Goal: Task Accomplishment & Management: Manage account settings

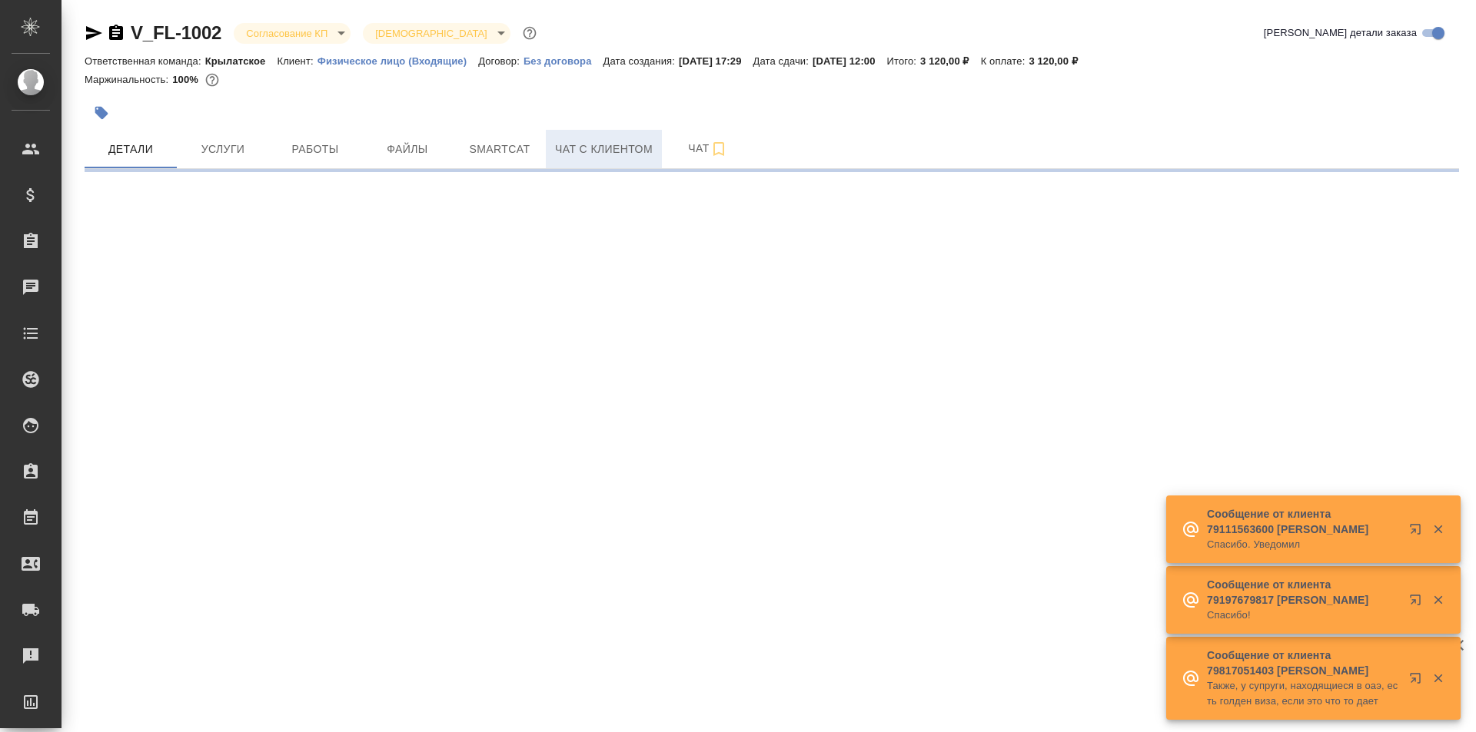
select select "RU"
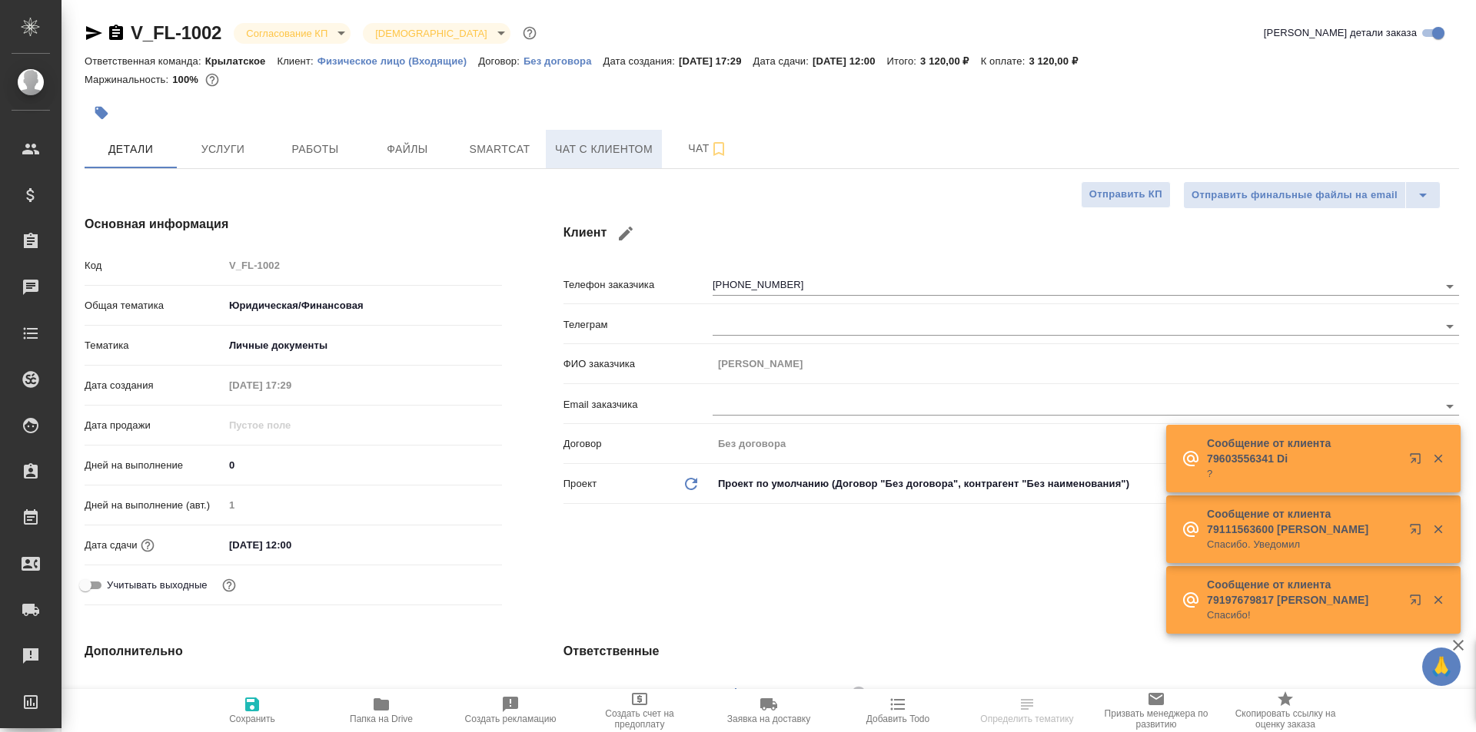
type textarea "x"
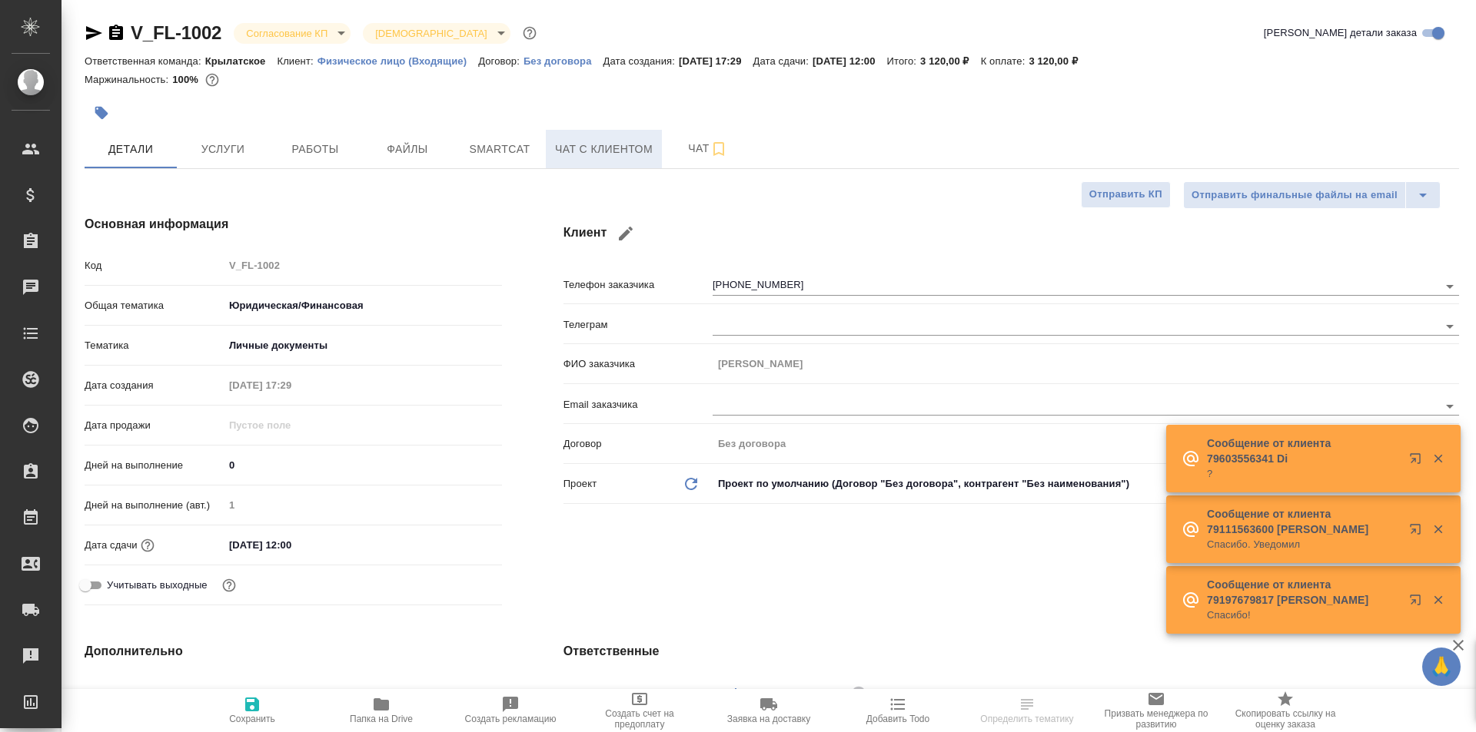
type textarea "x"
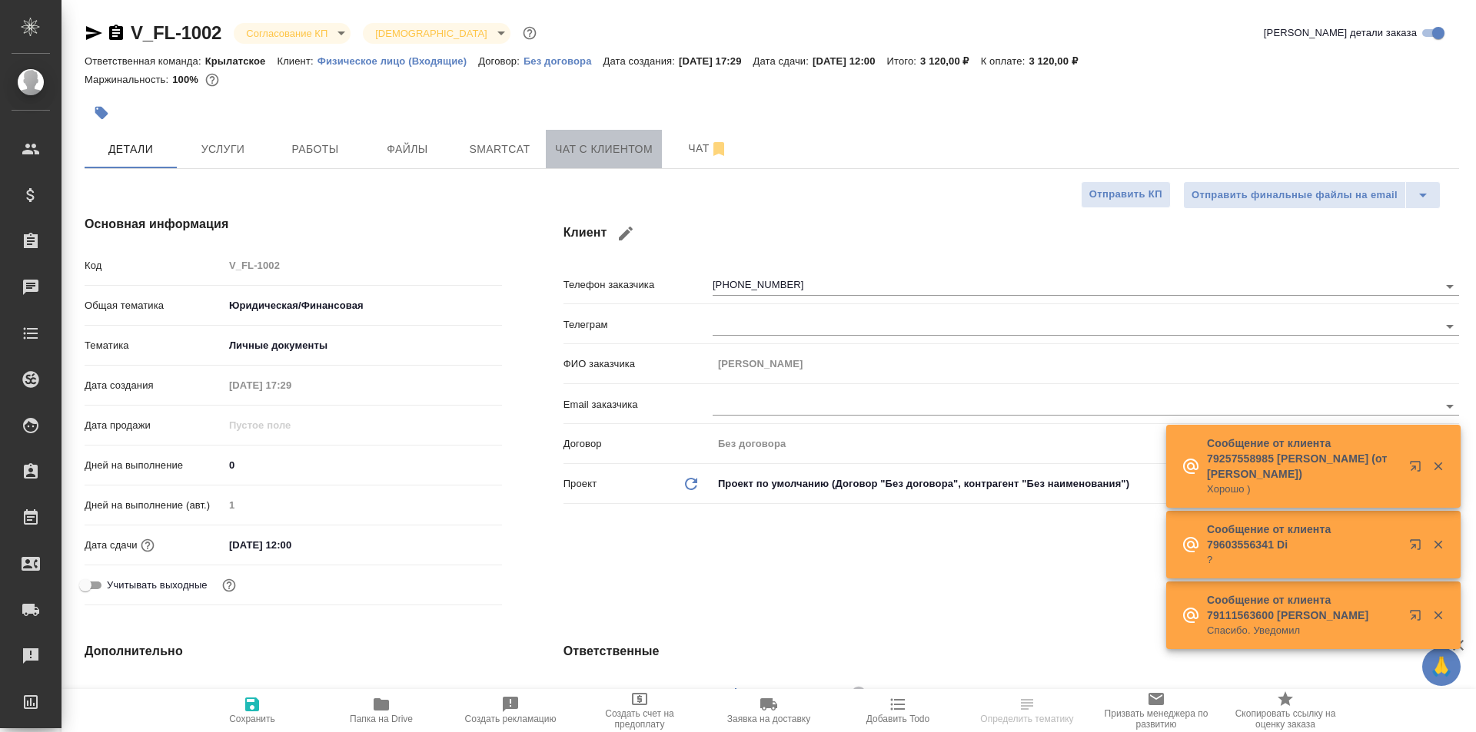
click at [580, 160] on button "Чат с клиентом" at bounding box center [604, 149] width 116 height 38
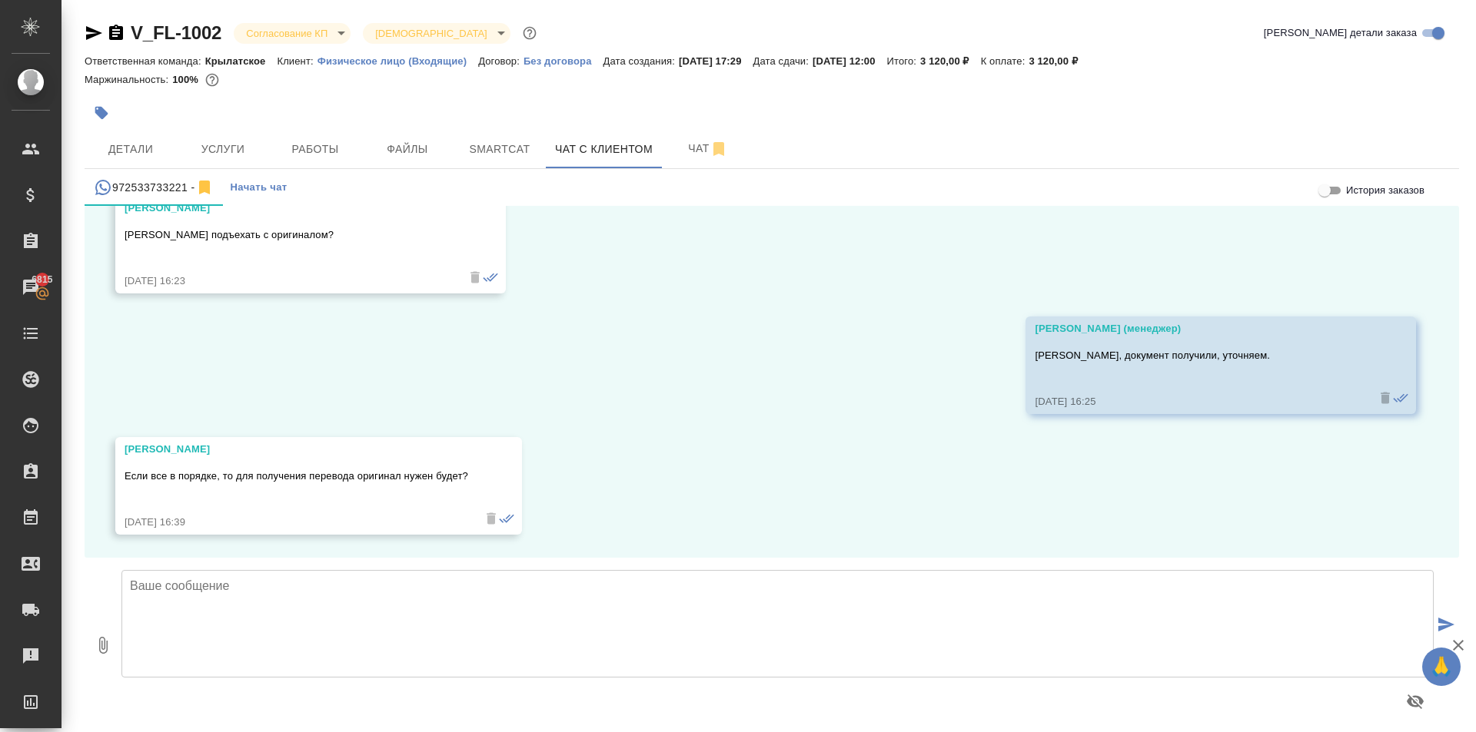
scroll to position [4491, 0]
click at [94, 37] on icon "button" at bounding box center [94, 33] width 18 height 18
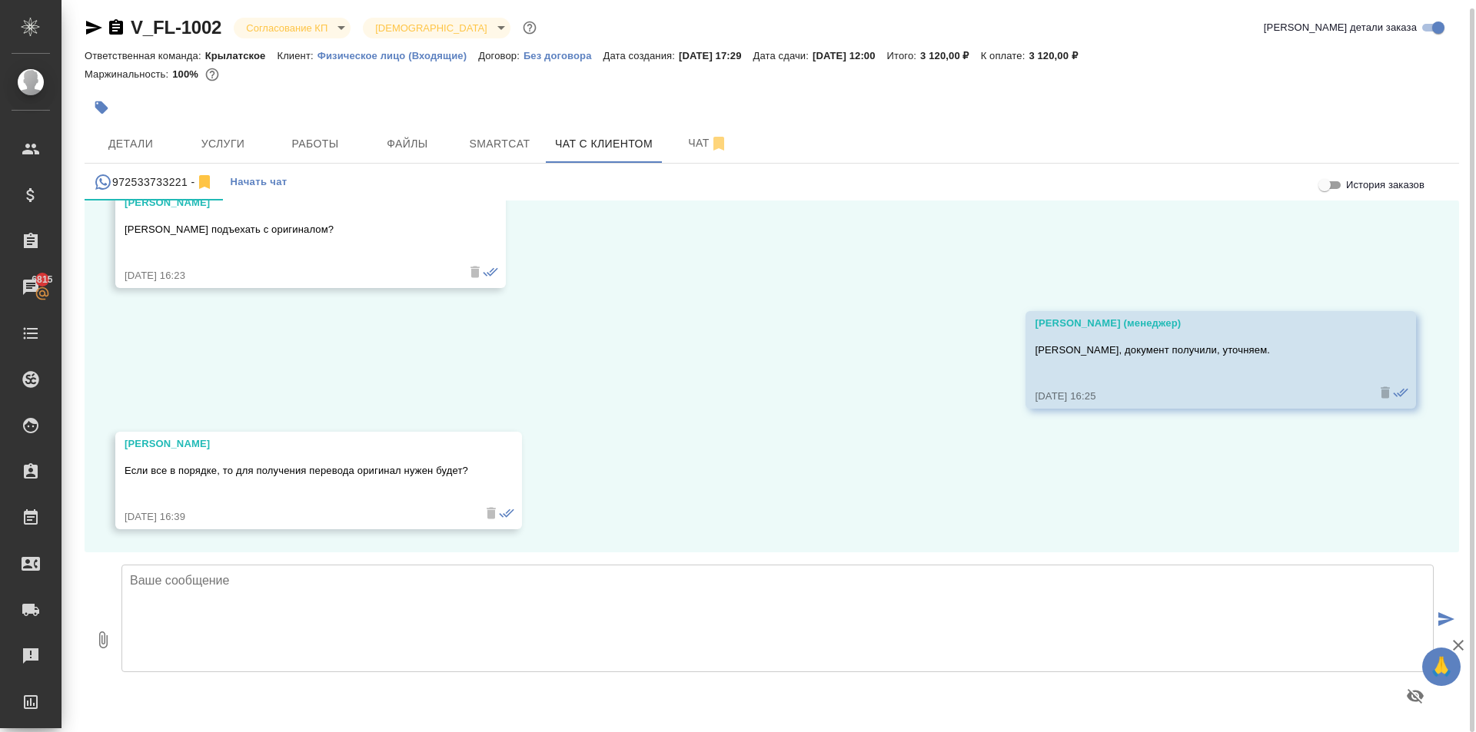
scroll to position [8, 0]
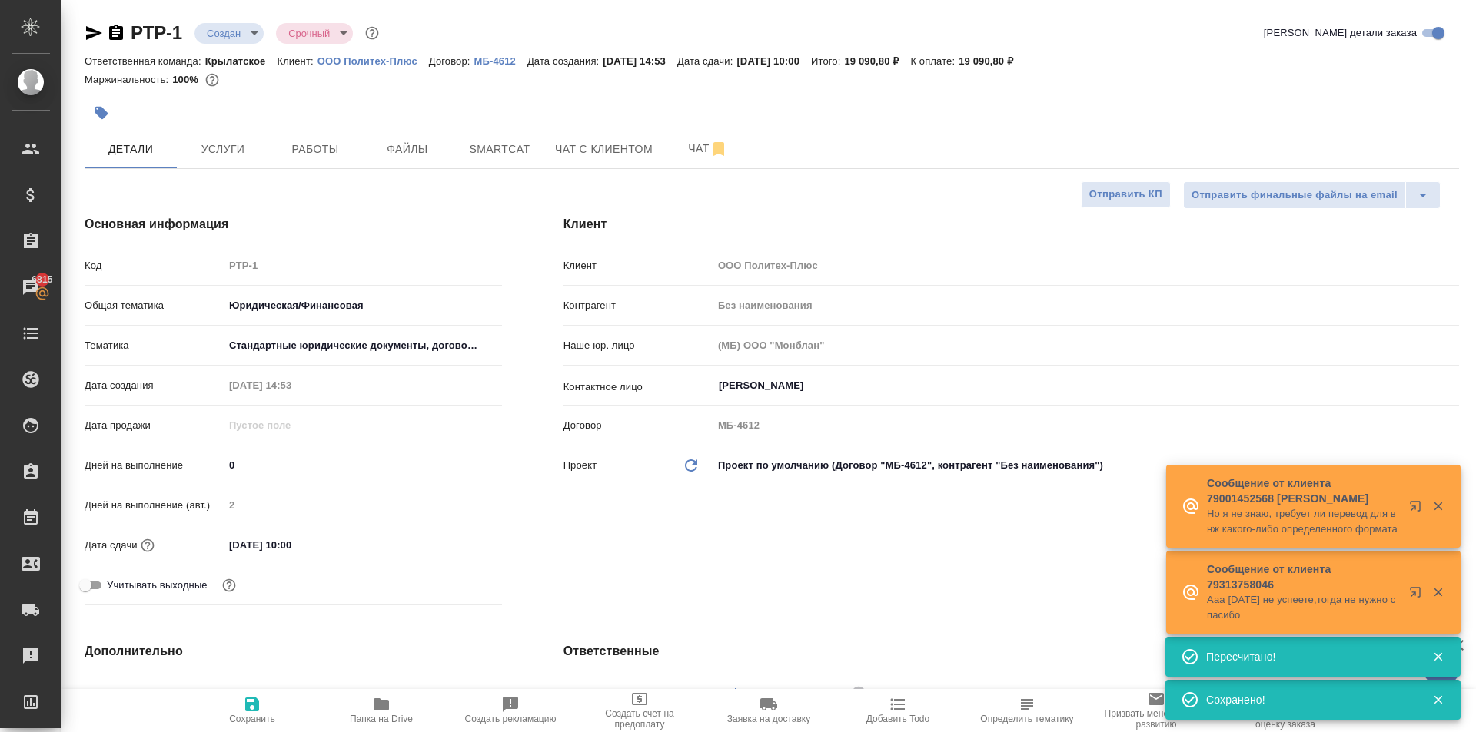
select select "RU"
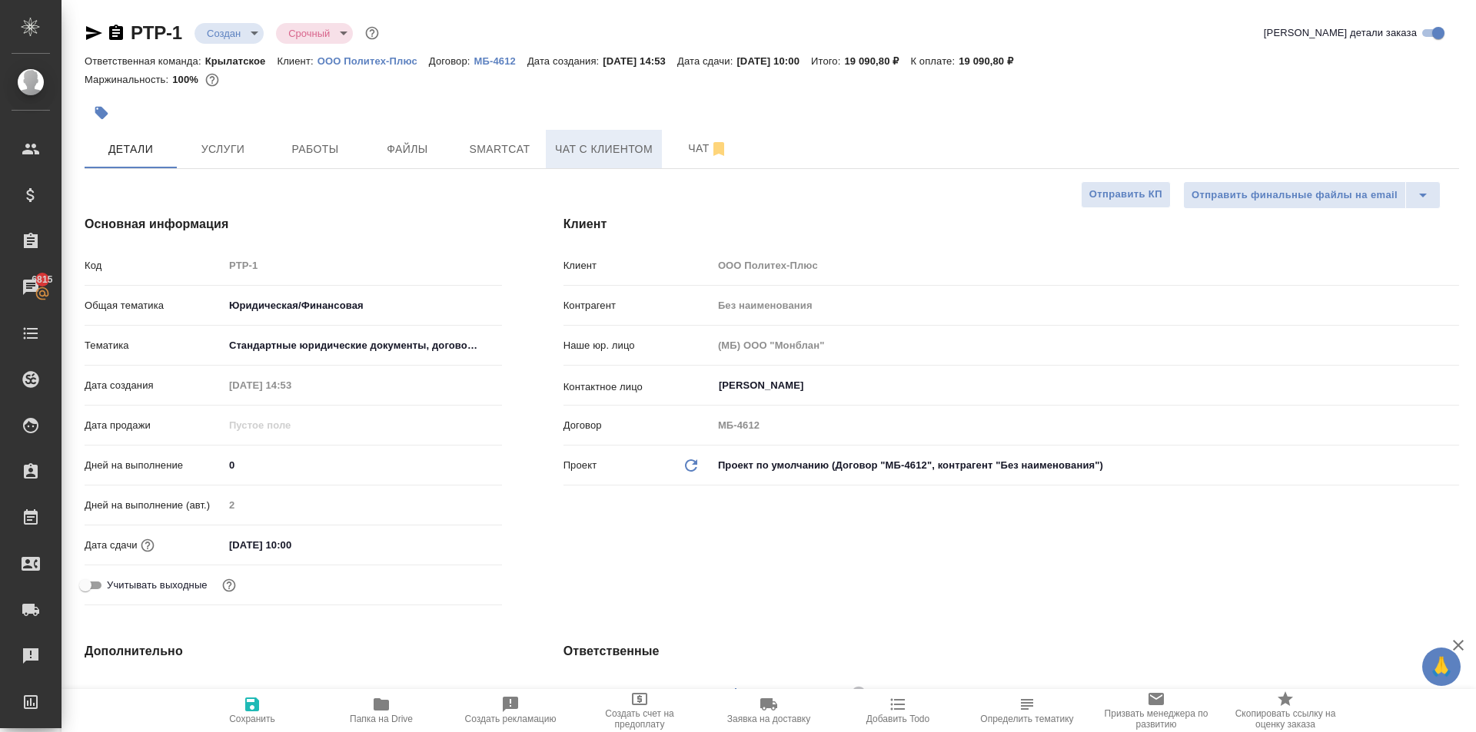
click at [598, 144] on span "Чат с клиентом" at bounding box center [604, 149] width 98 height 19
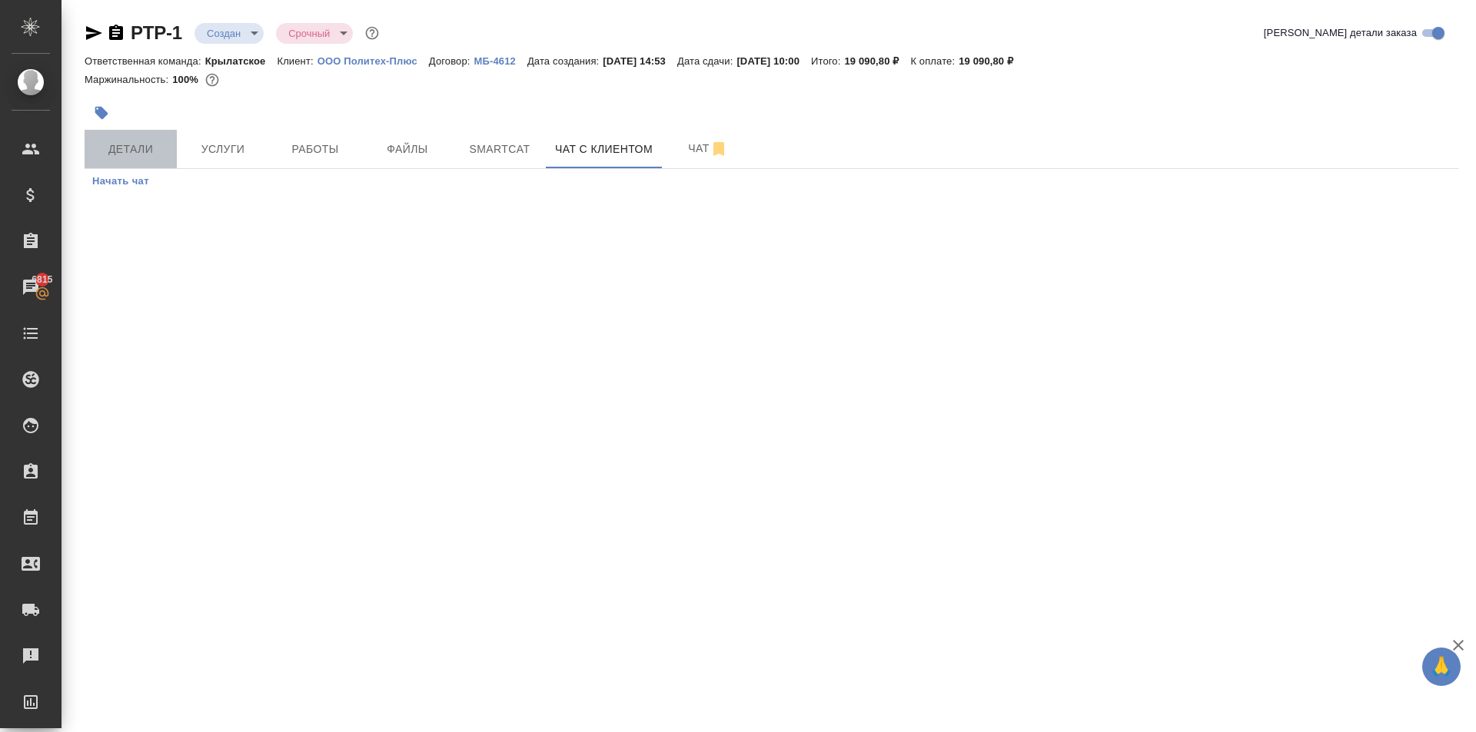
click at [125, 146] on span "Детали" at bounding box center [131, 149] width 74 height 19
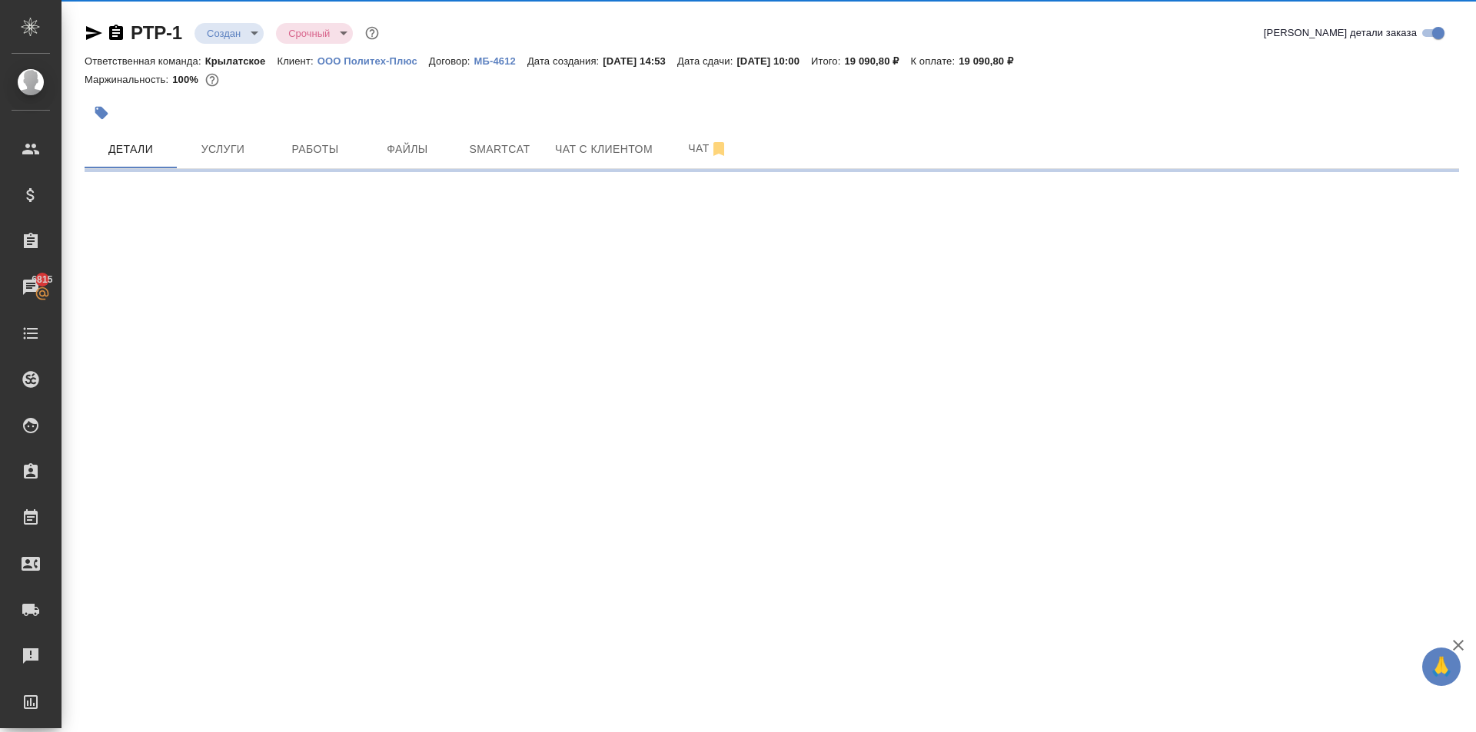
select select "RU"
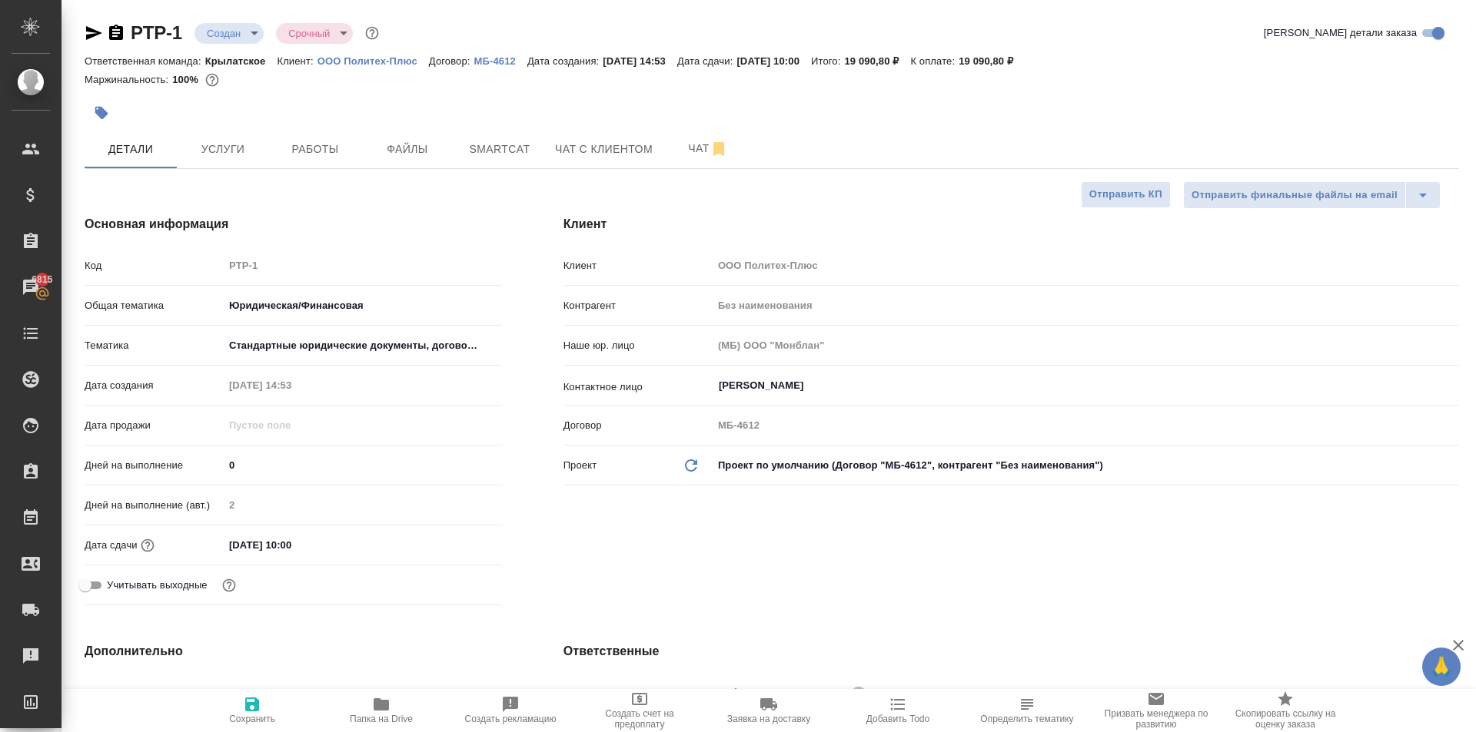
type textarea "x"
click at [712, 156] on icon "button" at bounding box center [718, 149] width 18 height 18
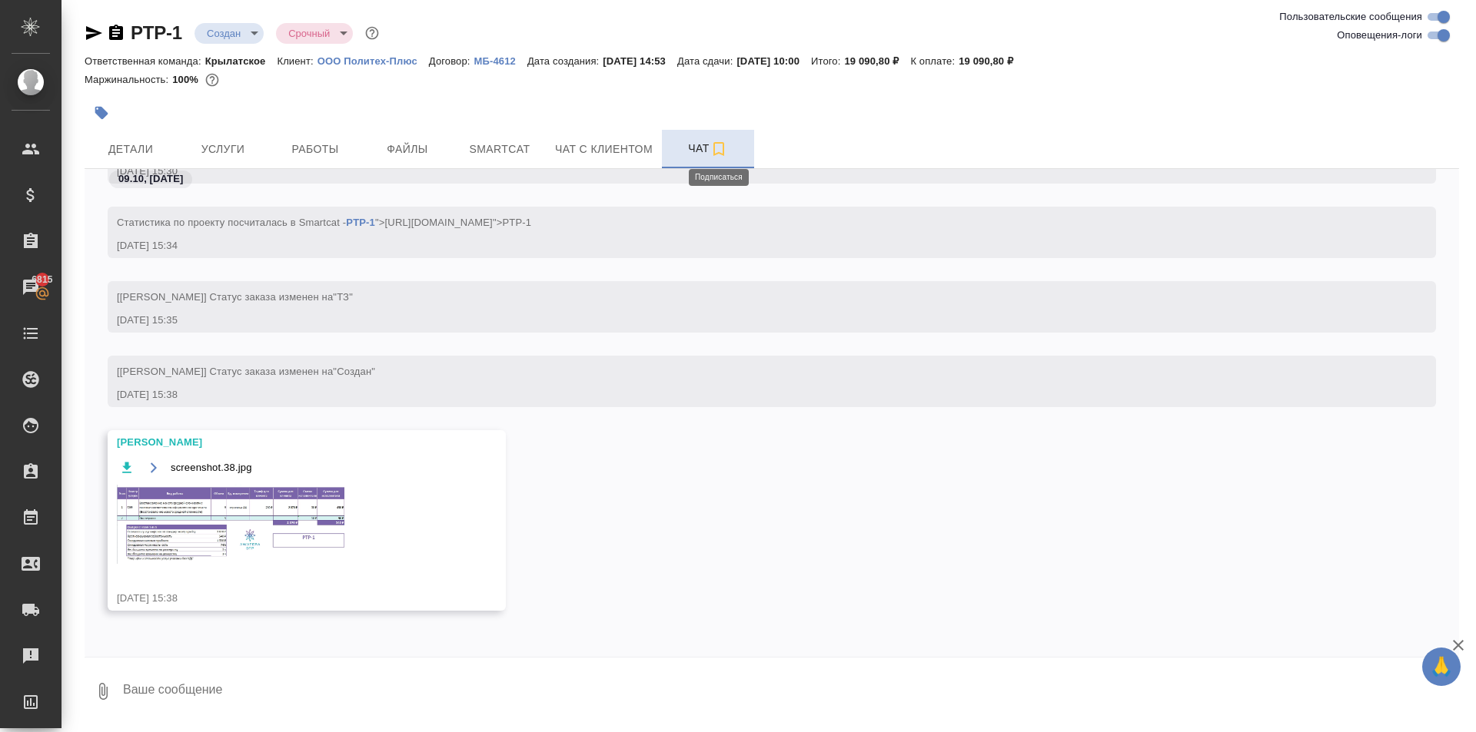
click at [721, 144] on icon "button" at bounding box center [718, 149] width 18 height 18
click at [323, 543] on img at bounding box center [232, 524] width 231 height 79
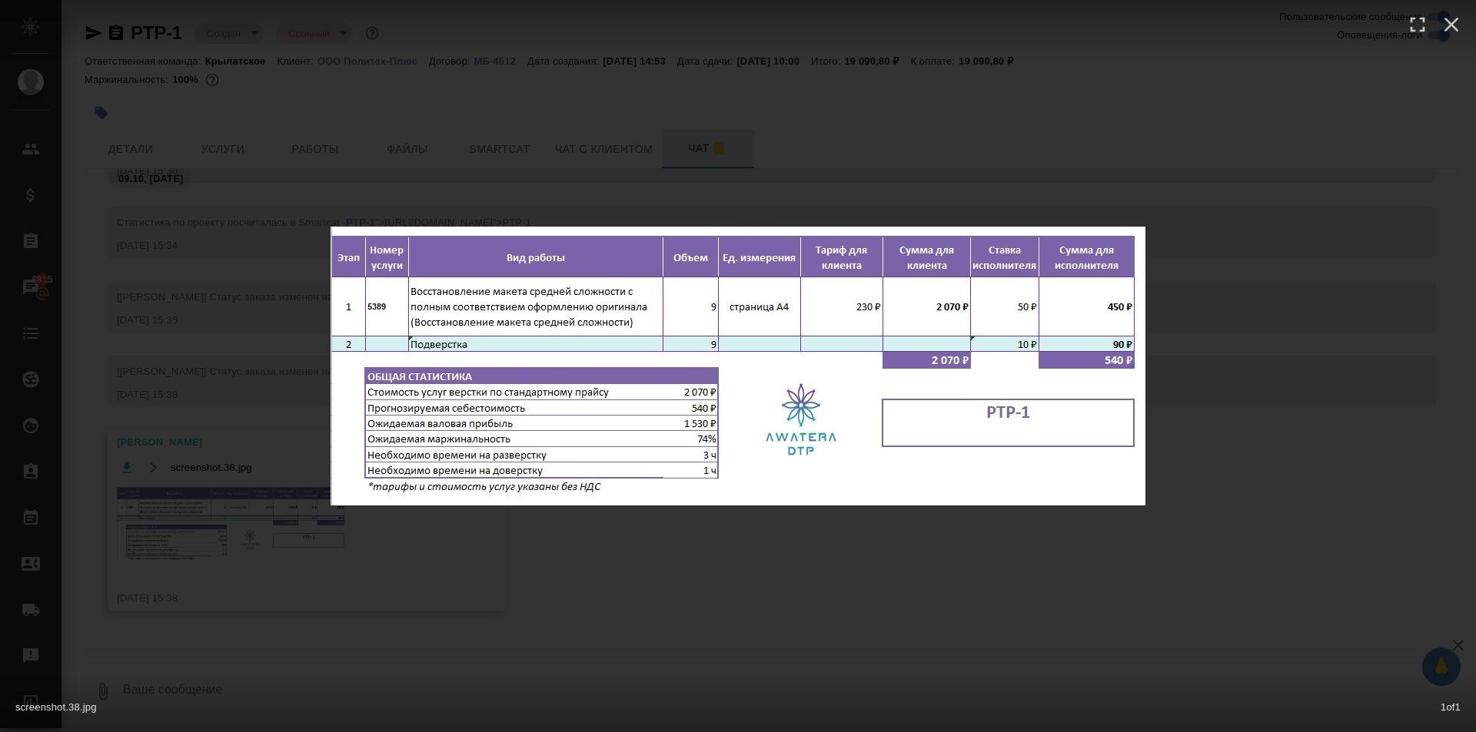
drag, startPoint x: 751, startPoint y: 578, endPoint x: 411, endPoint y: 247, distance: 474.5
click at [750, 578] on div "screenshot.38.jpg 1 of 1" at bounding box center [738, 366] width 1476 height 732
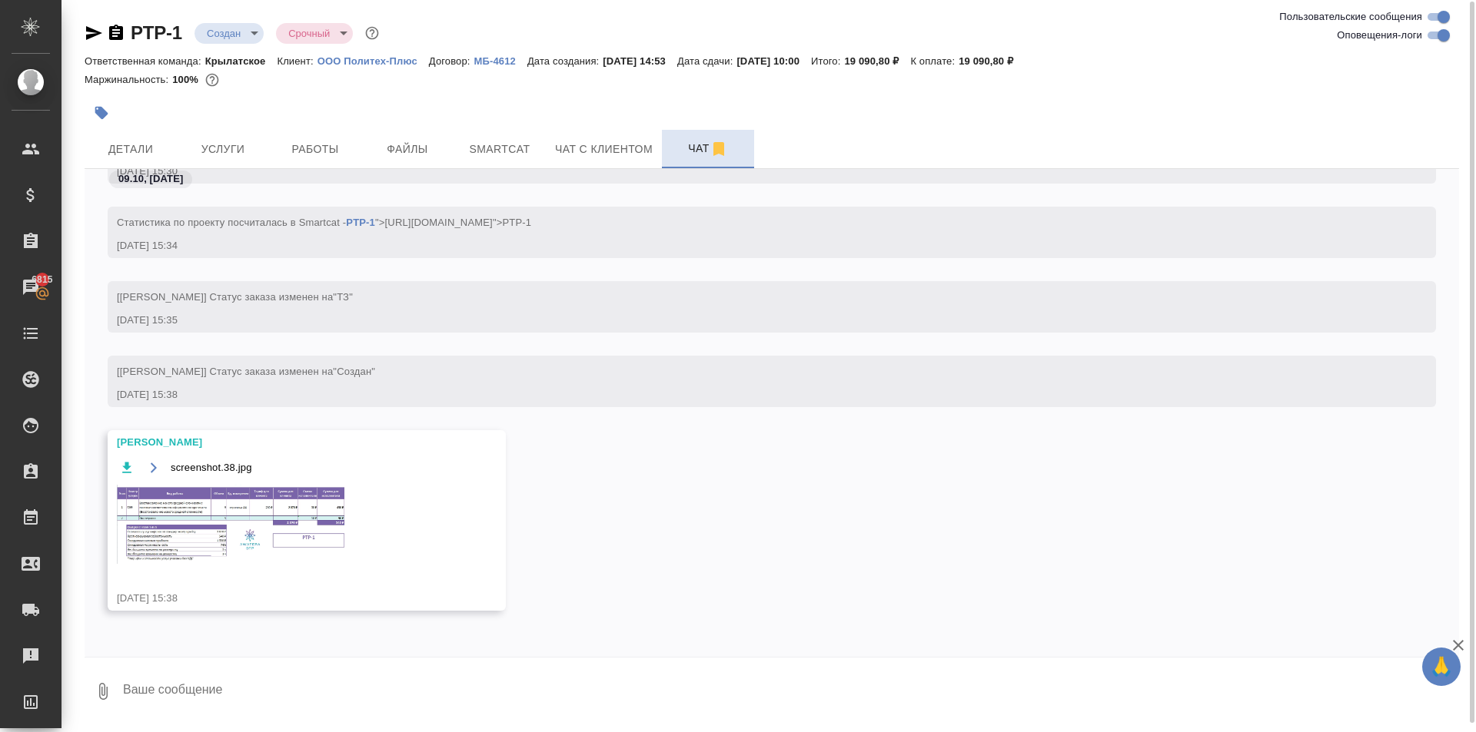
scroll to position [1, 0]
click at [262, 147] on button "Услуги" at bounding box center [223, 148] width 92 height 38
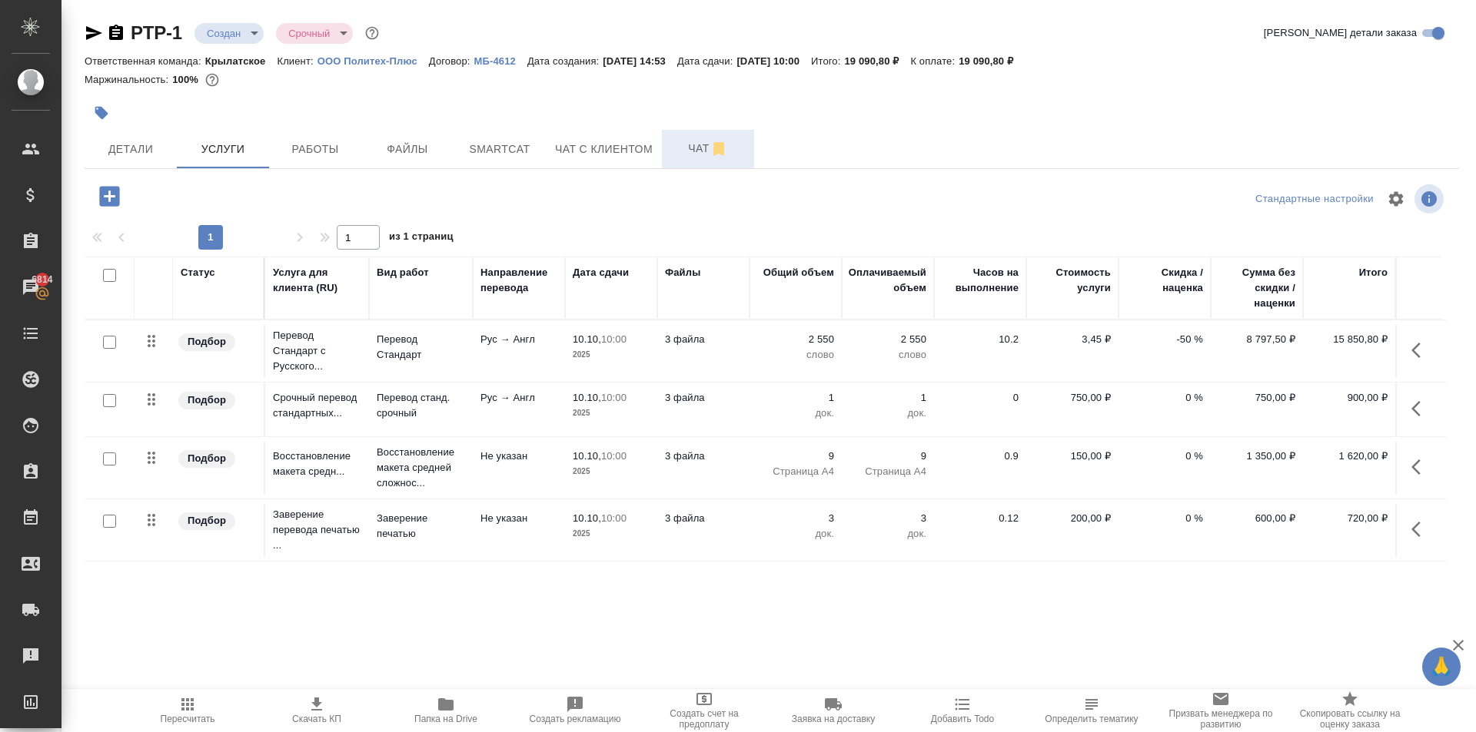
click at [188, 697] on icon "button" at bounding box center [187, 705] width 18 height 18
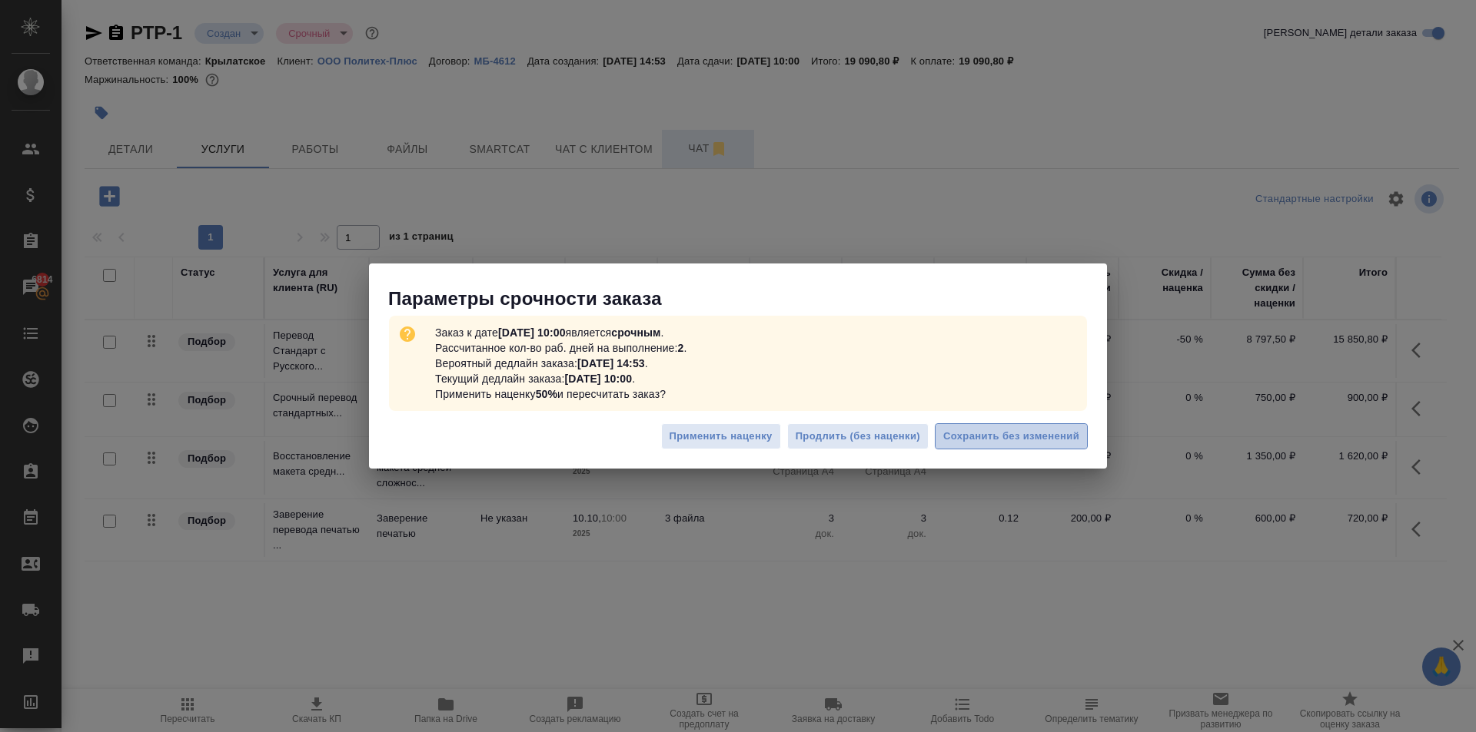
click at [1078, 433] on span "Сохранить без изменений" at bounding box center [1011, 437] width 136 height 18
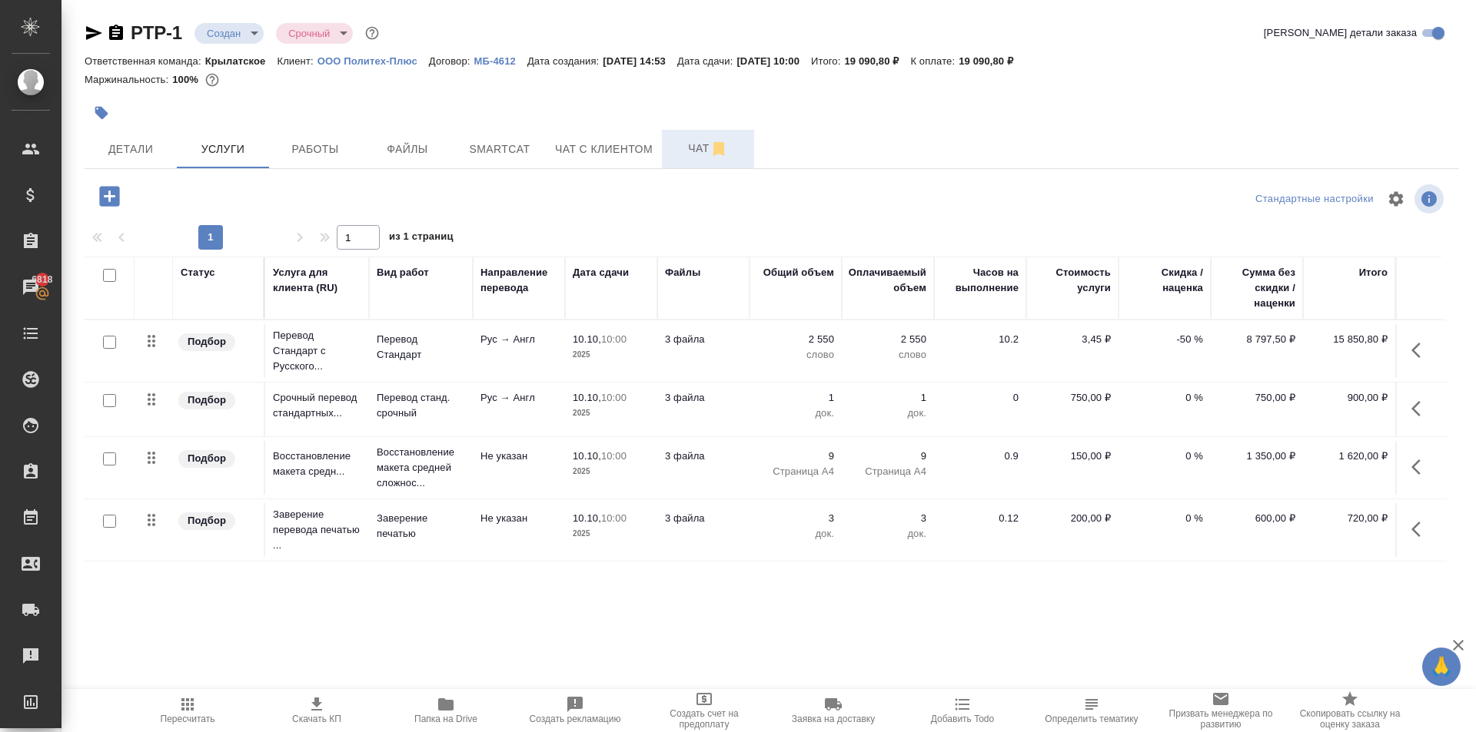
drag, startPoint x: 445, startPoint y: 110, endPoint x: 420, endPoint y: 119, distance: 26.3
click at [440, 111] on div at bounding box center [543, 113] width 916 height 34
click at [148, 156] on span "Детали" at bounding box center [131, 149] width 74 height 19
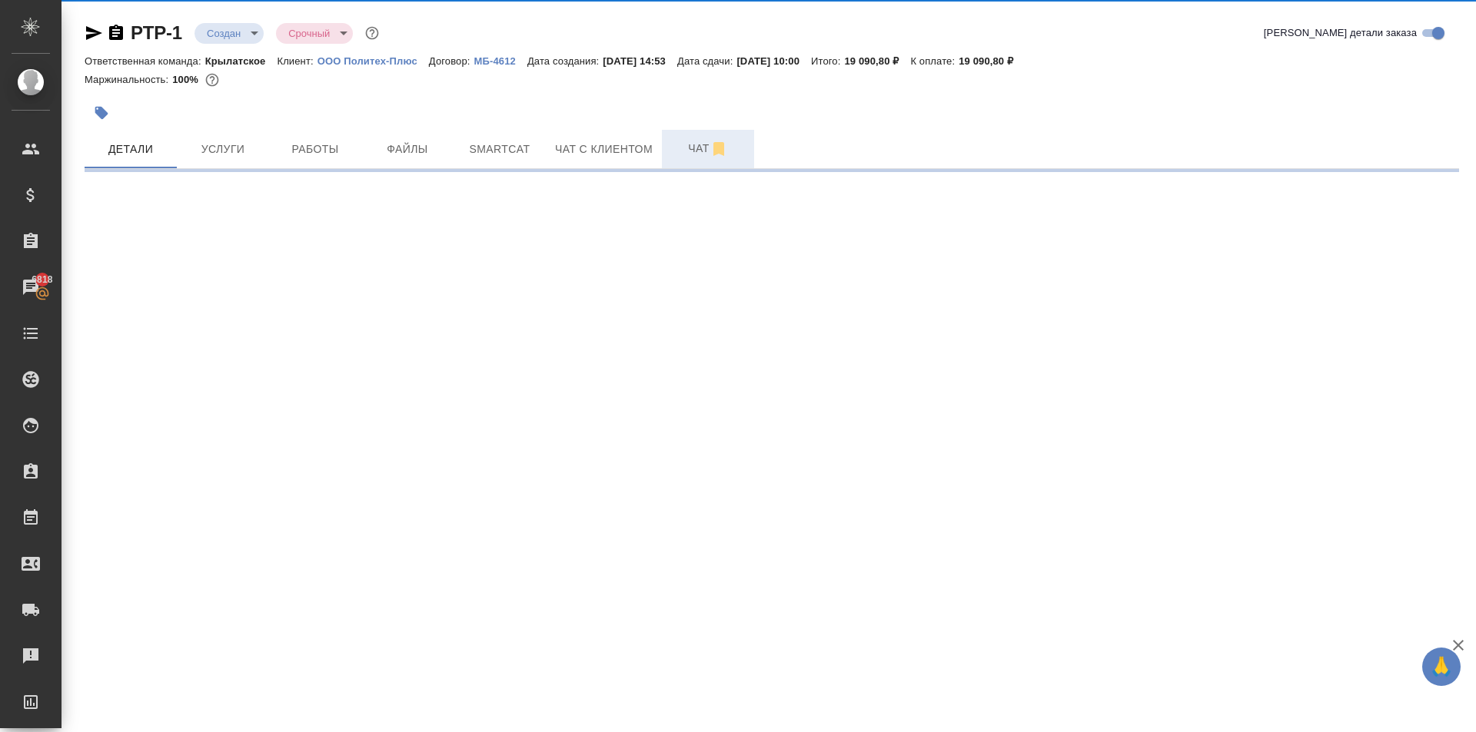
select select "RU"
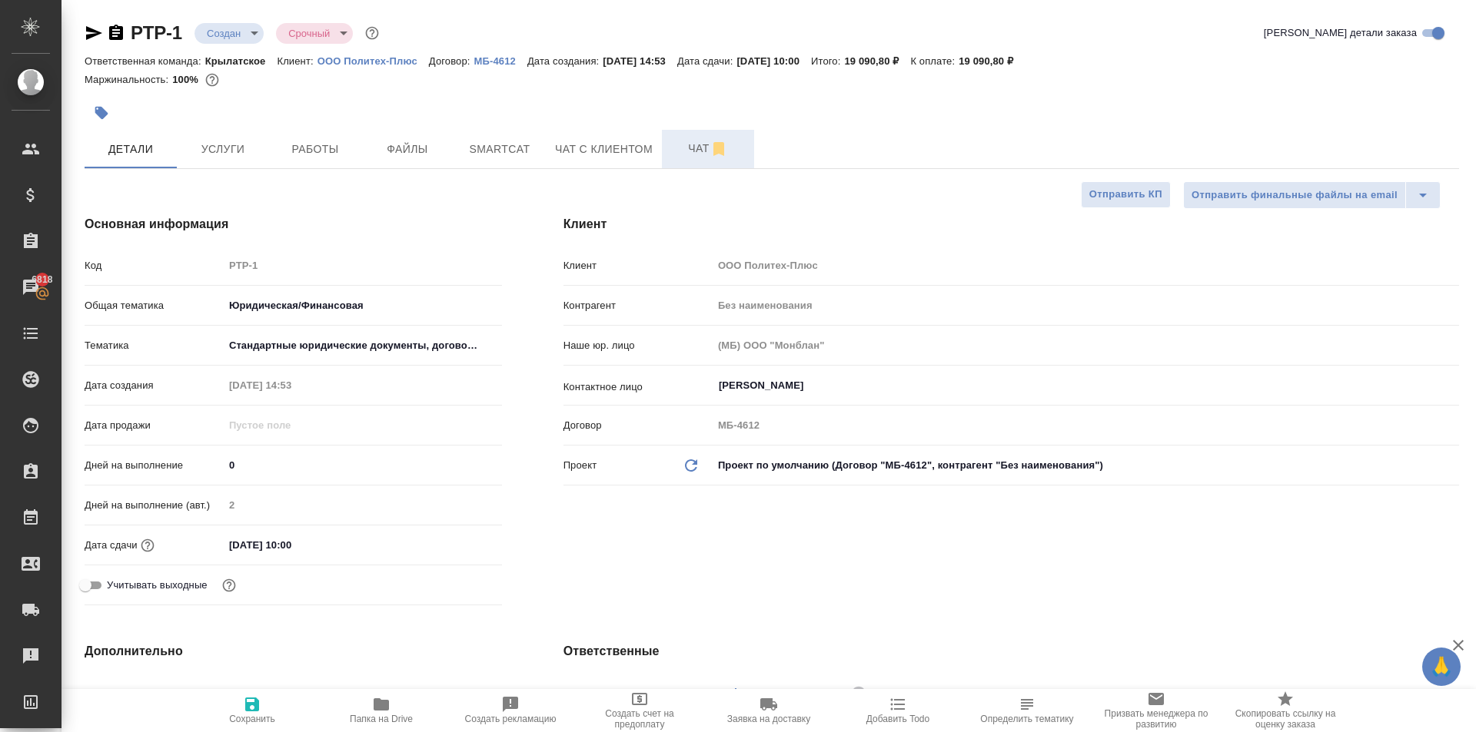
type textarea "x"
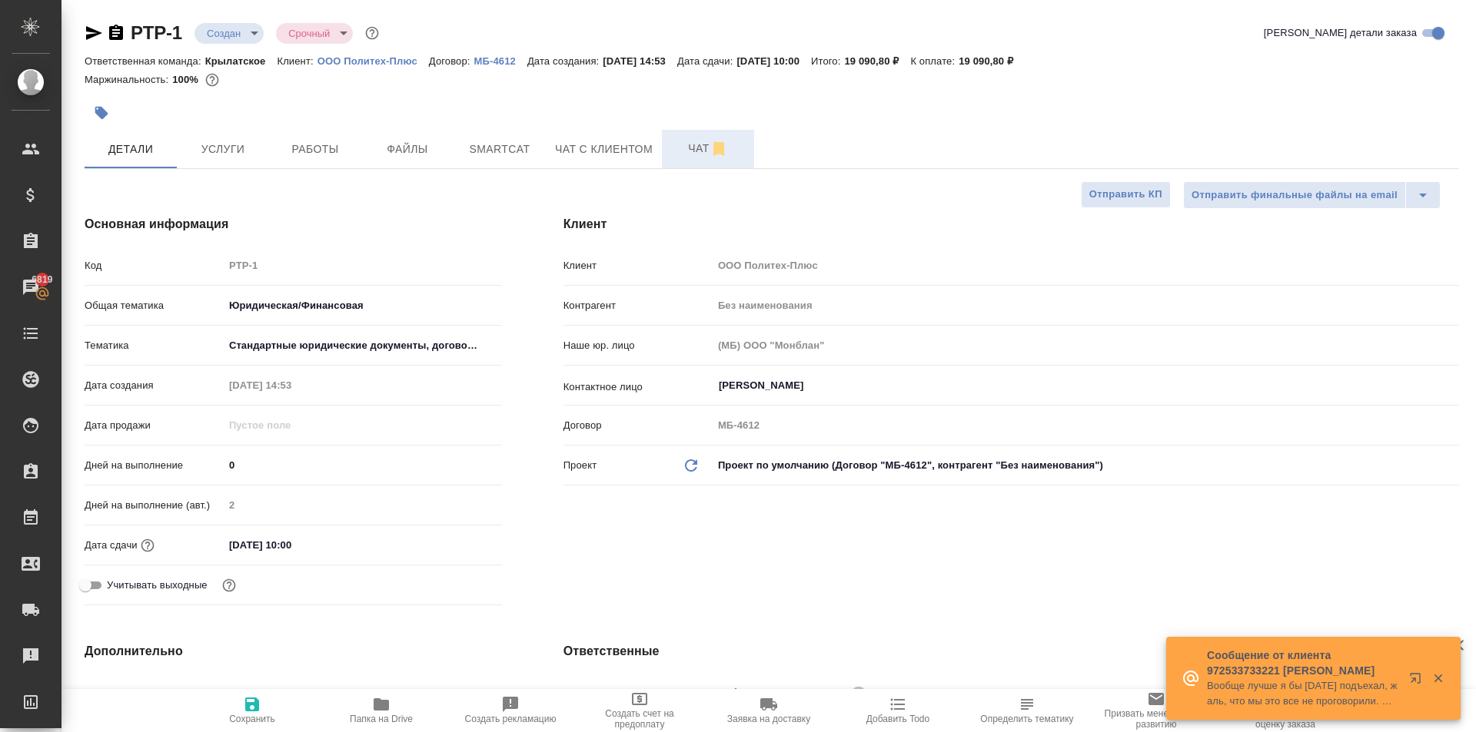
click at [599, 97] on div at bounding box center [543, 113] width 916 height 34
click at [226, 154] on span "Услуги" at bounding box center [223, 149] width 74 height 19
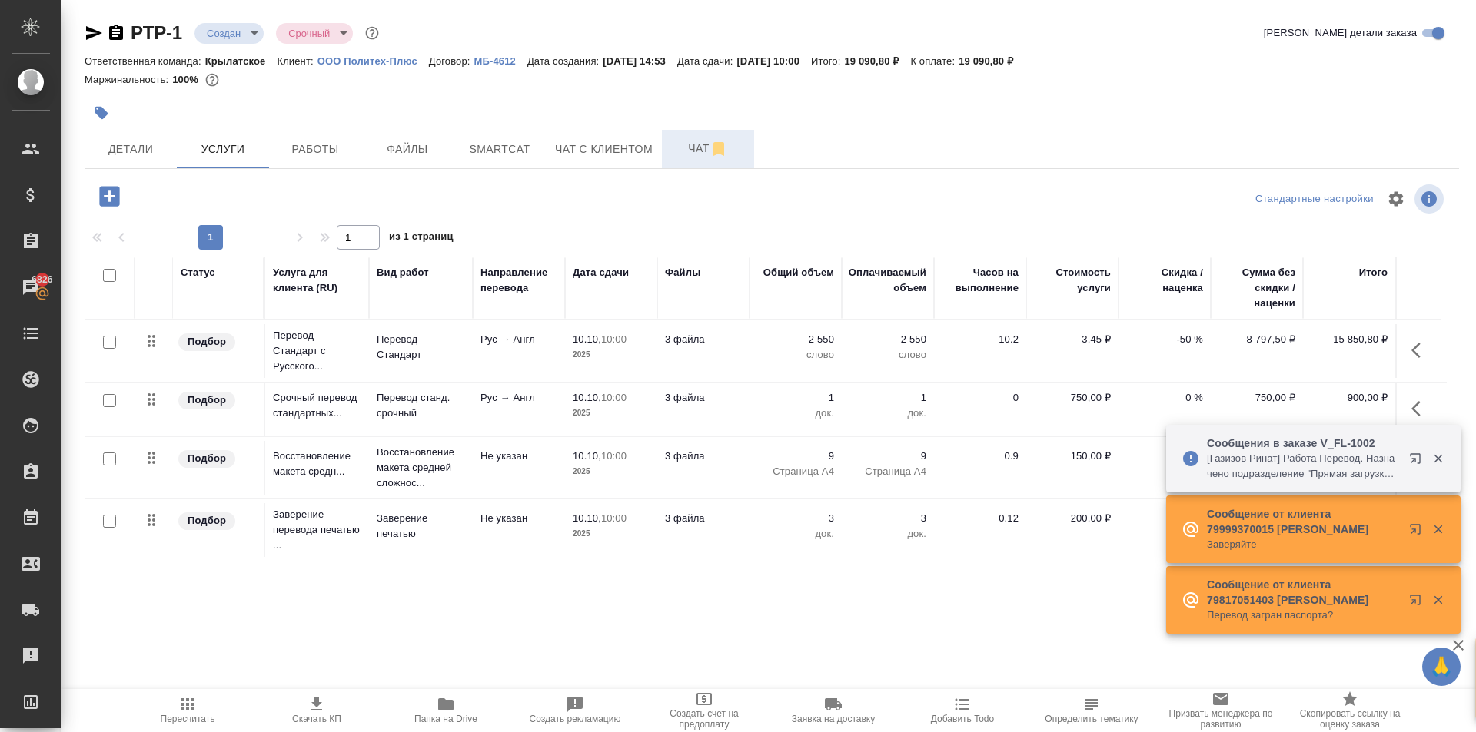
click at [235, 35] on body "🙏 .cls-1 fill:#fff; AWATERA Kasymov Timur Клиенты Спецификации Заказы 6826 Чаты…" at bounding box center [738, 366] width 1476 height 732
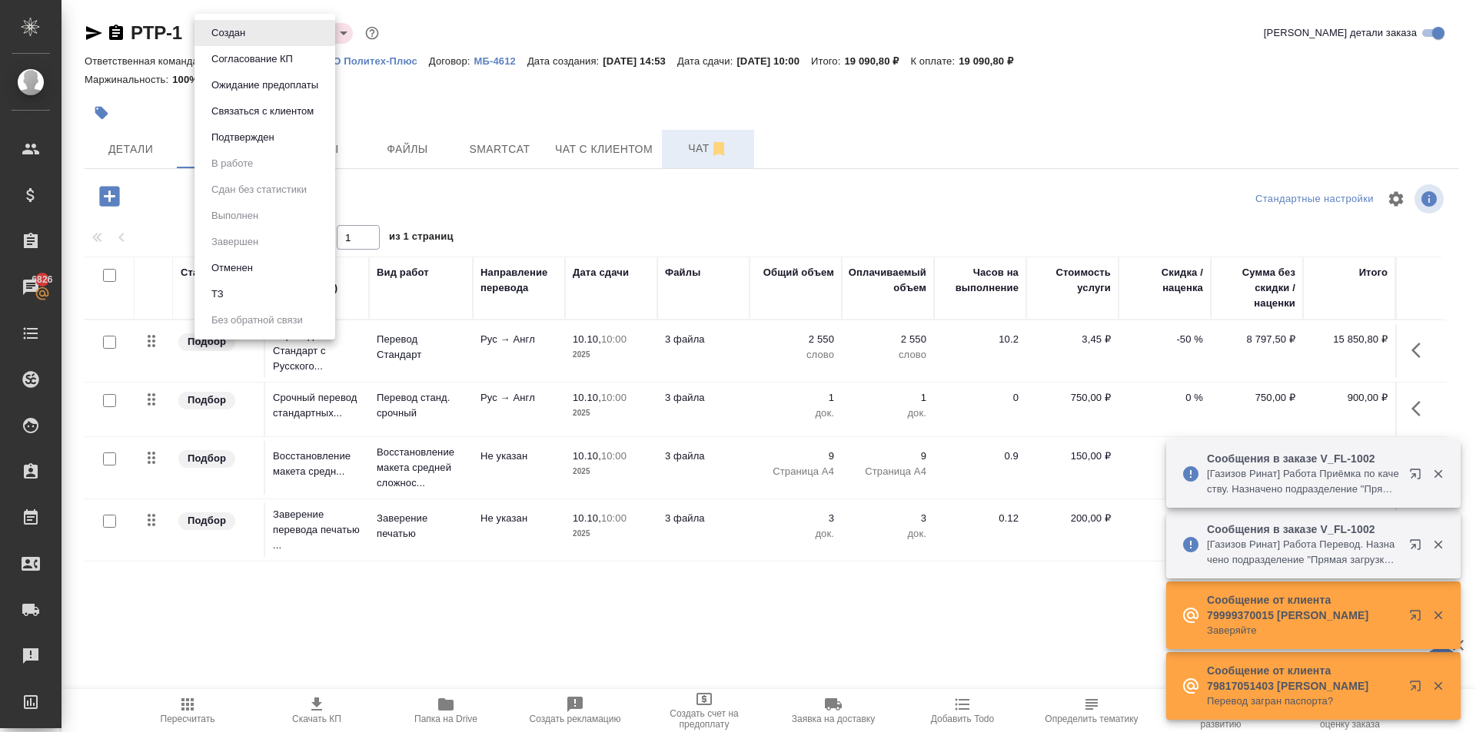
click at [435, 98] on div at bounding box center [738, 366] width 1476 height 732
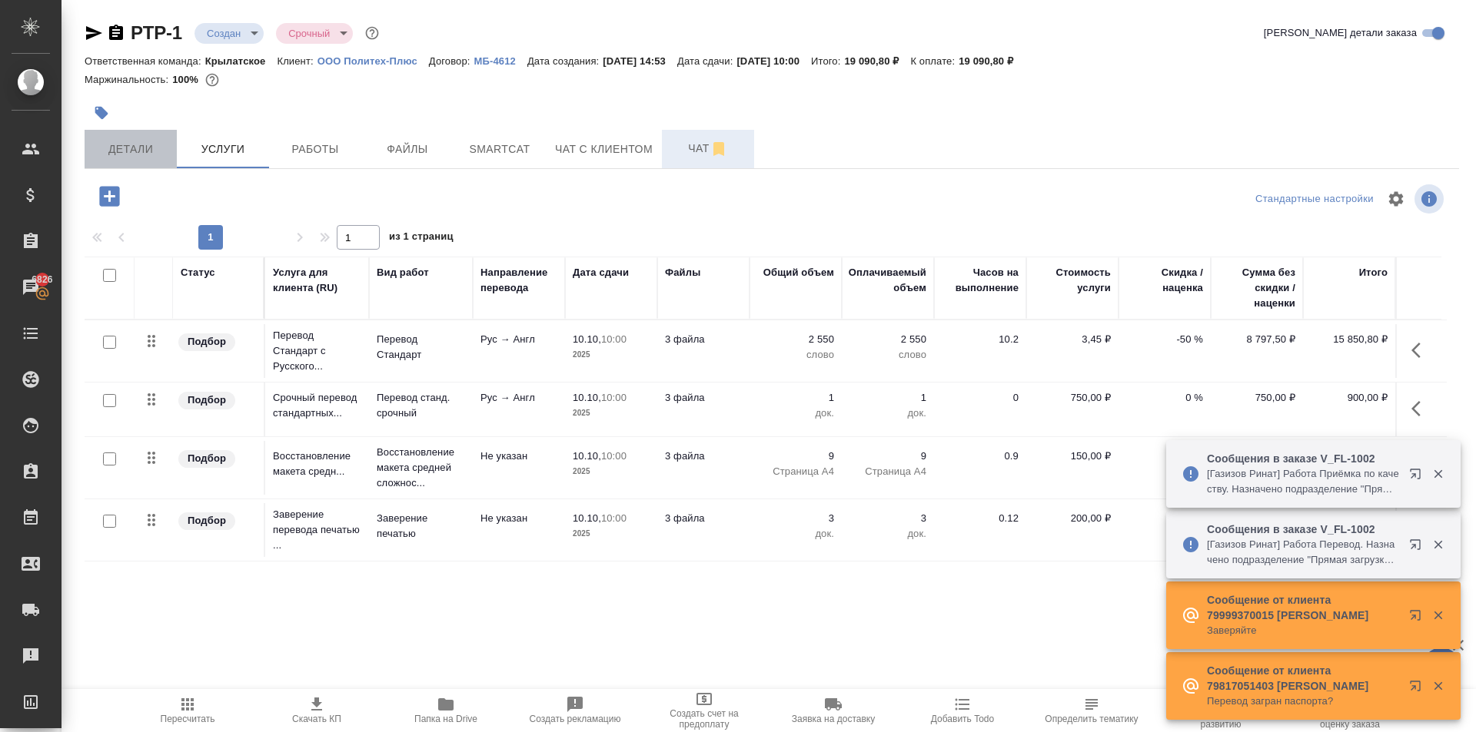
click at [143, 134] on button "Детали" at bounding box center [131, 149] width 92 height 38
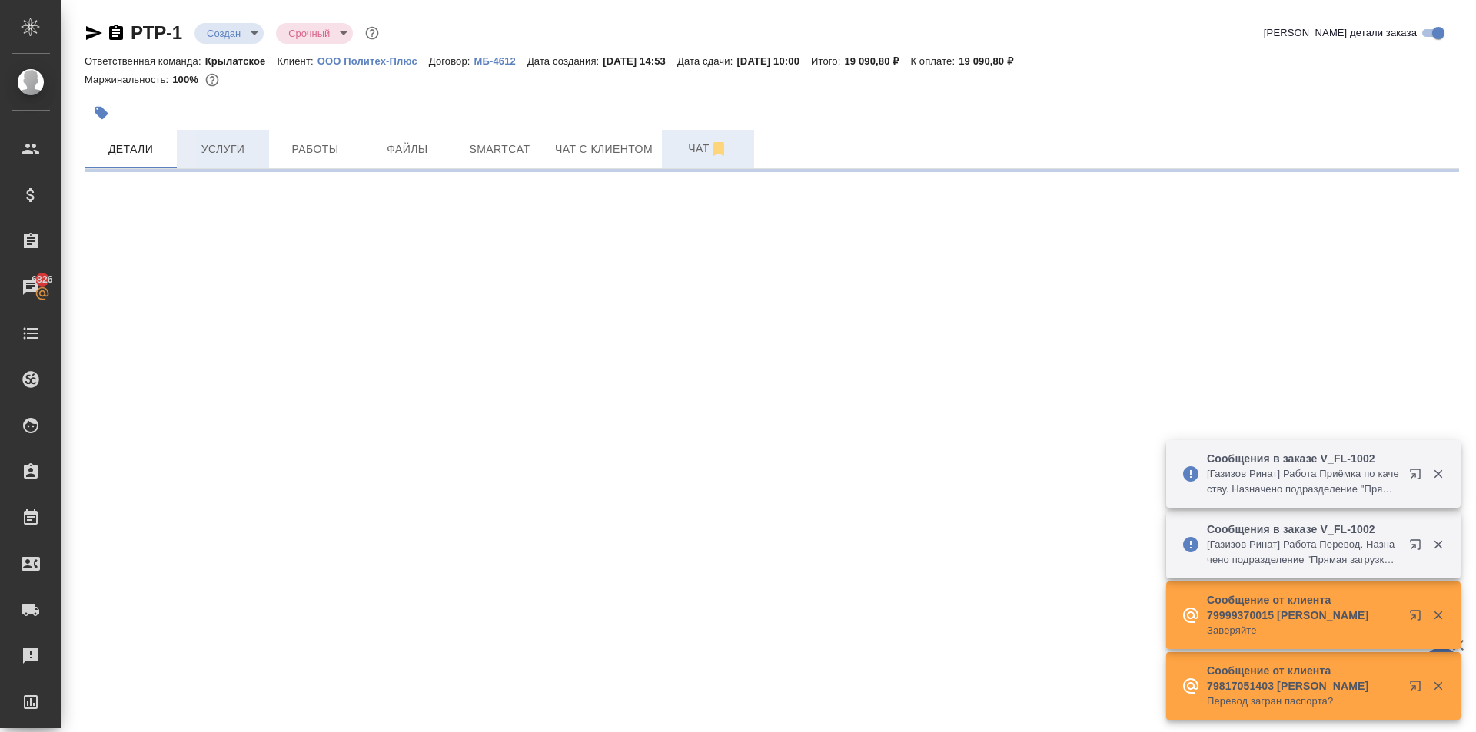
select select "RU"
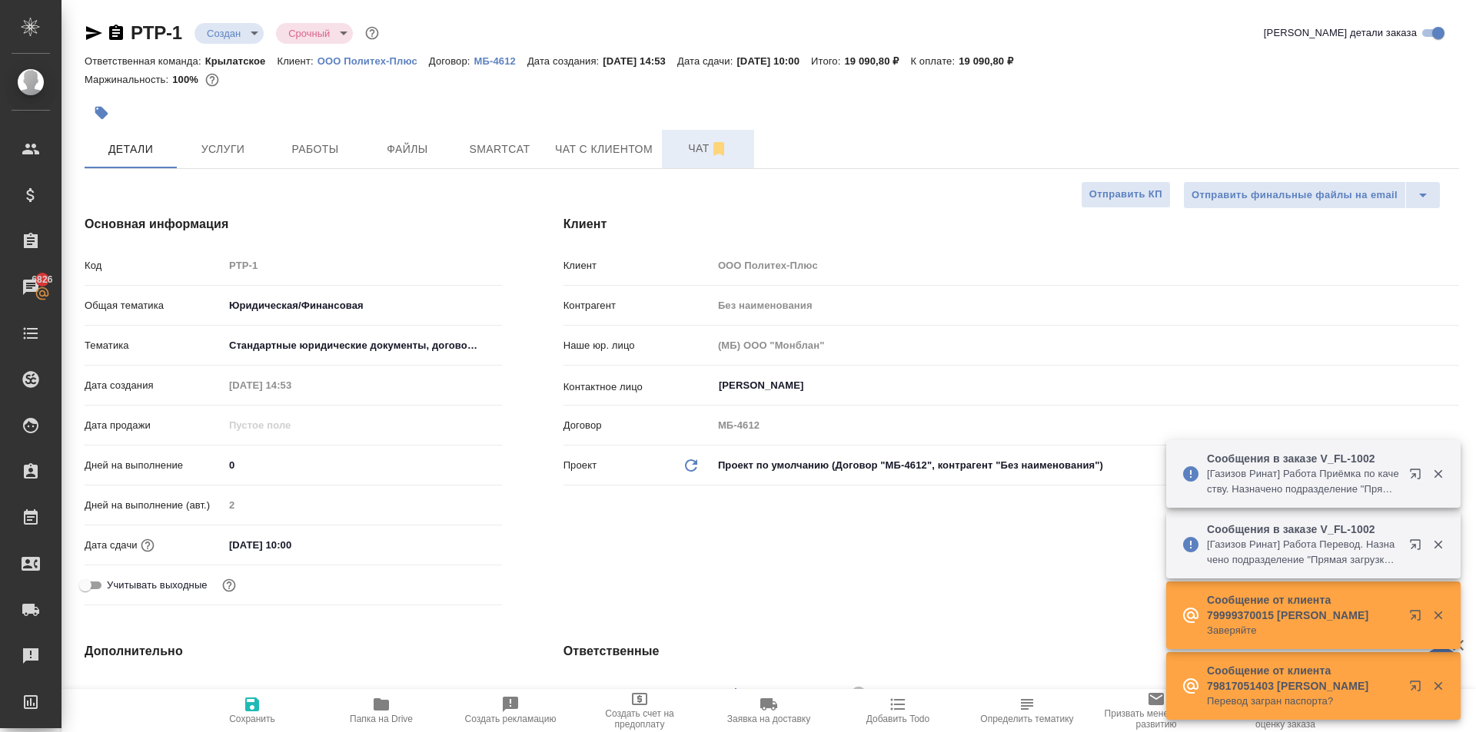
type textarea "x"
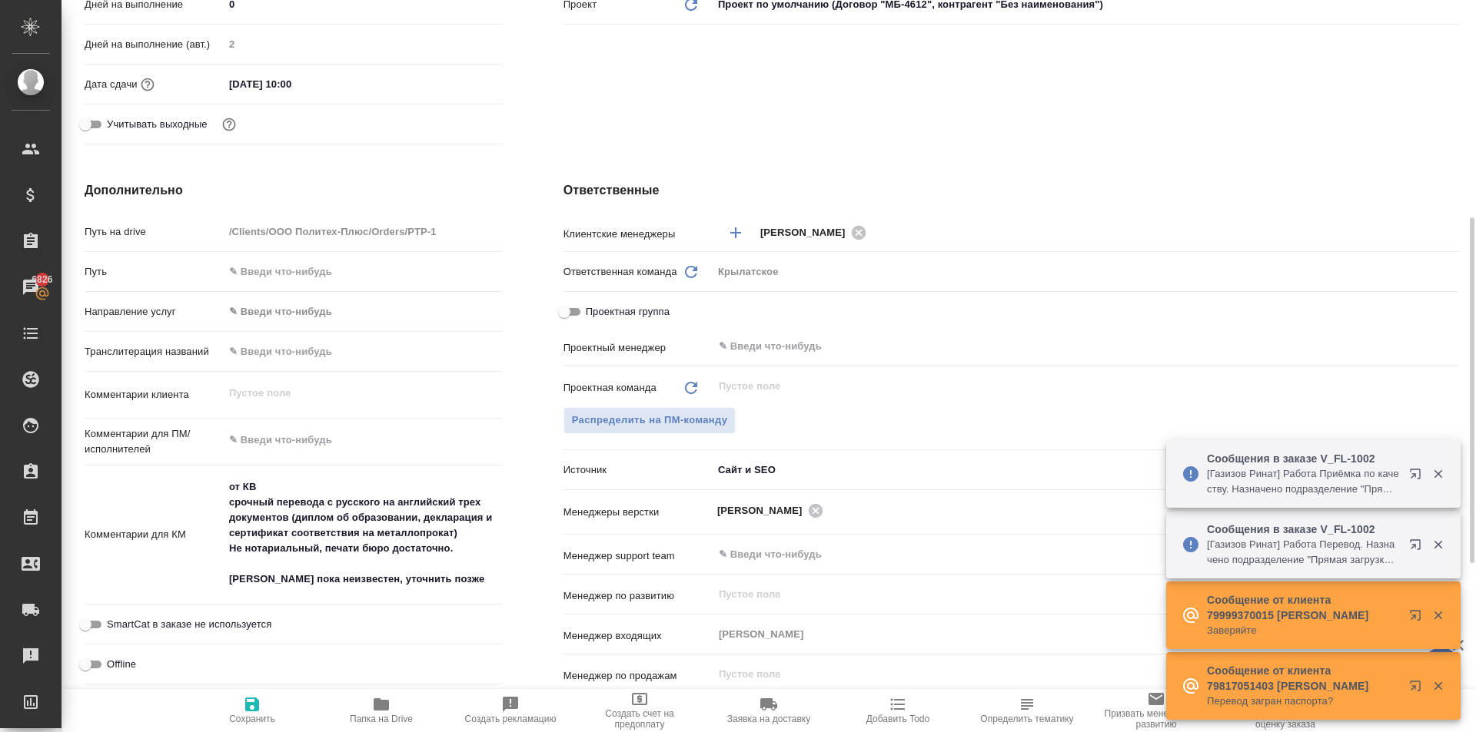
type textarea "x"
click at [475, 566] on textarea "от КВ срочный перевода с русского на английский трех документов (диплом об обра…" at bounding box center [362, 534] width 277 height 118
click at [460, 577] on textarea "от КВ срочный перевода с русского на английский трех документов (диплом об обра…" at bounding box center [362, 534] width 277 height 118
type textarea "x"
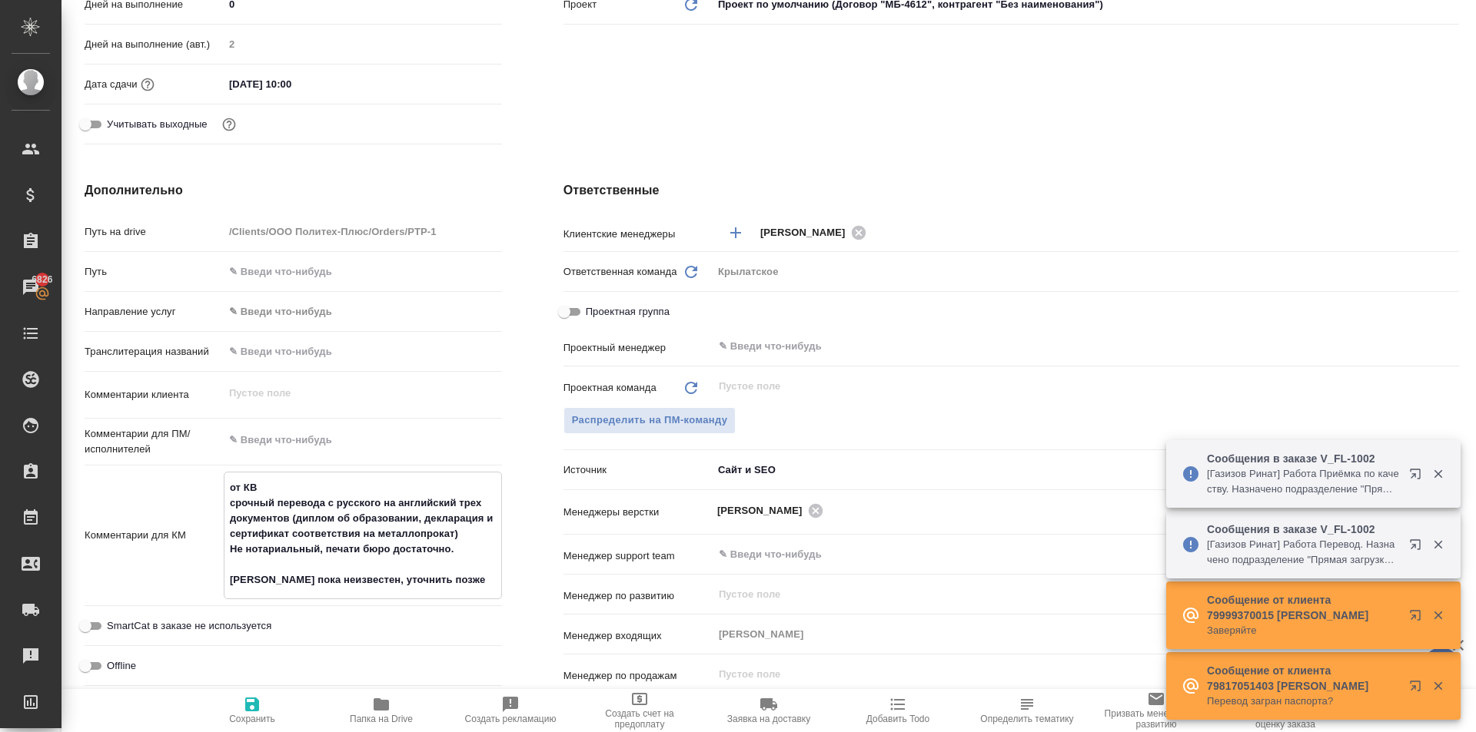
type textarea "от КВ срочный перевода с русского на английский трех документов (диплом об обра…"
type textarea "x"
type textarea "от КВ срочный перевода с русского на английский трех документов (диплом об обра…"
type textarea "x"
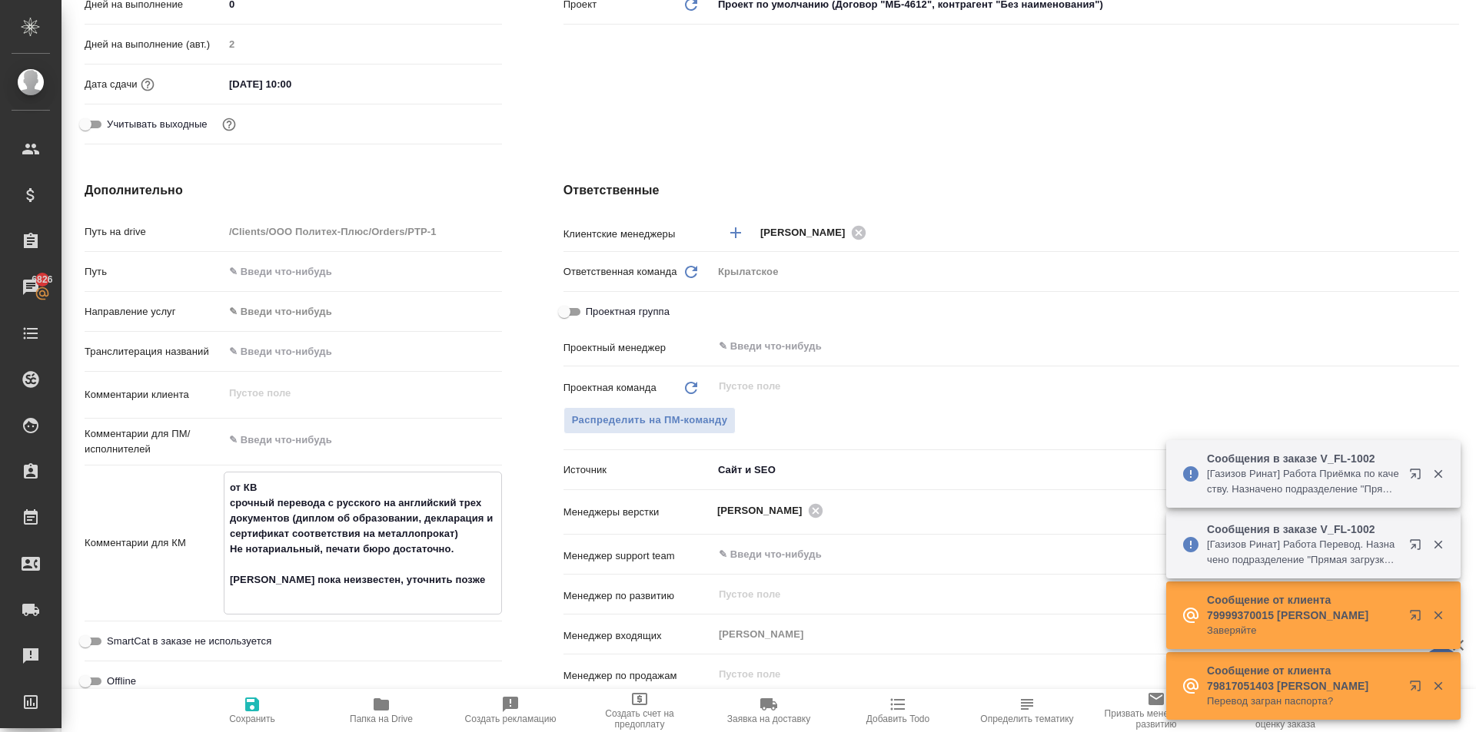
type textarea "x"
type textarea "от КВ срочный перевода с русского на английский трех документов (диплом об обра…"
type textarea "x"
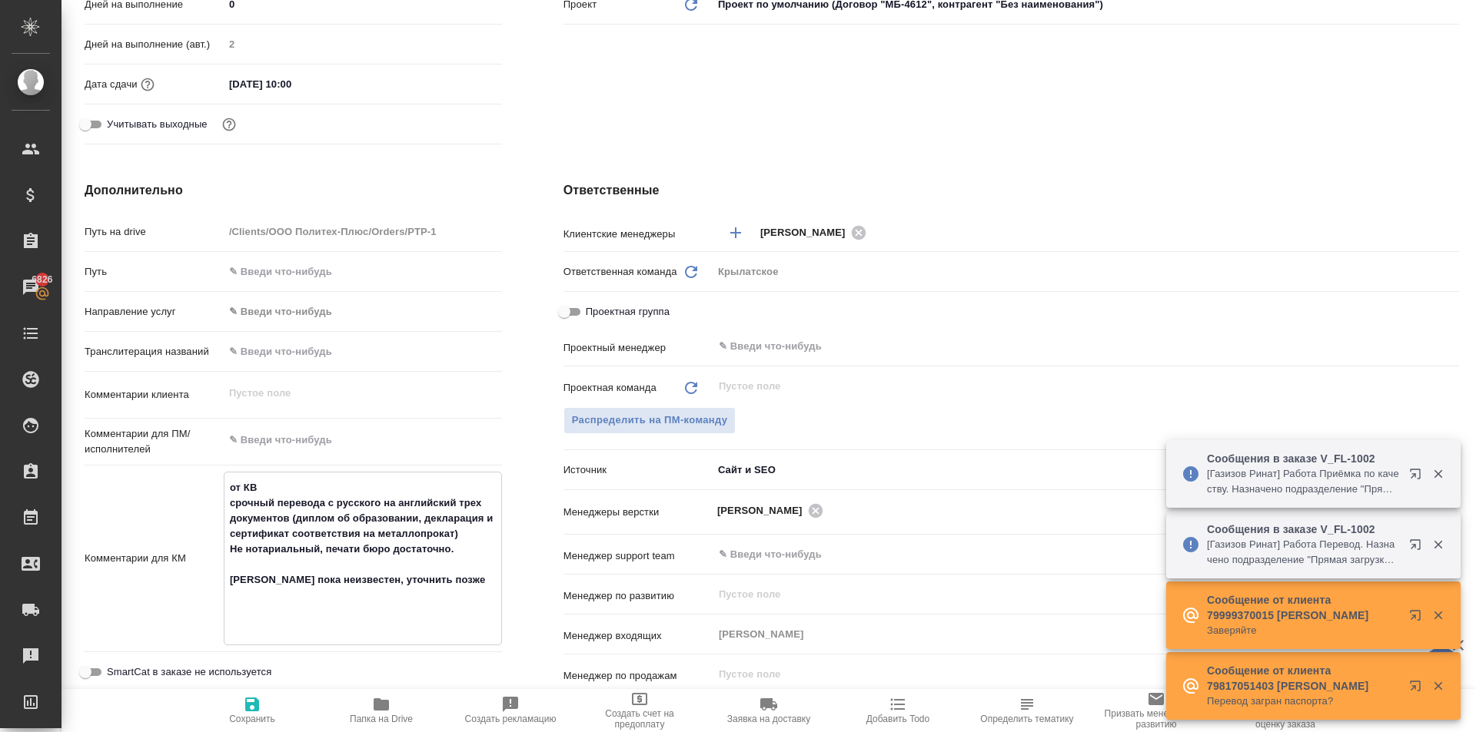
type textarea "от КВ срочный перевода с русского на английский трех документов (диплом об обра…"
type textarea "x"
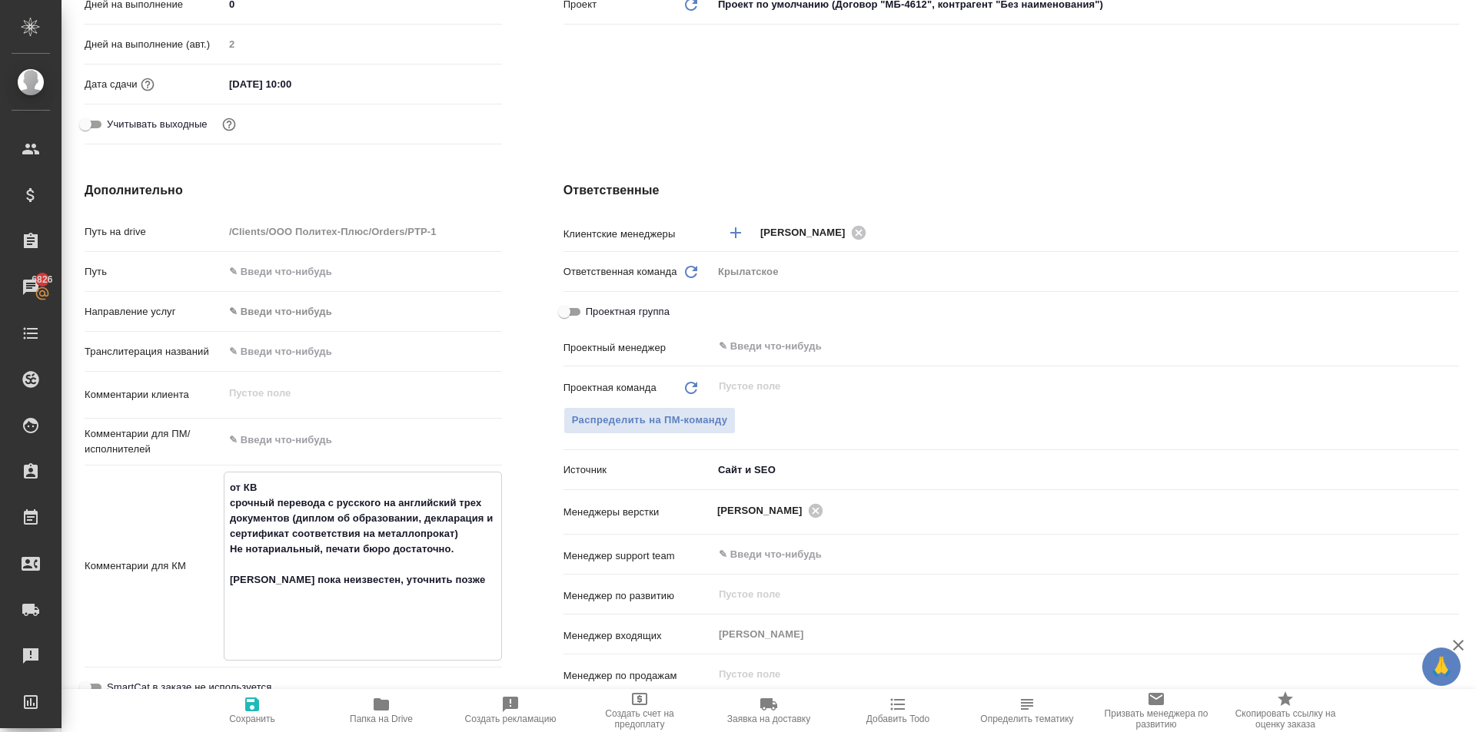
paste textarea
type textarea "от КВ срочный перевода с русского на английский трех документов (диплом об обра…"
type textarea "x"
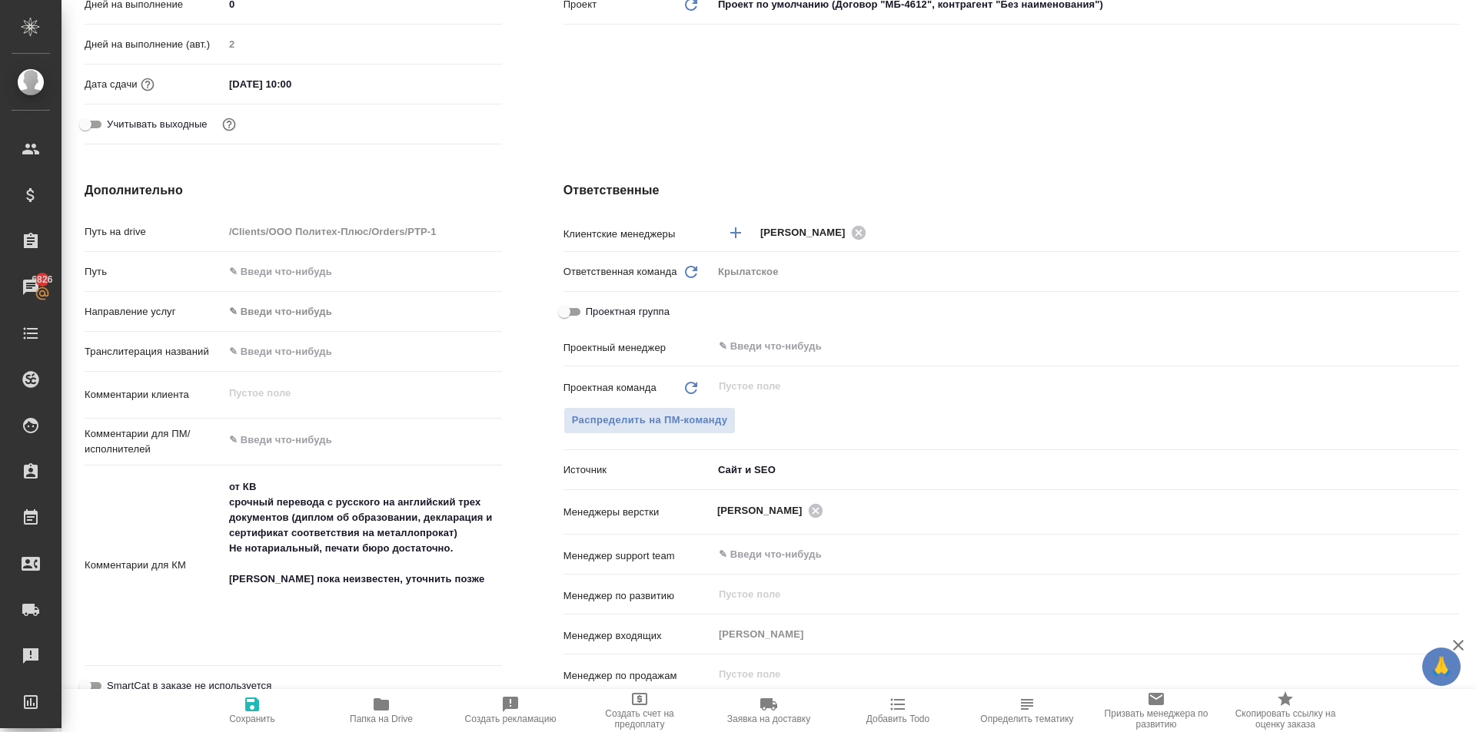
type textarea "x"
paste textarea "Не проходим ни по срокам, ни по цене, заявку прошу отменить. Спасибо!"
type textarea "x"
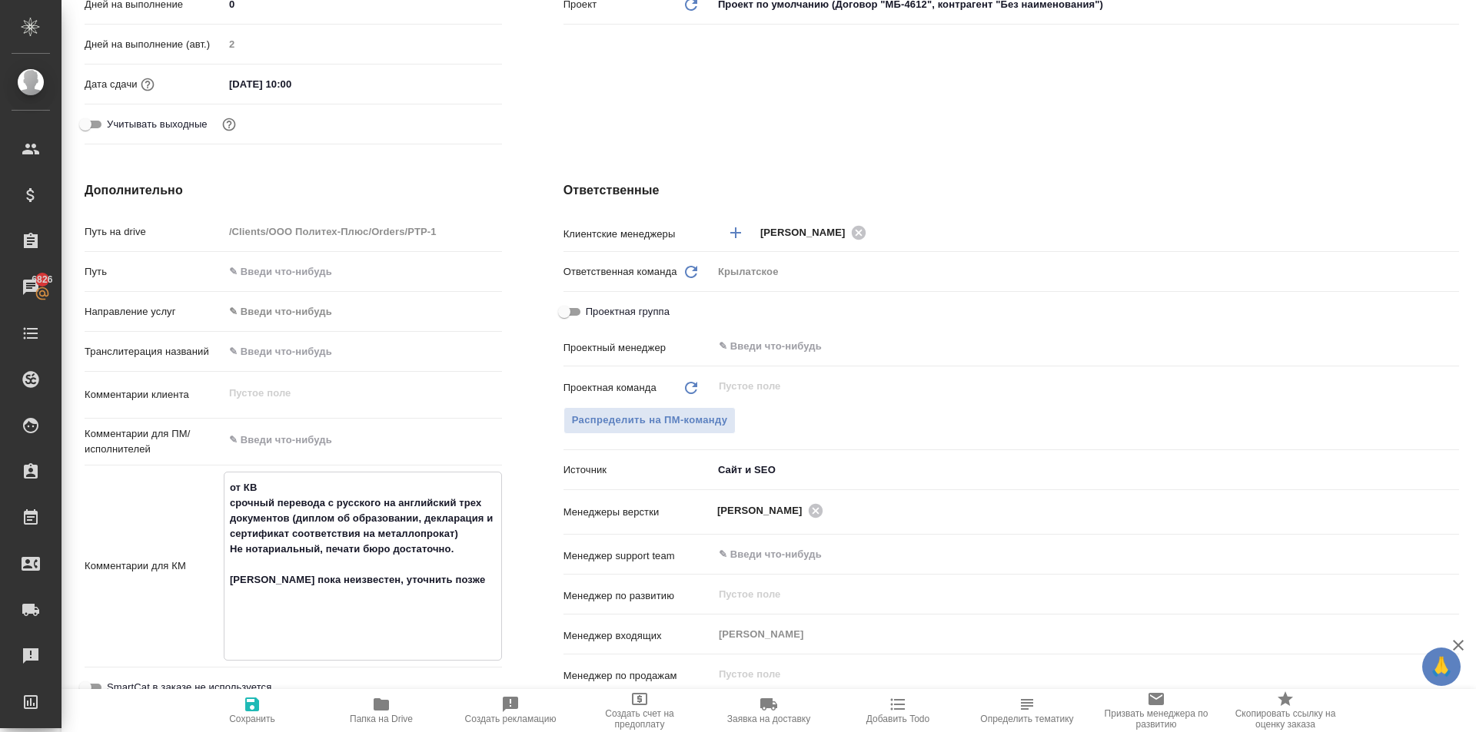
type textarea "x"
type textarea "от КВ срочный перевода с русского на английский трех документов (диплом об обра…"
type textarea "x"
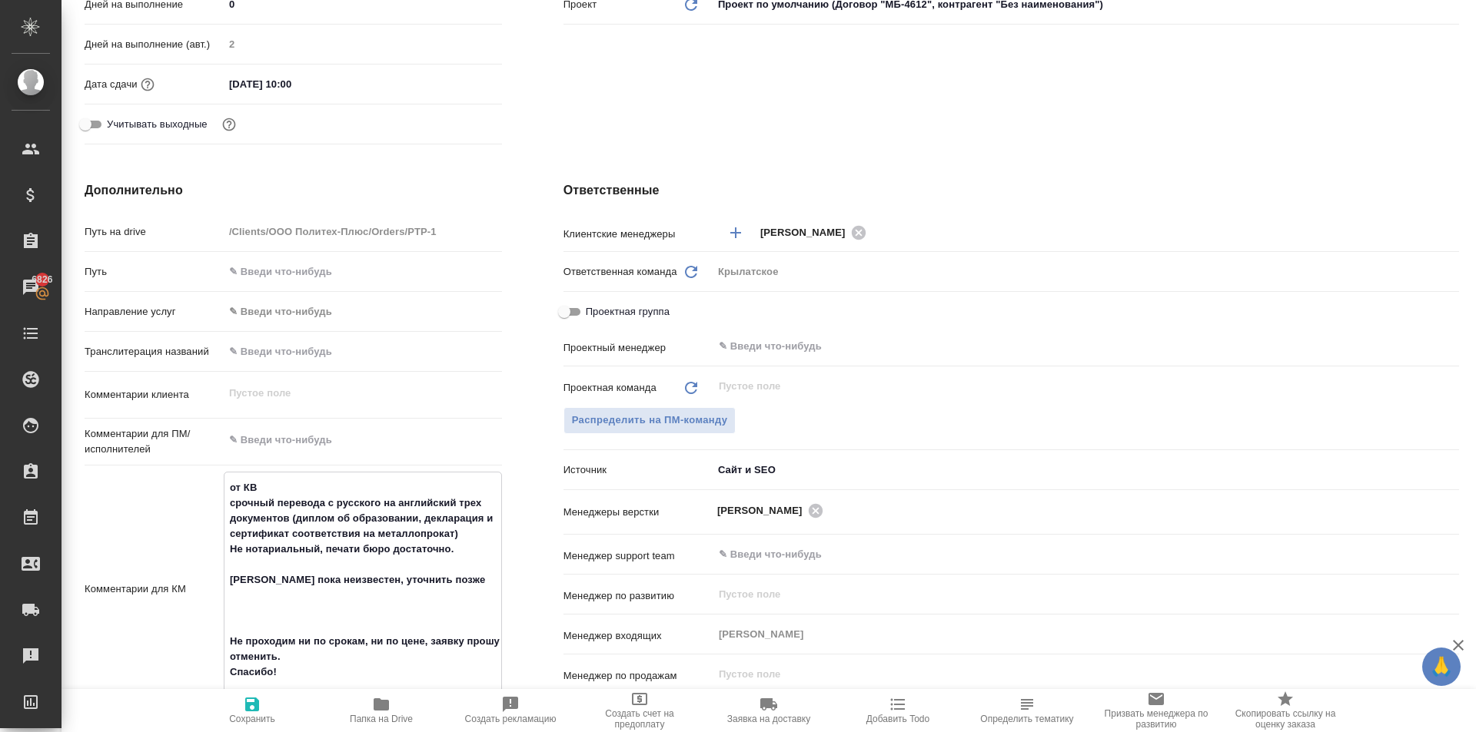
scroll to position [538, 0]
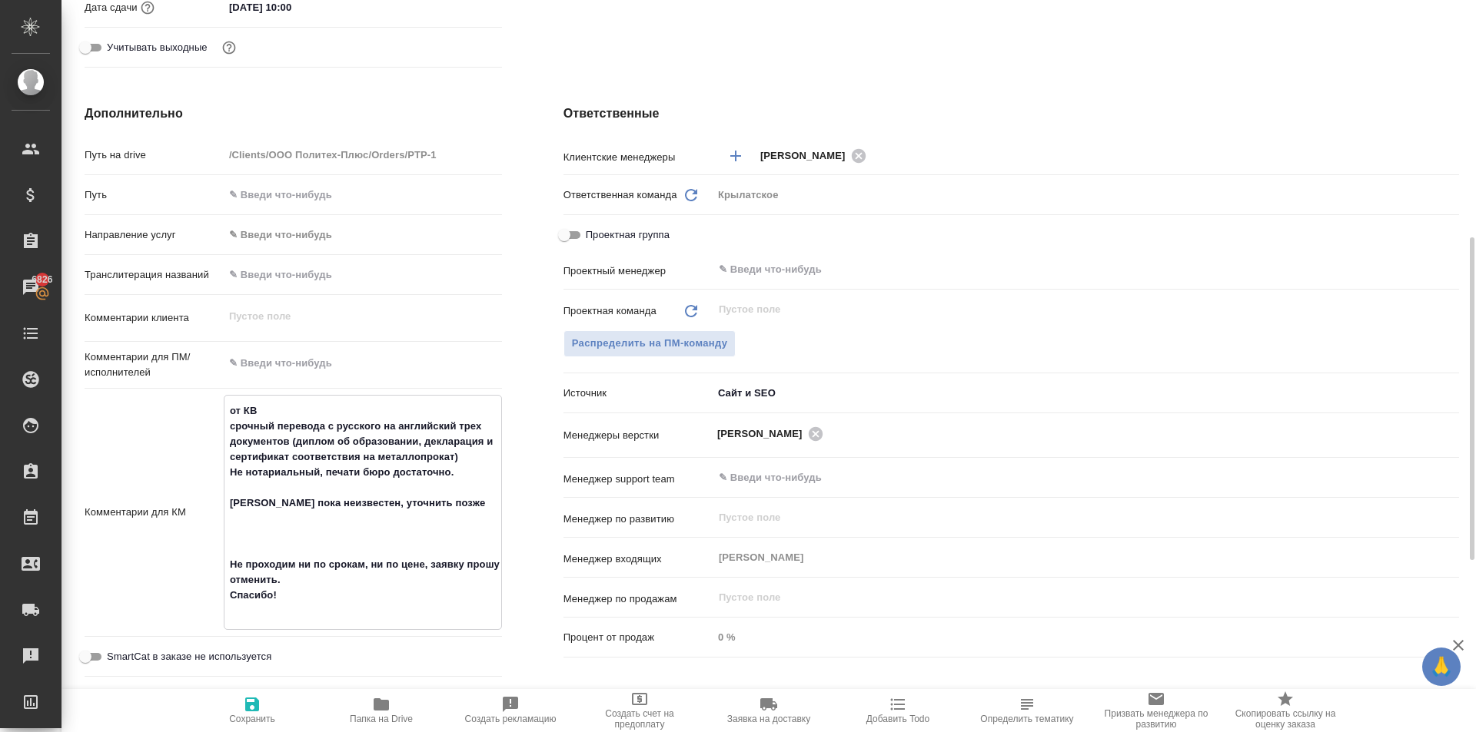
click at [244, 546] on textarea "от КВ срочный перевода с русского на английский трех документов (диплом об обра…" at bounding box center [362, 511] width 277 height 226
type textarea "x"
type textarea "от КВ срочный перевода с русского на английский трех документов (диплом об обра…"
type textarea "x"
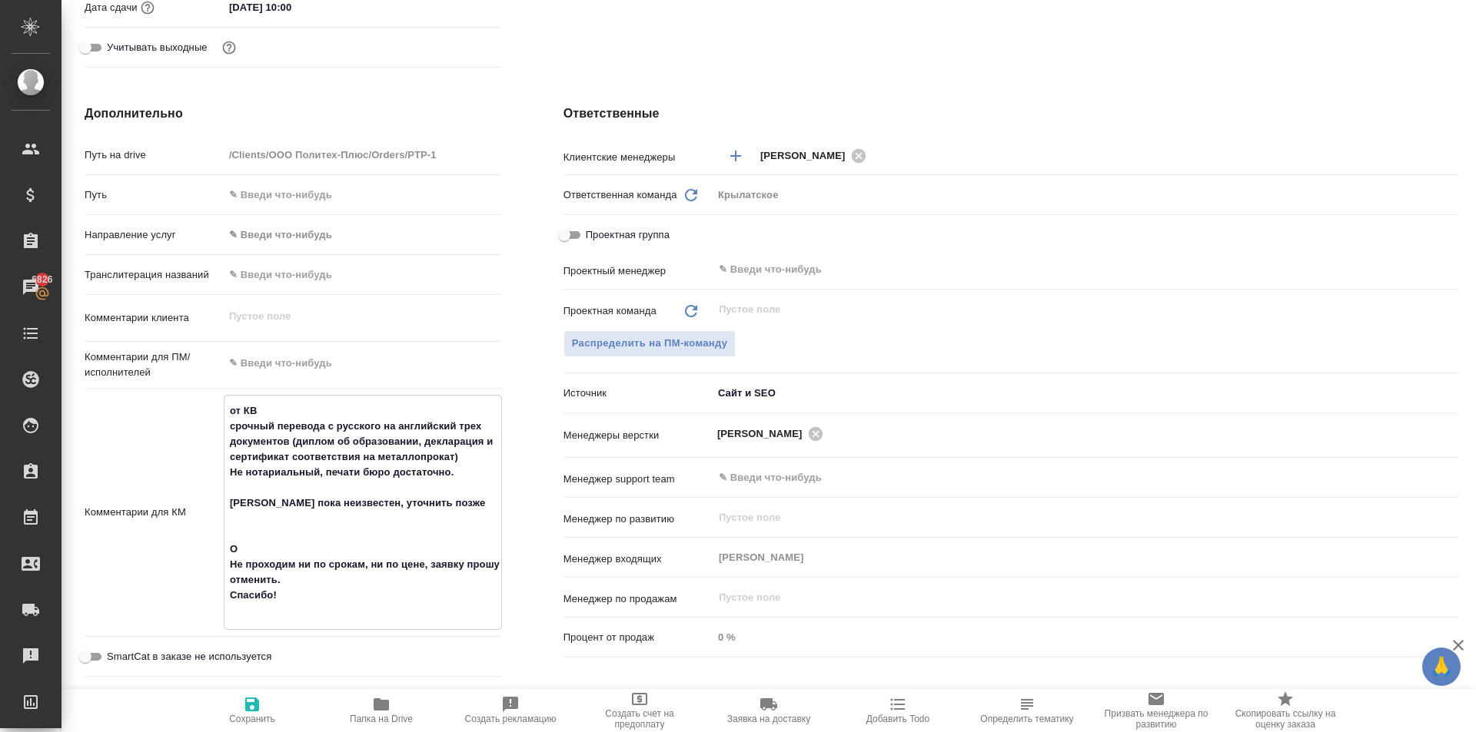
type textarea "x"
type textarea "от КВ срочный перевода с русского на английский трех документов (диплом об обра…"
type textarea "x"
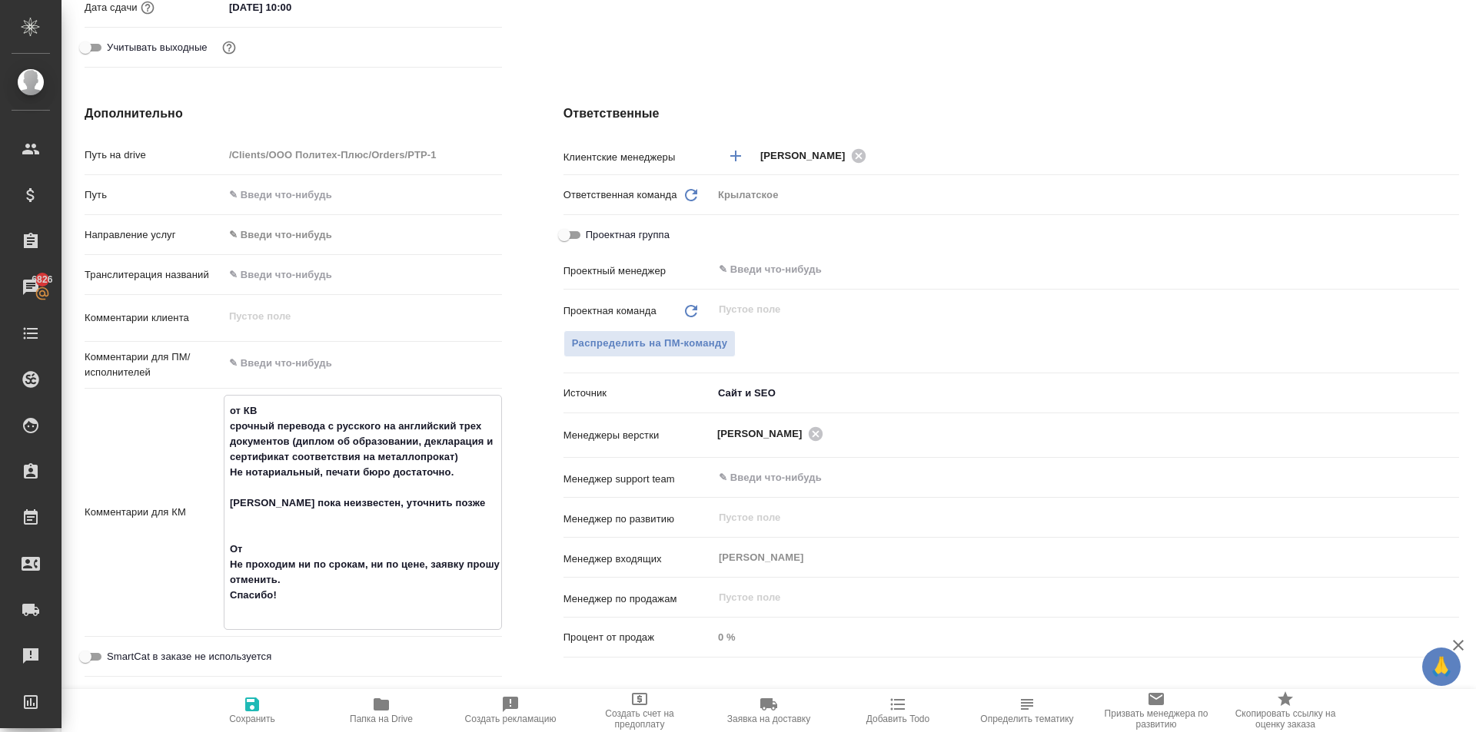
type textarea "x"
type textarea "от КВ срочный перевода с русского на английский трех документов (диплом об обра…"
type textarea "x"
type textarea "от КВ срочный перевода с русского на английский трех документов (диплом об обра…"
type textarea "x"
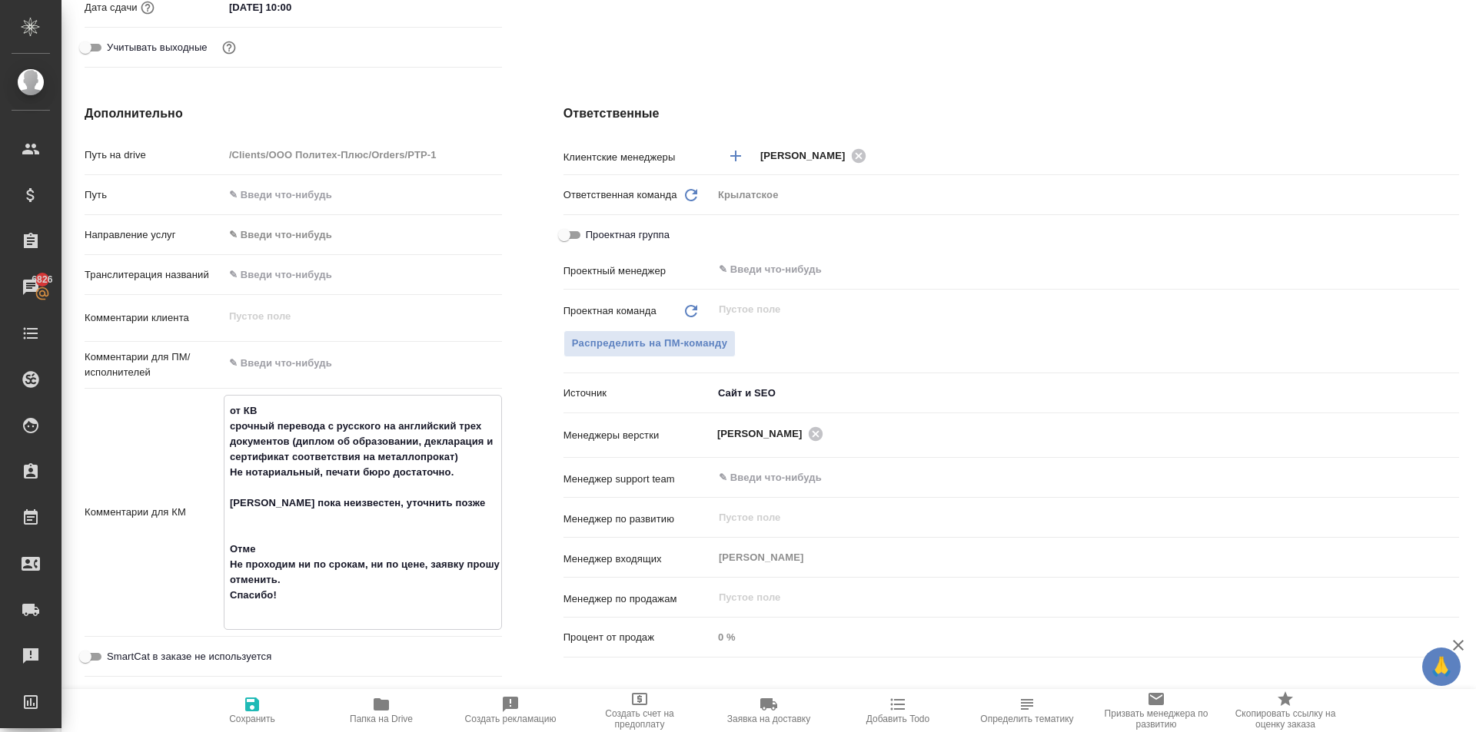
type textarea "x"
type textarea "от КВ срочный перевода с русского на английский трех документов (диплом об обра…"
type textarea "x"
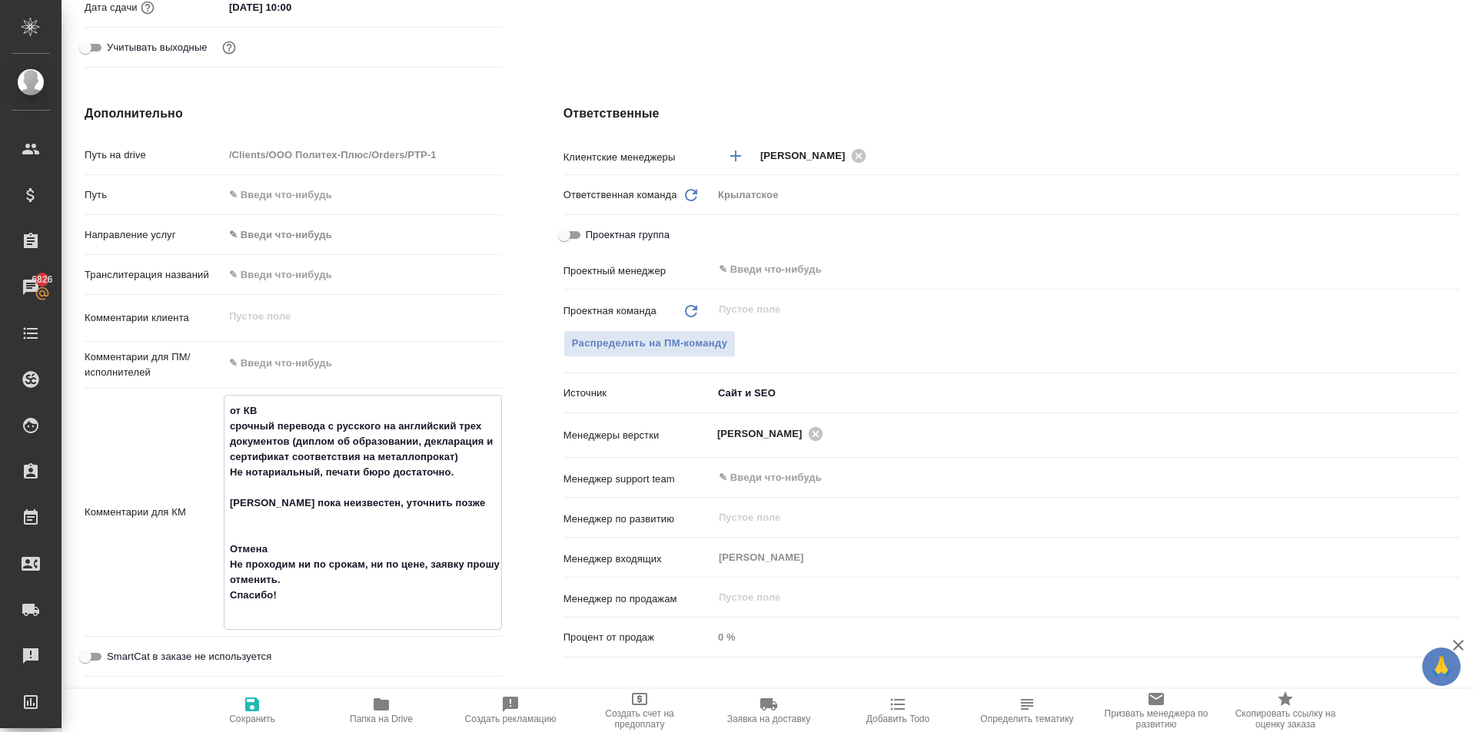
type textarea "x"
type textarea "от КВ срочный перевода с русского на английский трех документов (диплом об обра…"
type textarea "x"
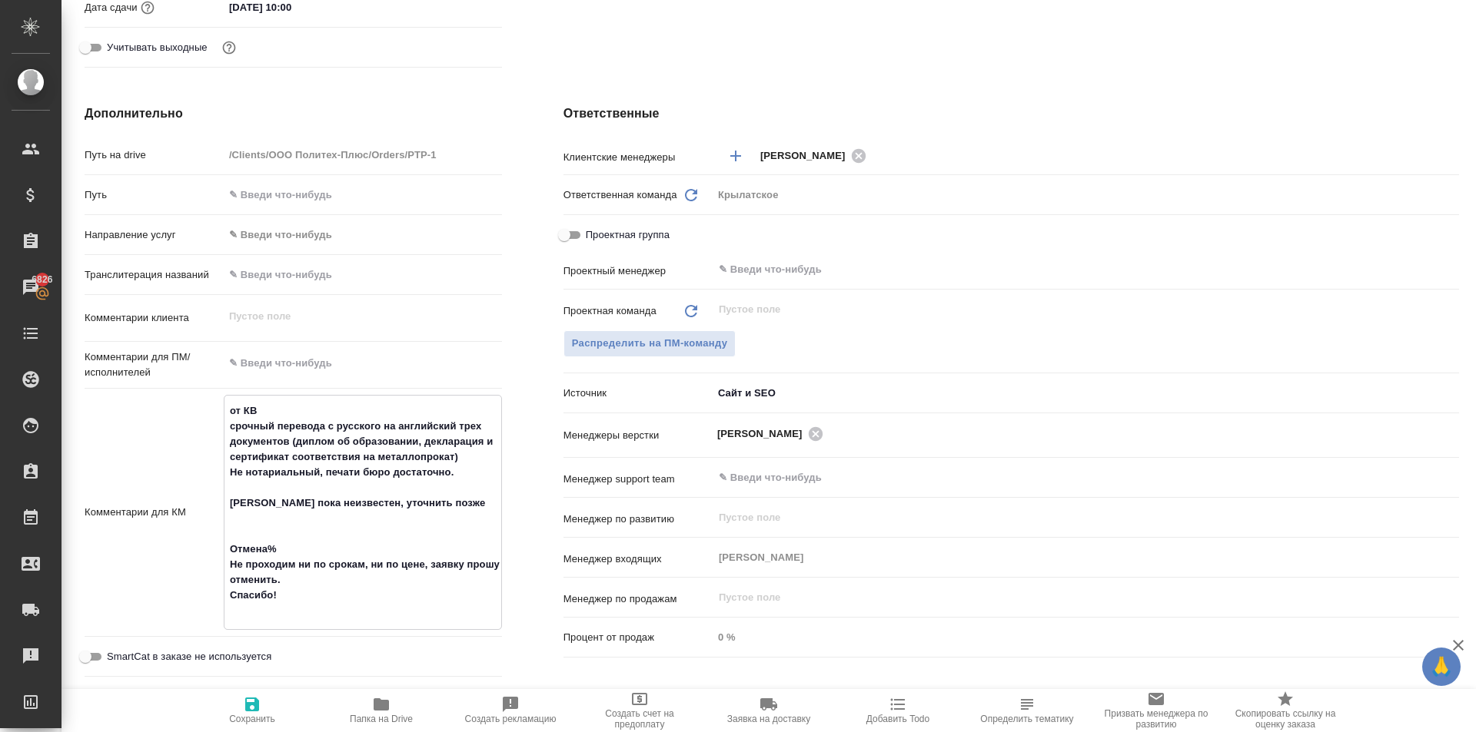
type textarea "x"
type textarea "от КВ срочный перевода с русского на английский трех документов (диплом об обра…"
type textarea "x"
type textarea "от КВ срочный перевода с русского на английский трех документов (диплом об обра…"
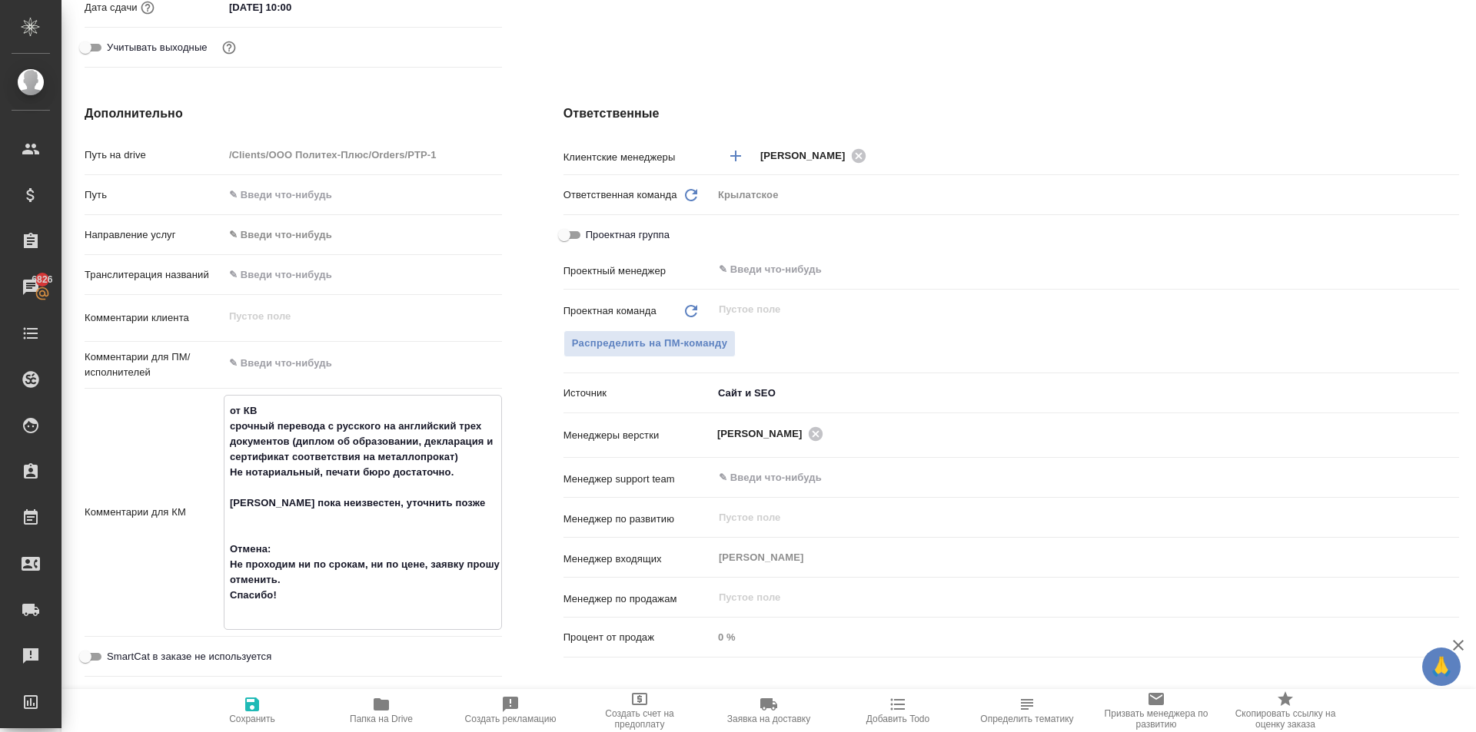
type textarea "x"
type textarea "от КВ срочный перевода с русского на английский трех документов (диплом об обра…"
type textarea "x"
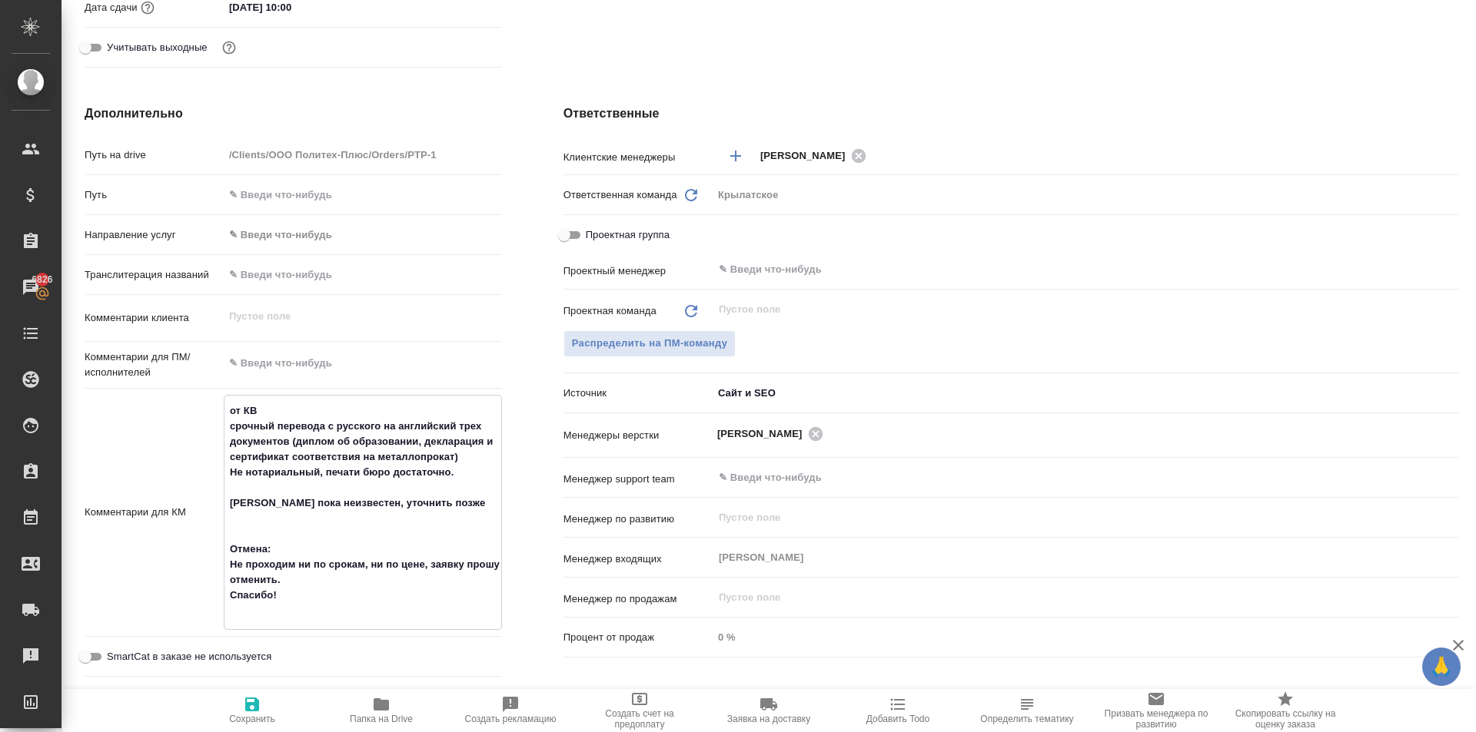
type textarea "x"
type textarea "от КВ срочный перевода с русского на английский трех документов (диплом об обра…"
type textarea "x"
click at [224, 708] on span "Сохранить" at bounding box center [252, 710] width 111 height 29
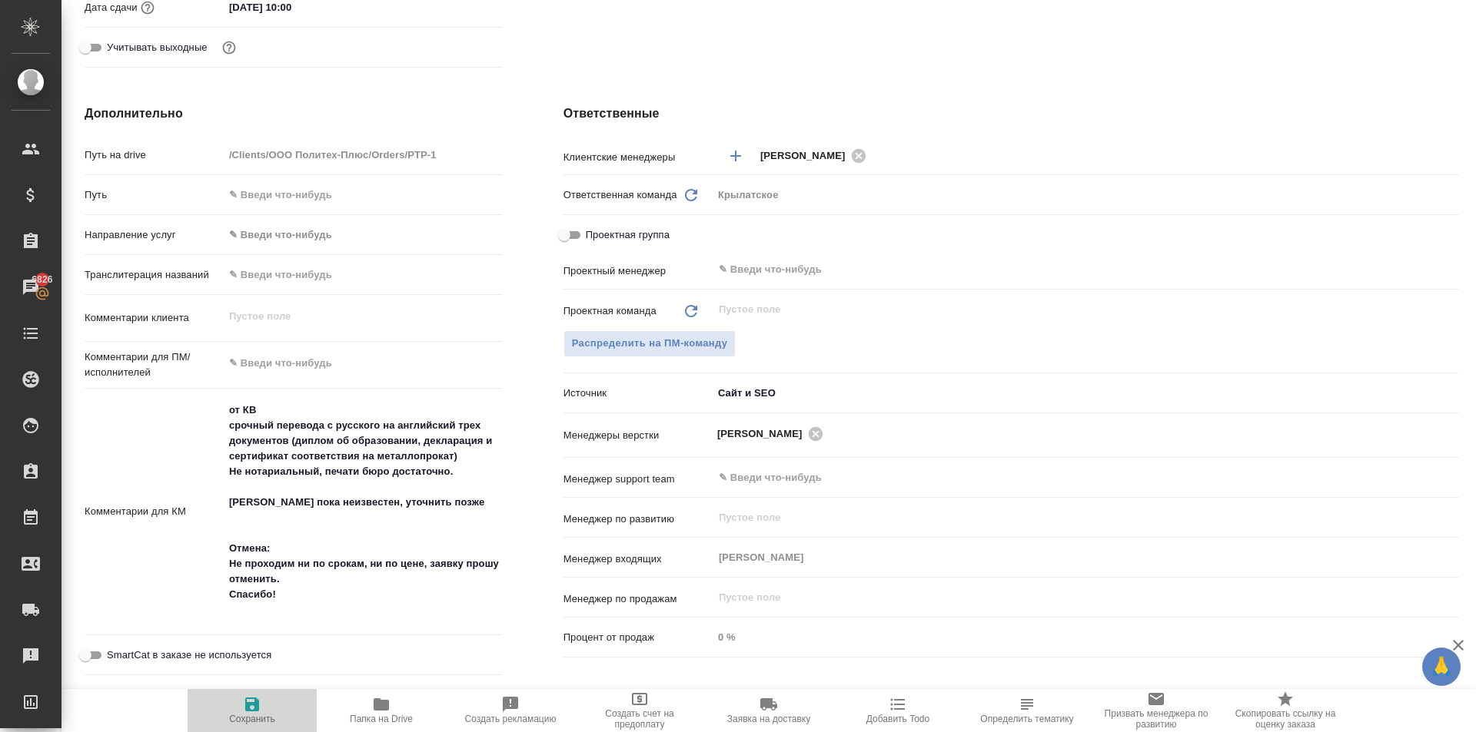
type textarea "x"
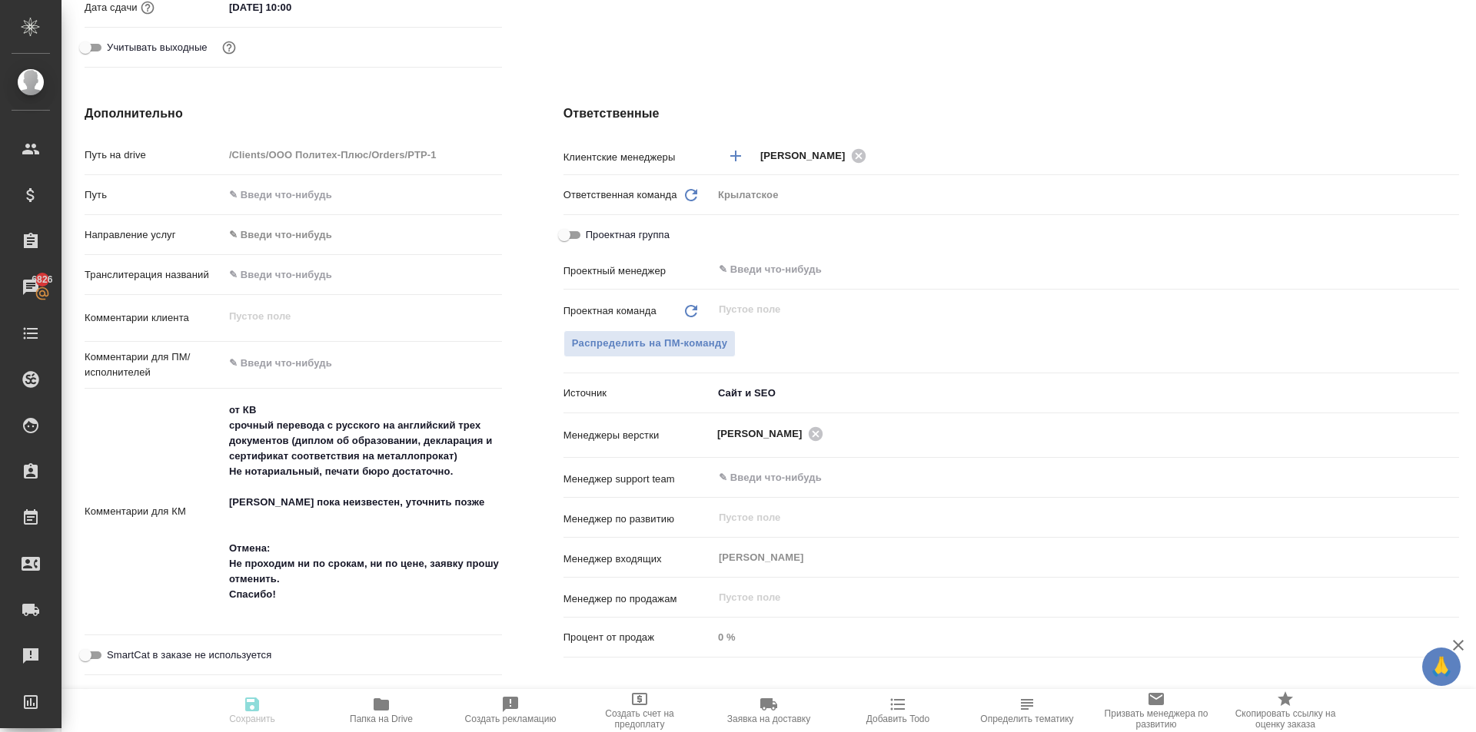
type textarea "x"
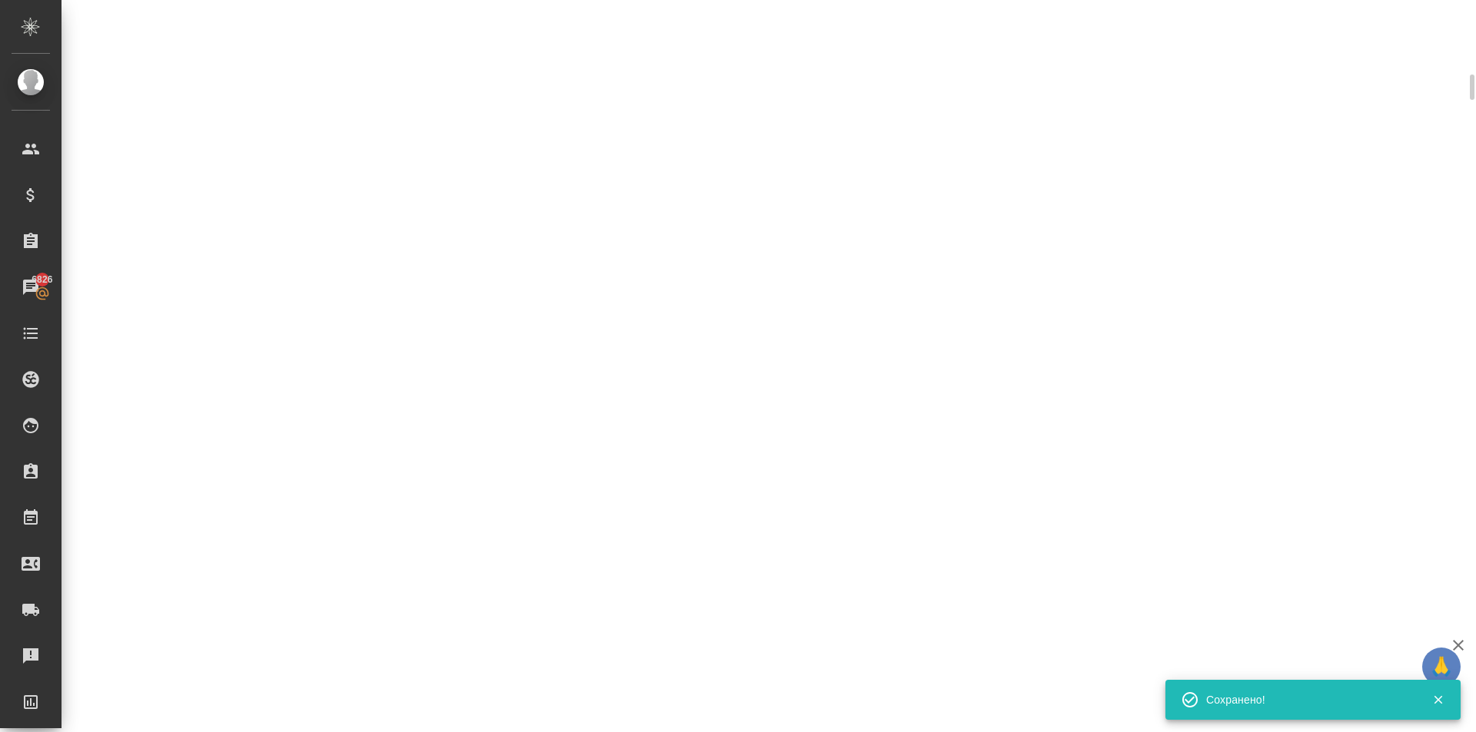
select select "RU"
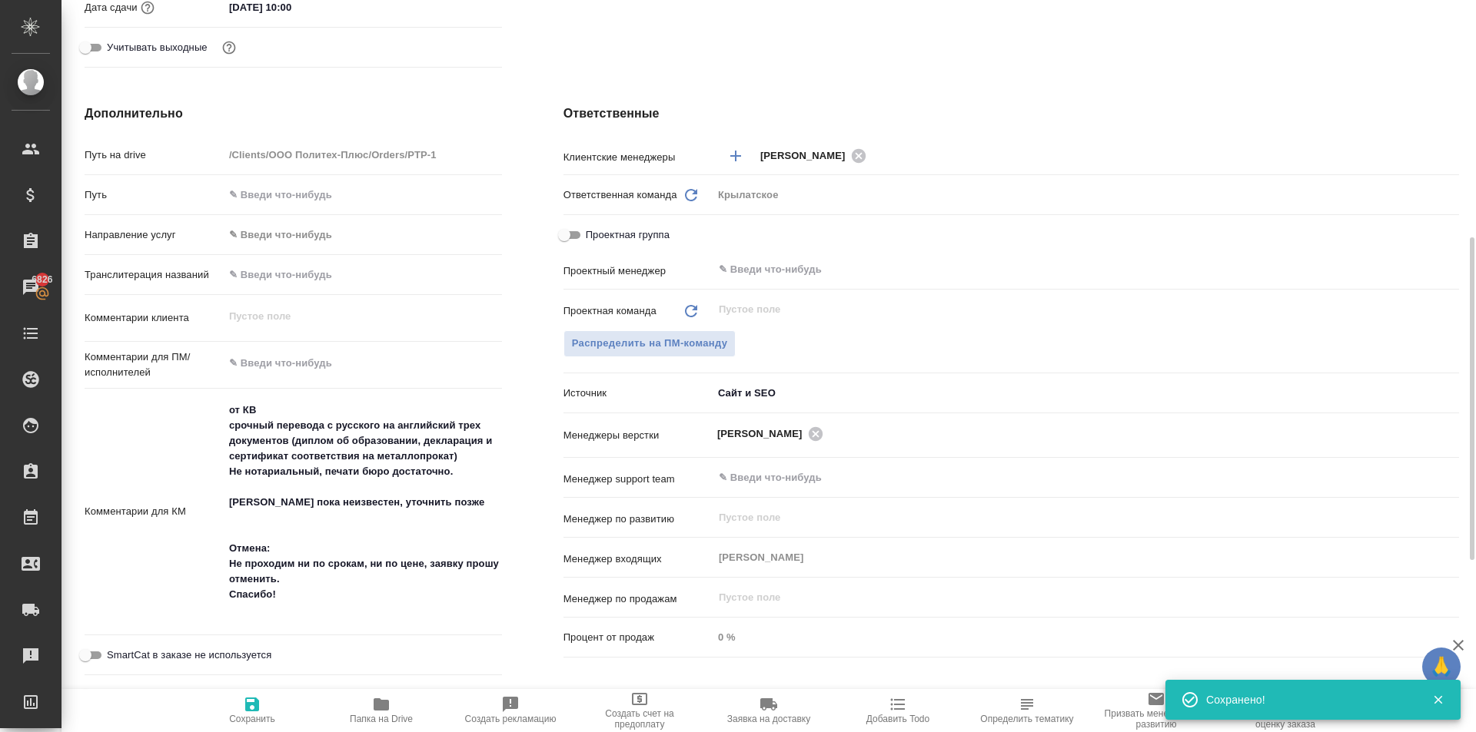
type textarea "x"
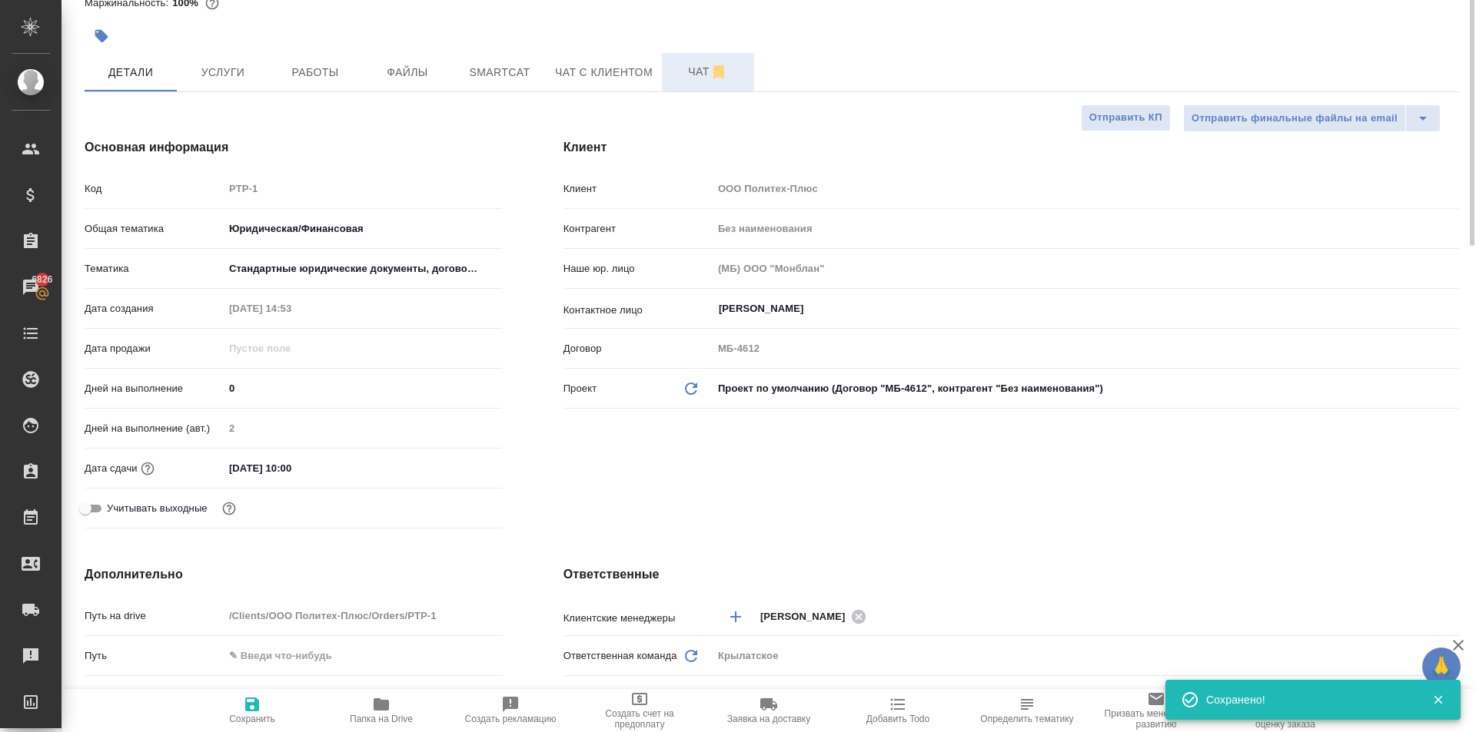
scroll to position [0, 0]
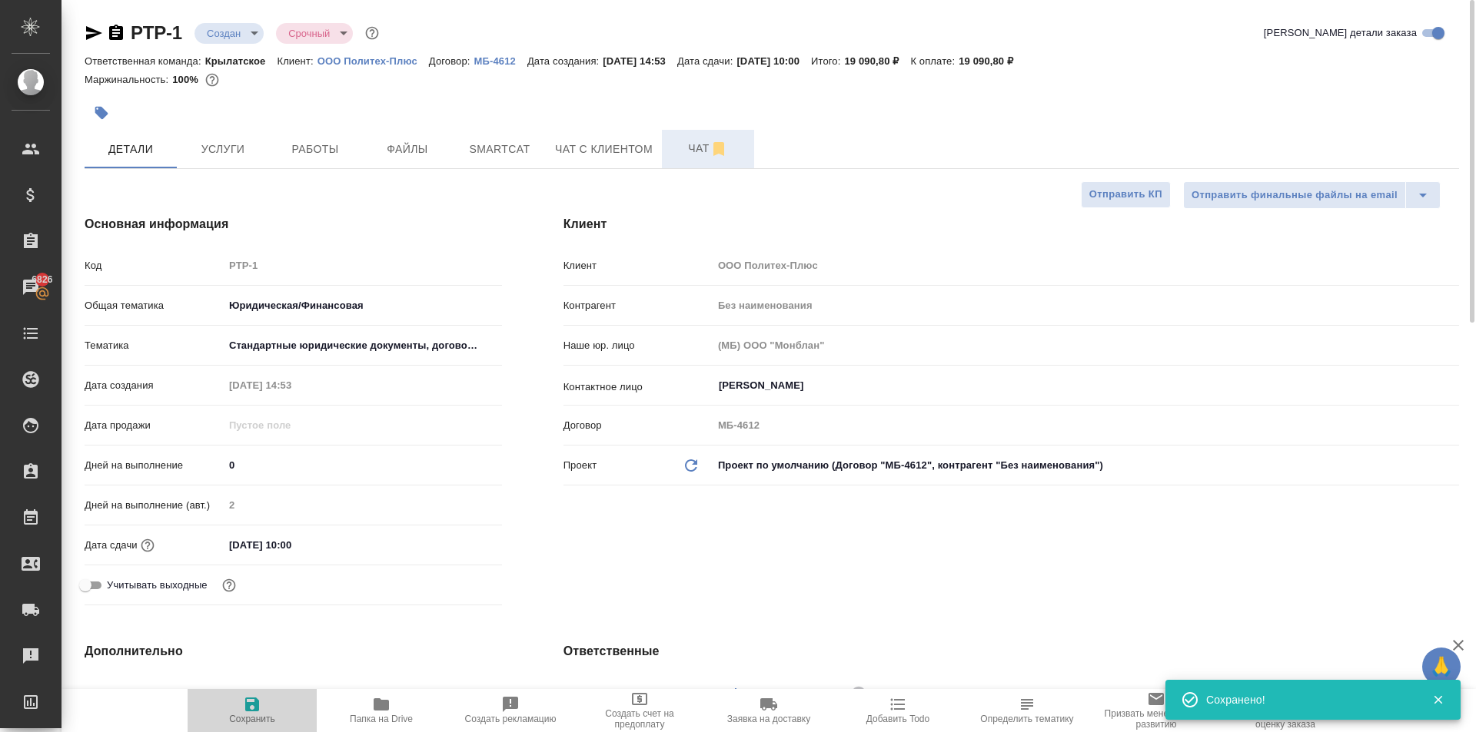
drag, startPoint x: 284, startPoint y: 706, endPoint x: 348, endPoint y: 682, distance: 68.1
click at [289, 702] on span "Сохранить" at bounding box center [252, 710] width 111 height 29
type textarea "x"
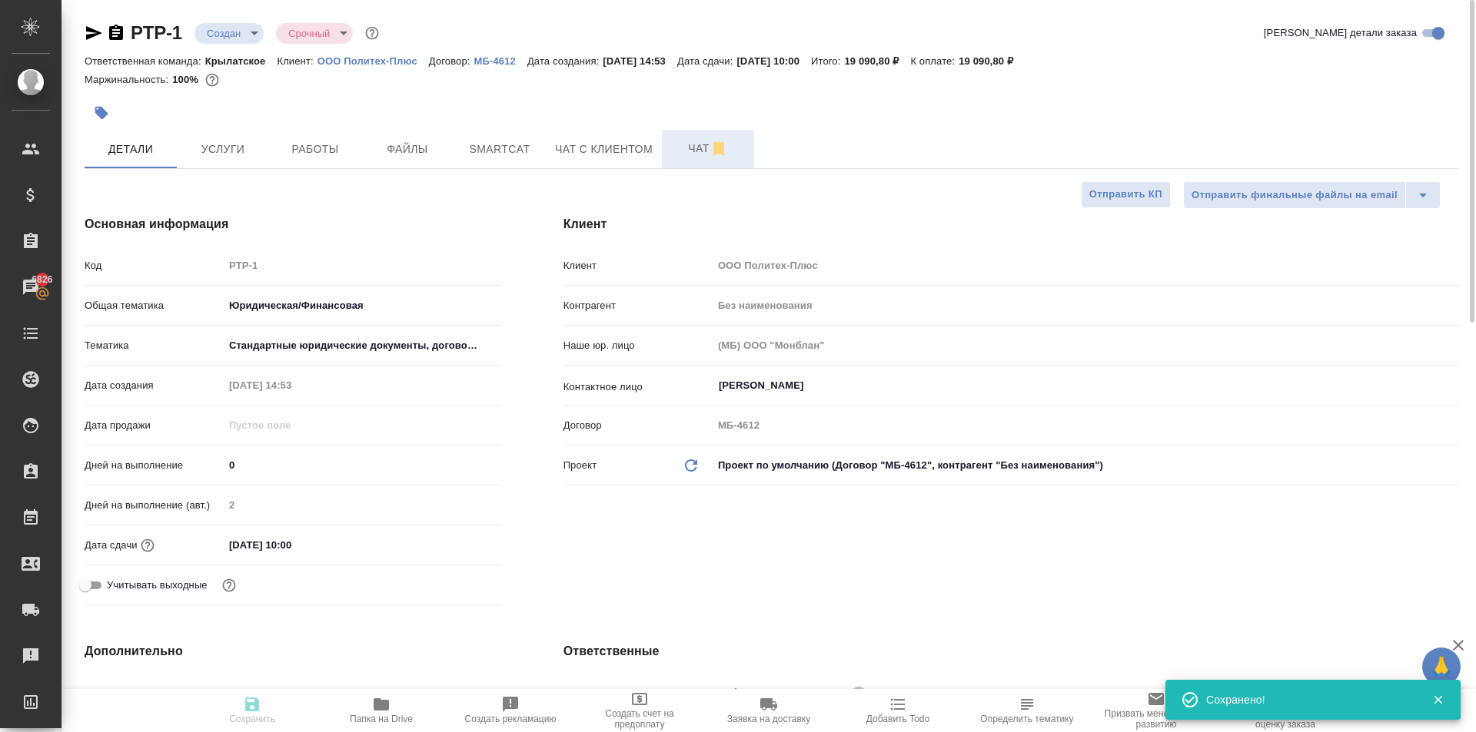
type textarea "x"
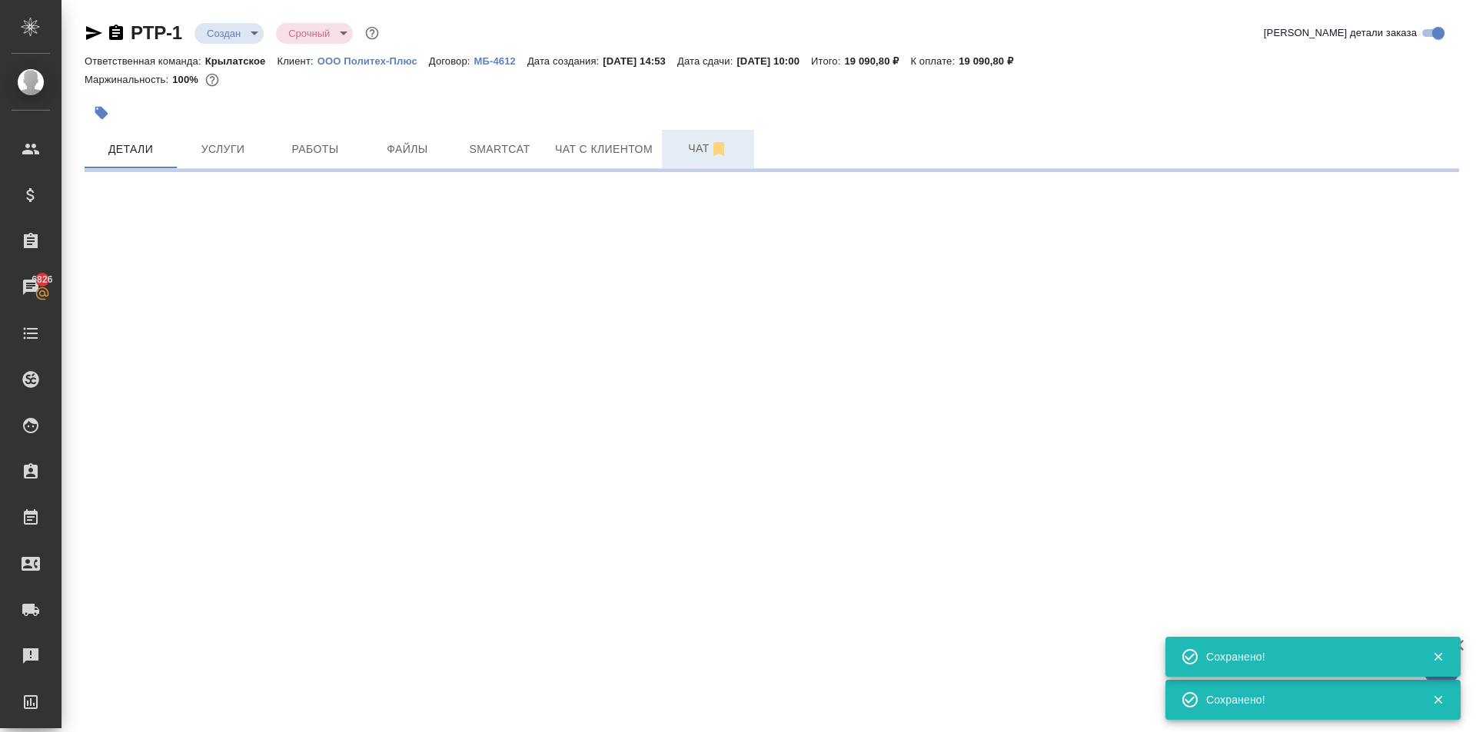
select select "RU"
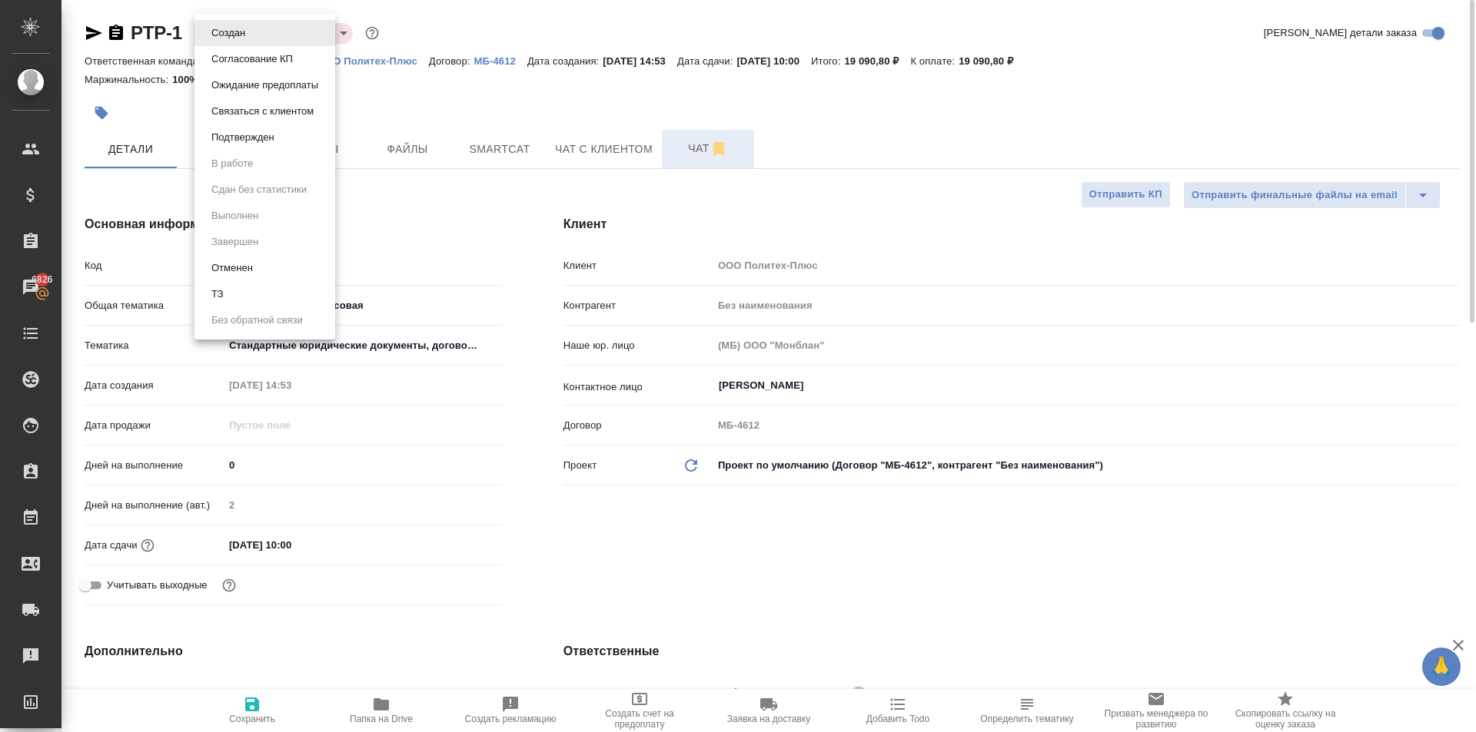
click at [234, 30] on body "🙏 .cls-1 fill:#fff; AWATERA Kasymov Timur Клиенты Спецификации Заказы 6826 Чаты…" at bounding box center [738, 366] width 1476 height 732
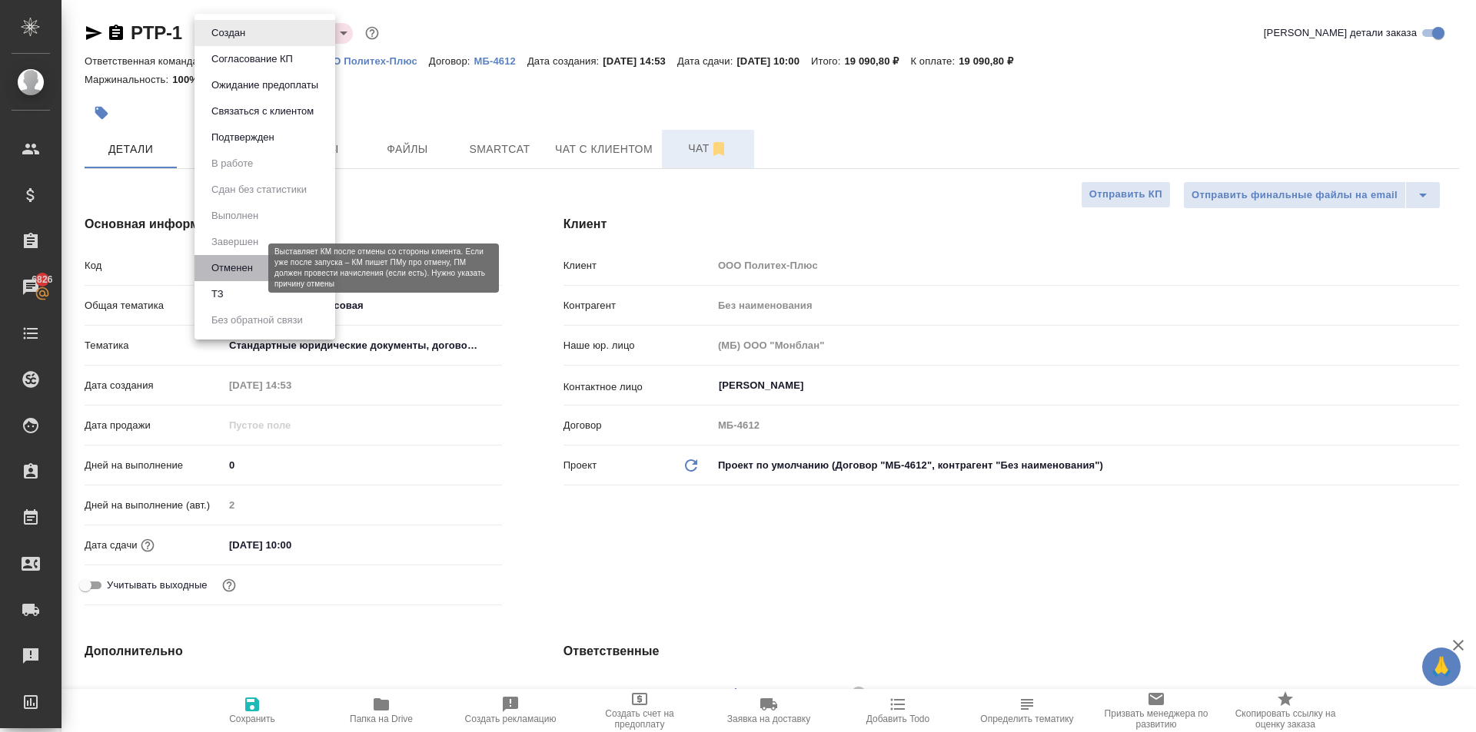
click at [238, 266] on button "Отменен" at bounding box center [232, 268] width 51 height 17
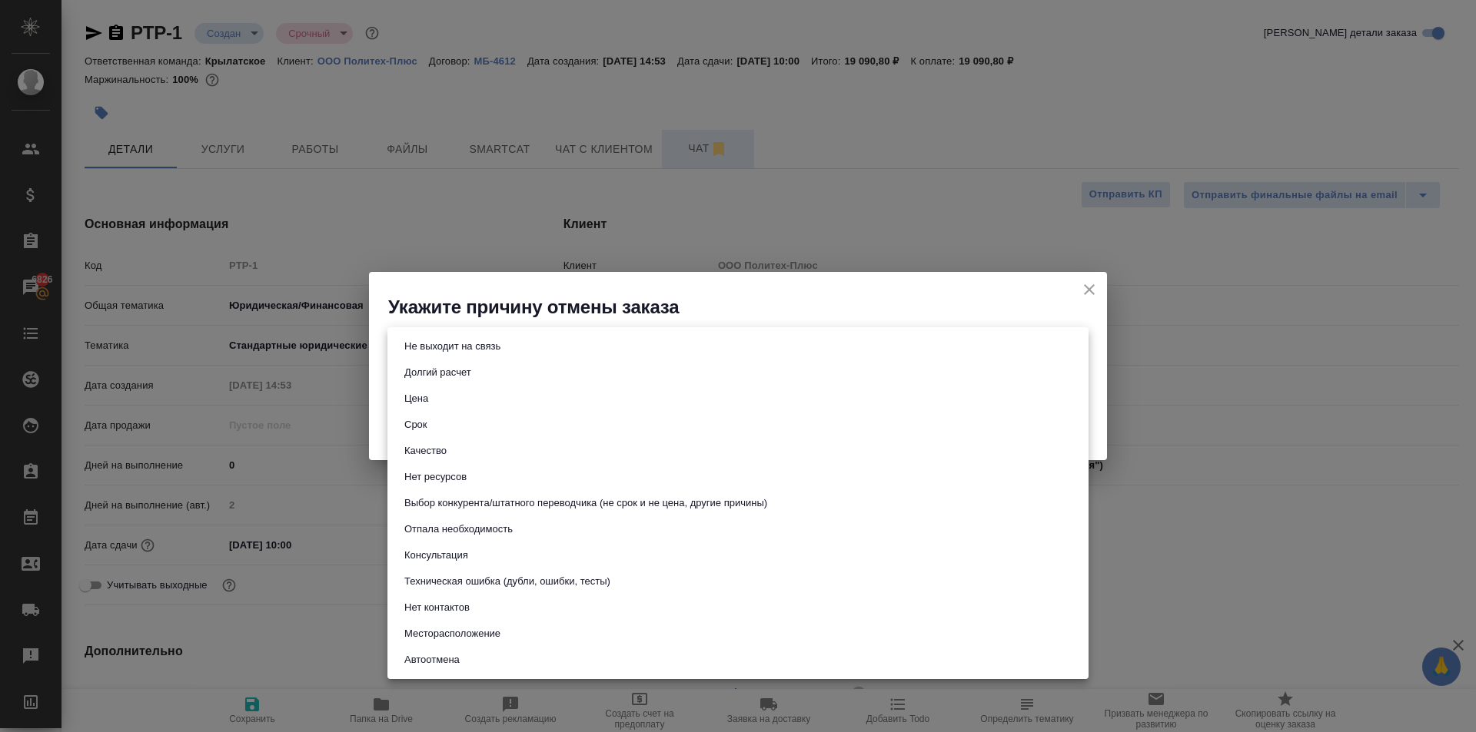
click at [573, 357] on body "🙏 .cls-1 fill:#fff; AWATERA Kasymov Timur Клиенты Спецификации Заказы 6826 Чаты…" at bounding box center [738, 366] width 1476 height 732
drag, startPoint x: 487, startPoint y: 476, endPoint x: 490, endPoint y: 483, distance: 8.6
click at [490, 483] on li "Нет ресурсов" at bounding box center [737, 477] width 701 height 26
type input "noResources"
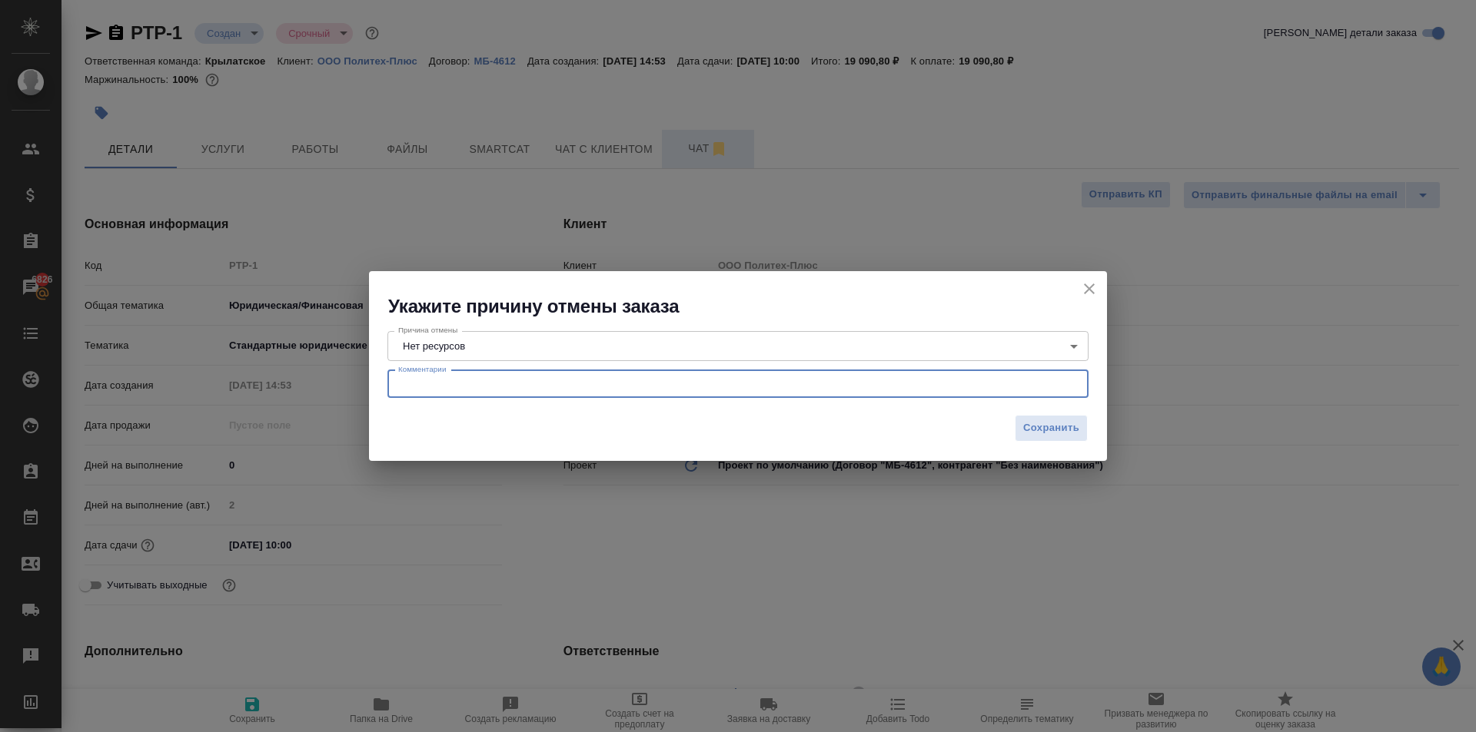
click at [468, 384] on textarea at bounding box center [737, 384] width 679 height 12
paste textarea "Не проходим ни по срокам, ни по цене, заявку прошу отменить. Спасибо!"
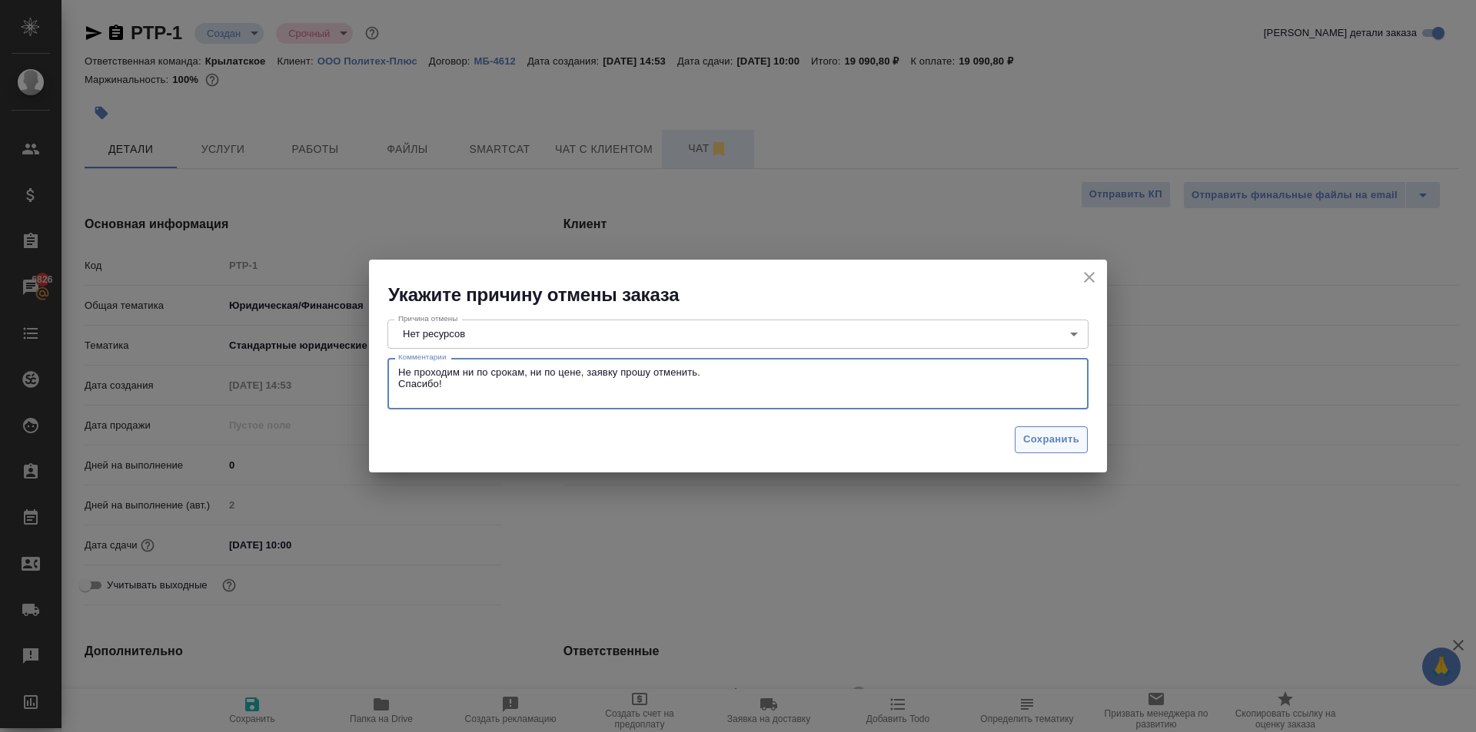
type textarea "Не проходим ни по срокам, ни по цене, заявку прошу отменить. Спасибо!"
click at [1064, 433] on span "Сохранить" at bounding box center [1051, 440] width 56 height 18
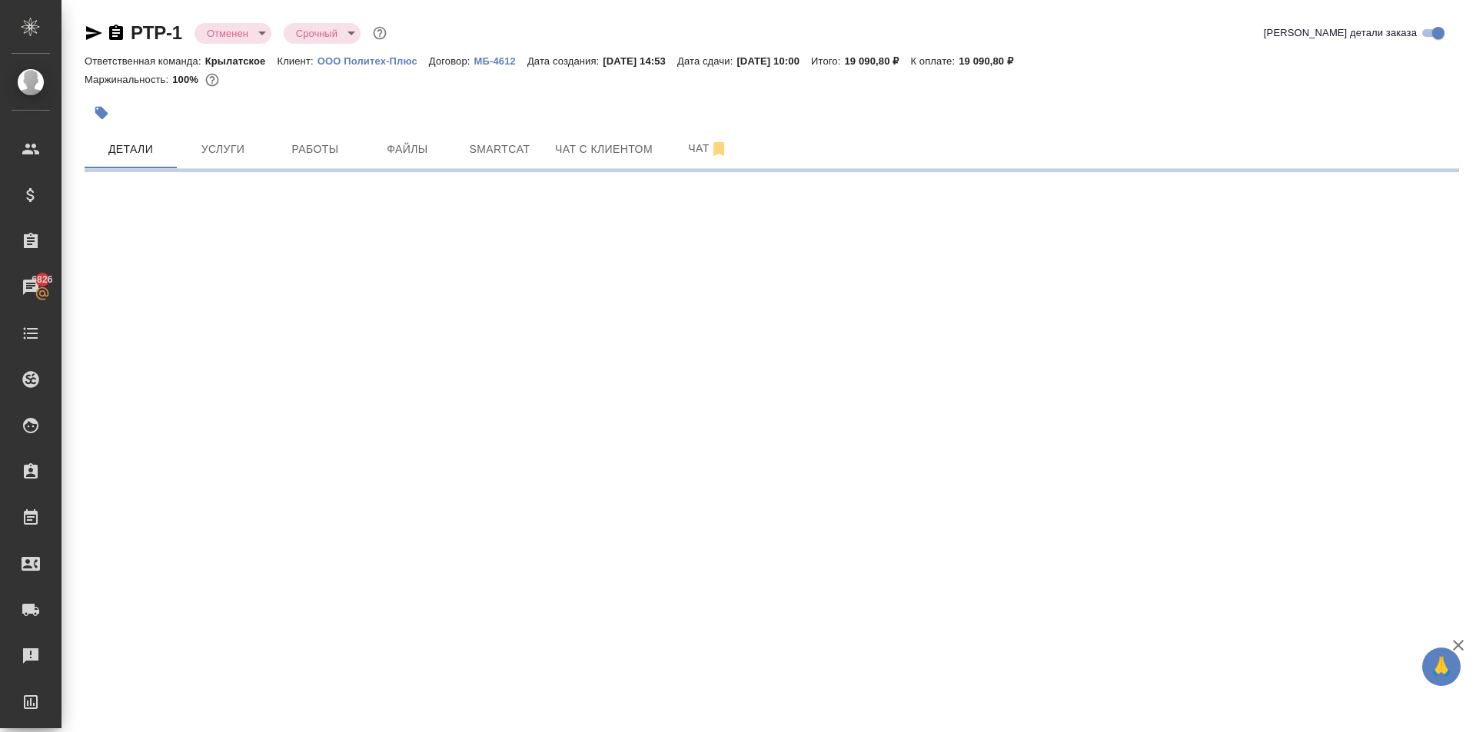
select select "RU"
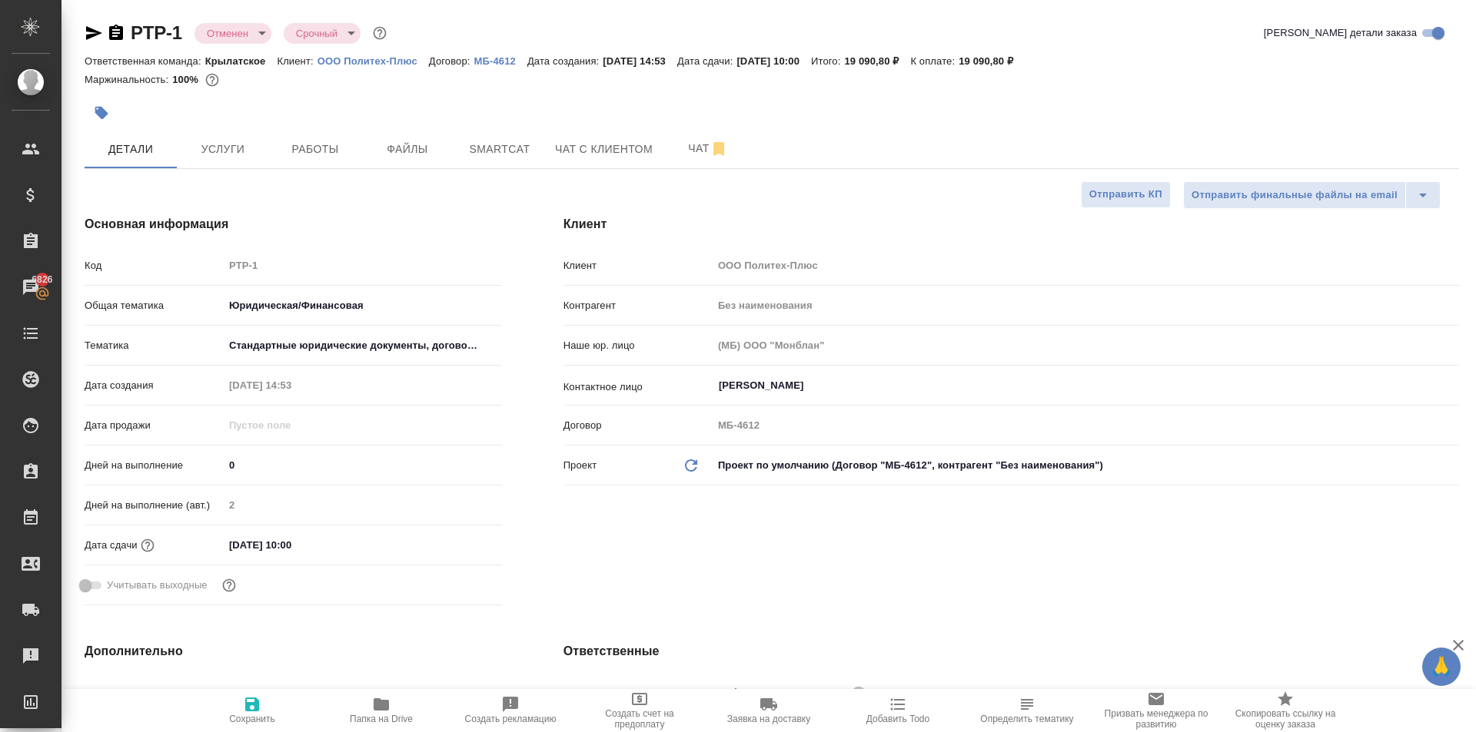
type textarea "x"
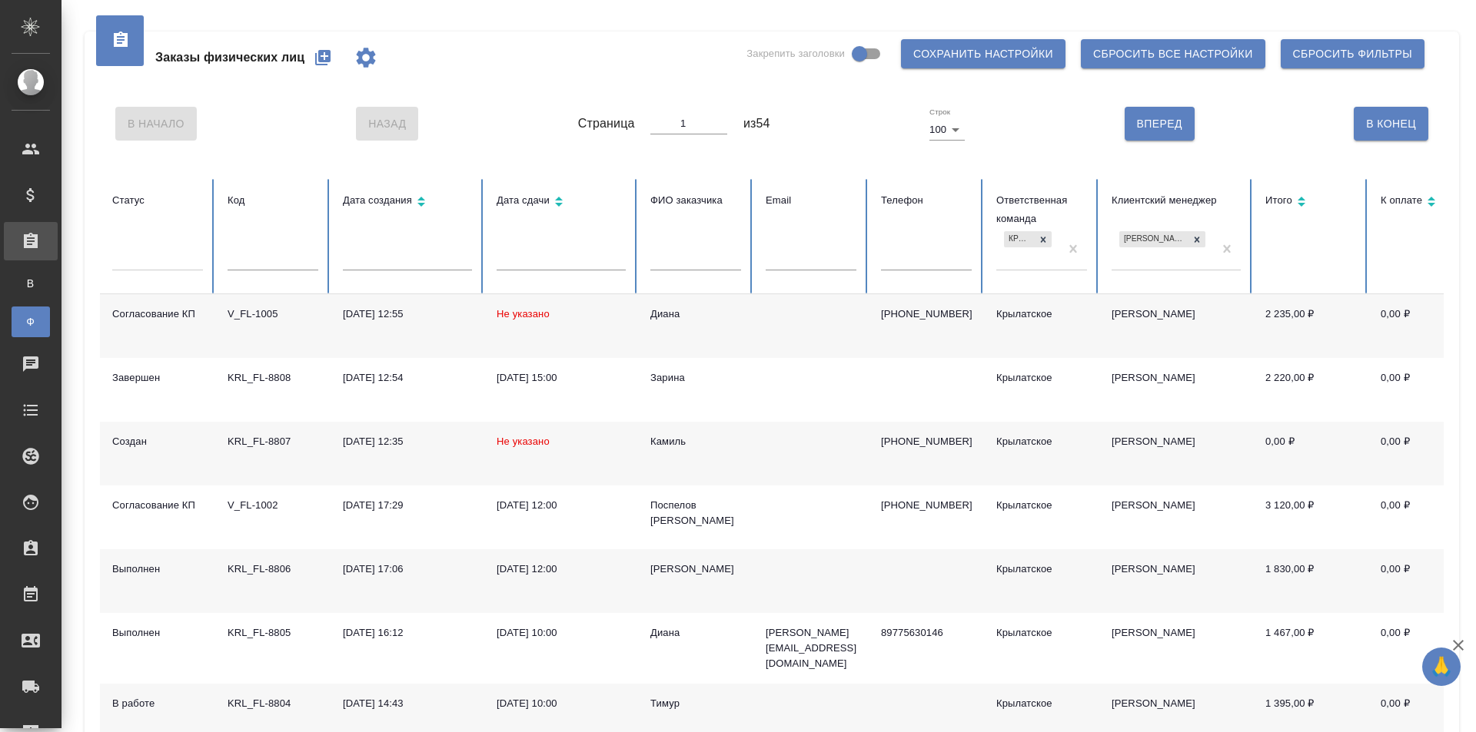
click at [320, 61] on icon "button" at bounding box center [322, 57] width 15 height 15
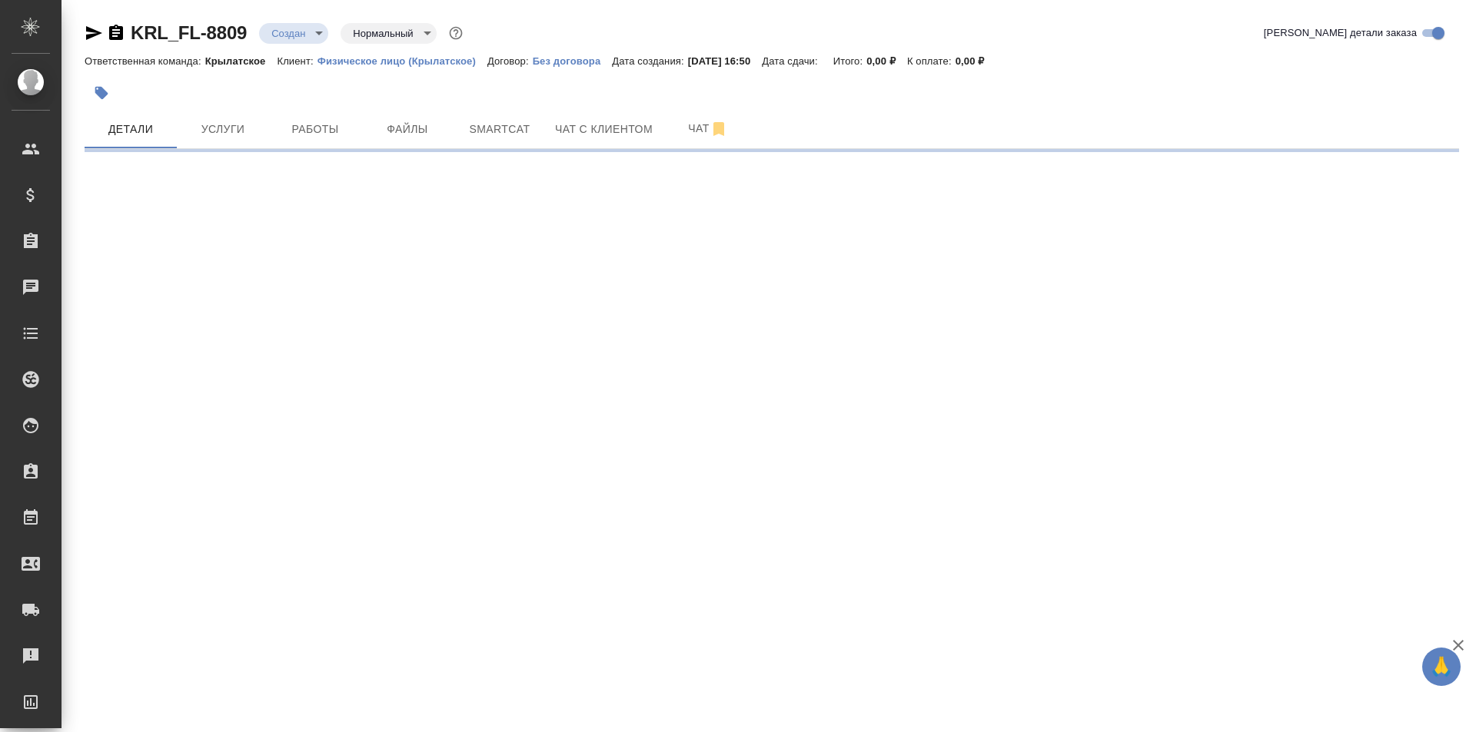
select select "RU"
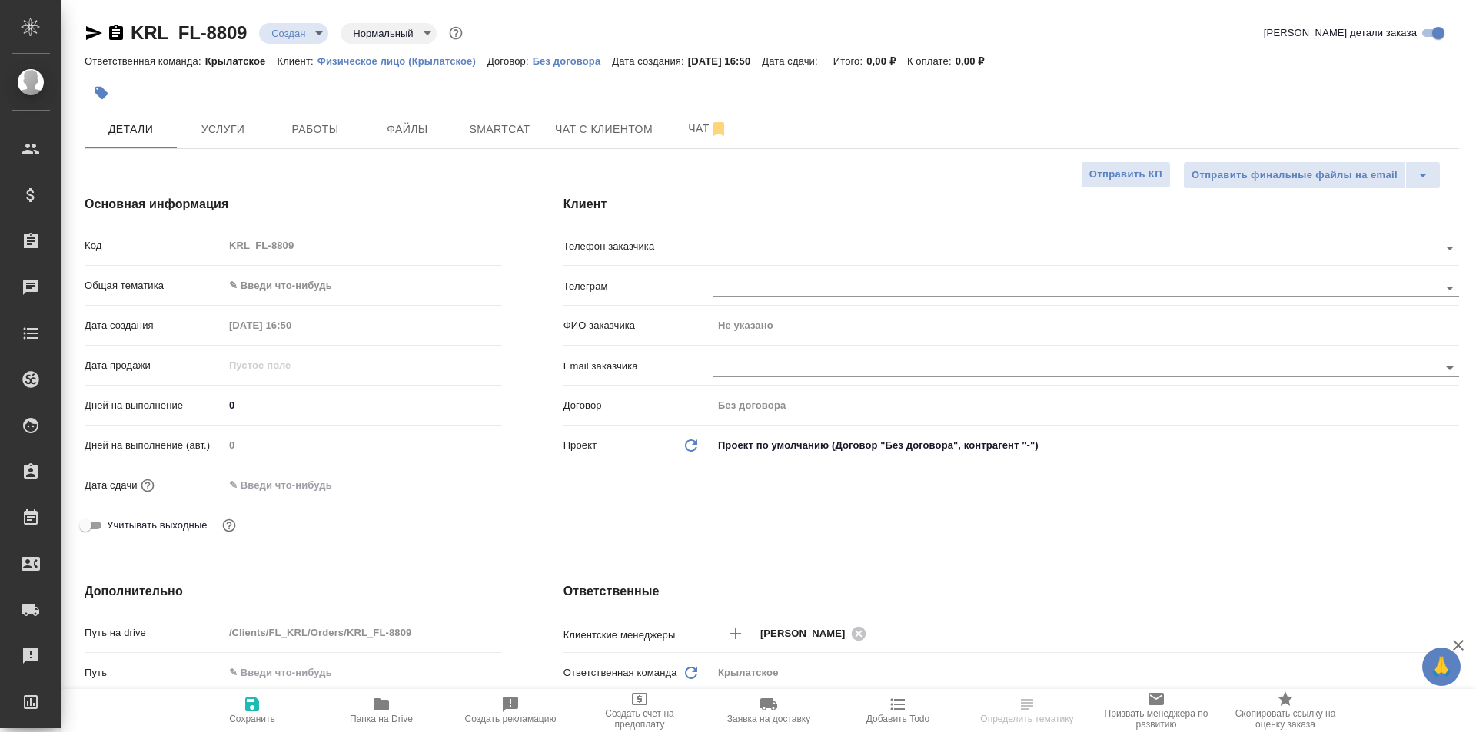
type textarea "x"
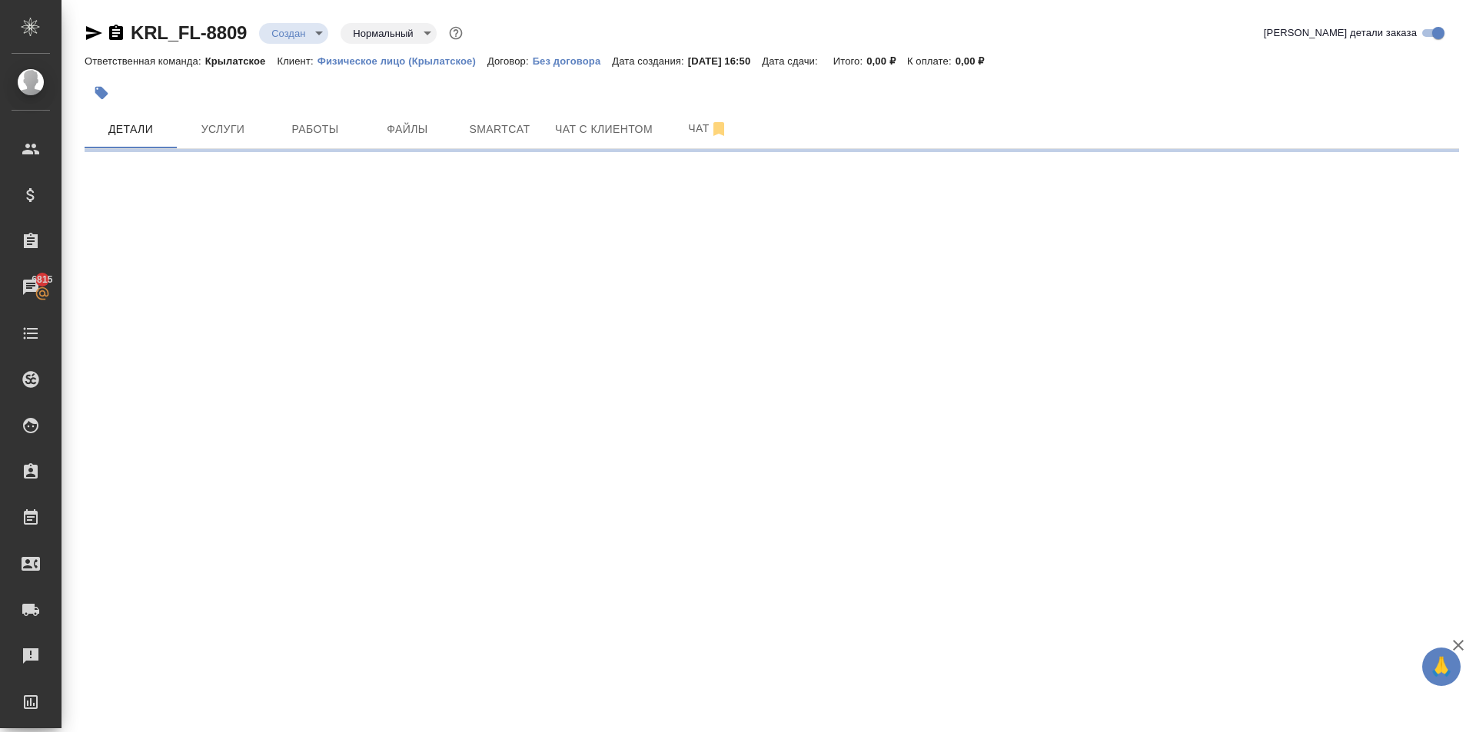
select select "RU"
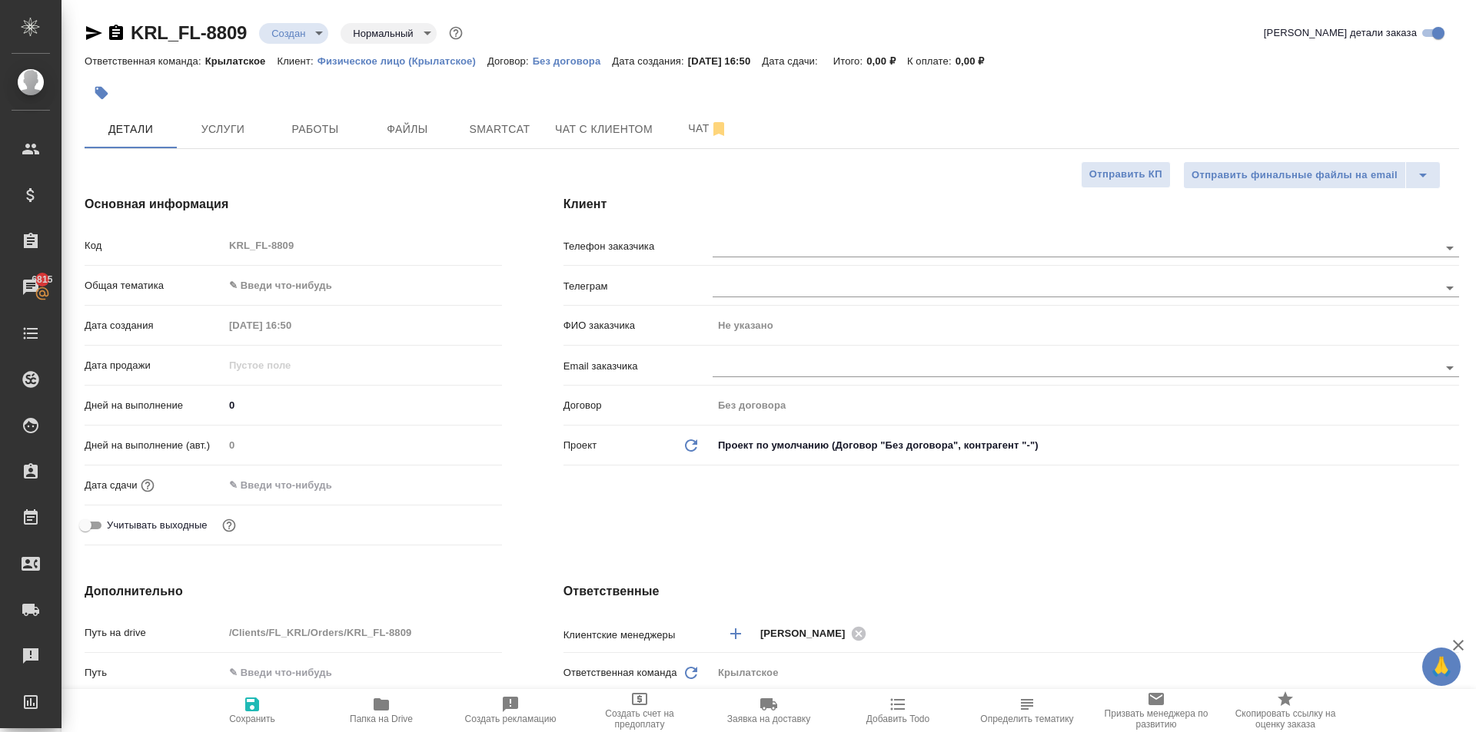
type textarea "x"
click at [212, 143] on button "Услуги" at bounding box center [223, 129] width 92 height 38
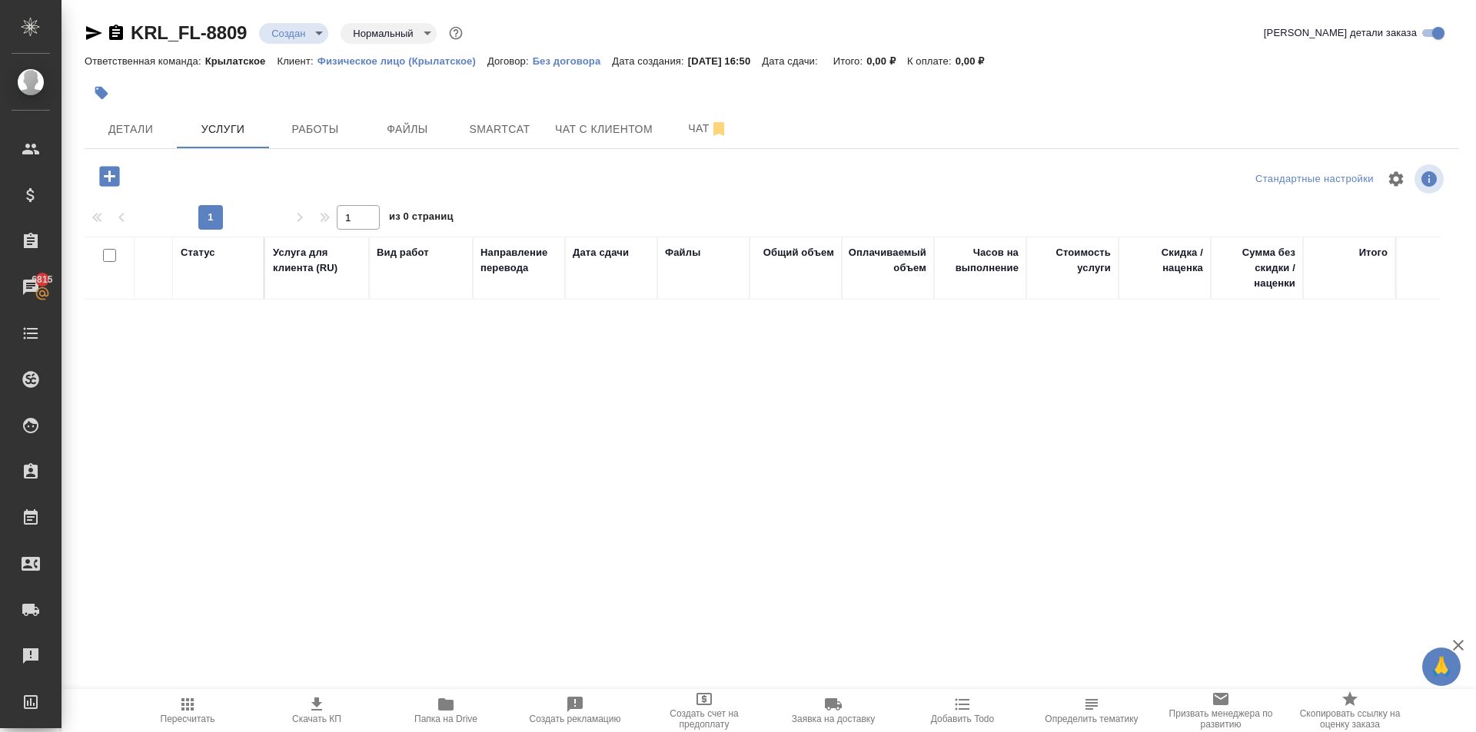
click at [111, 193] on div at bounding box center [314, 179] width 458 height 37
click at [115, 183] on icon "button" at bounding box center [109, 176] width 20 height 20
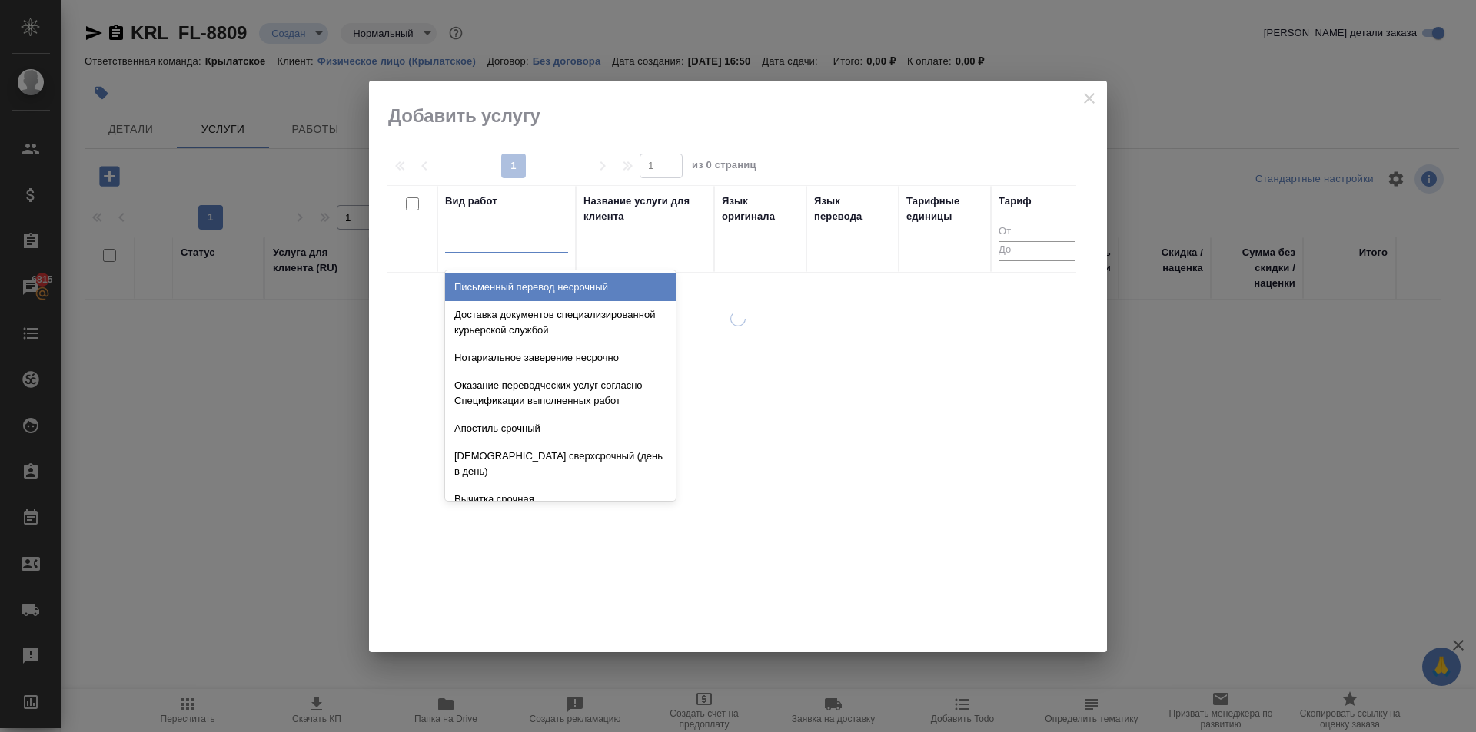
click at [529, 233] on div at bounding box center [506, 238] width 123 height 22
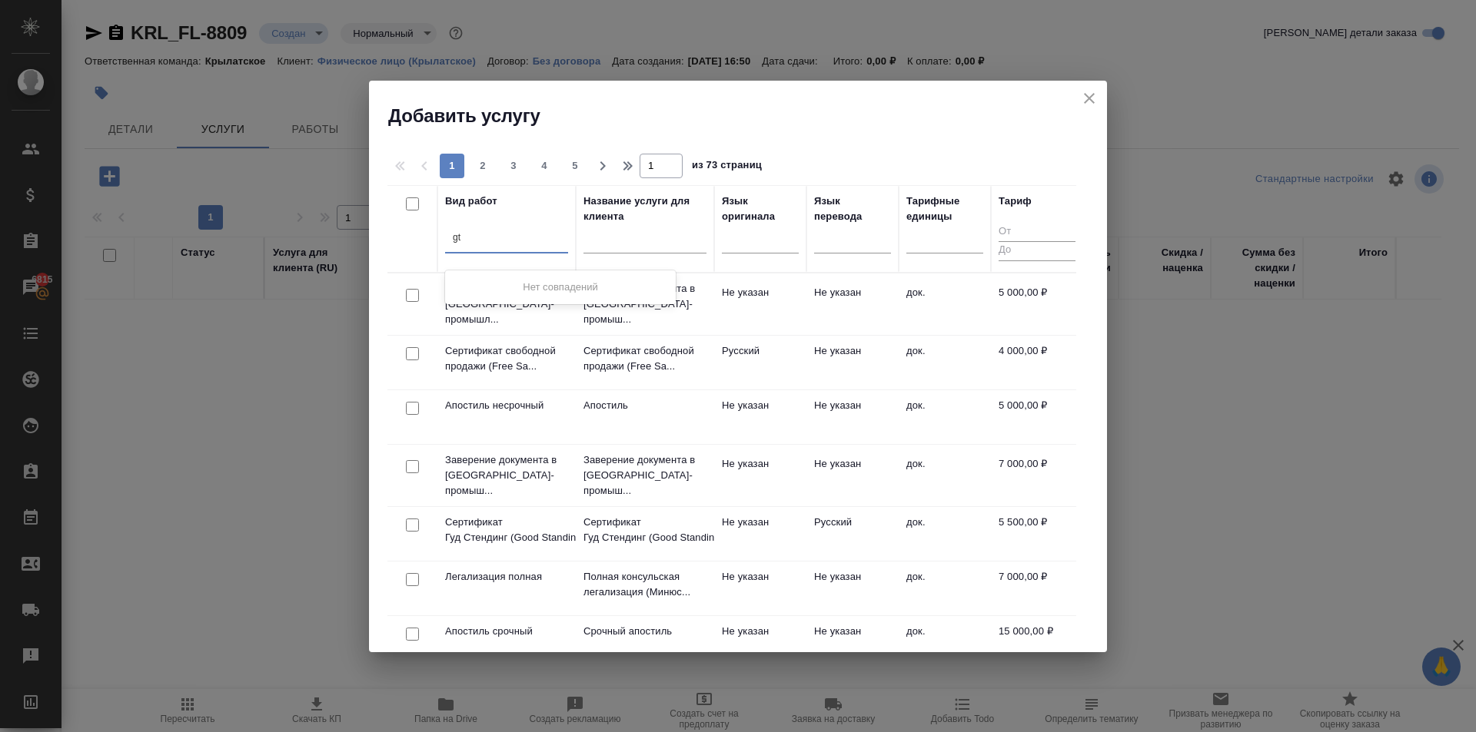
type input "g"
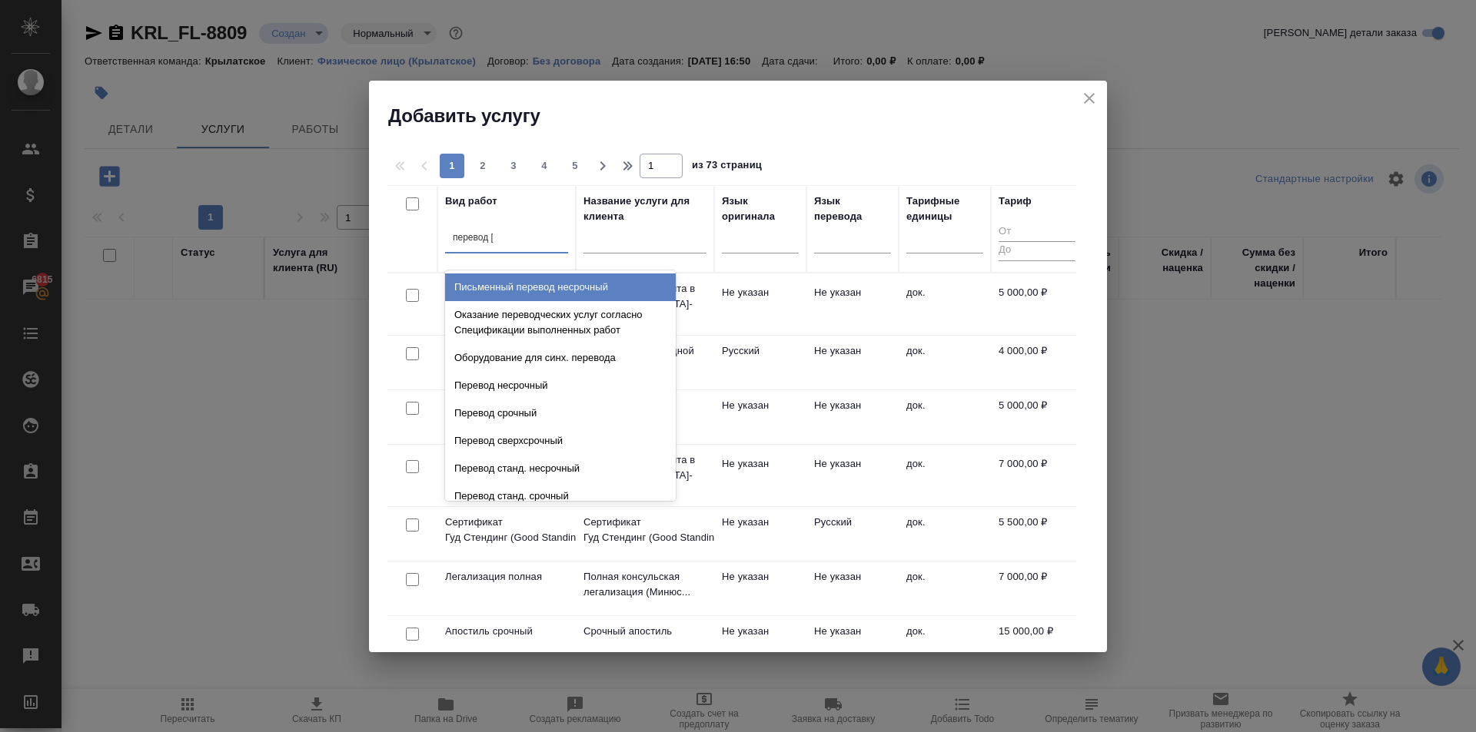
type input "перевод ст"
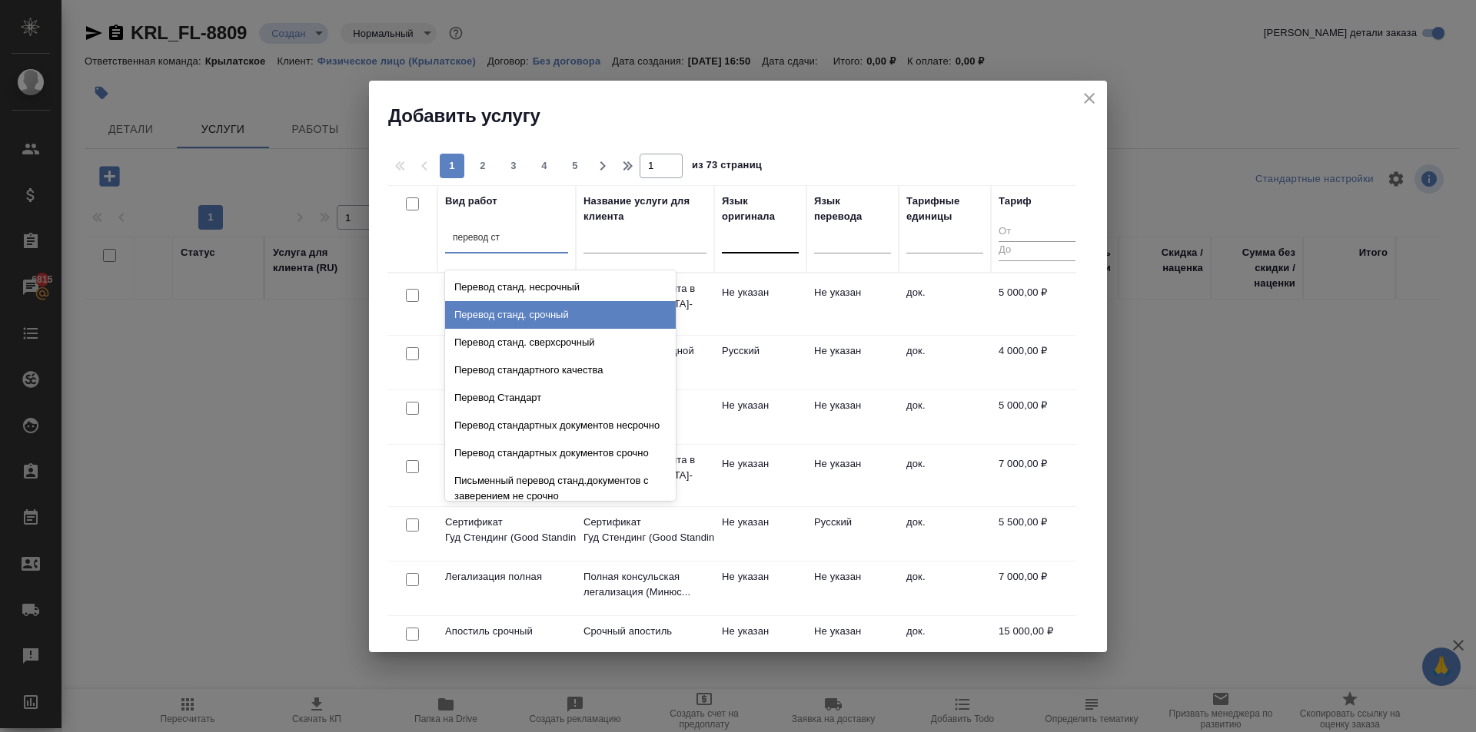
drag, startPoint x: 569, startPoint y: 317, endPoint x: 795, endPoint y: 251, distance: 236.0
click at [577, 314] on div "Перевод станд. срочный" at bounding box center [560, 315] width 231 height 28
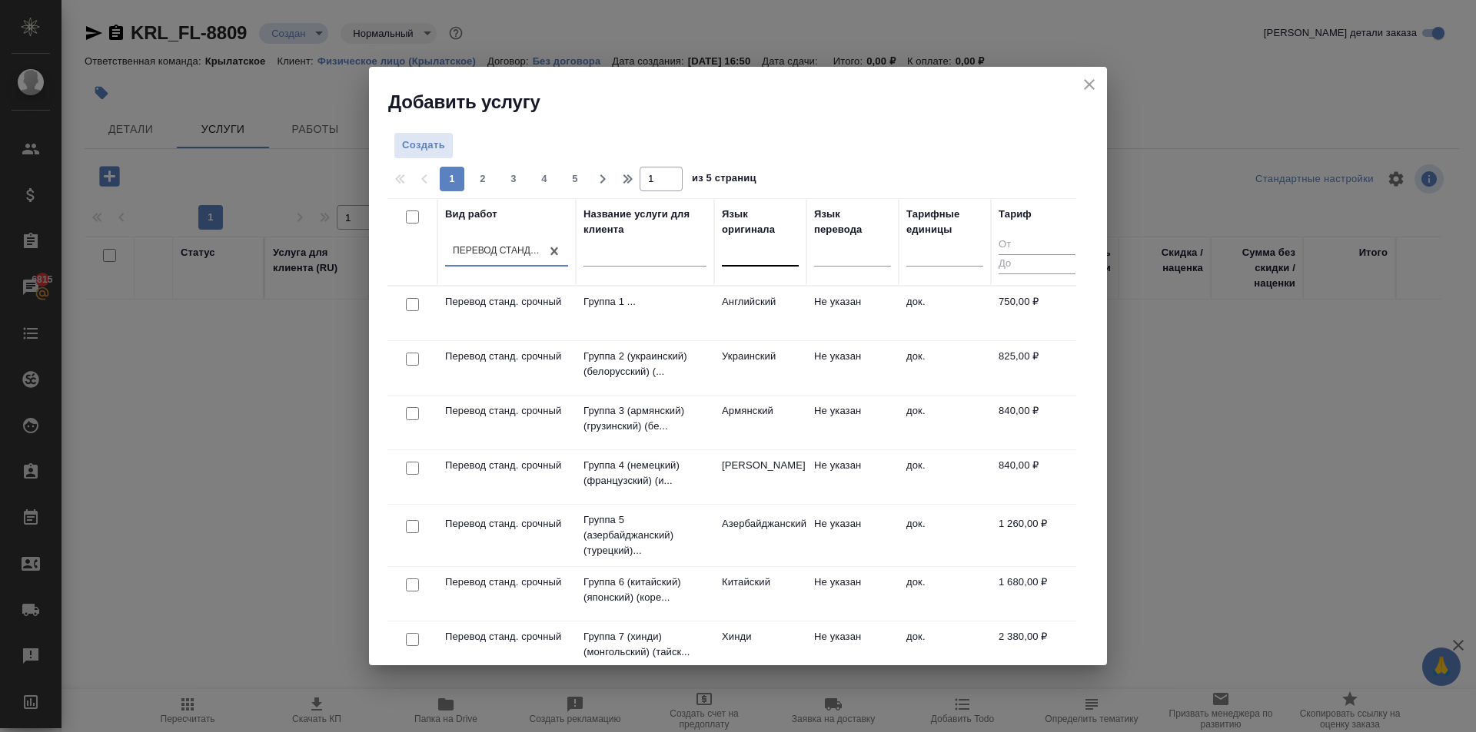
click at [769, 251] on div at bounding box center [760, 251] width 77 height 22
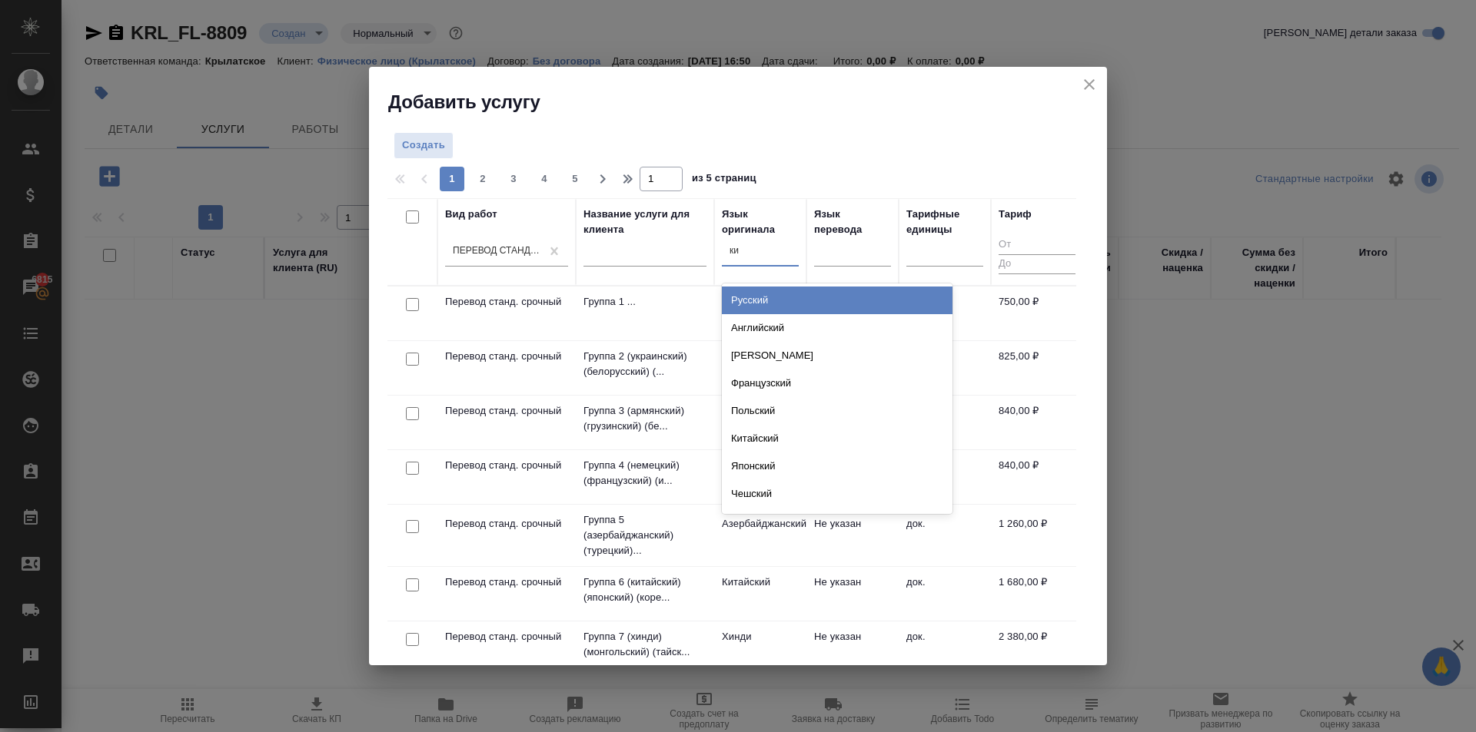
type input "кир"
click at [781, 296] on div "Киргизский" at bounding box center [837, 301] width 231 height 28
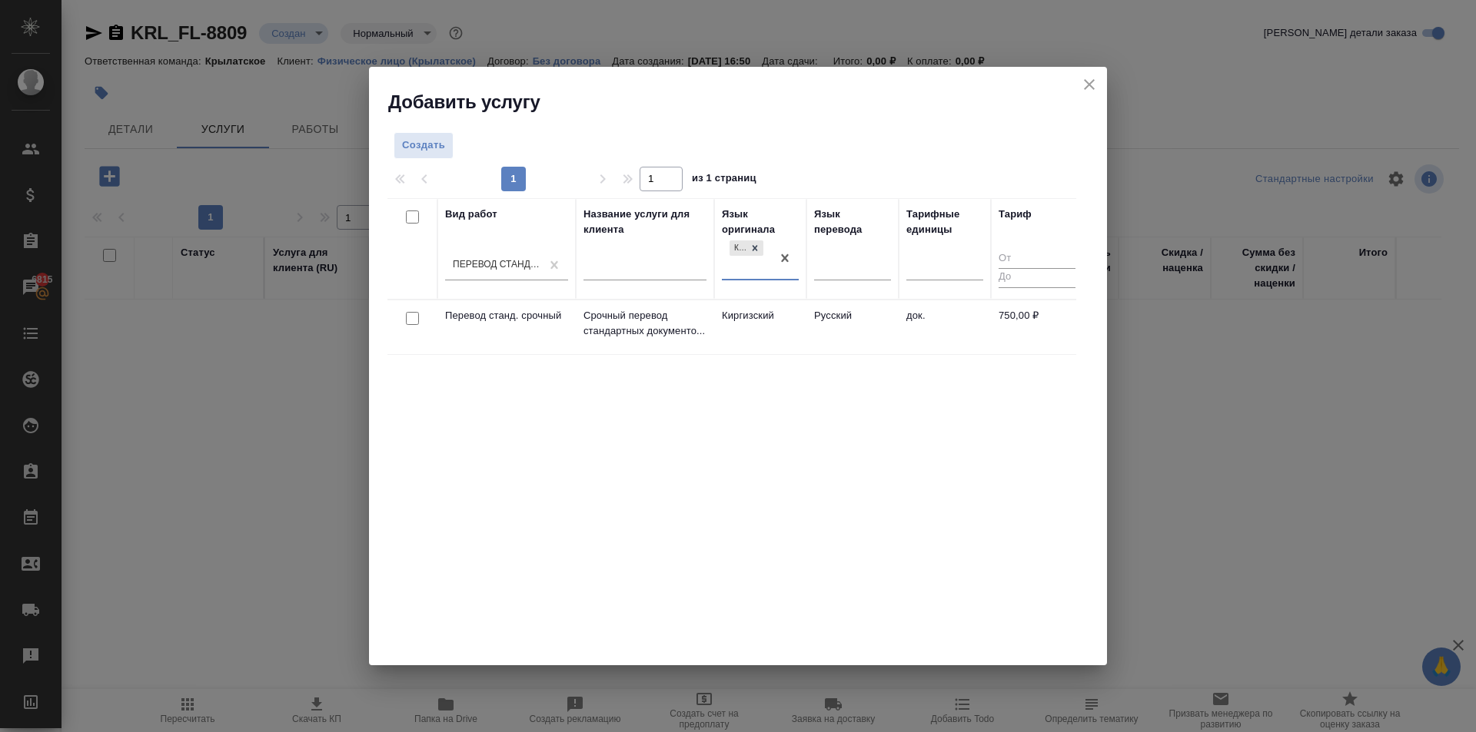
click at [784, 318] on td "Киргизский" at bounding box center [760, 328] width 92 height 54
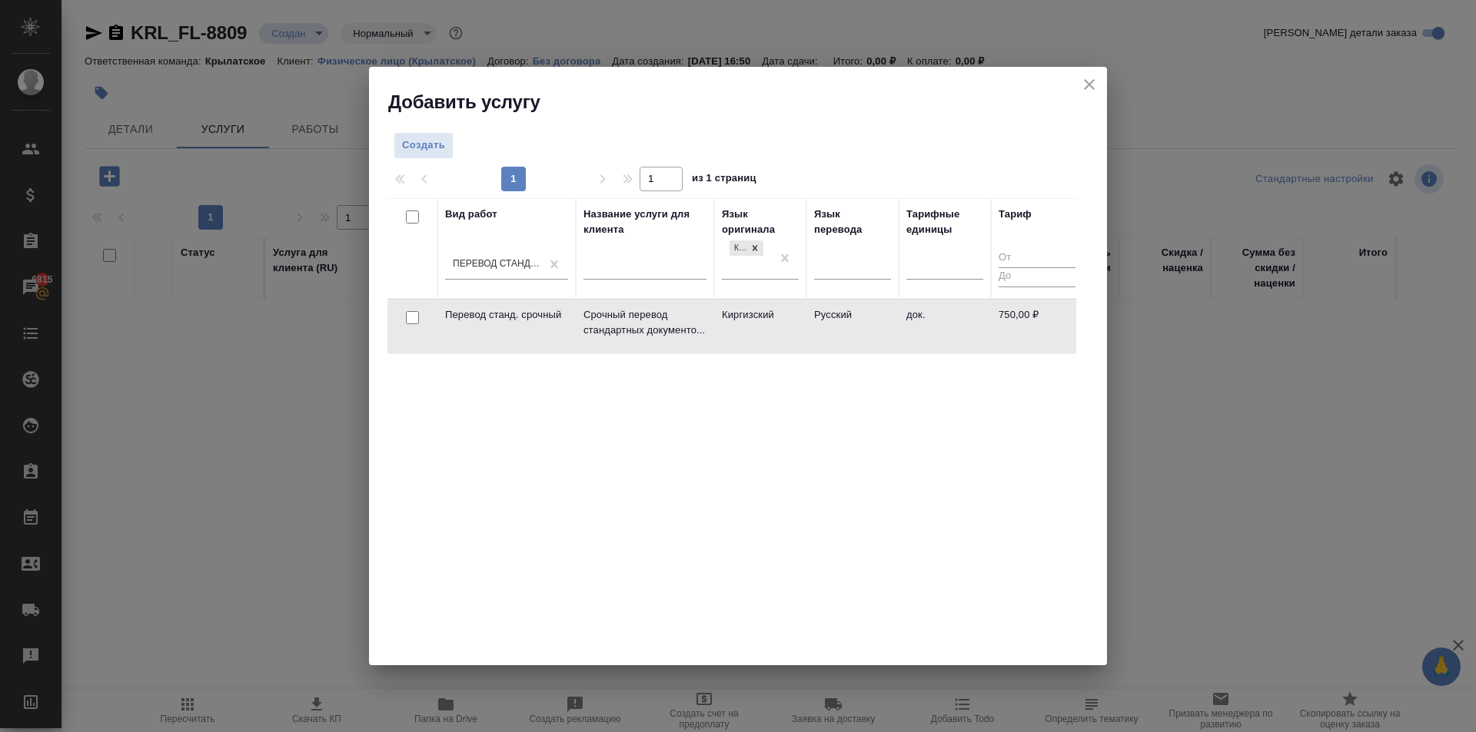
click at [784, 318] on td "Киргизский" at bounding box center [760, 327] width 92 height 54
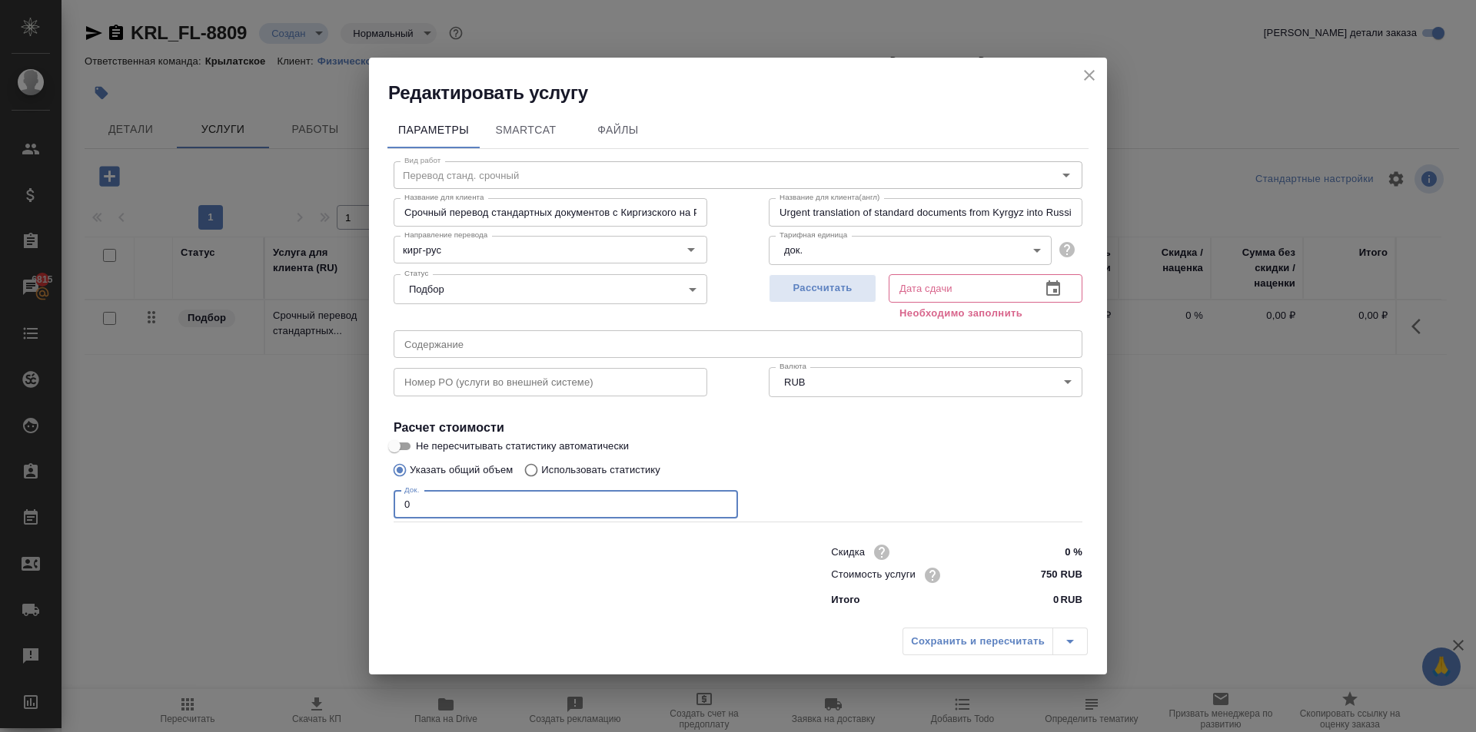
drag, startPoint x: 410, startPoint y: 503, endPoint x: 368, endPoint y: 498, distance: 42.6
click at [368, 498] on div "Редактировать услугу Параметры SmartCat Файлы Вид работ Перевод станд. срочный …" at bounding box center [738, 366] width 1476 height 732
type input "1"
click at [783, 287] on span "Рассчитать" at bounding box center [822, 289] width 91 height 18
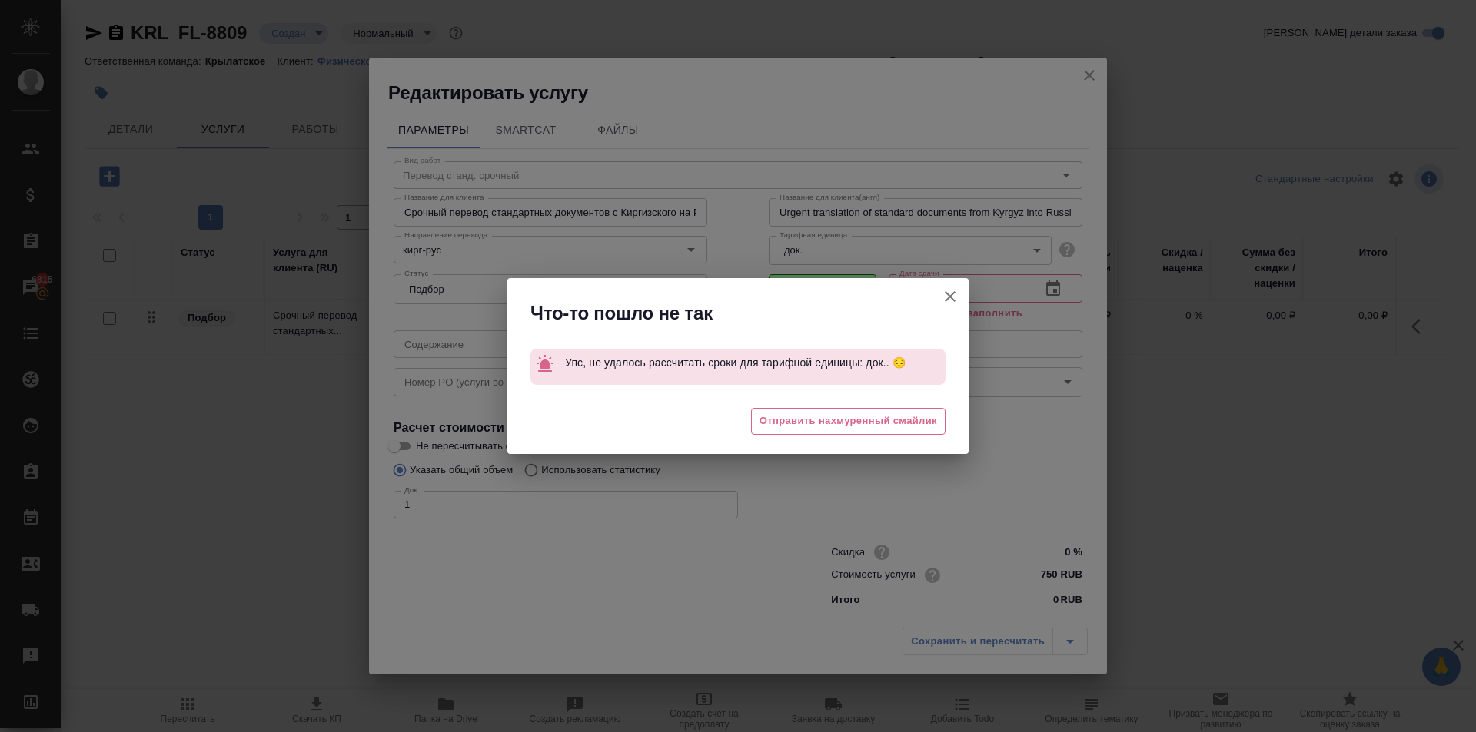
type input "09.10.2025 16:51"
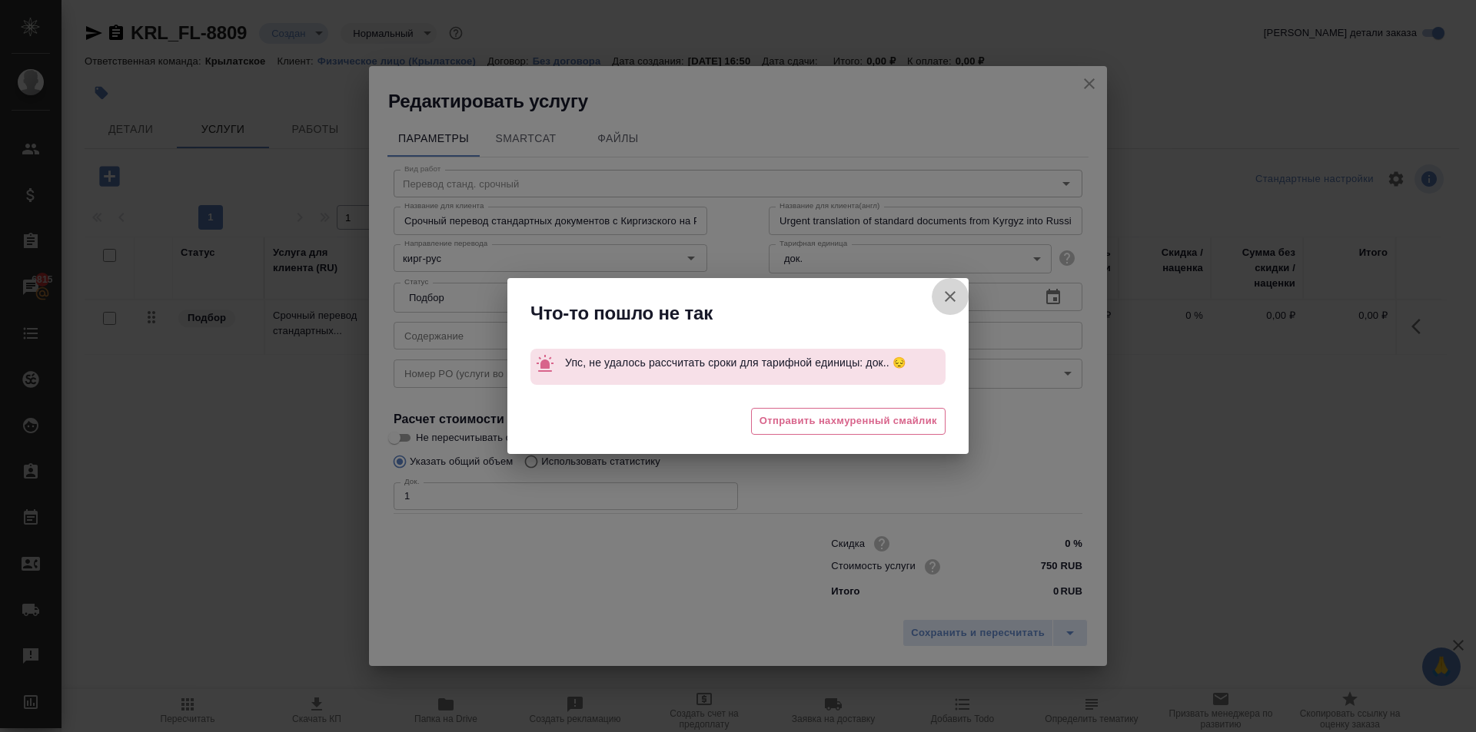
drag, startPoint x: 948, startPoint y: 291, endPoint x: 936, endPoint y: 386, distance: 96.1
click at [948, 291] on icon "button" at bounding box center [950, 296] width 18 height 18
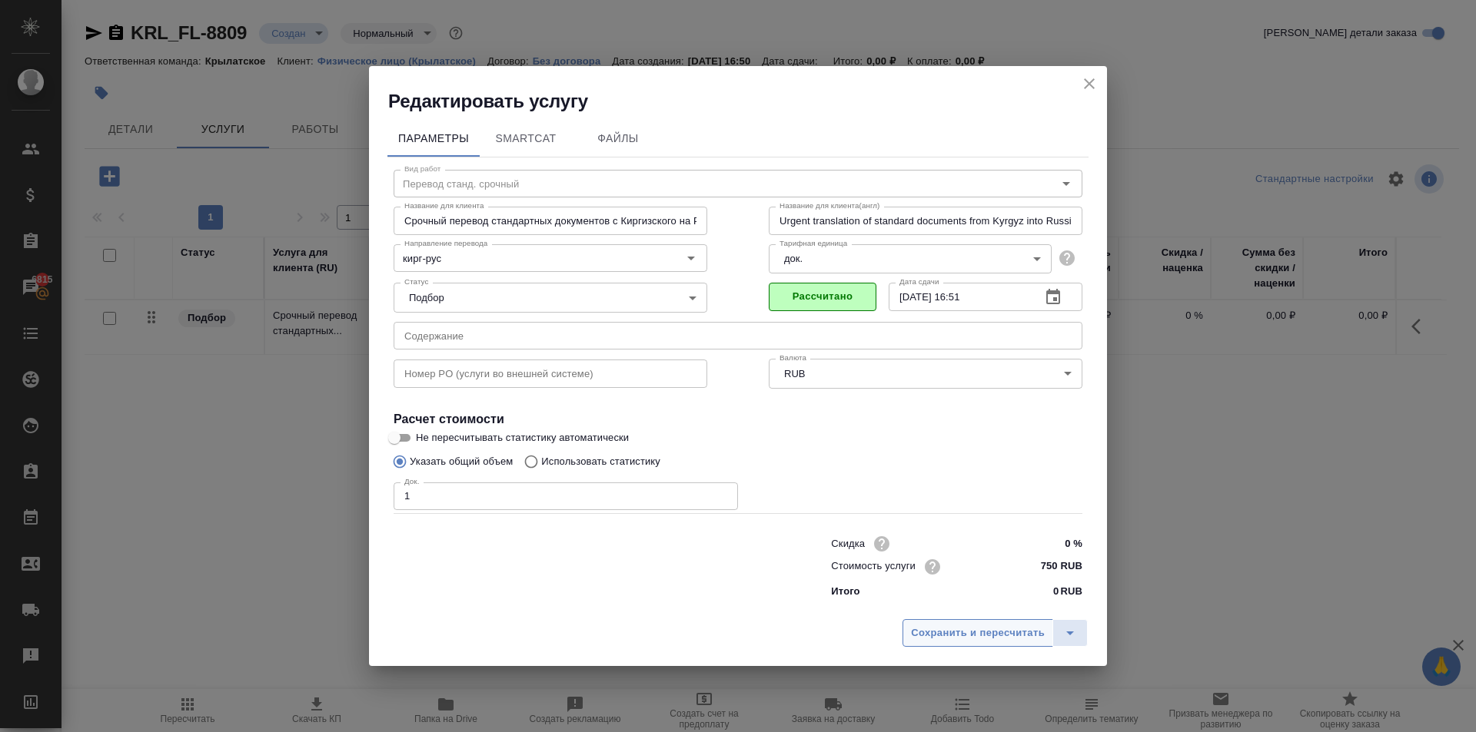
click at [967, 633] on span "Сохранить и пересчитать" at bounding box center [978, 634] width 134 height 18
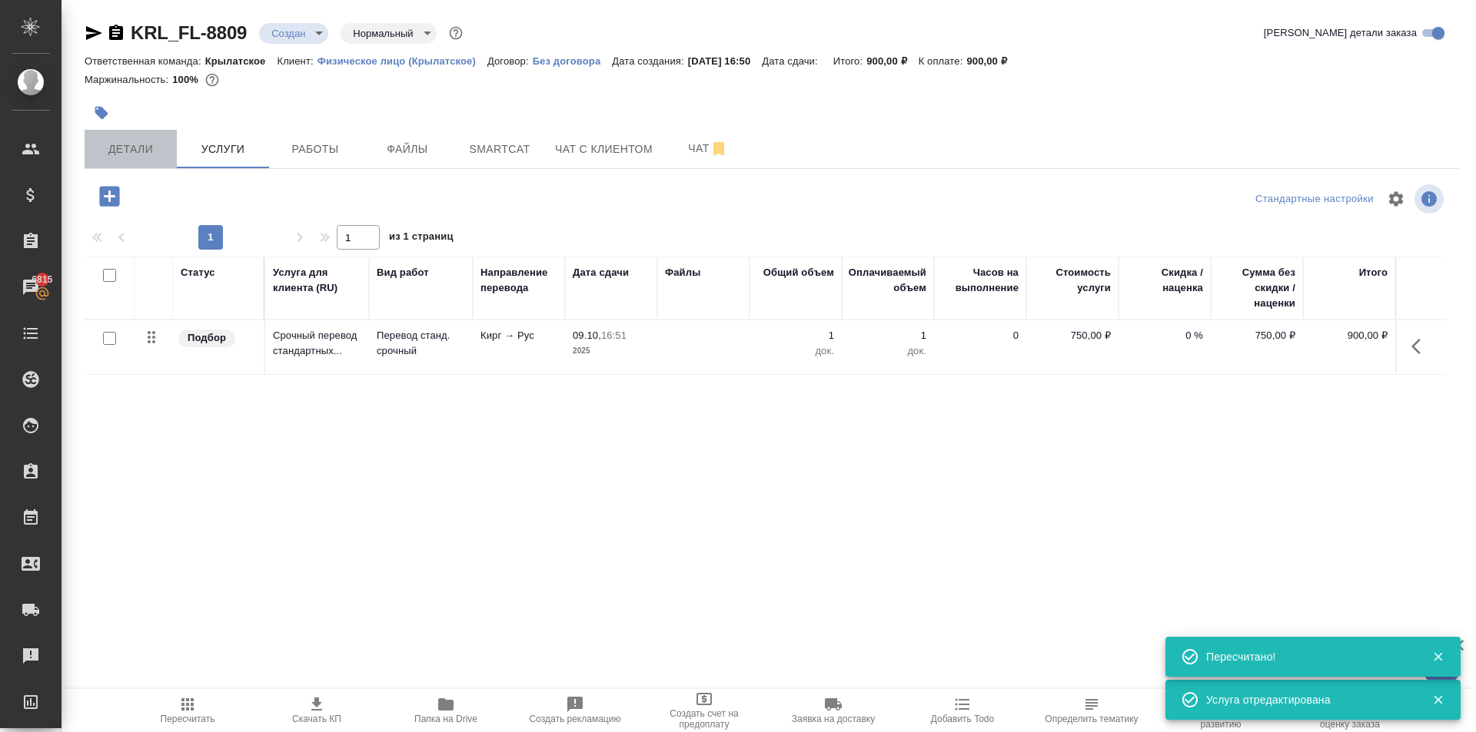
click at [131, 133] on button "Детали" at bounding box center [131, 149] width 92 height 38
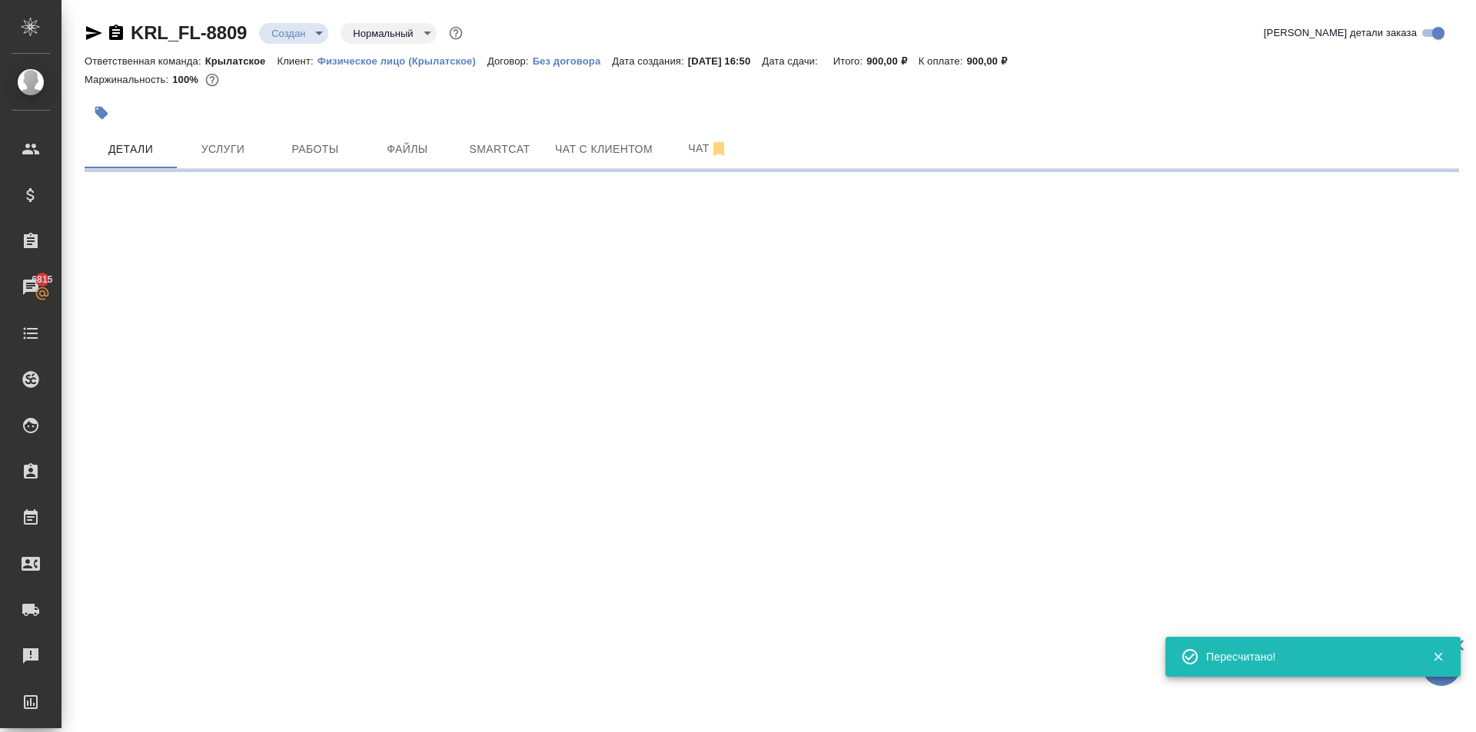
select select "RU"
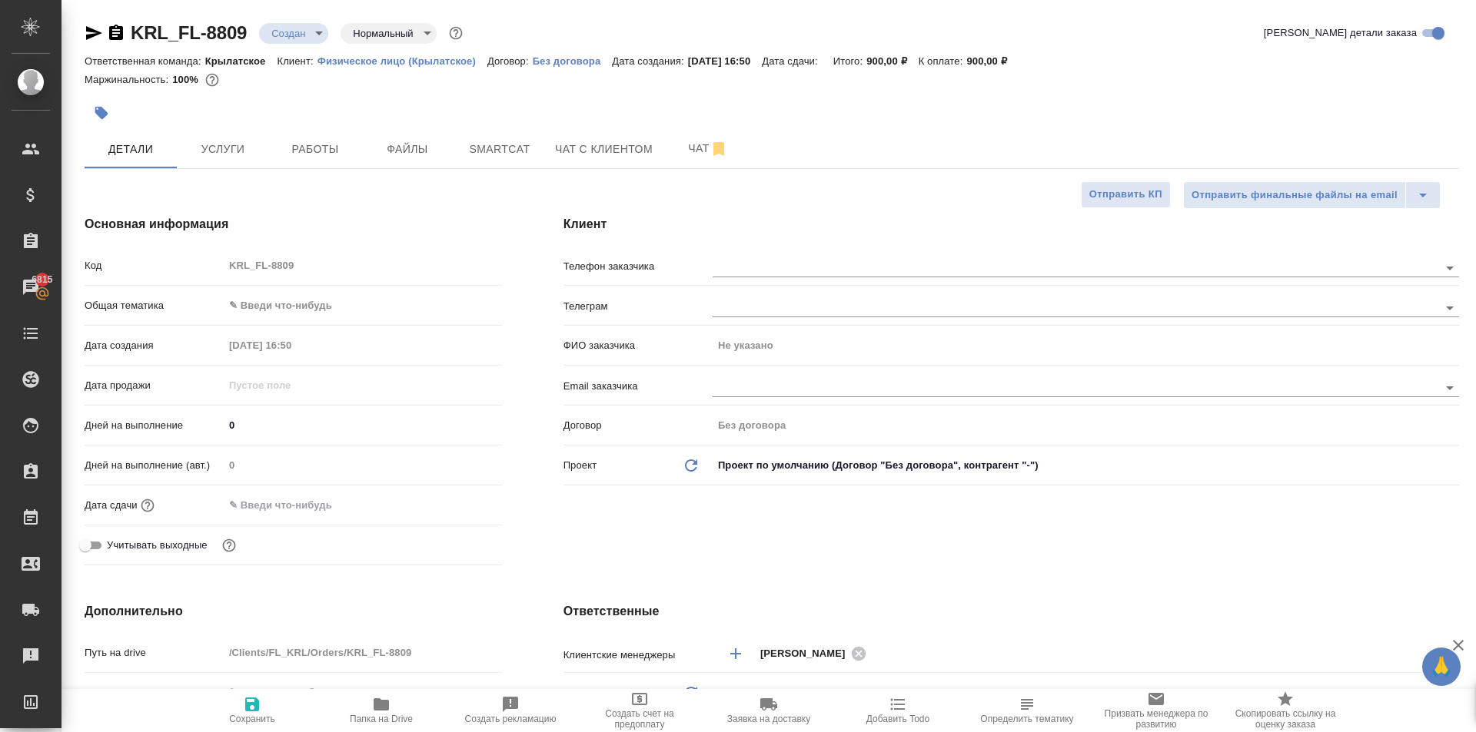
type textarea "x"
click at [324, 512] on input "text" at bounding box center [291, 505] width 134 height 22
click at [445, 510] on div at bounding box center [363, 505] width 278 height 22
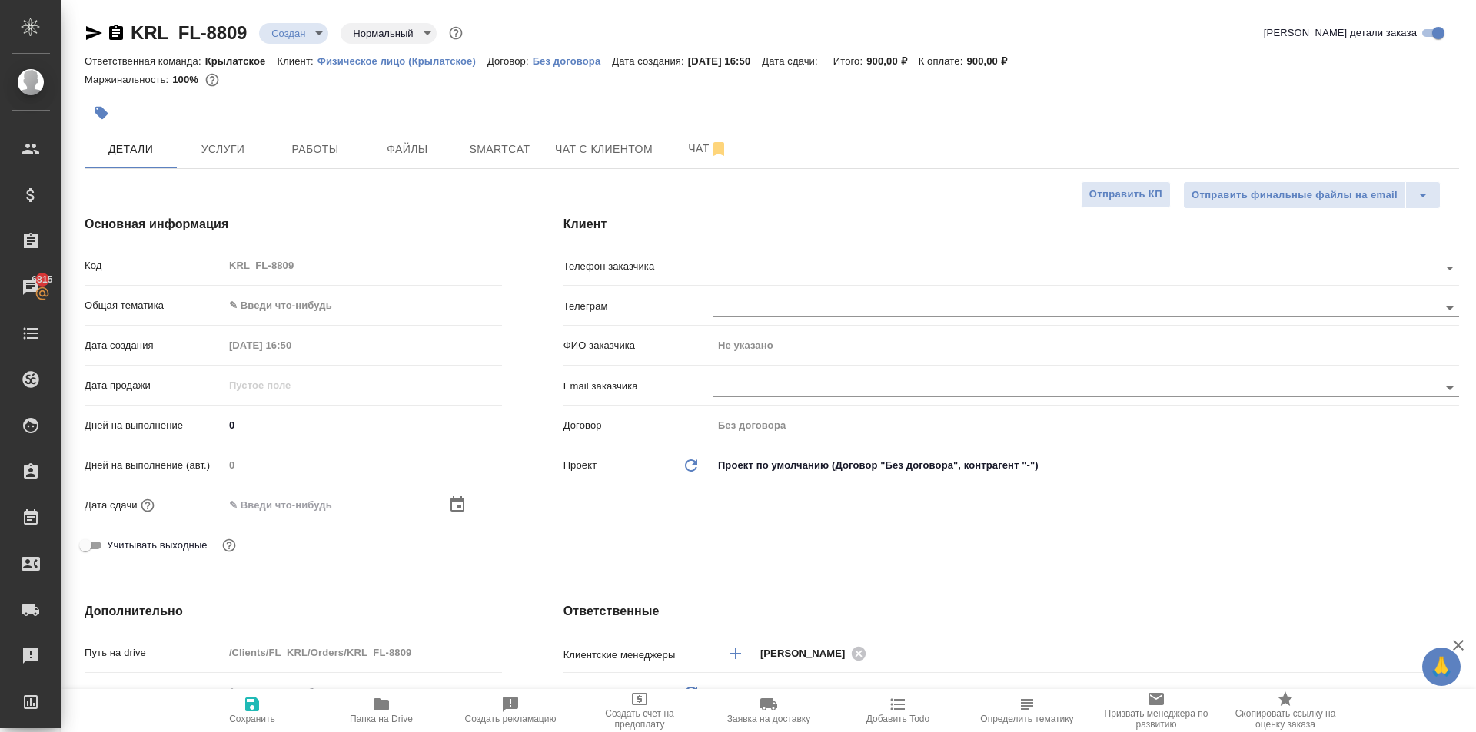
click at [453, 508] on icon "button" at bounding box center [457, 505] width 18 height 18
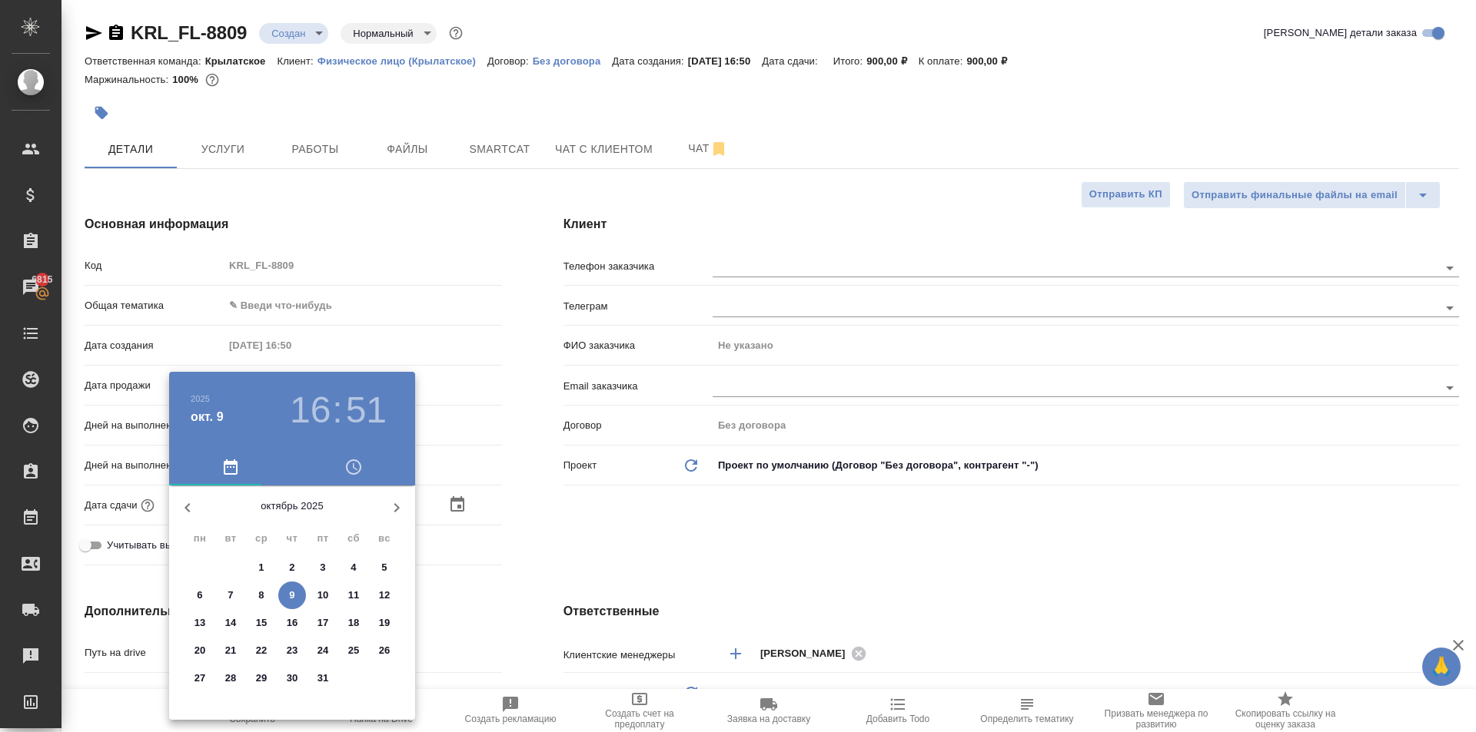
click at [293, 595] on p "9" at bounding box center [291, 595] width 5 height 15
type input "09.10.2025 16:51"
type textarea "x"
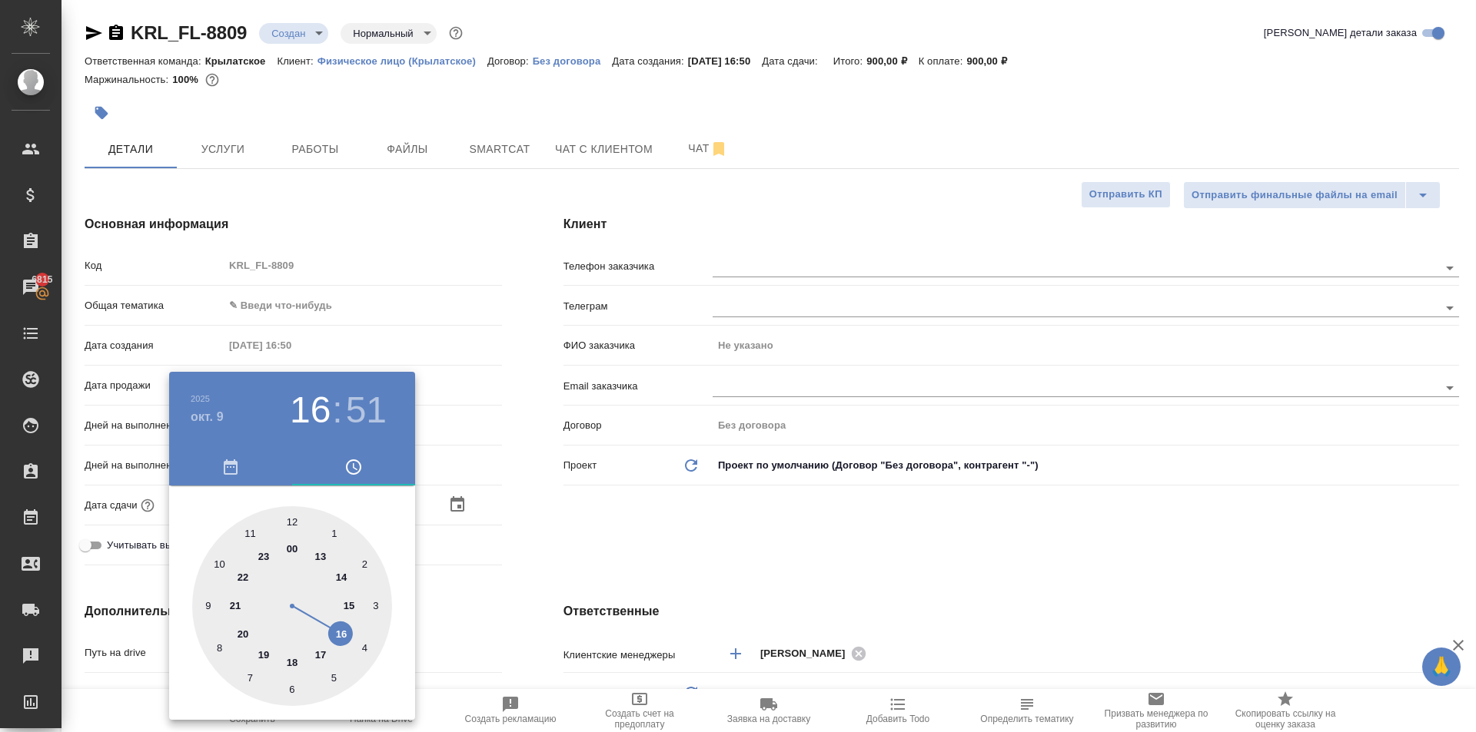
click at [343, 635] on div at bounding box center [292, 606] width 200 height 200
type textarea "x"
type input "09.10.2025 16:15"
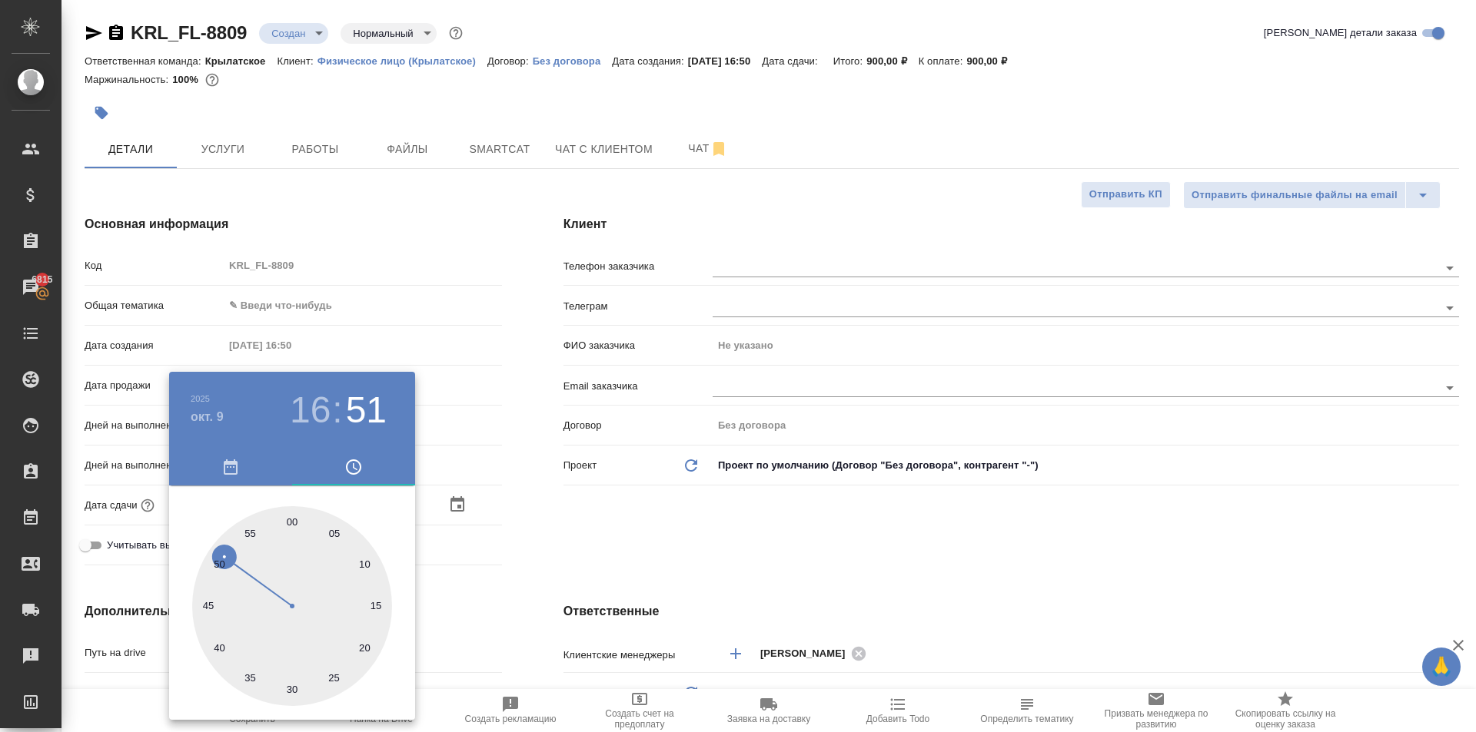
type textarea "x"
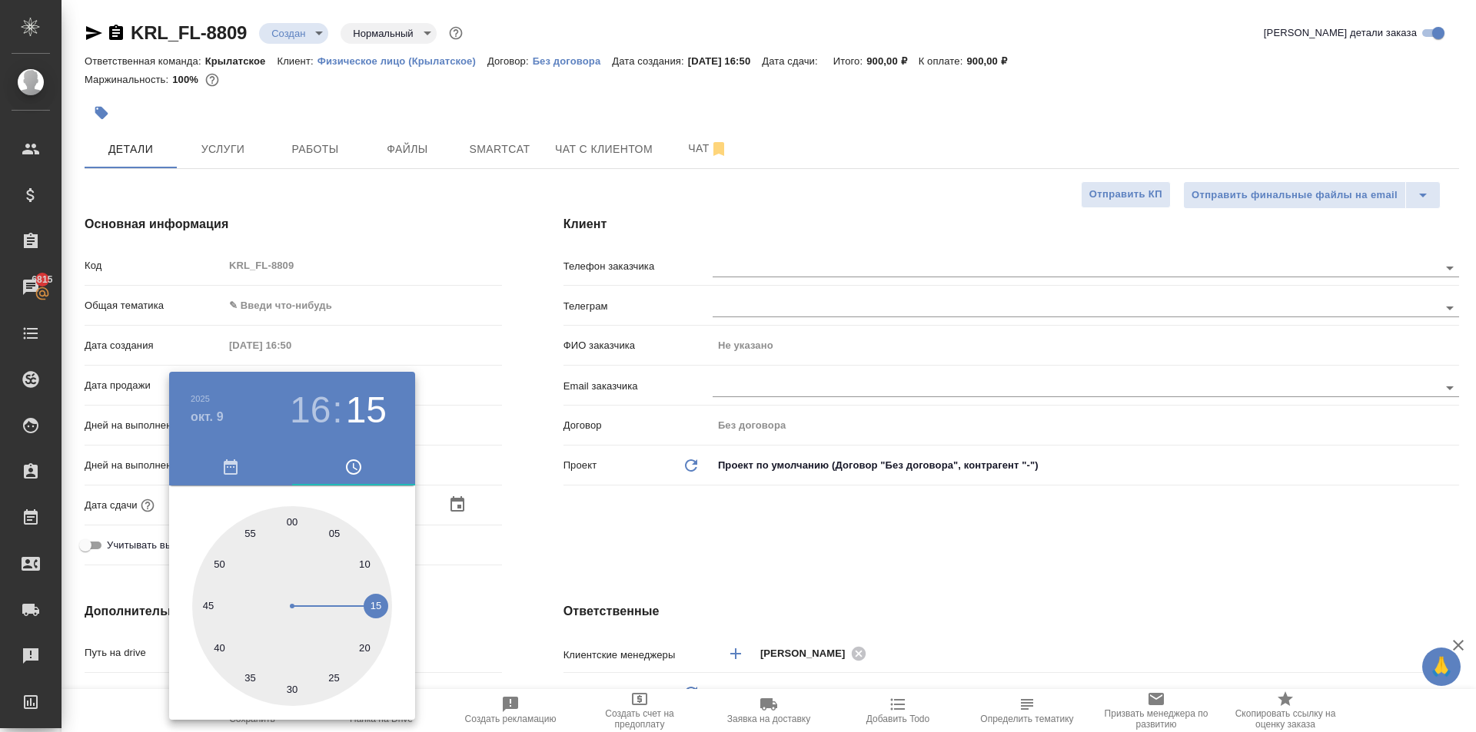
type textarea "x"
click at [369, 605] on div at bounding box center [292, 606] width 200 height 200
type textarea "x"
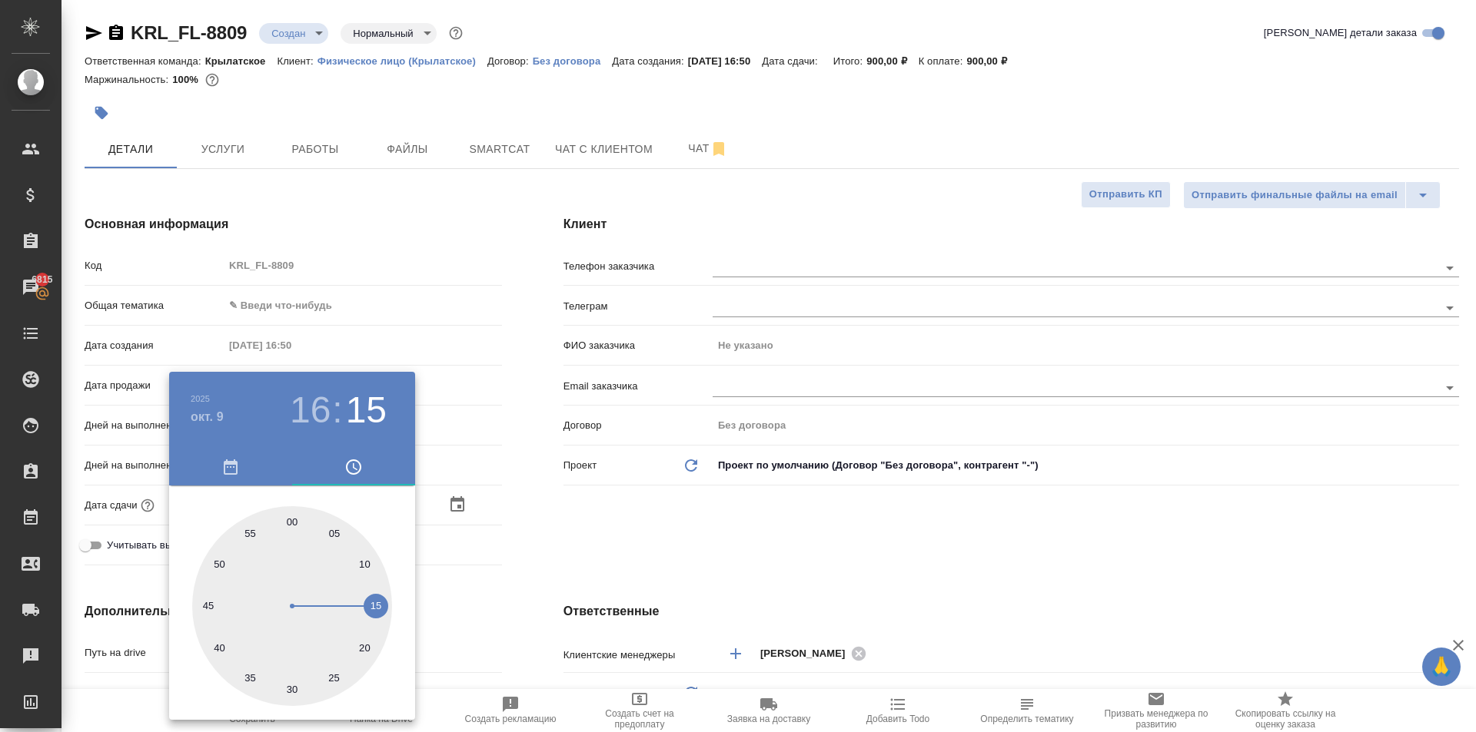
drag, startPoint x: 609, startPoint y: 580, endPoint x: 601, endPoint y: 583, distance: 8.8
click at [606, 580] on div at bounding box center [738, 366] width 1476 height 732
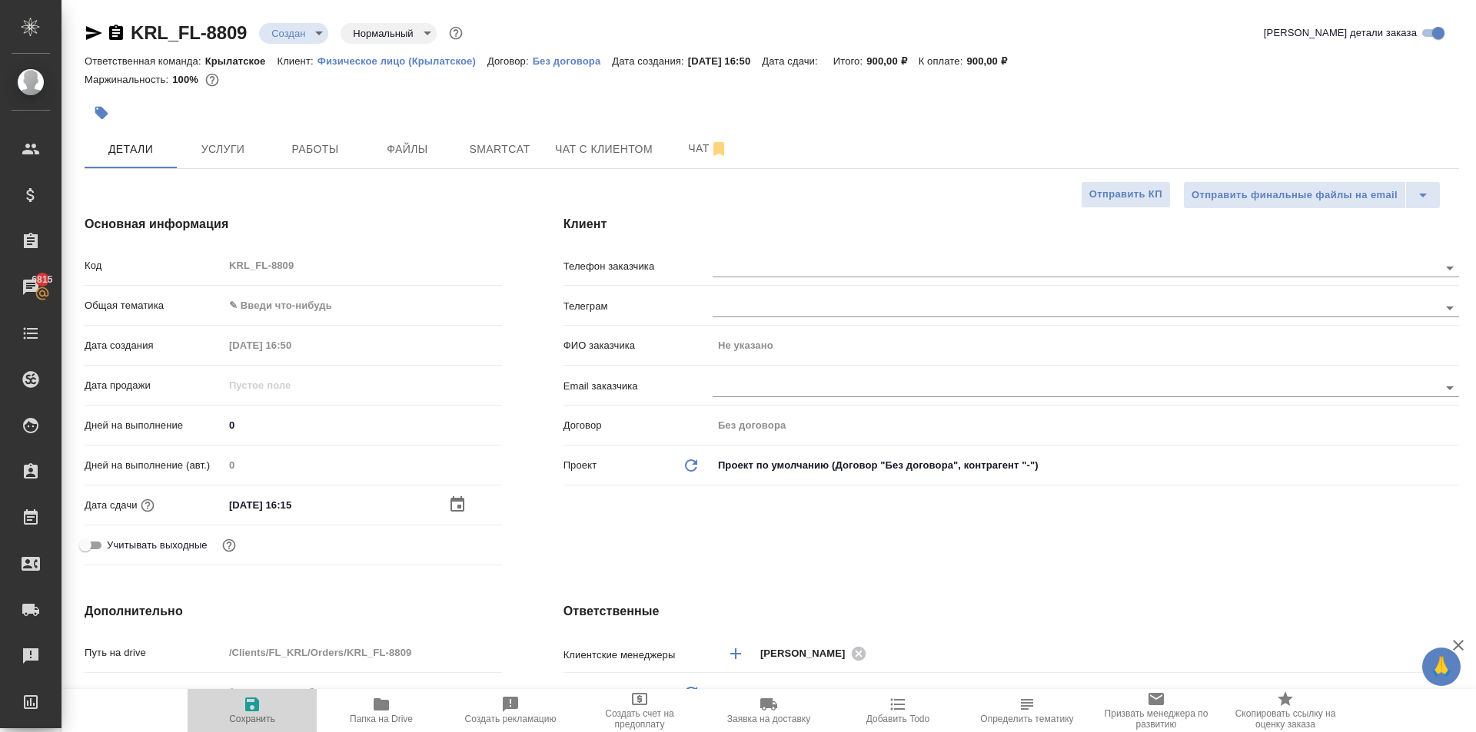
click at [274, 721] on span "Сохранить" at bounding box center [252, 719] width 46 height 11
type textarea "x"
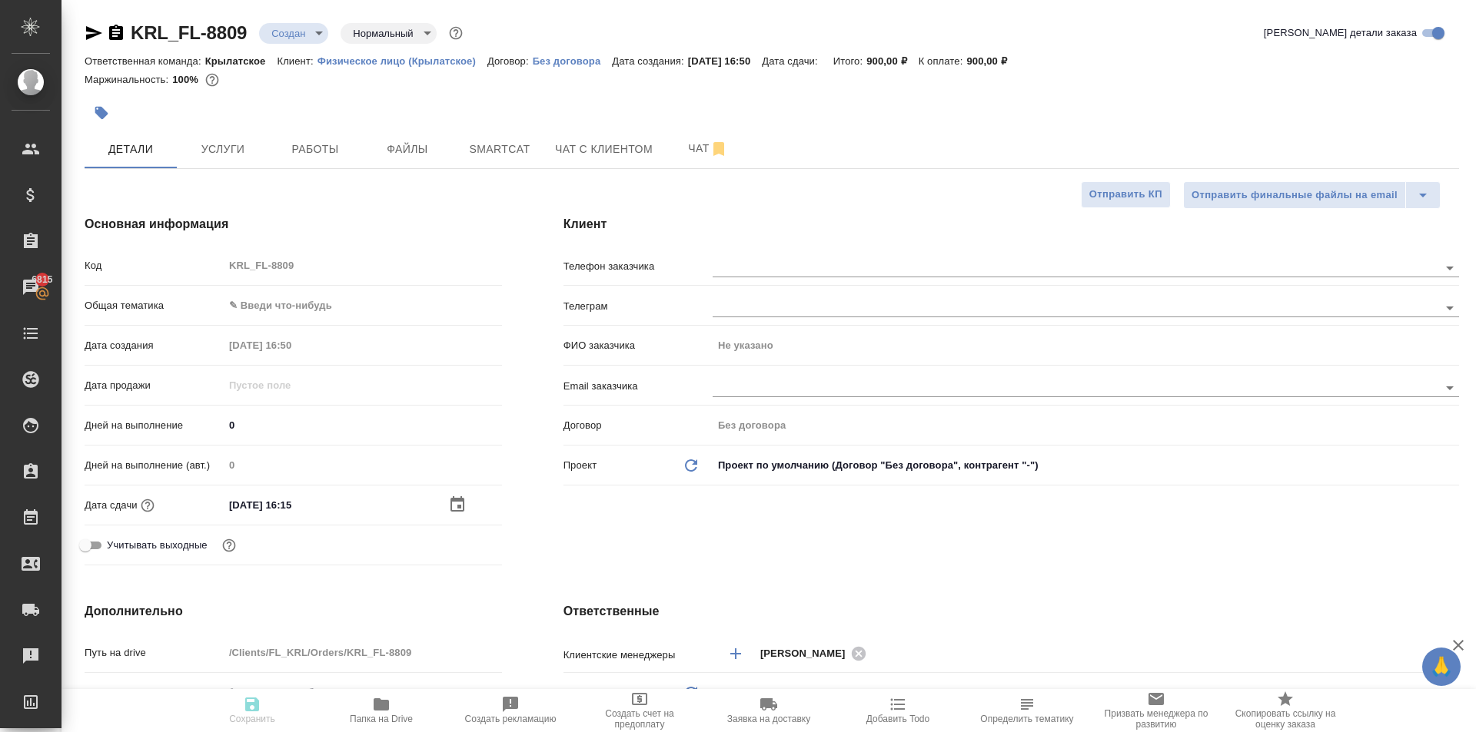
type textarea "x"
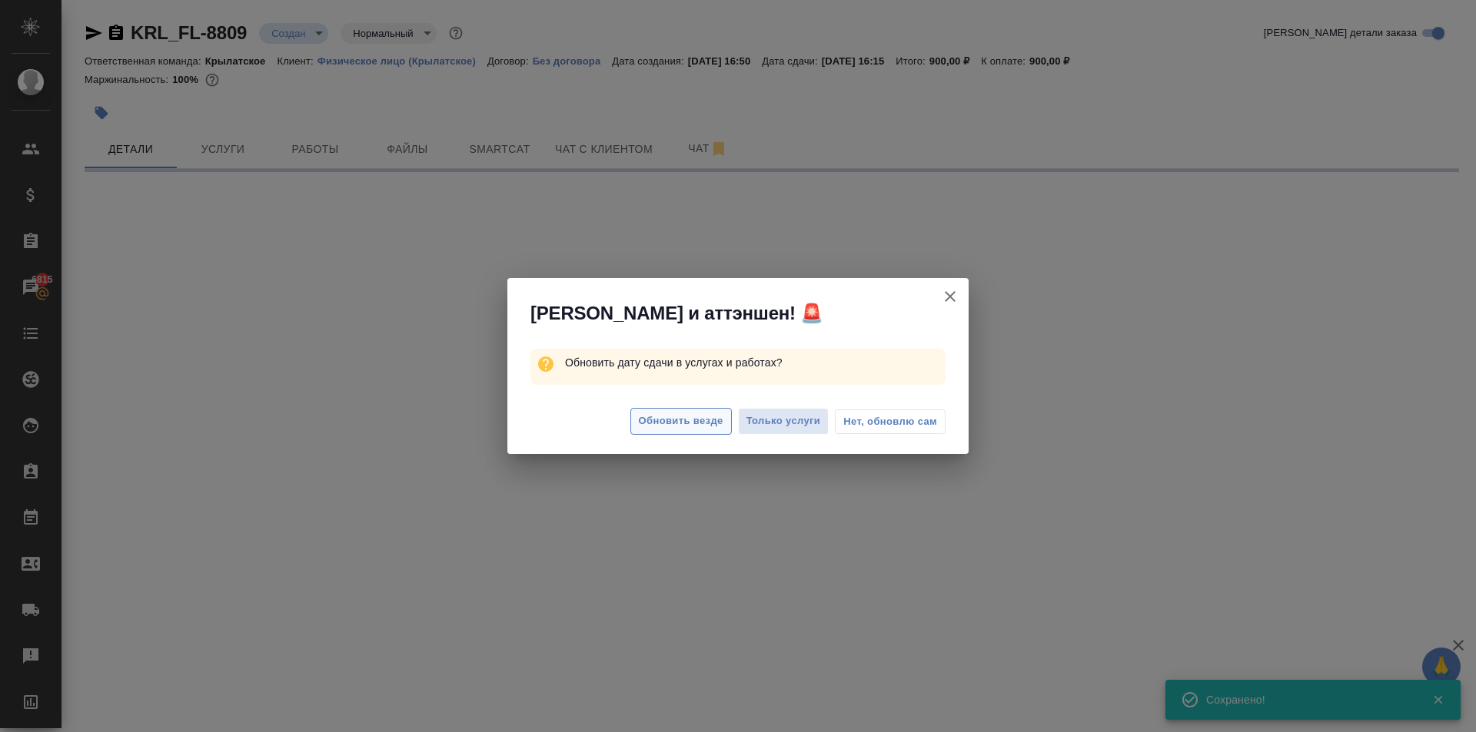
click at [709, 426] on span "Обновить везде" at bounding box center [681, 422] width 85 height 18
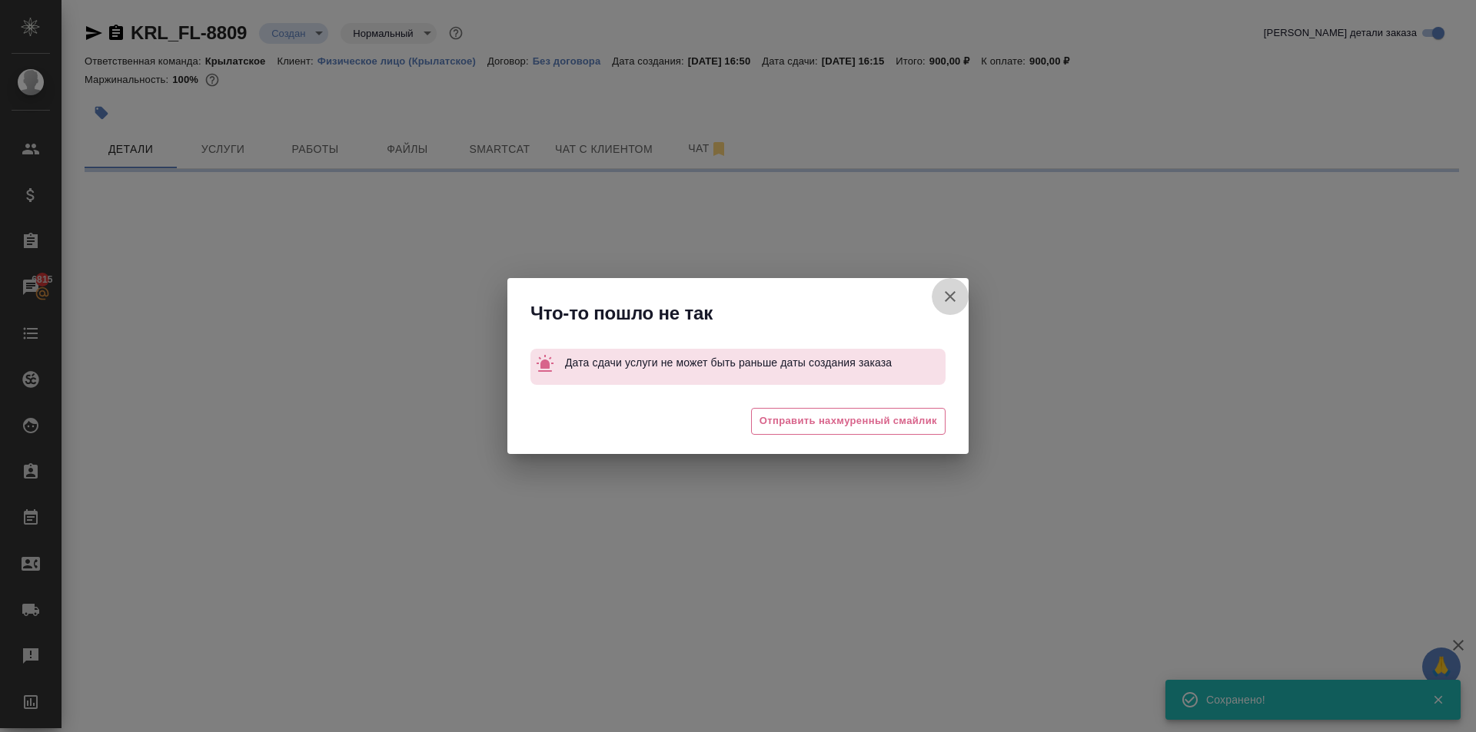
click at [961, 289] on button "[PERSON_NAME] детали заказа" at bounding box center [949, 296] width 37 height 37
select select "RU"
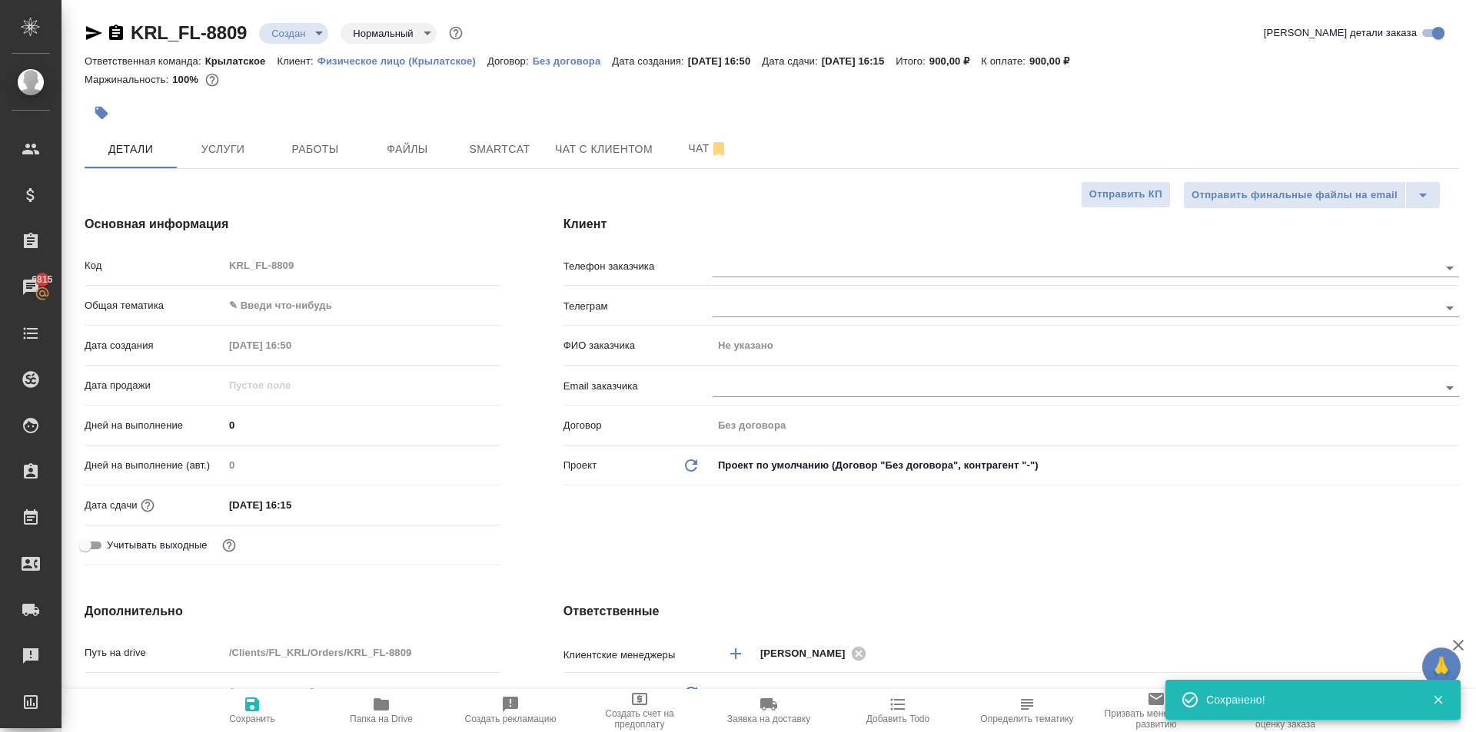
type textarea "x"
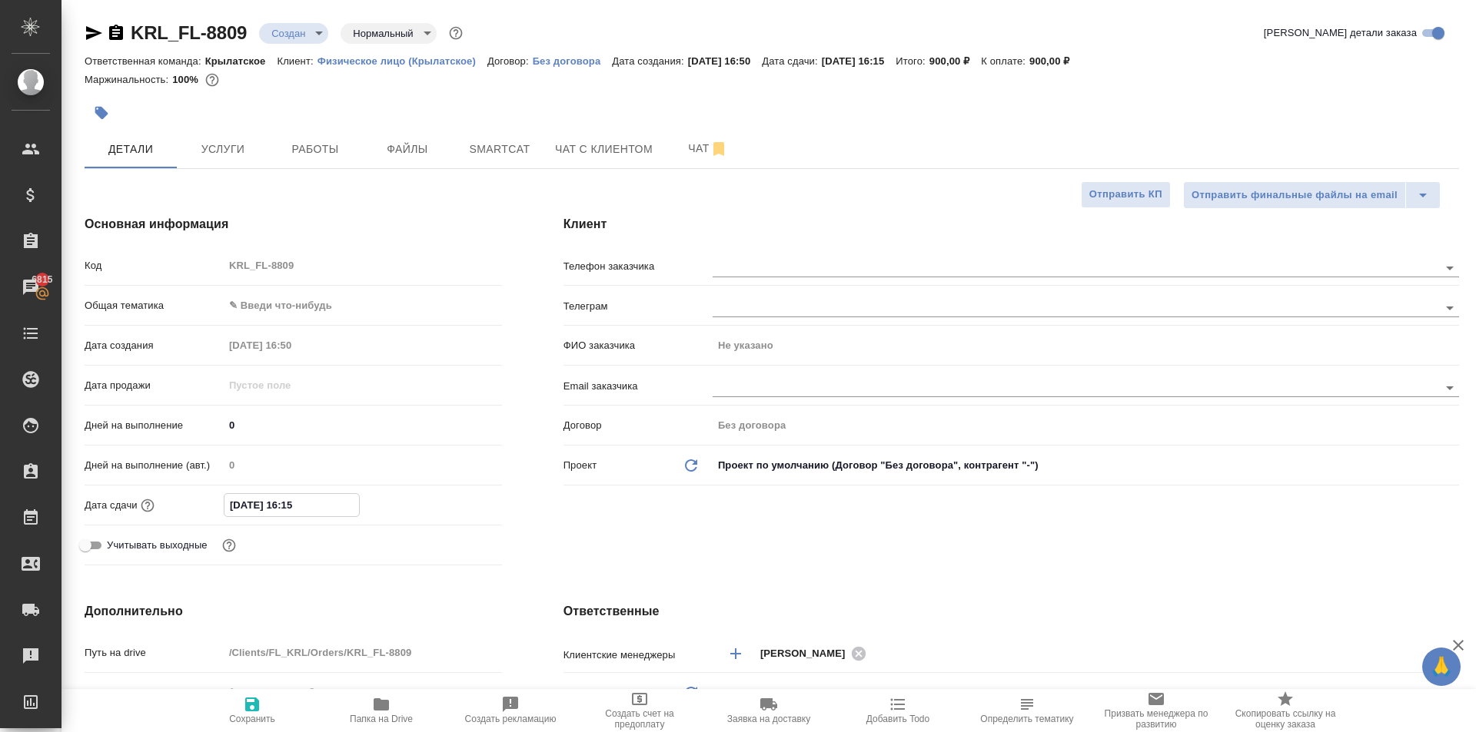
click at [354, 503] on input "09.10.2025 16:15" at bounding box center [291, 505] width 134 height 22
type input "09.10.2025 16:1_"
type textarea "x"
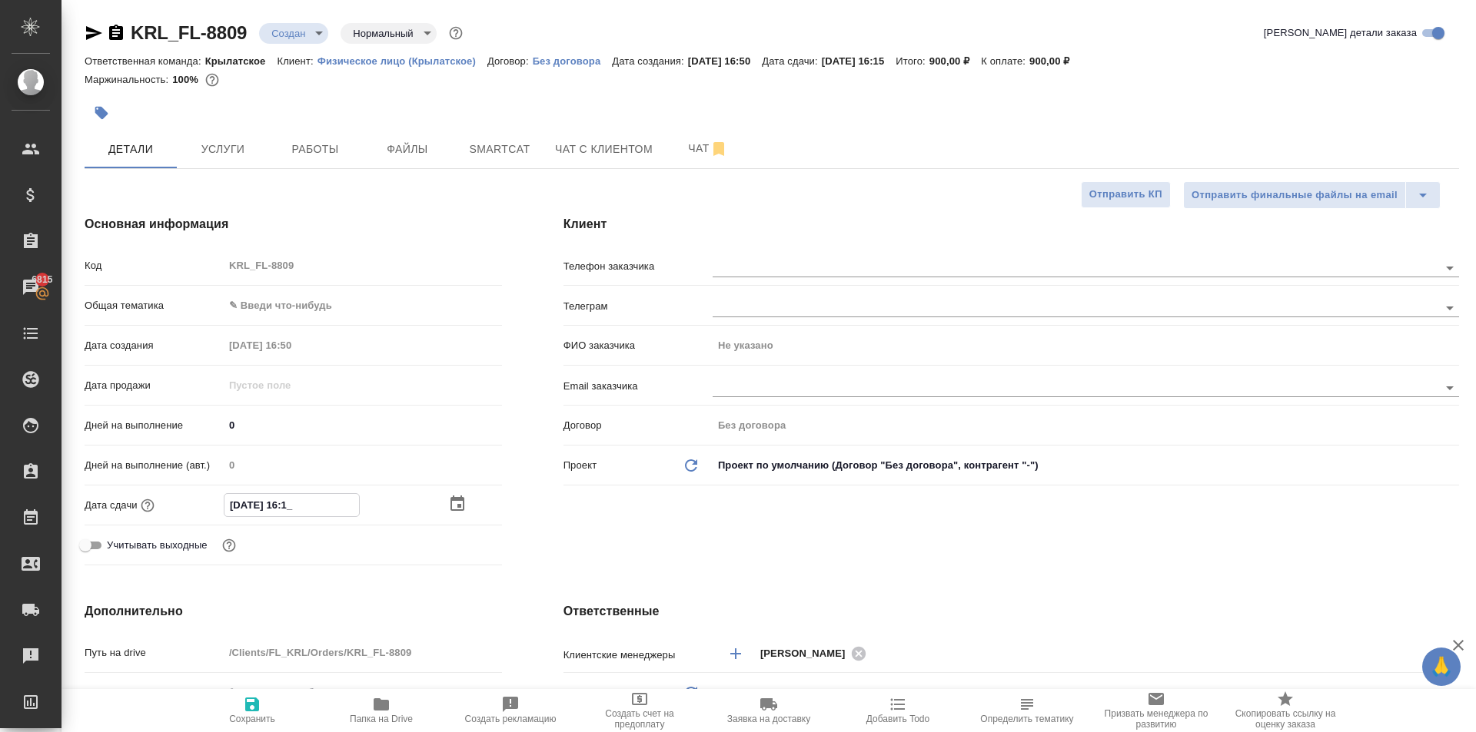
type input "09.10.2025 16:__"
type textarea "x"
type input "09.10.2025 1_:__"
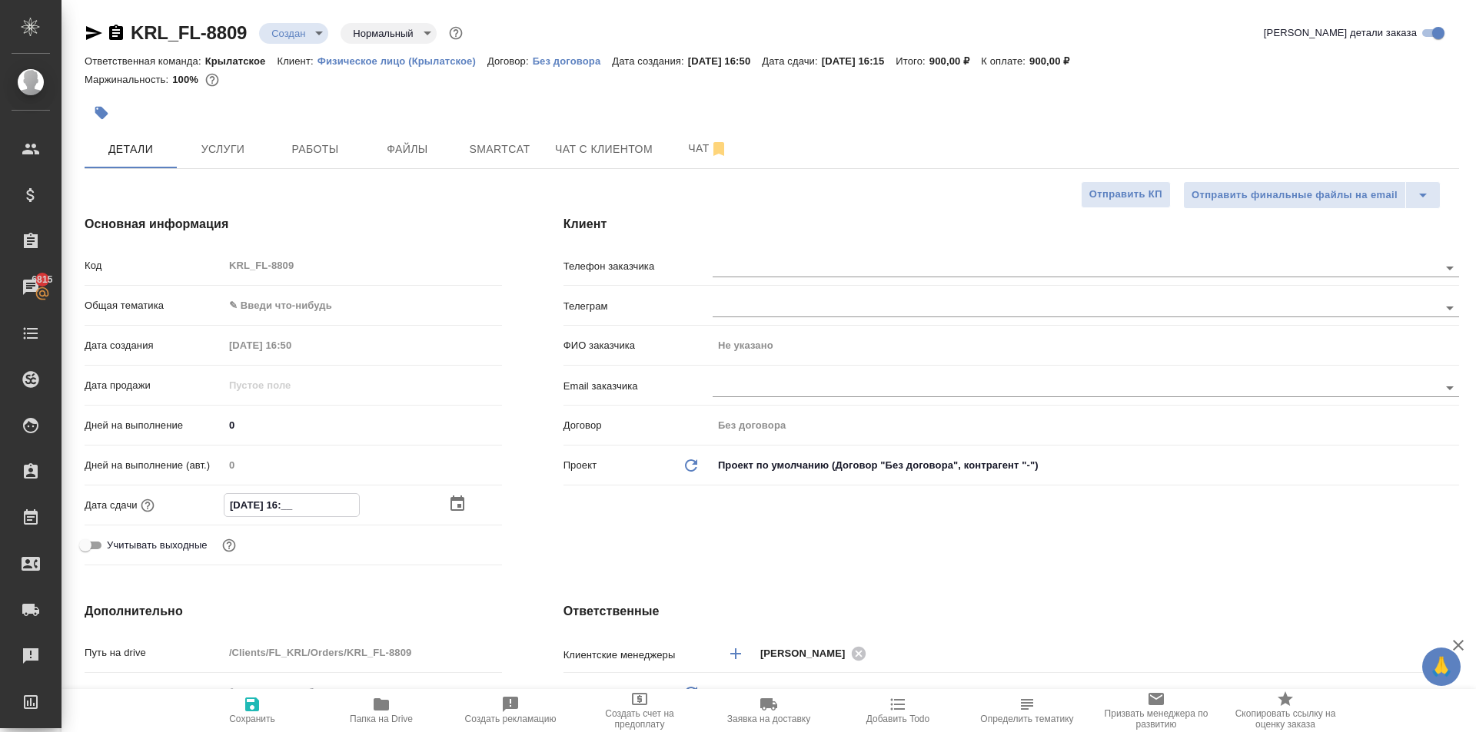
type textarea "x"
type input "09.10.2025 17:__"
type textarea "x"
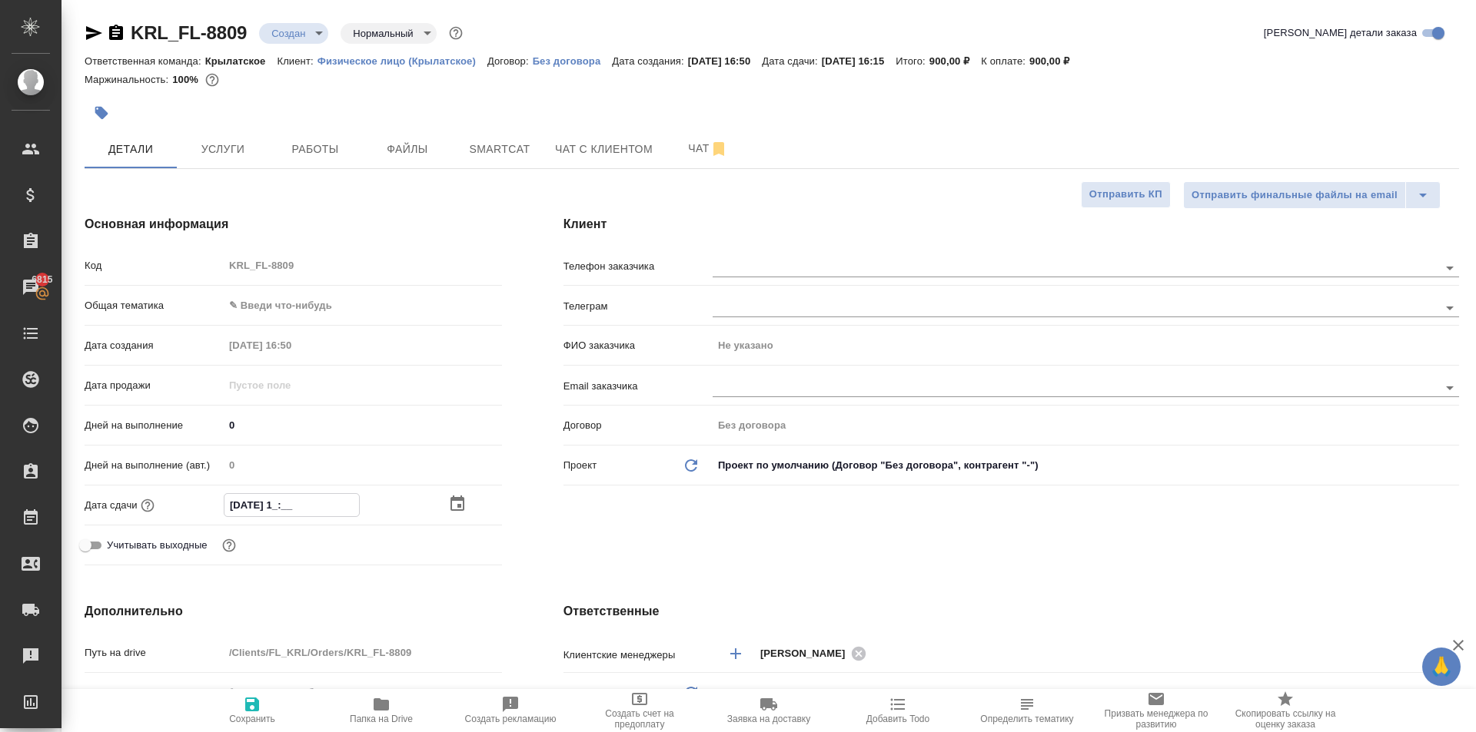
type textarea "x"
type input "09.10.2025 17:1_"
type textarea "x"
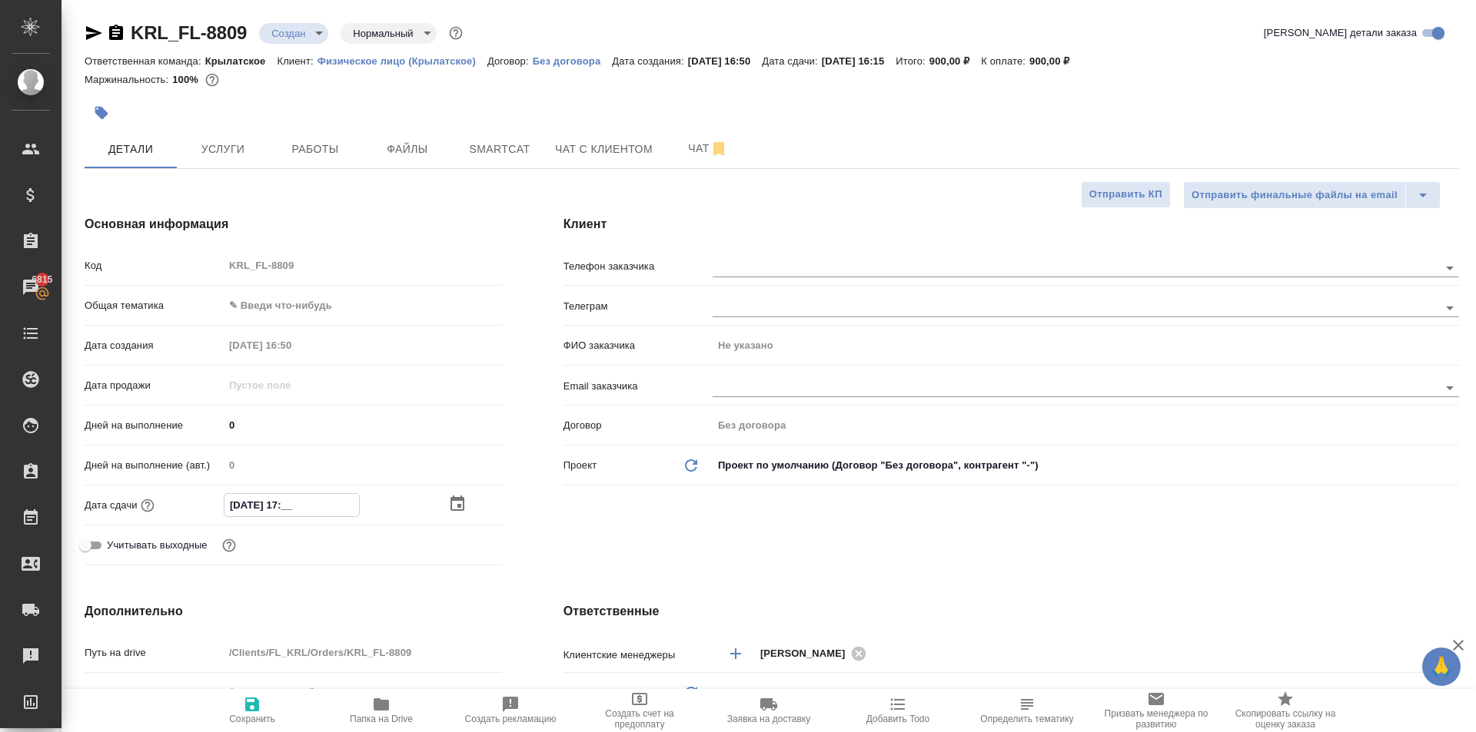
type textarea "x"
type input "09.10.2025 17:15"
type textarea "x"
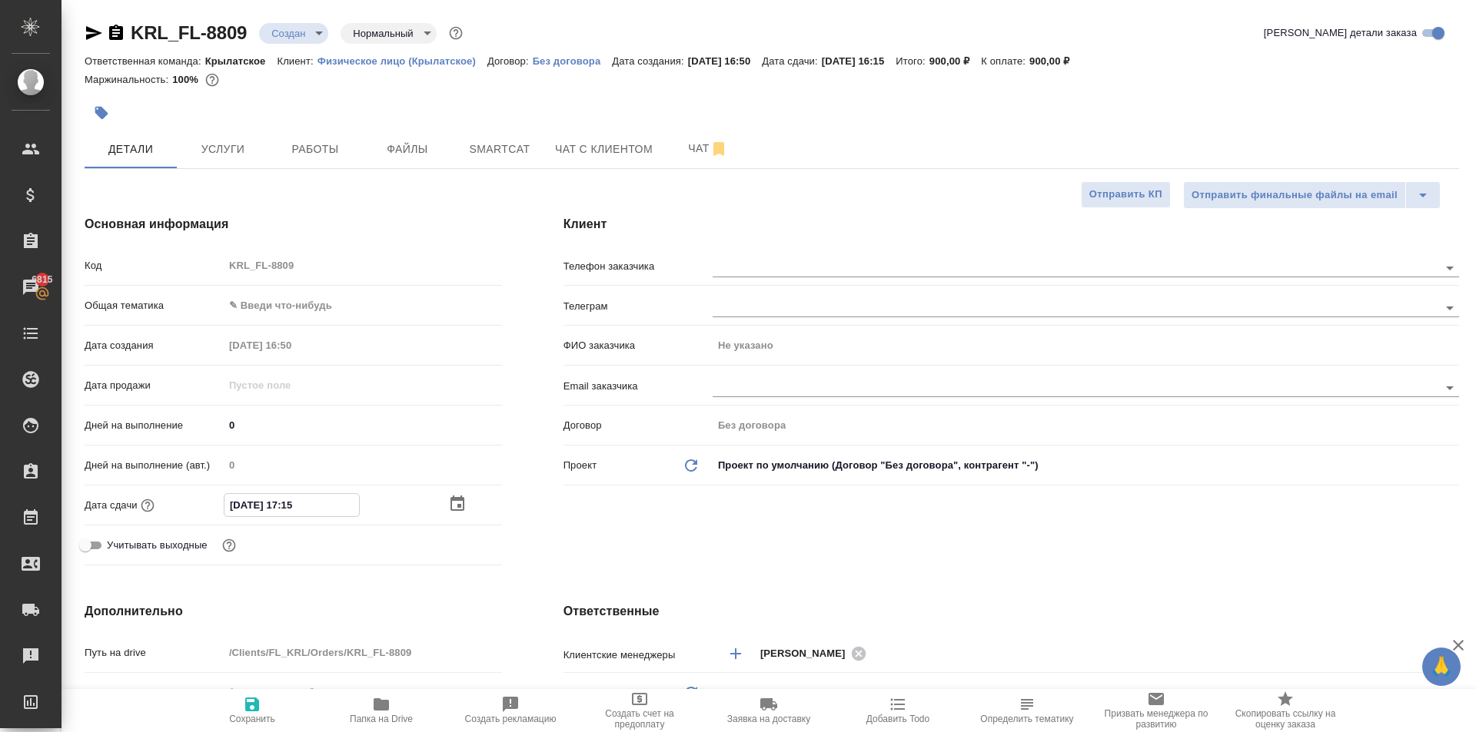
type input "09.10.2025 17:15"
click at [249, 699] on icon "button" at bounding box center [252, 705] width 14 height 14
type textarea "x"
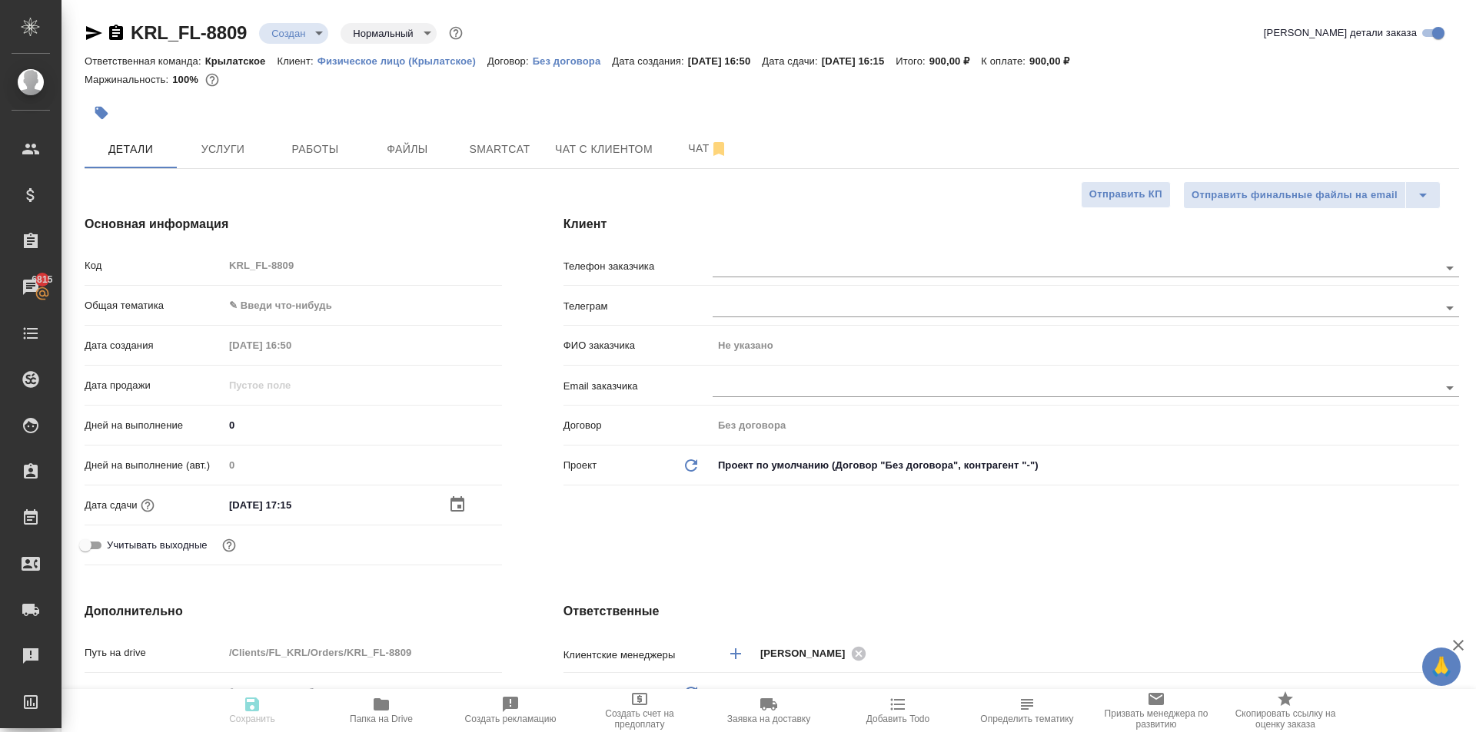
type textarea "x"
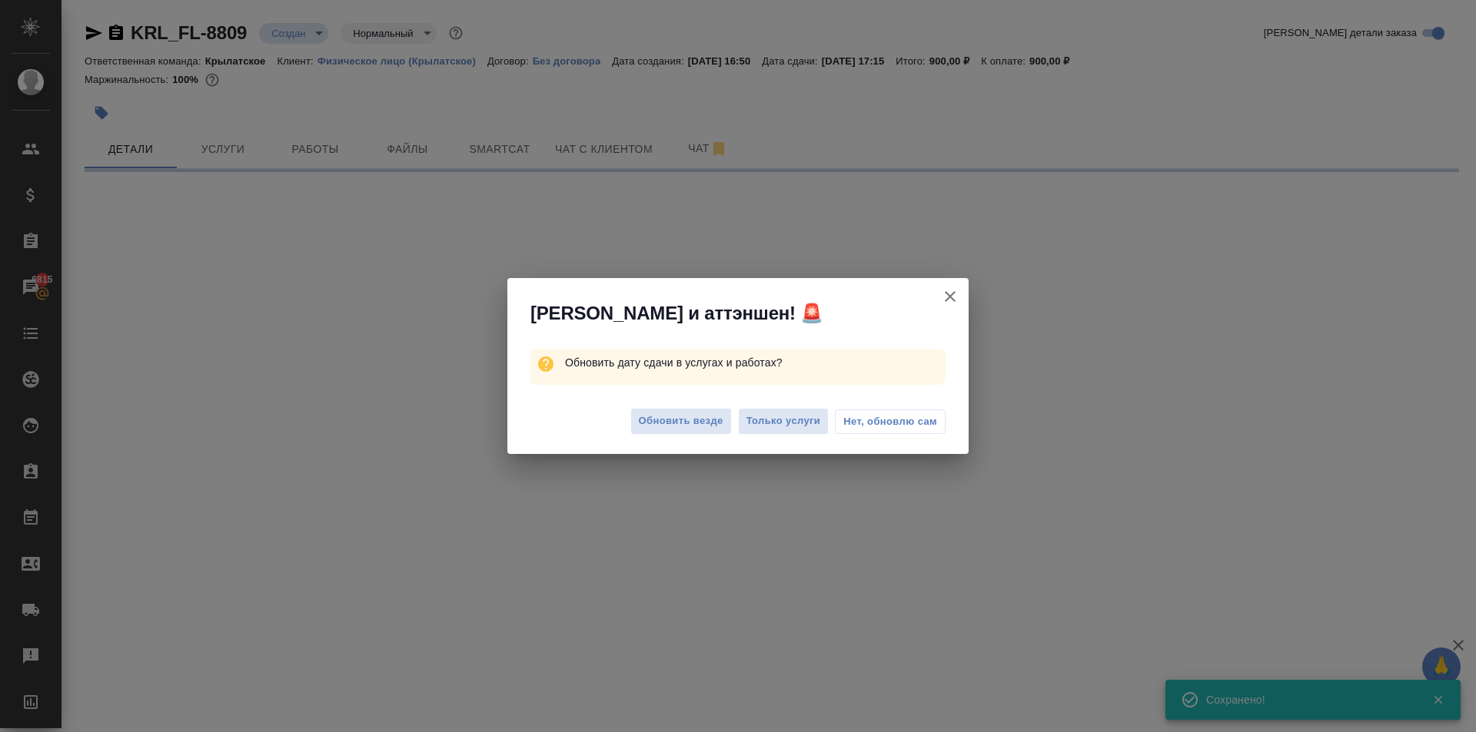
select select "RU"
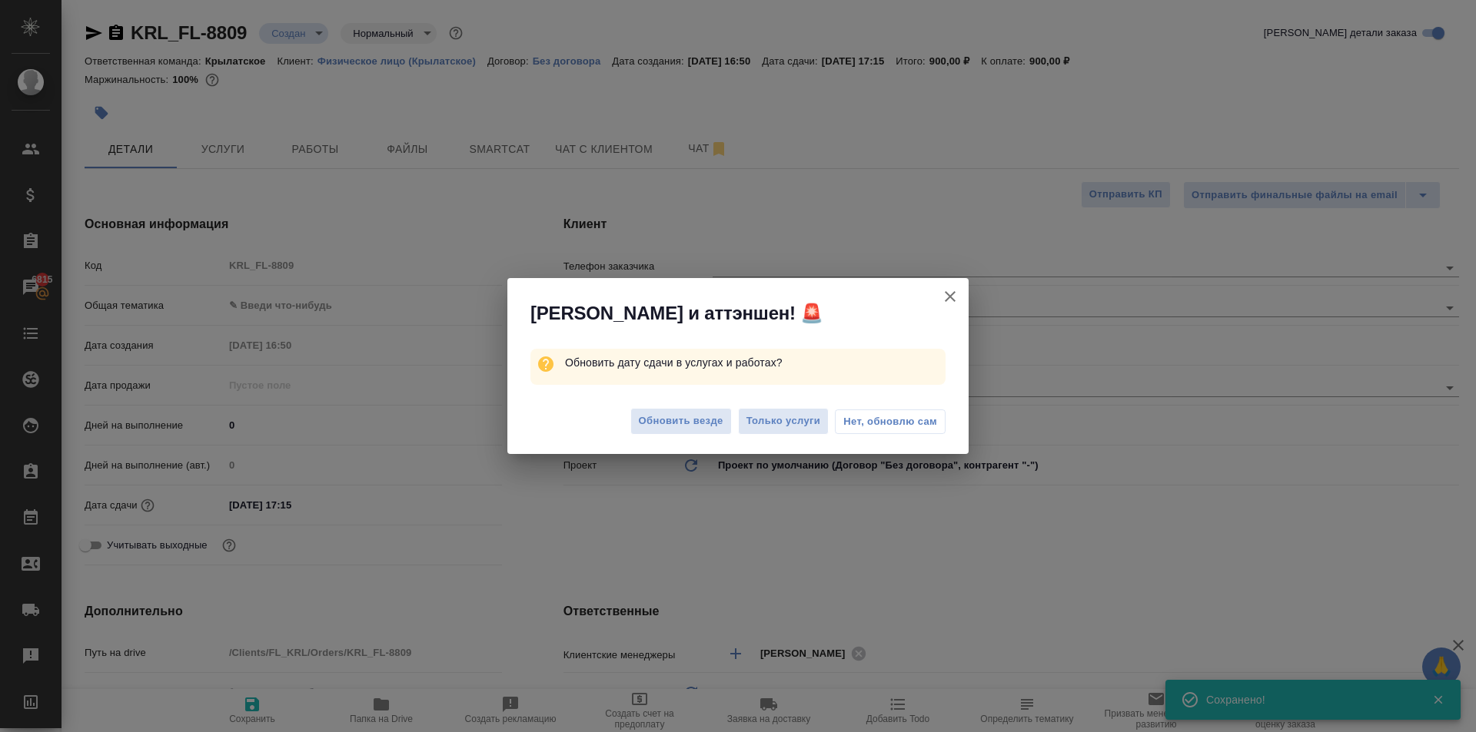
type textarea "x"
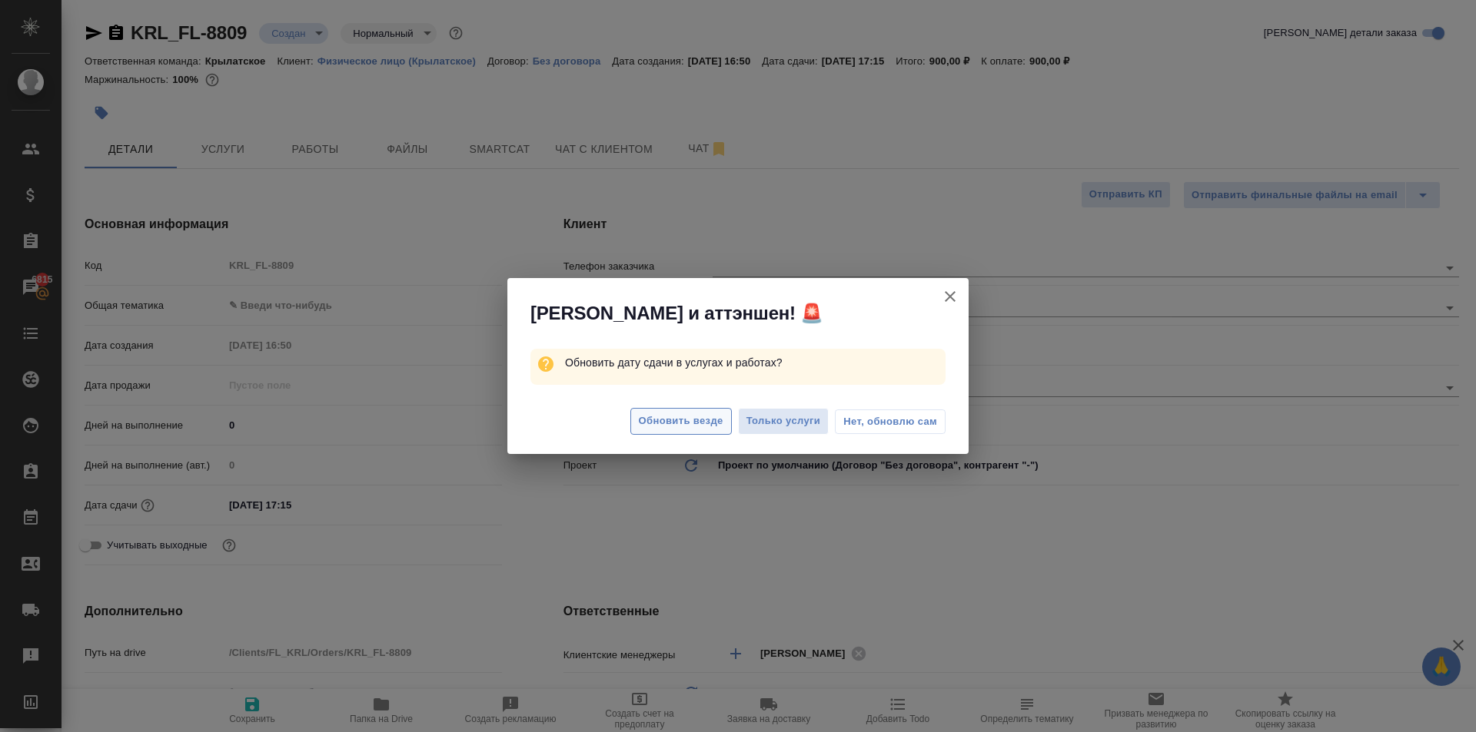
click at [674, 425] on span "Обновить везде" at bounding box center [681, 422] width 85 height 18
type textarea "x"
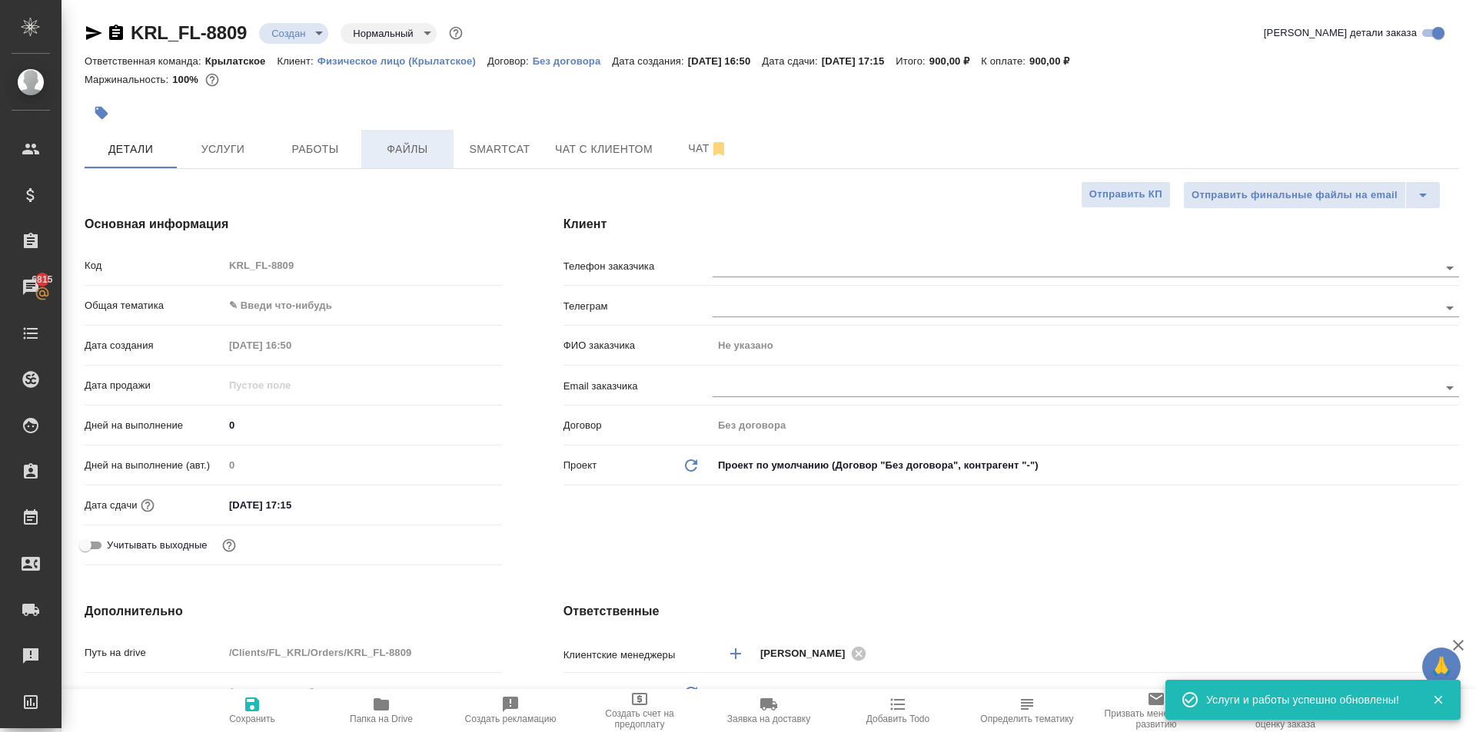
click at [417, 151] on span "Файлы" at bounding box center [407, 149] width 74 height 19
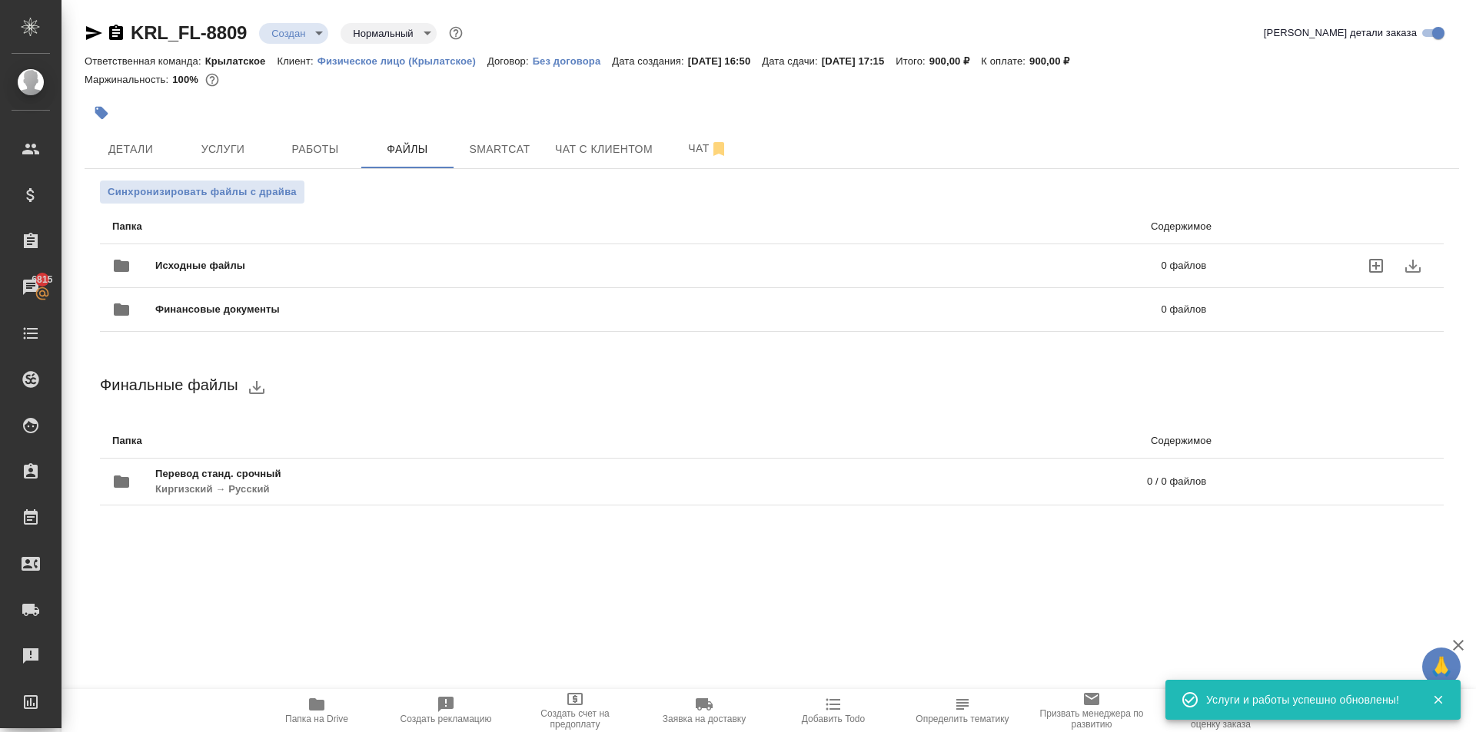
click at [265, 248] on div "Исходные файлы 0 файлов" at bounding box center [659, 265] width 1094 height 37
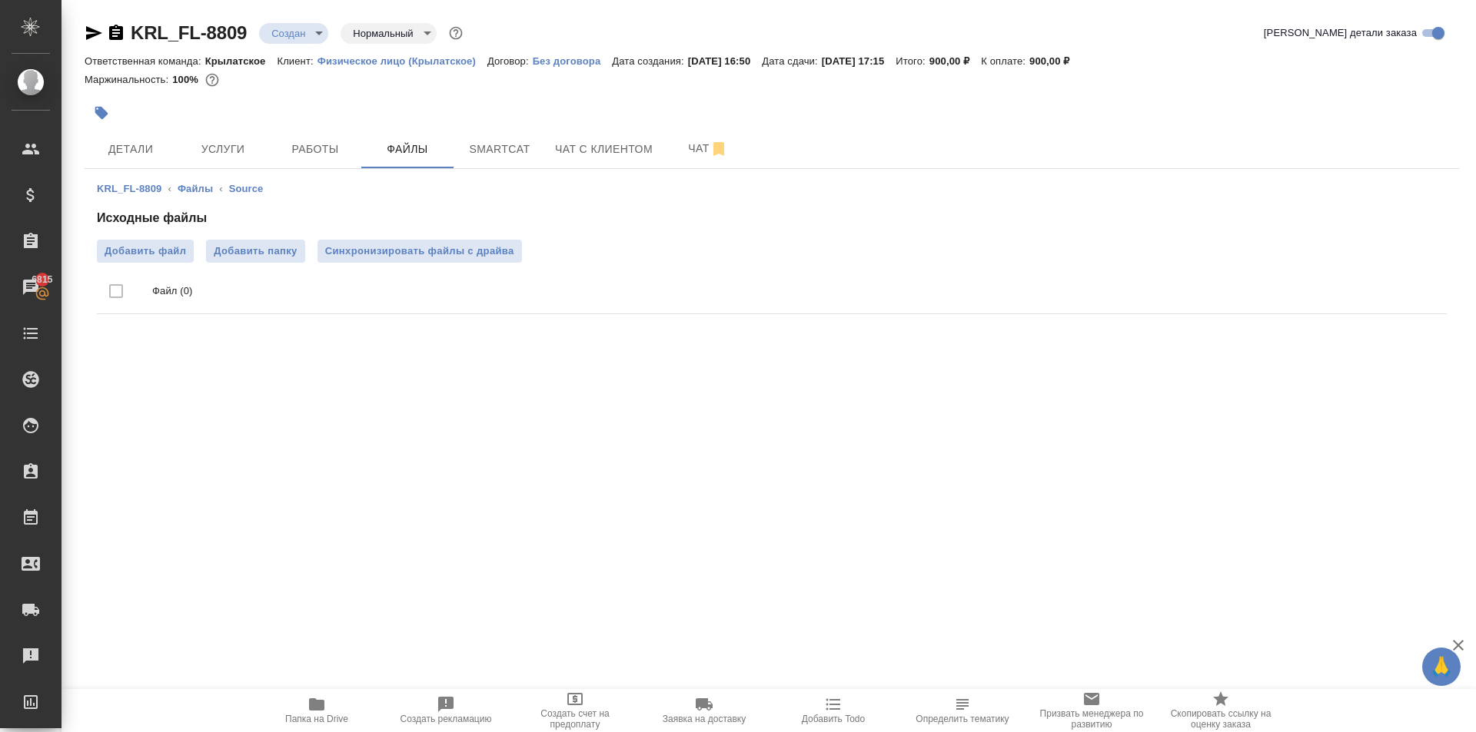
click at [122, 234] on div "Исходные файлы Добавить файл Добавить папку Синхронизировать файлы с драйва Фай…" at bounding box center [772, 264] width 1350 height 111
click at [144, 251] on span "Добавить файл" at bounding box center [145, 251] width 81 height 15
click at [0, 0] on input "Добавить файл" at bounding box center [0, 0] width 0 height 0
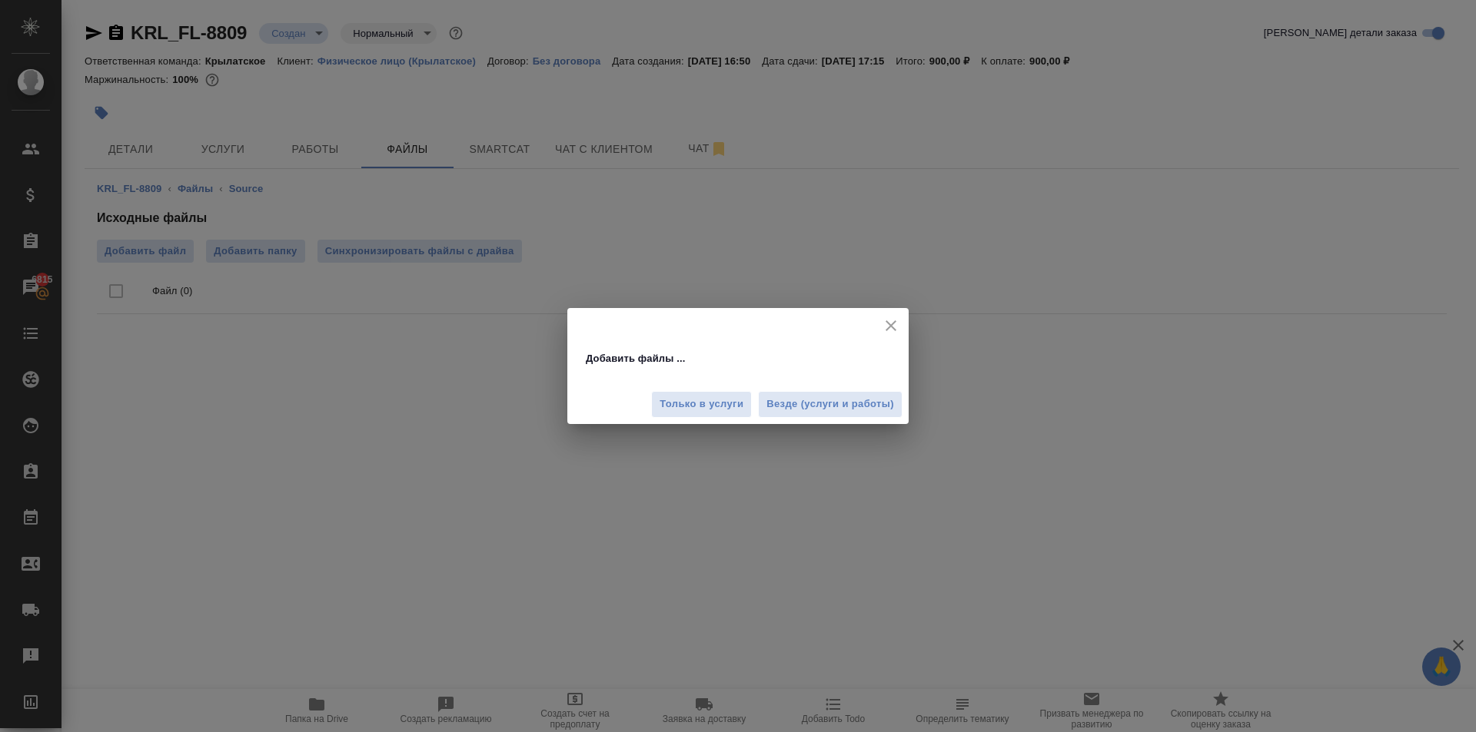
click at [809, 403] on span "Везде (услуги и работы)" at bounding box center [830, 405] width 128 height 18
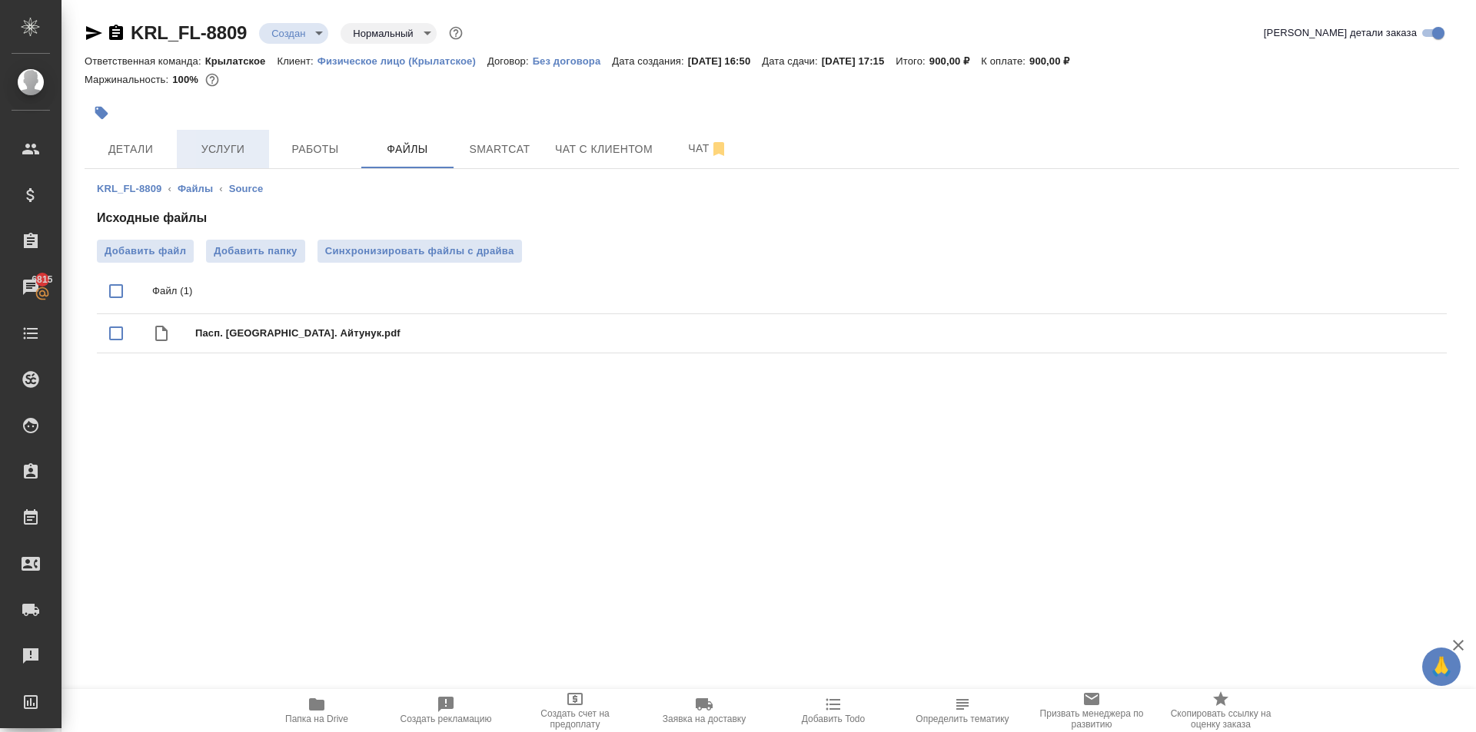
click at [230, 148] on span "Услуги" at bounding box center [223, 149] width 74 height 19
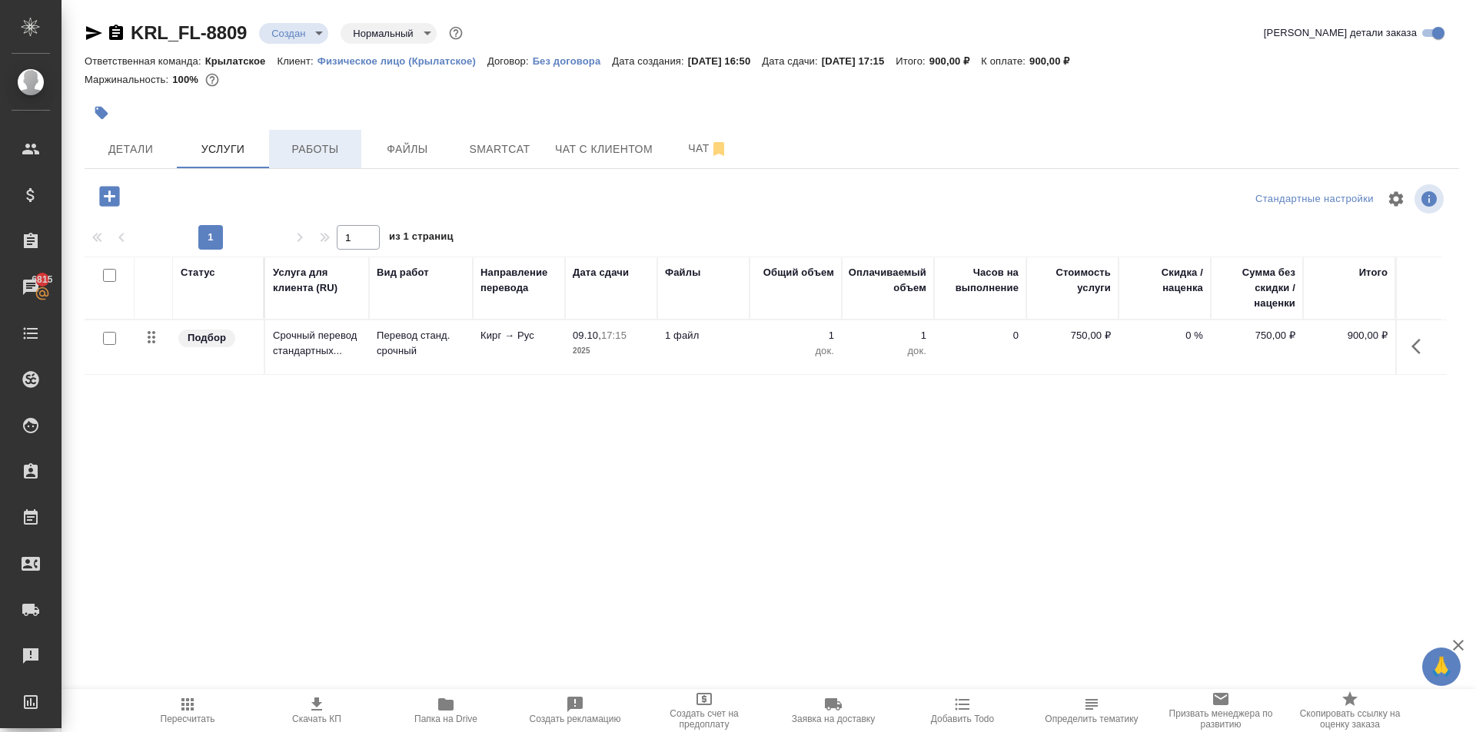
click at [308, 136] on button "Работы" at bounding box center [315, 149] width 92 height 38
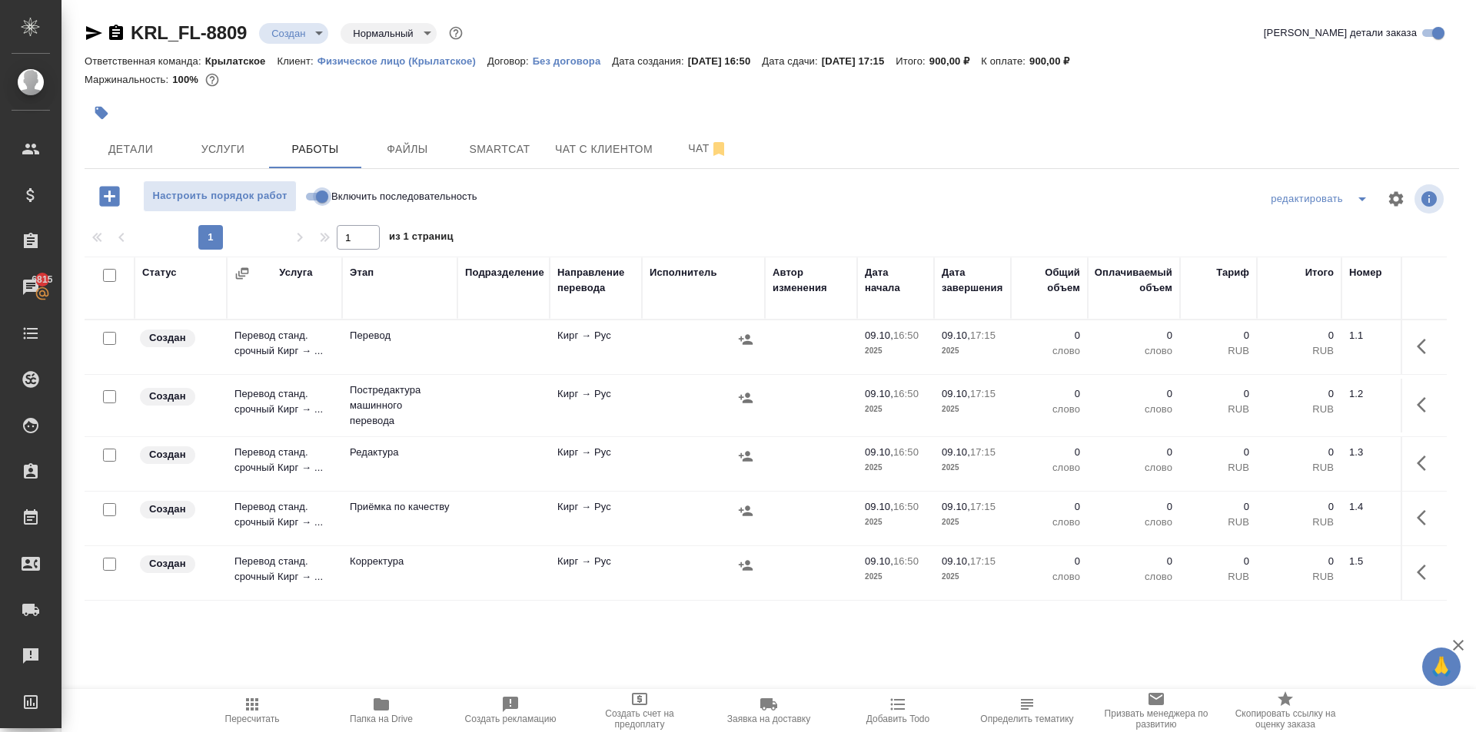
click at [310, 199] on input "Включить последовательность" at bounding box center [321, 197] width 55 height 18
checkbox input "true"
click at [1416, 348] on icon "button" at bounding box center [1425, 346] width 18 height 18
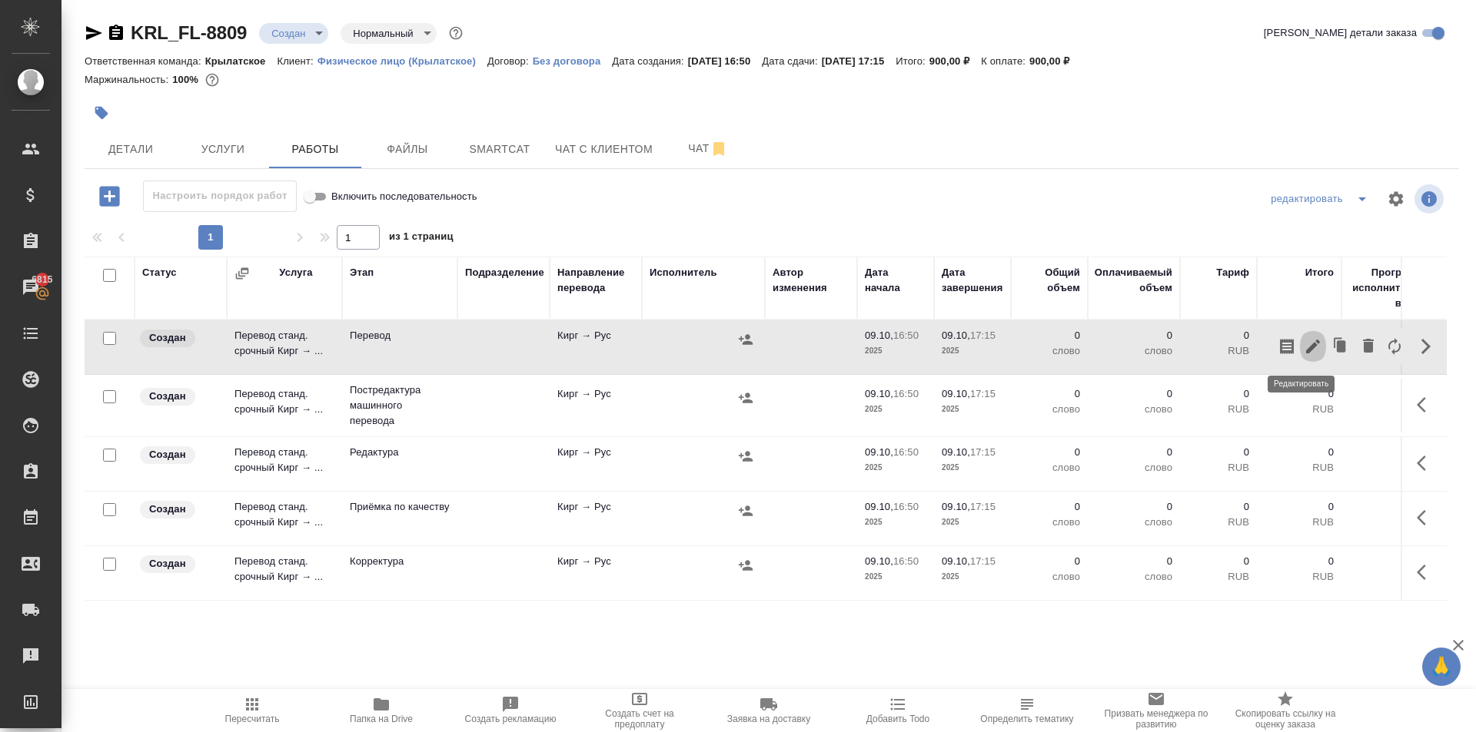
click at [1300, 348] on button "button" at bounding box center [1313, 346] width 26 height 37
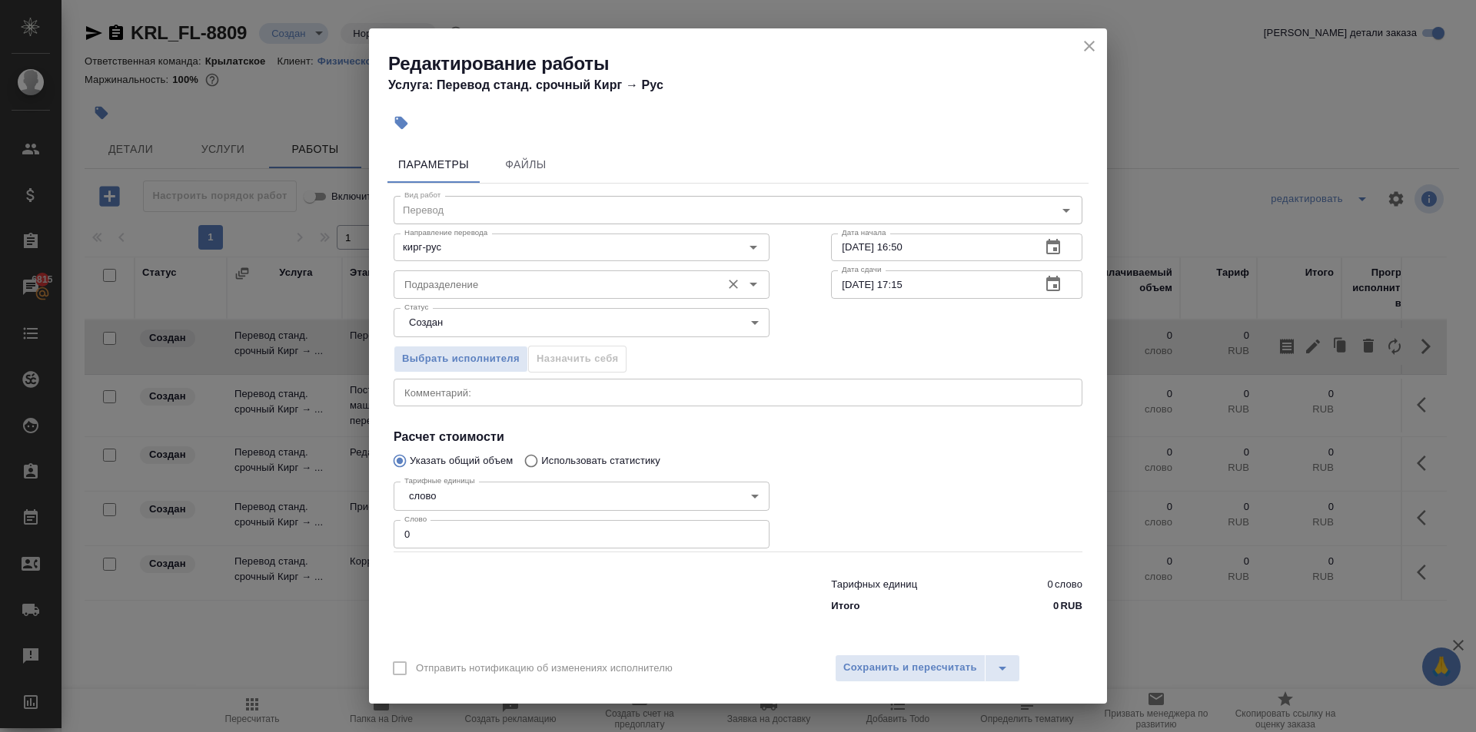
click at [537, 277] on input "Подразделение" at bounding box center [555, 284] width 315 height 18
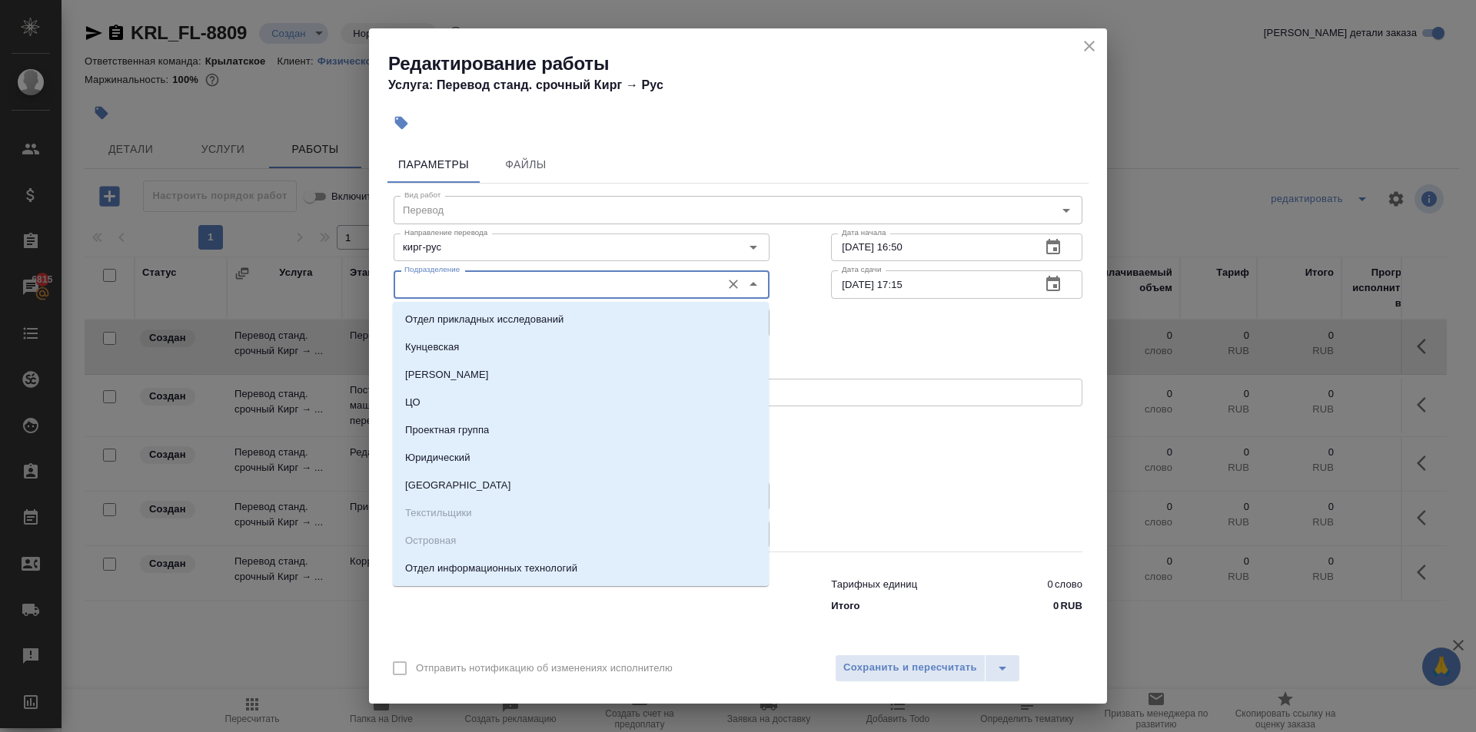
type input "р"
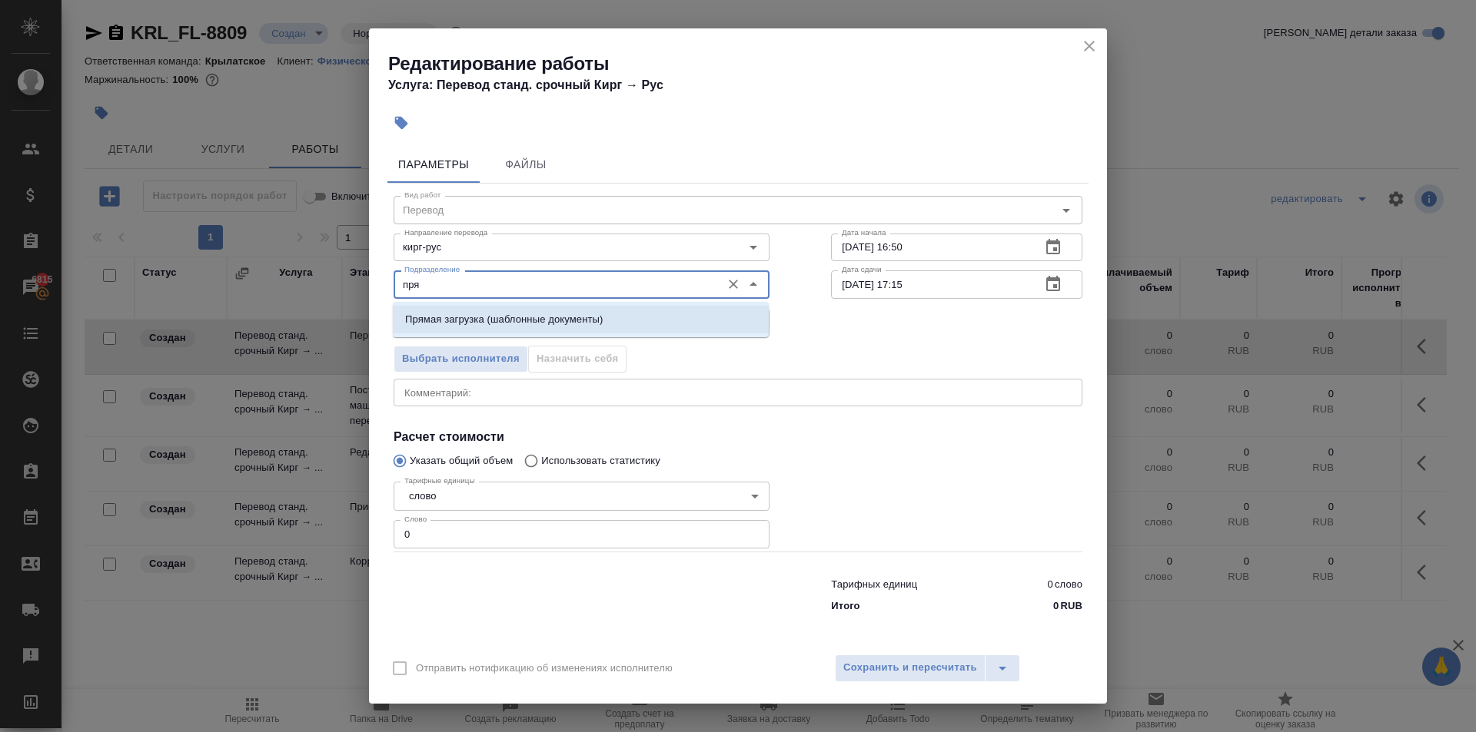
click at [499, 317] on p "Прямая загрузка (шаблонные документы)" at bounding box center [504, 319] width 198 height 15
type input "Прямая загрузка (шаблонные документы)"
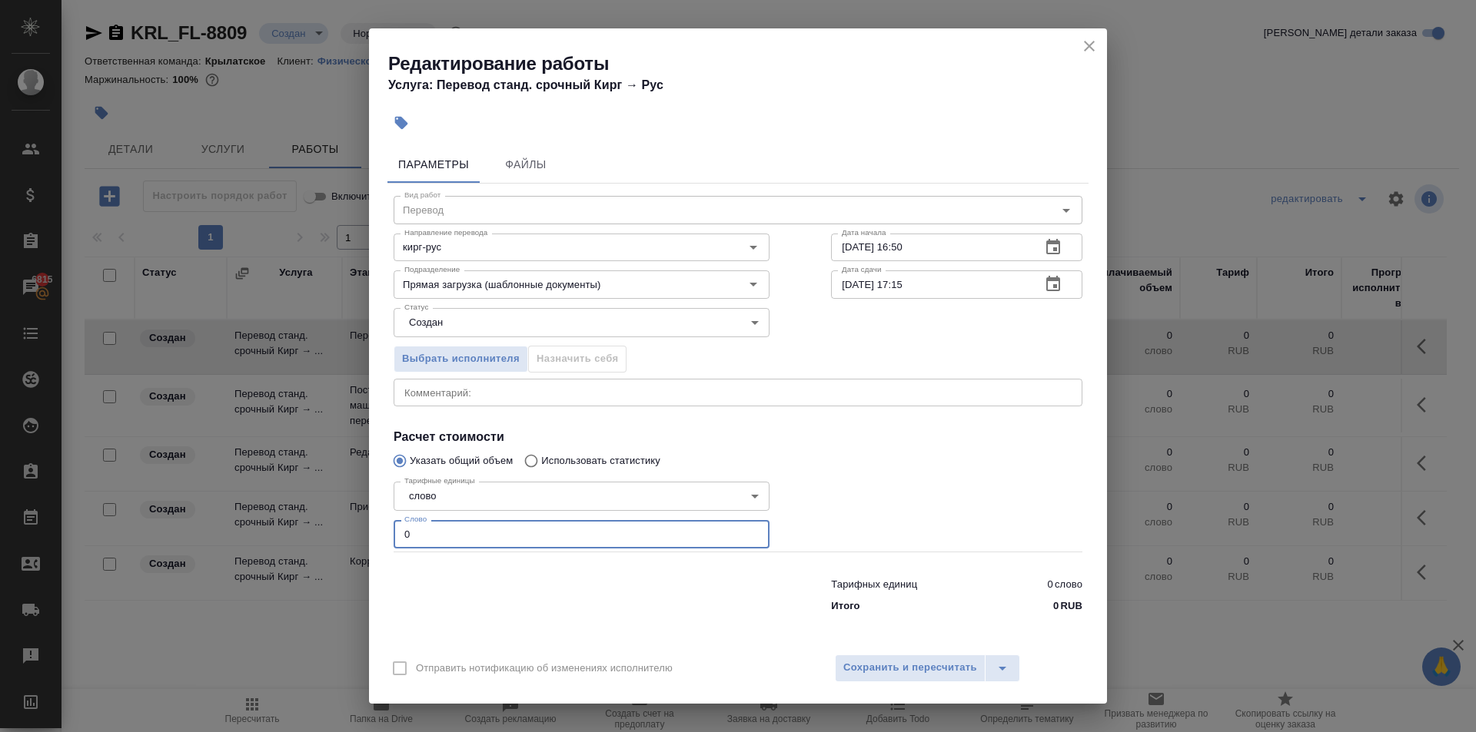
drag, startPoint x: 432, startPoint y: 526, endPoint x: 356, endPoint y: 536, distance: 76.8
click at [356, 536] on div "Редактирование работы Услуга: Перевод станд. срочный Кирг → Рус Параметры Файлы…" at bounding box center [738, 366] width 1476 height 732
type input "100"
click at [463, 318] on body "🙏 .cls-1 fill:#fff; AWATERA Kasymov Timur Клиенты Спецификации Заказы 6815 Чаты…" at bounding box center [738, 366] width 1476 height 732
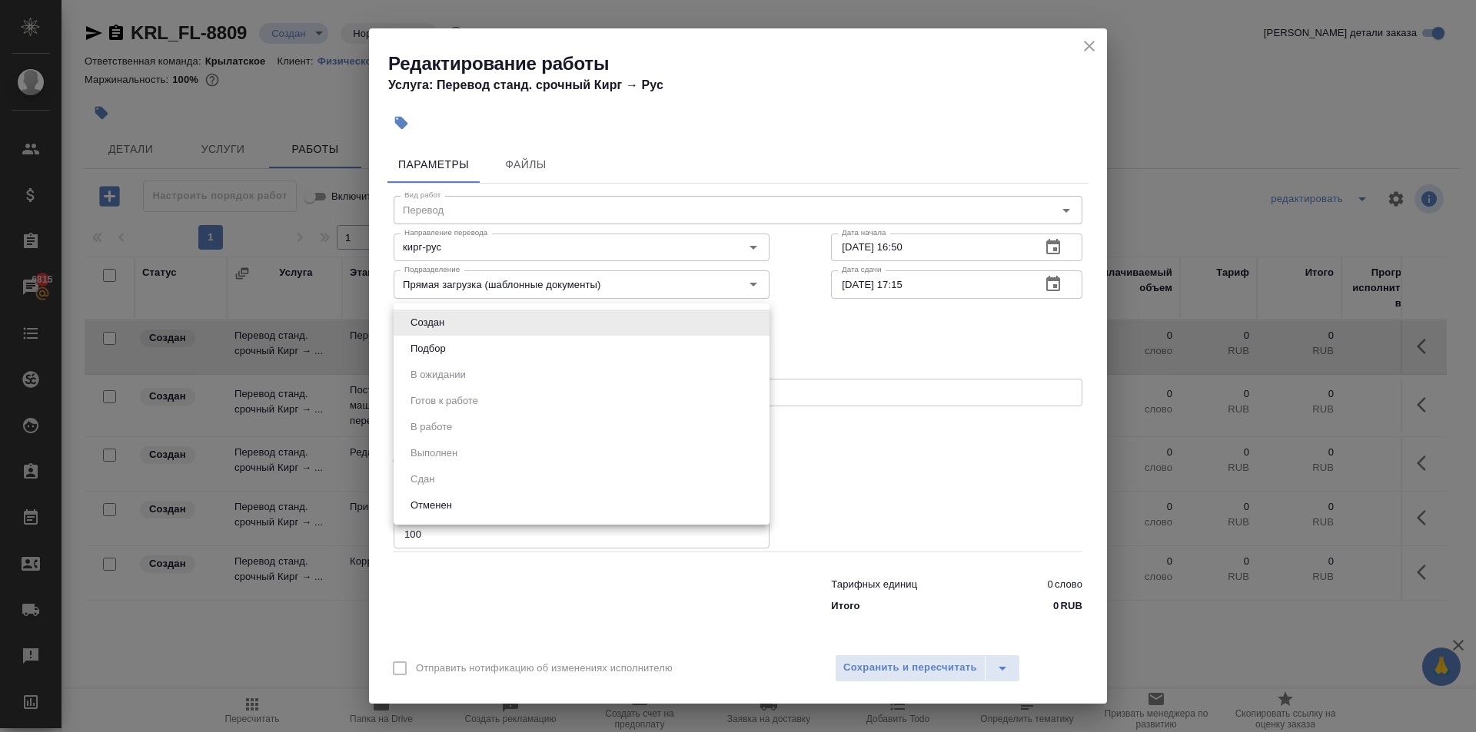
click at [426, 345] on button "Подбор" at bounding box center [428, 348] width 45 height 17
type input "recruiting"
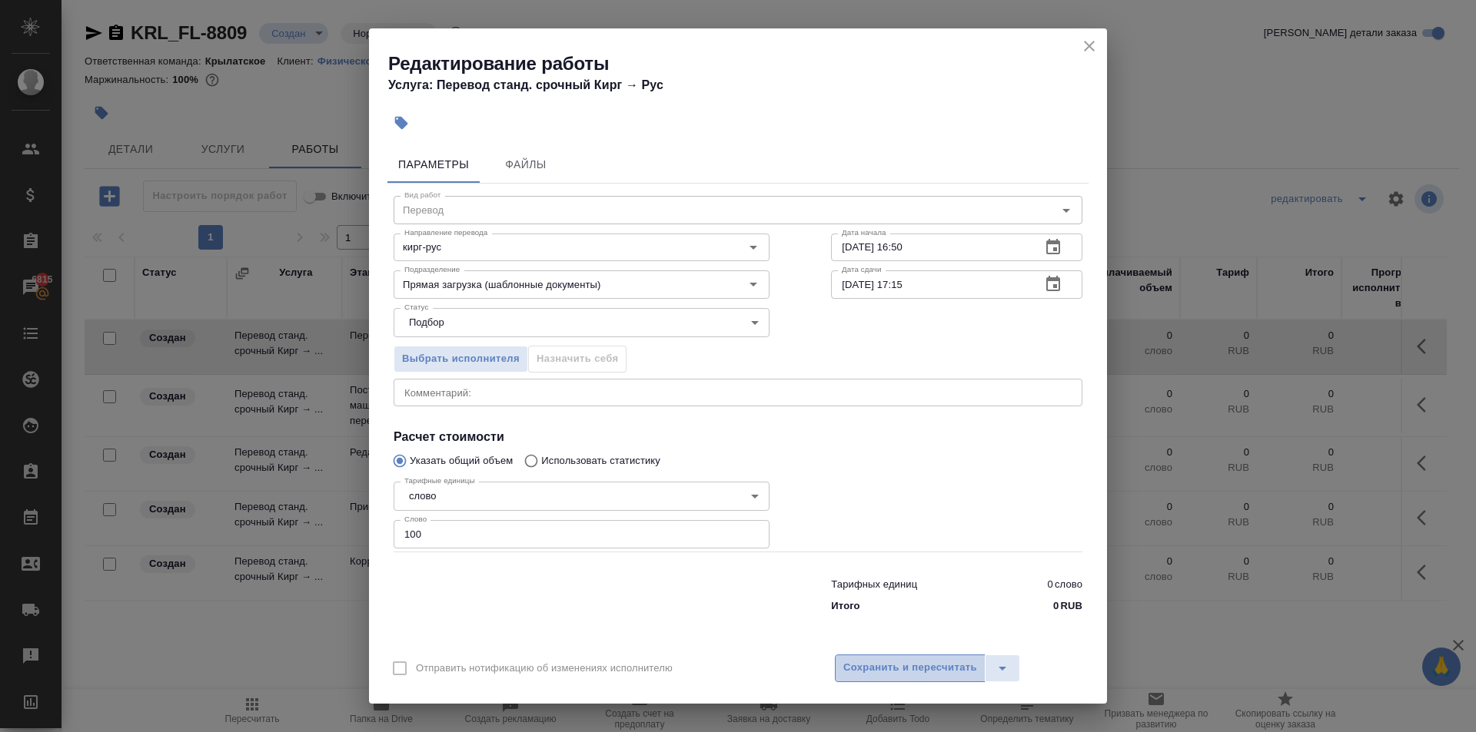
click at [931, 659] on button "Сохранить и пересчитать" at bounding box center [910, 669] width 151 height 28
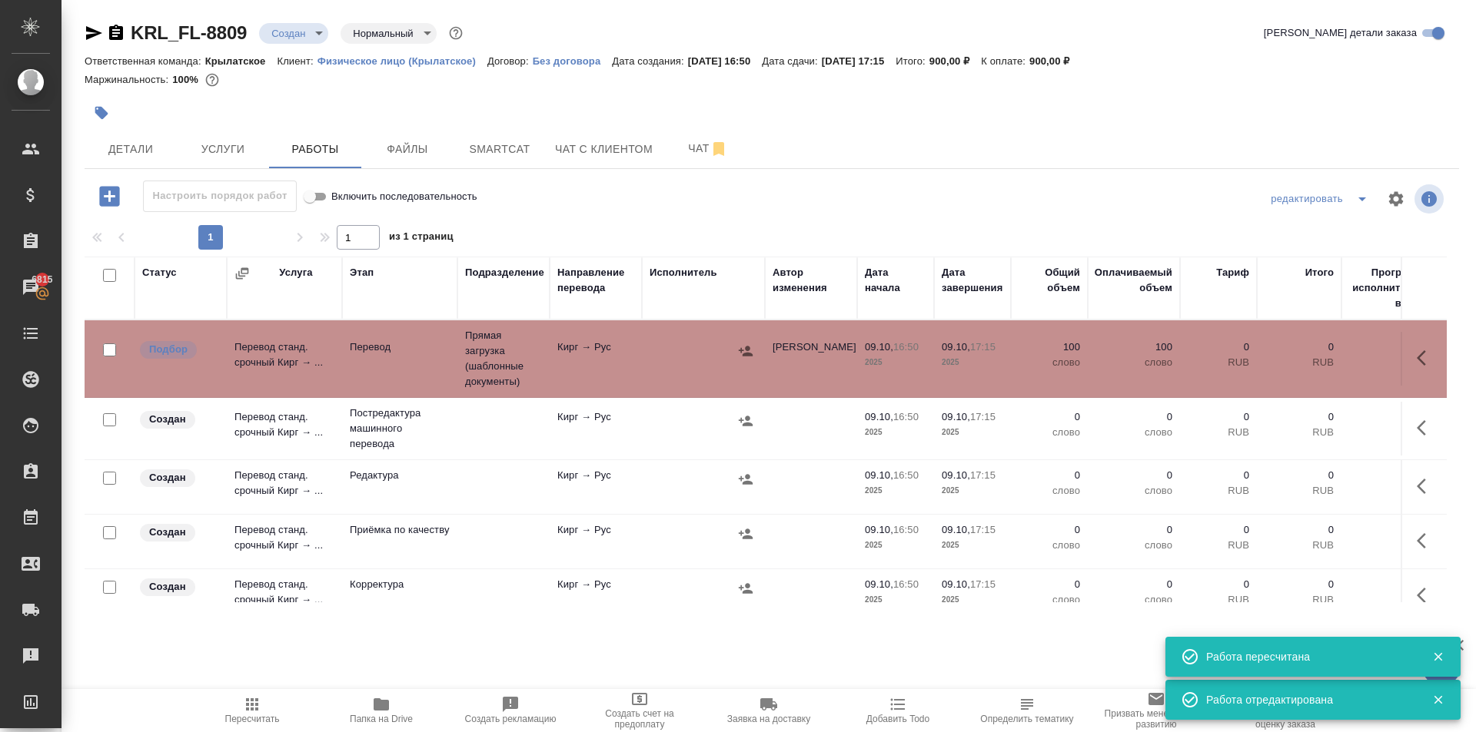
click at [251, 724] on span "Пересчитать" at bounding box center [252, 719] width 55 height 11
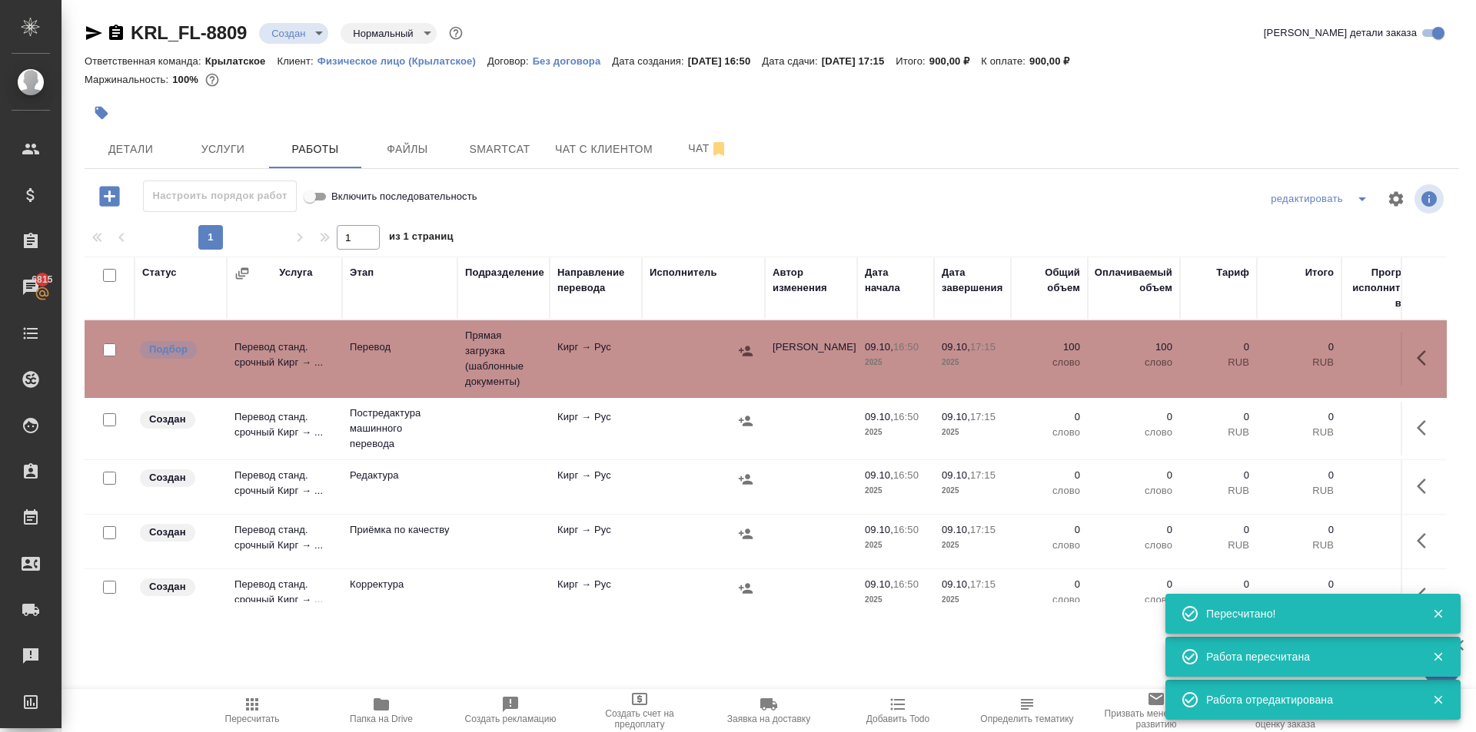
click at [109, 274] on input "checkbox" at bounding box center [109, 275] width 13 height 13
checkbox input "true"
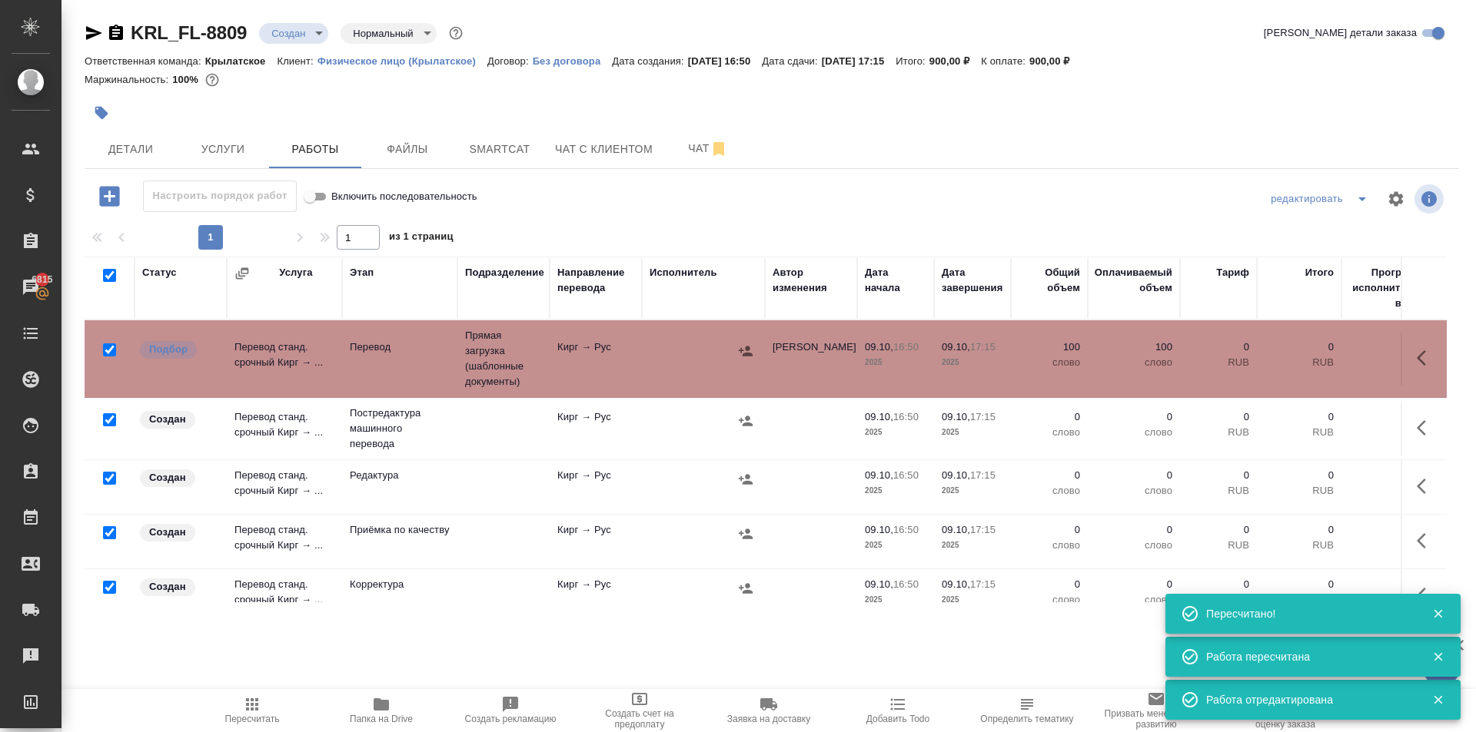
checkbox input "true"
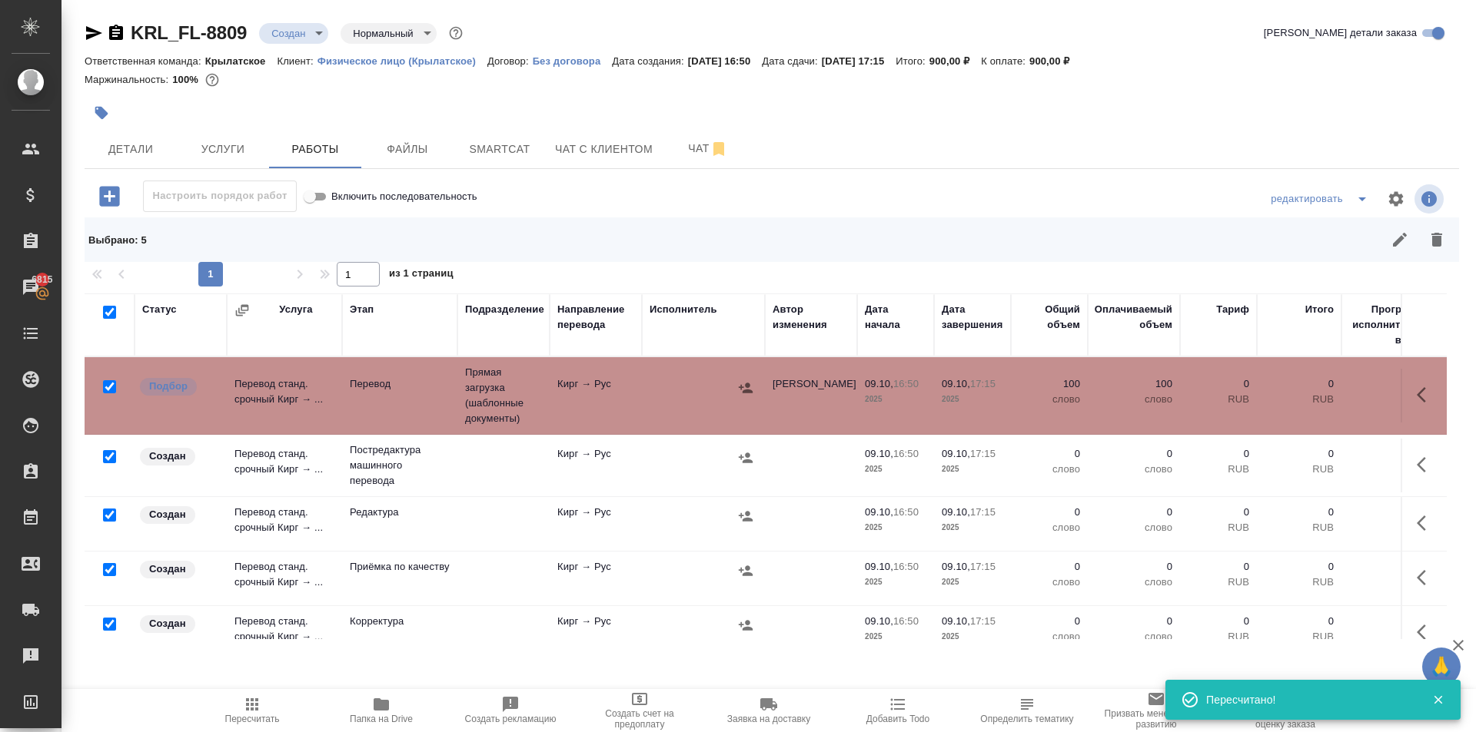
click at [111, 387] on input "checkbox" at bounding box center [109, 386] width 13 height 13
checkbox input "false"
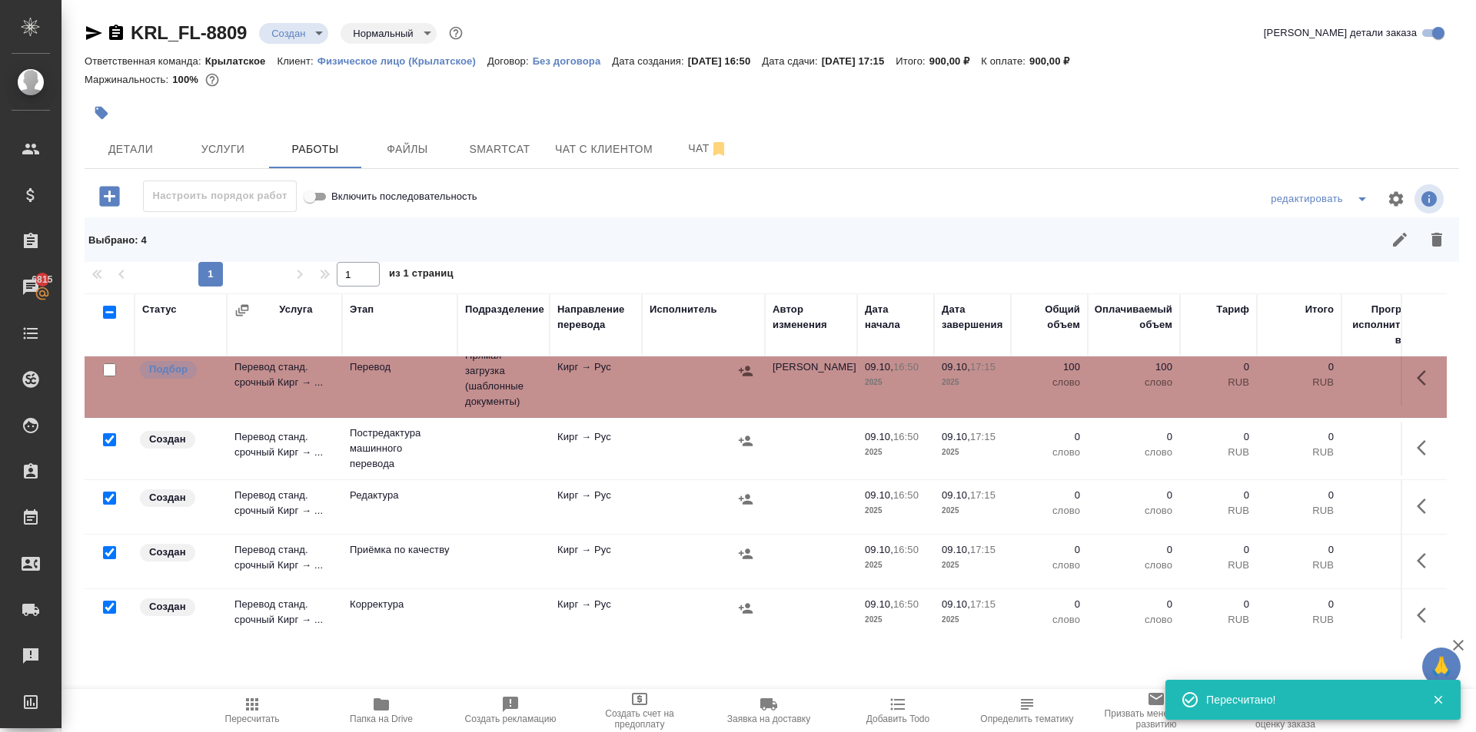
scroll to position [33, 0]
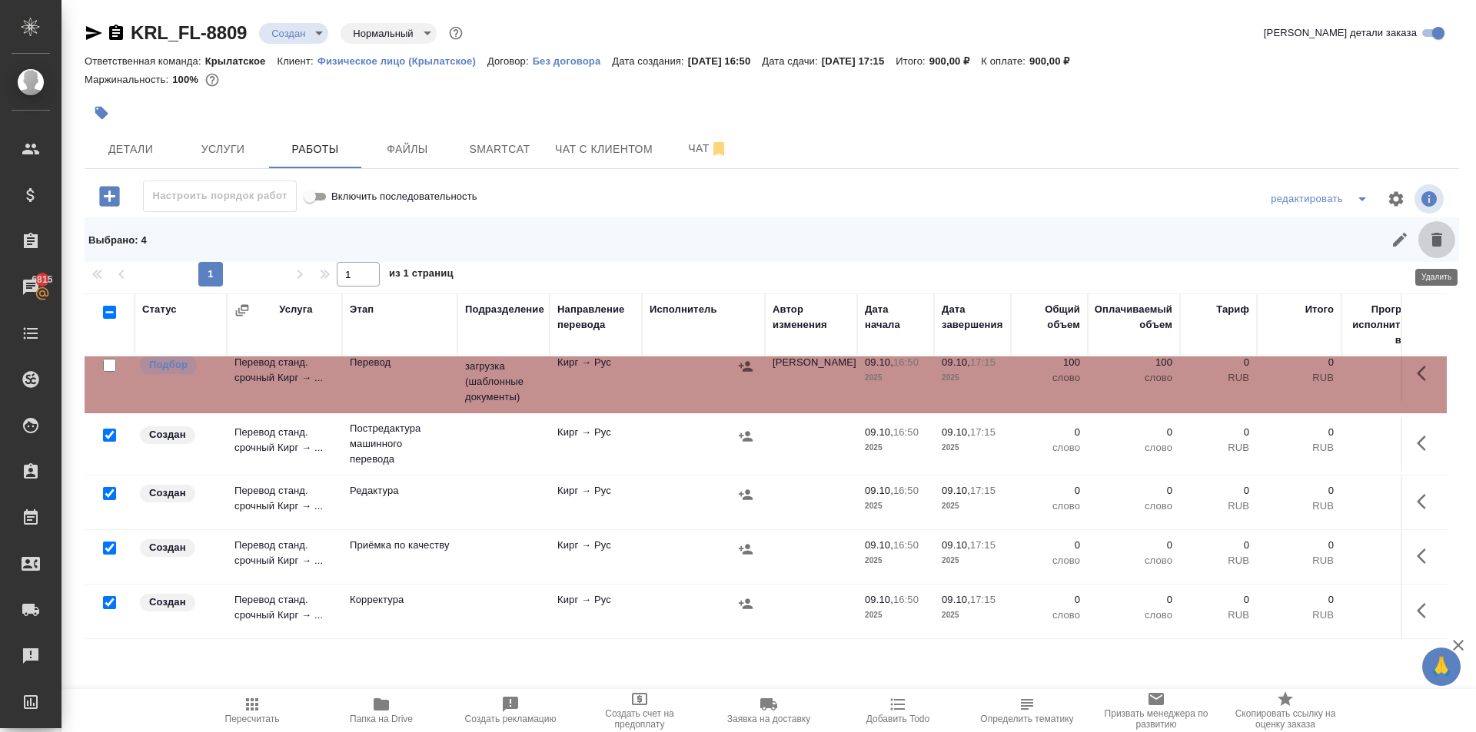
click at [1442, 234] on icon "button" at bounding box center [1436, 240] width 18 height 18
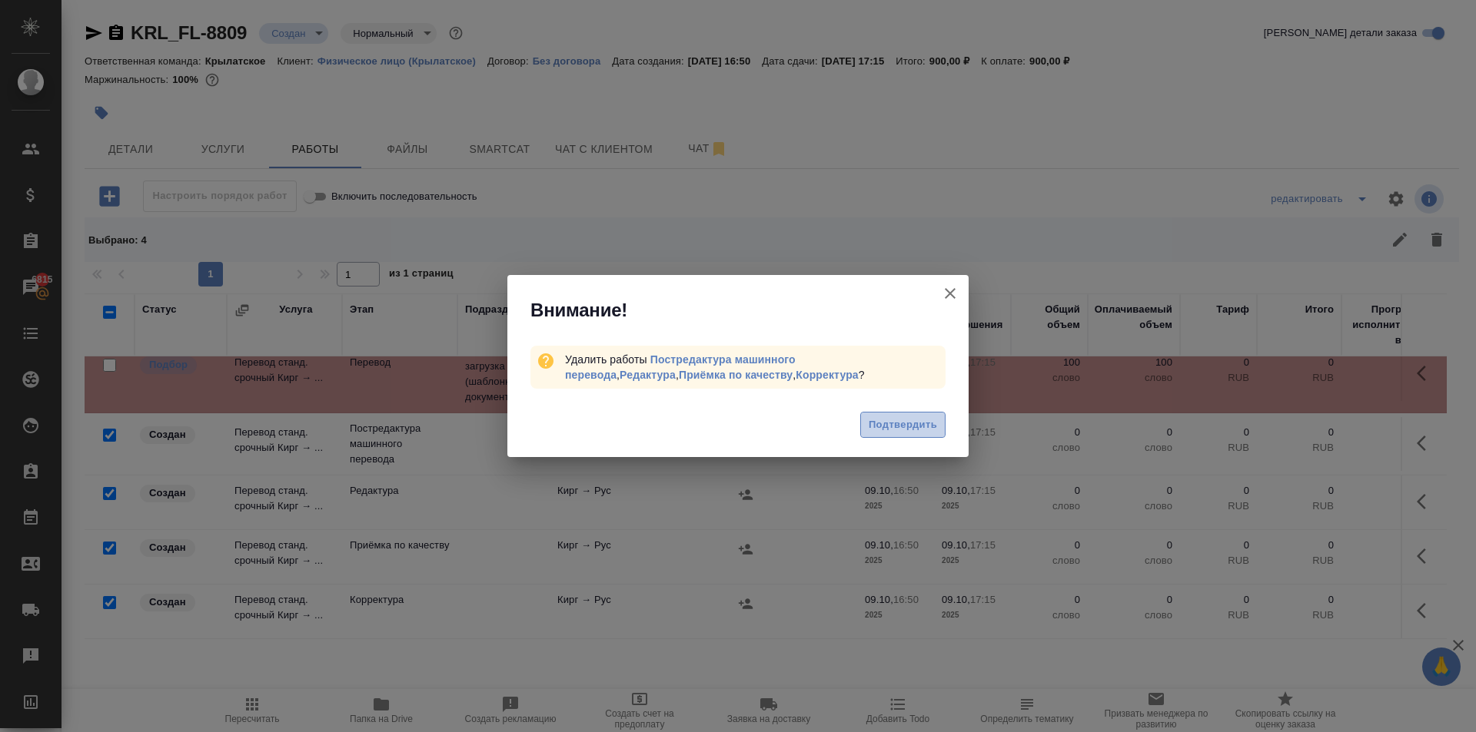
click at [922, 420] on span "Подтвердить" at bounding box center [902, 426] width 68 height 18
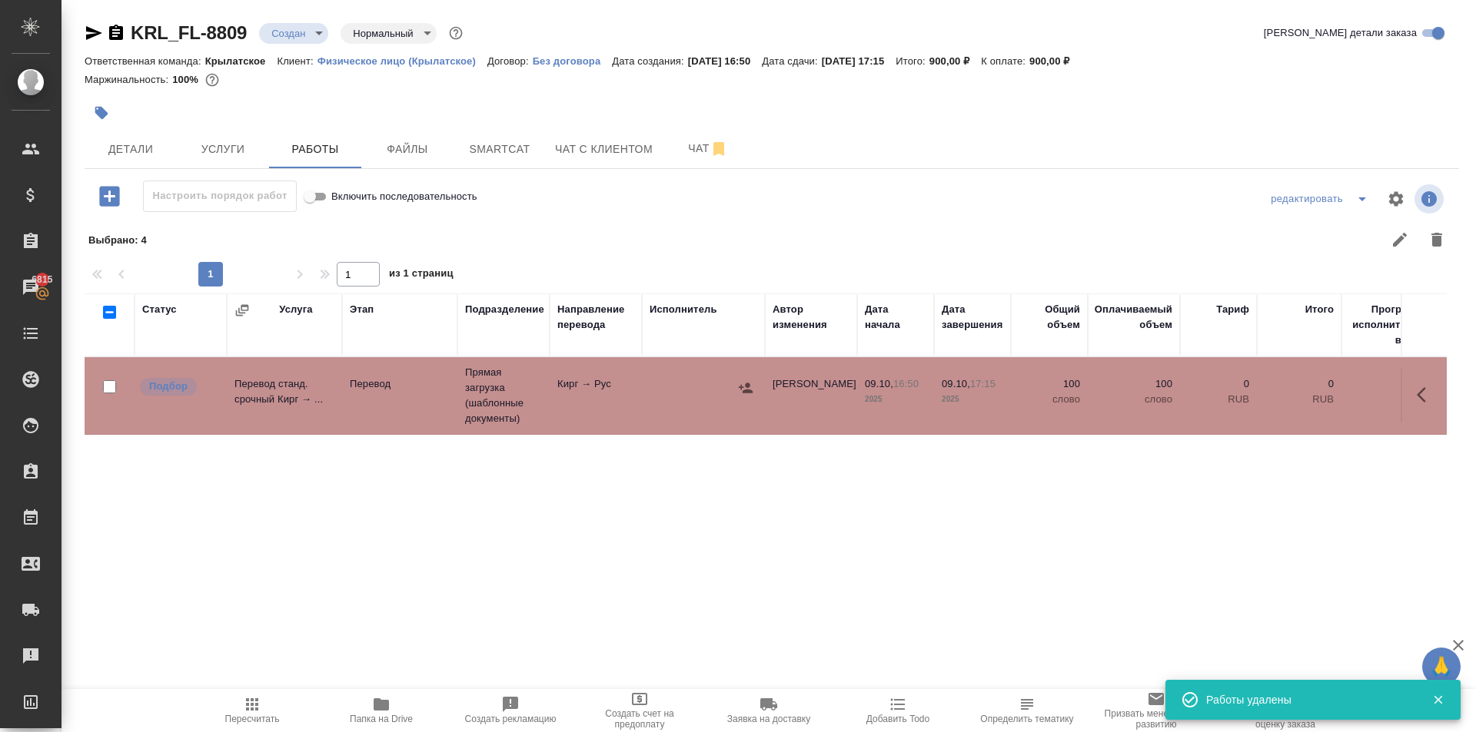
scroll to position [0, 0]
drag, startPoint x: 241, startPoint y: 706, endPoint x: 291, endPoint y: 682, distance: 55.3
click at [248, 703] on span "Пересчитать" at bounding box center [252, 710] width 111 height 29
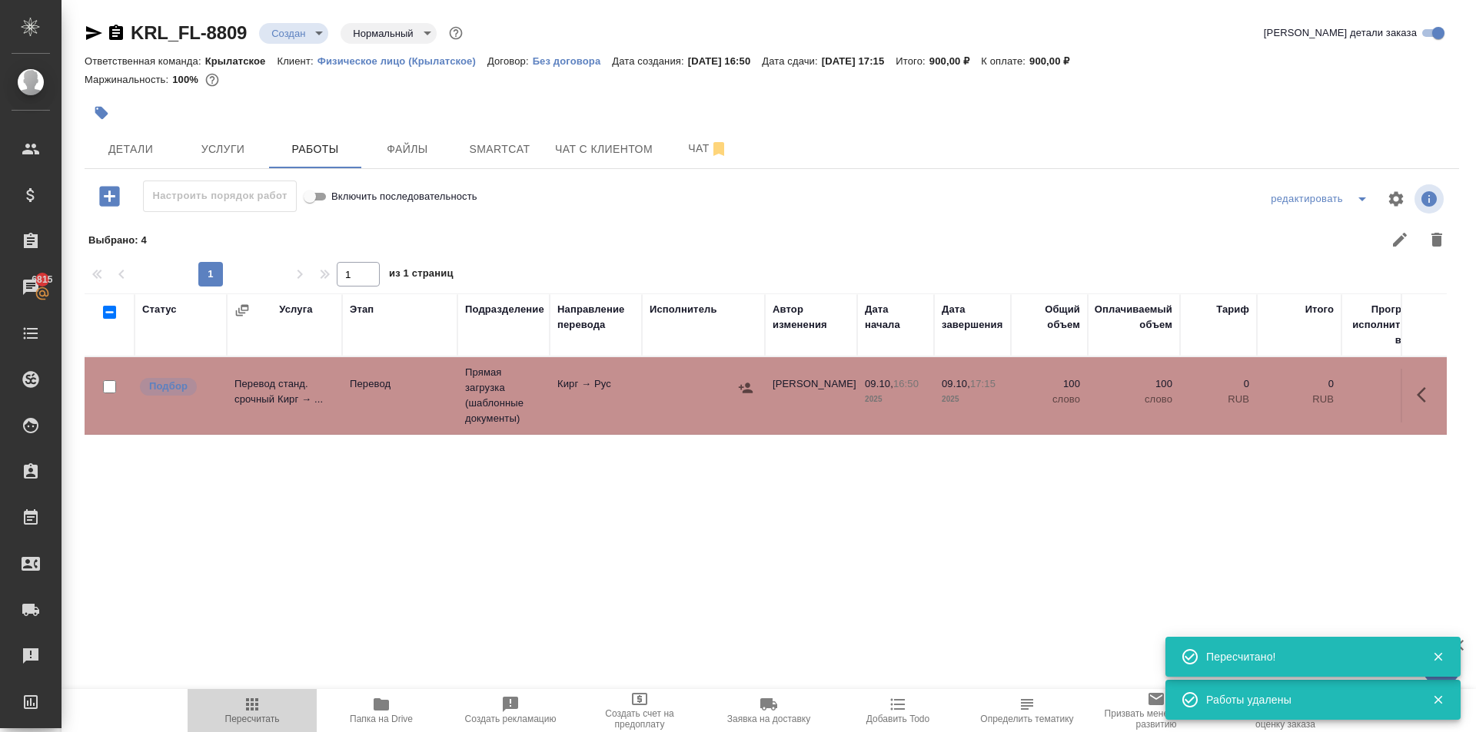
click at [237, 696] on span "Пересчитать" at bounding box center [252, 710] width 111 height 29
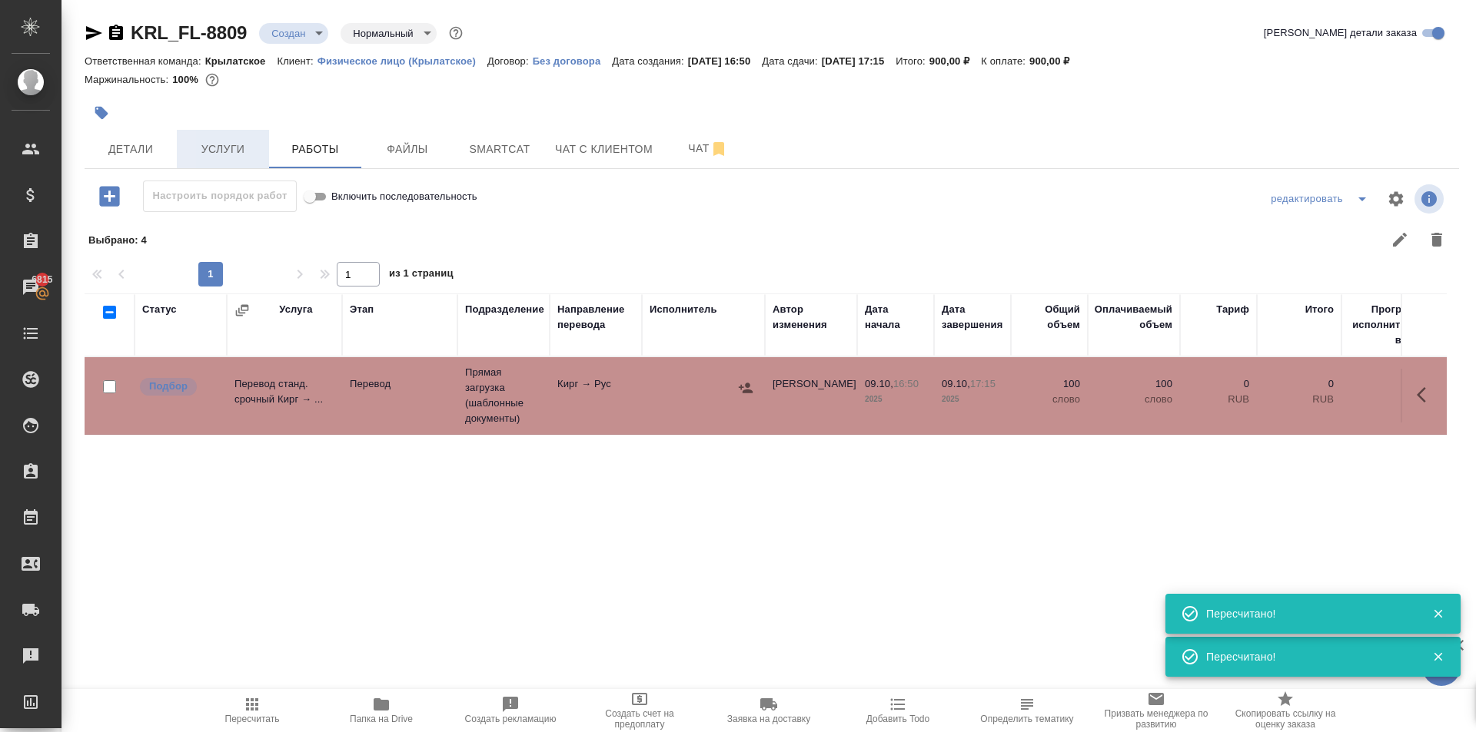
click at [251, 141] on span "Услуги" at bounding box center [223, 149] width 74 height 19
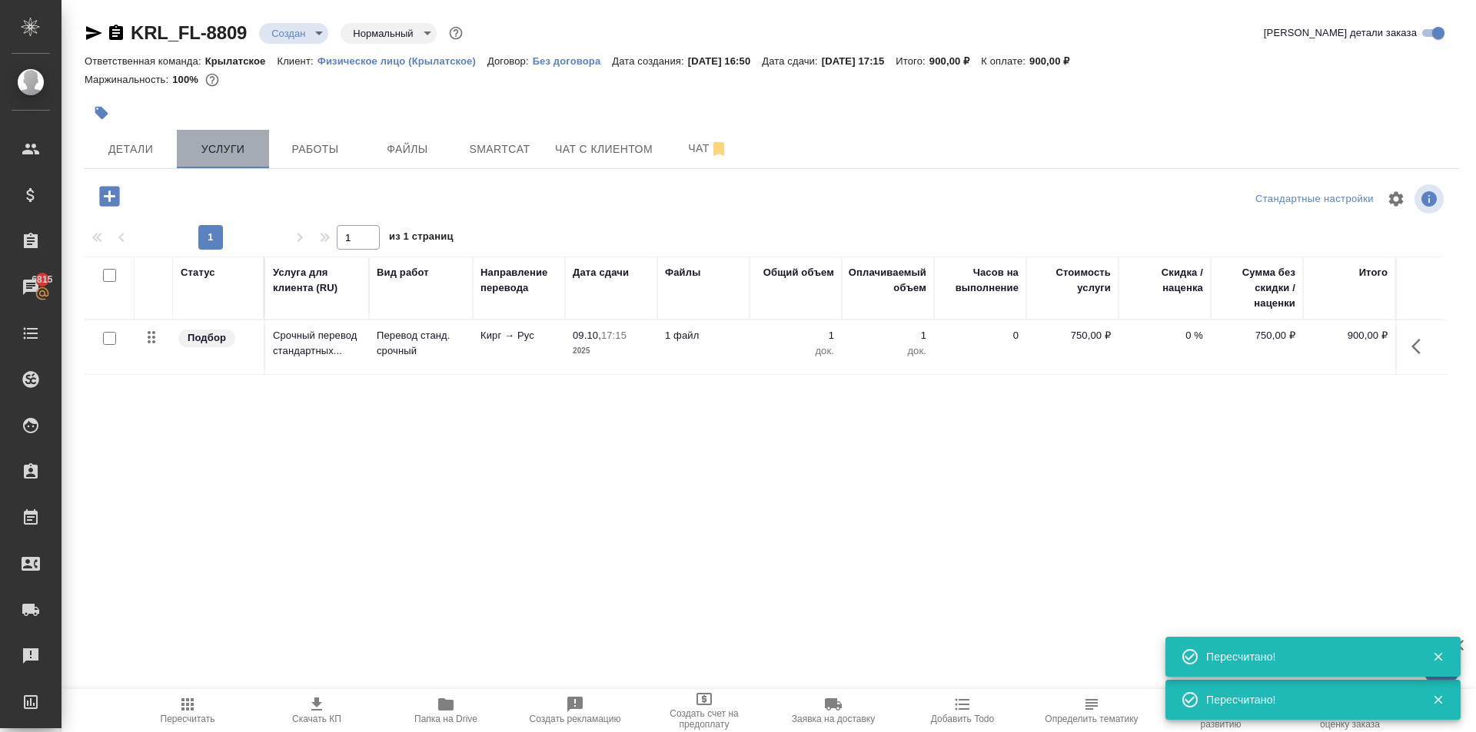
click at [250, 143] on span "Услуги" at bounding box center [223, 149] width 74 height 19
click at [324, 144] on span "Работы" at bounding box center [315, 149] width 74 height 19
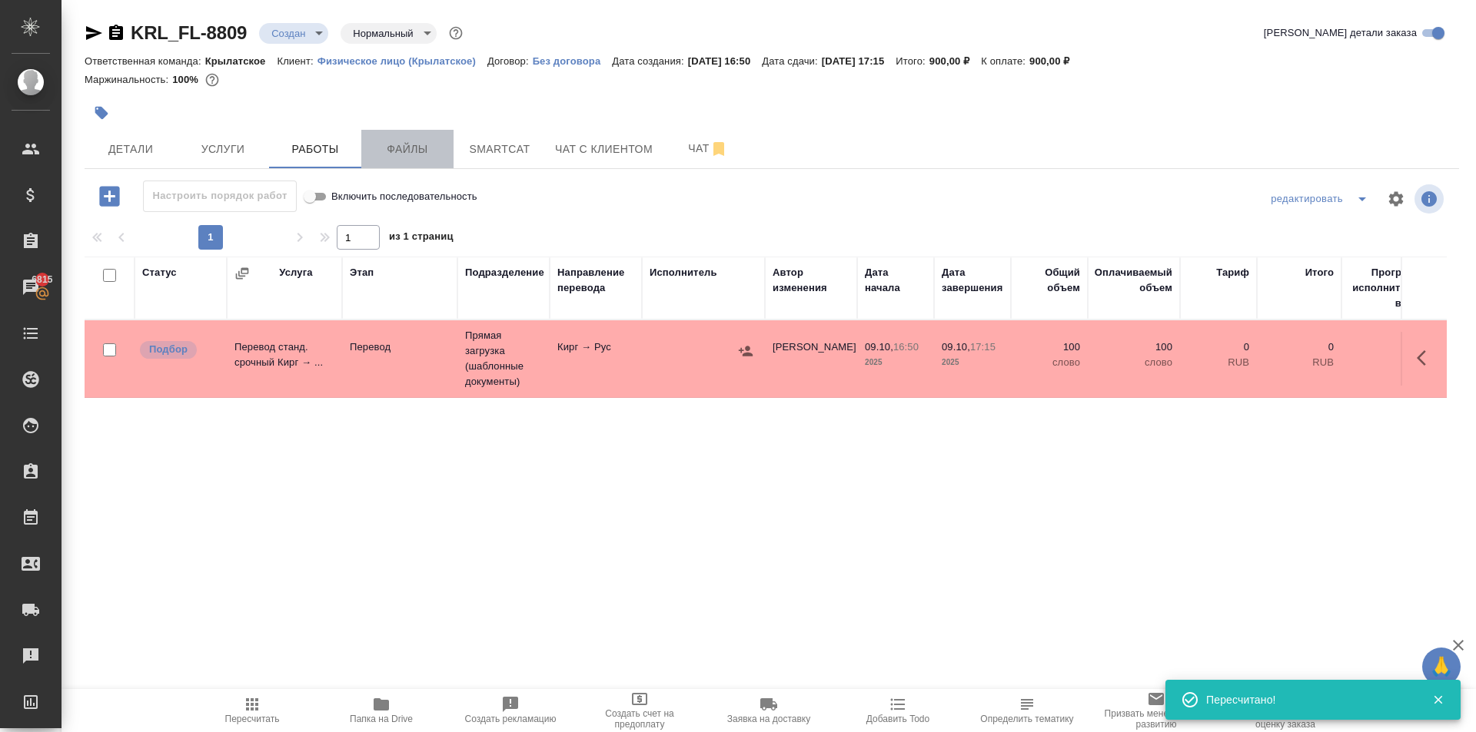
click at [436, 151] on span "Файлы" at bounding box center [407, 149] width 74 height 19
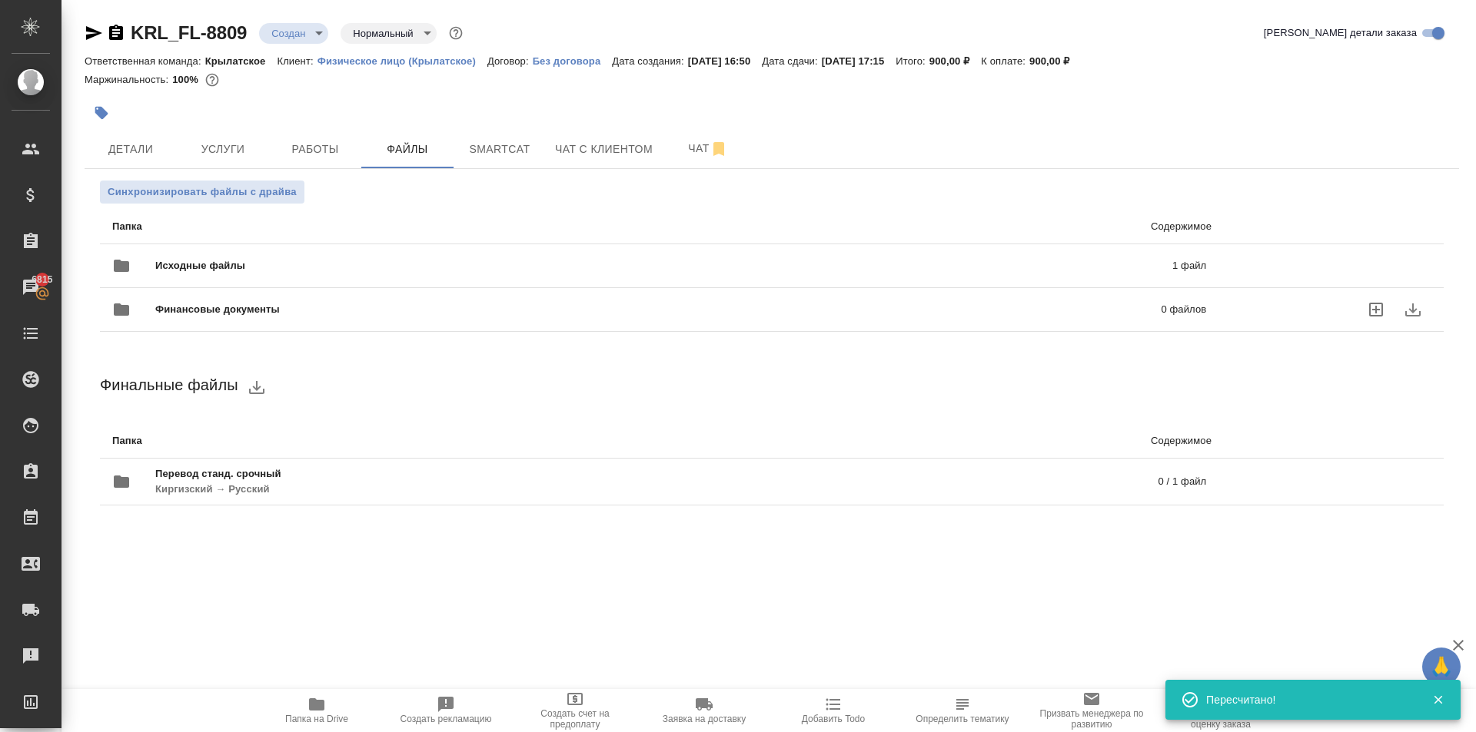
click at [208, 275] on div "Исходные файлы 1 файл" at bounding box center [659, 265] width 1094 height 37
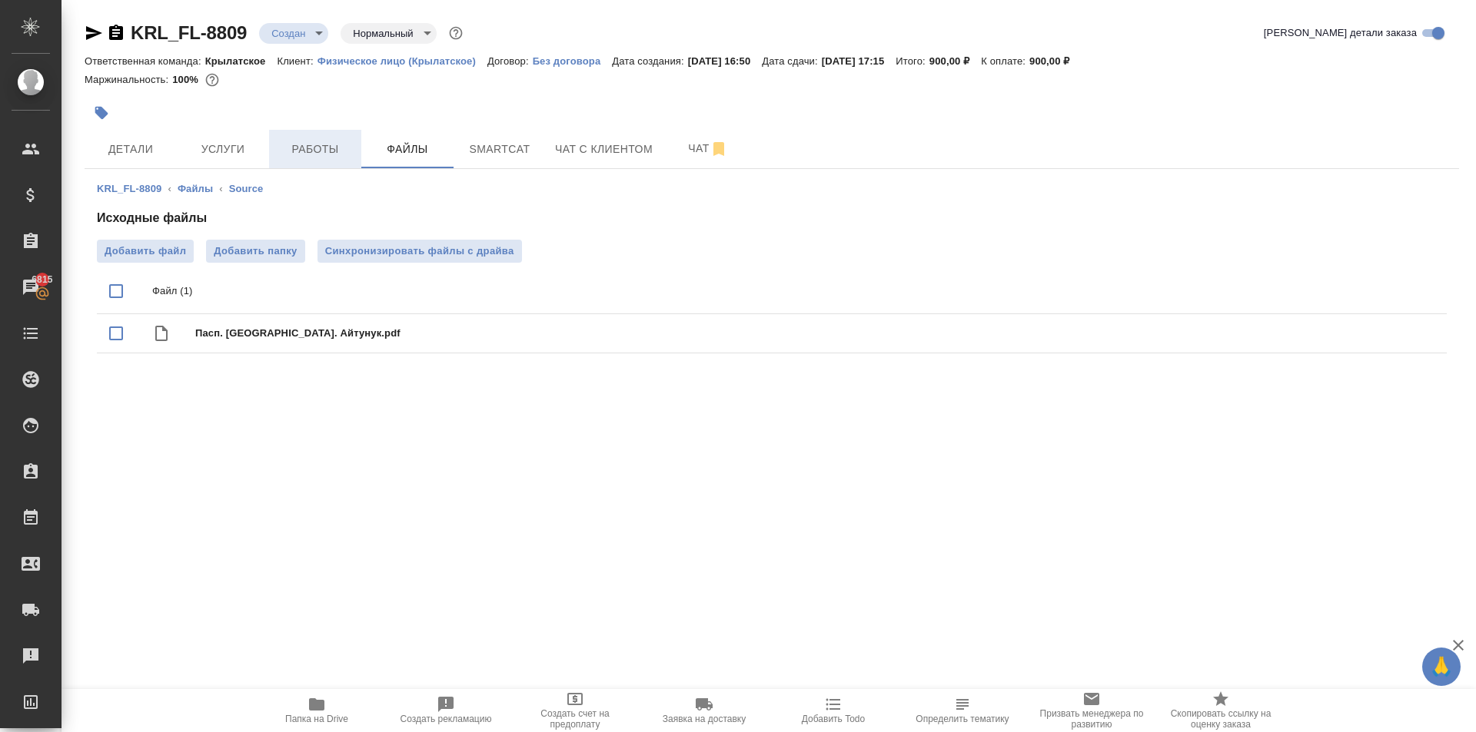
drag, startPoint x: 278, startPoint y: 127, endPoint x: 288, endPoint y: 134, distance: 12.2
click at [283, 131] on div "KRL_FL-8809 Создан new Нормальный normal Кратко детали заказа Ответственная ком…" at bounding box center [771, 199] width 1391 height 399
click at [306, 151] on span "Работы" at bounding box center [315, 149] width 74 height 19
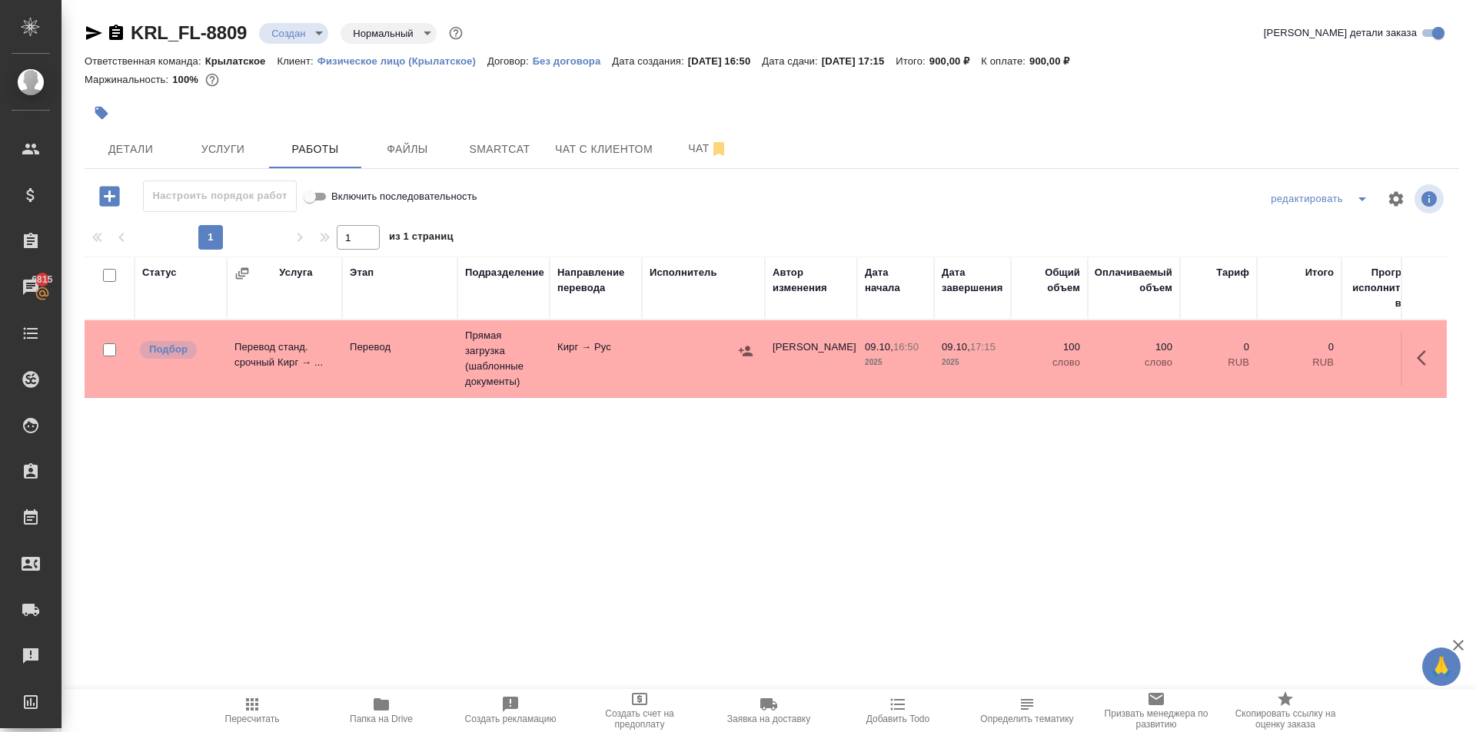
click at [1418, 344] on button "button" at bounding box center [1425, 358] width 37 height 37
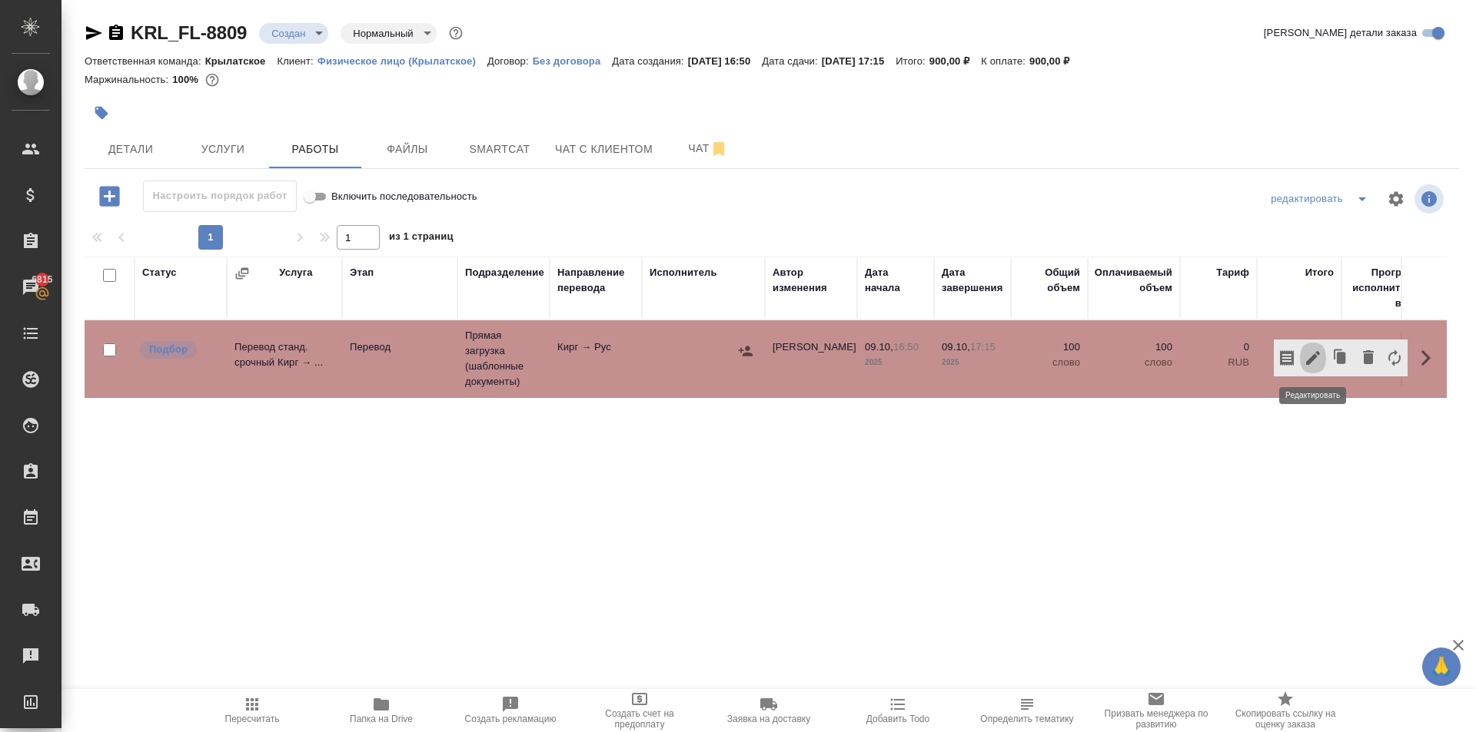
click at [1316, 360] on icon "button" at bounding box center [1312, 358] width 18 height 18
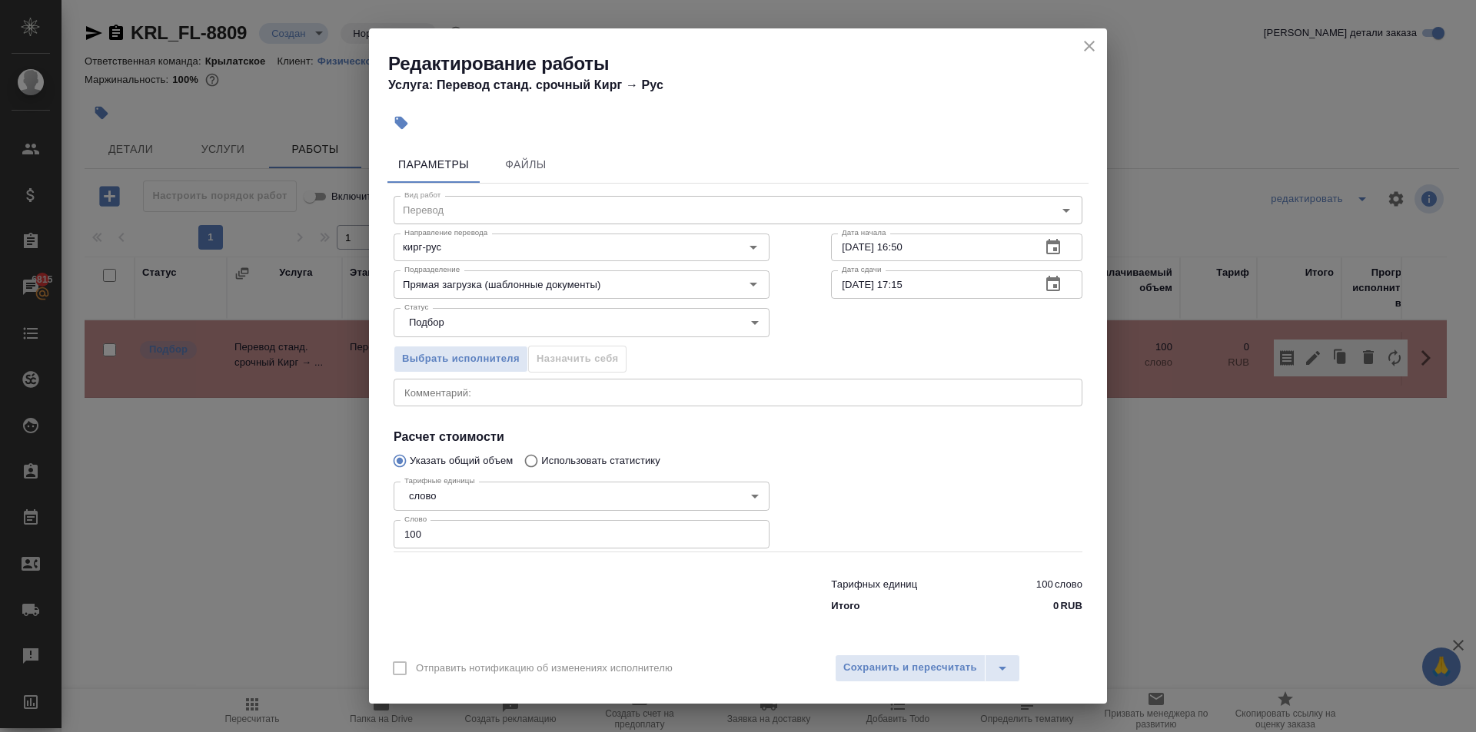
drag, startPoint x: 1086, startPoint y: 49, endPoint x: 1051, endPoint y: 52, distance: 34.7
click at [1087, 49] on icon "close" at bounding box center [1089, 46] width 11 height 11
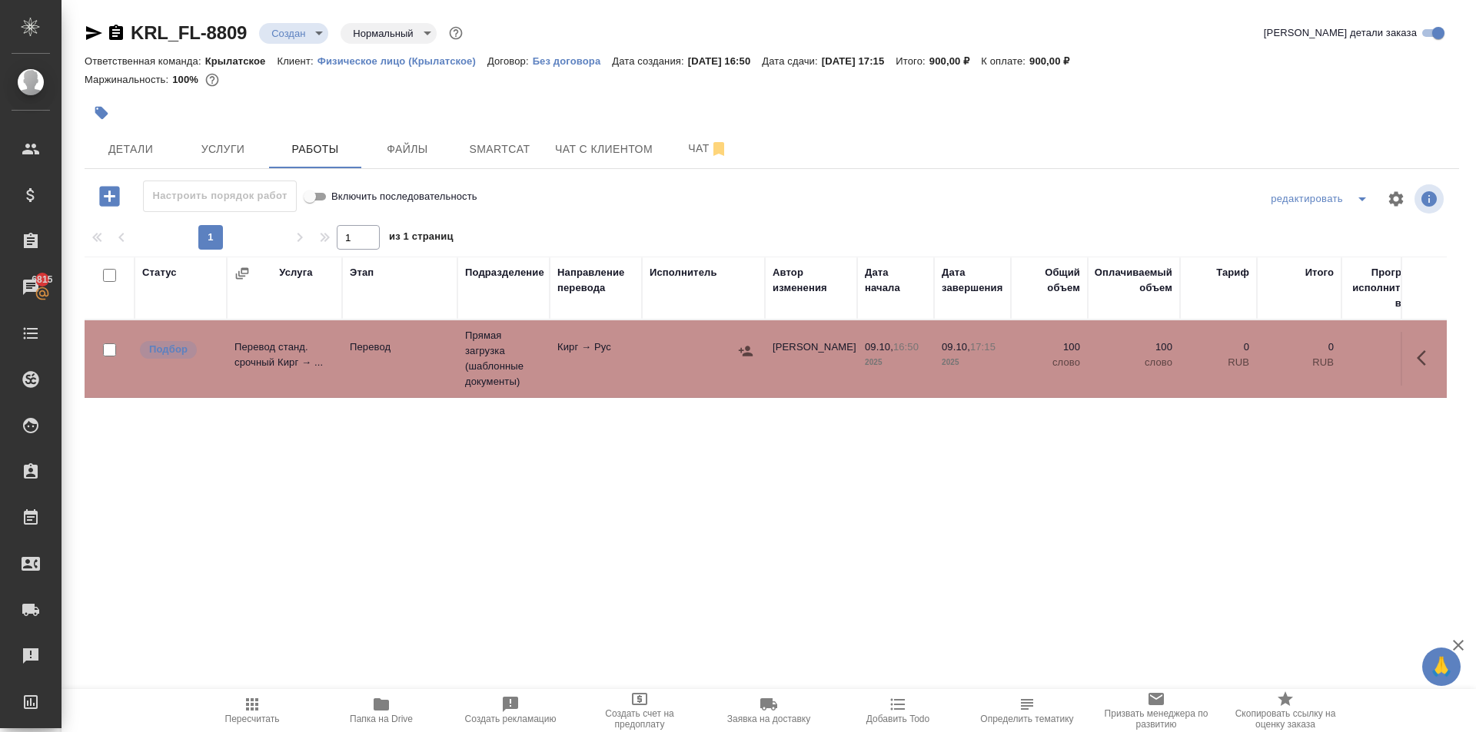
click at [273, 721] on span "Пересчитать" at bounding box center [252, 719] width 55 height 11
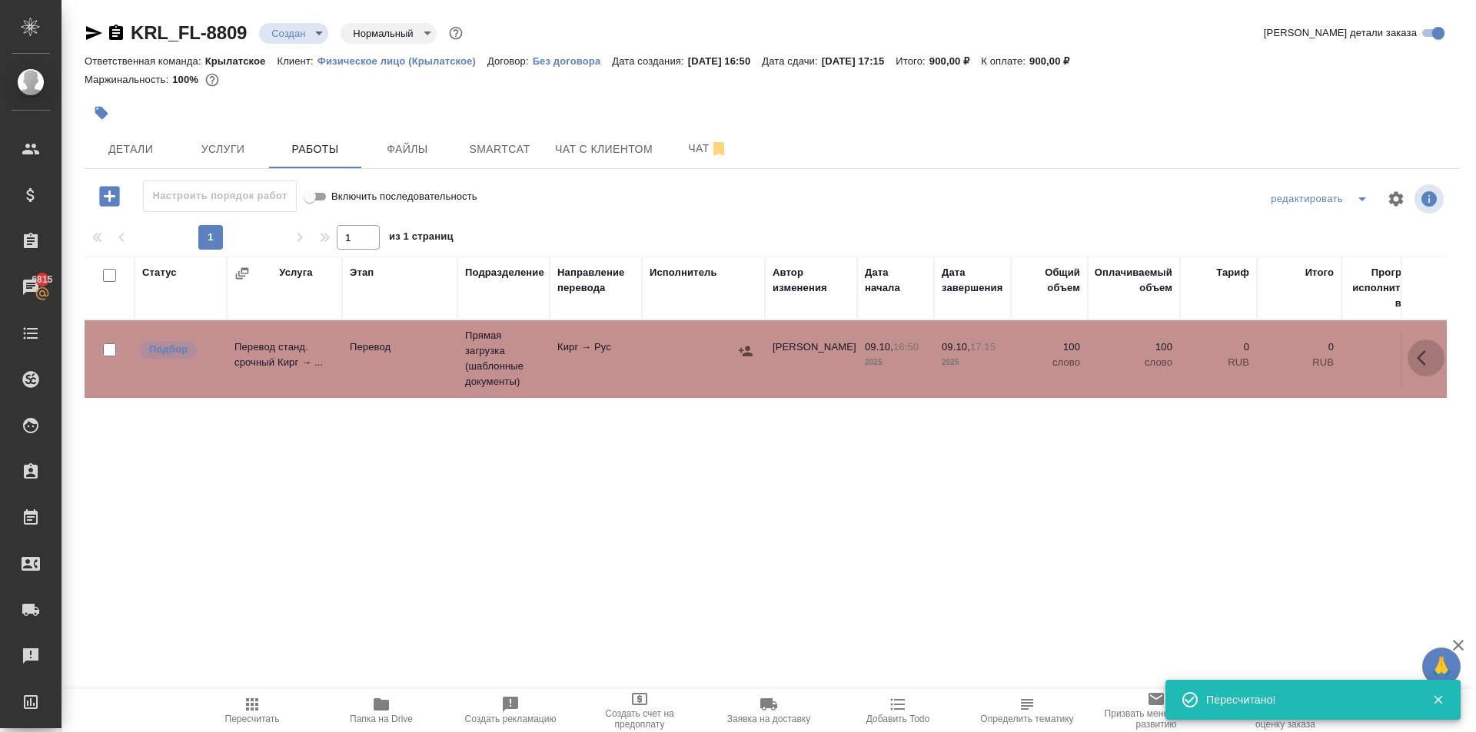
click at [1420, 347] on button "button" at bounding box center [1425, 358] width 37 height 37
click at [1320, 349] on button "button" at bounding box center [1313, 358] width 26 height 37
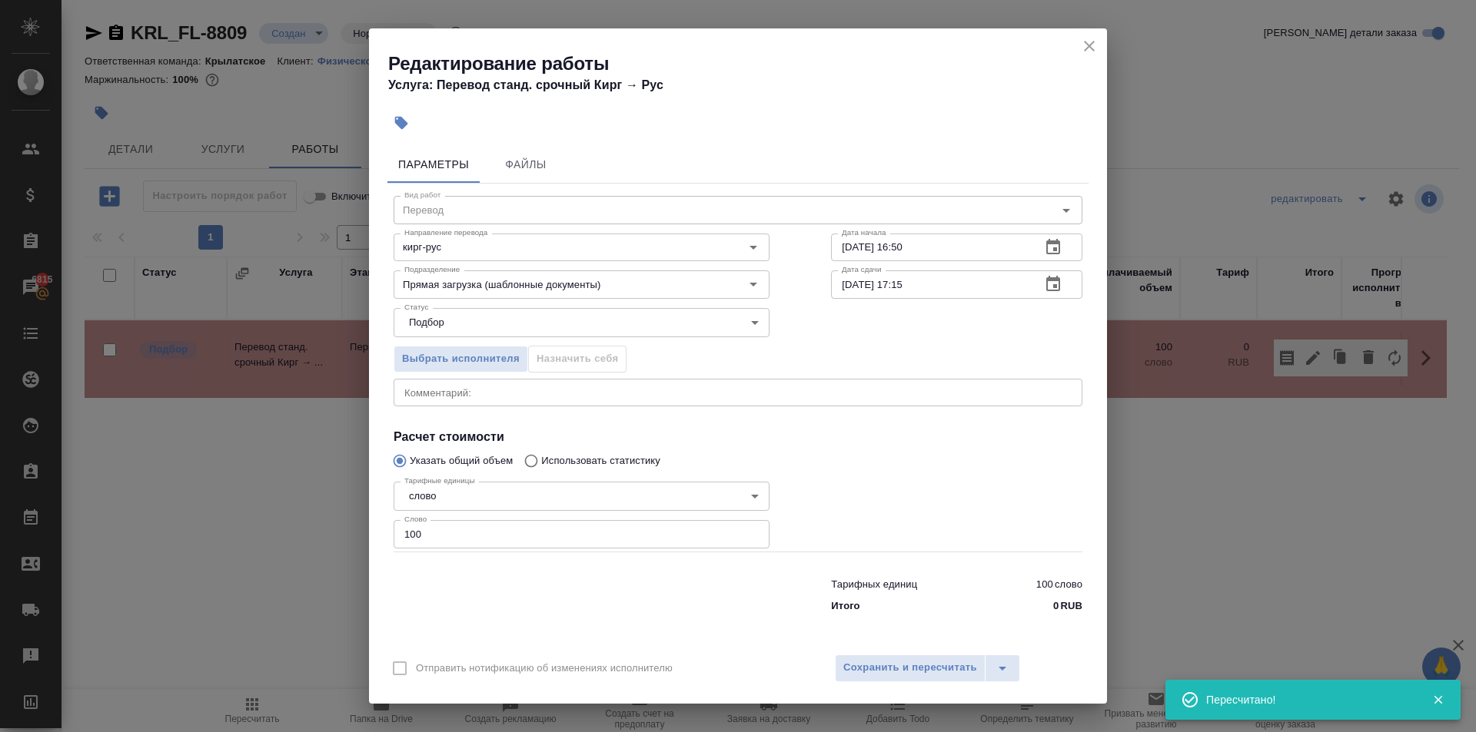
drag, startPoint x: 1095, startPoint y: 46, endPoint x: 1041, endPoint y: 44, distance: 54.6
click at [1094, 46] on icon "close" at bounding box center [1089, 46] width 18 height 18
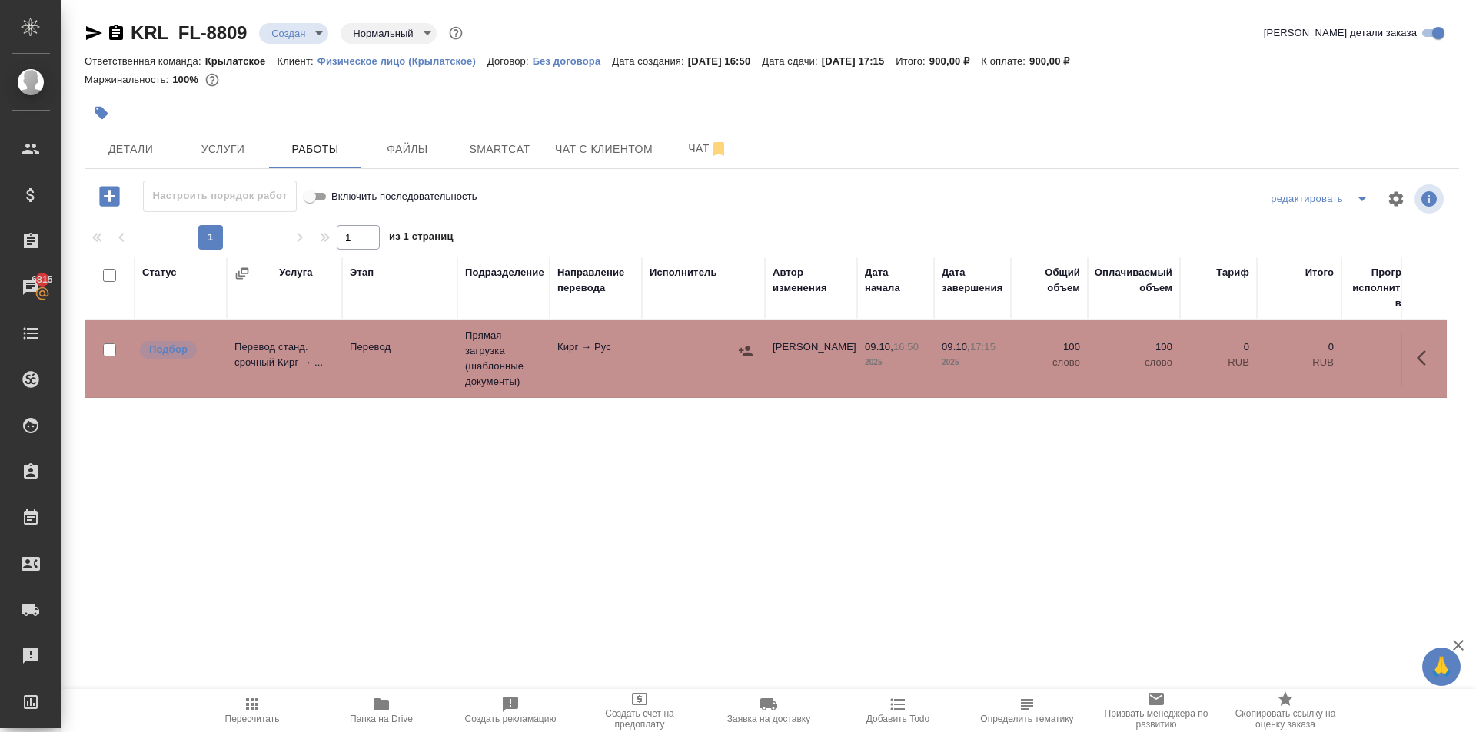
click at [250, 714] on span "Пересчитать" at bounding box center [252, 719] width 55 height 11
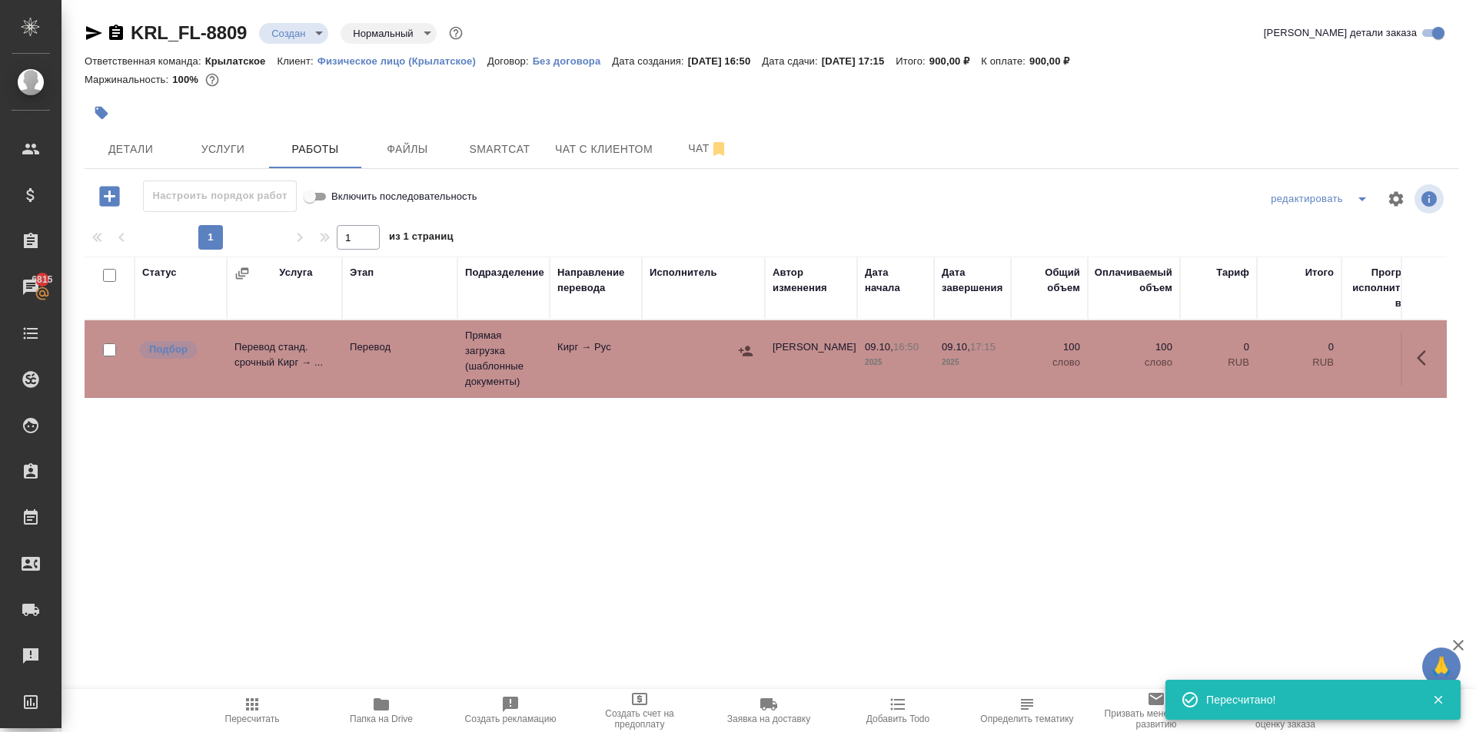
click at [226, 700] on span "Пересчитать" at bounding box center [252, 710] width 111 height 29
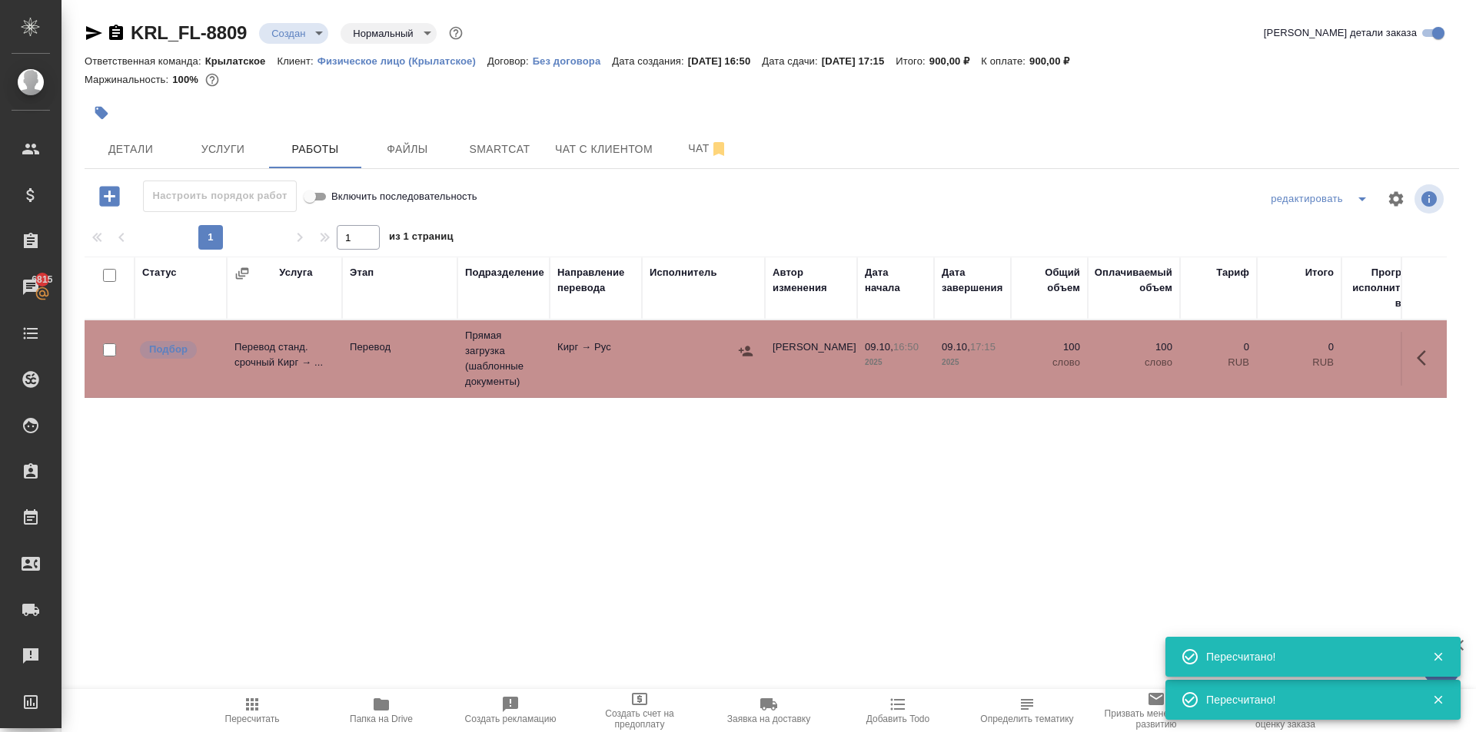
click at [231, 709] on span "Пересчитать" at bounding box center [252, 710] width 111 height 29
click at [231, 710] on span "Пересчитать" at bounding box center [252, 710] width 111 height 29
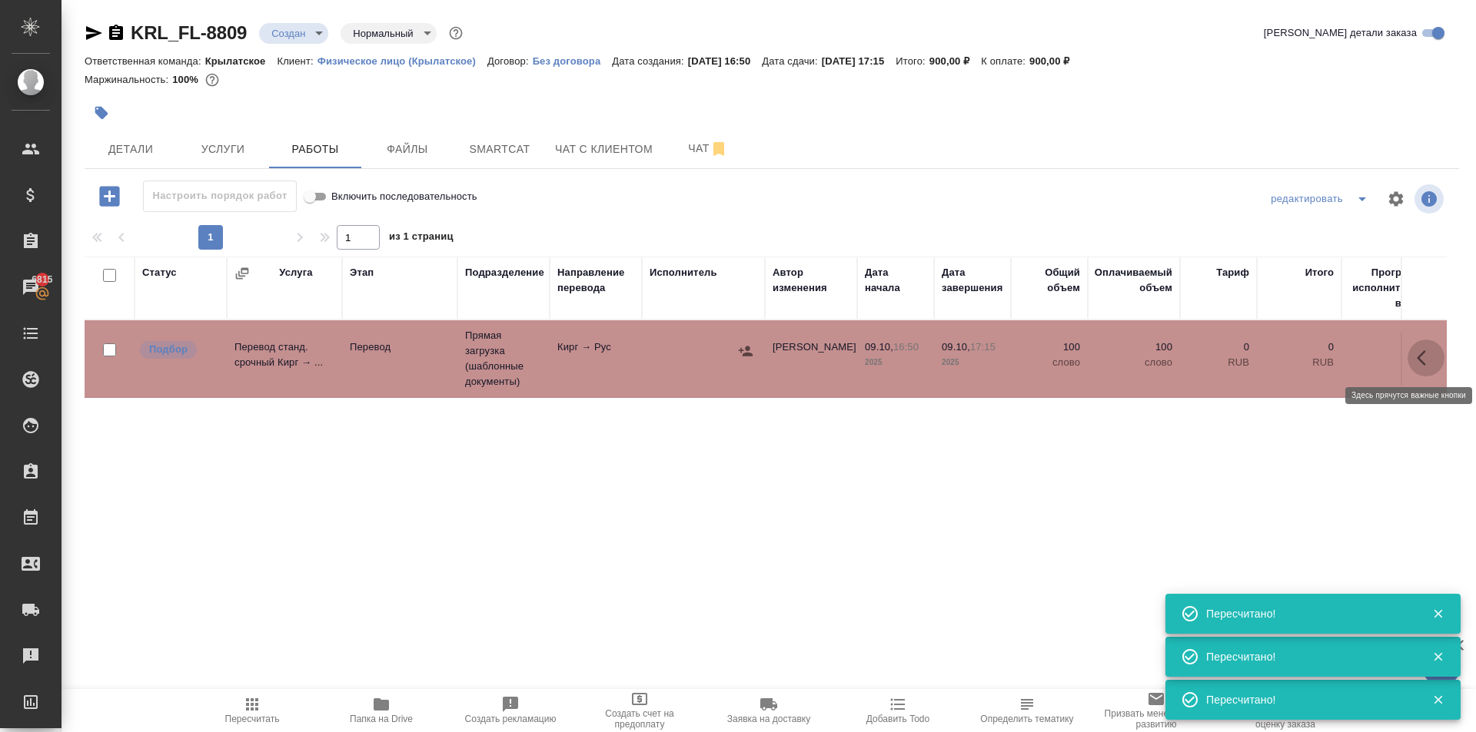
drag, startPoint x: 1435, startPoint y: 357, endPoint x: 1408, endPoint y: 367, distance: 28.7
click at [1434, 357] on button "button" at bounding box center [1425, 358] width 37 height 37
click at [1316, 354] on icon "button" at bounding box center [1312, 358] width 18 height 18
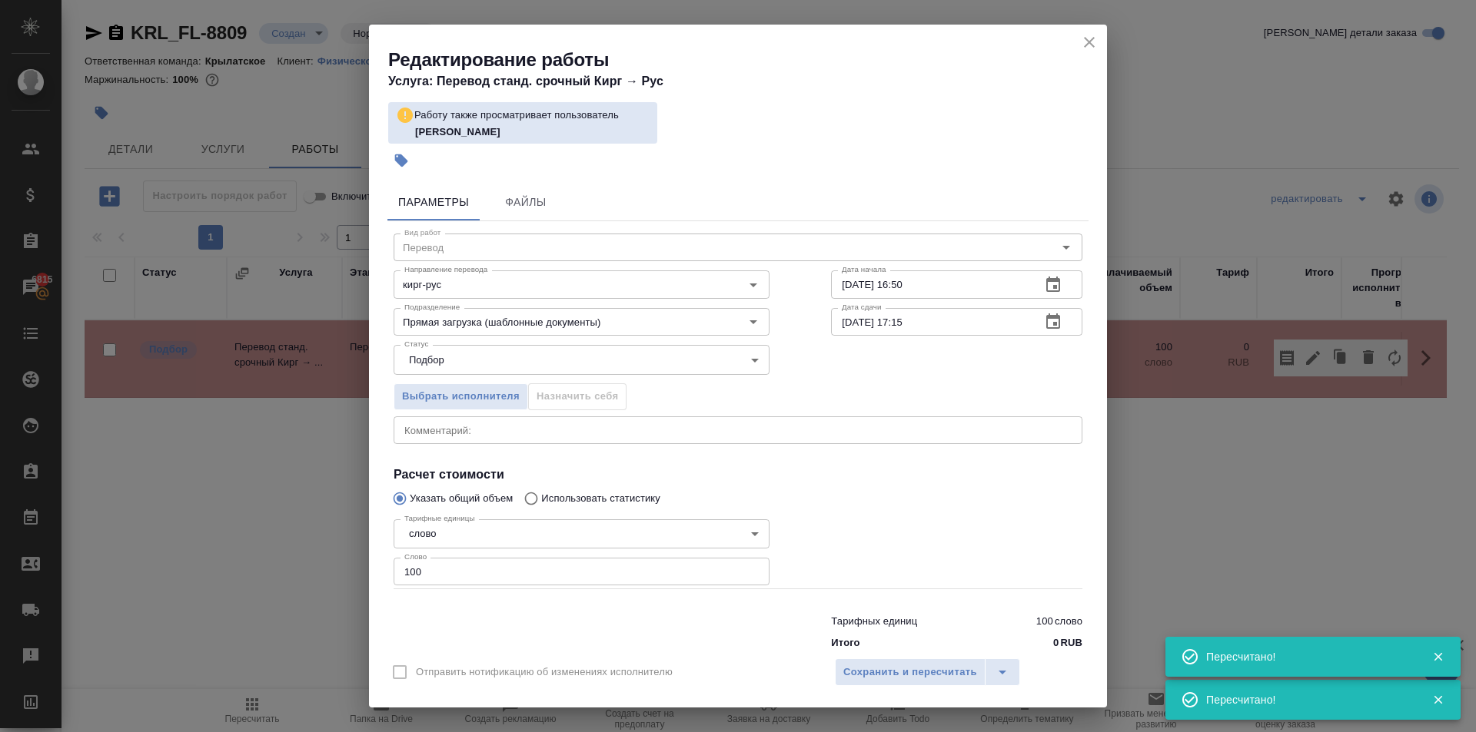
drag, startPoint x: 1095, startPoint y: 38, endPoint x: 1103, endPoint y: 47, distance: 12.0
click at [1098, 39] on icon "close" at bounding box center [1089, 42] width 18 height 18
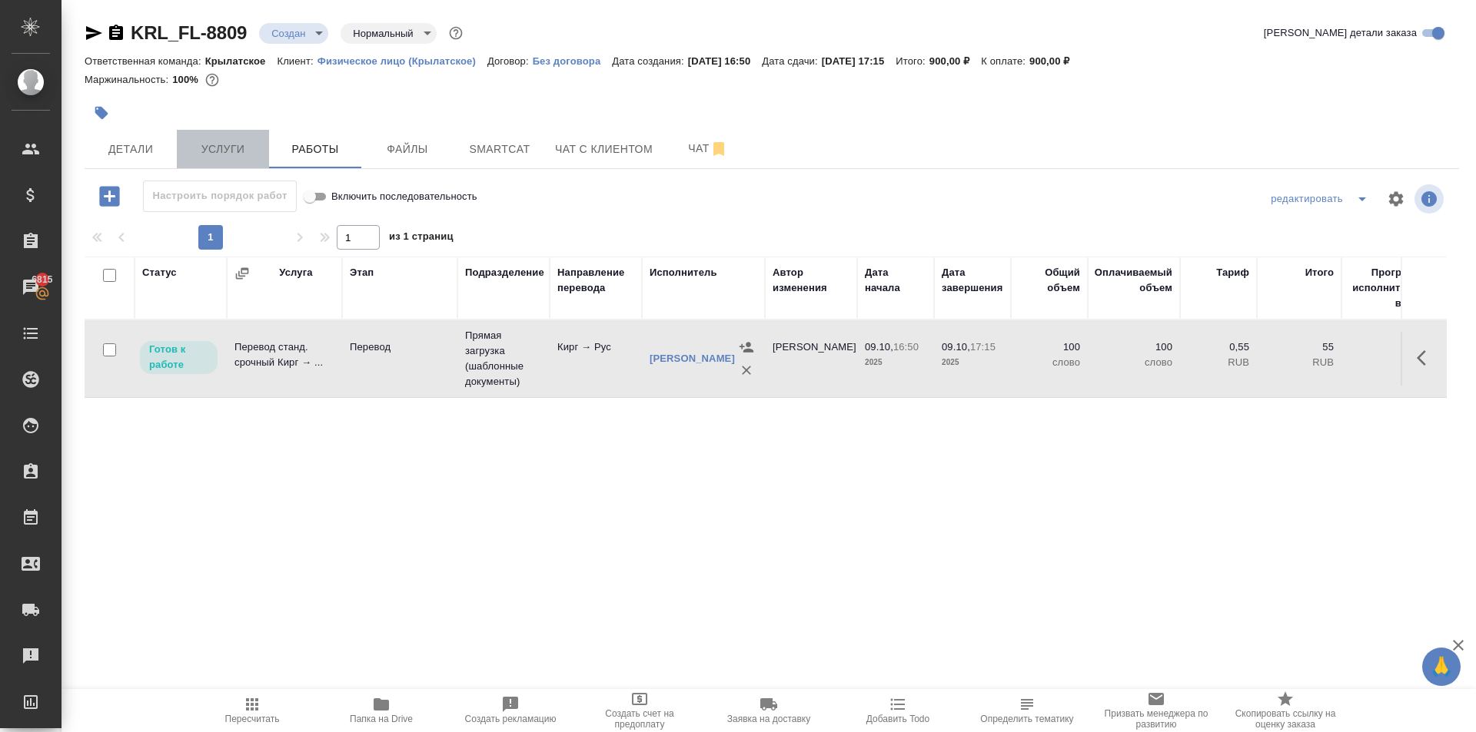
click at [238, 150] on span "Услуги" at bounding box center [223, 149] width 74 height 19
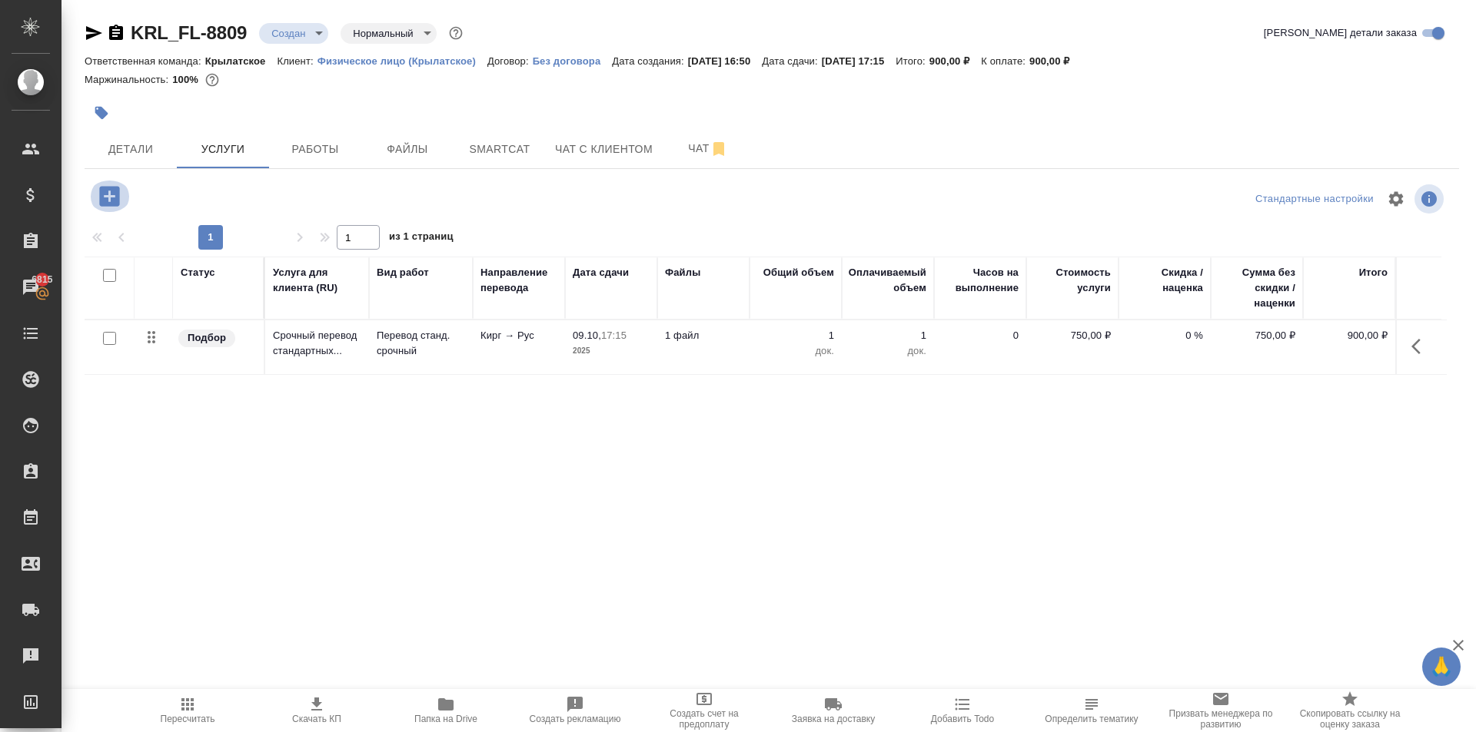
click at [104, 190] on icon "button" at bounding box center [109, 196] width 20 height 20
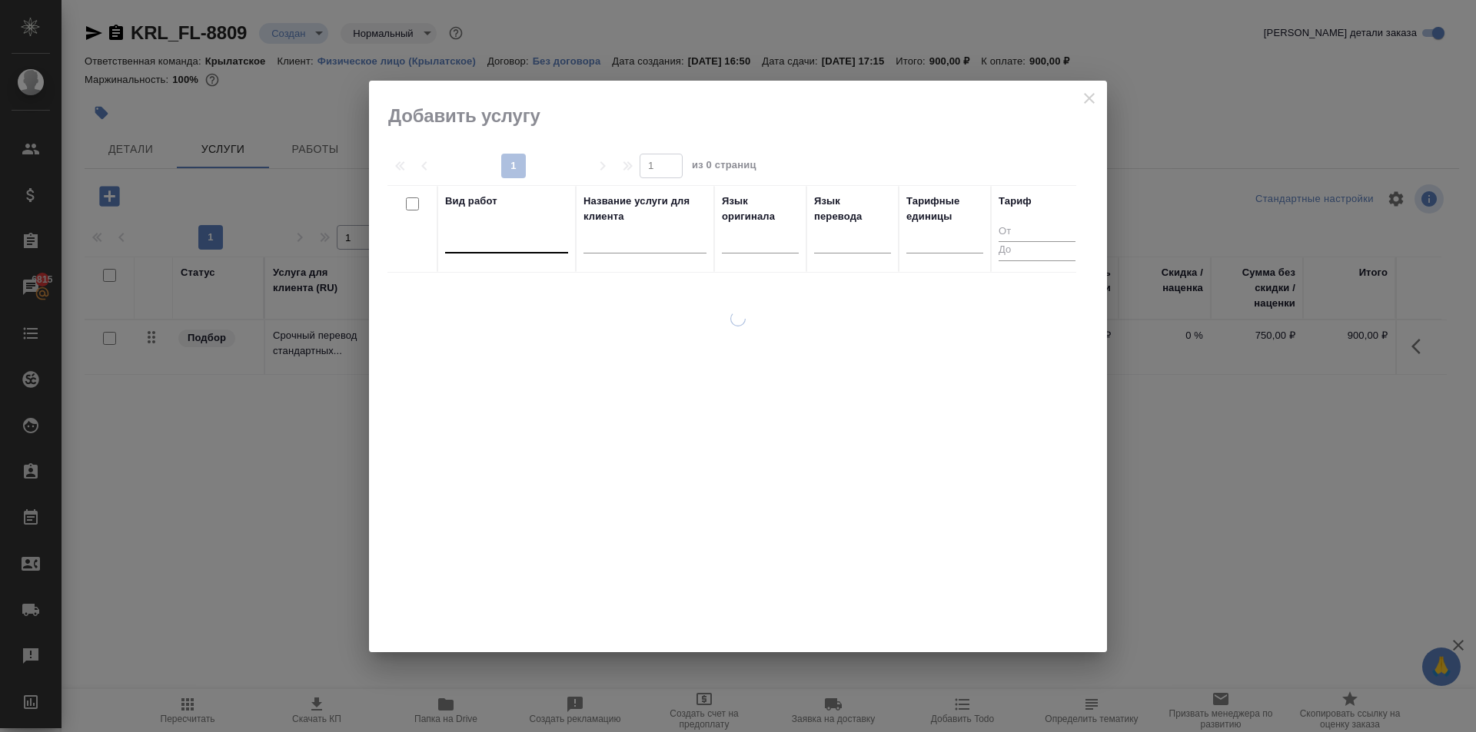
click at [477, 227] on div at bounding box center [506, 238] width 123 height 22
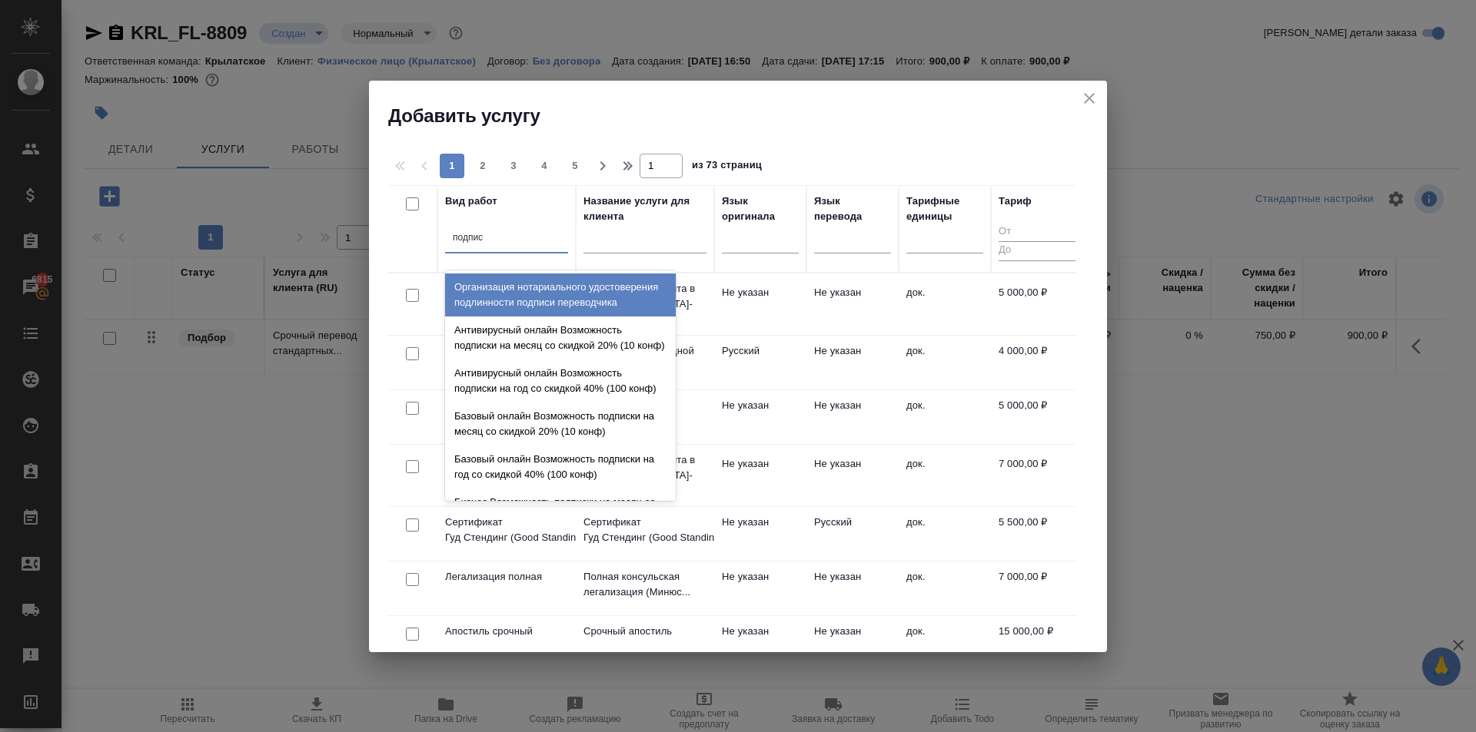
type input "подписи"
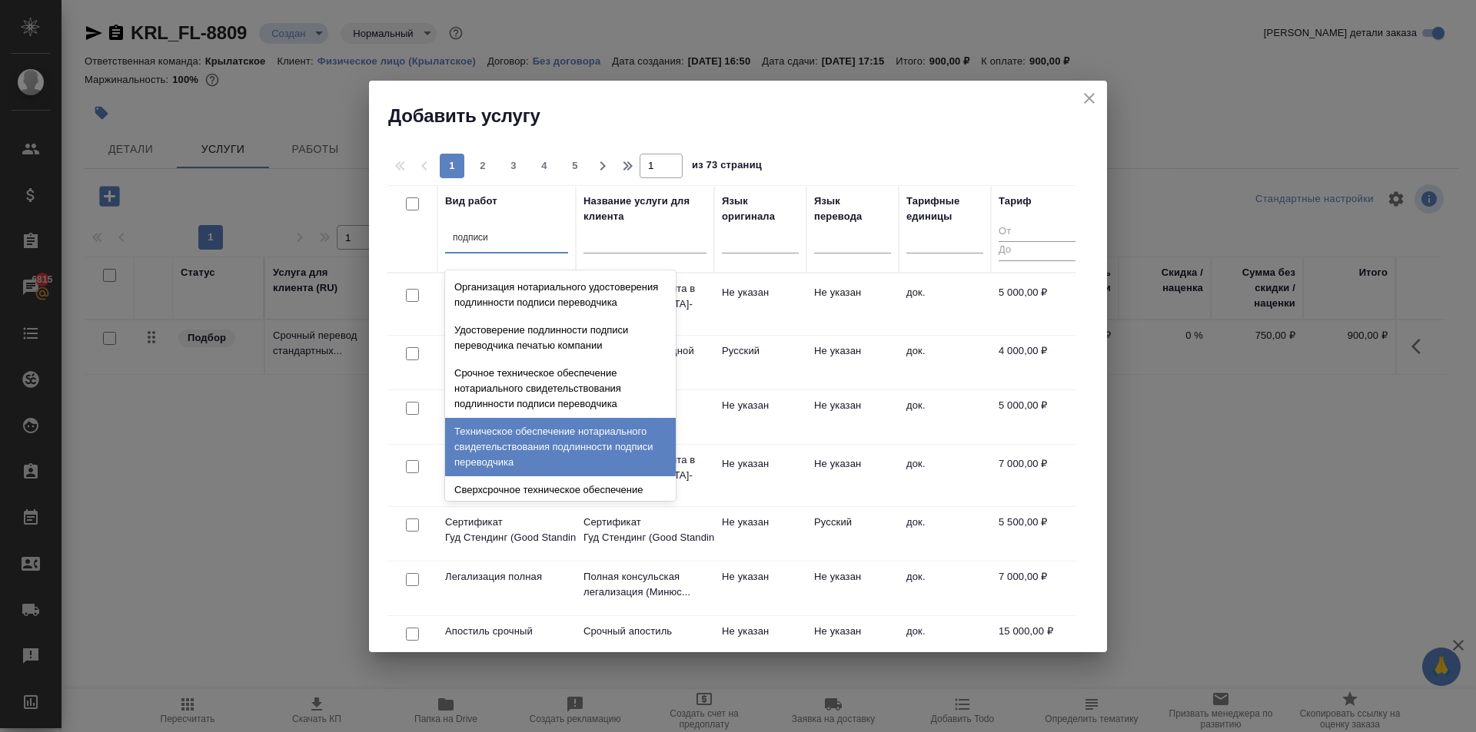
click at [573, 440] on div "Техническое обеспечение нотариального свидетельствования подлинности подписи пе…" at bounding box center [560, 447] width 231 height 58
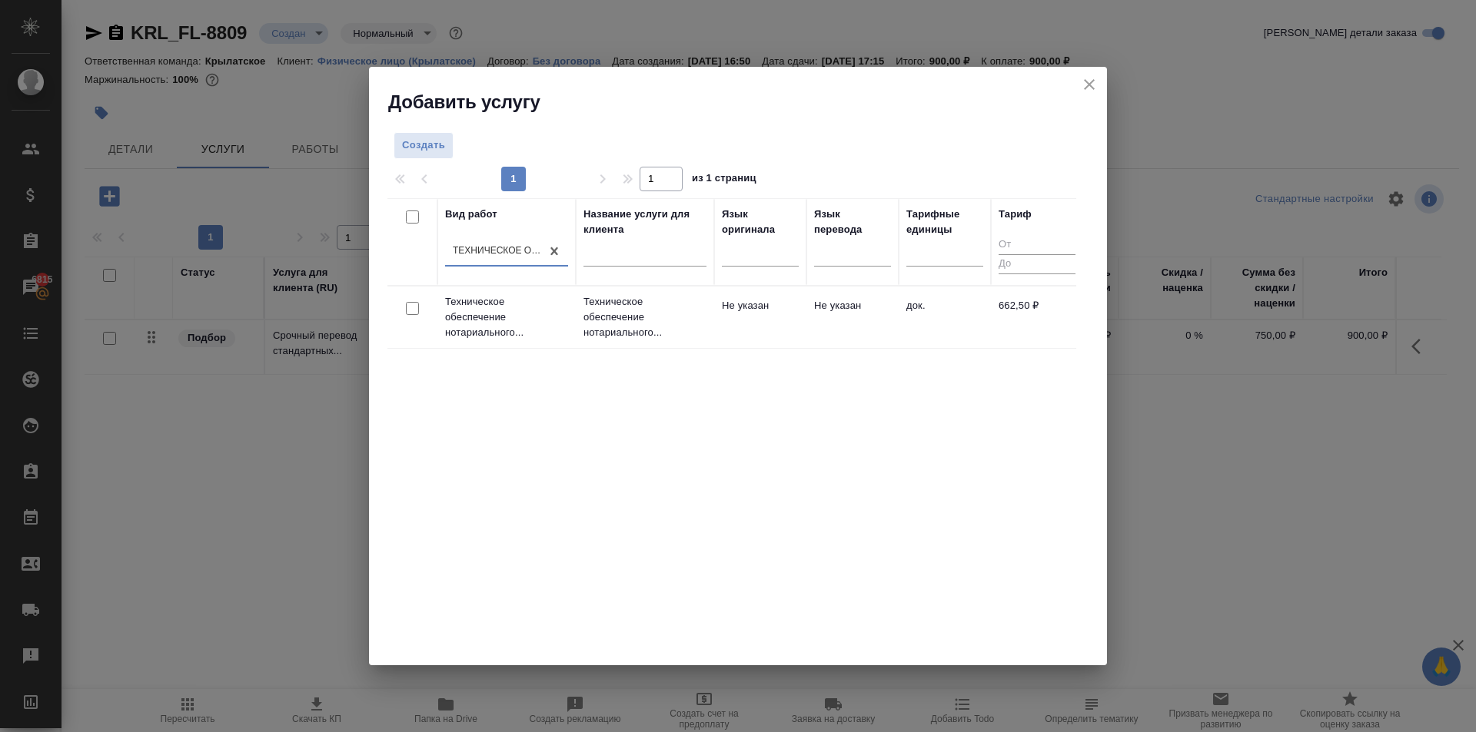
drag, startPoint x: 557, startPoint y: 254, endPoint x: 544, endPoint y: 245, distance: 15.6
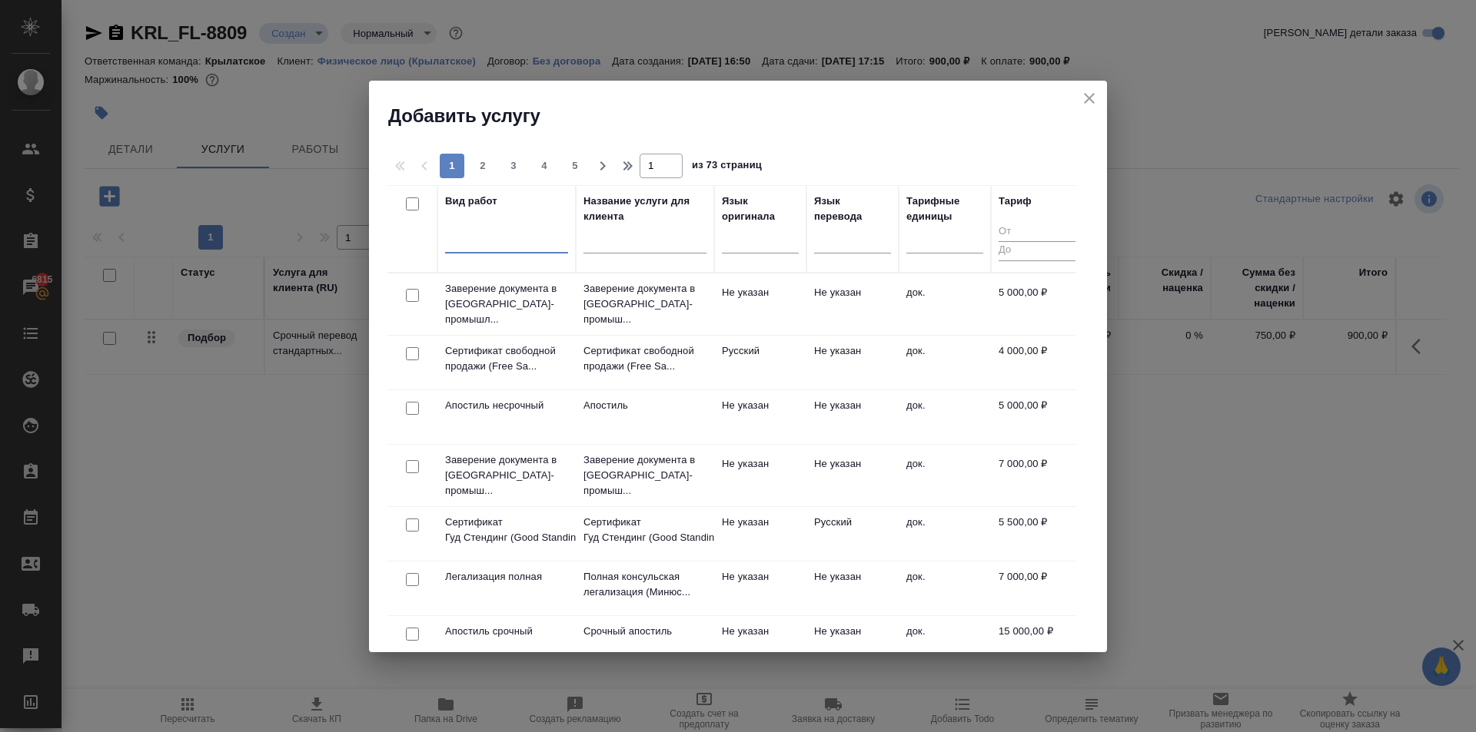
click at [531, 238] on div at bounding box center [506, 238] width 123 height 22
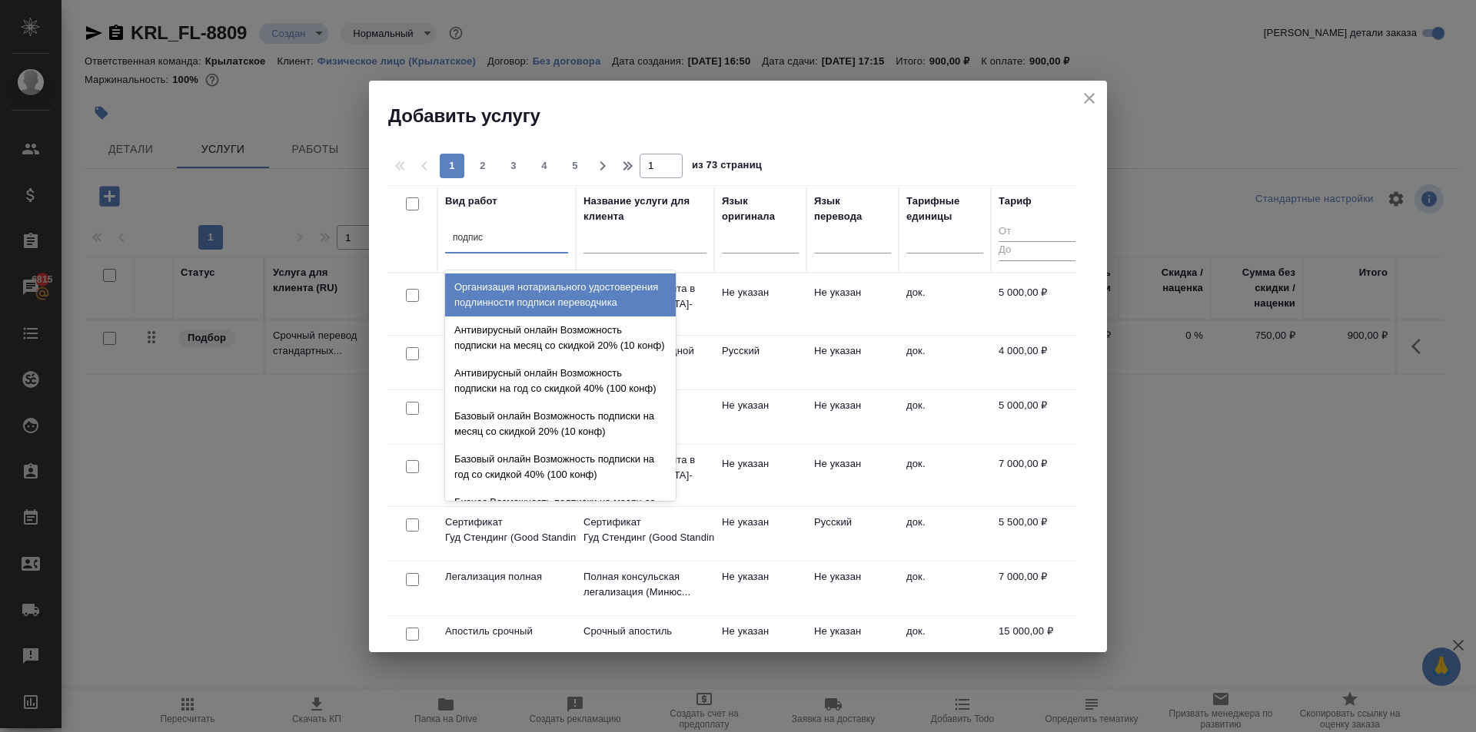
type input "подписи"
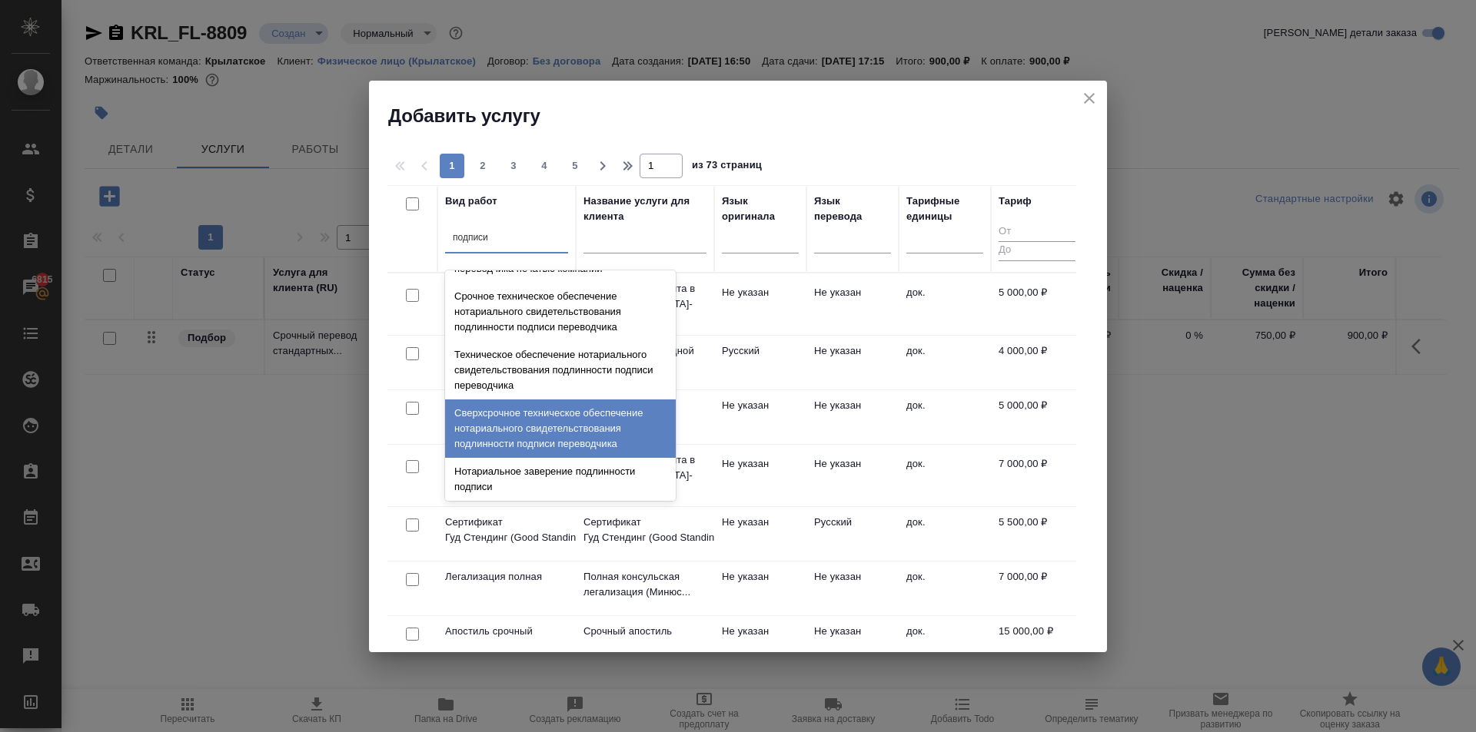
scroll to position [138, 0]
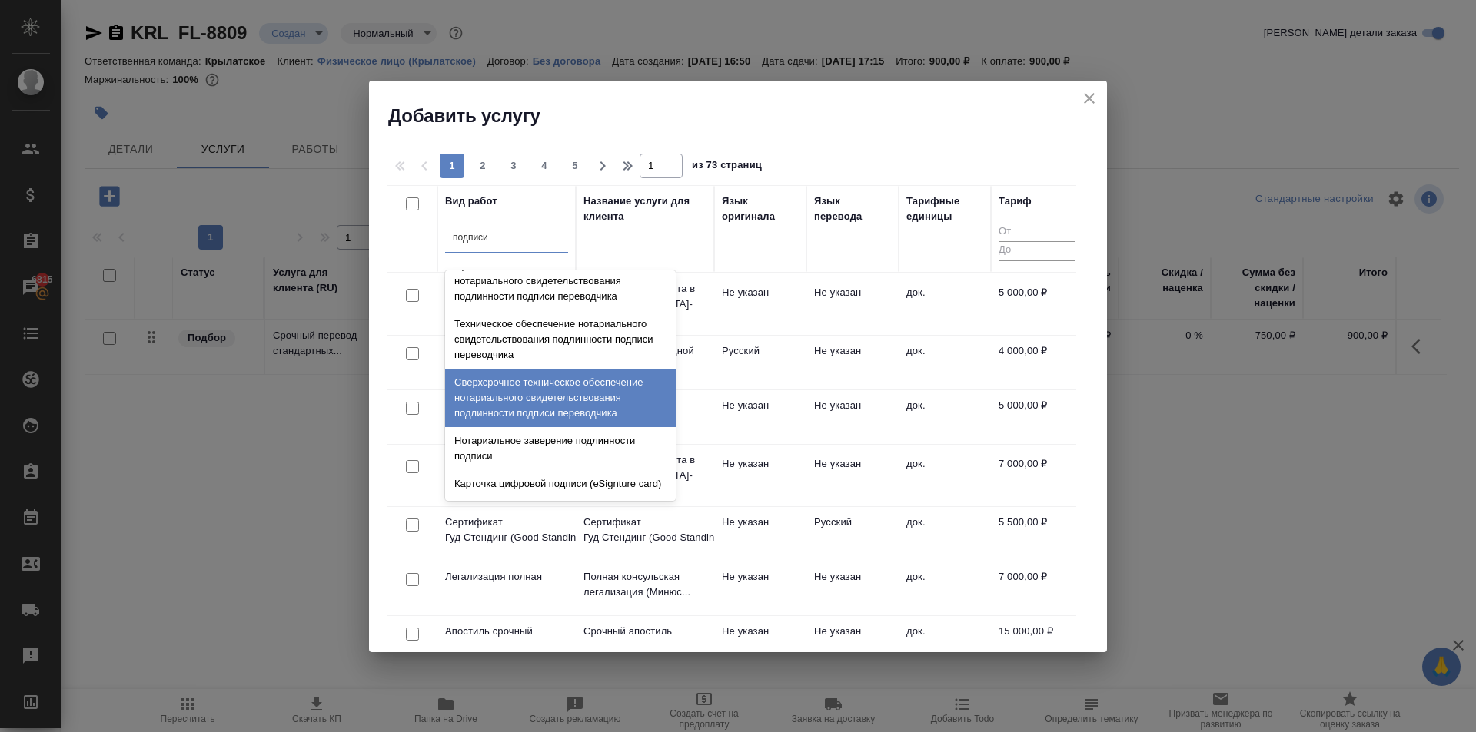
drag, startPoint x: 563, startPoint y: 370, endPoint x: 619, endPoint y: 354, distance: 58.2
click at [564, 370] on div "Сверхсрочное техническое обеспечение нотариального свидетельствования подлиннос…" at bounding box center [560, 398] width 231 height 58
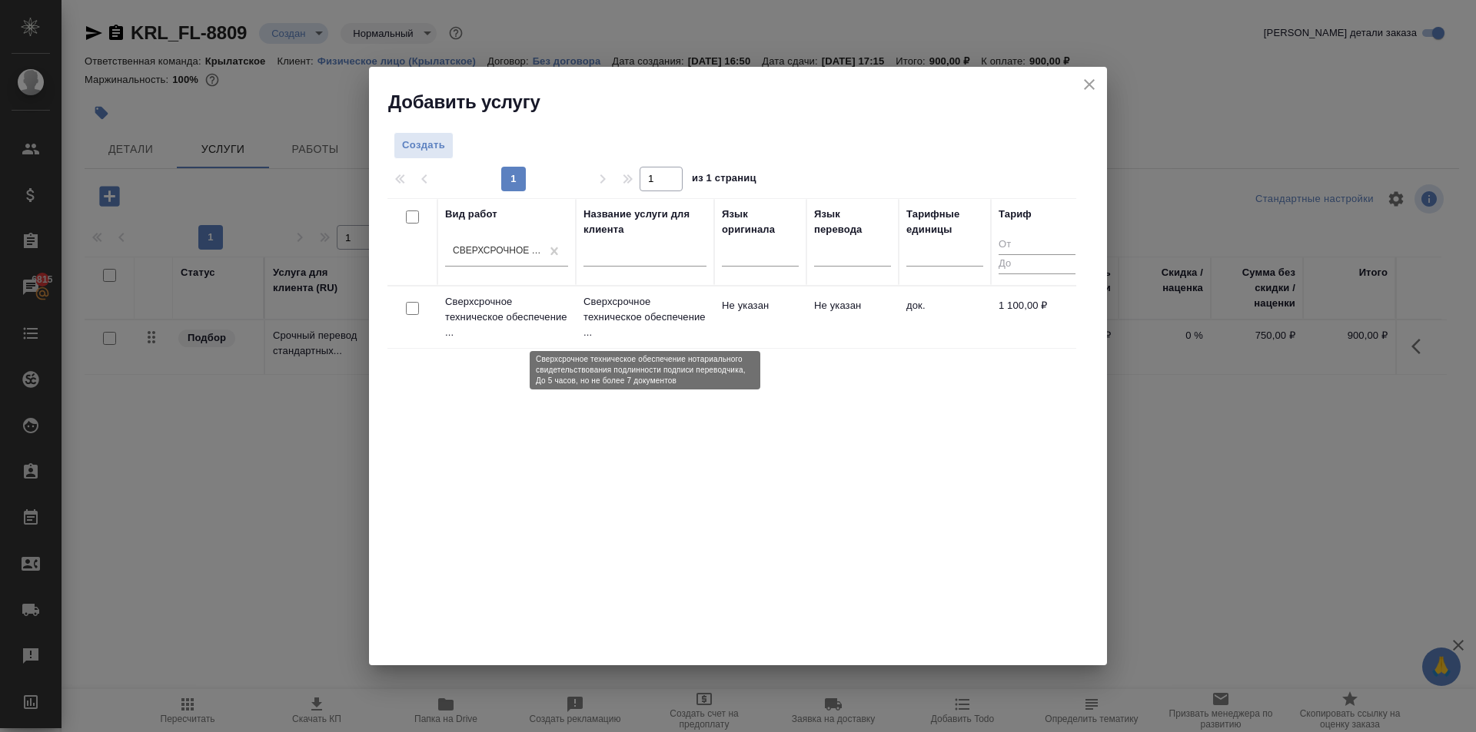
click at [646, 301] on p "Сверхсрочное техническое обеспечение ..." at bounding box center [644, 317] width 123 height 46
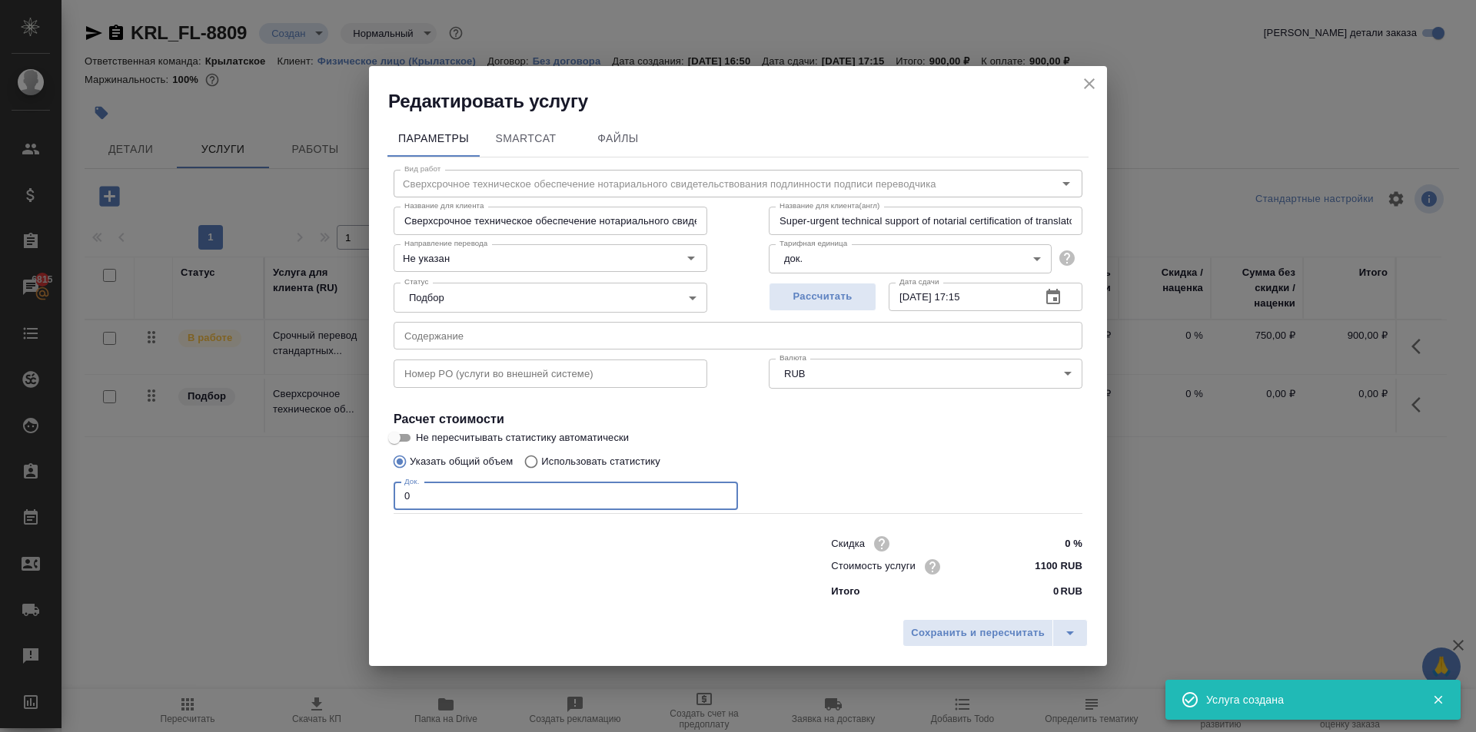
drag, startPoint x: 413, startPoint y: 489, endPoint x: 809, endPoint y: 603, distance: 412.6
click at [205, 463] on div "Редактировать услугу Параметры SmartCat Файлы Вид работ Сверхсрочное техническо…" at bounding box center [738, 366] width 1476 height 732
type input "1"
click at [945, 615] on div "Сохранить и пересчитать" at bounding box center [738, 639] width 738 height 55
click at [950, 629] on span "Сохранить и пересчитать" at bounding box center [978, 634] width 134 height 18
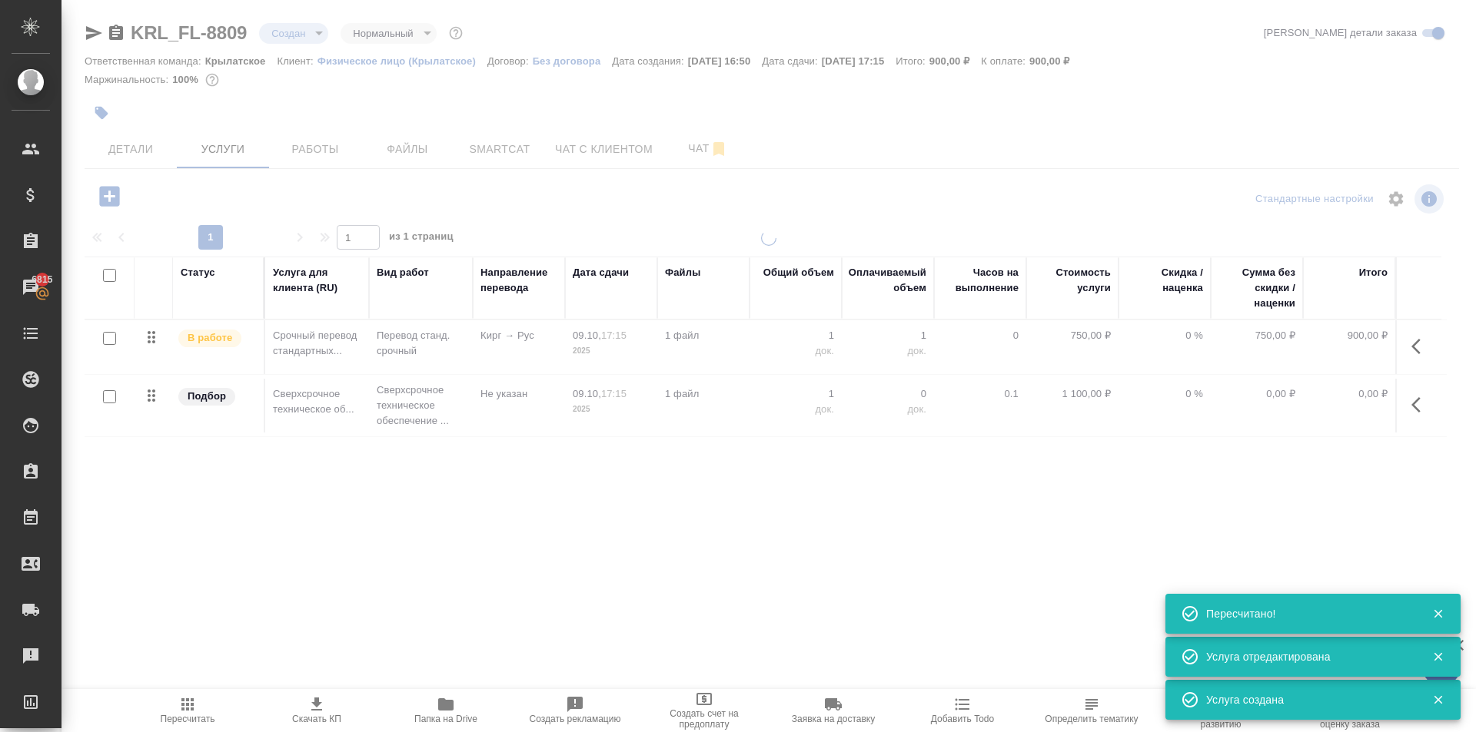
type input "urgent"
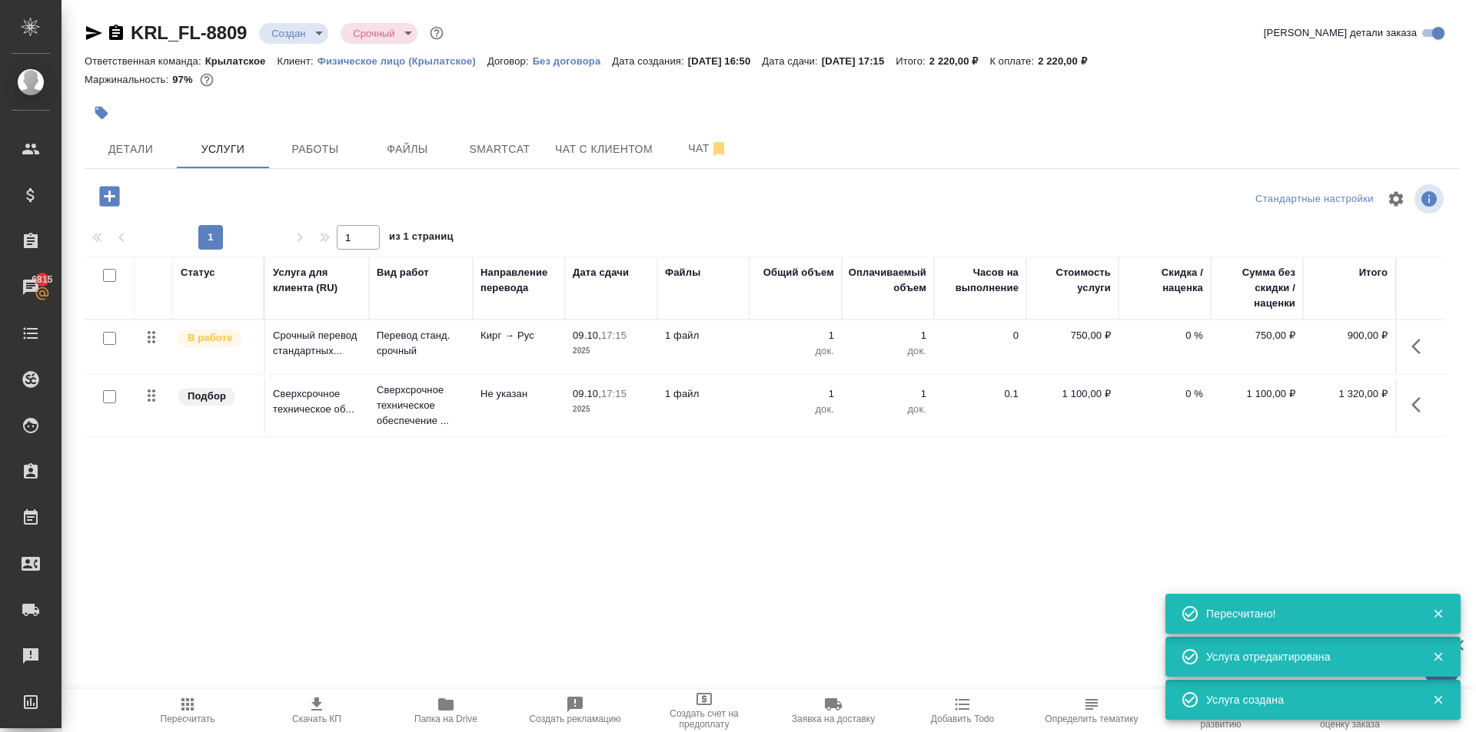
click at [203, 703] on span "Пересчитать" at bounding box center [187, 710] width 111 height 29
click at [151, 144] on span "Детали" at bounding box center [131, 149] width 74 height 19
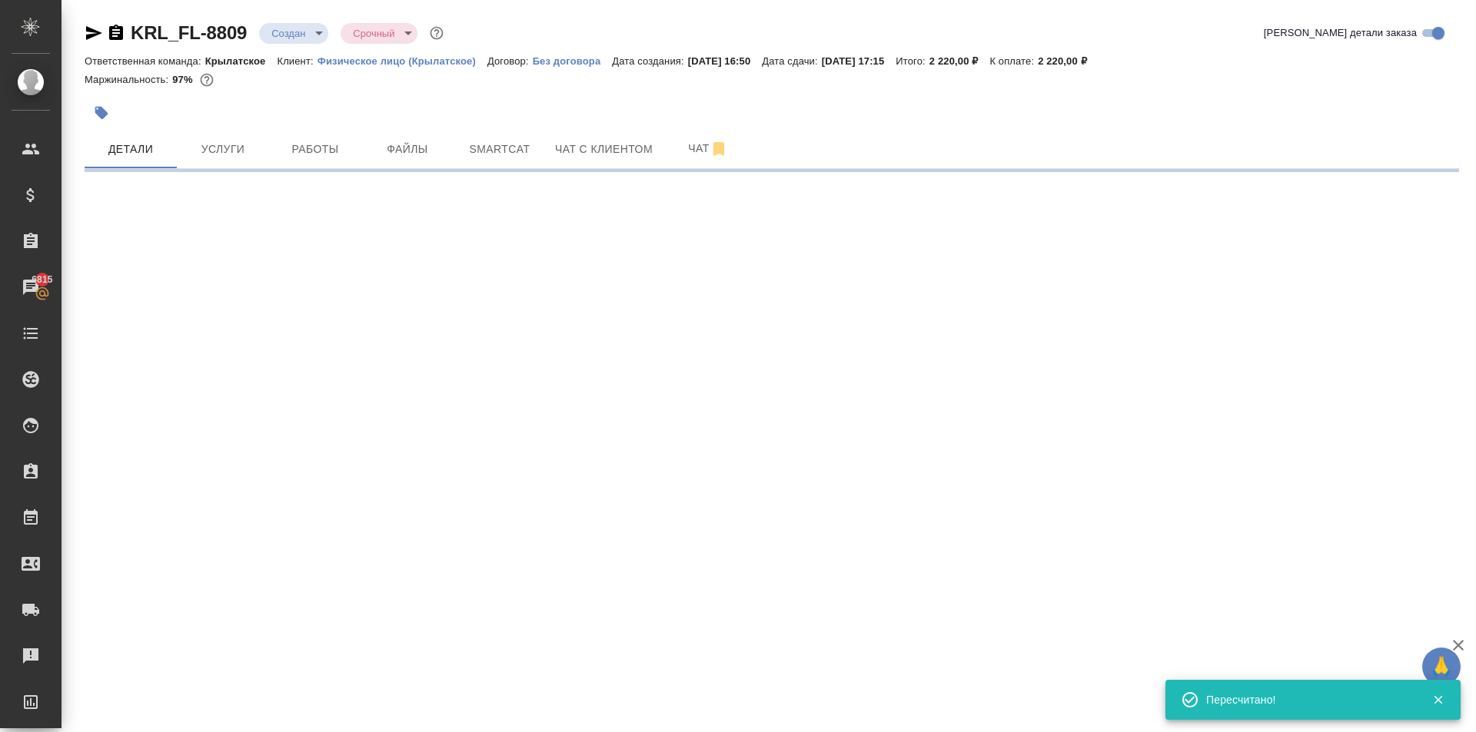
select select "RU"
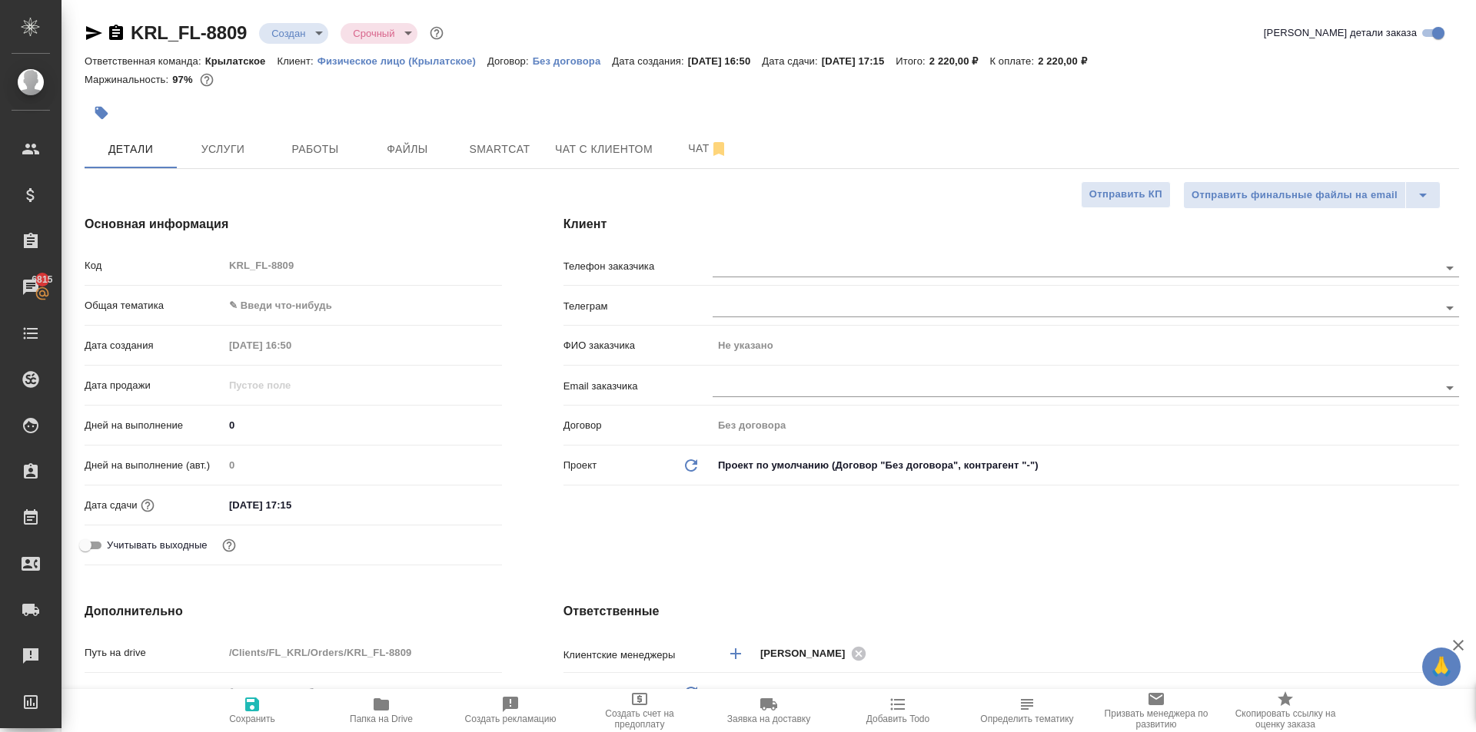
type textarea "x"
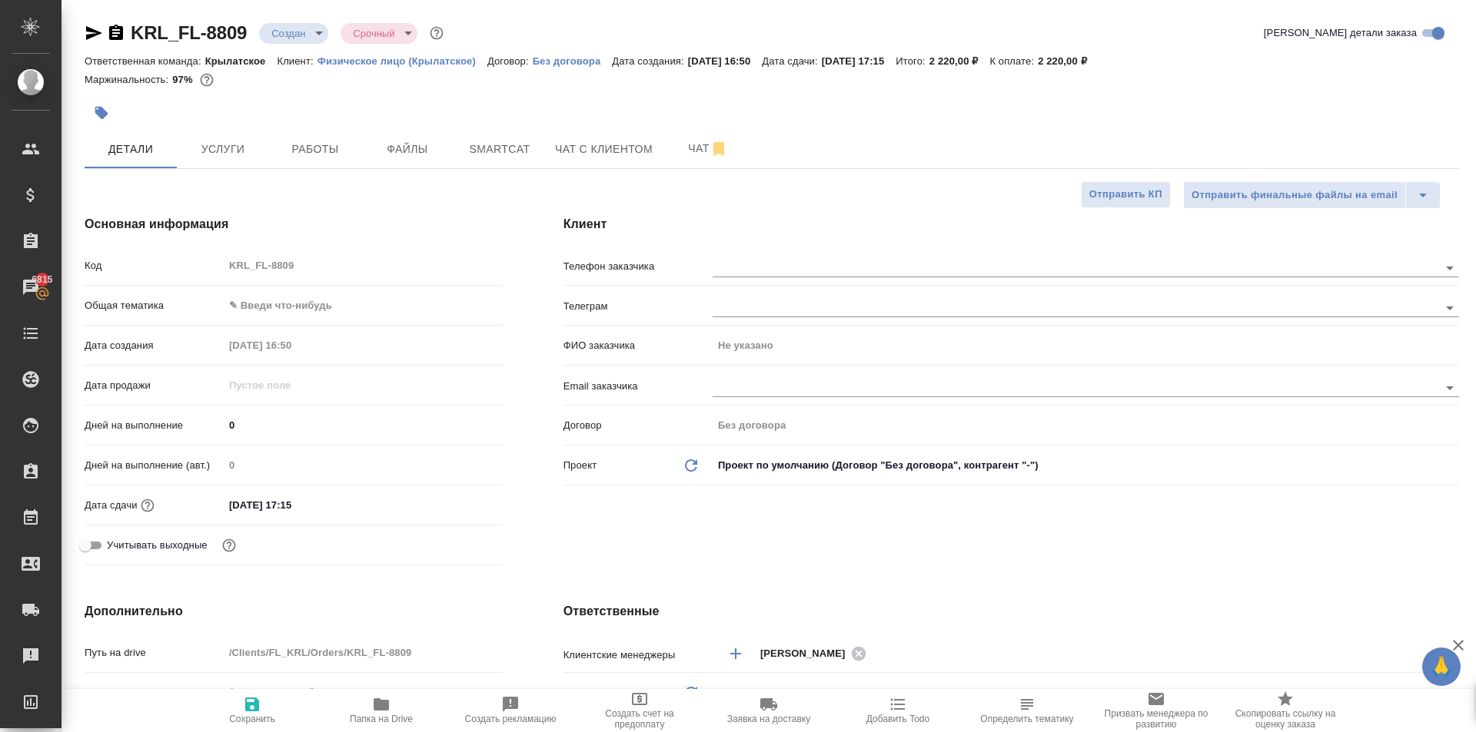
type textarea "x"
click at [300, 295] on body "🙏 .cls-1 fill:#fff; AWATERA Kasymov Timur Клиенты Спецификации Заказы 6815 Чаты…" at bounding box center [738, 366] width 1476 height 732
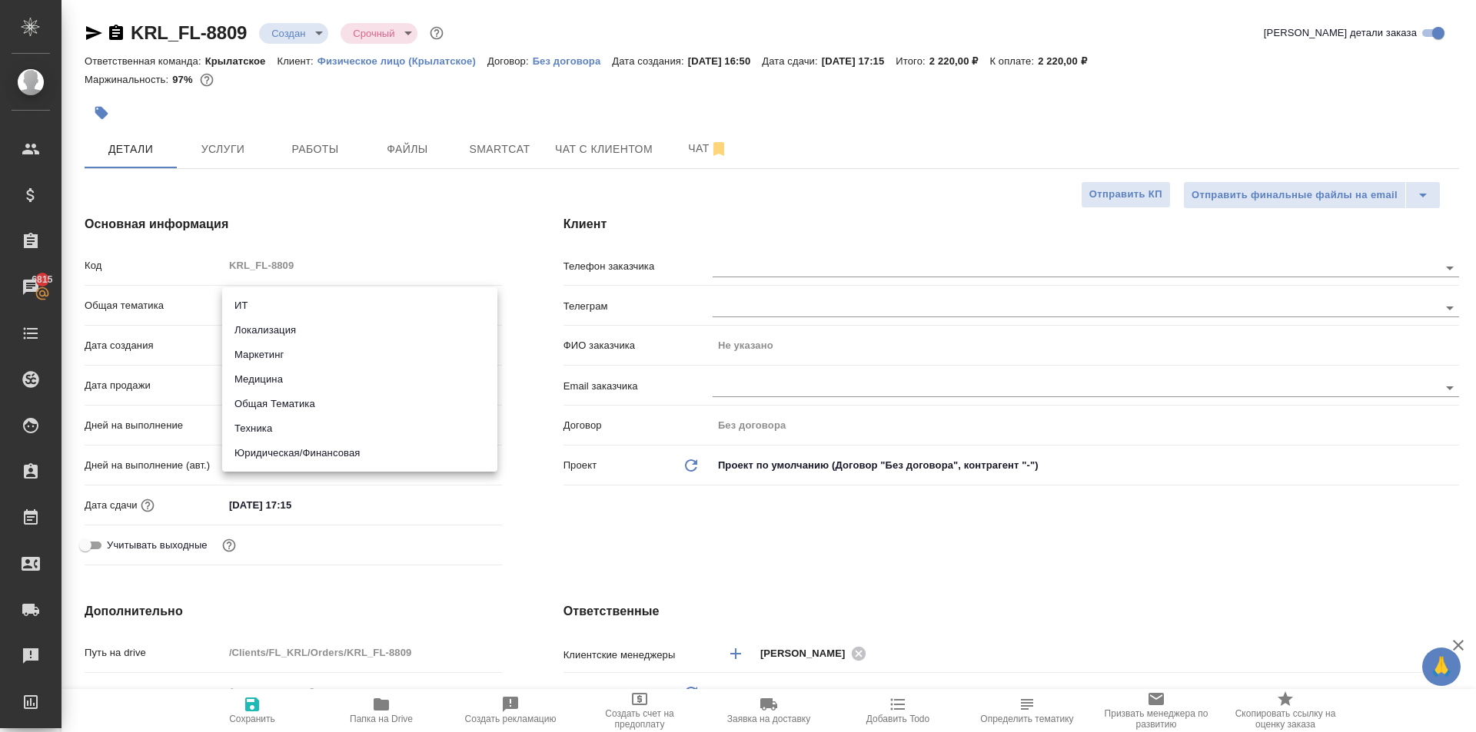
drag, startPoint x: 319, startPoint y: 450, endPoint x: 304, endPoint y: 426, distance: 27.9
click at [317, 447] on li "Юридическая/Финансовая" at bounding box center [359, 453] width 275 height 25
type input "yr-fn"
type textarea "x"
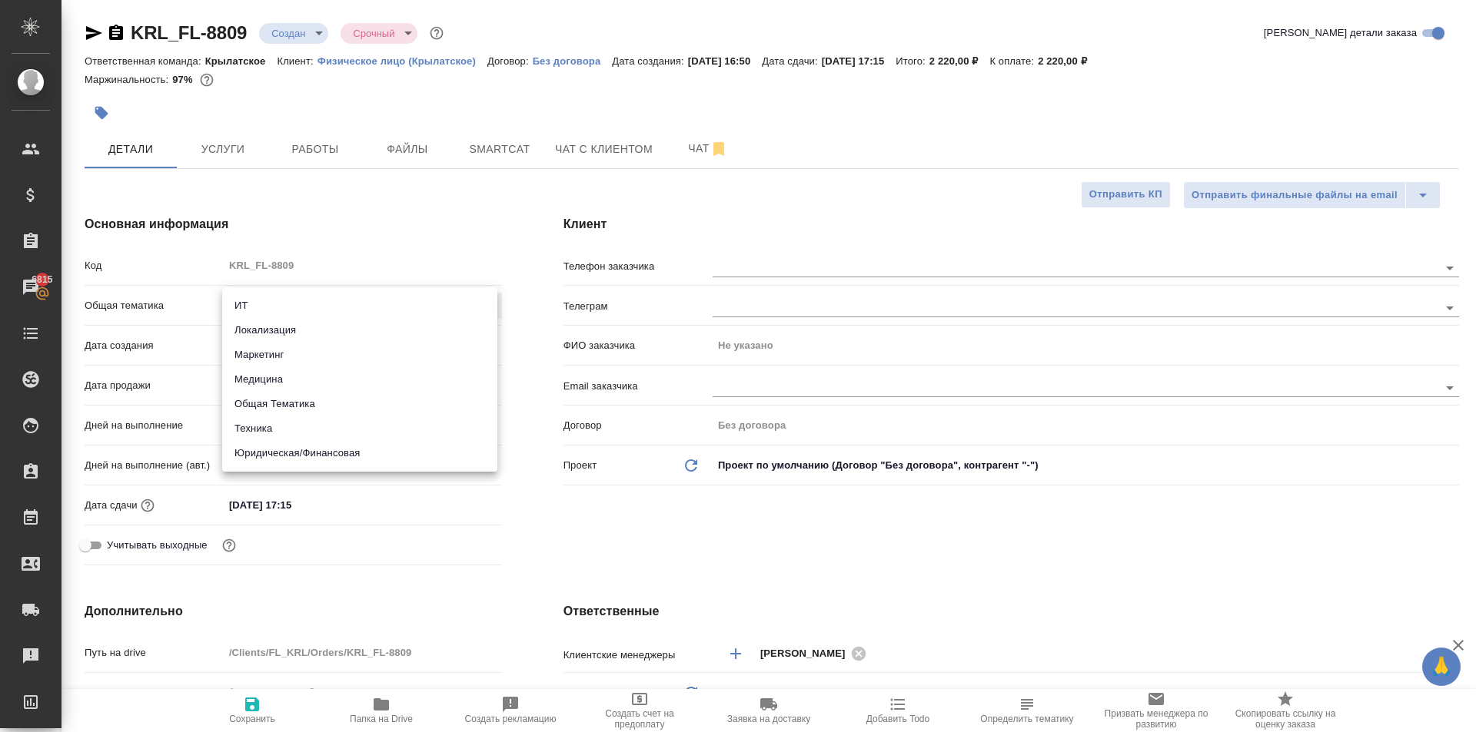
type textarea "x"
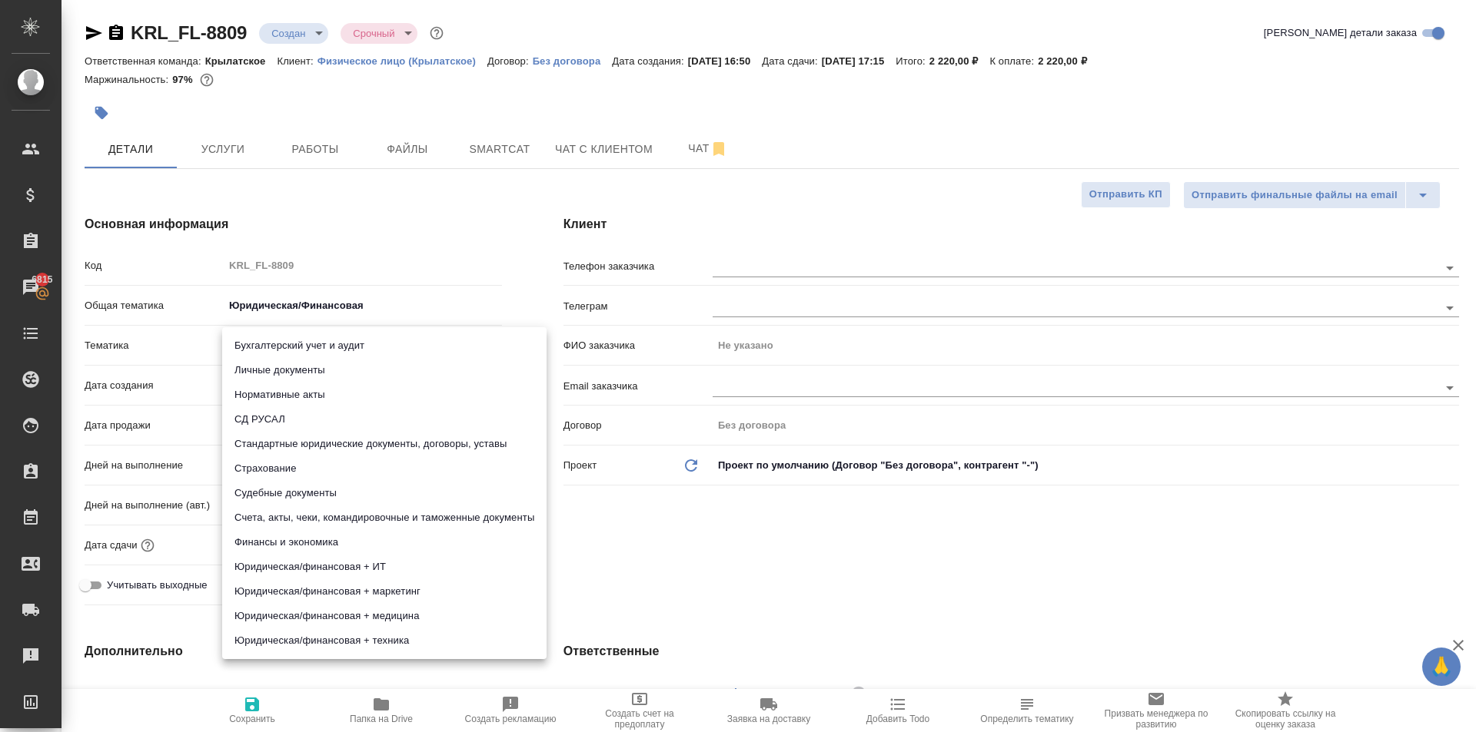
click at [266, 354] on body "🙏 .cls-1 fill:#fff; AWATERA Kasymov Timur Клиенты Спецификации Заказы 6815 Чаты…" at bounding box center [738, 366] width 1476 height 732
click at [270, 364] on li "Личные документы" at bounding box center [384, 370] width 324 height 25
type textarea "x"
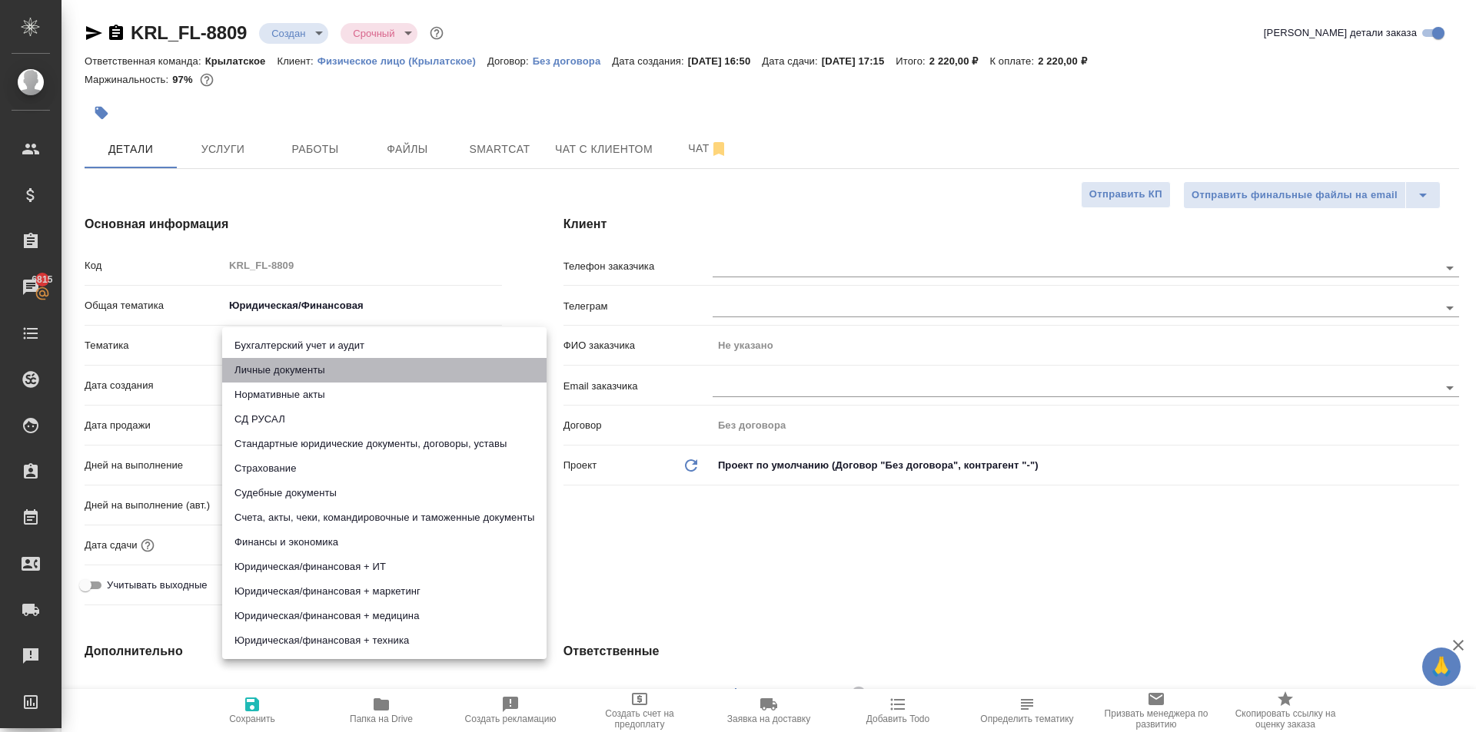
type input "5a8b8b956a9677013d343cfe"
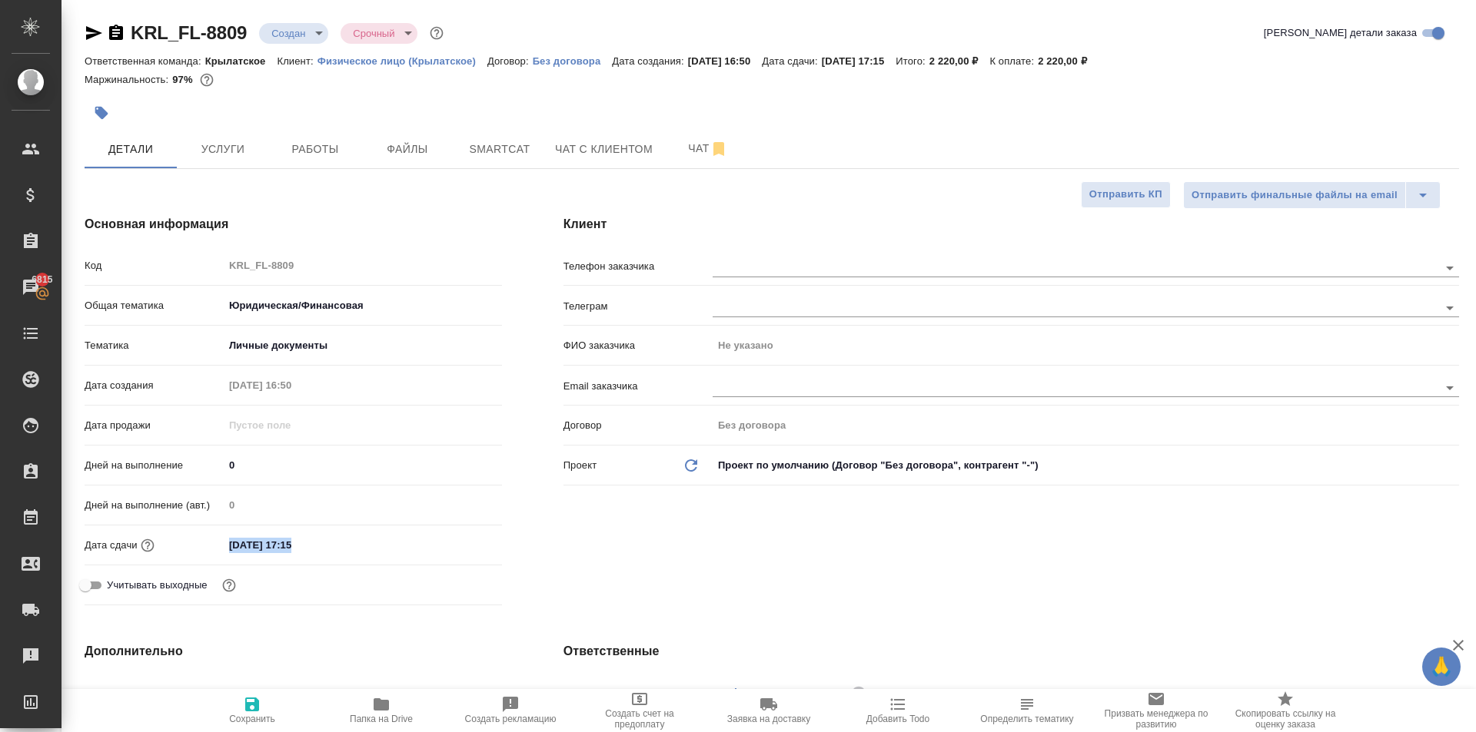
drag, startPoint x: 273, startPoint y: 563, endPoint x: 310, endPoint y: 518, distance: 58.5
click at [292, 540] on div "Дата сдачи 09.10.2025 17:15" at bounding box center [293, 552] width 417 height 40
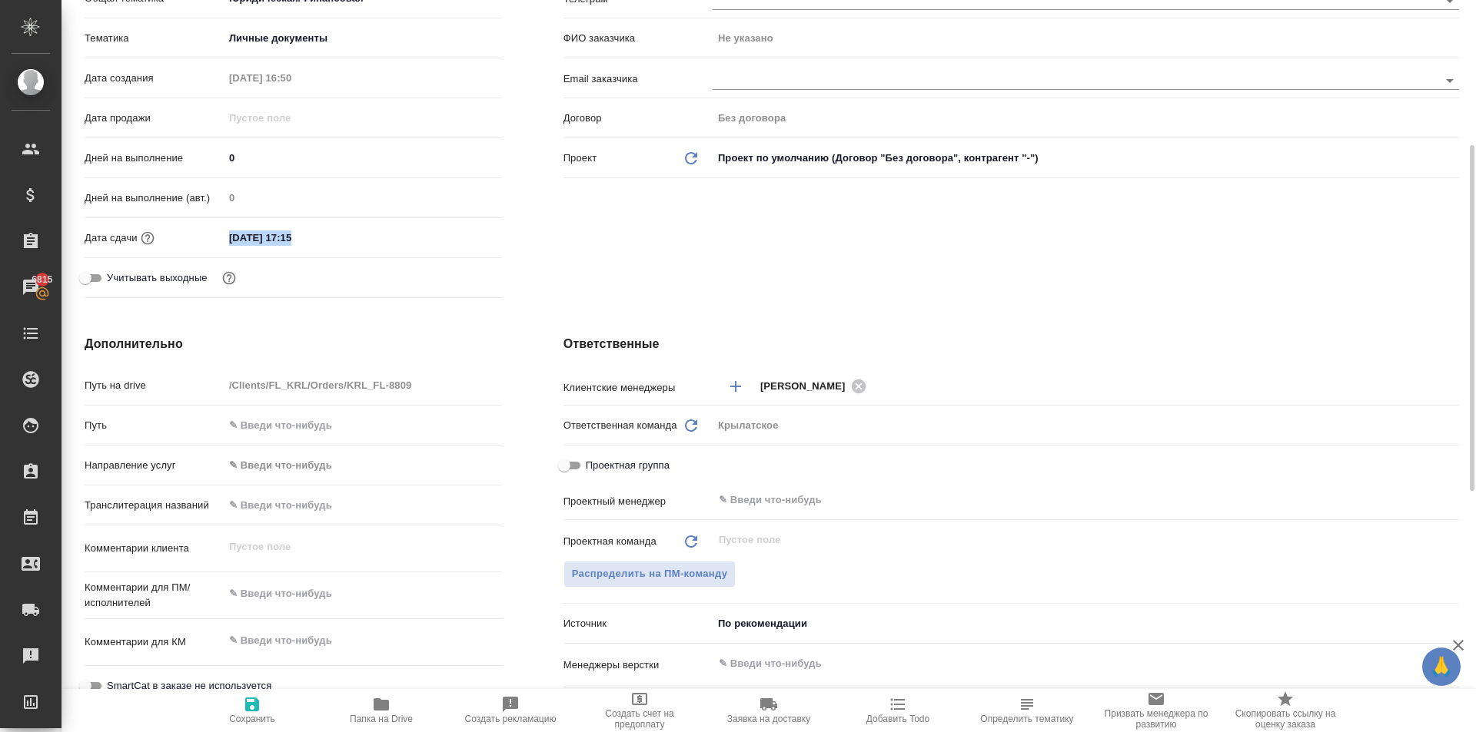
click at [314, 470] on body "🙏 .cls-1 fill:#fff; AWATERA Kasymov Timur Клиенты Спецификации Заказы 6815 Чаты…" at bounding box center [738, 366] width 1476 height 732
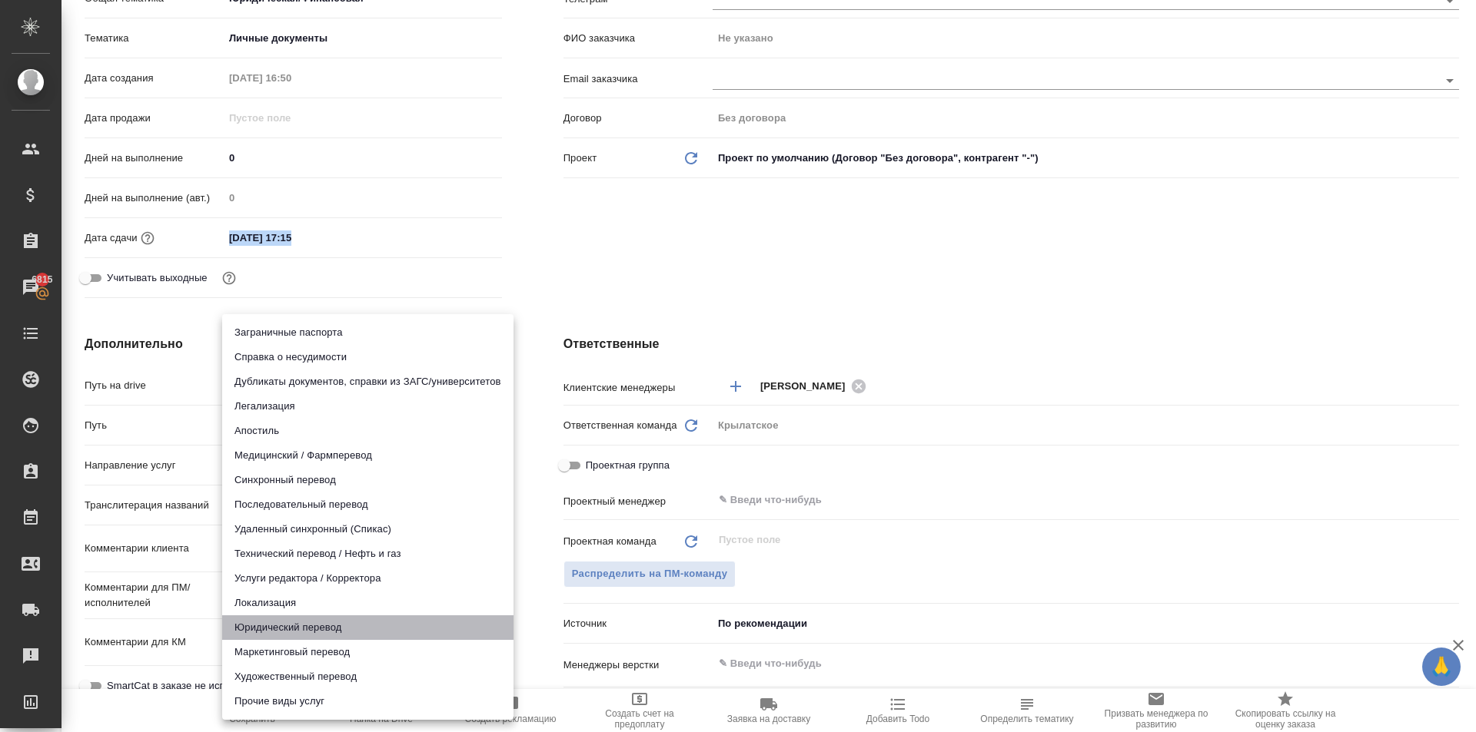
click at [275, 629] on li "Юридический перевод" at bounding box center [367, 628] width 291 height 25
type input "legalTranslation"
type textarea "x"
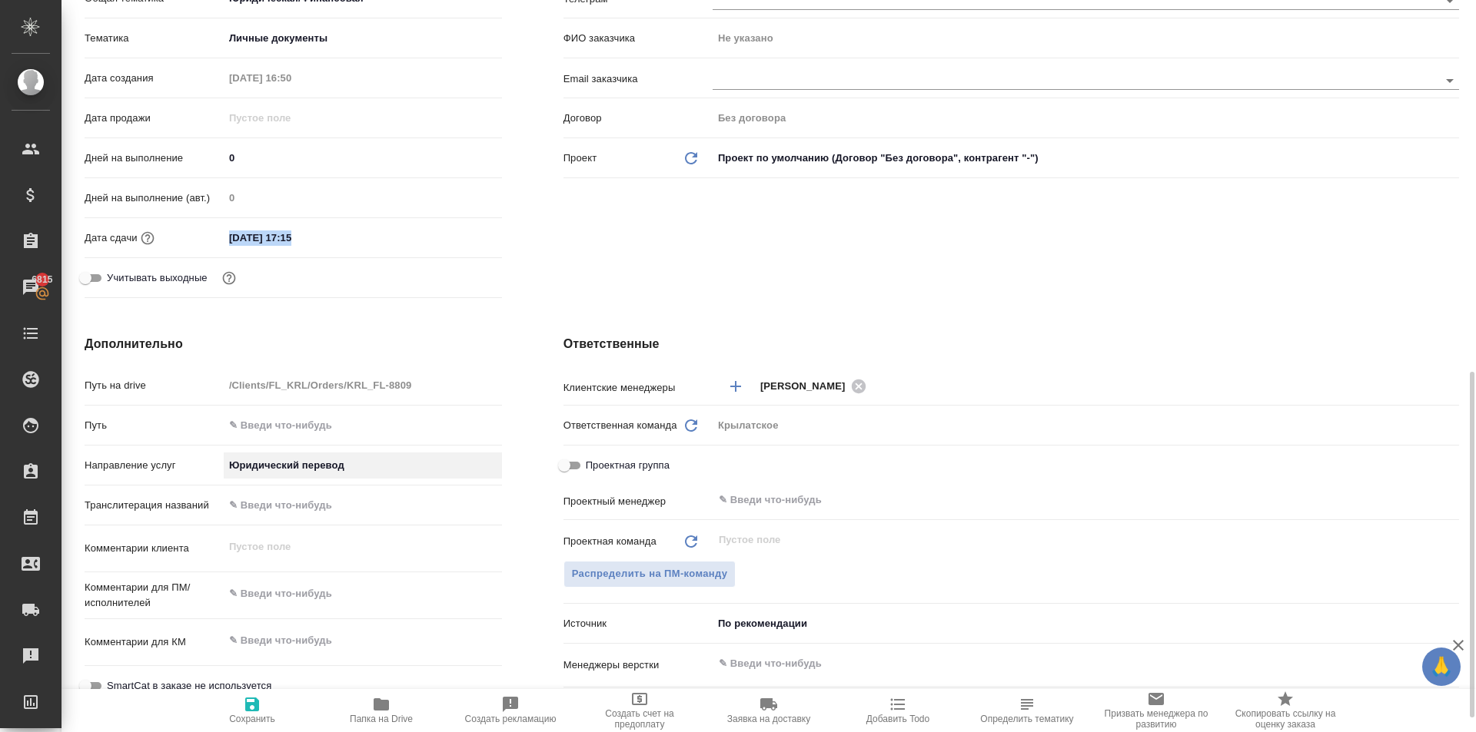
scroll to position [461, 0]
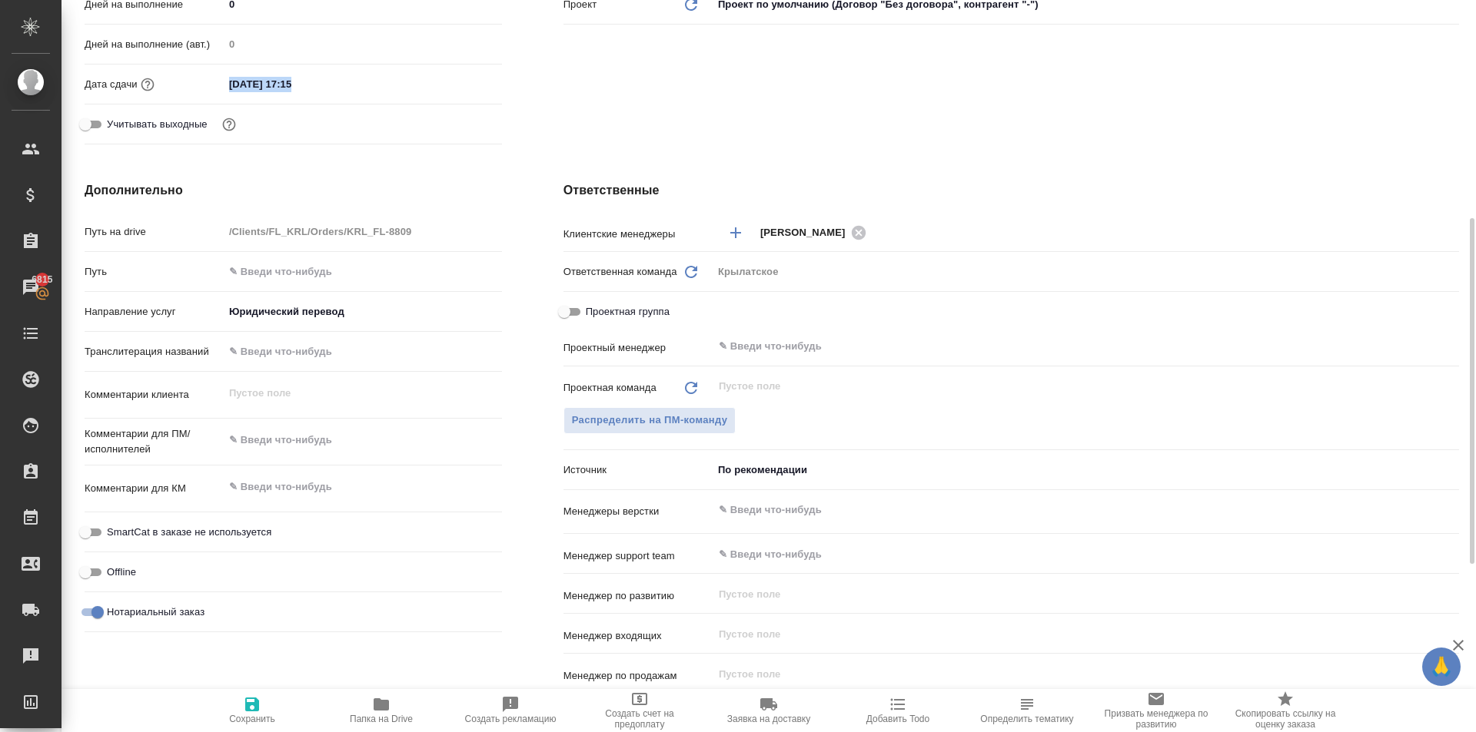
type textarea "x"
click at [284, 428] on textarea at bounding box center [362, 441] width 277 height 26
type textarea "x"
type textarea "К"
type textarea "x"
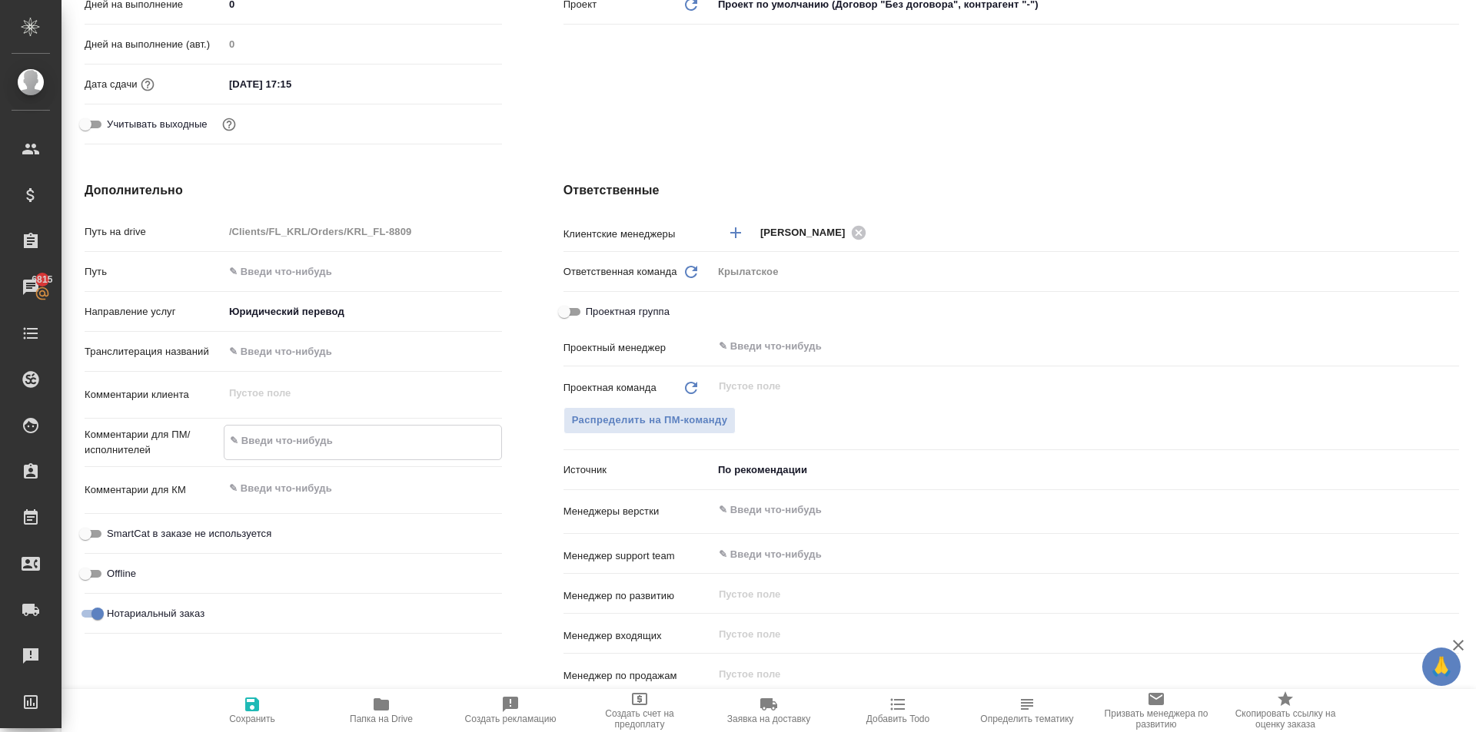
type textarea "x"
type textarea "Кы"
type textarea "x"
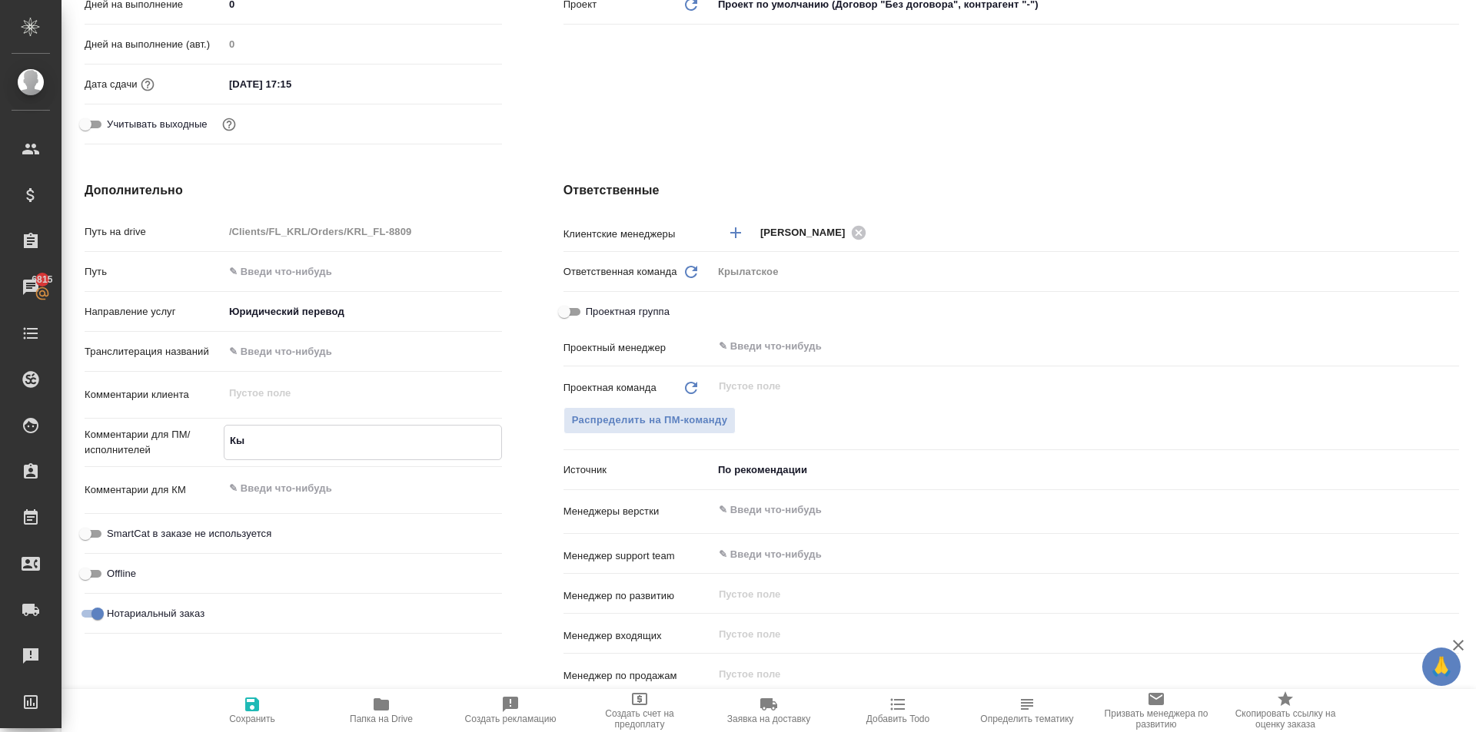
type textarea "x"
type textarea "Кыр"
type textarea "x"
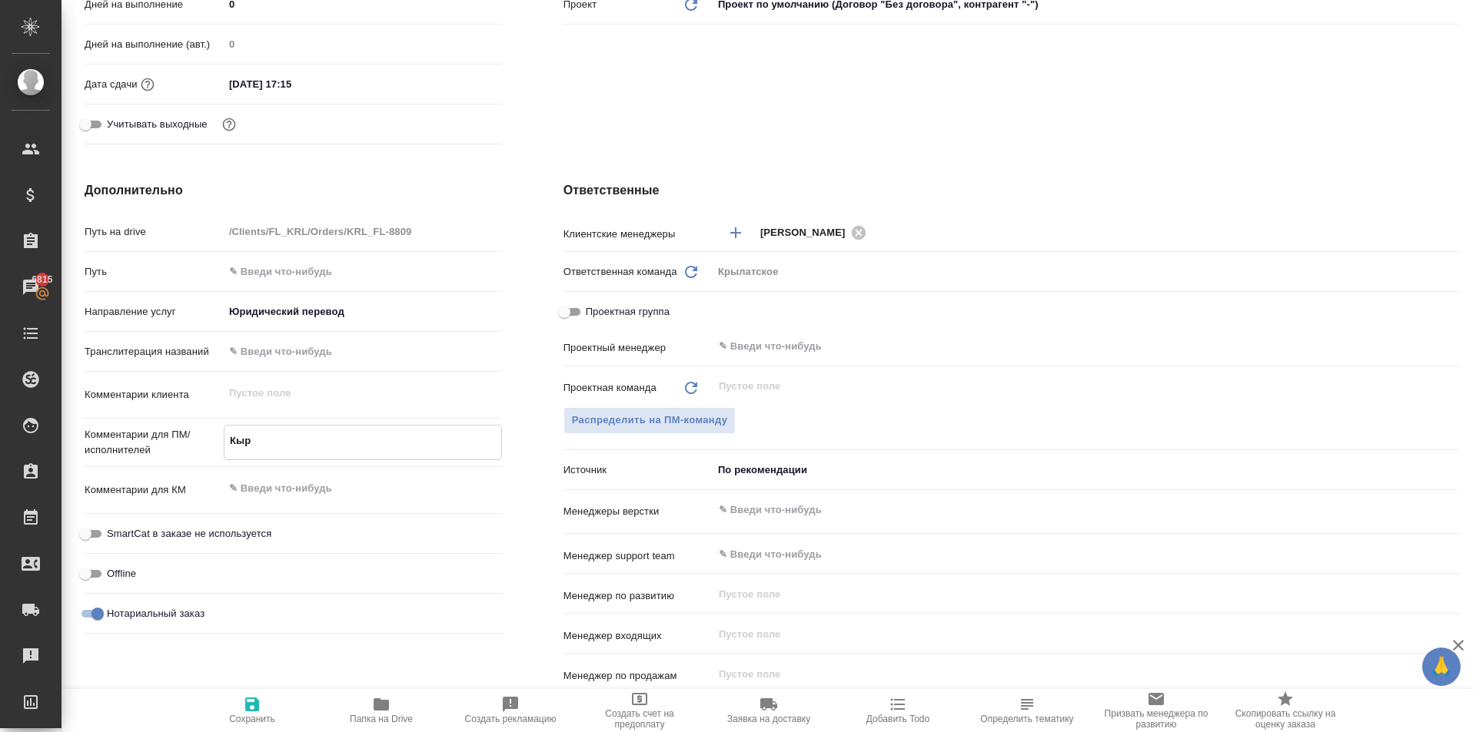
type textarea "Кырг"
type textarea "x"
type textarea "Кыргы"
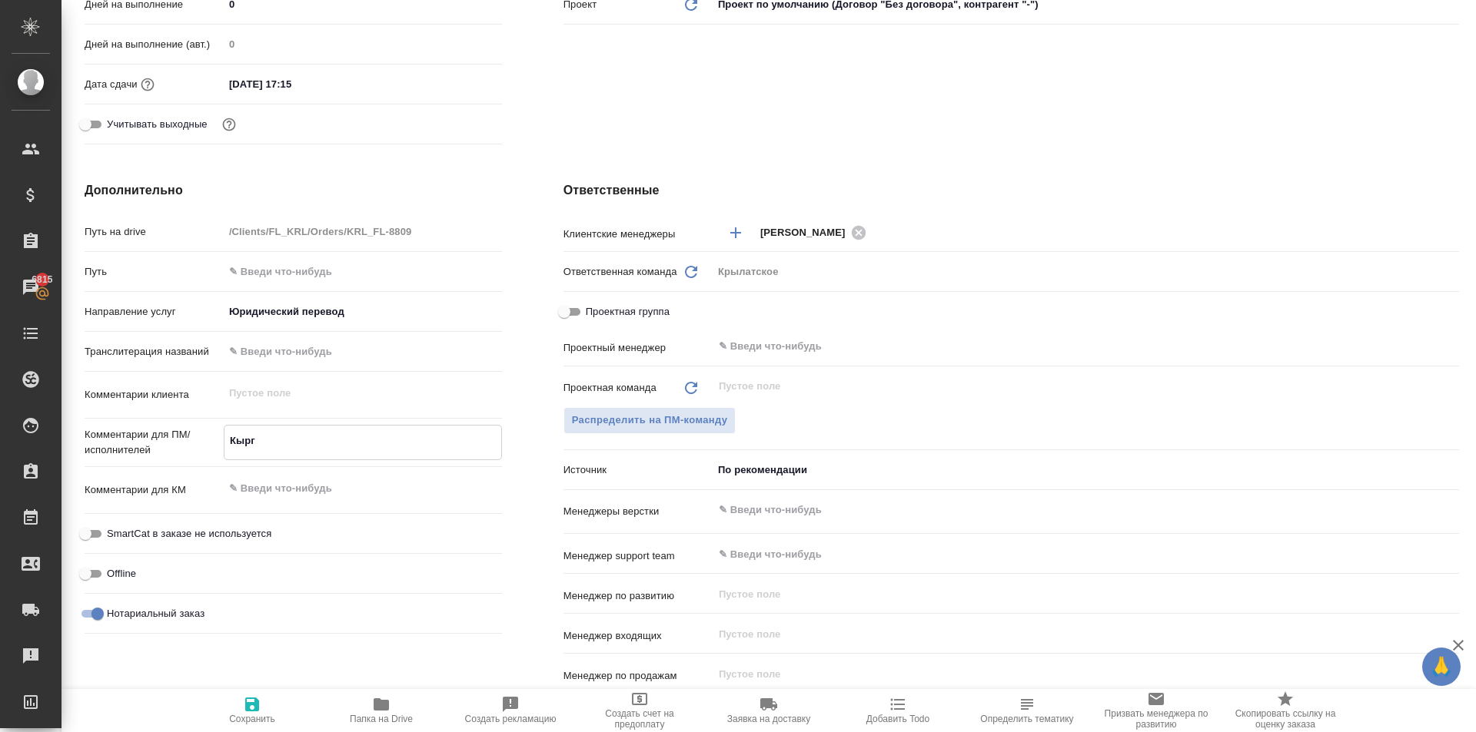
type textarea "x"
type textarea "Кыргыз"
type textarea "x"
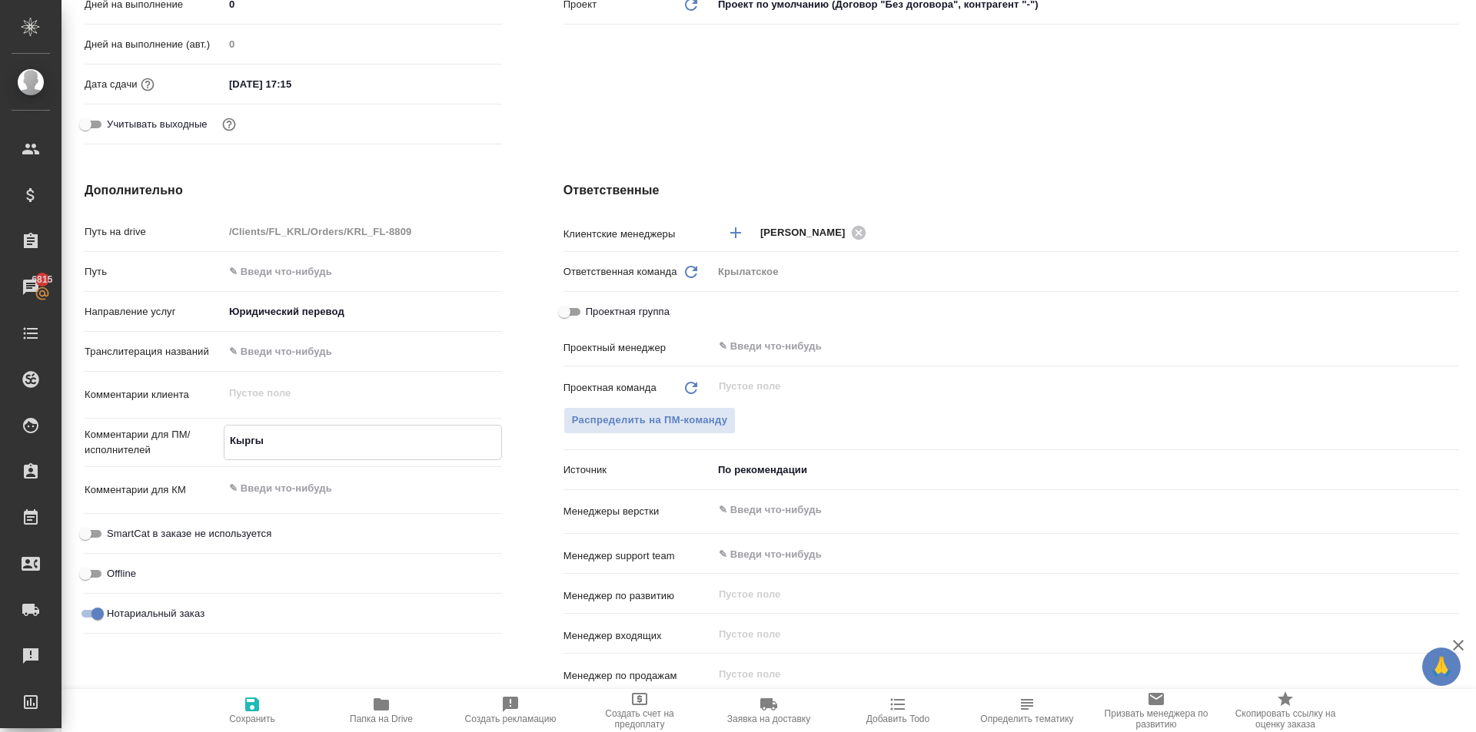
type textarea "x"
type textarea "Кыргыз."
type textarea "x"
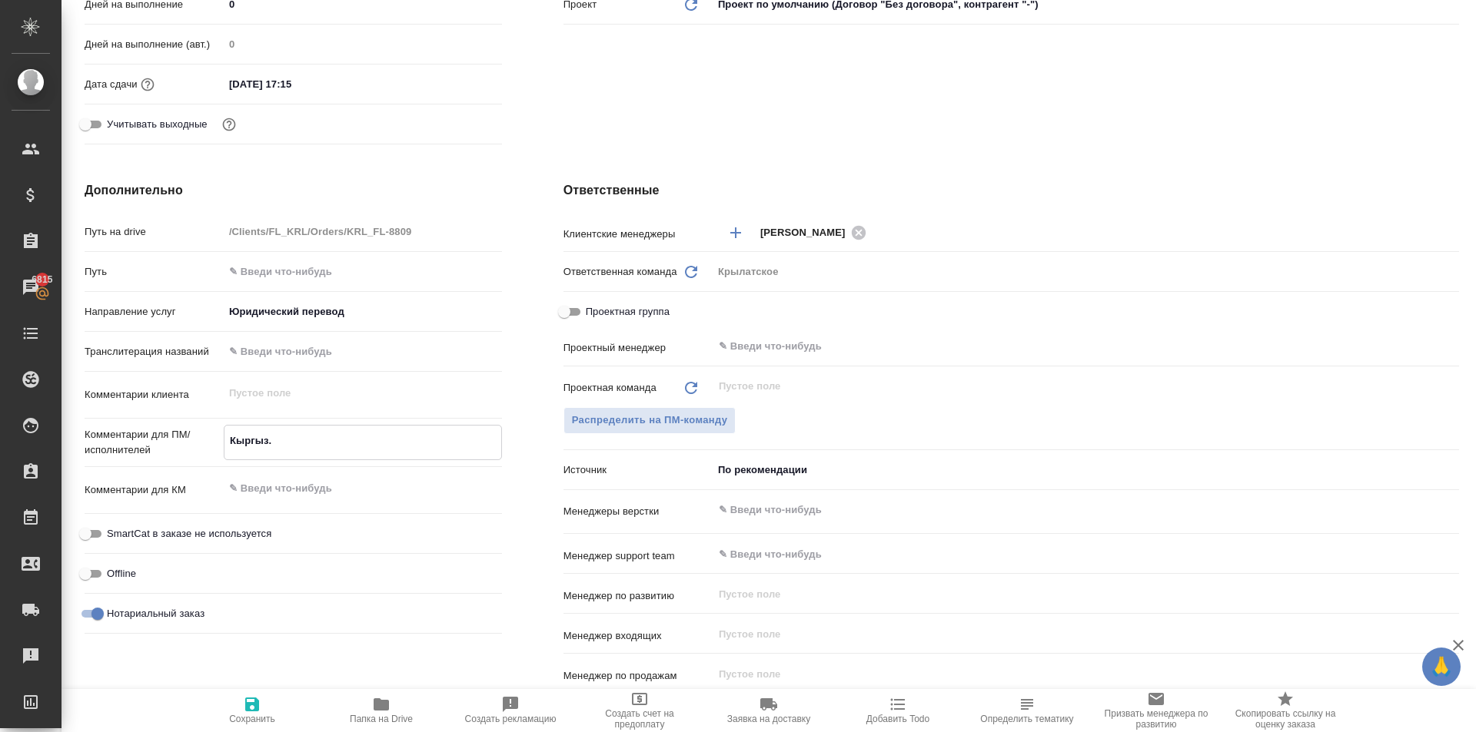
type textarea "x"
type textarea "Кыргыз."
type textarea "x"
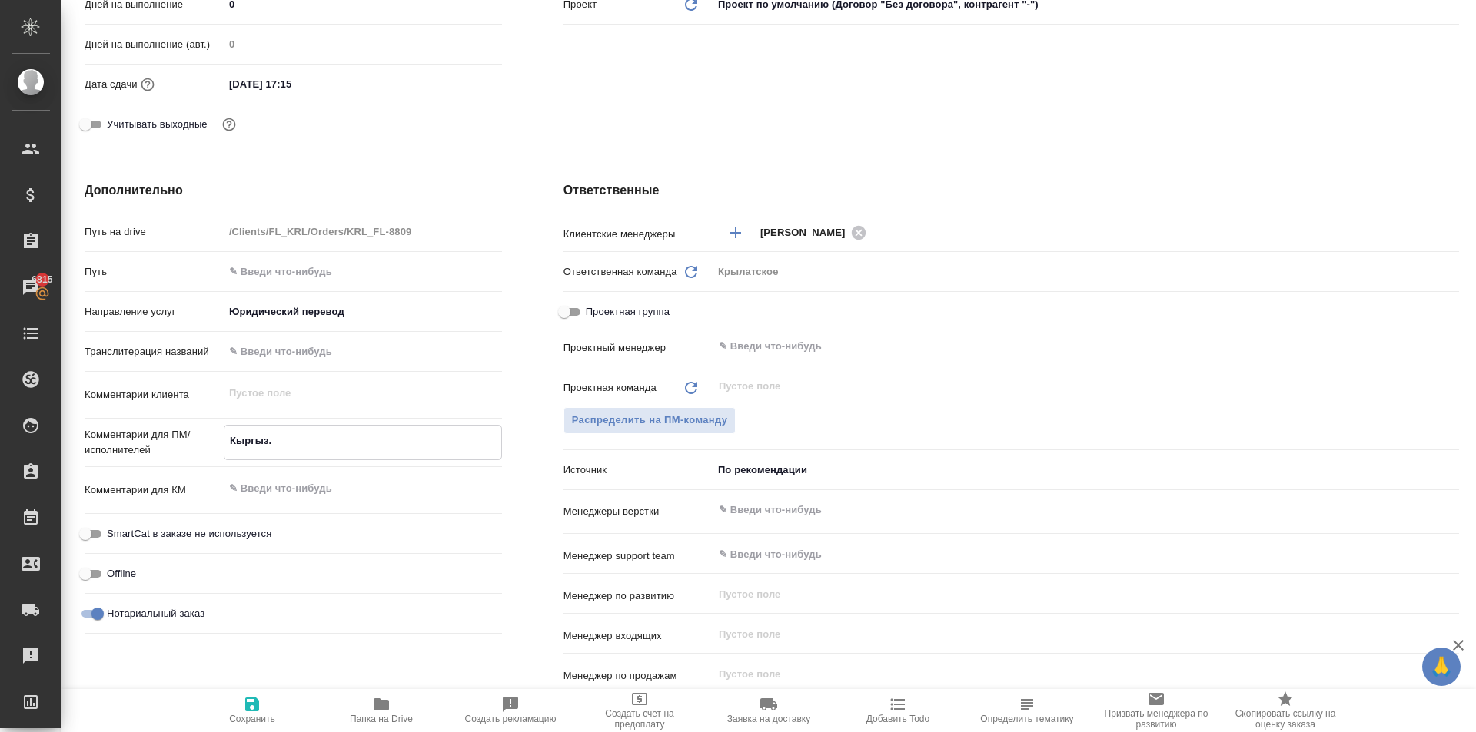
type textarea "Кыргыз. Р"
type textarea "x"
type textarea "Кыргыз. Ре"
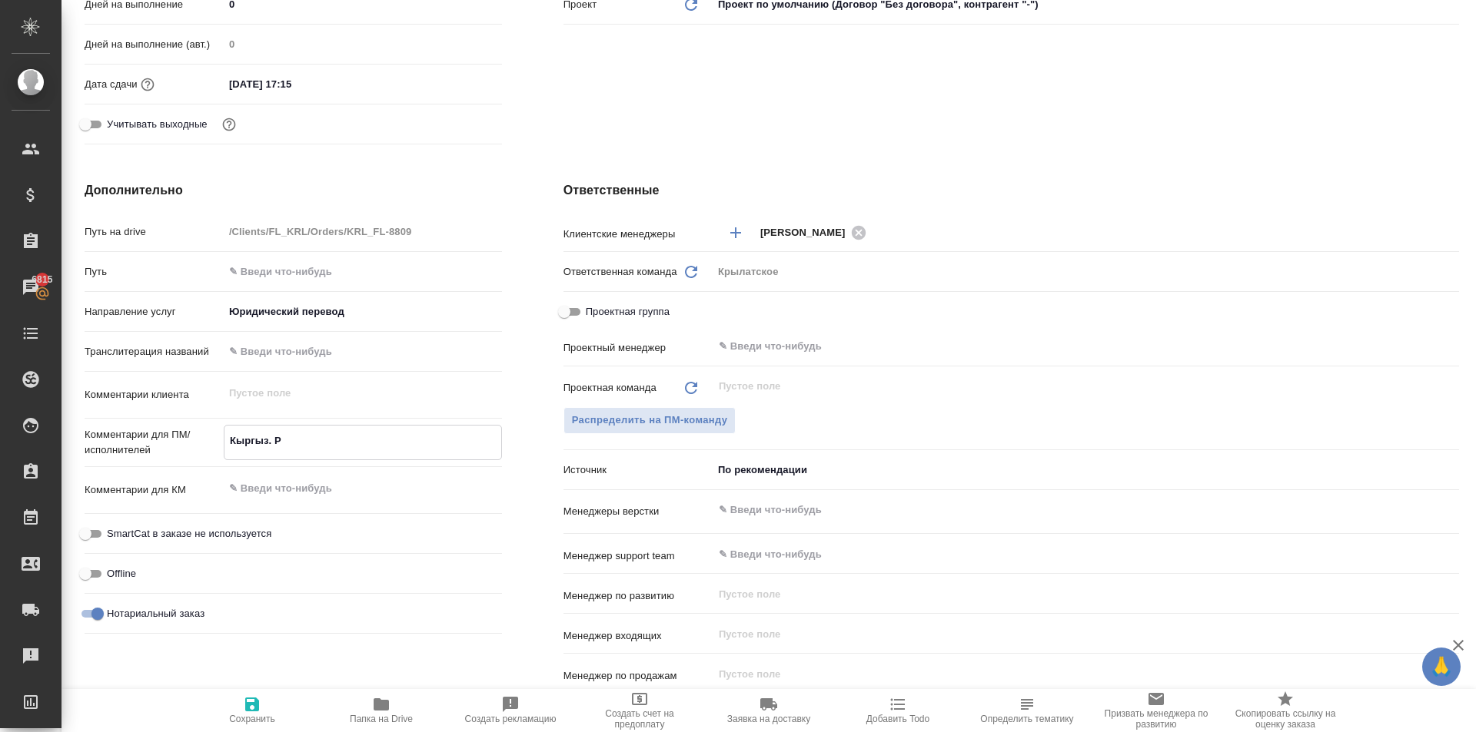
type textarea "x"
type textarea "Кыргыз. Рес"
type textarea "x"
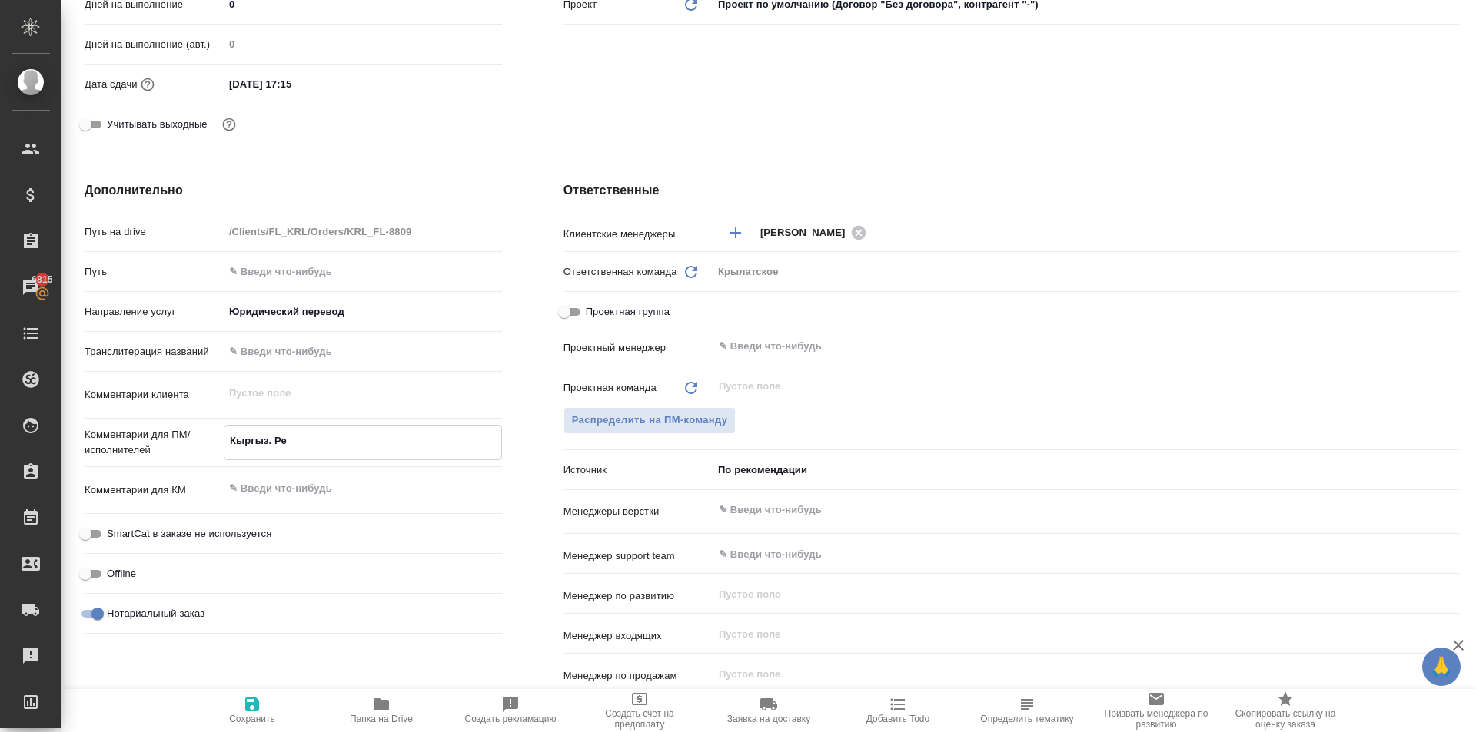
type textarea "x"
type textarea "Кыргыз. Респ"
type textarea "x"
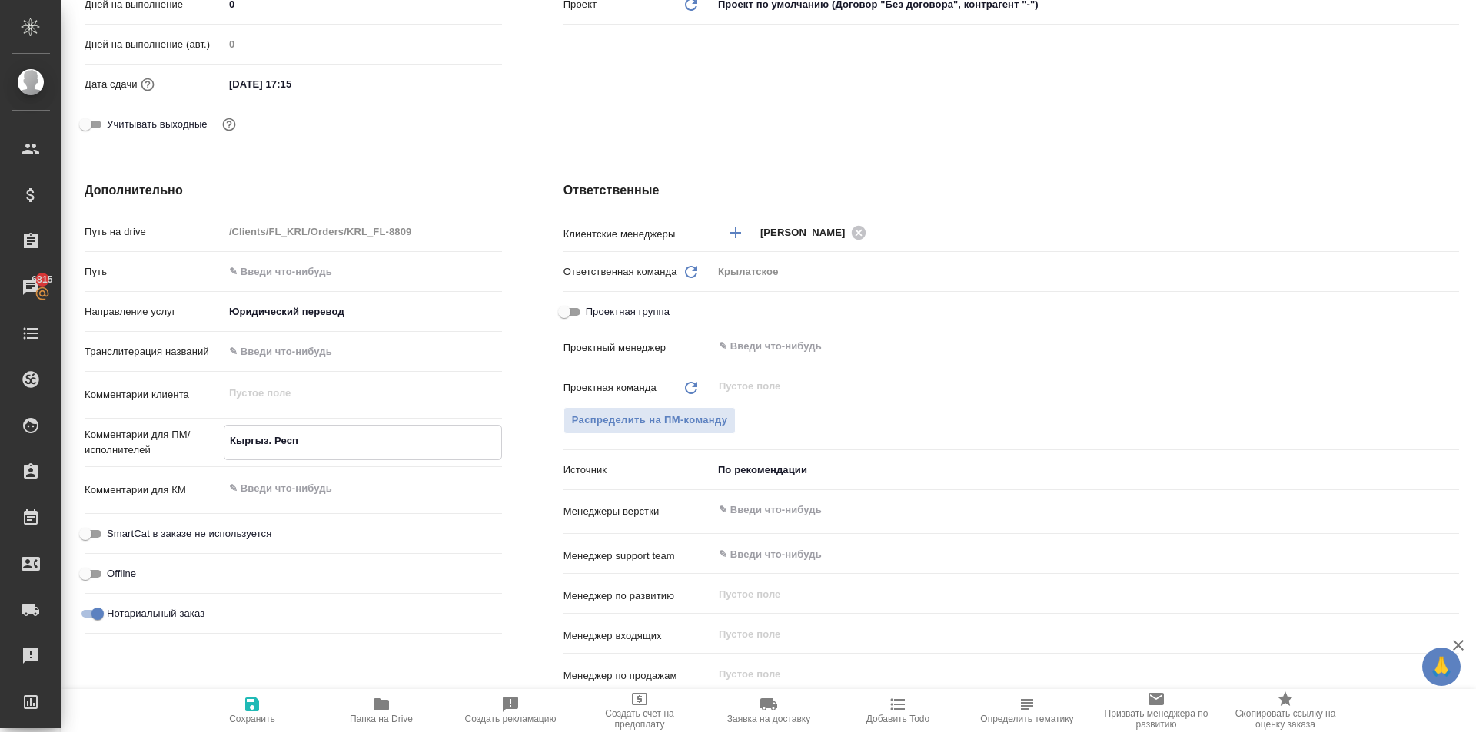
type textarea "x"
type textarea "Кыргыз. Респ."
type textarea "x"
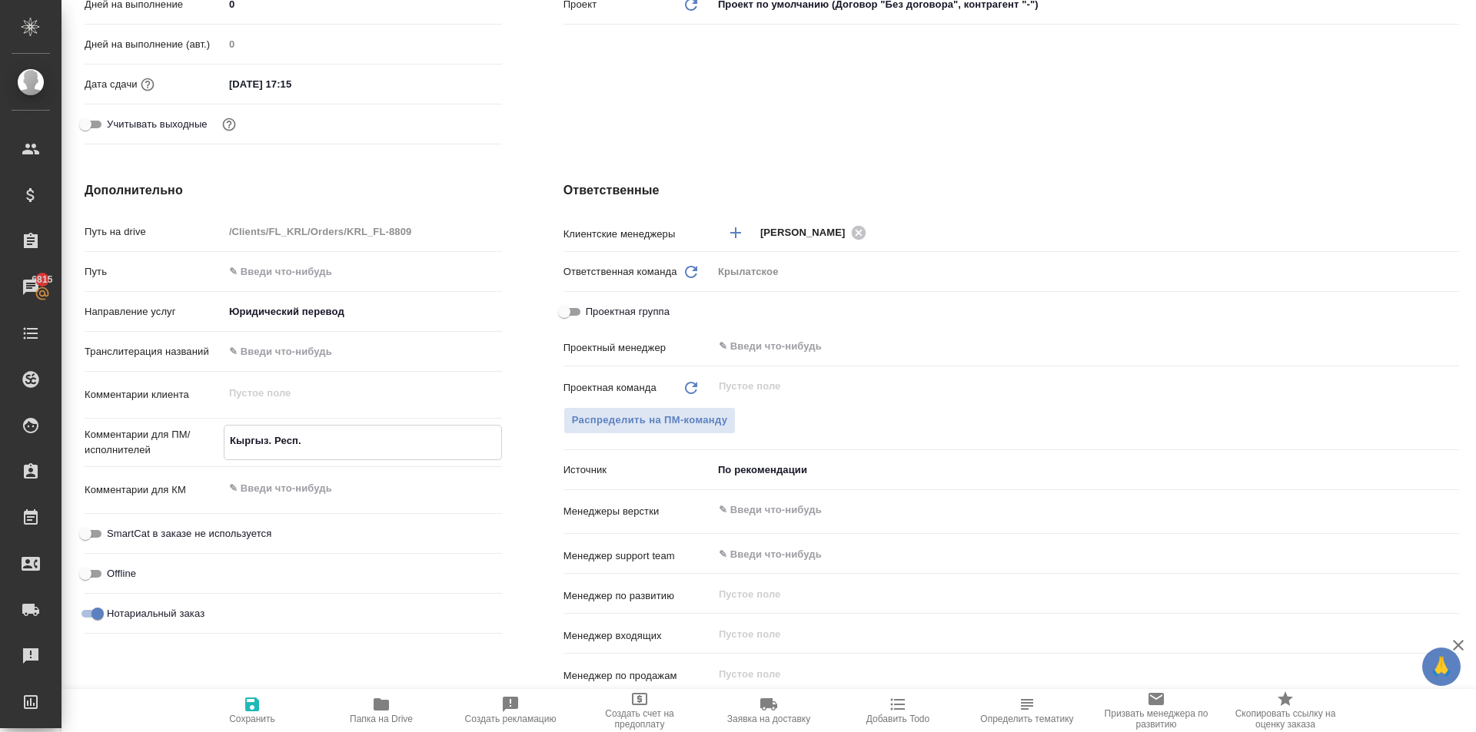
type textarea "Кыргыз. Респ."
type textarea "x"
type textarea "Кыргыз. Респ."
type textarea "x"
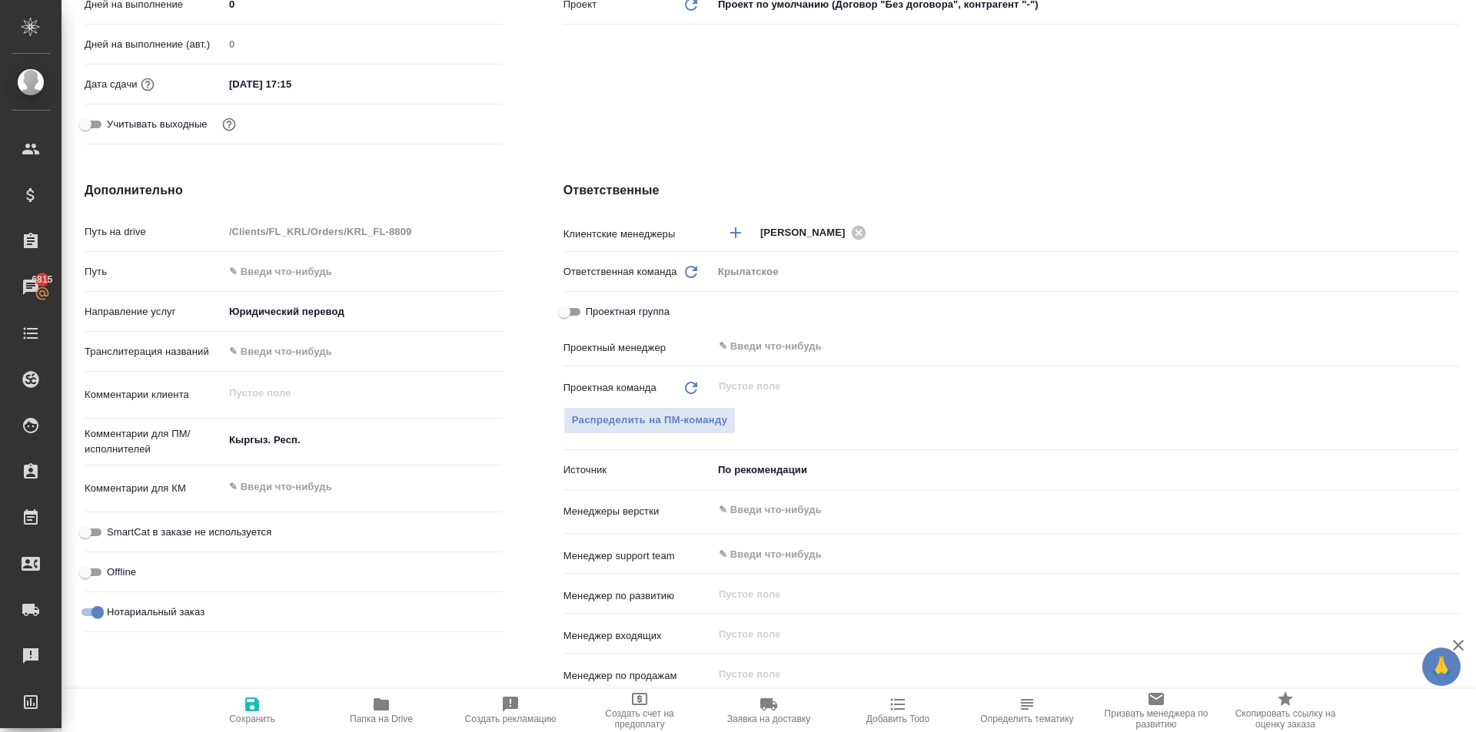
click at [264, 526] on span "SmartCat в заказе не используется" at bounding box center [189, 532] width 164 height 15
click at [113, 526] on input "SmartCat в заказе не используется" at bounding box center [85, 532] width 55 height 18
checkbox input "true"
type textarea "x"
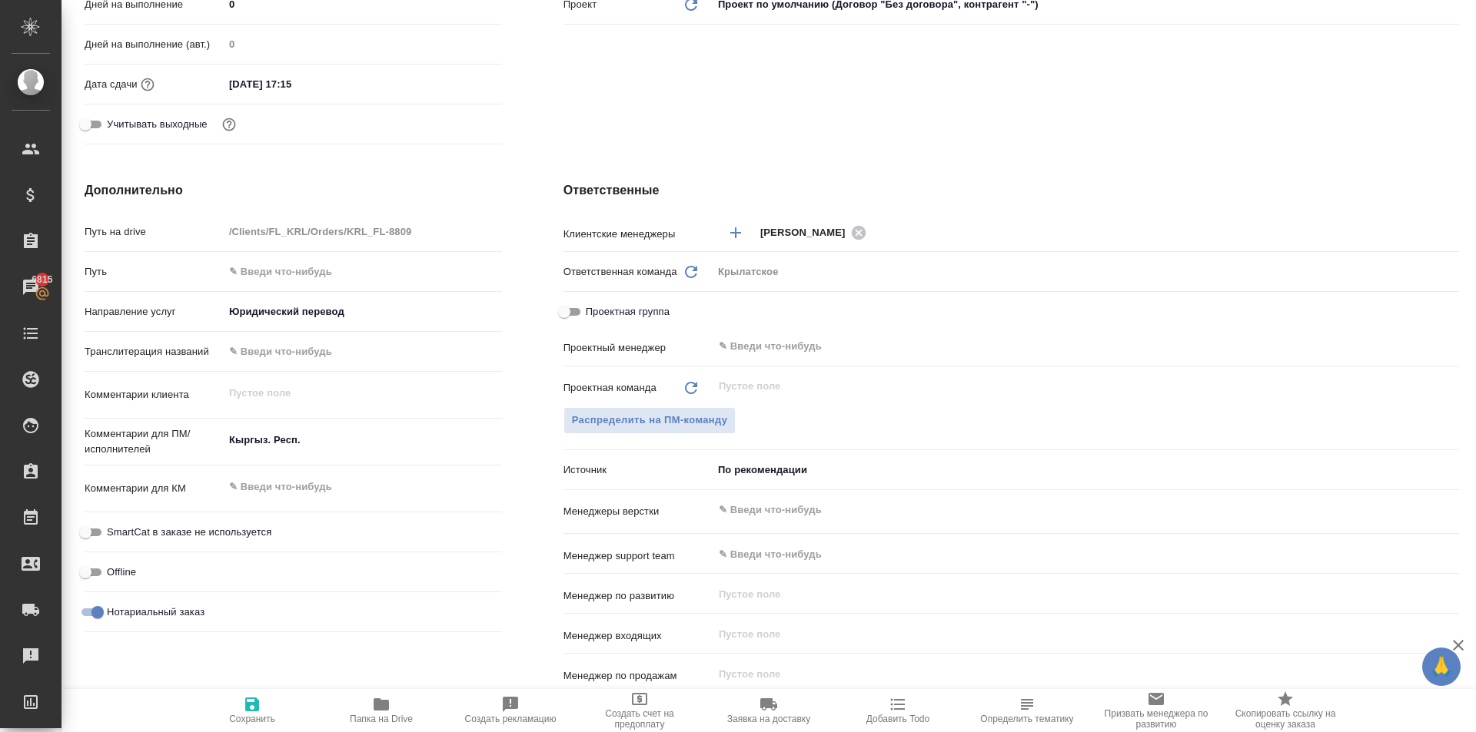
type textarea "x"
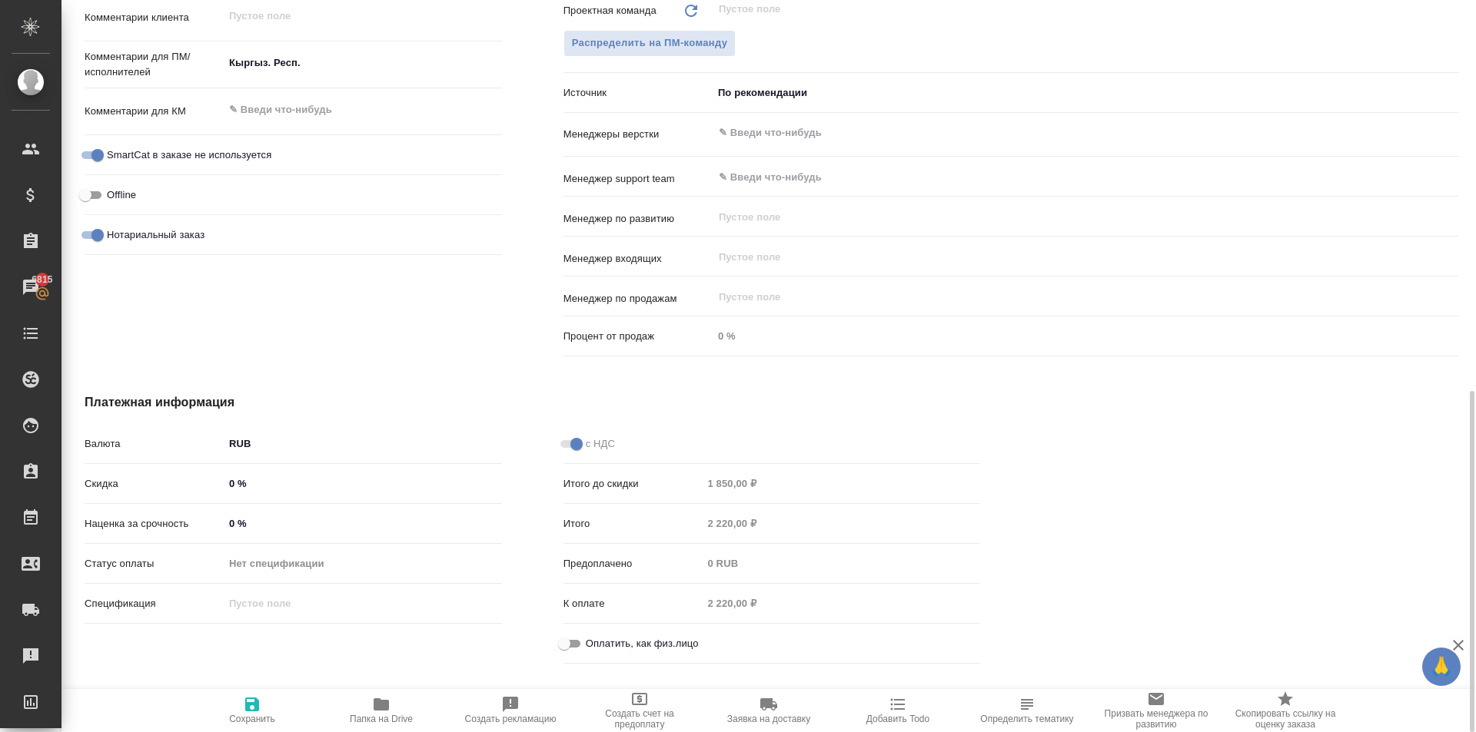
click at [598, 644] on span "Оплатить, как физ.лицо" at bounding box center [642, 643] width 113 height 15
click at [592, 644] on input "Оплатить, как физ.лицо" at bounding box center [563, 644] width 55 height 18
checkbox input "true"
type textarea "x"
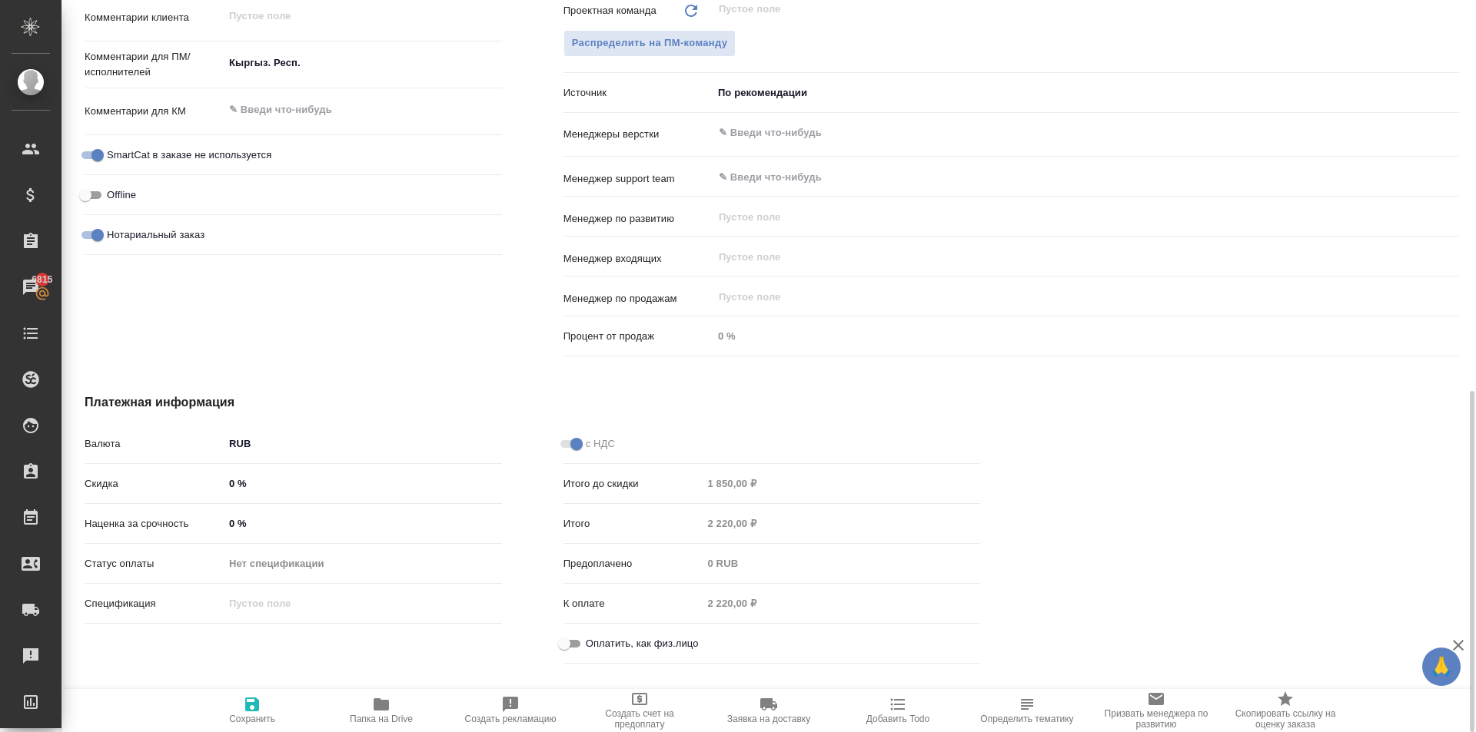
type textarea "x"
click at [227, 709] on span "Сохранить" at bounding box center [252, 710] width 111 height 29
type textarea "x"
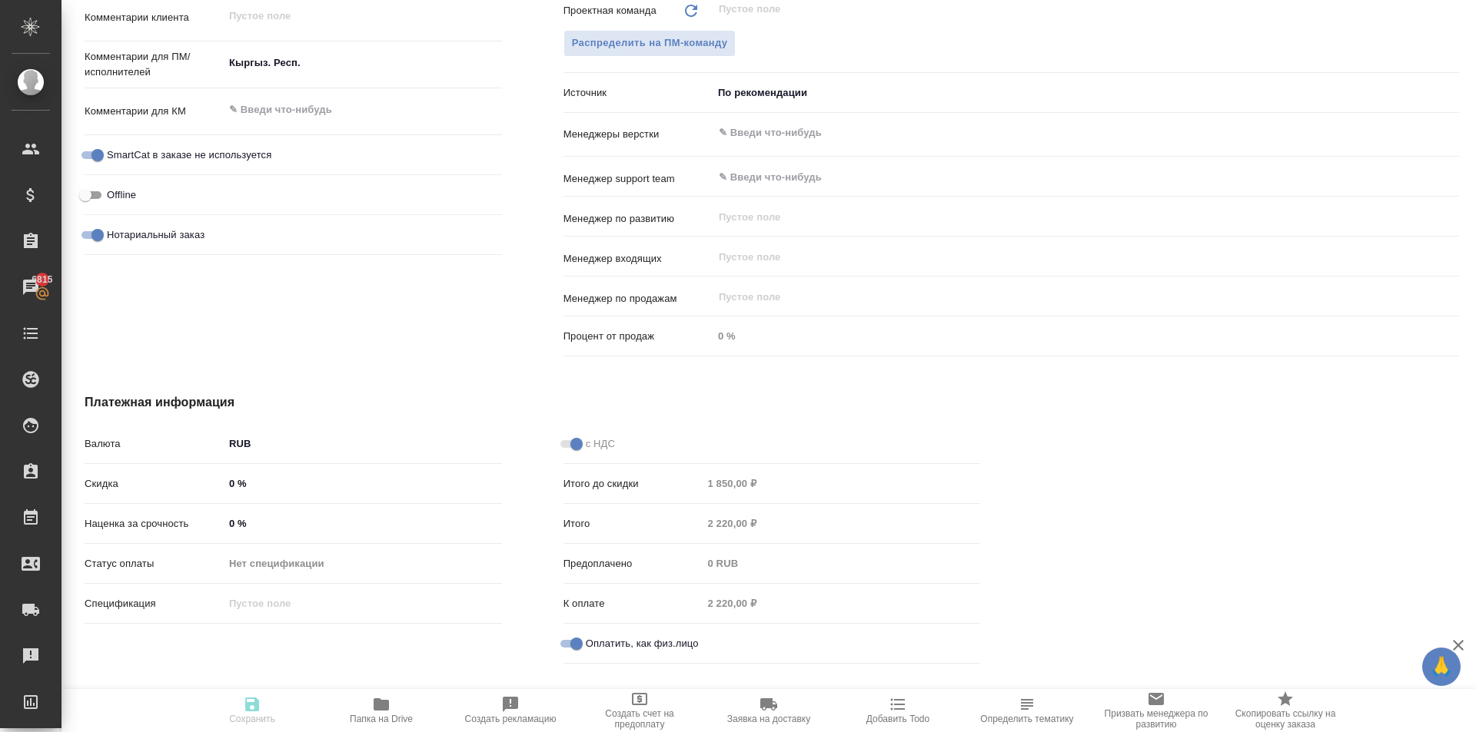
type textarea "x"
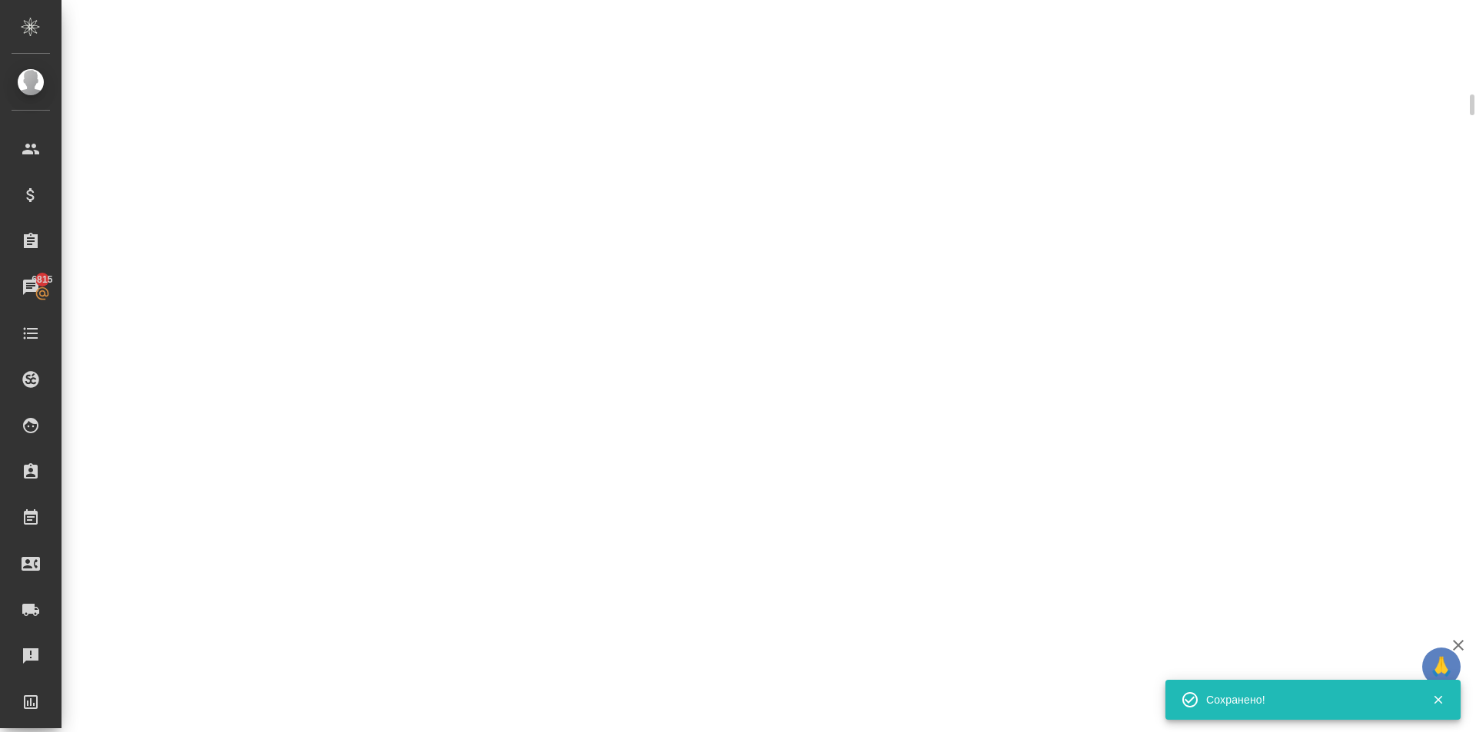
scroll to position [826, 0]
select select "RU"
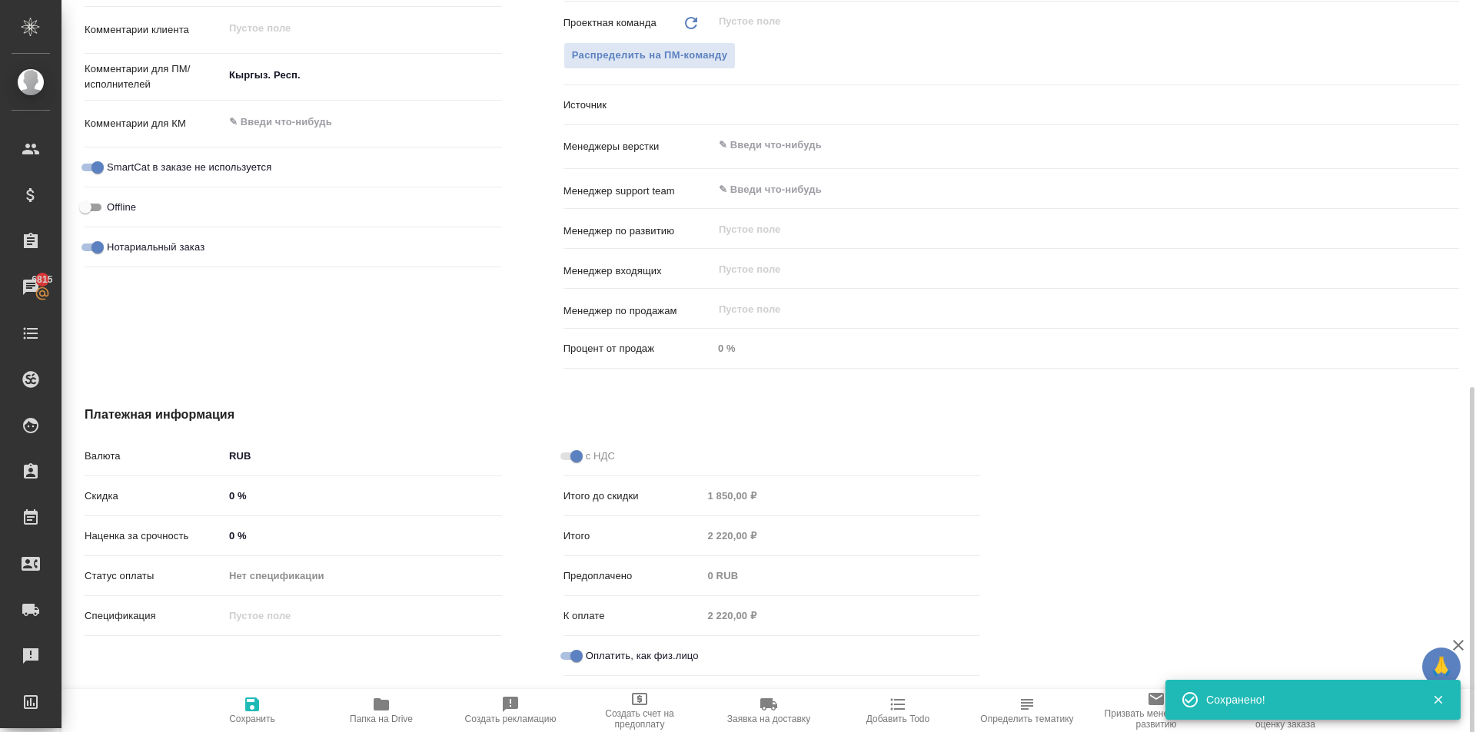
scroll to position [839, 0]
type textarea "x"
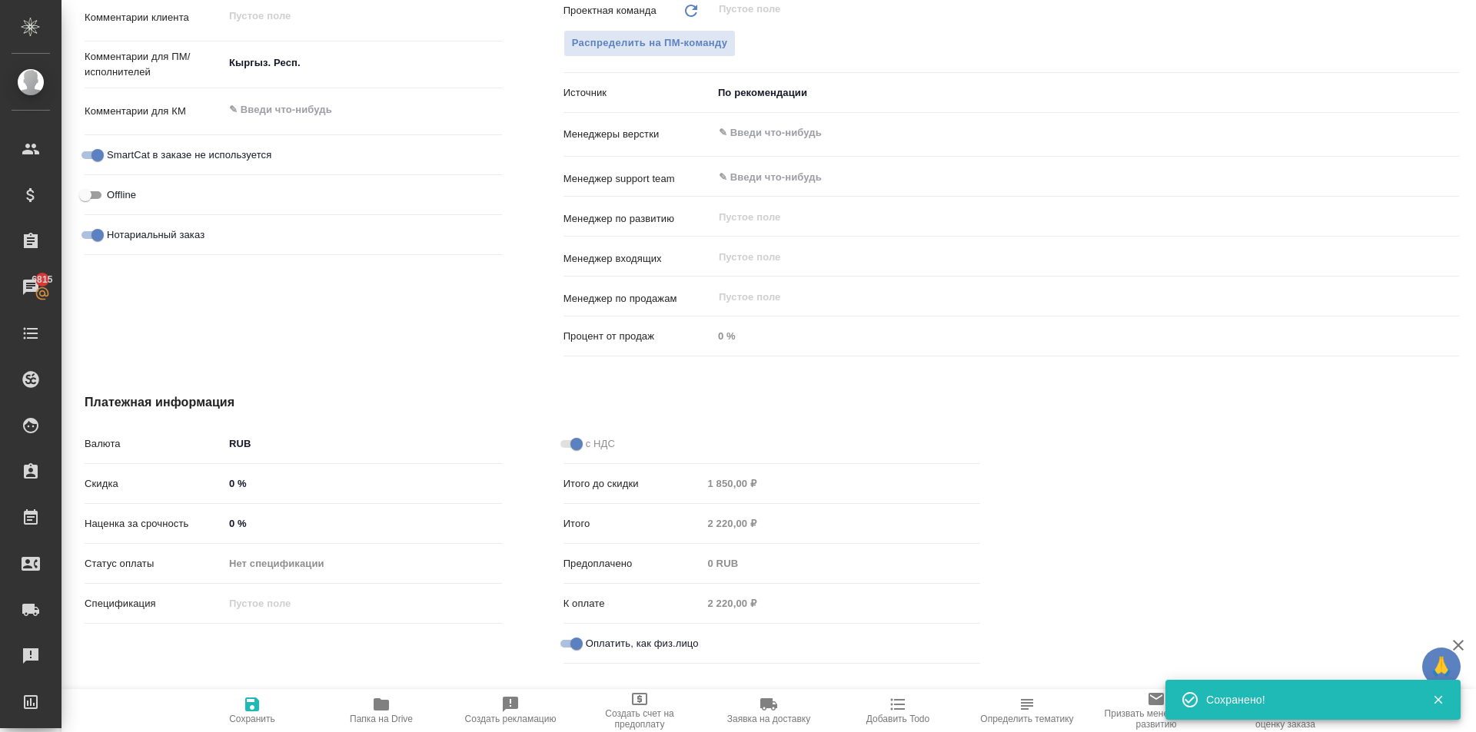
click at [746, 98] on body "🙏 .cls-1 fill:#fff; AWATERA Kasymov Timur Клиенты Спецификации Заказы 6815 Чаты…" at bounding box center [738, 366] width 1476 height 732
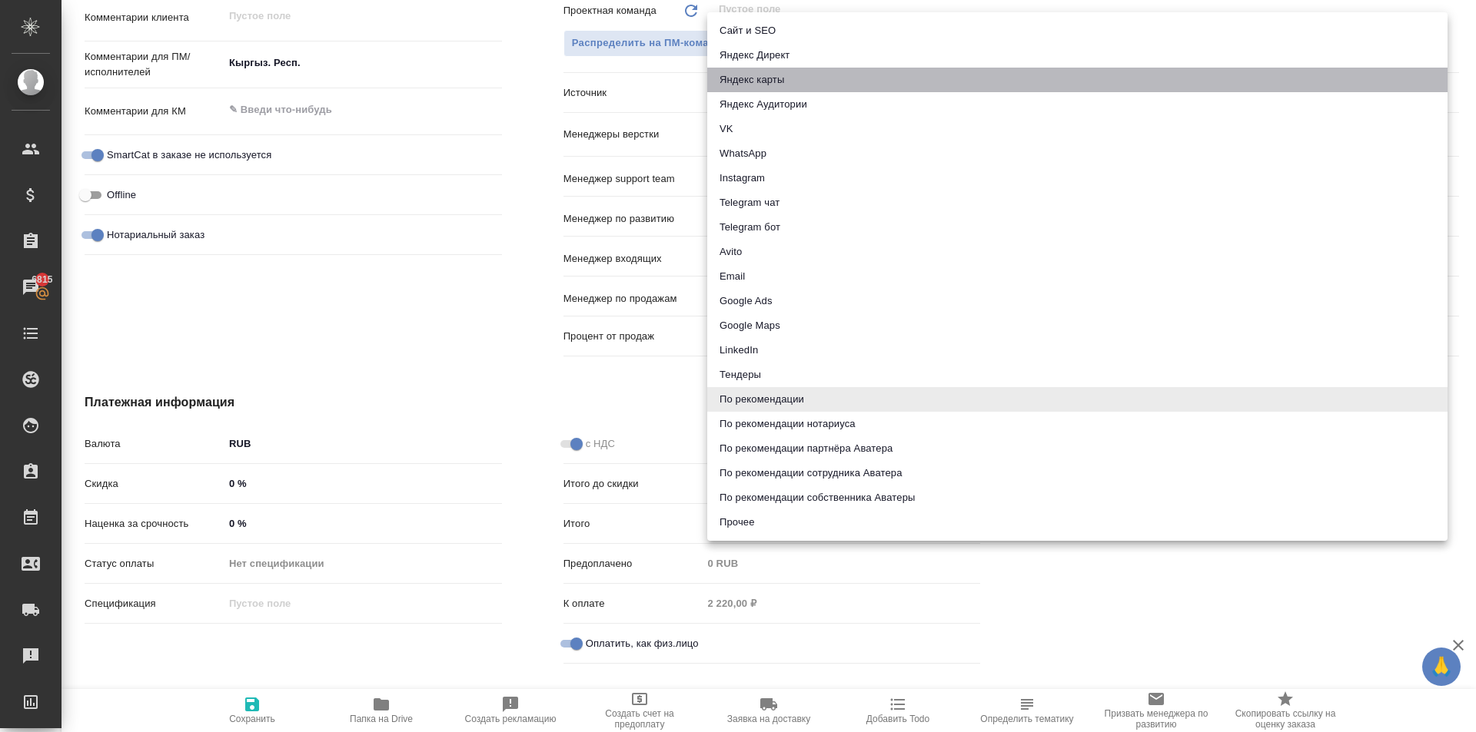
click at [830, 74] on li "Яндекс карты" at bounding box center [1077, 80] width 740 height 25
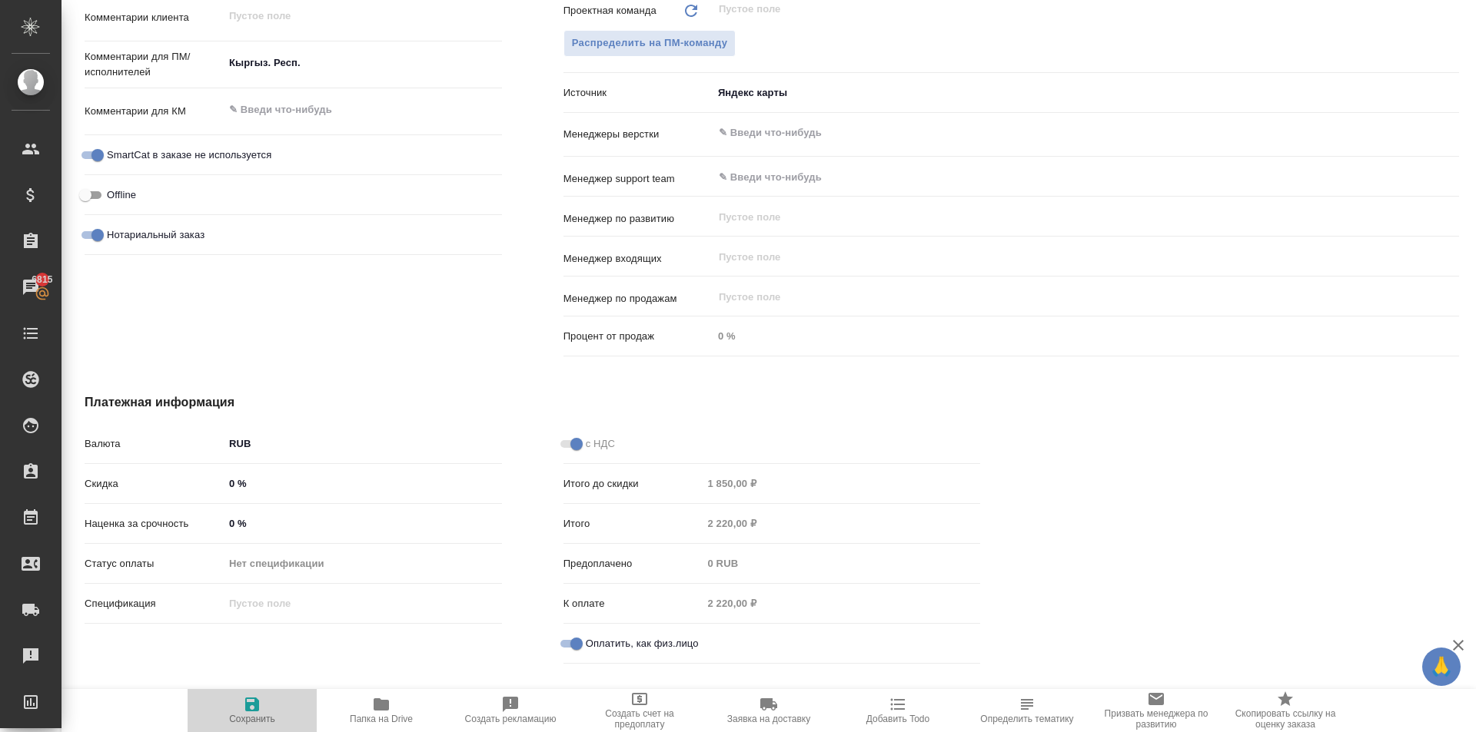
drag, startPoint x: 263, startPoint y: 697, endPoint x: 346, endPoint y: 681, distance: 84.6
click at [266, 697] on span "Сохранить" at bounding box center [252, 710] width 111 height 29
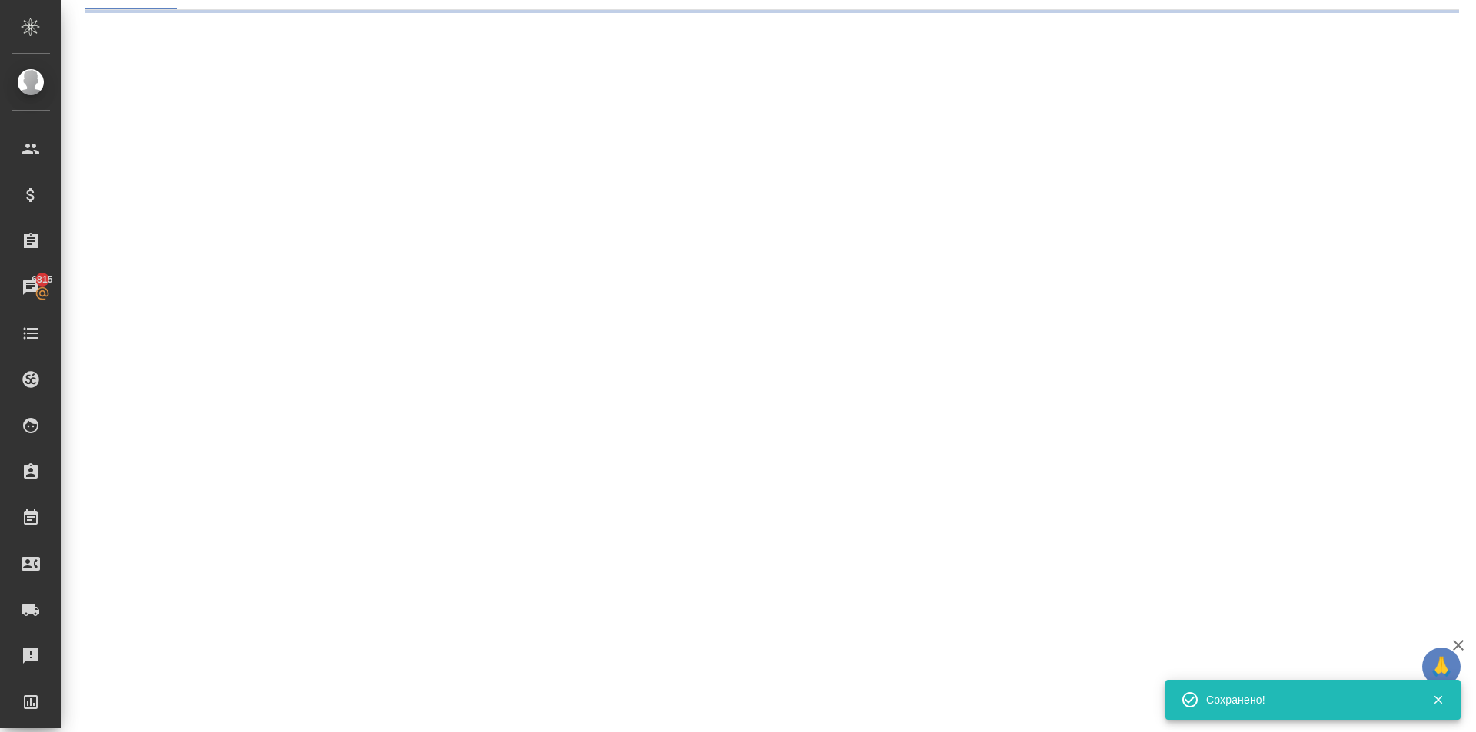
scroll to position [0, 0]
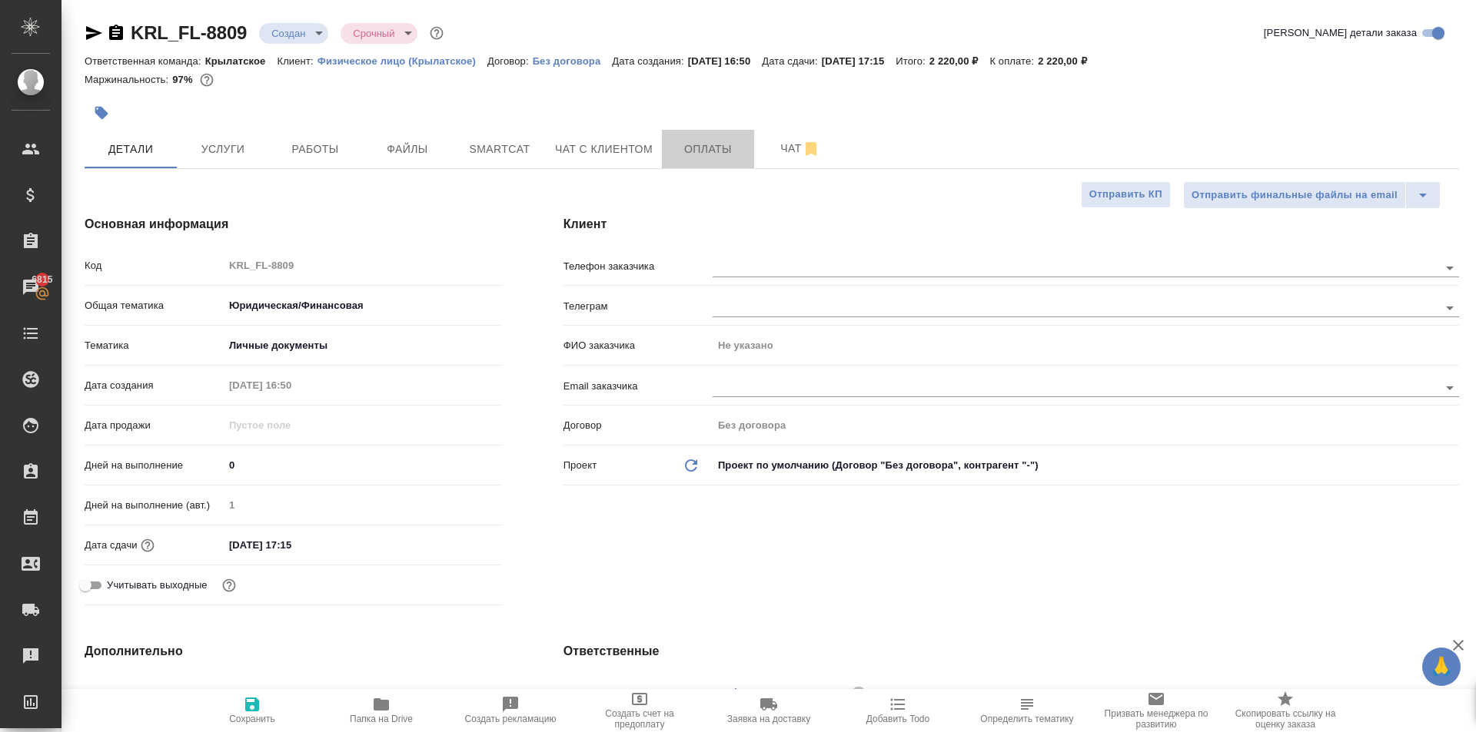
drag, startPoint x: 736, startPoint y: 166, endPoint x: 653, endPoint y: 184, distance: 84.9
click at [629, 134] on button "Чат с клиентом" at bounding box center [604, 149] width 116 height 38
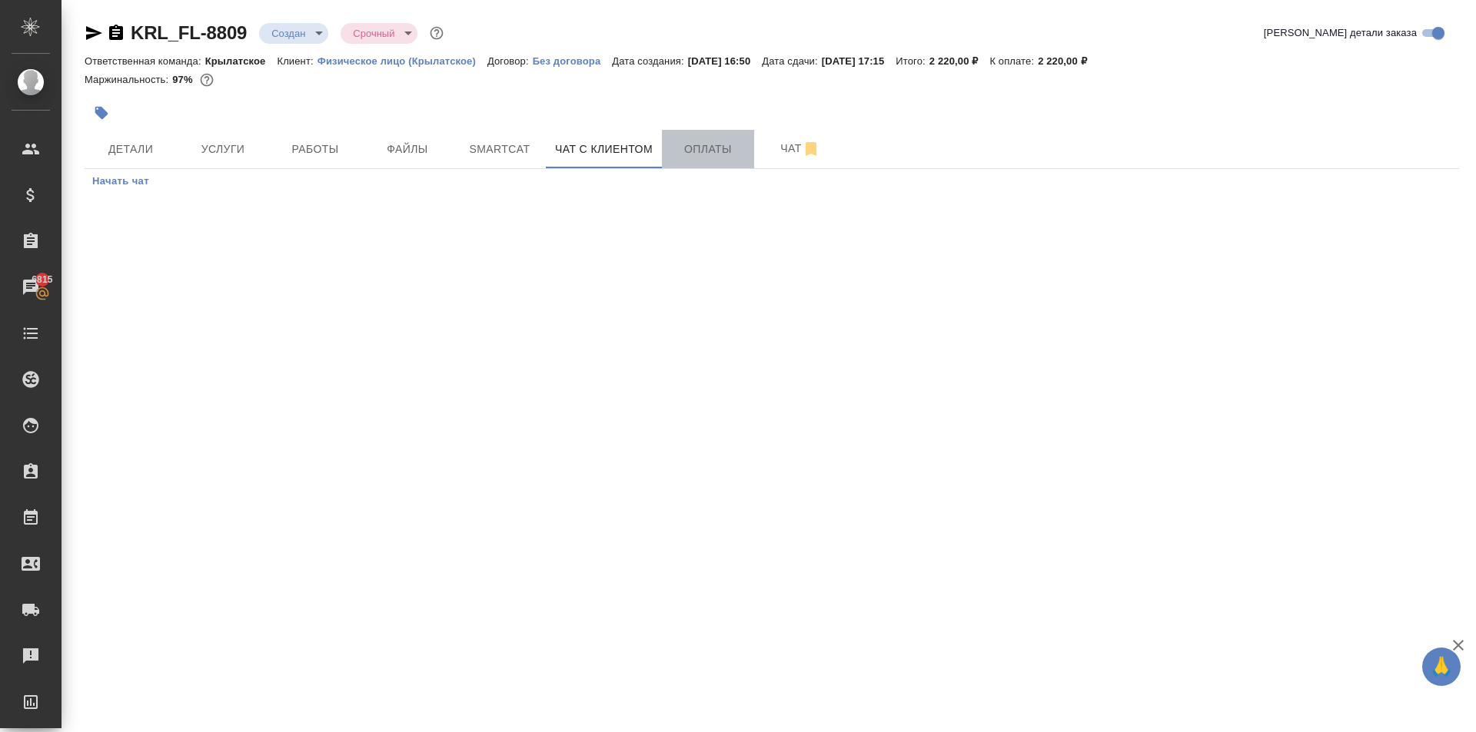
click at [722, 167] on button "Оплаты" at bounding box center [708, 149] width 92 height 38
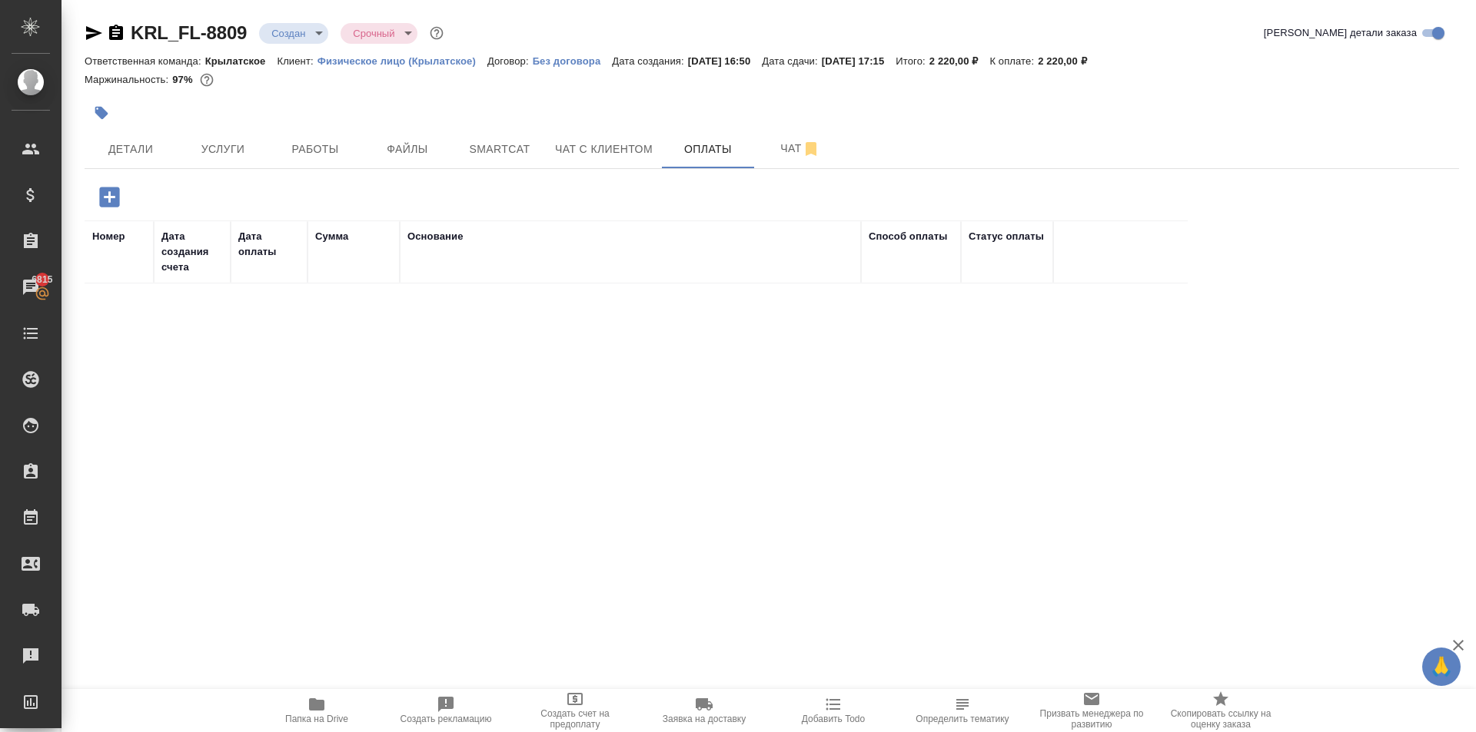
drag, startPoint x: 97, startPoint y: 190, endPoint x: 148, endPoint y: 179, distance: 51.9
click at [211, 182] on div at bounding box center [314, 197] width 458 height 32
click at [121, 194] on icon "button" at bounding box center [109, 197] width 27 height 27
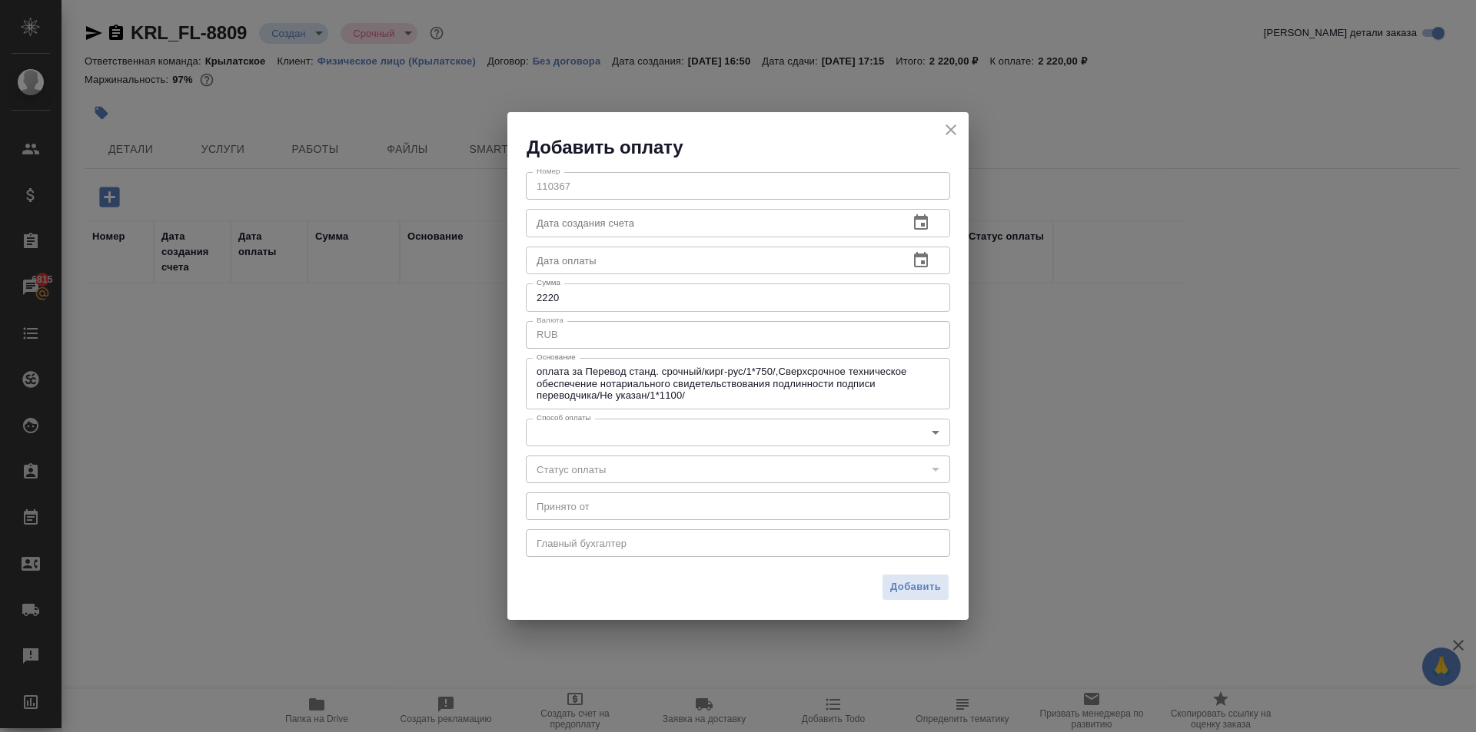
drag, startPoint x: 691, startPoint y: 447, endPoint x: 682, endPoint y: 443, distance: 9.3
click at [689, 446] on div "Номер 110367 Номер Дата создания счета Дата создания счета Дата оплаты Дата опл…" at bounding box center [737, 363] width 461 height 407
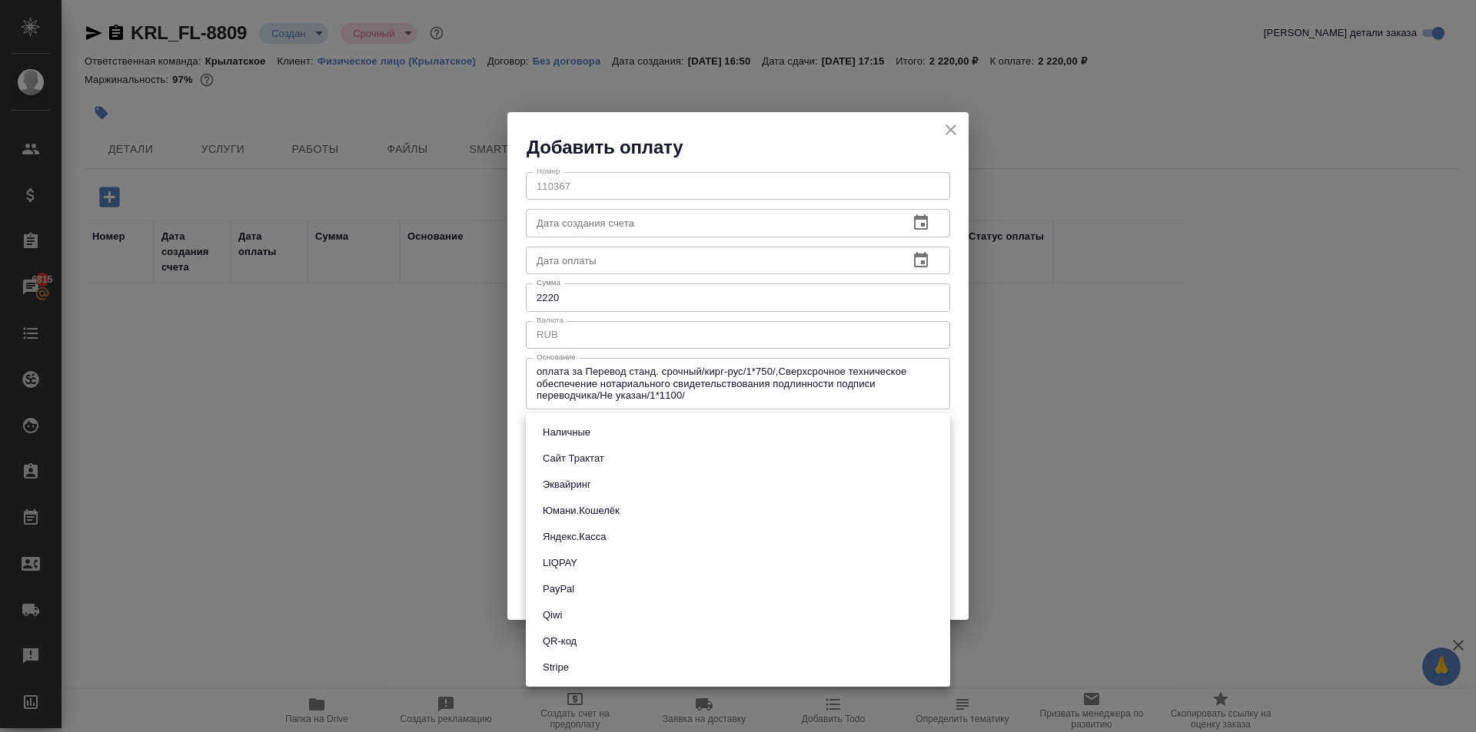
click at [666, 432] on body "🙏 .cls-1 fill:#fff; AWATERA Kasymov Timur Клиенты Спецификации Заказы 6815 Чаты…" at bounding box center [738, 366] width 1476 height 732
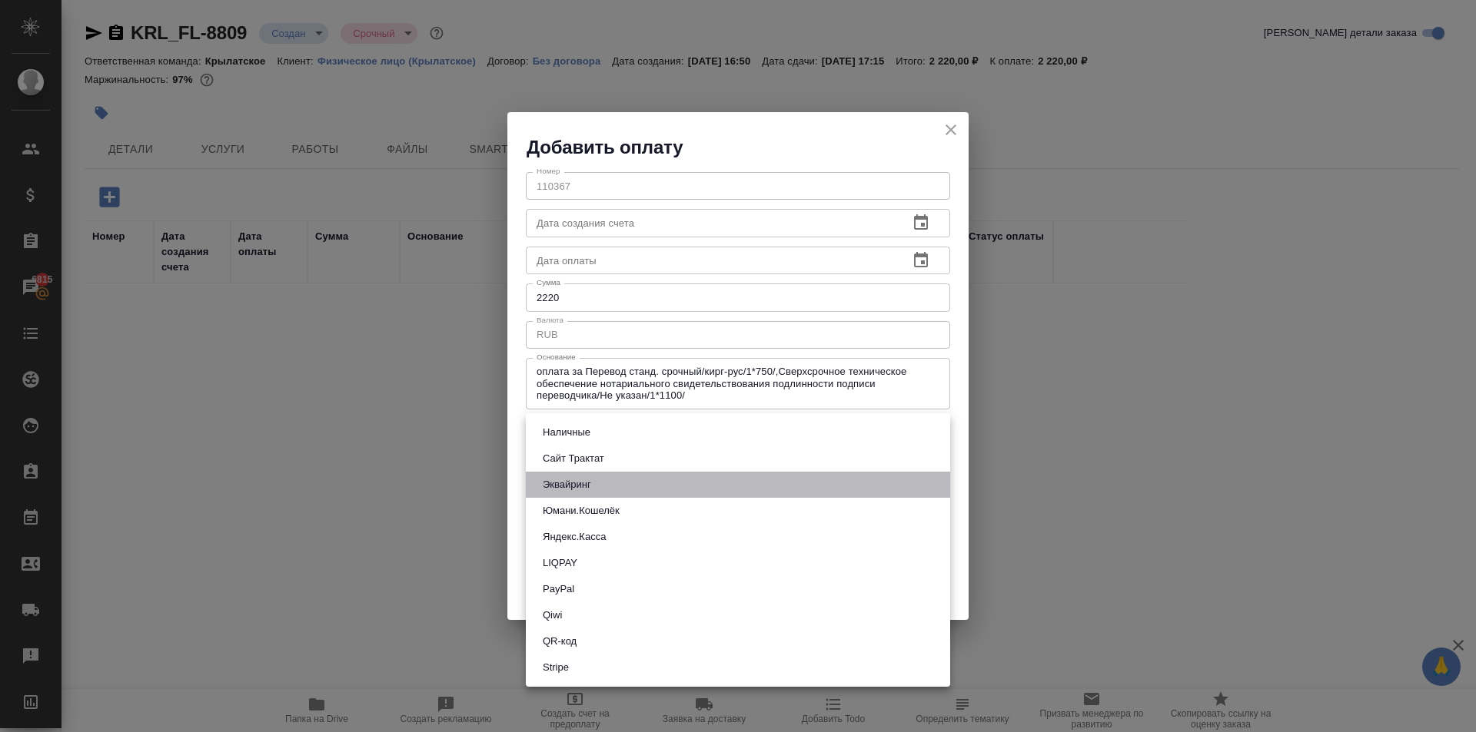
drag, startPoint x: 583, startPoint y: 487, endPoint x: 655, endPoint y: 503, distance: 73.1
click at [582, 487] on button "Эквайринг" at bounding box center [567, 485] width 58 height 17
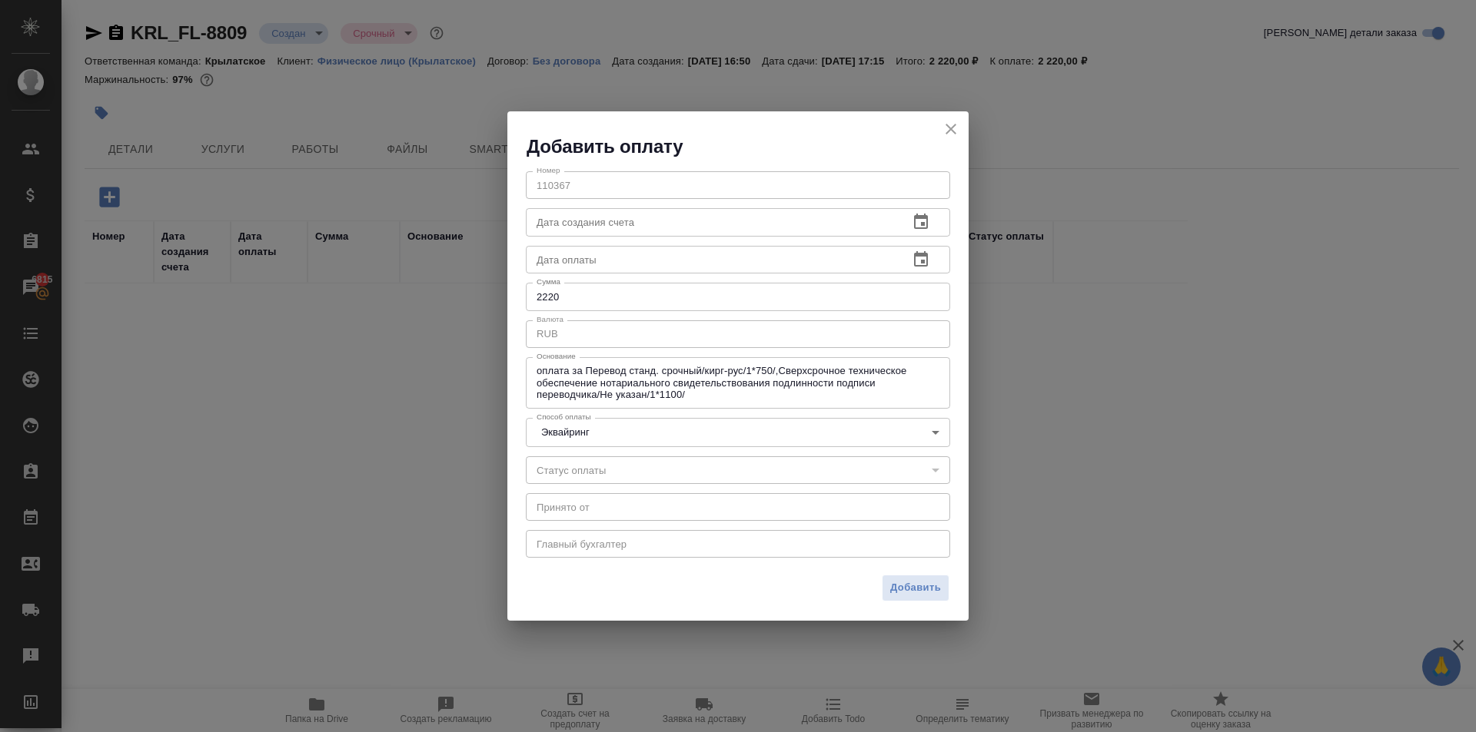
click at [891, 569] on div "Добавить" at bounding box center [737, 594] width 461 height 54
click at [895, 574] on div "Добавить" at bounding box center [737, 594] width 461 height 54
click at [908, 599] on button "Добавить" at bounding box center [916, 588] width 68 height 27
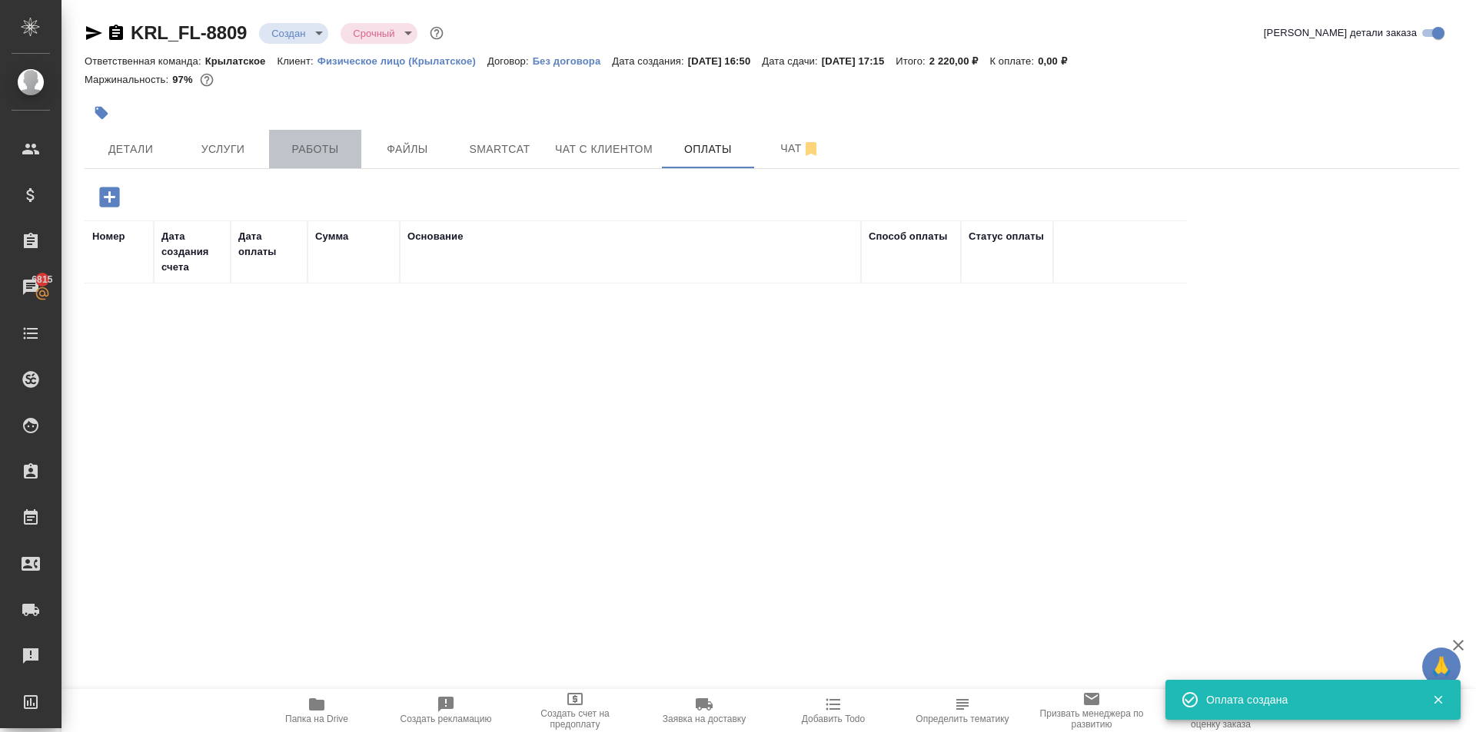
click at [282, 135] on button "Работы" at bounding box center [315, 149] width 92 height 38
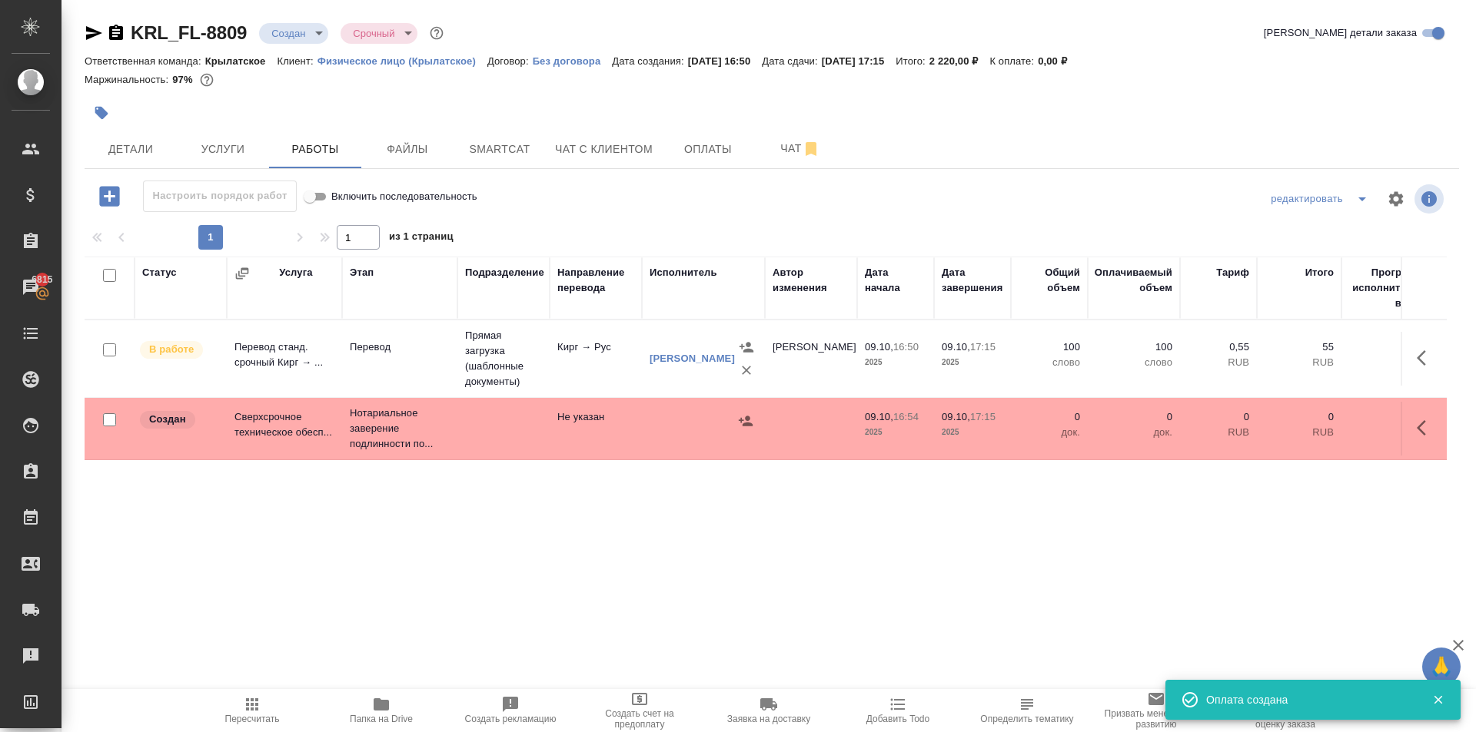
click at [248, 700] on icon "button" at bounding box center [252, 705] width 12 height 12
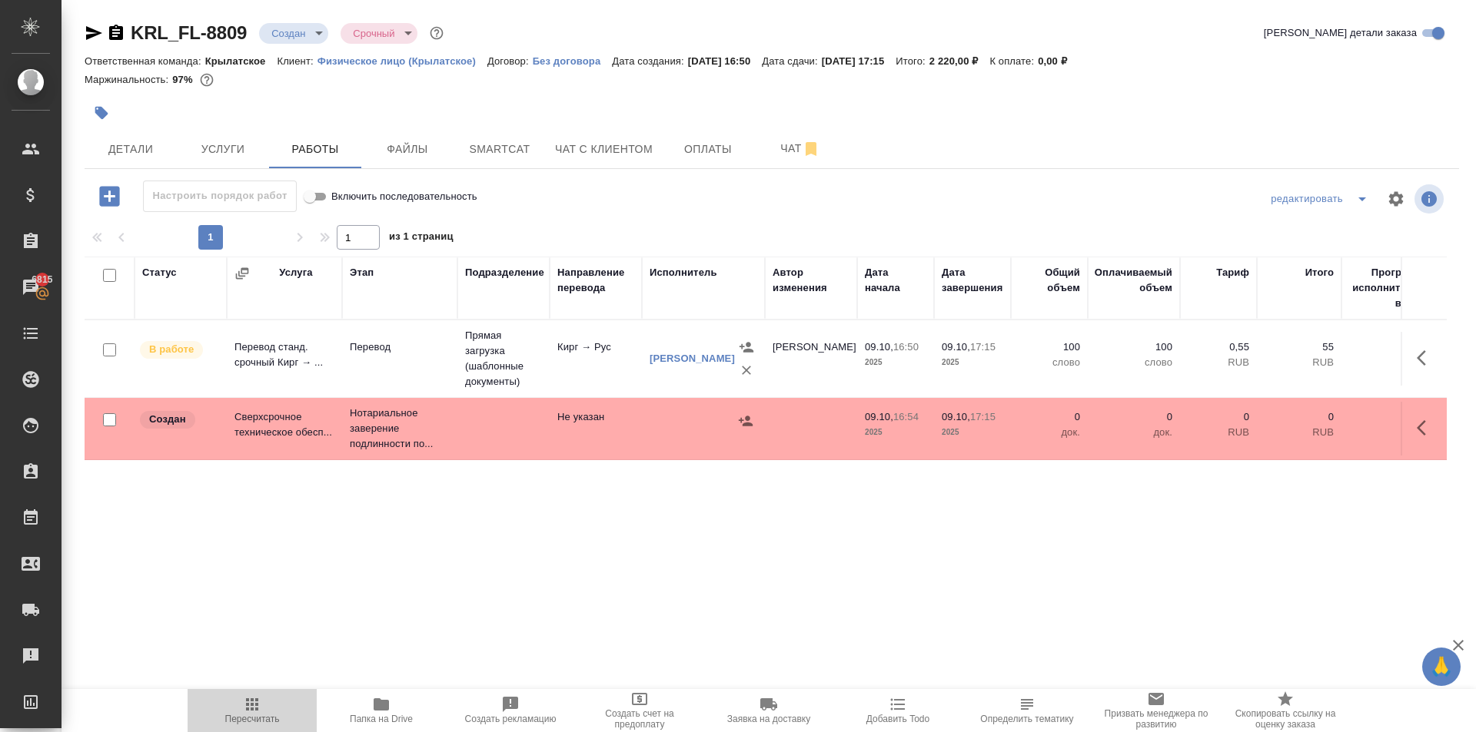
click at [248, 701] on icon "button" at bounding box center [252, 705] width 12 height 12
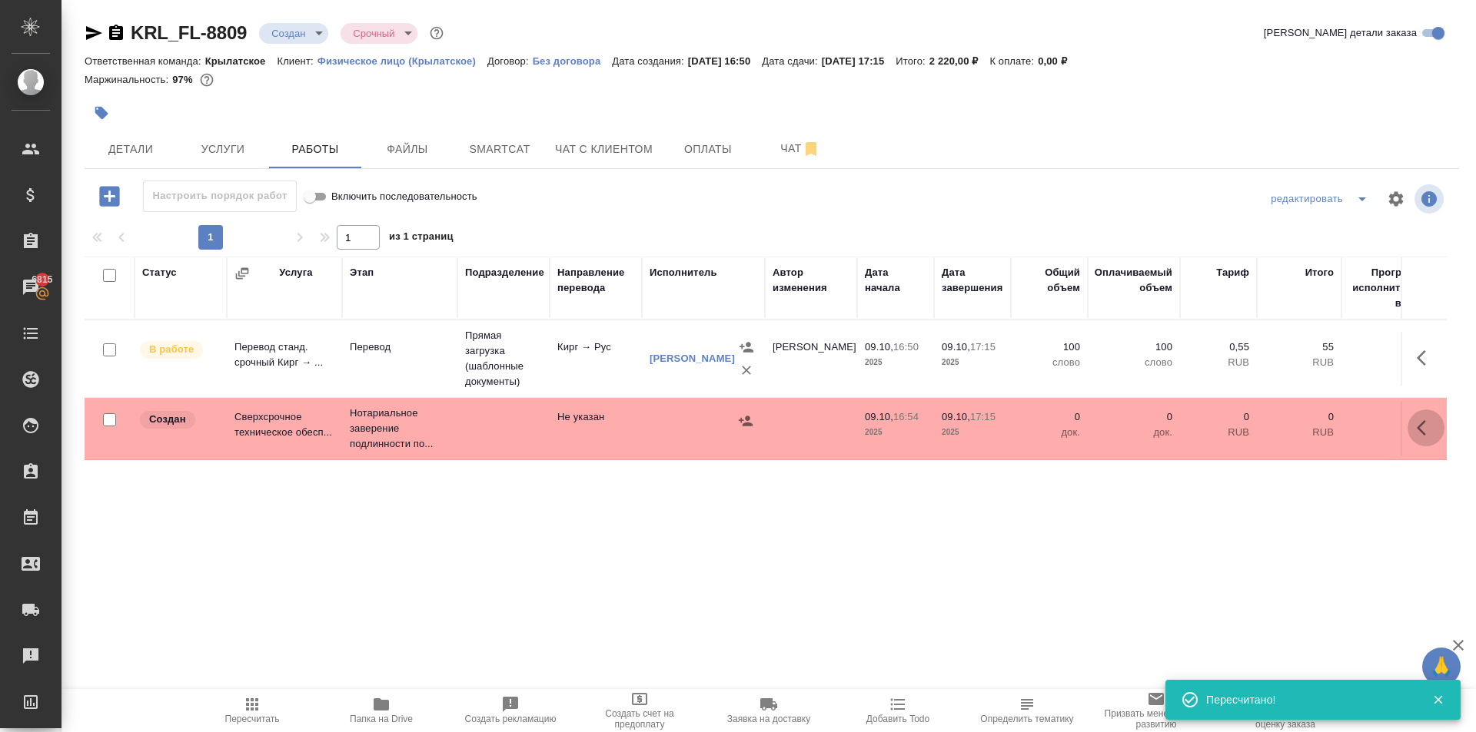
click at [1411, 420] on button "button" at bounding box center [1425, 428] width 37 height 37
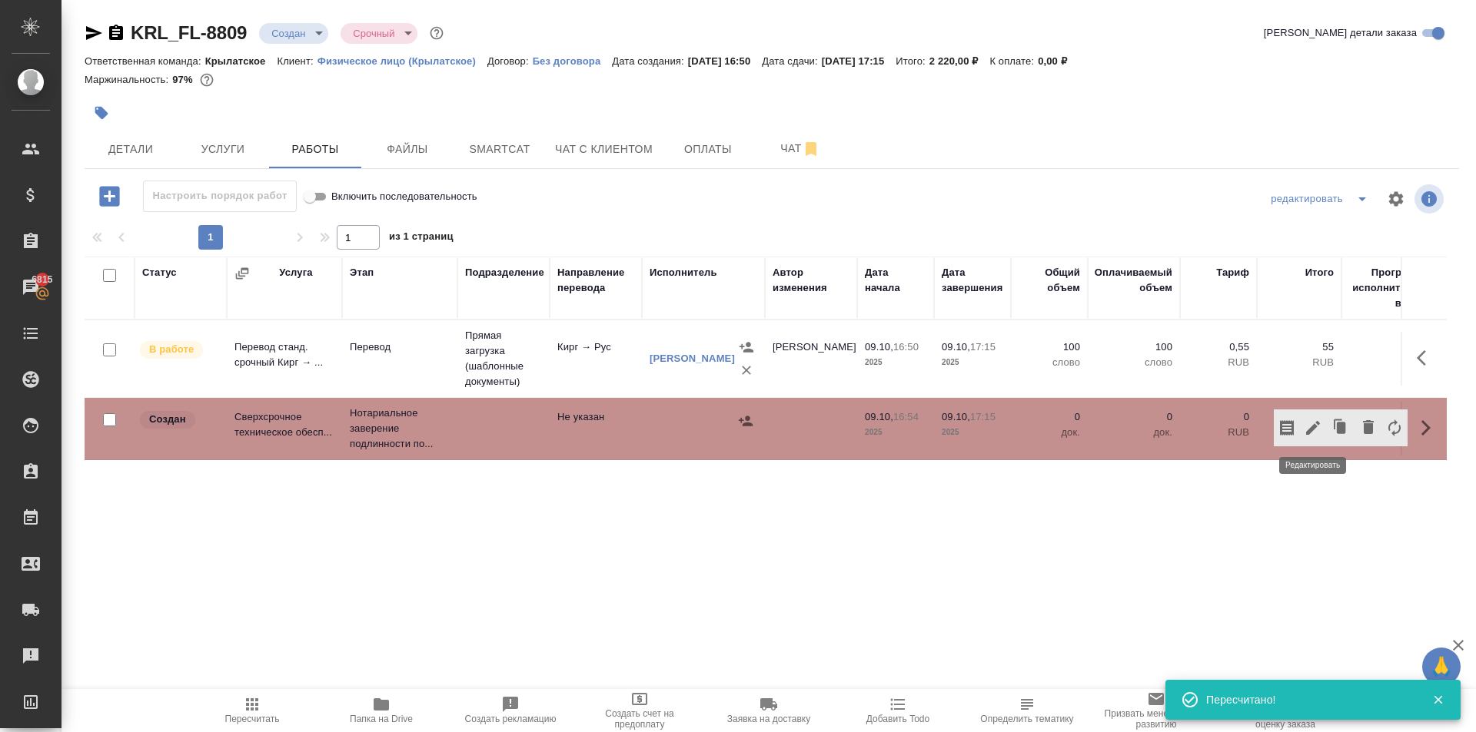
click at [1308, 430] on icon "button" at bounding box center [1313, 428] width 14 height 14
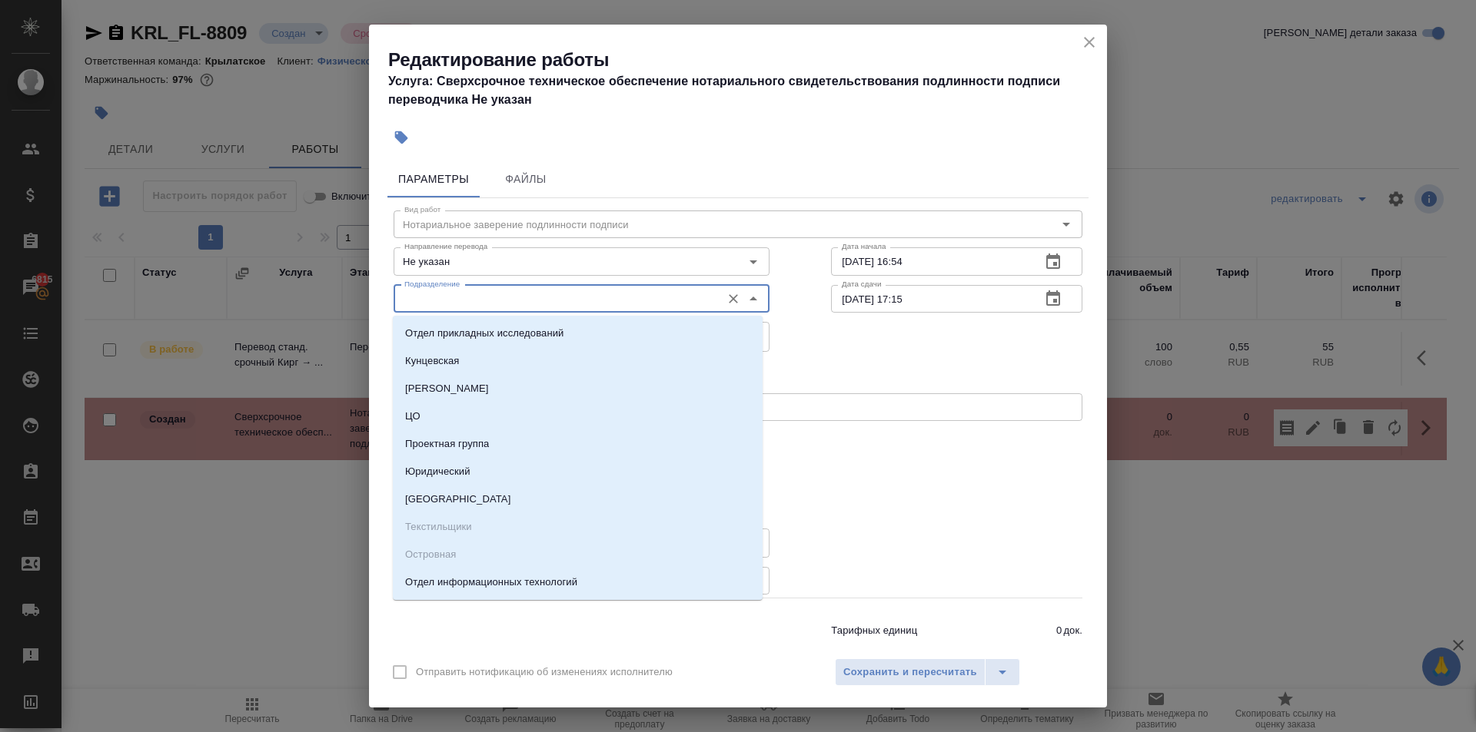
click at [440, 297] on input "Подразделение" at bounding box center [555, 299] width 315 height 18
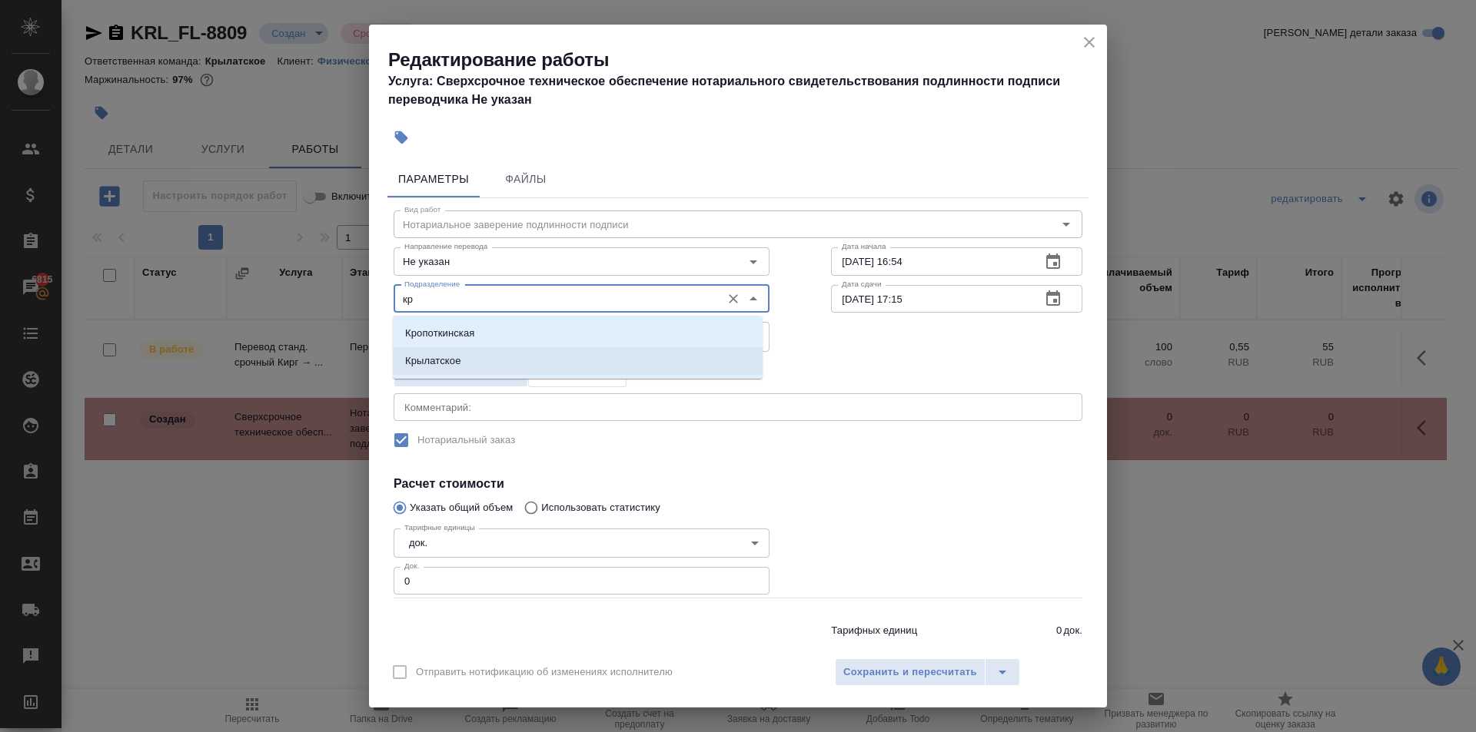
click at [439, 360] on p "Крылатское" at bounding box center [433, 361] width 56 height 15
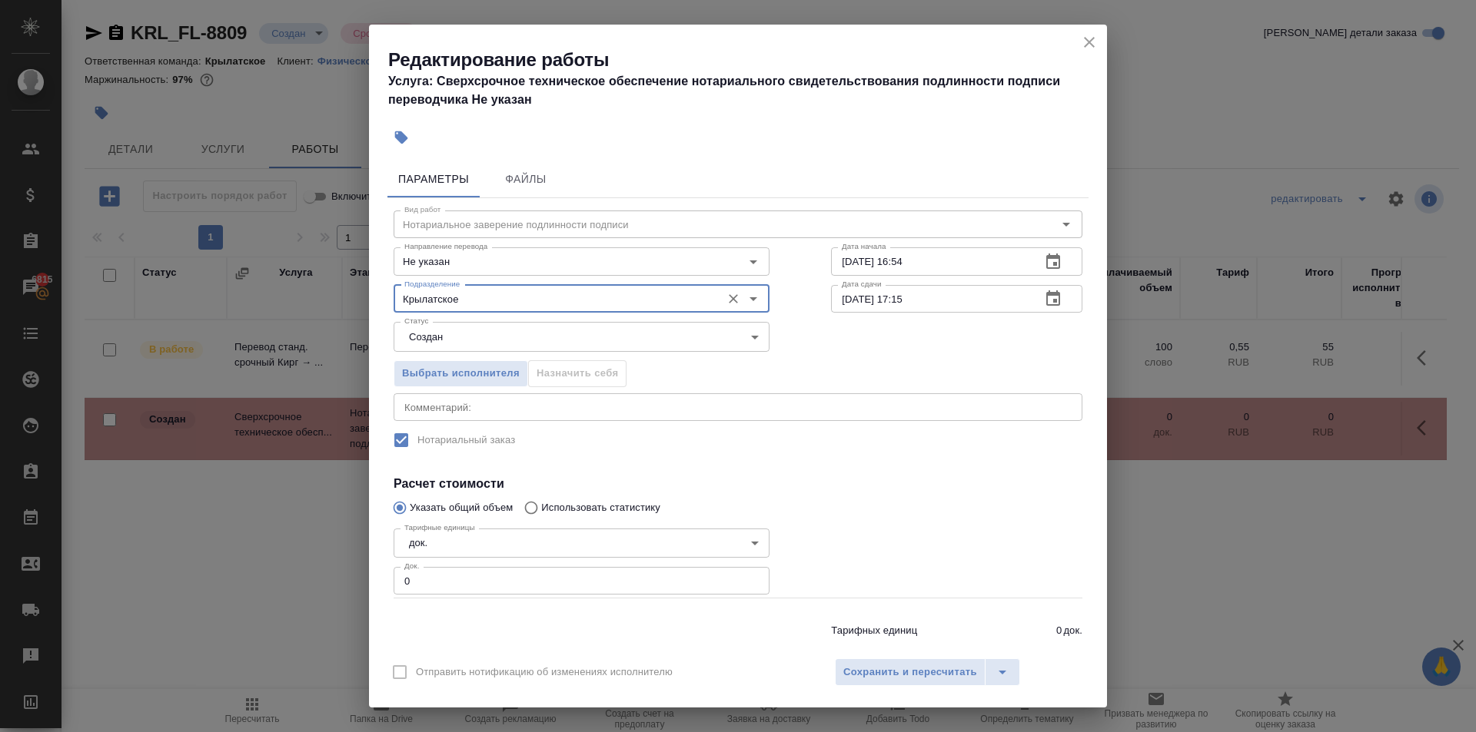
drag, startPoint x: 420, startPoint y: 580, endPoint x: 376, endPoint y: 561, distance: 47.8
click at [376, 561] on div "Параметры Файлы Вид работ Нотариальное заверение подлинности подписи Вид работ …" at bounding box center [738, 401] width 738 height 494
drag, startPoint x: 820, startPoint y: 660, endPoint x: 852, endPoint y: 666, distance: 32.9
click at [852, 666] on div "Отправить нотификацию об изменениях исполнителю Сохранить и пересчитать" at bounding box center [738, 678] width 738 height 59
click at [854, 666] on span "Сохранить и пересчитать" at bounding box center [910, 673] width 134 height 18
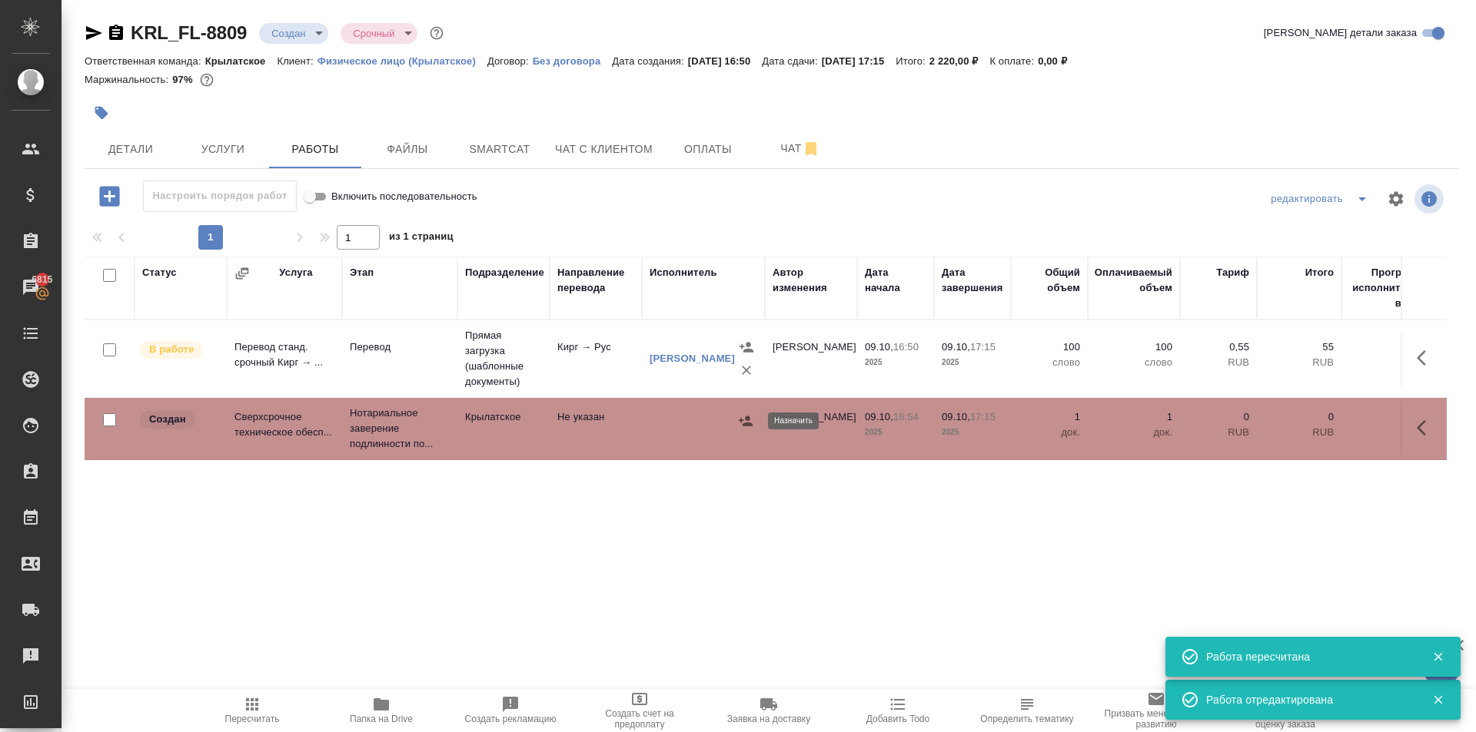
click at [743, 415] on icon "button" at bounding box center [745, 420] width 15 height 15
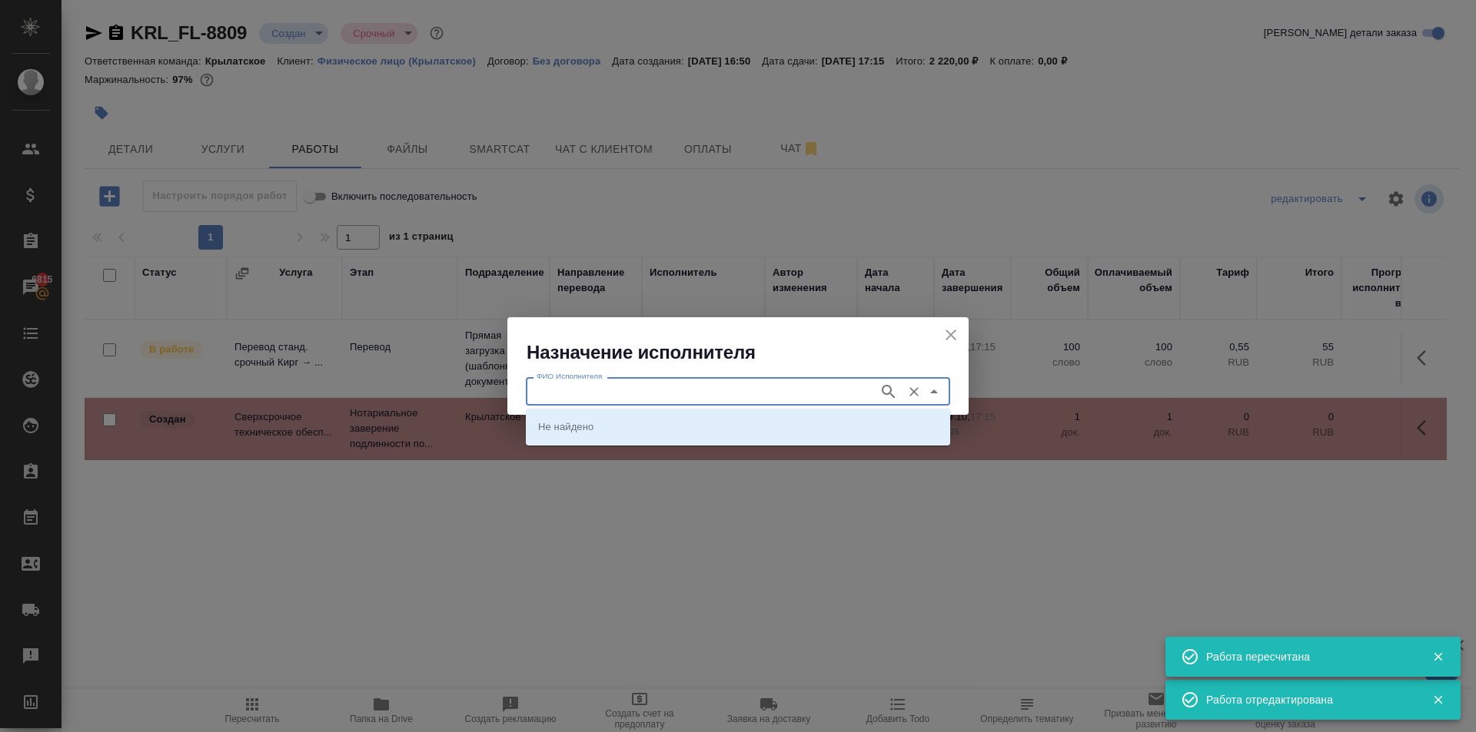
click at [623, 385] on input "ФИО Исполнителя" at bounding box center [700, 391] width 340 height 18
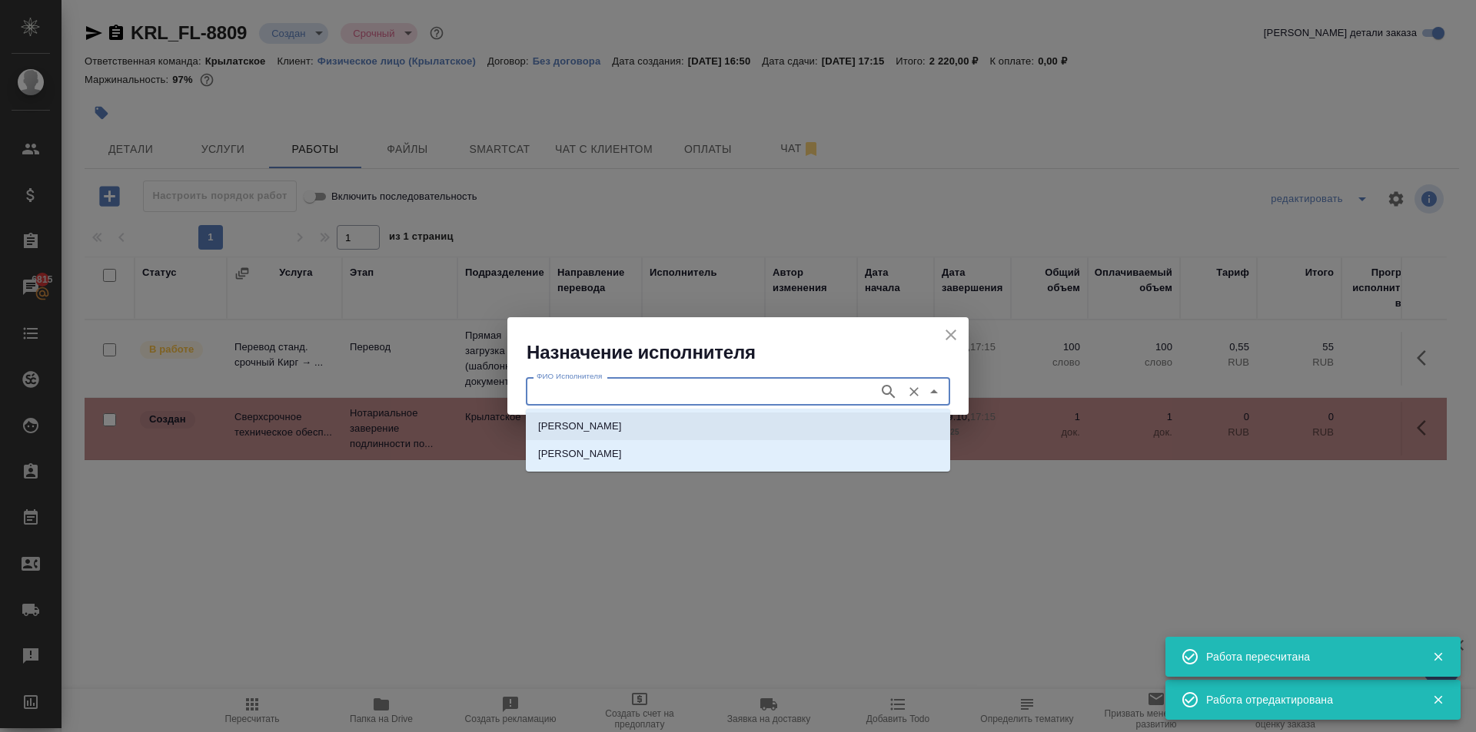
drag, startPoint x: 666, startPoint y: 423, endPoint x: 656, endPoint y: 445, distance: 24.7
click at [622, 423] on p "НОТАРИУС Мацуленко Юлия Юрьевна" at bounding box center [580, 426] width 84 height 15
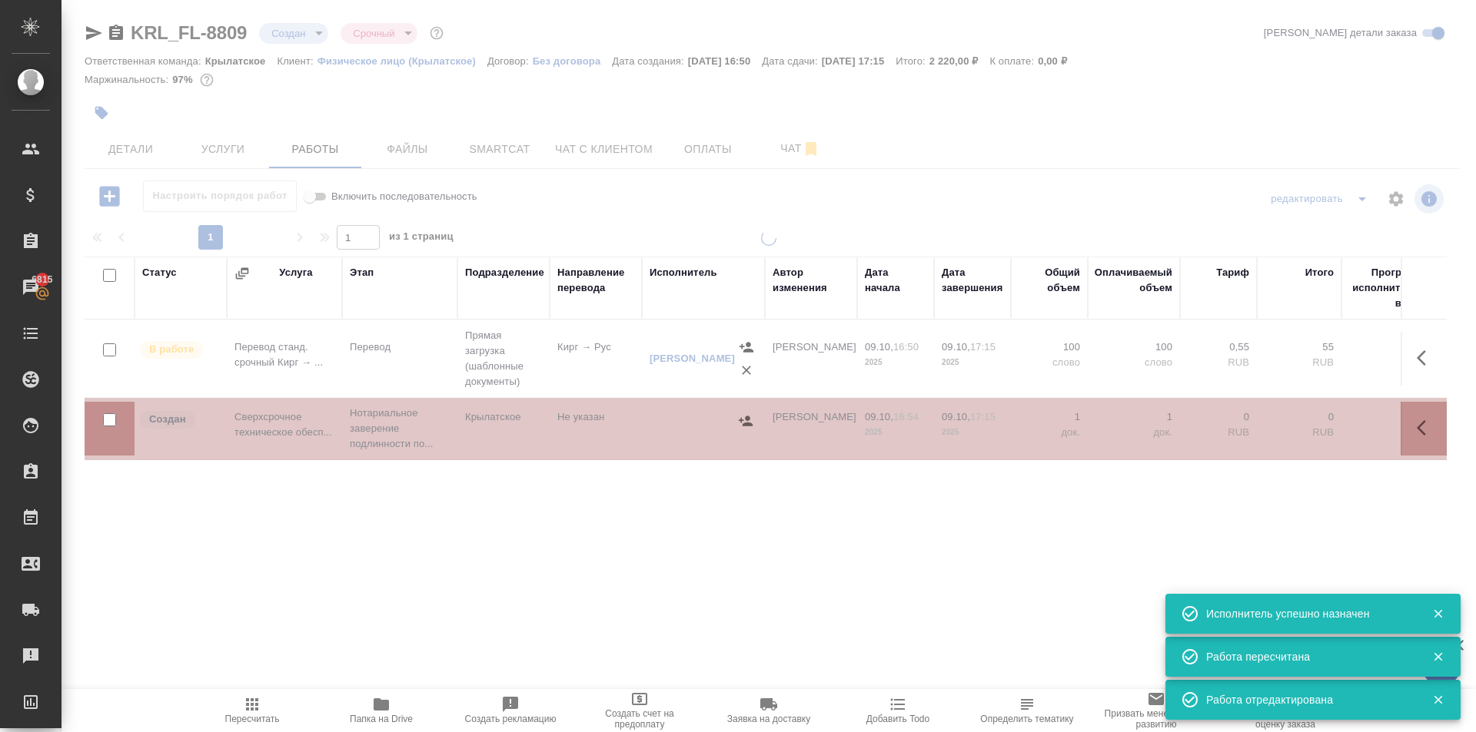
drag, startPoint x: 274, startPoint y: 677, endPoint x: 264, endPoint y: 677, distance: 10.8
click at [264, 677] on div ".cls-1 fill:#fff; AWATERA Kasymov Timur Клиенты Спецификации Заказы 6815 Чаты T…" at bounding box center [738, 366] width 1476 height 732
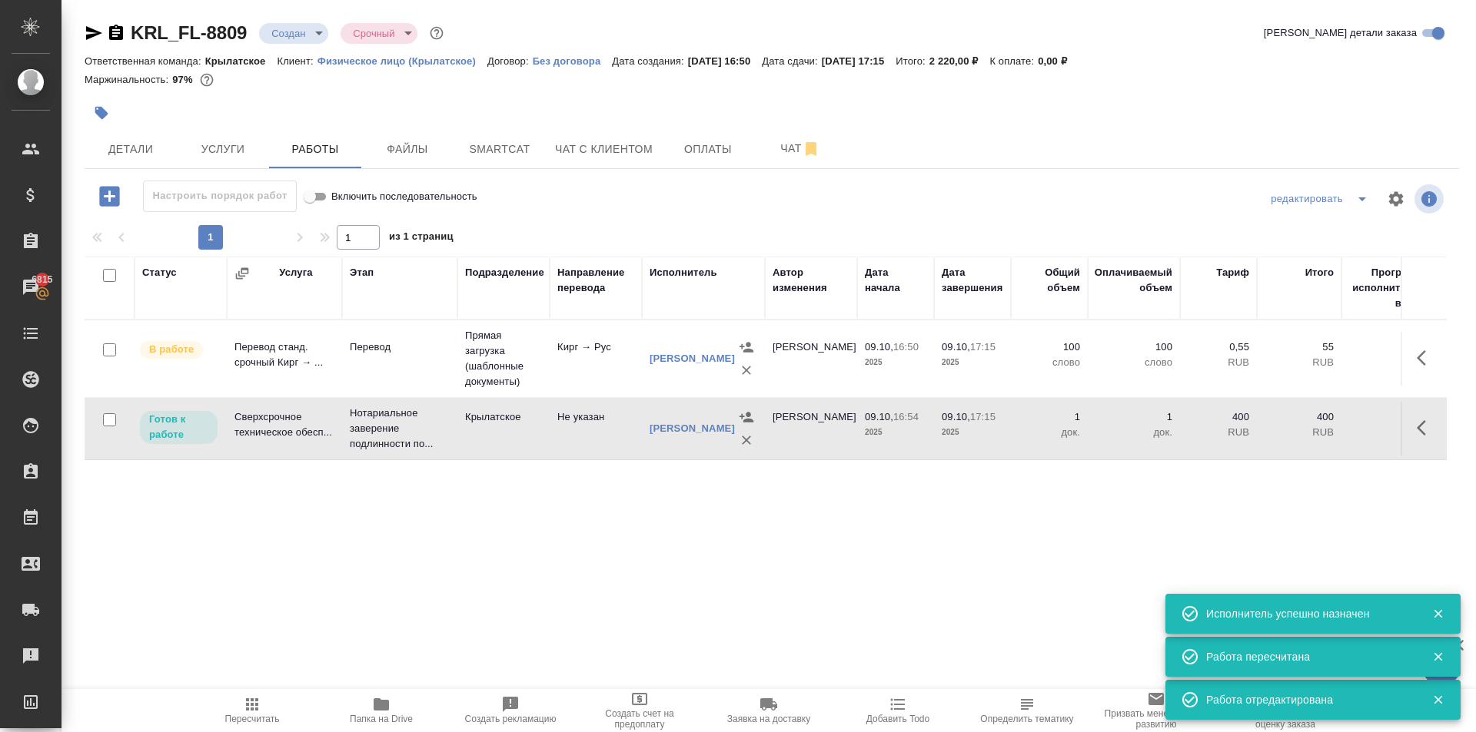
click at [275, 711] on button "Пересчитать" at bounding box center [252, 710] width 129 height 43
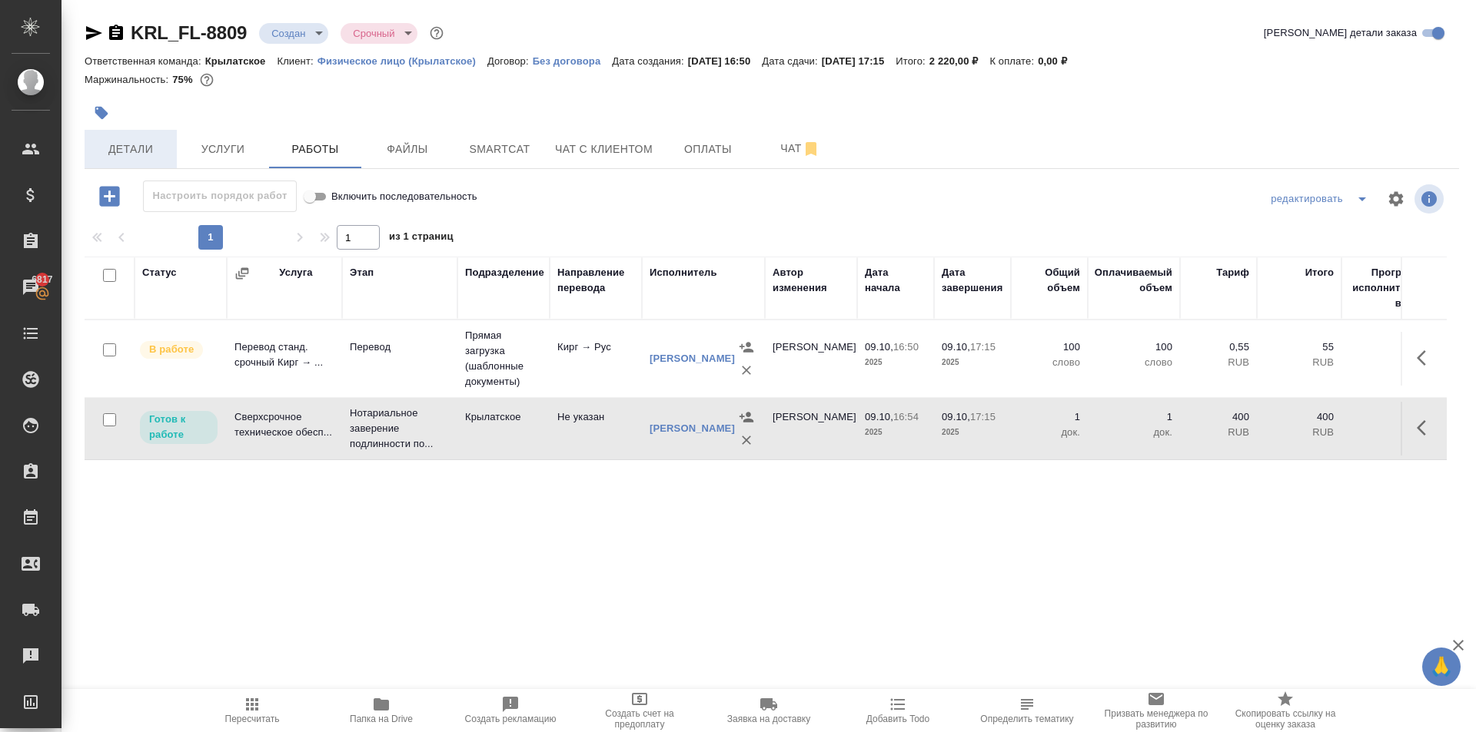
click at [151, 156] on span "Детали" at bounding box center [131, 149] width 74 height 19
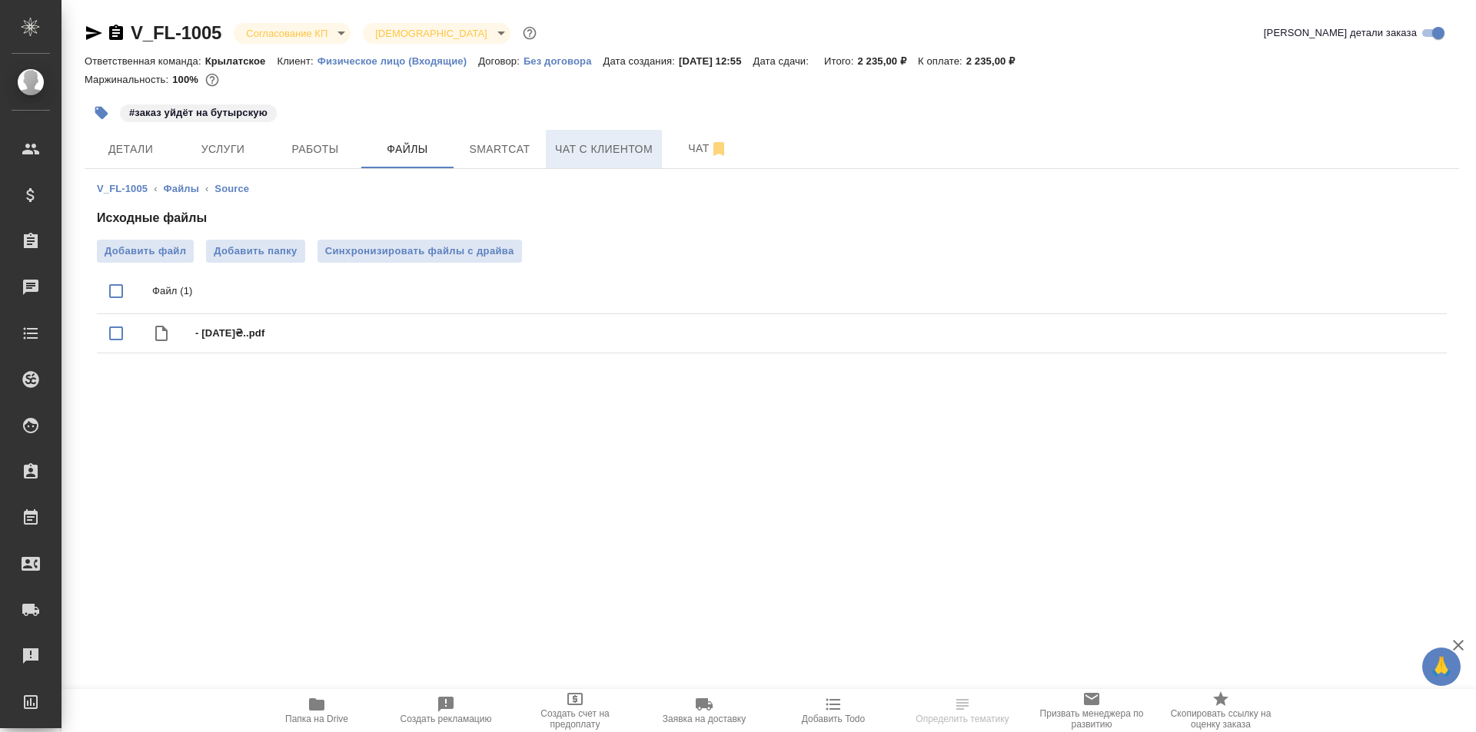
click at [566, 156] on span "Чат с клиентом" at bounding box center [604, 149] width 98 height 19
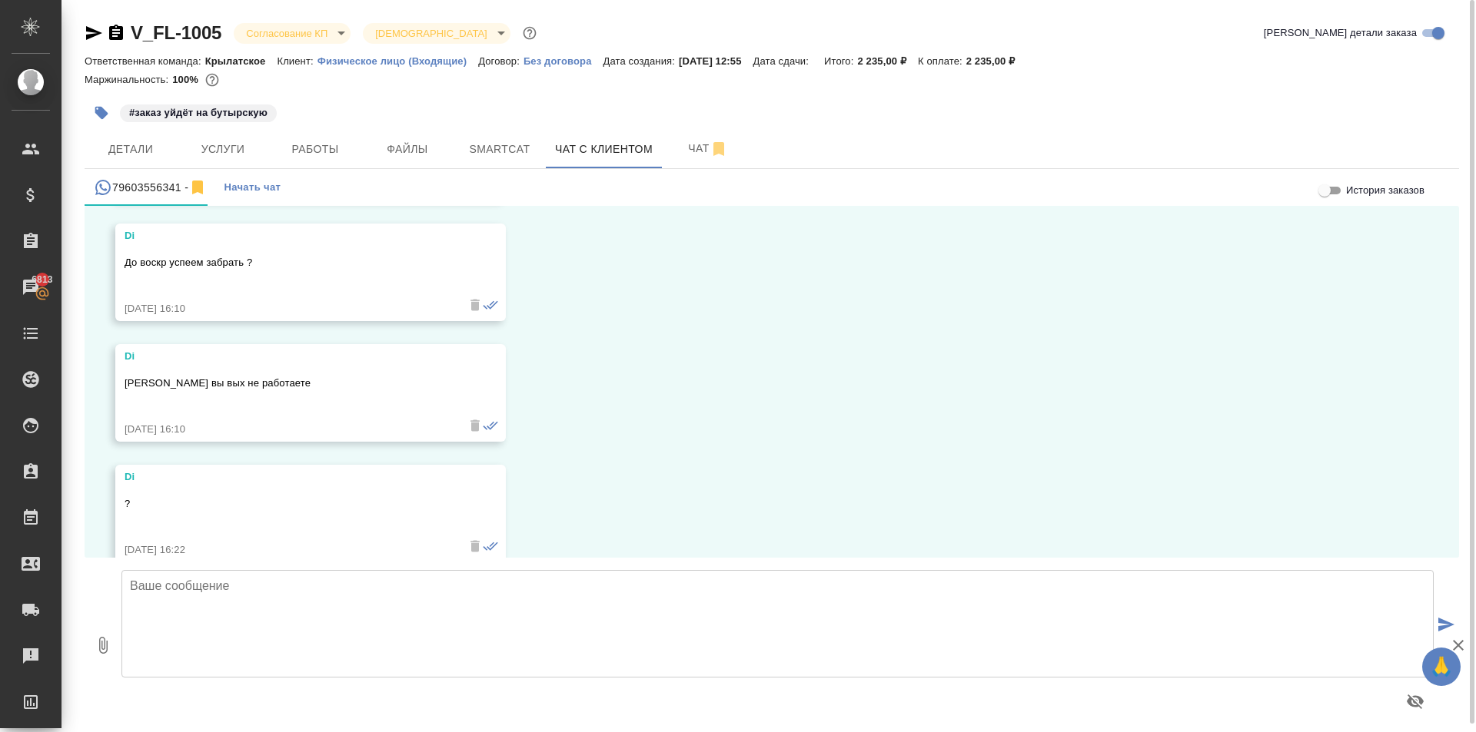
scroll to position [5611, 0]
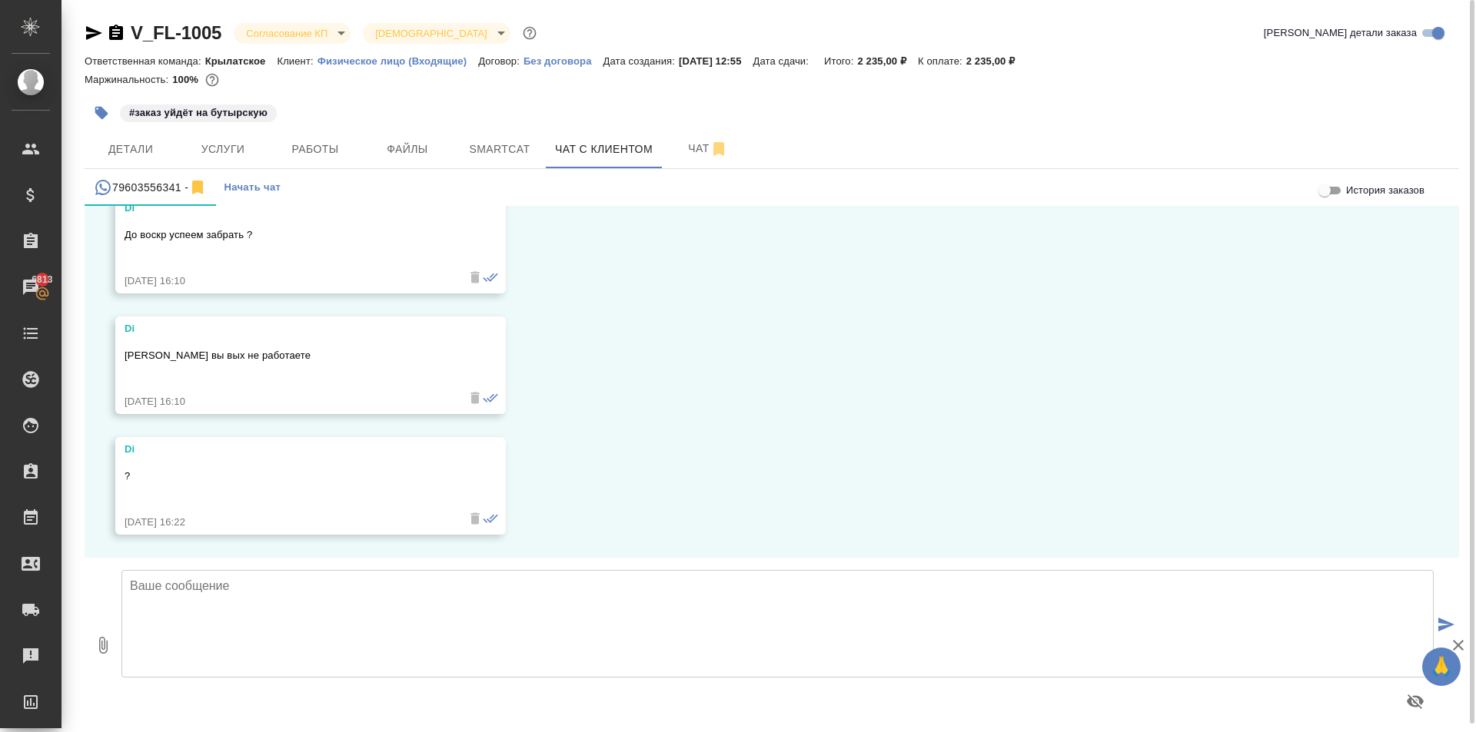
click at [90, 36] on icon "button" at bounding box center [94, 33] width 16 height 14
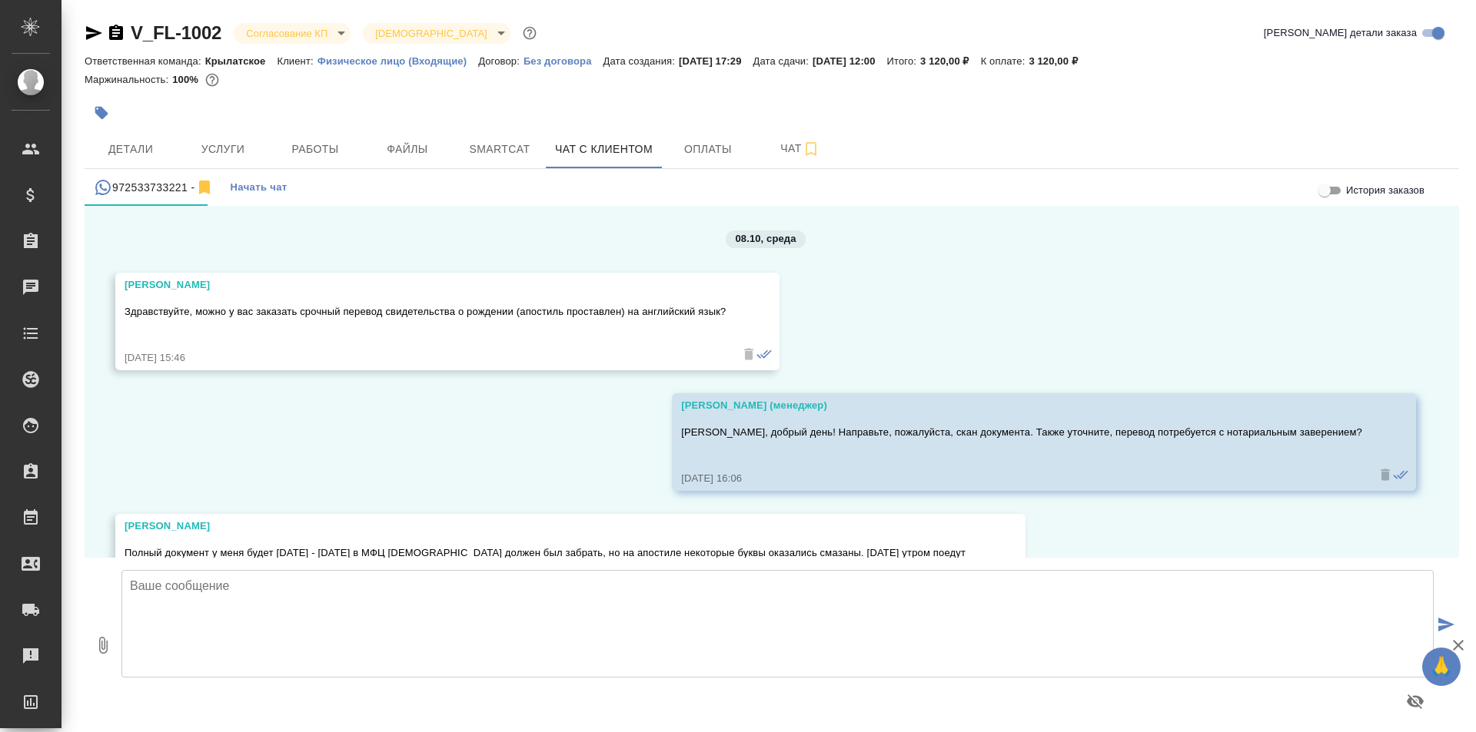
click at [98, 33] on icon "button" at bounding box center [94, 33] width 16 height 14
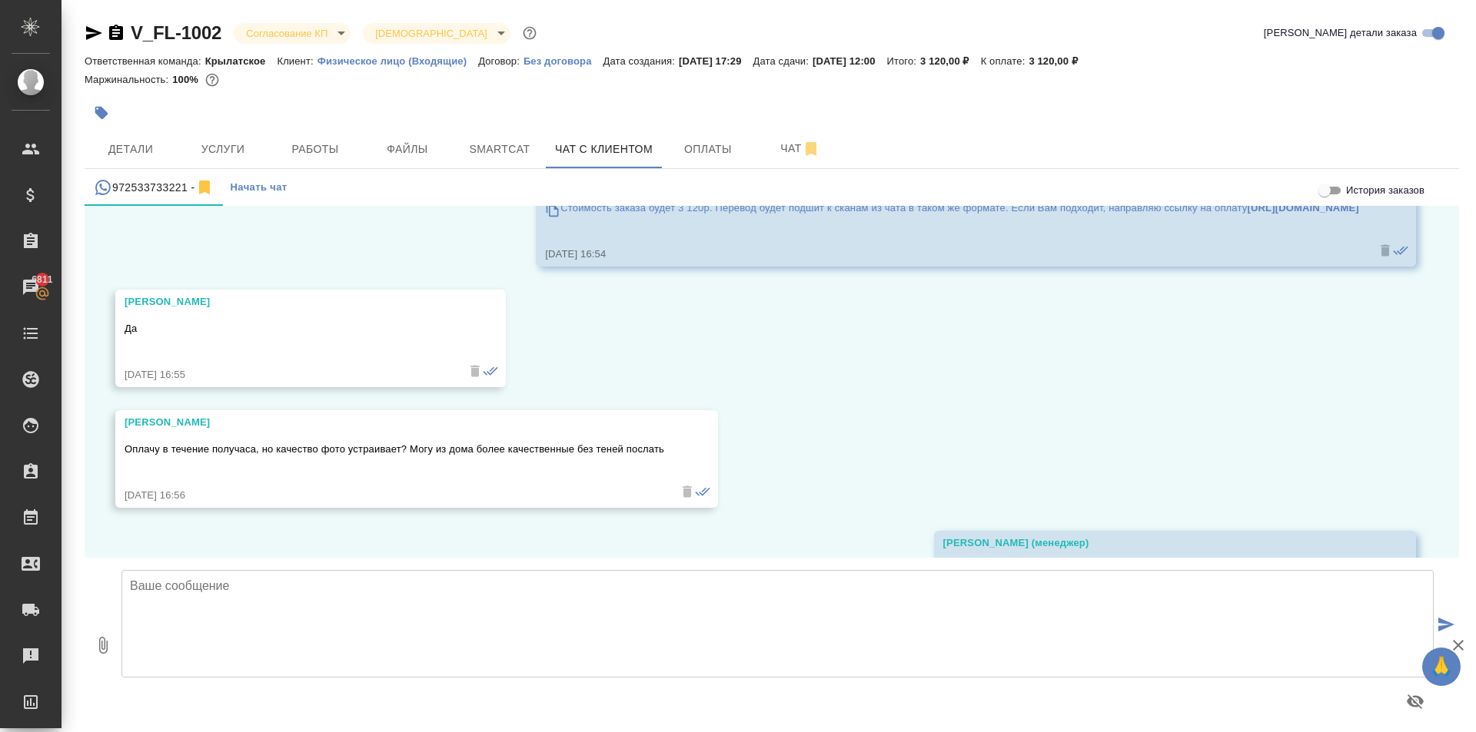
scroll to position [5005, 0]
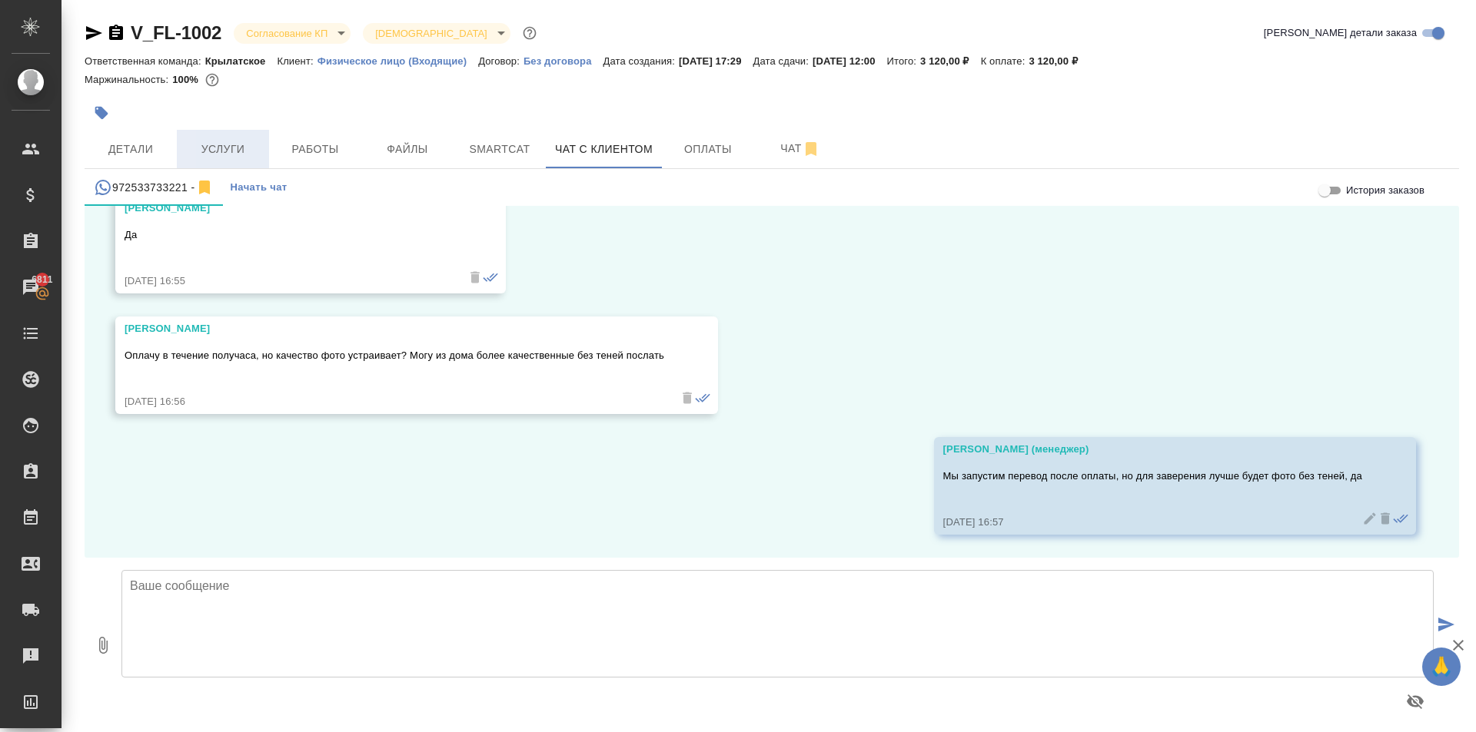
drag, startPoint x: 250, startPoint y: 142, endPoint x: 228, endPoint y: 134, distance: 22.9
click at [277, 310] on div "V_FL-1002 Согласование КП kpNegotiation Святая троица holyTrinity Кратко детали…" at bounding box center [771, 370] width 1391 height 741
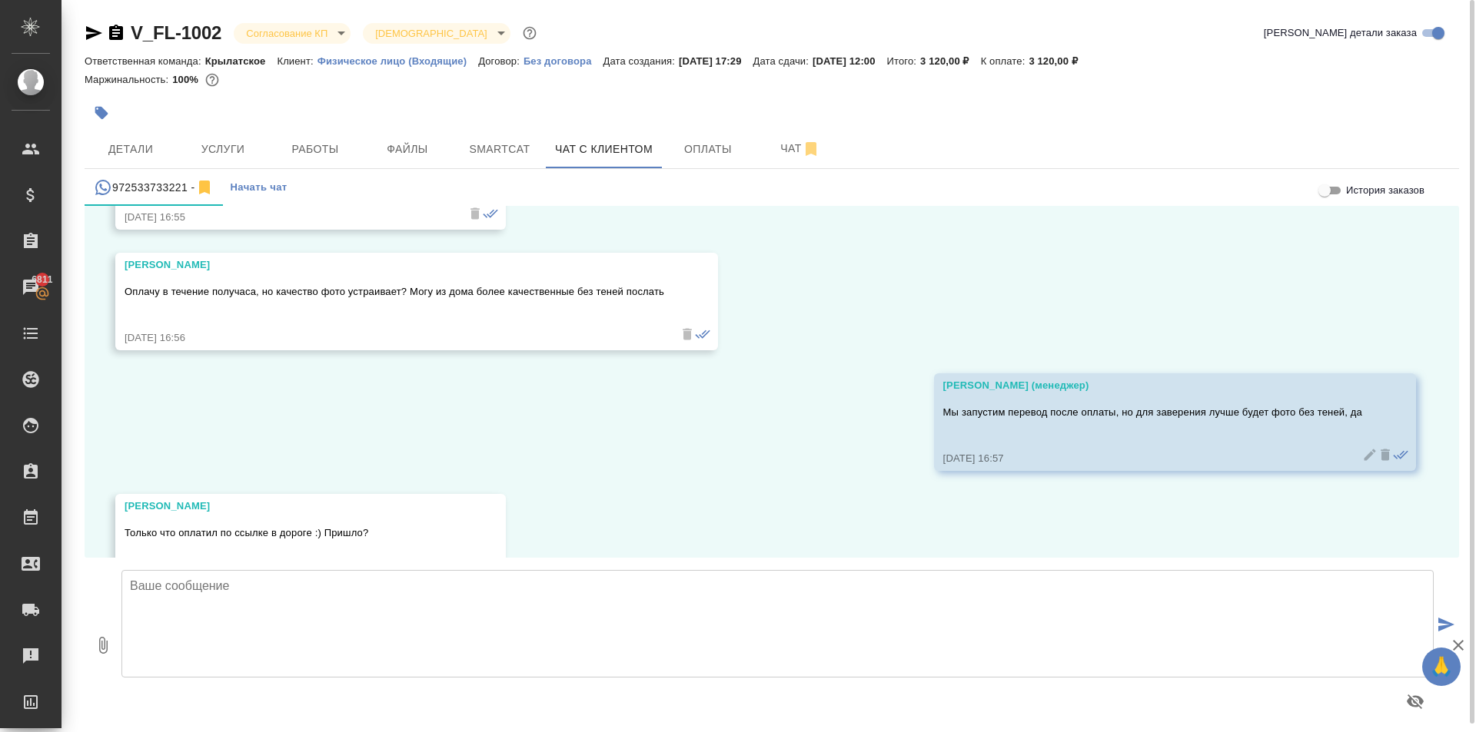
scroll to position [5126, 0]
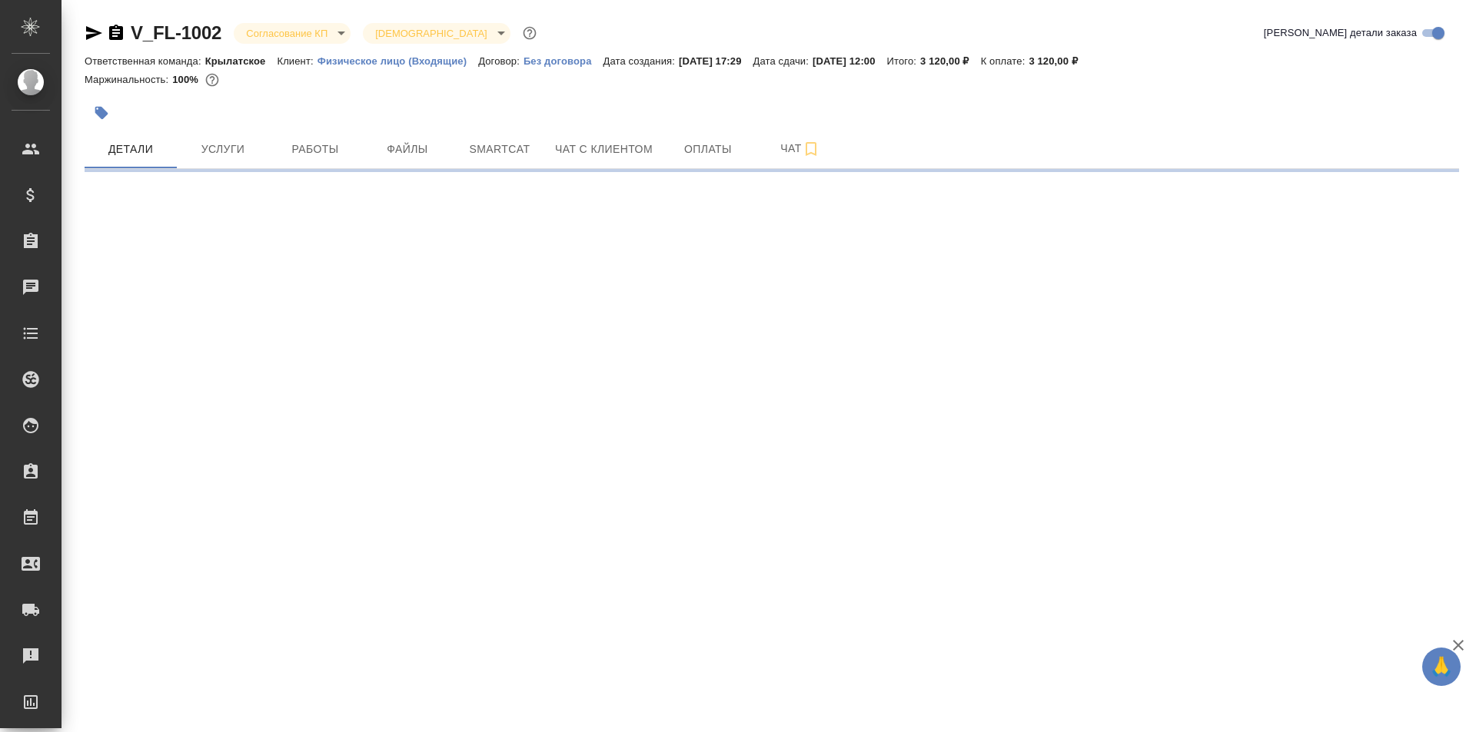
select select "RU"
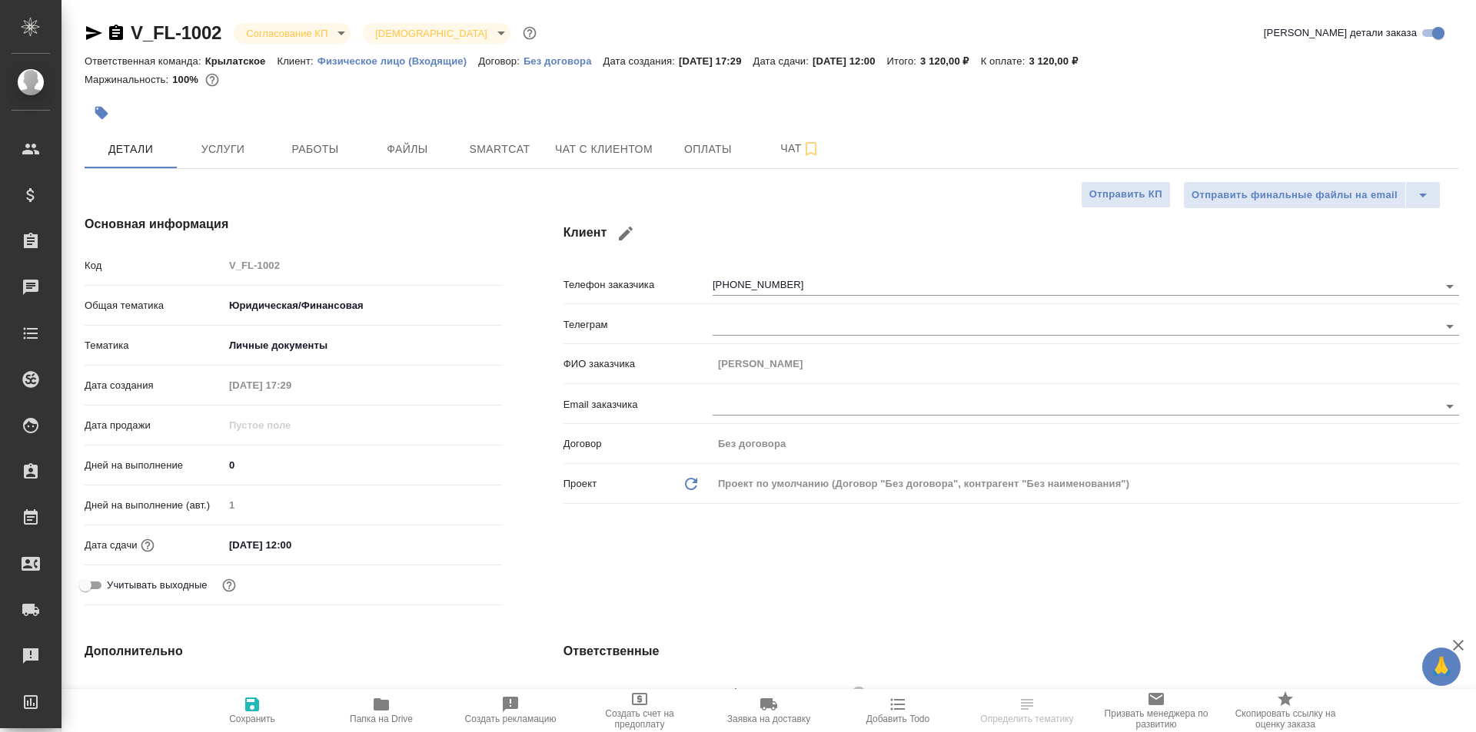
type textarea "x"
click at [591, 118] on div at bounding box center [543, 113] width 916 height 34
click at [592, 119] on div at bounding box center [543, 113] width 916 height 34
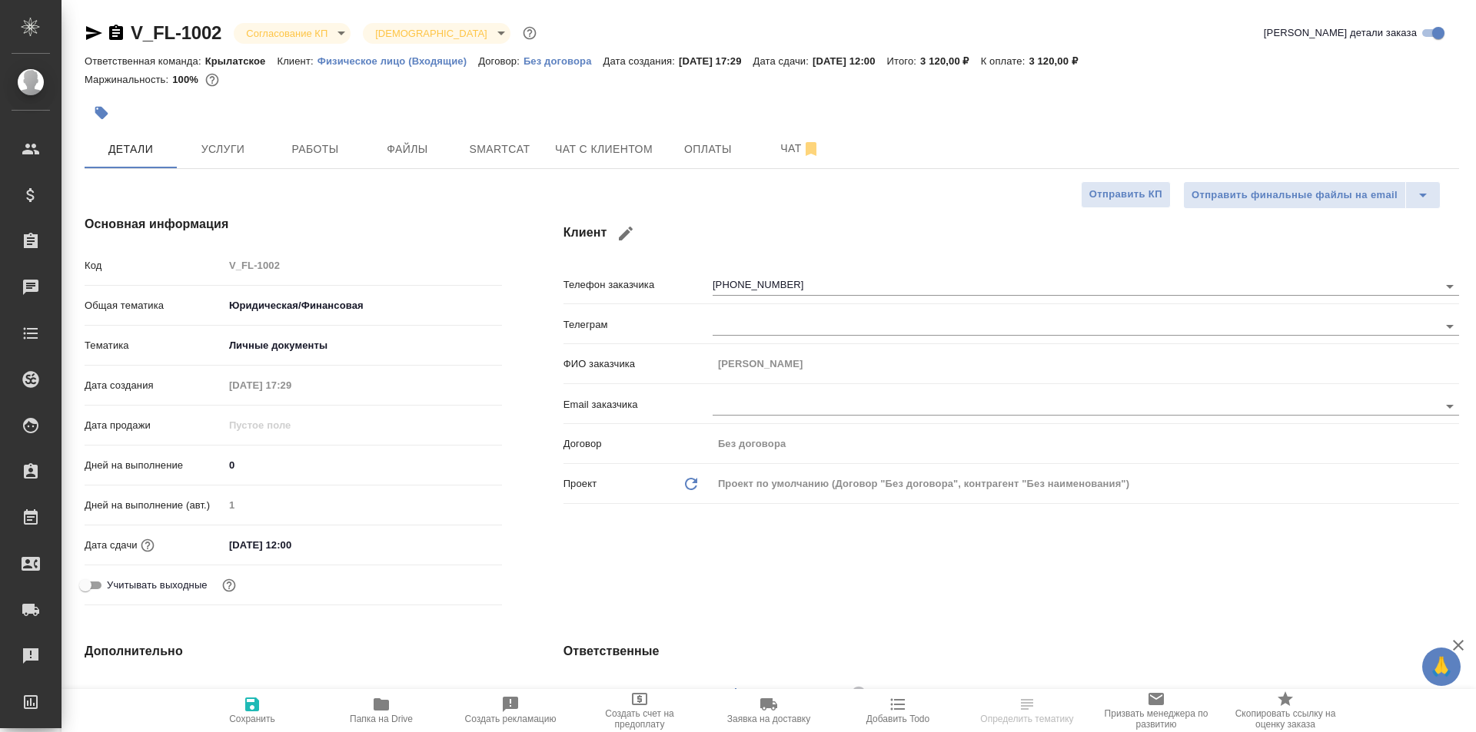
click at [599, 128] on div at bounding box center [543, 113] width 916 height 34
click at [605, 141] on span "Чат с клиентом" at bounding box center [604, 149] width 98 height 19
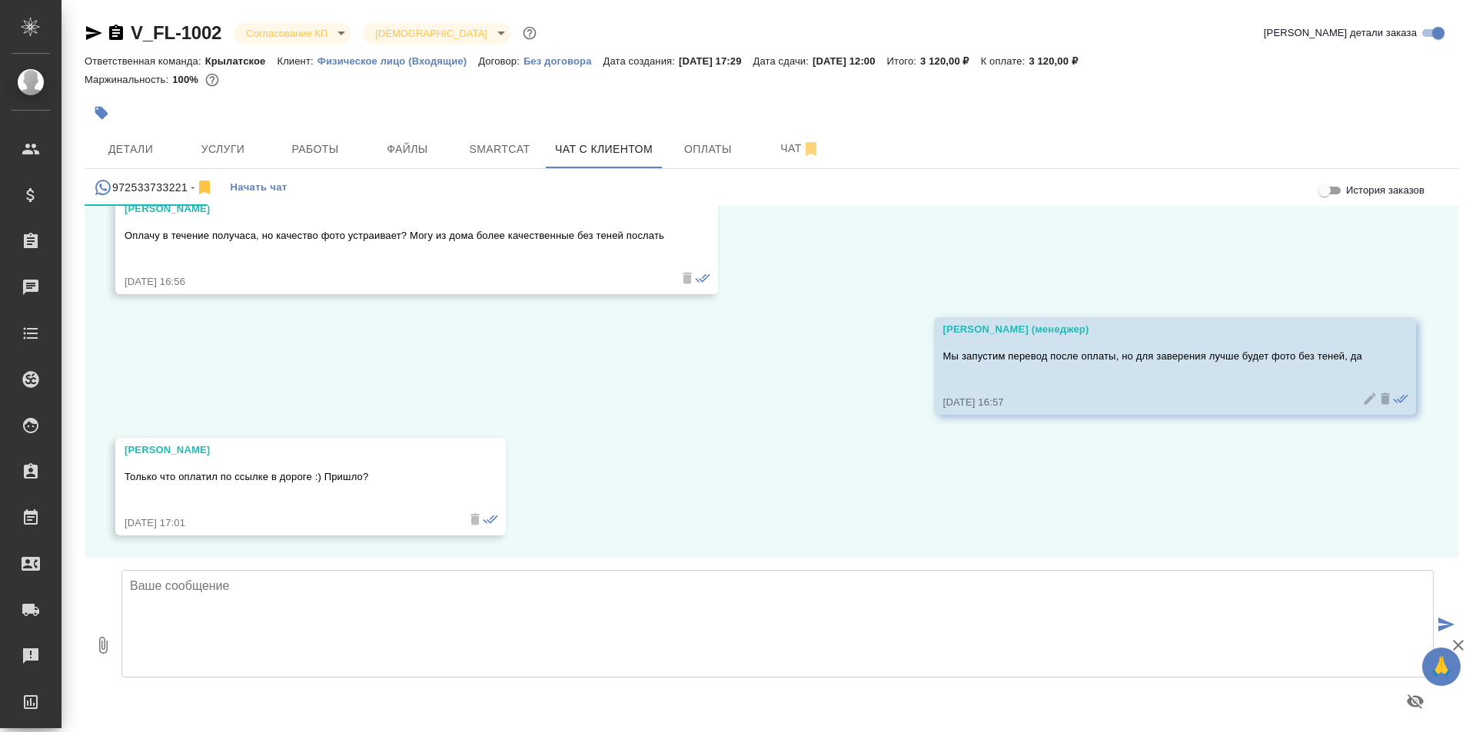
scroll to position [5126, 0]
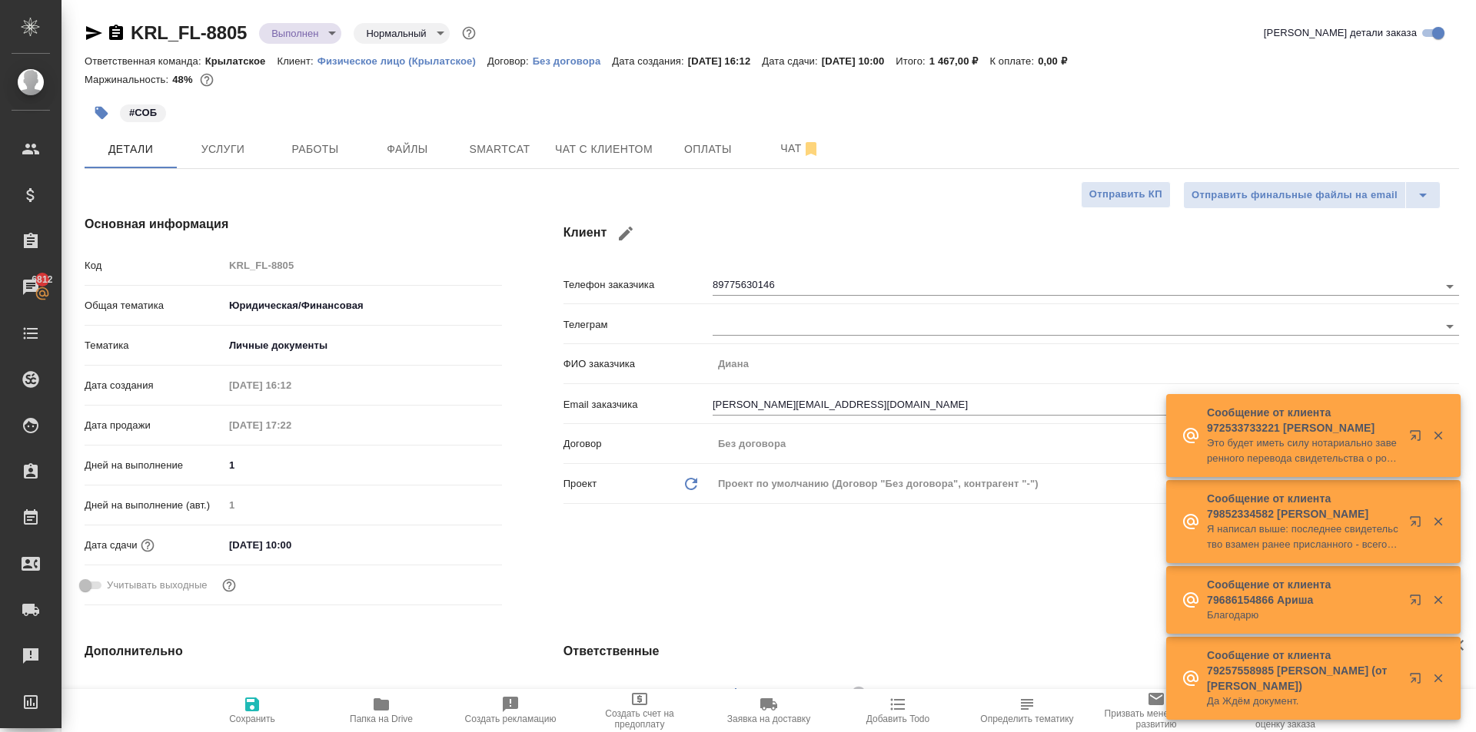
select select "RU"
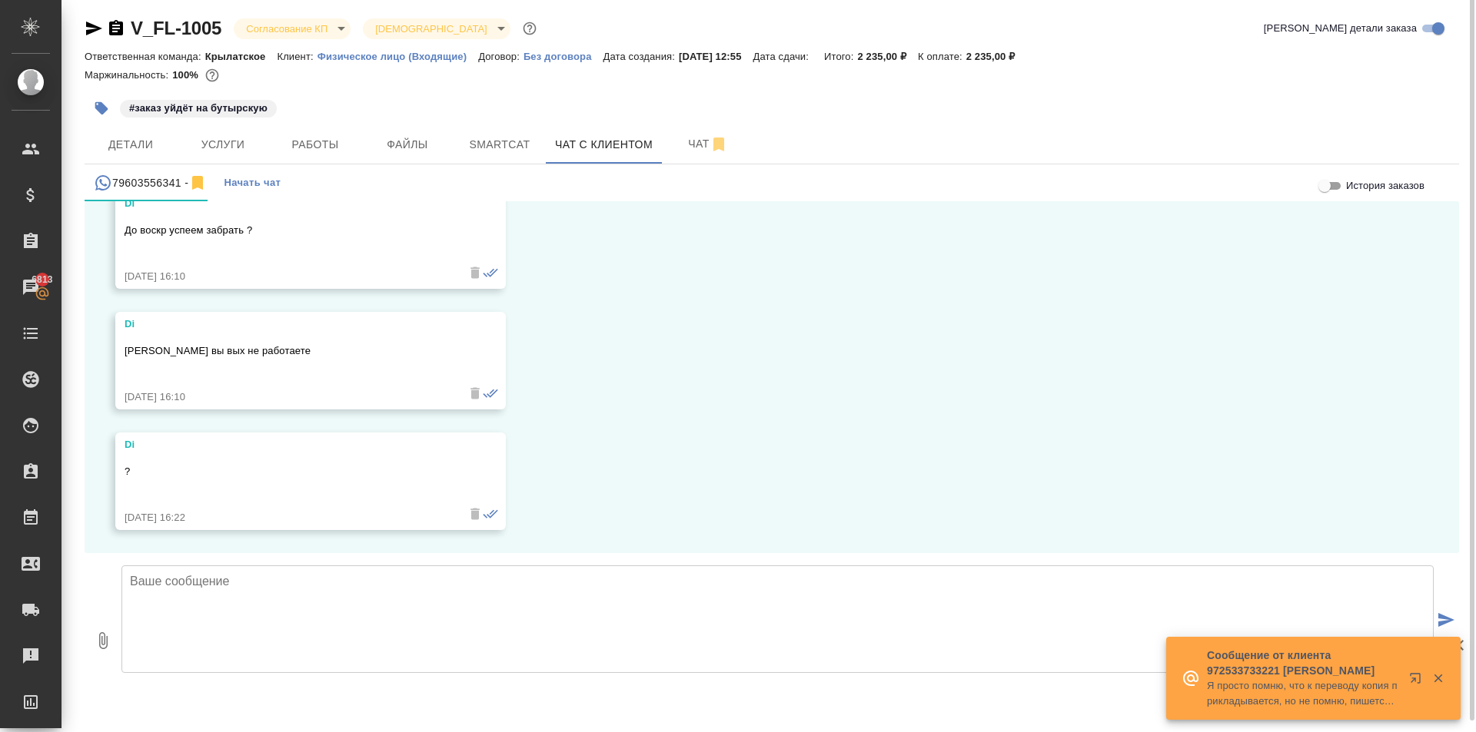
scroll to position [8, 0]
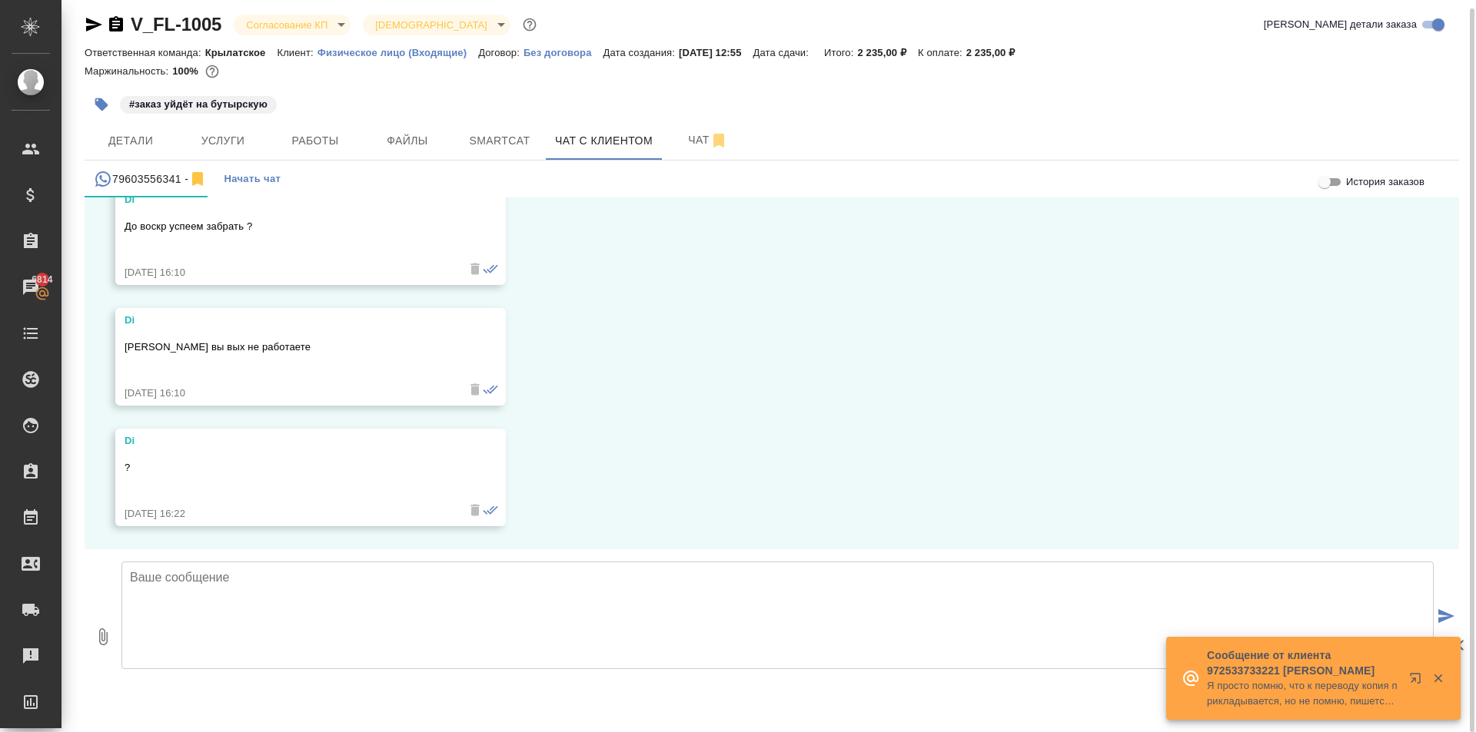
click at [347, 608] on textarea at bounding box center [777, 616] width 1312 height 108
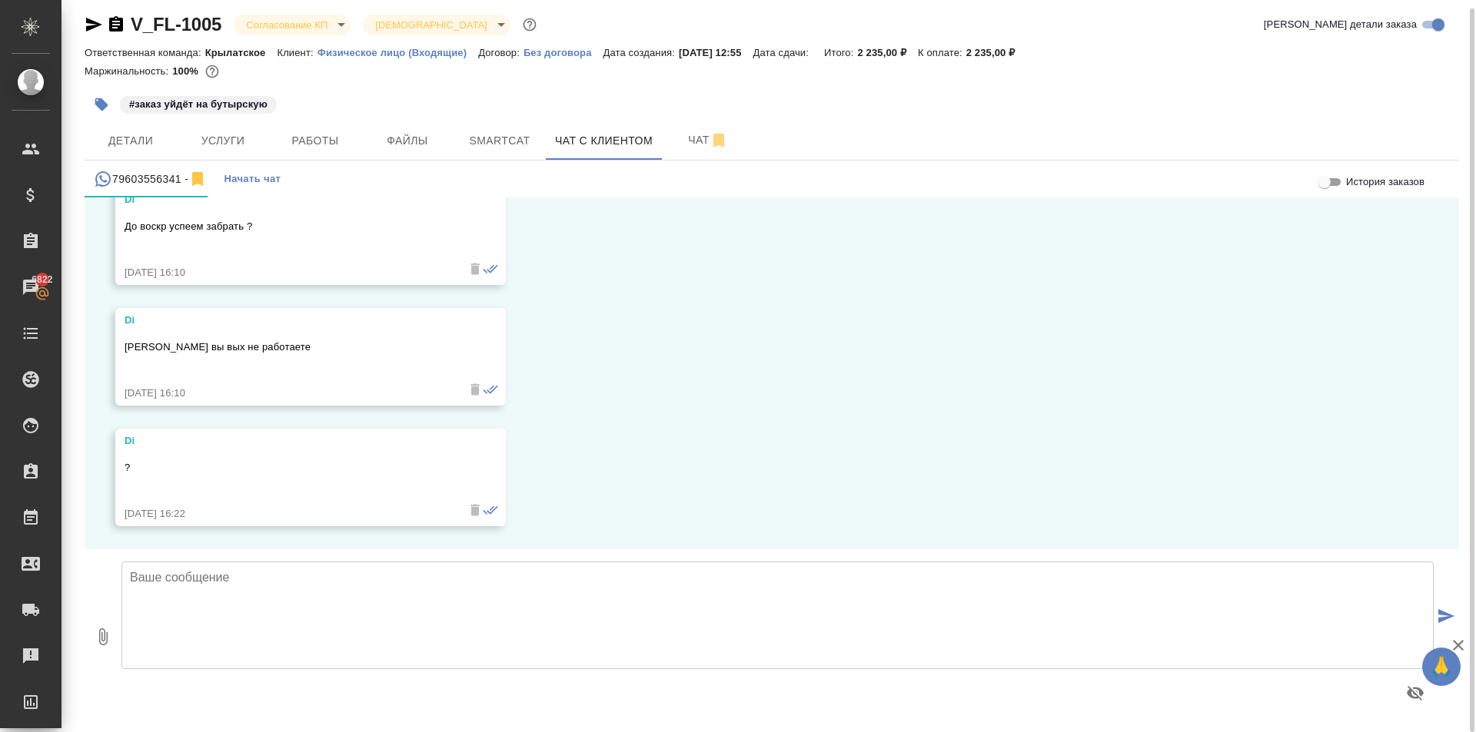
click at [241, 611] on textarea at bounding box center [777, 616] width 1312 height 108
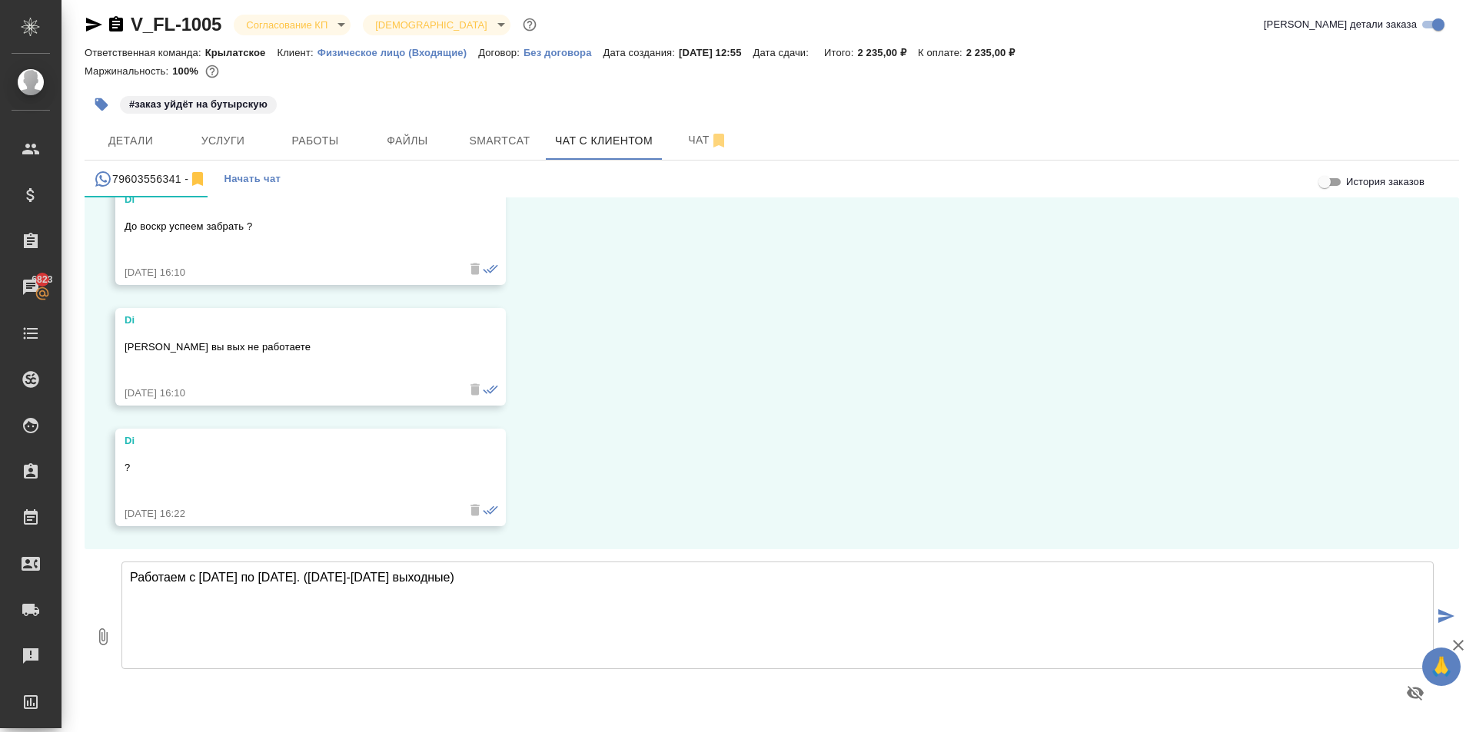
type textarea "Работаем с [DATE] по [DATE]. ([DATE]-[DATE] выходные)"
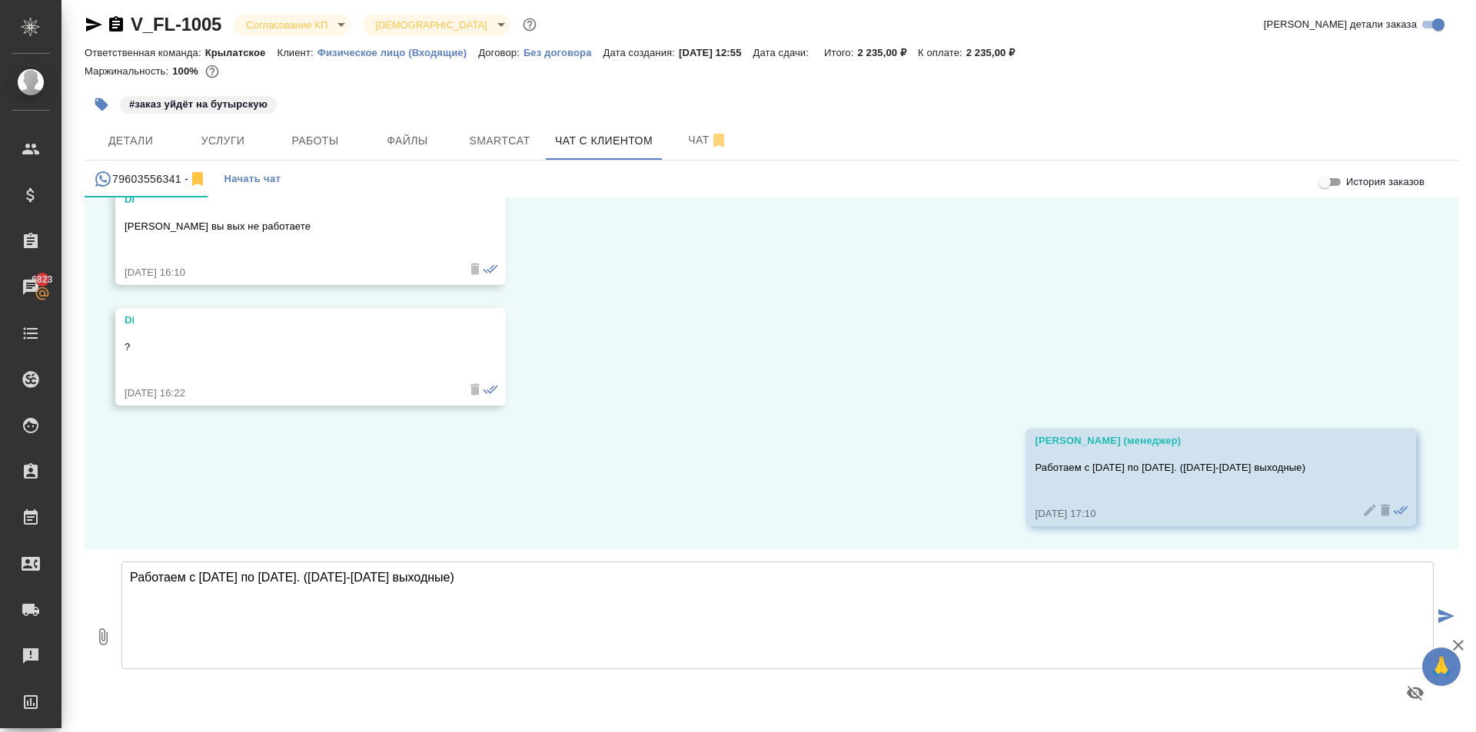
click at [220, 589] on textarea "Работаем с [DATE] по [DATE]. ([DATE]-[DATE] выходные)" at bounding box center [777, 616] width 1312 height 108
click at [232, 496] on div "08.10, [DATE] Di Здравствуйте Нужно сделать перевод документа и заверить У вас …" at bounding box center [772, 374] width 1374 height 352
click at [205, 599] on textarea "Работаем с [DATE] по [DATE]. ([DATE]-[DATE] выходные)" at bounding box center [777, 616] width 1312 height 108
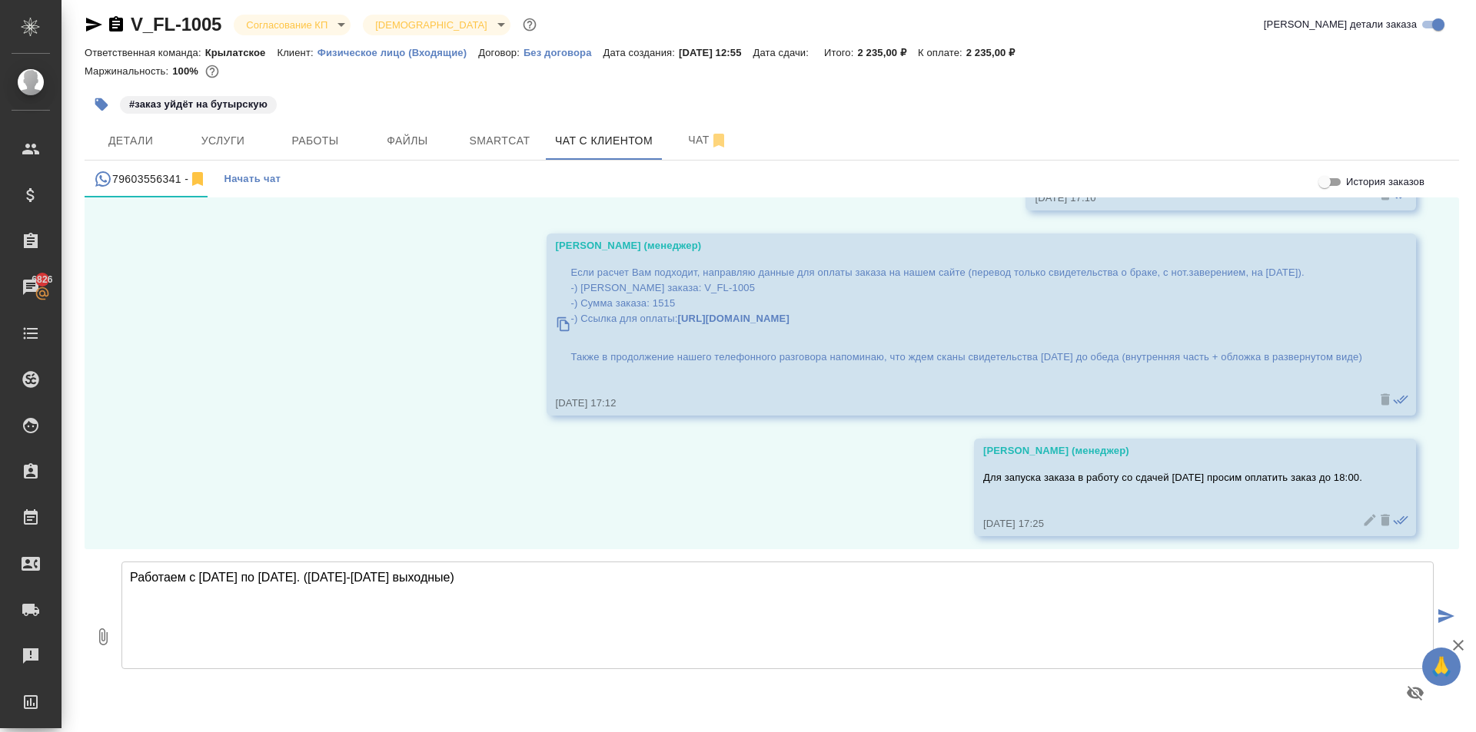
scroll to position [6057, 0]
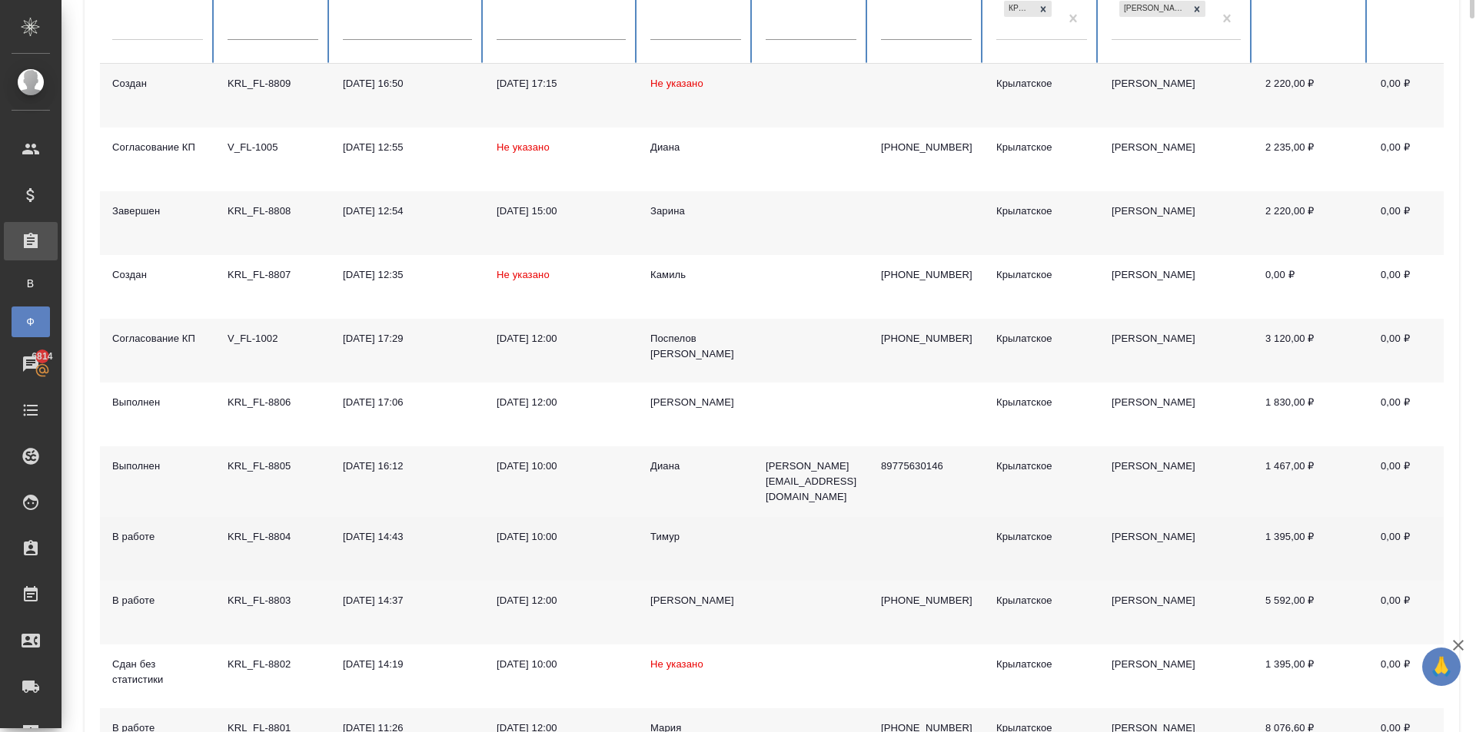
scroll to position [77, 0]
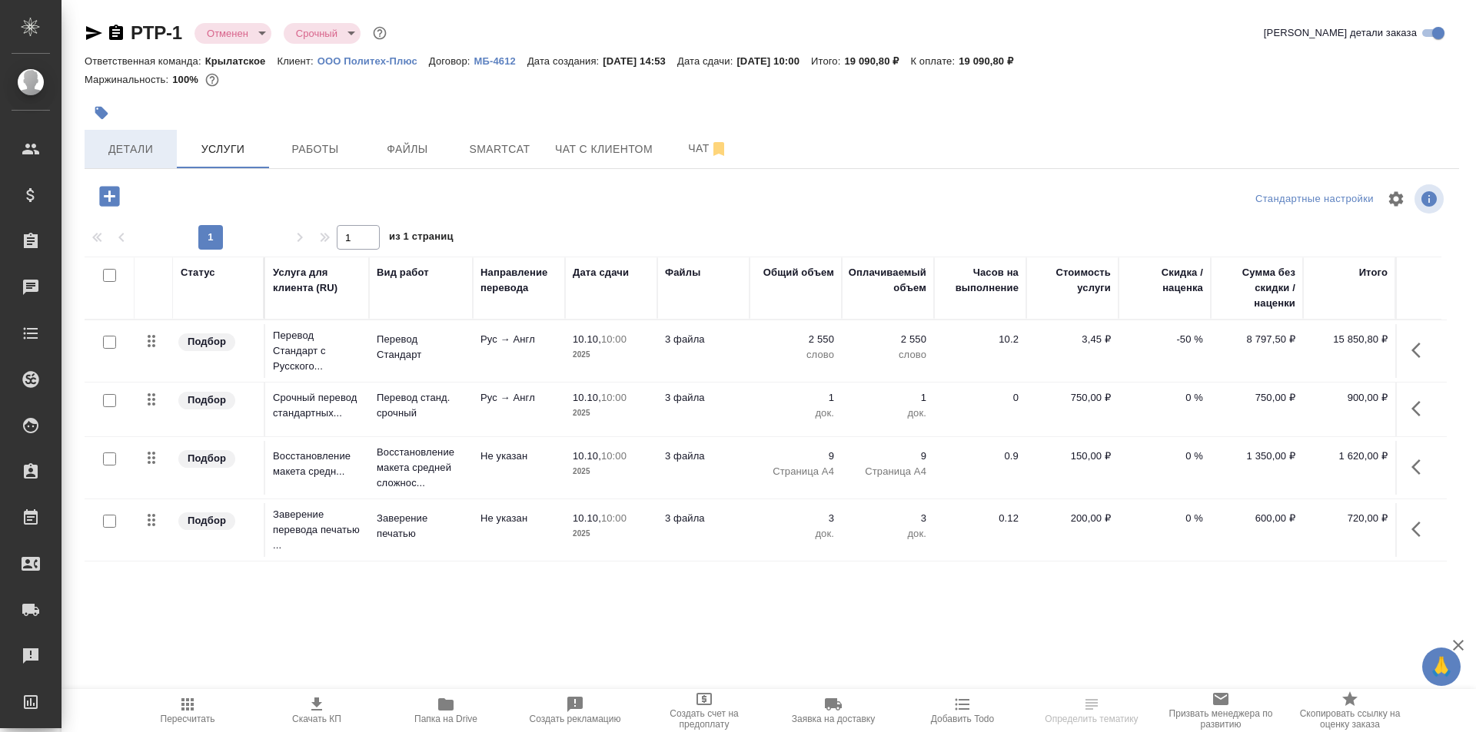
click at [141, 164] on button "Детали" at bounding box center [131, 149] width 92 height 38
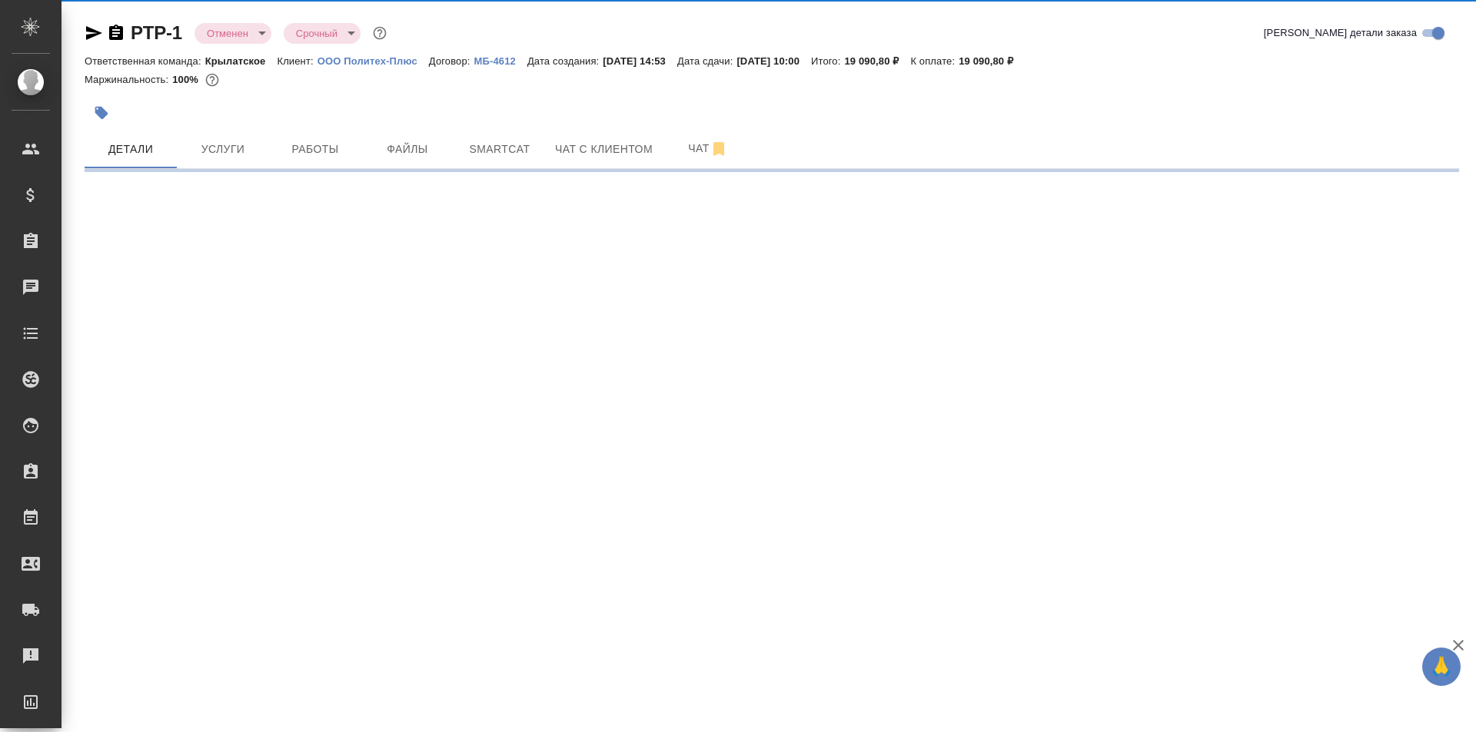
select select "RU"
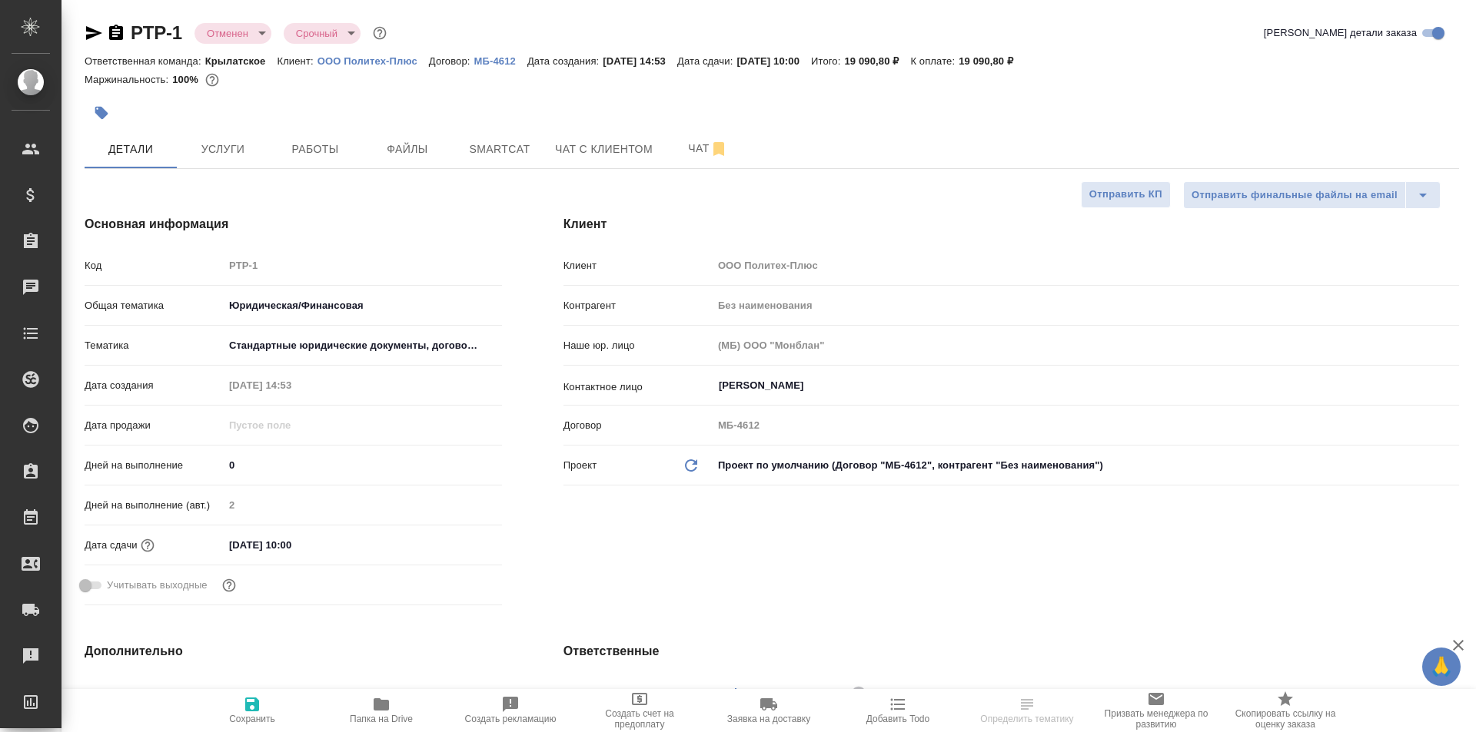
type textarea "x"
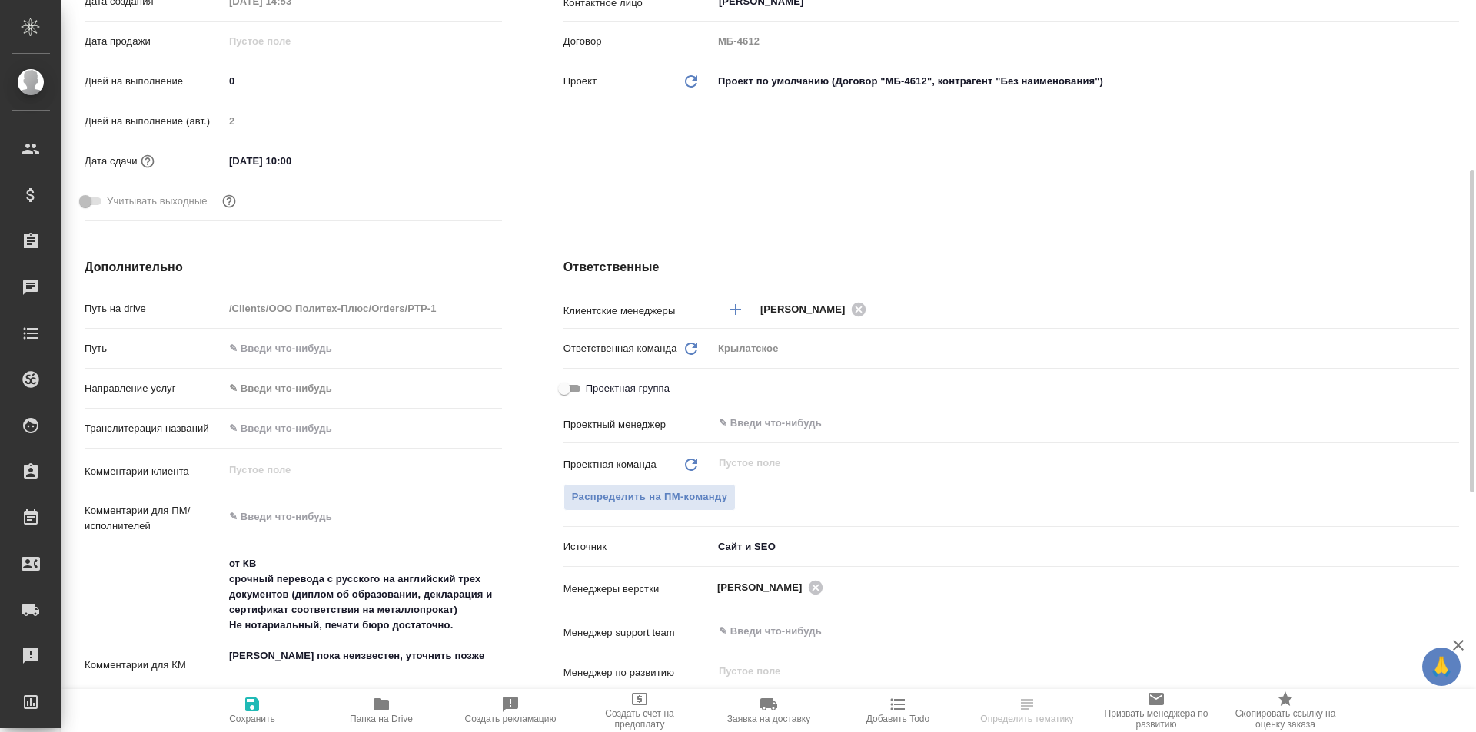
scroll to position [692, 0]
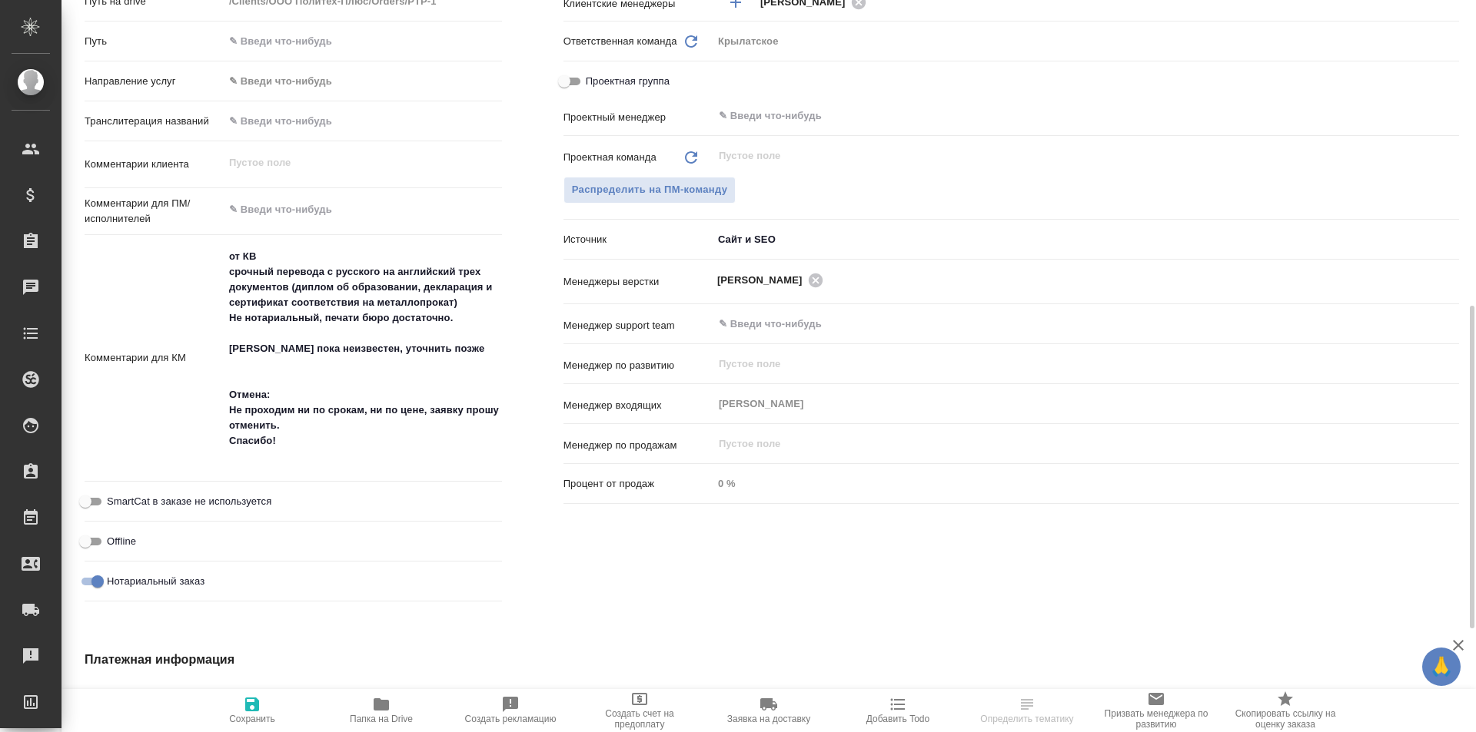
type textarea "x"
click at [355, 457] on textarea "от КВ срочный перевода с русского на английский трех документов (диплом об обра…" at bounding box center [363, 357] width 278 height 226
type textarea "x"
type textarea "от КВ срочный перевода с русского на английский трех документов (диплом об обра…"
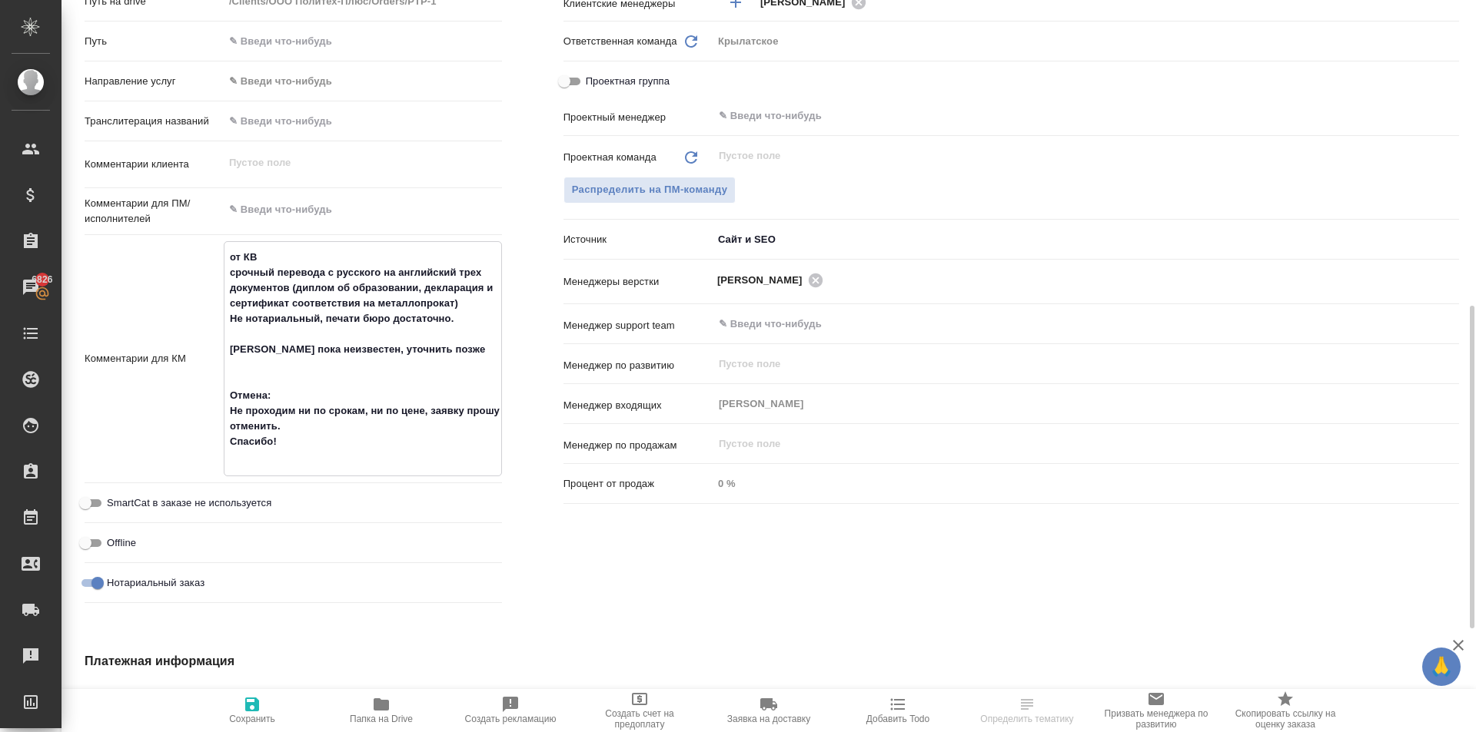
type textarea "x"
type textarea "от КВ срочный перевода с русского на английский трех документов (диплом об обра…"
type textarea "x"
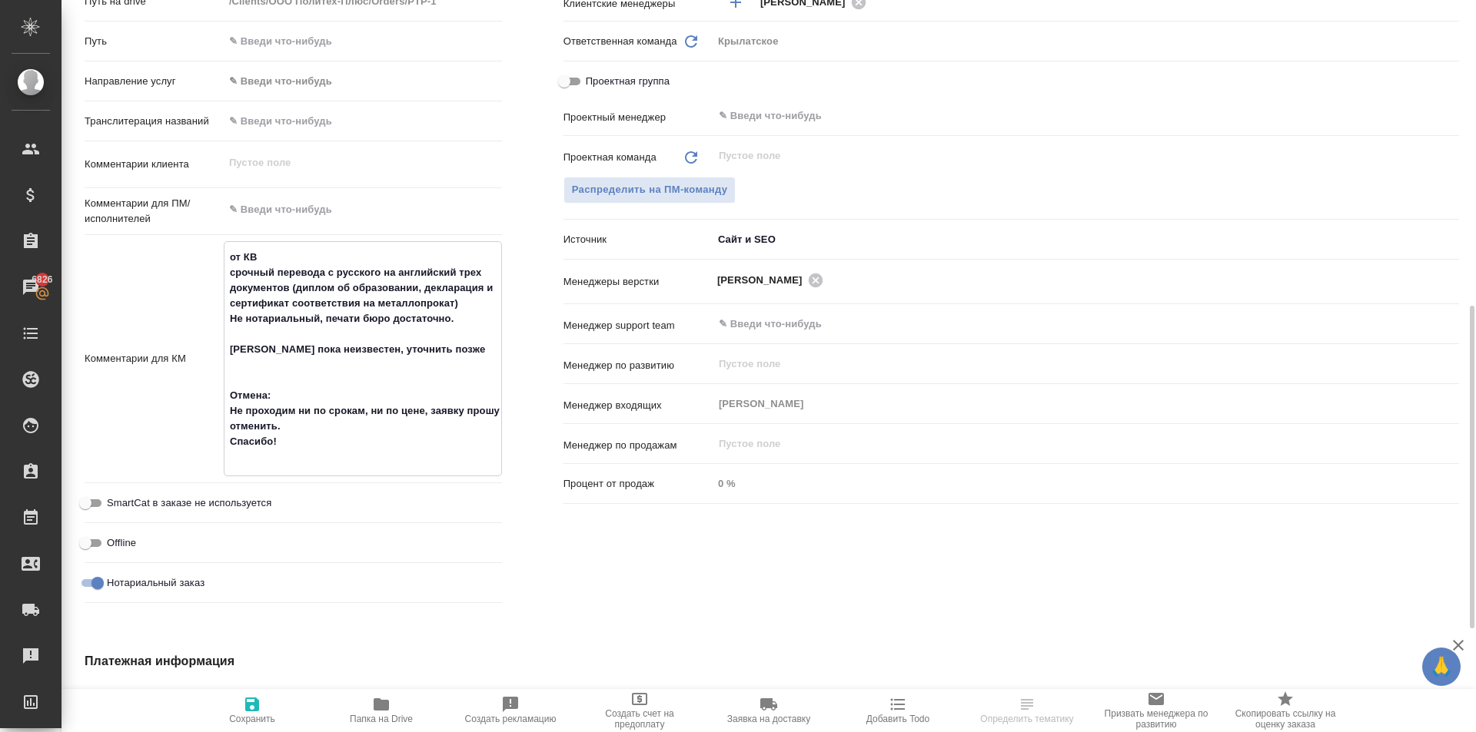
type textarea "x"
type textarea "от КВ срочный перевода с русского на английский трех документов (диплом об обра…"
type textarea "x"
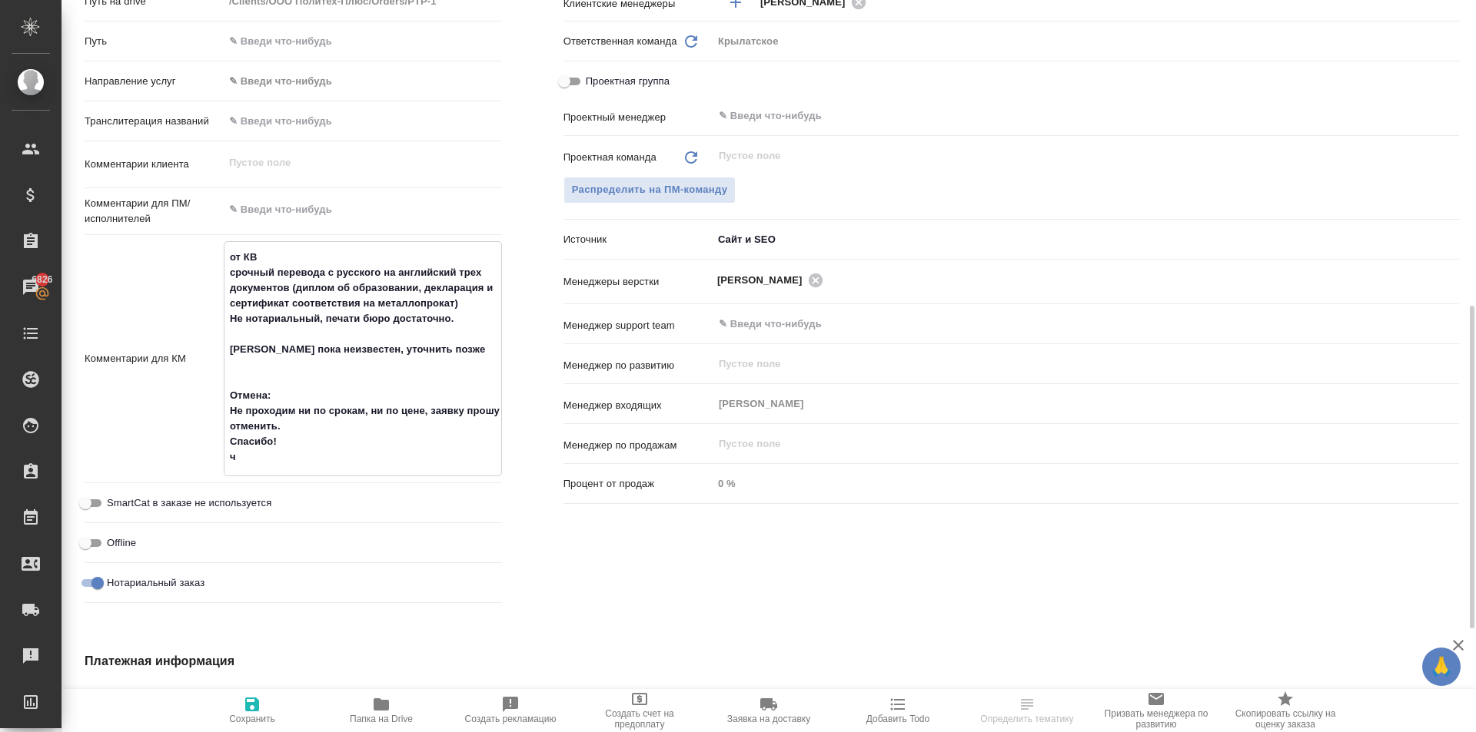
type textarea "x"
type textarea "от КВ срочный перевода с русского на английский трех документов (диплом об обра…"
type textarea "x"
type textarea "от КВ срочный перевода с русского на английский трех документов (диплом об обра…"
type textarea "x"
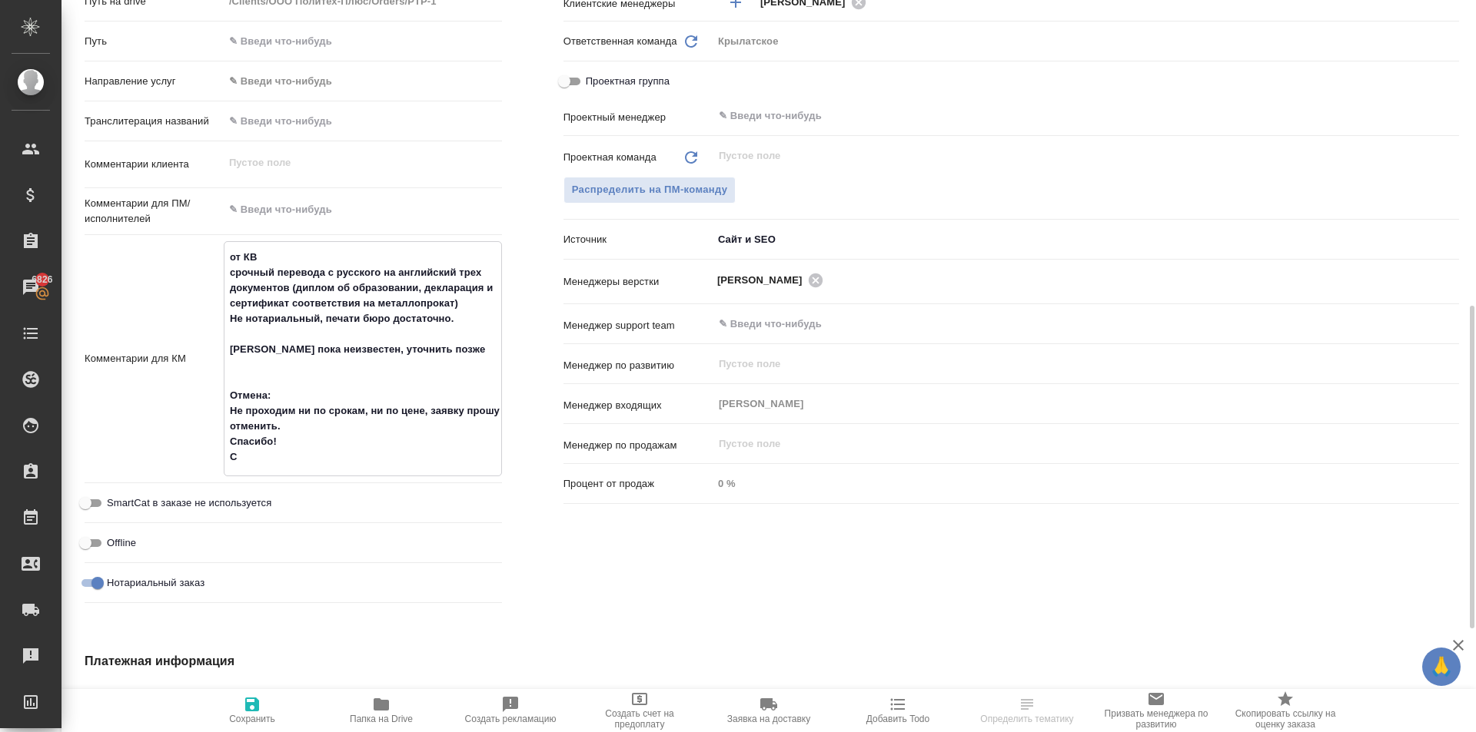
type textarea "x"
type textarea "от КВ срочный перевода с русского на английский трех документов (диплом об обра…"
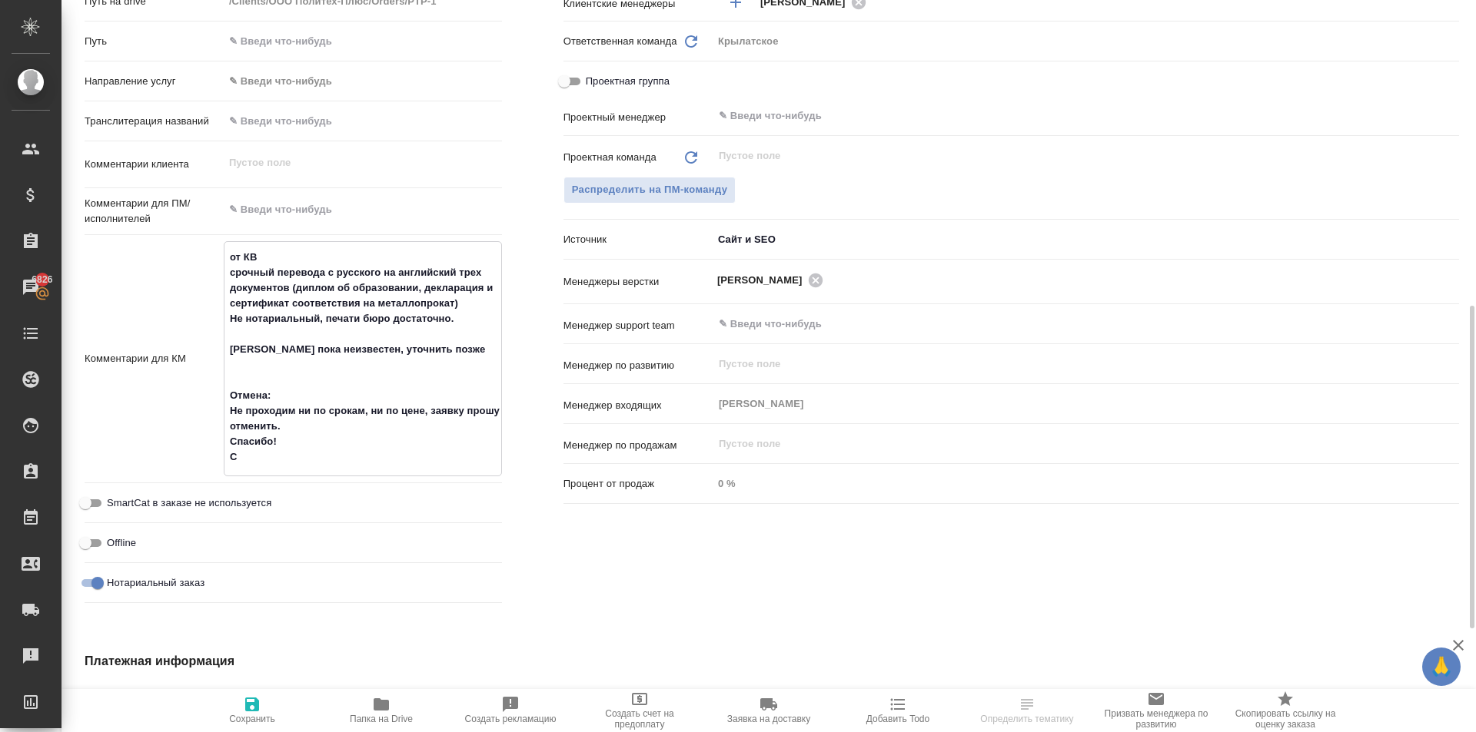
type textarea "x"
type textarea "от КВ срочный перевода с русского на английский трех документов (диплом об обра…"
type textarea "x"
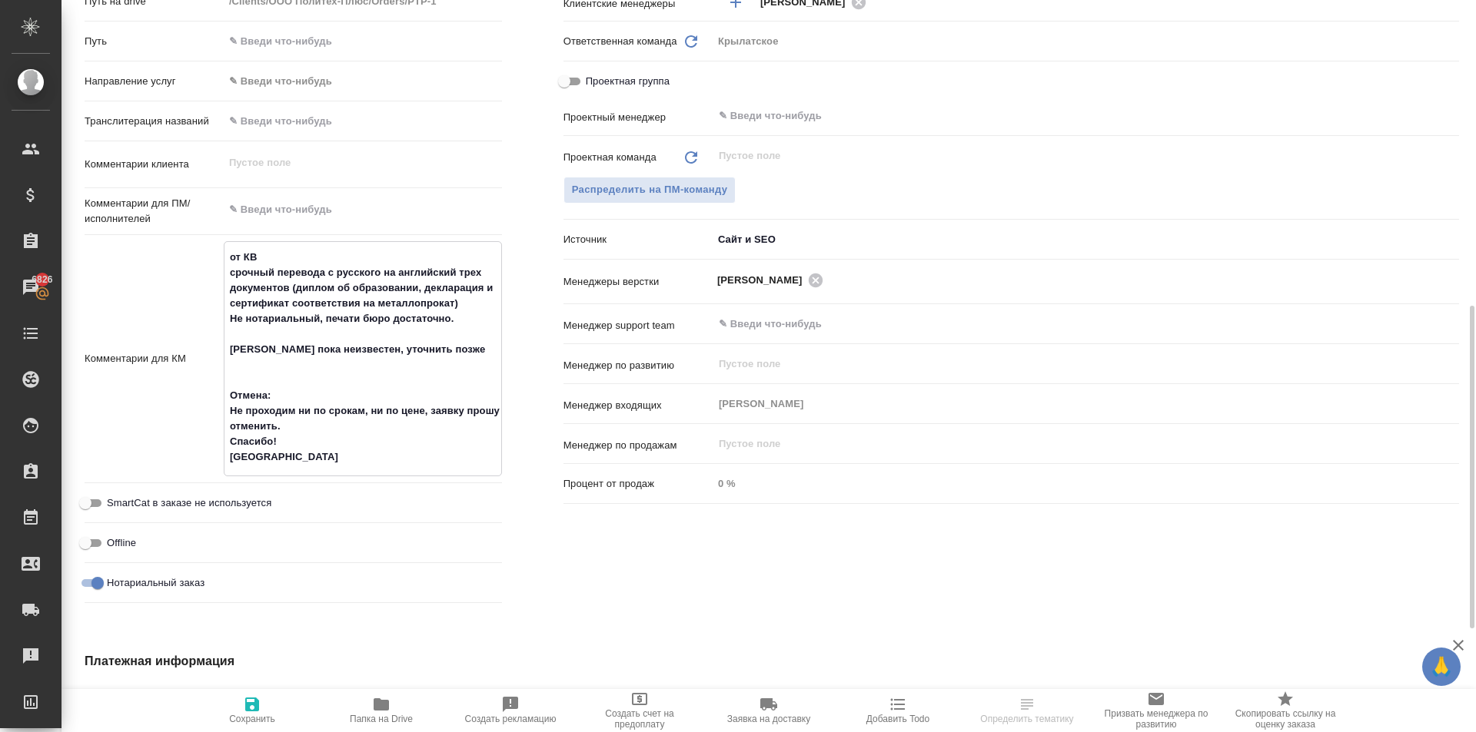
type textarea "x"
type textarea "от КВ срочный перевода с русского на английский трех документов (диплом об обра…"
type textarea "x"
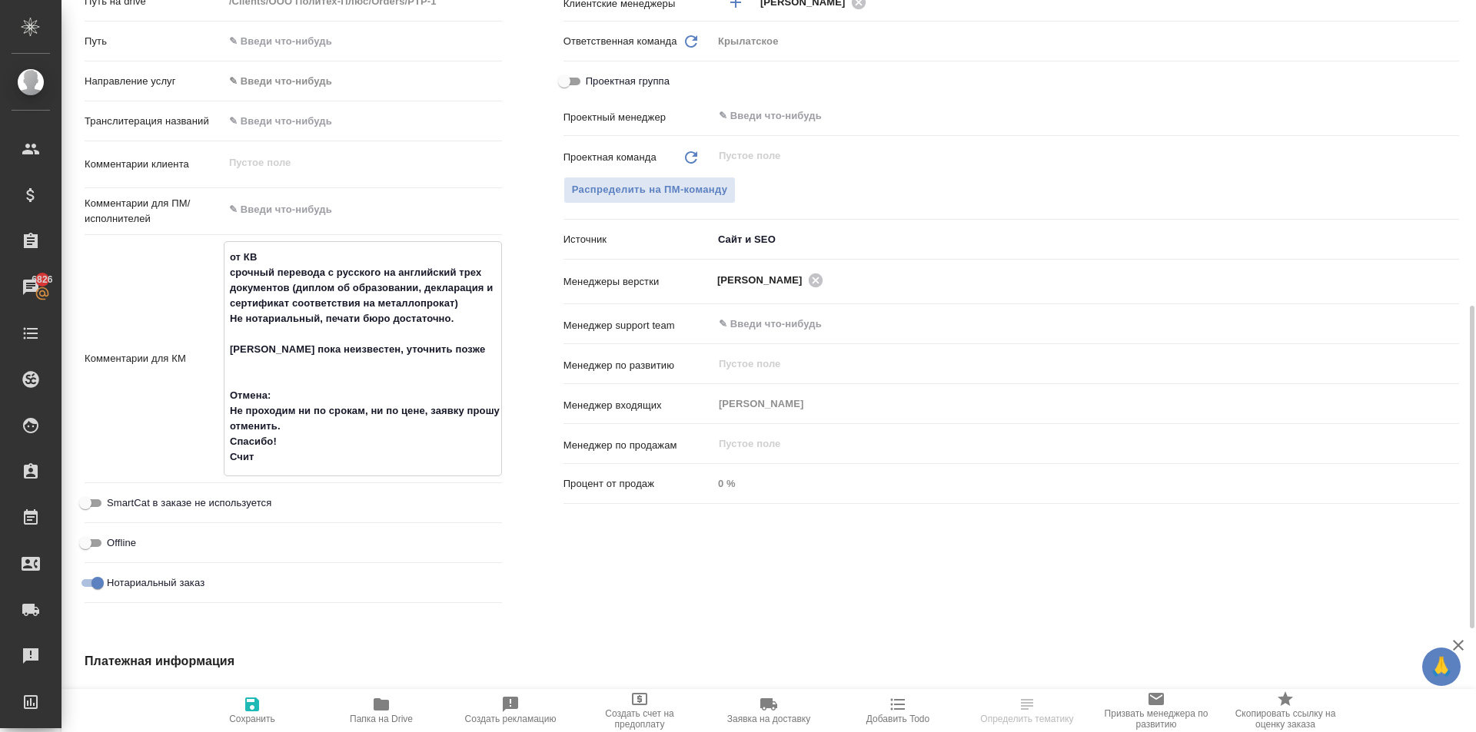
type textarea "x"
type textarea "от КВ срочный перевода с русского на английский трех документов (диплом об обра…"
type textarea "x"
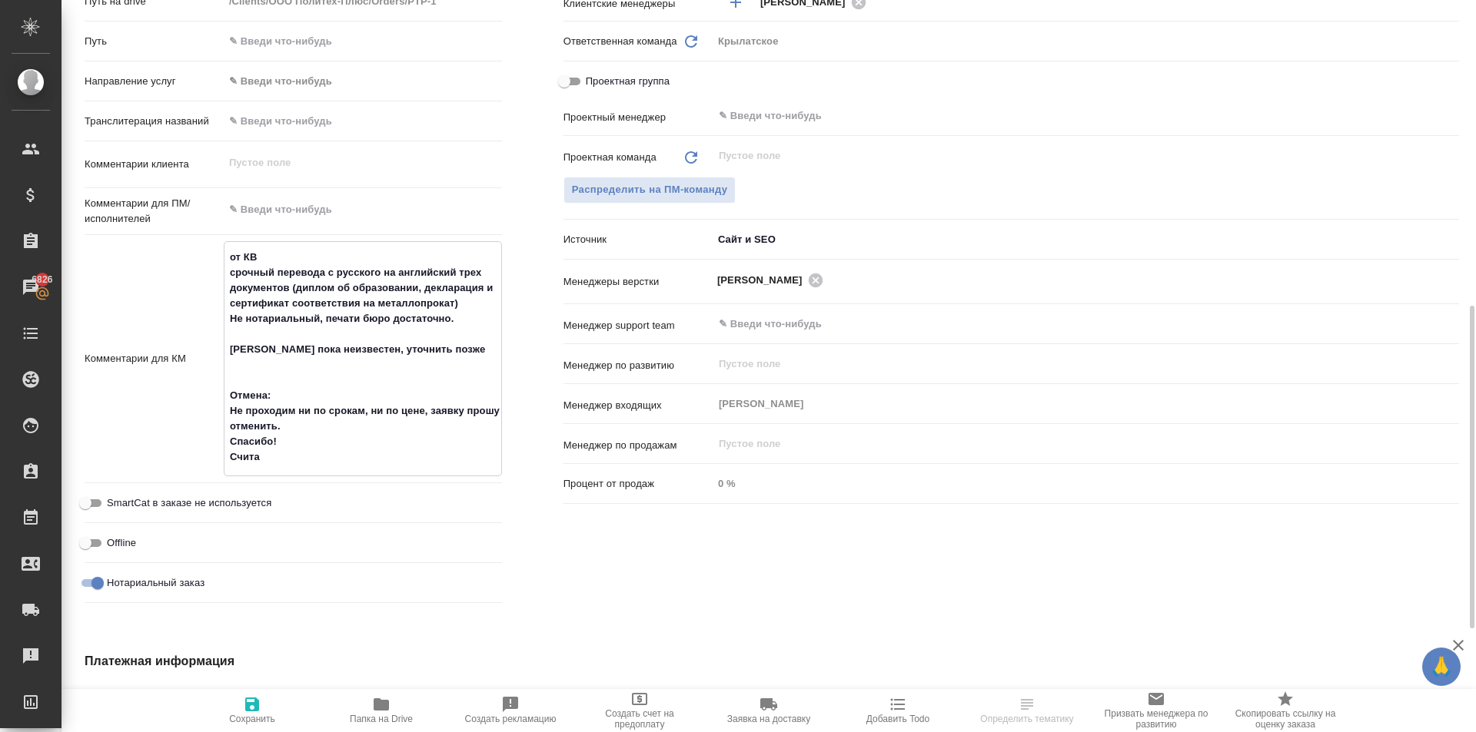
type textarea "от КВ срочный перевода с русского на английский трех документов (диплом об обра…"
type textarea "x"
type textarea "от КВ срочный перевода с русского на английский трех документов (диплом об обра…"
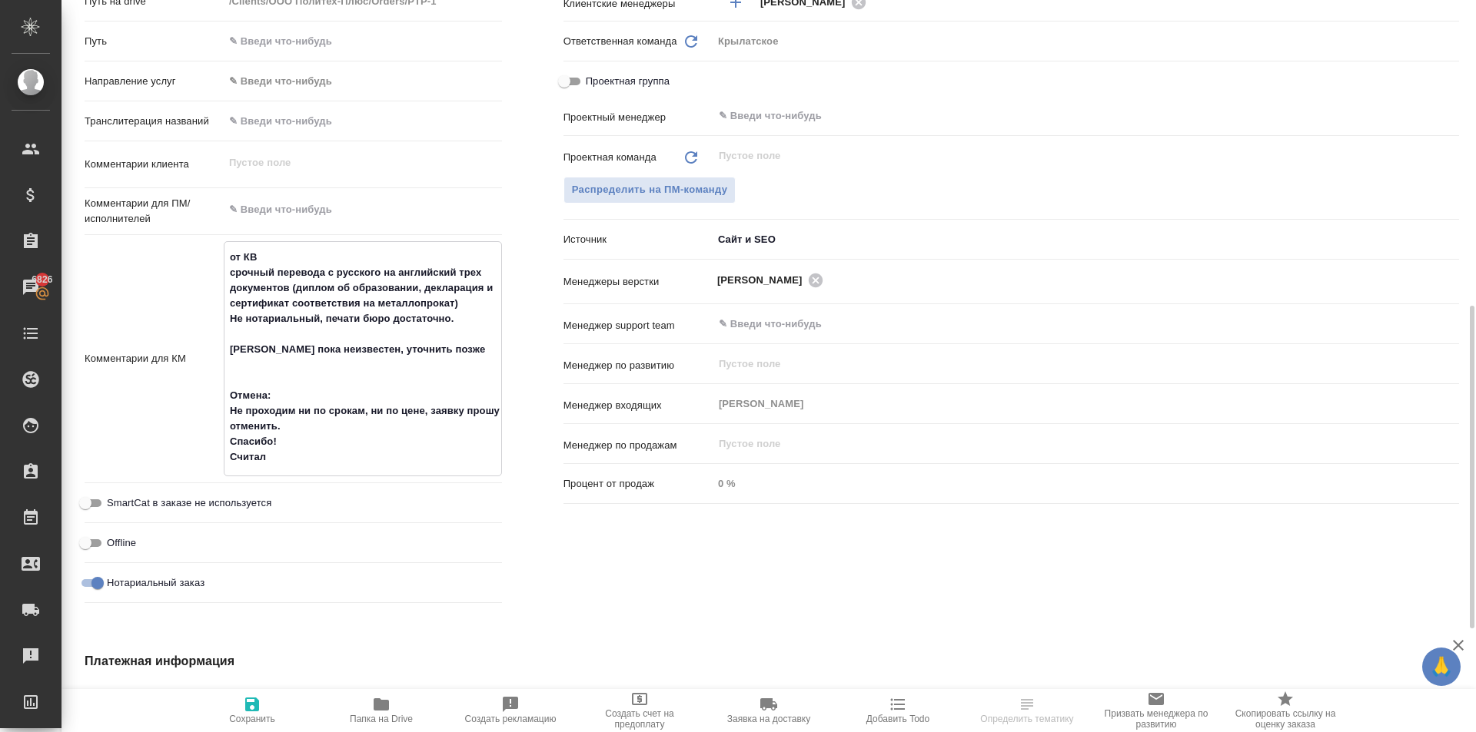
type textarea "x"
type textarea "от КВ срочный перевода с русского на английский трех документов (диплом об обра…"
type textarea "x"
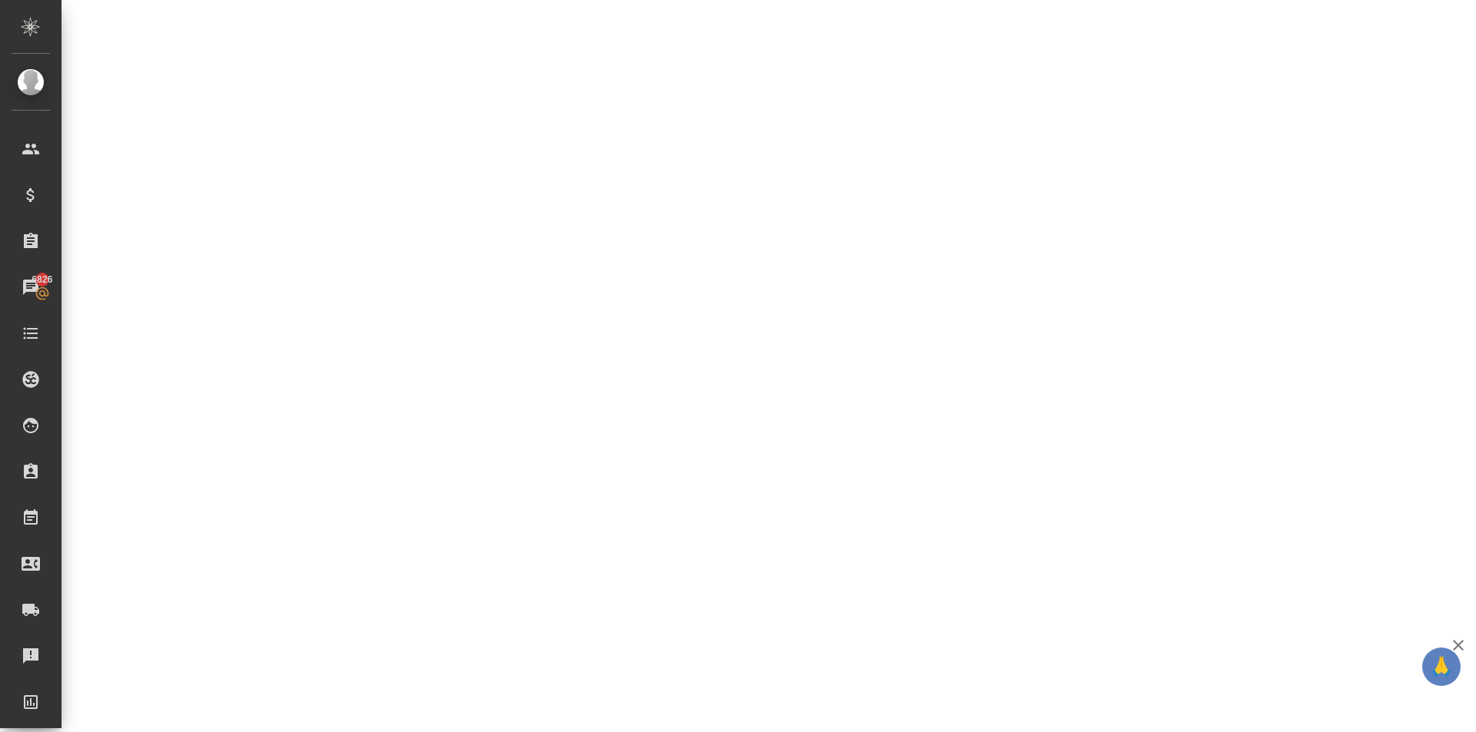
select select "RU"
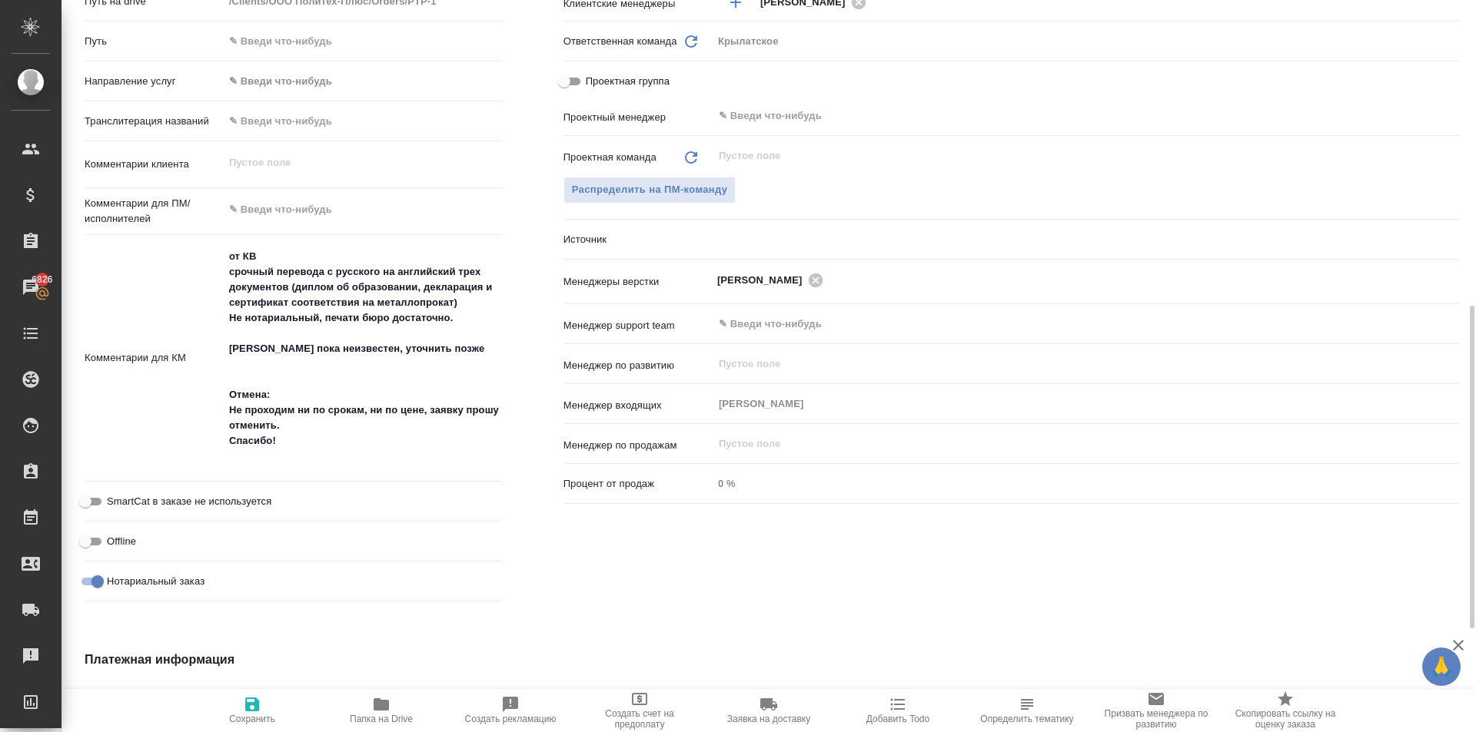
type textarea "x"
click at [354, 457] on textarea "от КВ срочный перевода с русского на английский трех документов (диплом об обра…" at bounding box center [363, 357] width 278 height 226
type textarea "от КВ срочный перевода с русского на английский трех документов (диплом об обра…"
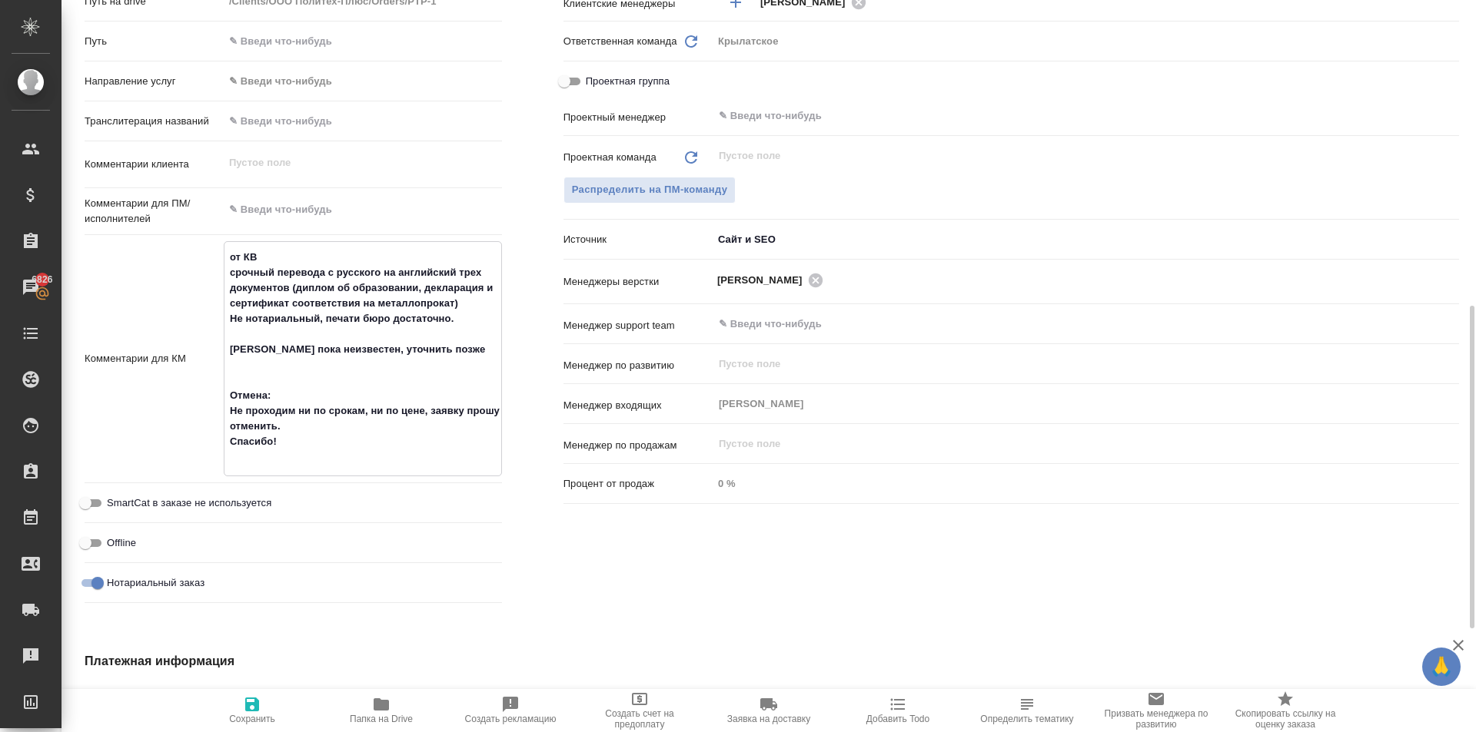
type textarea "x"
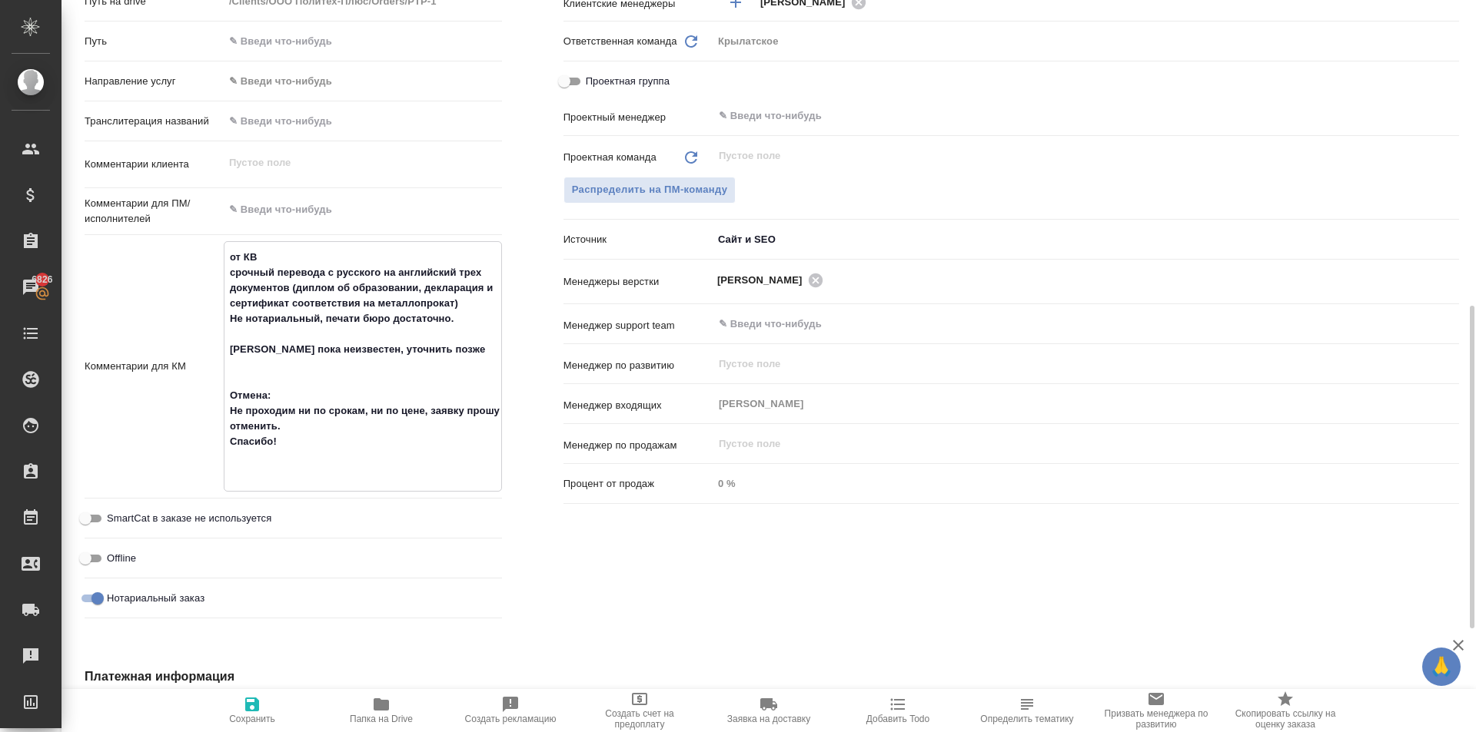
type textarea "x"
type textarea "от КВ срочный перевода с русского на английский трех документов (диплом об обра…"
type textarea "x"
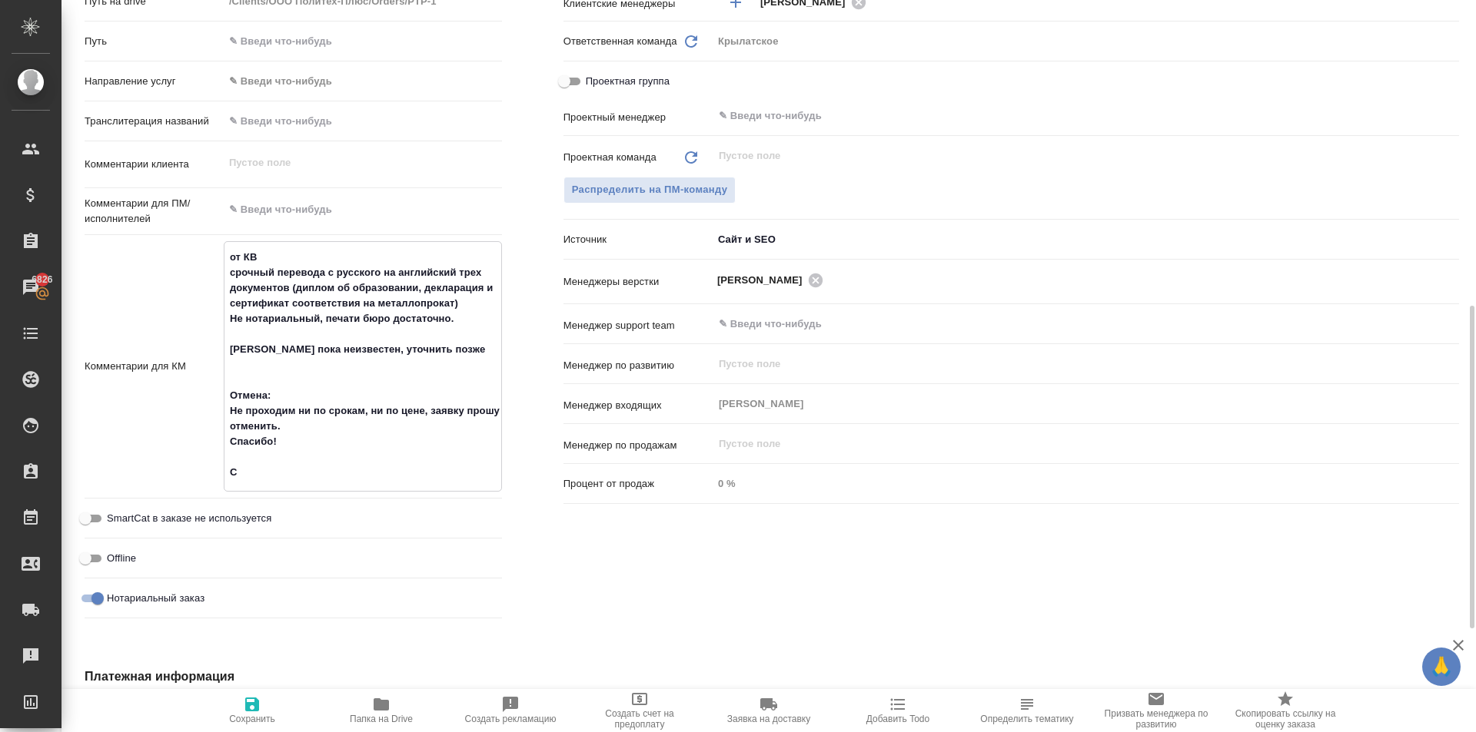
type textarea "x"
type textarea "от КВ срочный перевода с русского на английский трех документов (диплом об обра…"
type textarea "x"
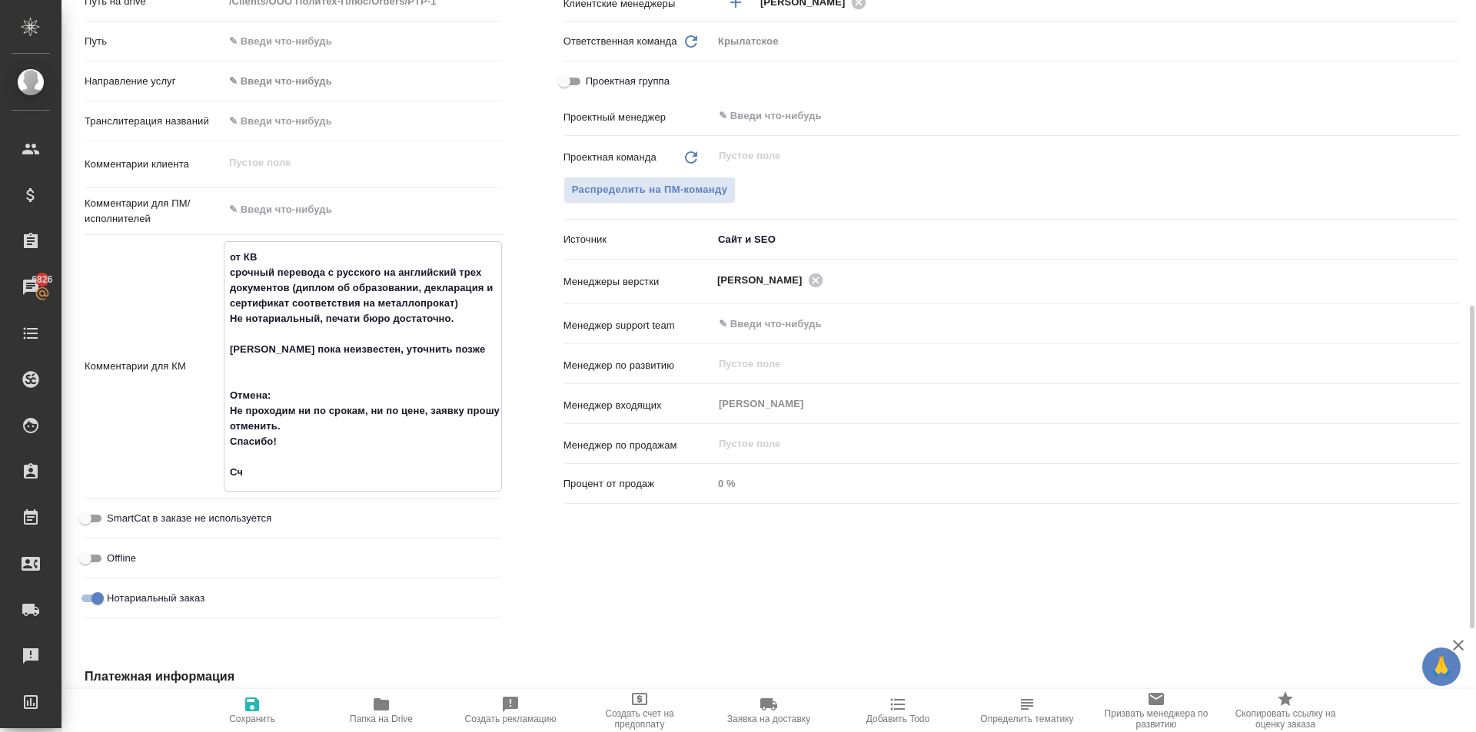
type textarea "от КВ срочный перевода с русского на английский трех документов (диплом об обра…"
type textarea "x"
type textarea "от КВ срочный перевода с русского на английский трех документов (диплом об обра…"
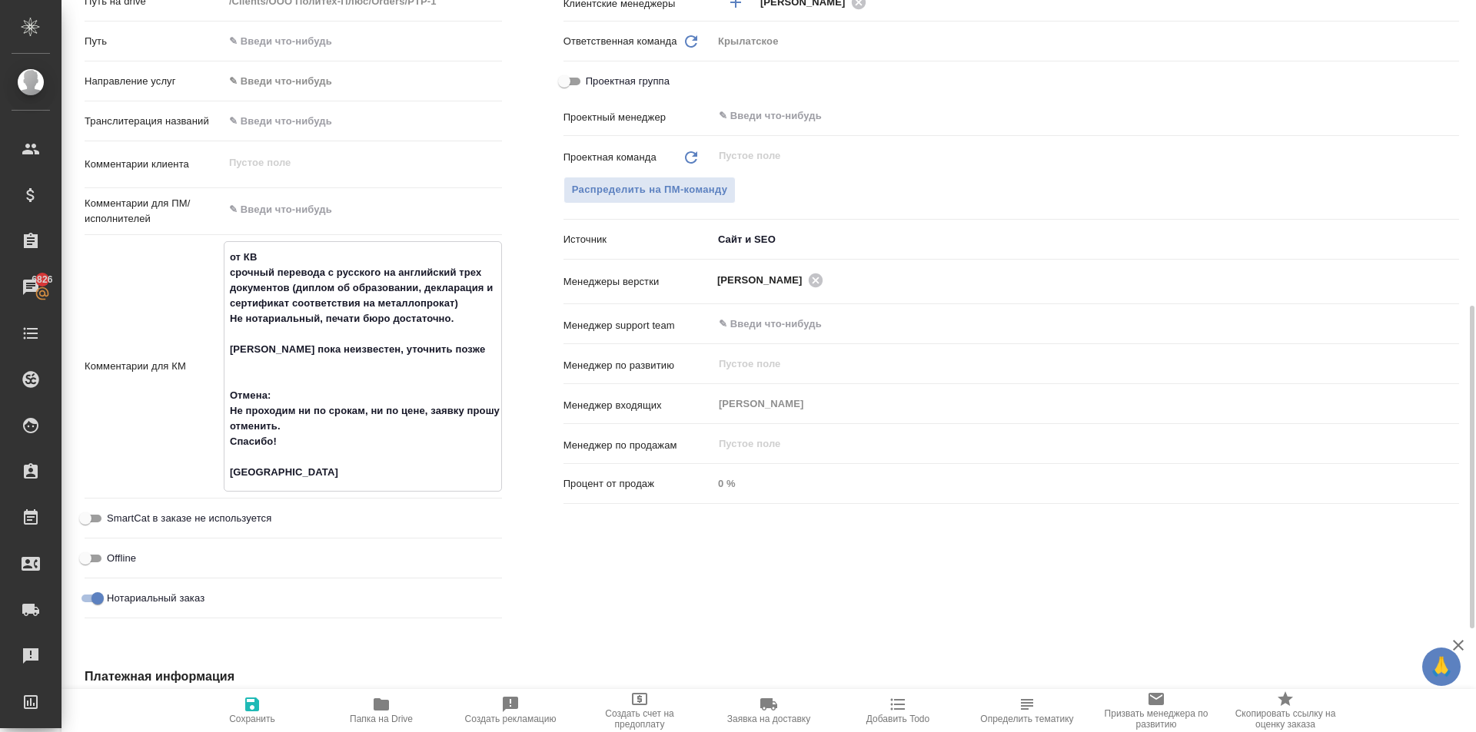
type textarea "x"
type textarea "от КВ срочный перевода с русского на английский трех документов (диплом об обра…"
type textarea "x"
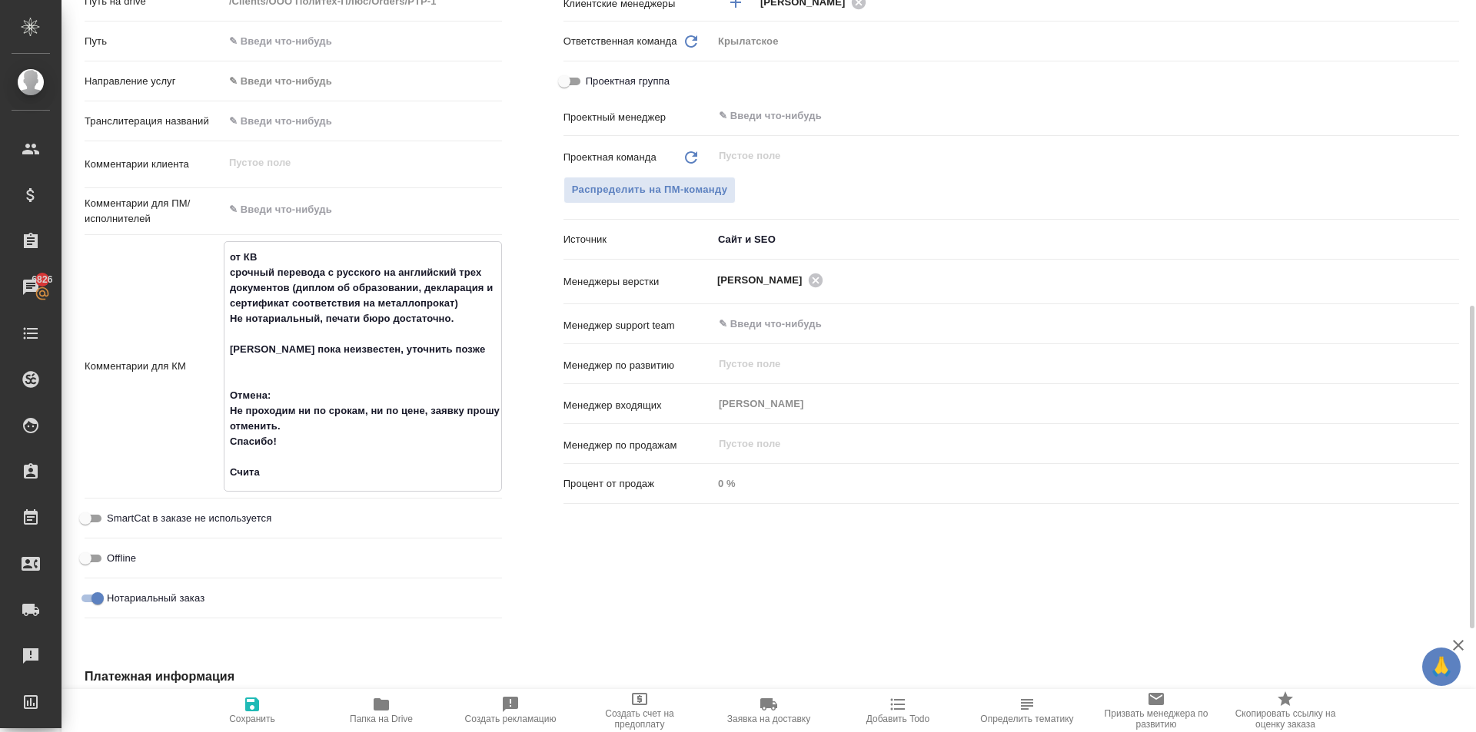
type textarea "x"
type textarea "от КВ срочный перевода с русского на английский трех документов (диплом об обра…"
type textarea "x"
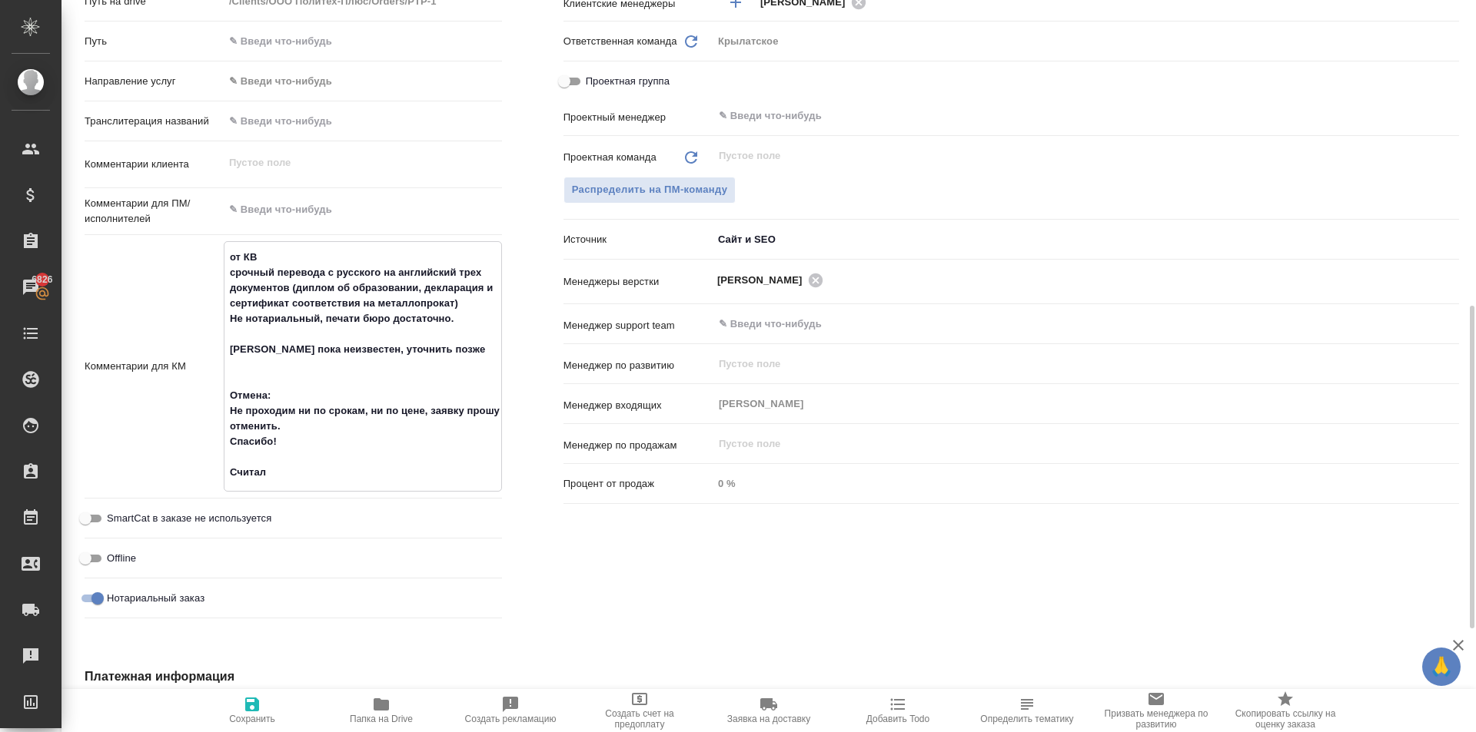
type textarea "x"
type textarea "от КВ срочный перевода с русского на английский трех документов (диплом об обра…"
type textarea "x"
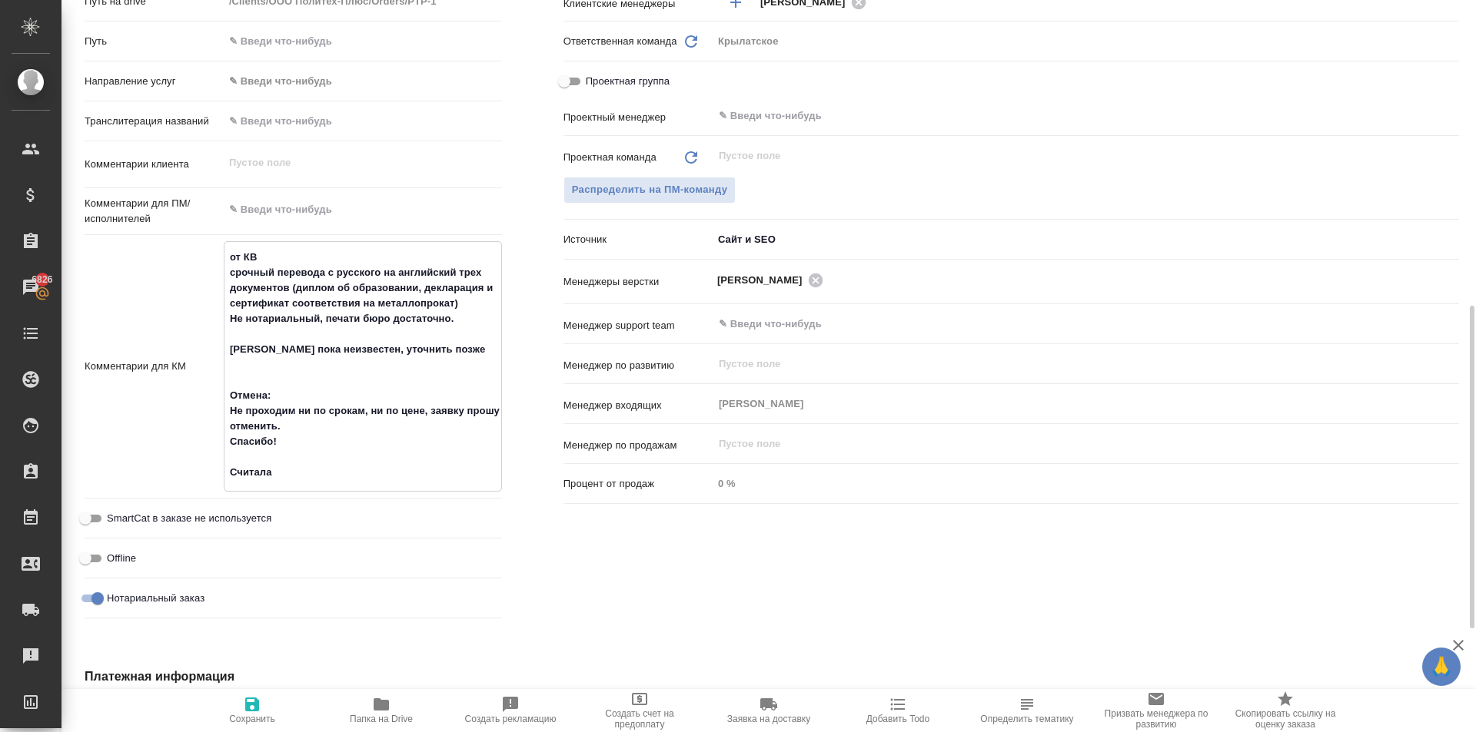
type textarea "от КВ срочный перевода с русского на английский трех документов (диплом об обра…"
type textarea "x"
type textarea "от КВ срочный перевода с русского на английский трех документов (диплом об обра…"
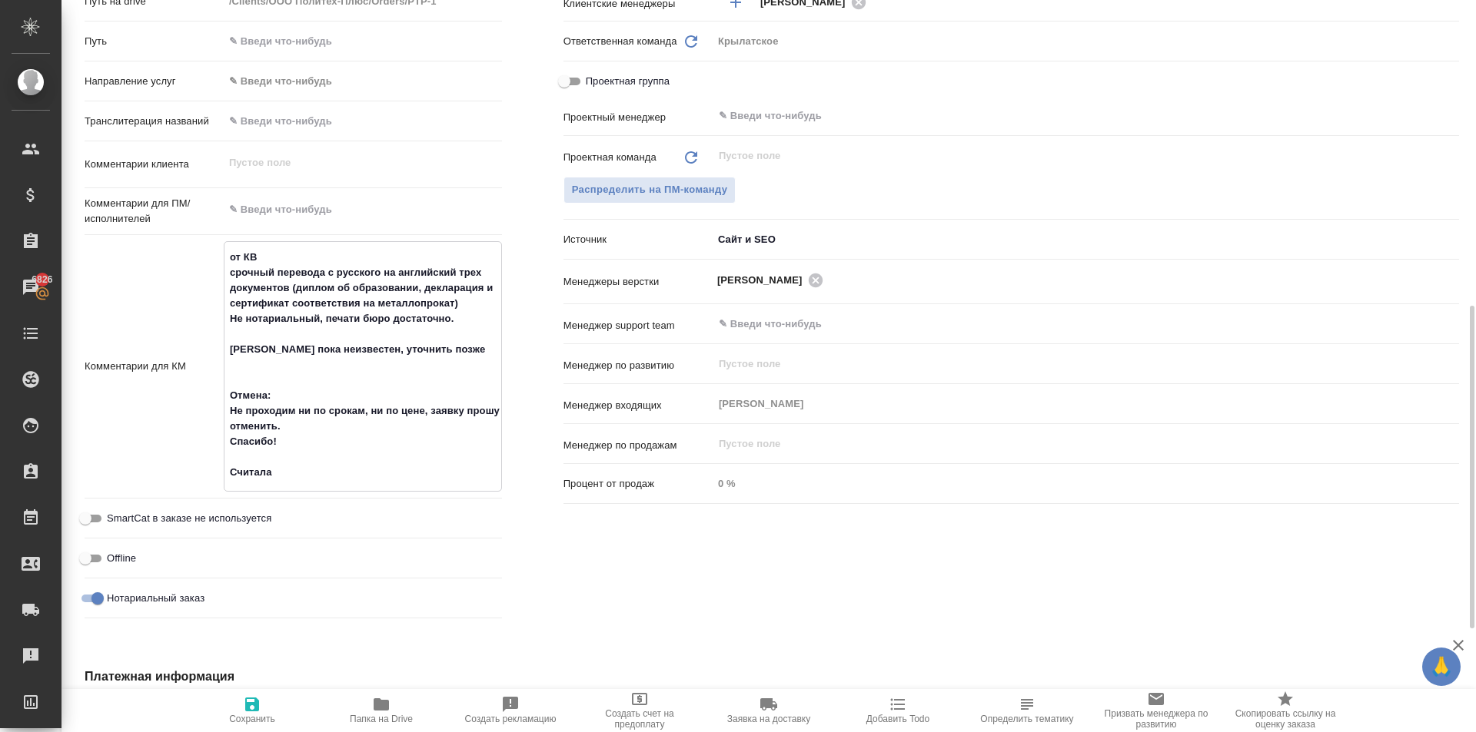
type textarea "x"
type textarea "от КВ срочный перевода с русского на английский трех документов (диплом об обра…"
type textarea "x"
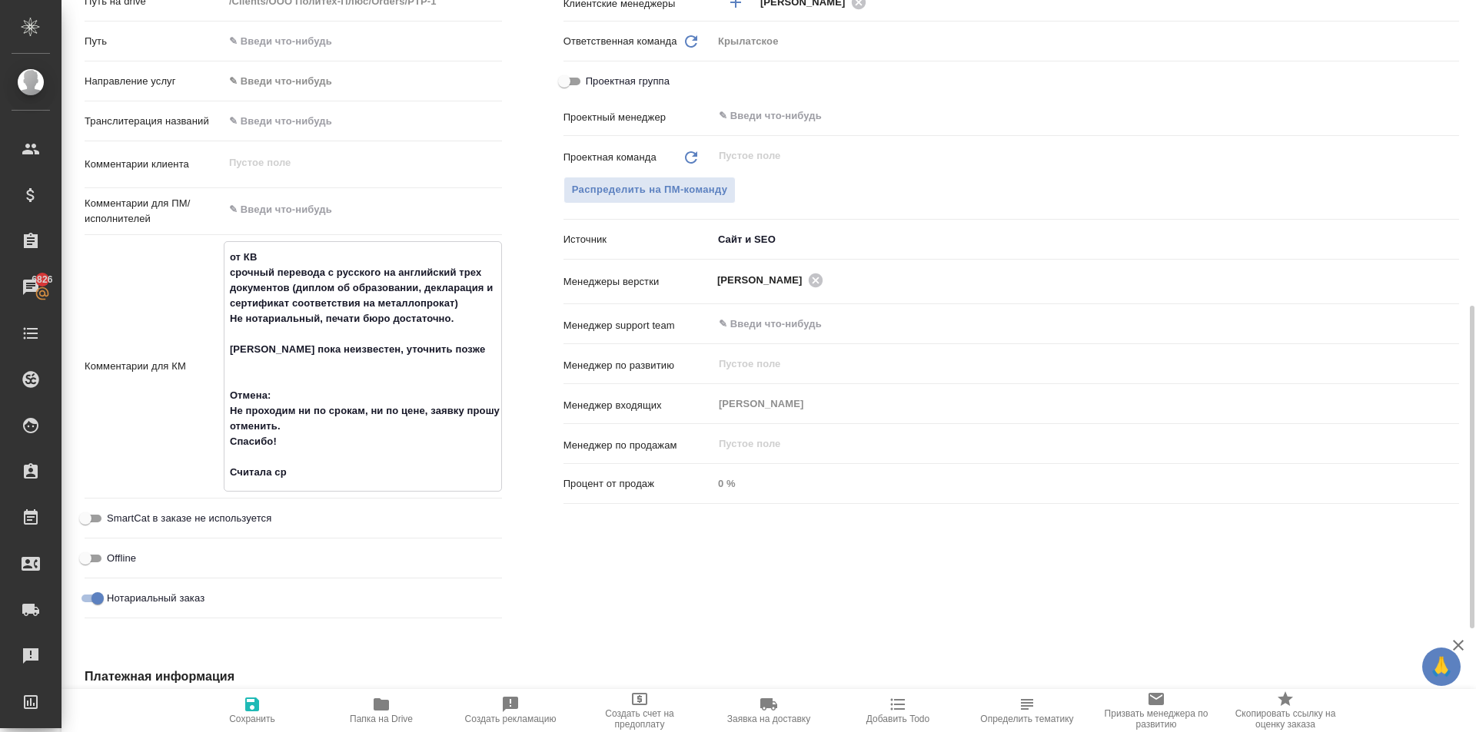
type textarea "x"
type textarea "от КВ срочный перевода с русского на английский трех документов (диплом об обра…"
type textarea "x"
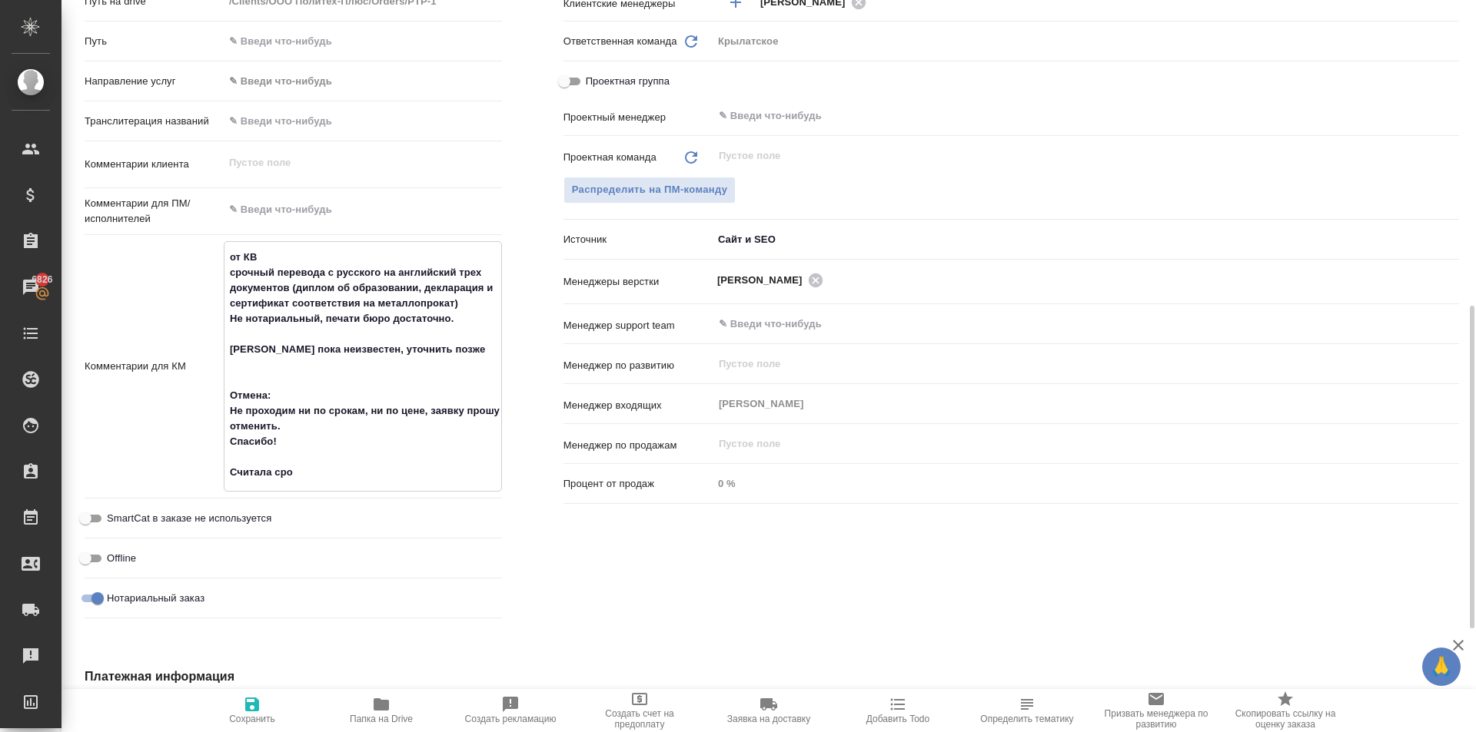
type textarea "x"
type textarea "от КВ срочный перевода с русского на английский трех документов (диплом об обра…"
type textarea "x"
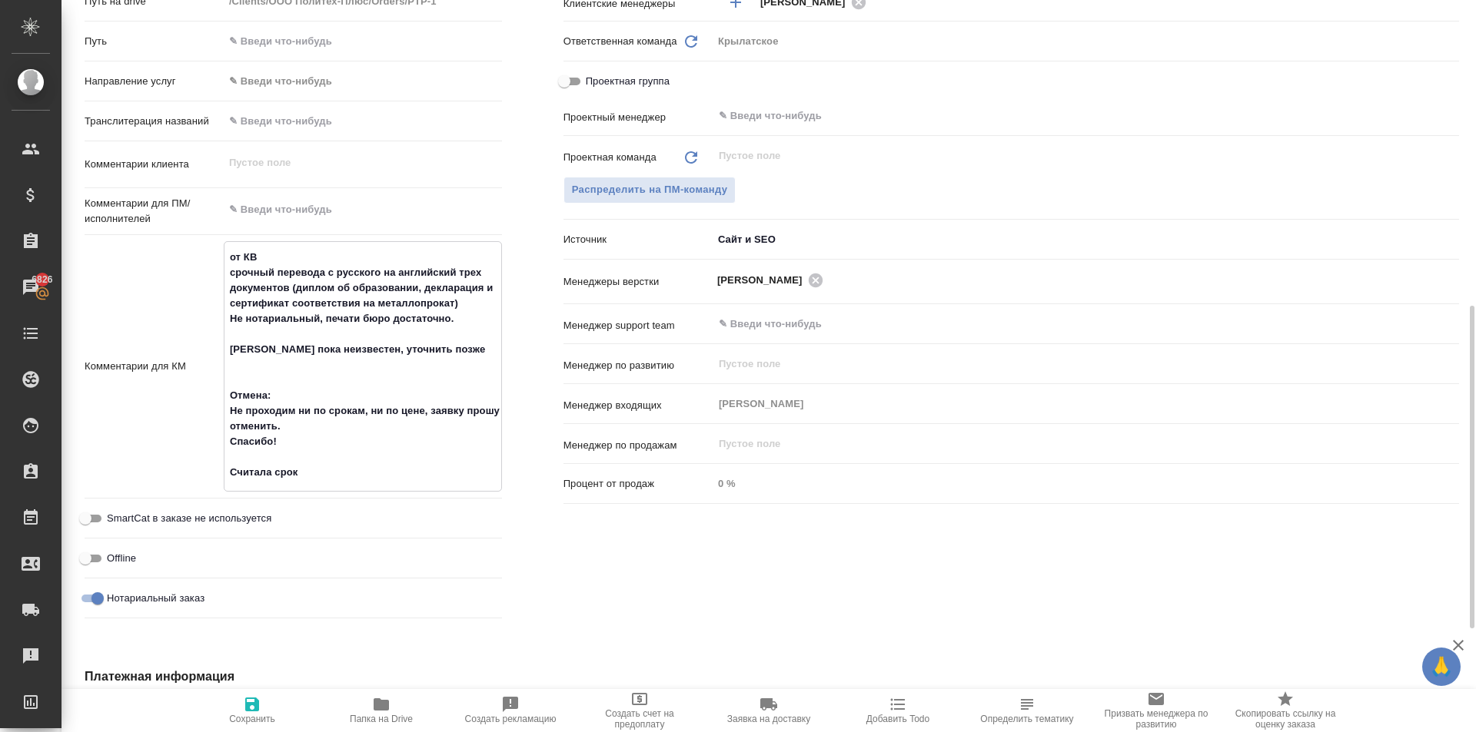
type textarea "от КВ срочный перевода с русского на английский трех документов (диплом об обра…"
type textarea "x"
type textarea "от КВ срочный перевода с русского на английский трех документов (диплом об обра…"
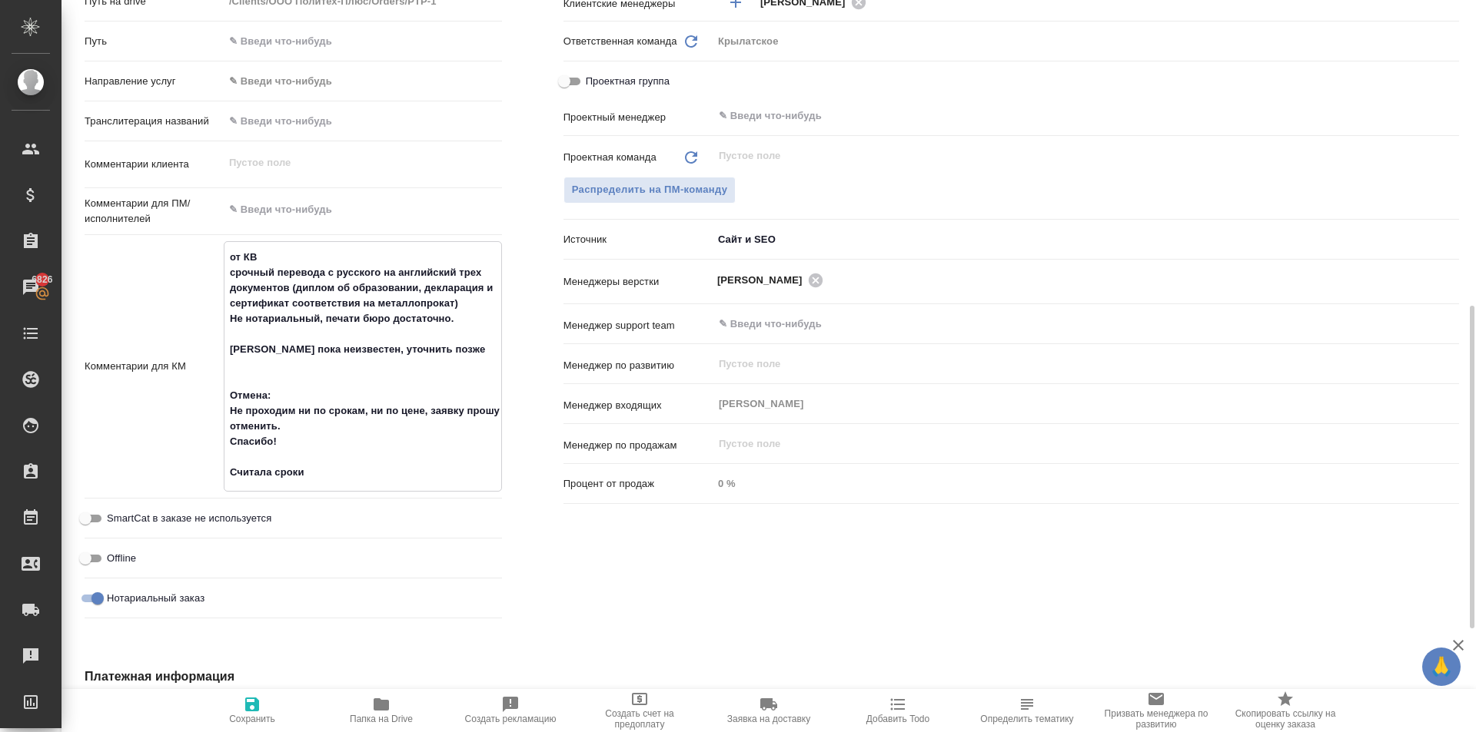
type textarea "x"
type textarea "от КВ срочный перевода с русского на английский трех документов (диплом об обра…"
type textarea "x"
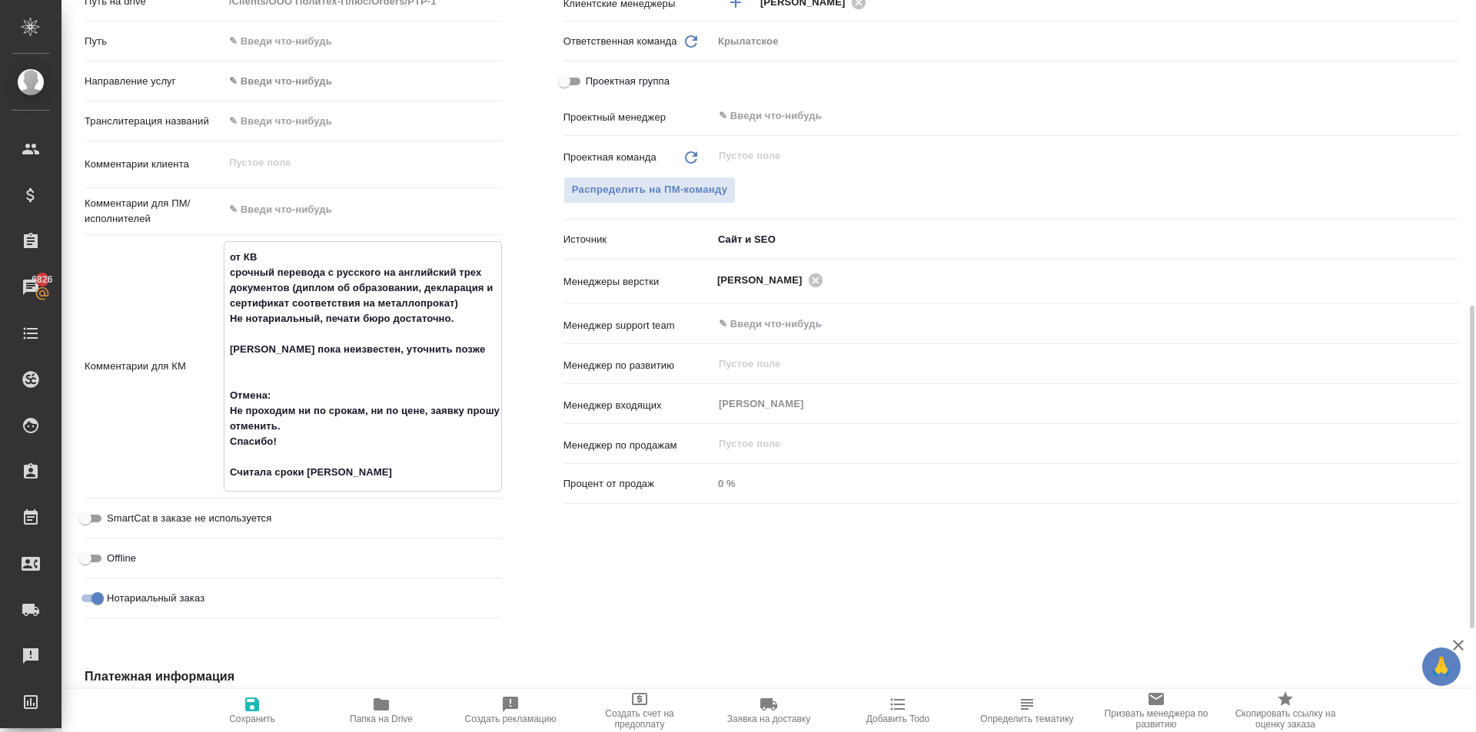
type textarea "x"
type textarea "от КВ срочный перевода с русского на английский трех документов (диплом об обра…"
type textarea "x"
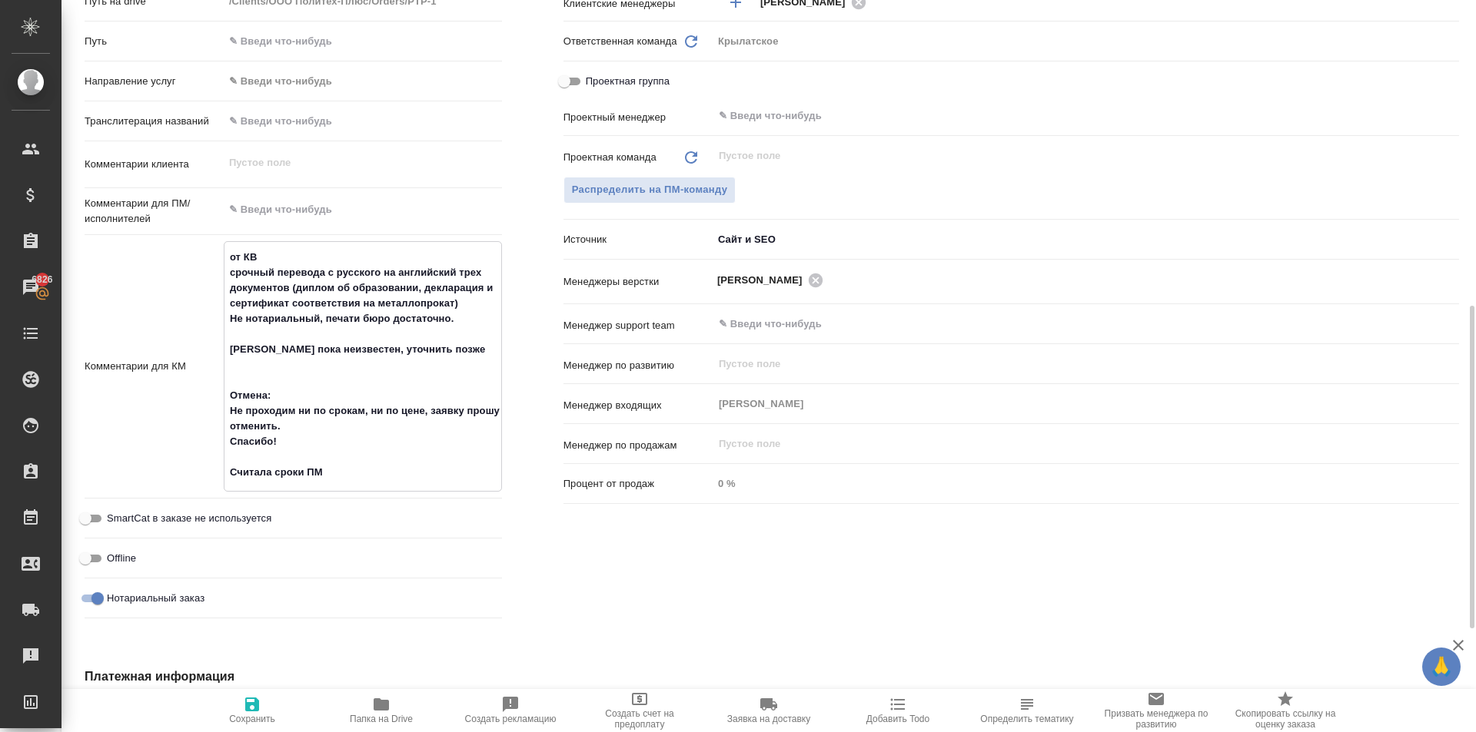
type textarea "x"
type textarea "от КВ срочный перевода с русского на английский трех документов (диплом об обра…"
type textarea "x"
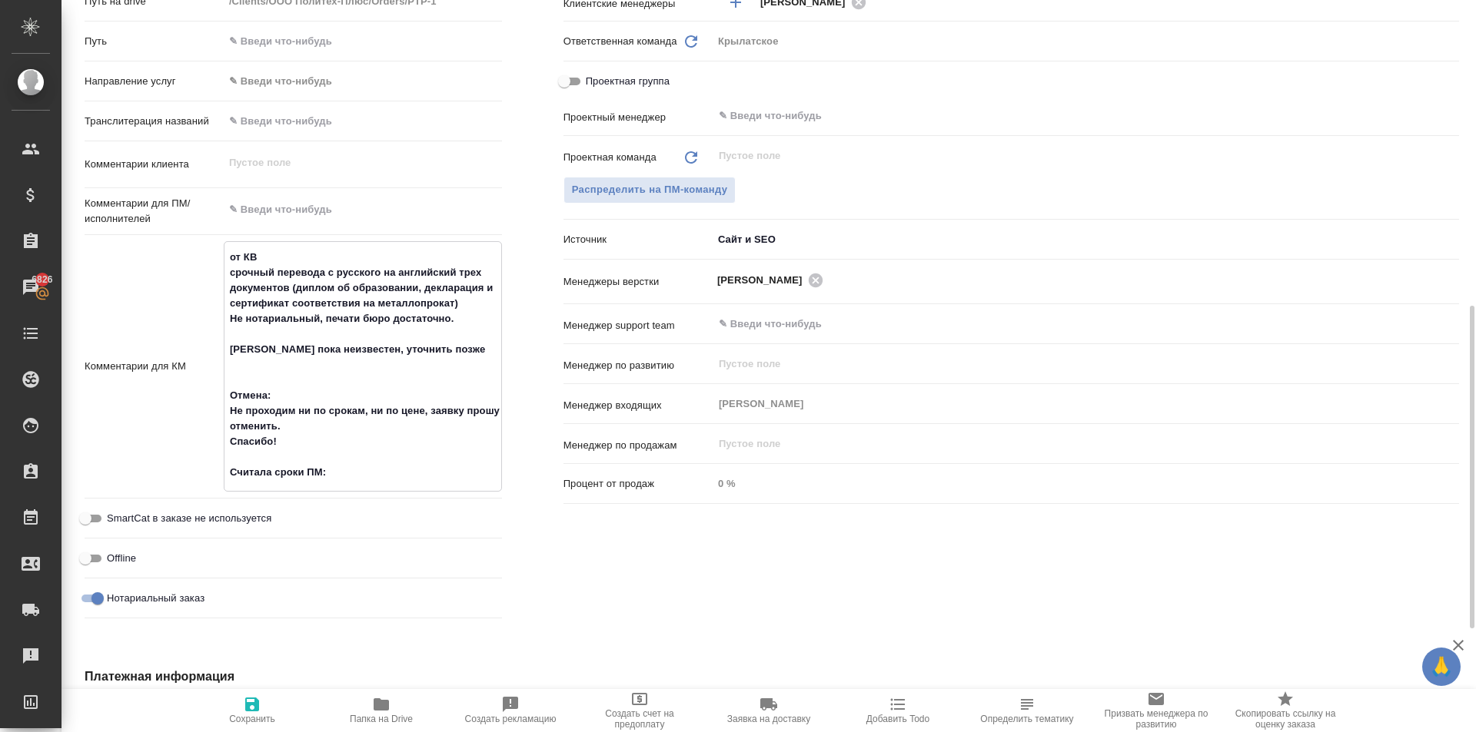
type textarea "от КВ срочный перевода с русского на английский трех документов (диплом об обра…"
type textarea "x"
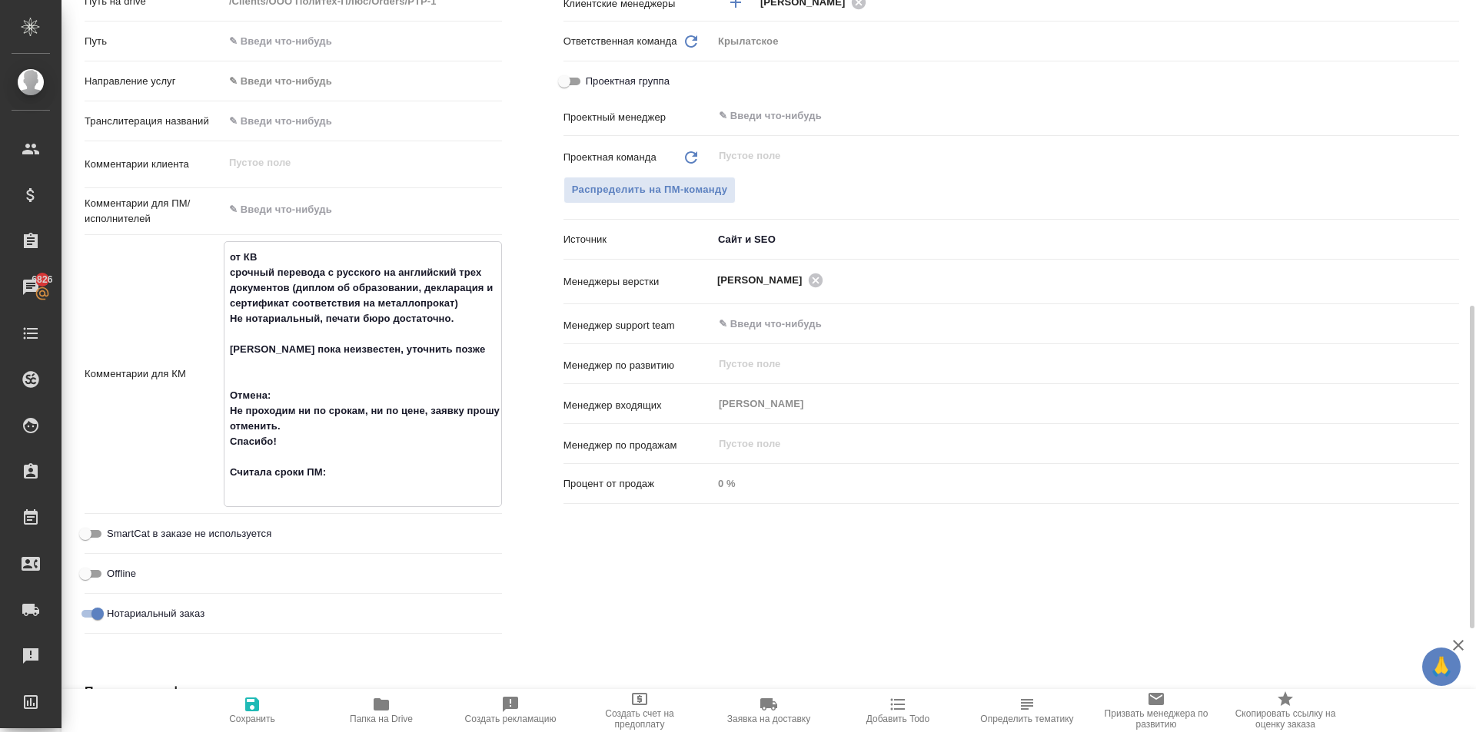
paste textarea "ао стандарту 2 дня + сроки верстки по срочному 1-1,5 дня + сроки верстки"
type textarea "x"
type textarea "от КВ срочный перевода с русского на английский трех документов (диплом об обра…"
type textarea "x"
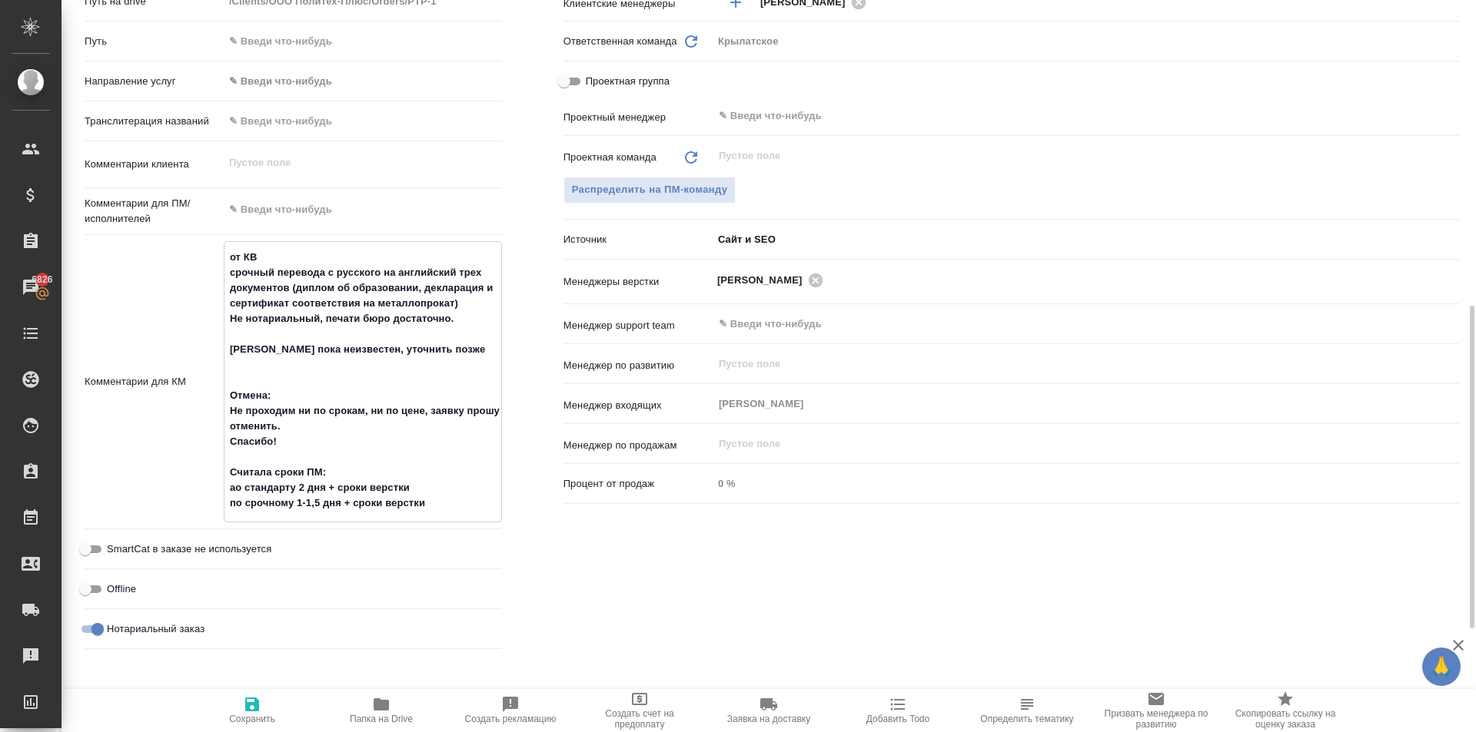
click at [233, 491] on textarea "от КВ срочный перевода с русского на английский трех документов (диплом об обра…" at bounding box center [362, 380] width 277 height 272
type textarea "x"
type textarea "от КВ срочный перевода с русского на английский трех документов (диплом об обра…"
type textarea "x"
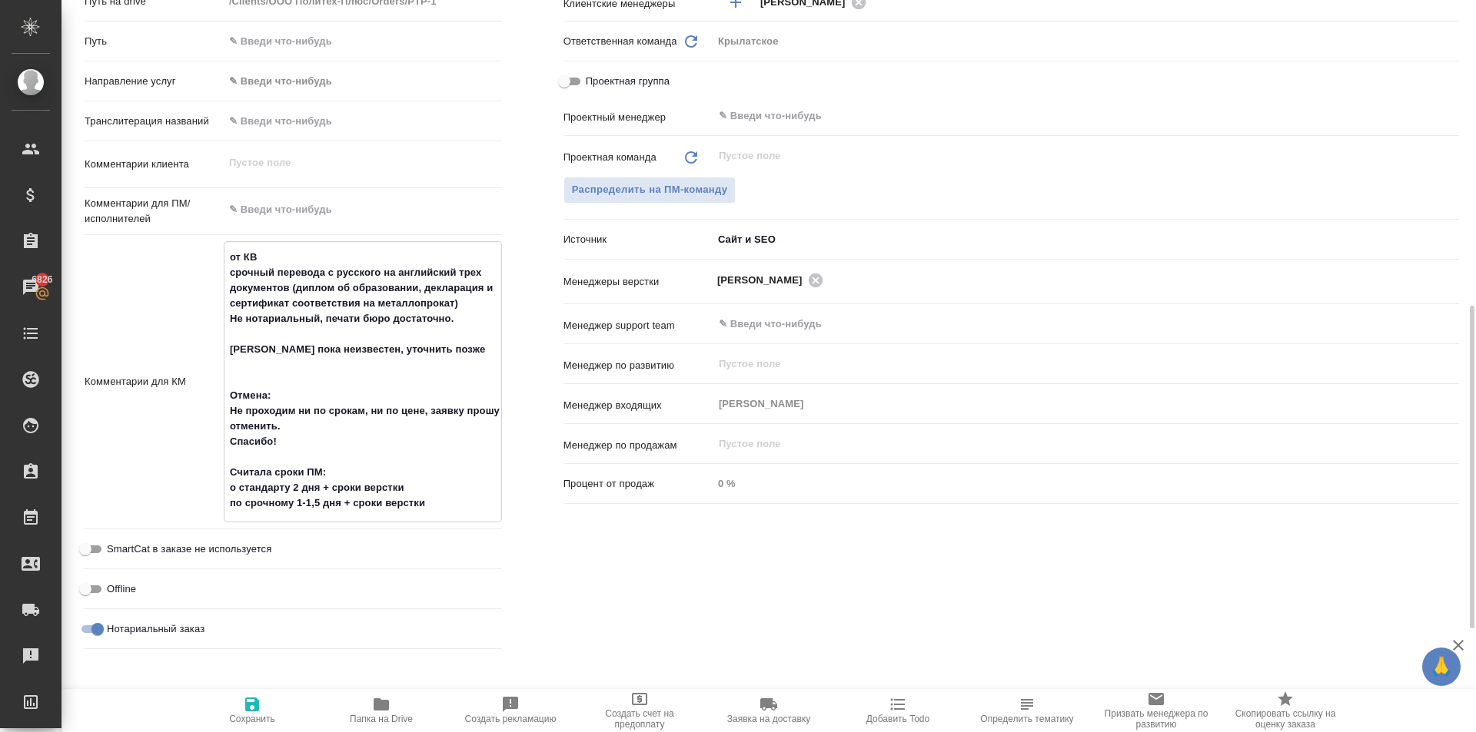
type textarea "x"
type textarea "от КВ срочный перевода с русского на английский трех документов (диплом об обра…"
type textarea "x"
type textarea "от КВ срочный перевода с русского на английский трех документов (диплом об обра…"
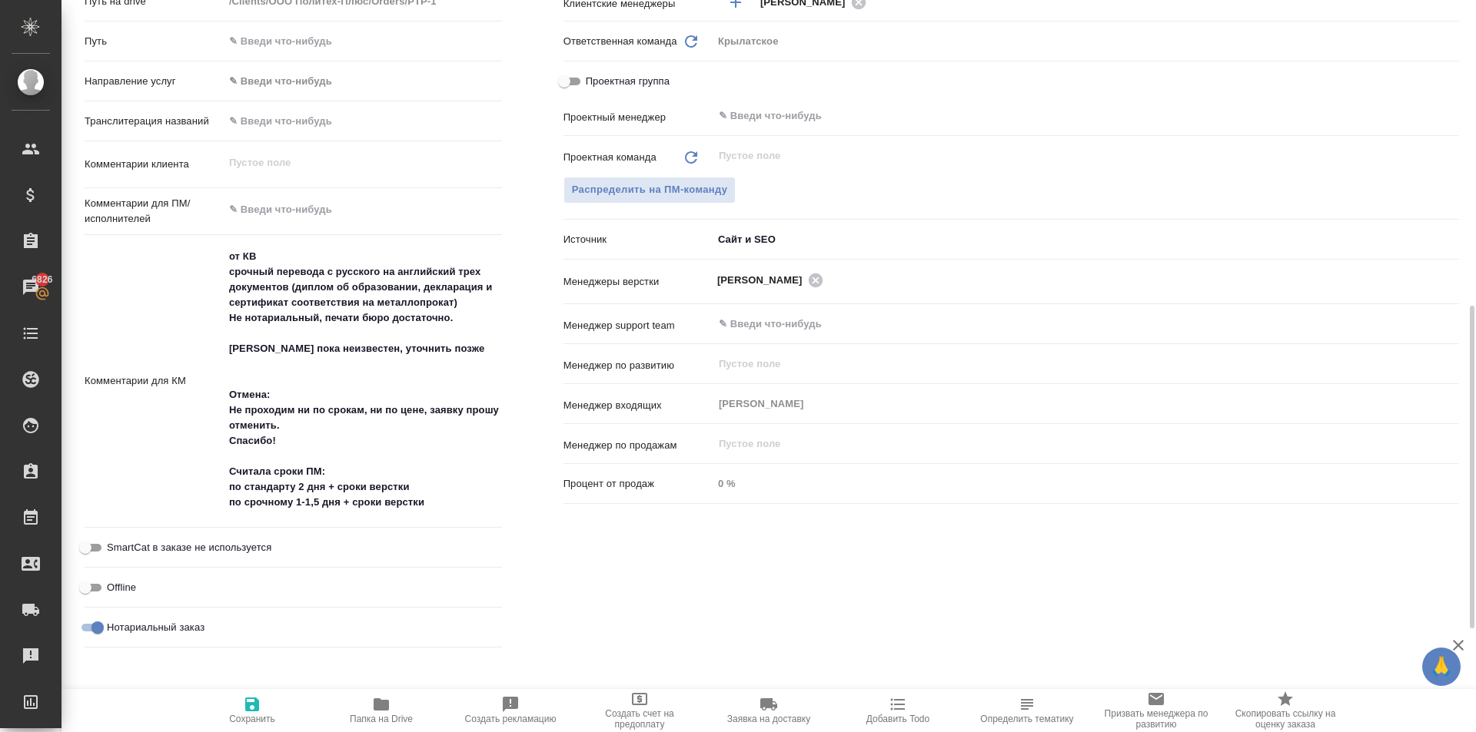
type textarea "x"
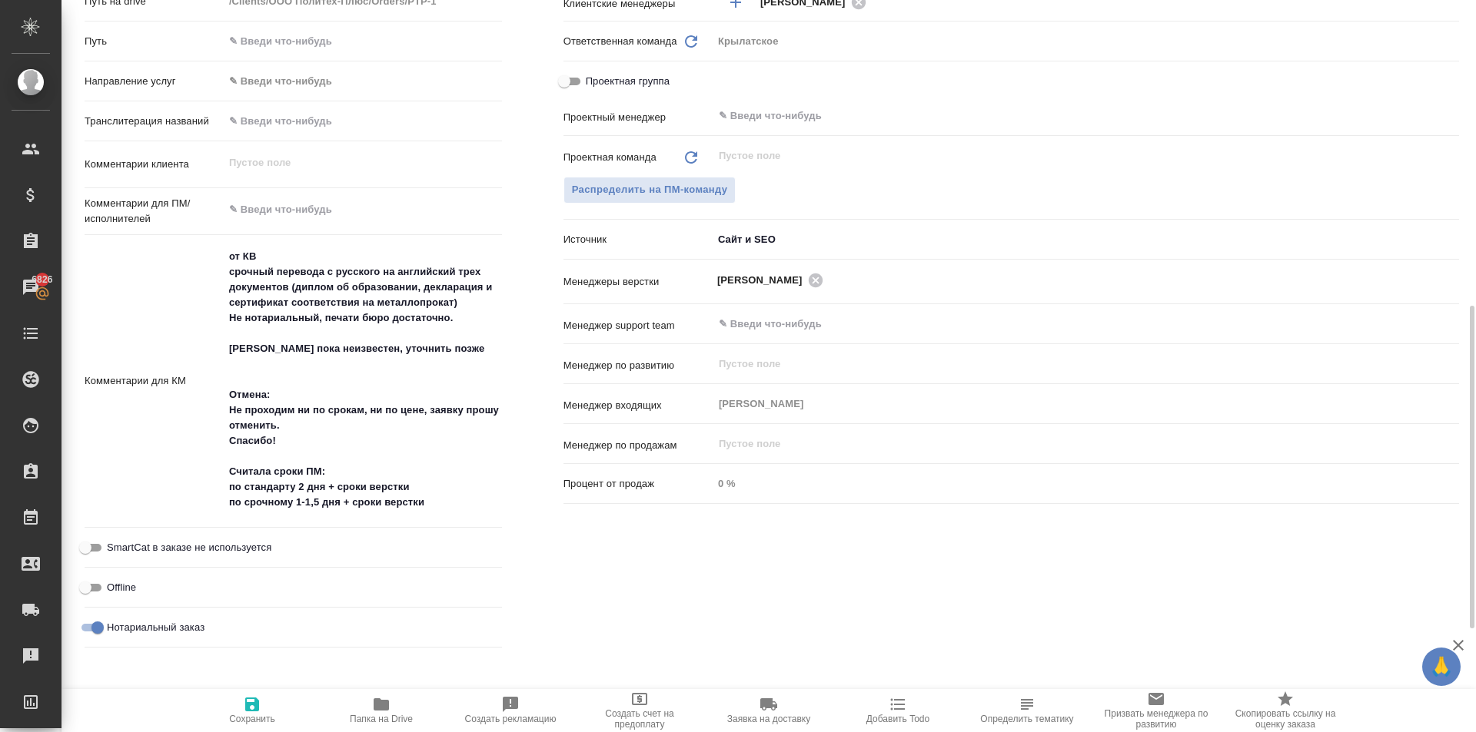
type textarea "x"
click at [264, 460] on textarea "от КВ срочный перевода с русского на английский трех документов (диплом об обра…" at bounding box center [362, 380] width 277 height 272
click at [372, 473] on textarea "от КВ срочный перевода с русского на английский трех документов (диплом об обра…" at bounding box center [362, 380] width 277 height 272
type textarea "x"
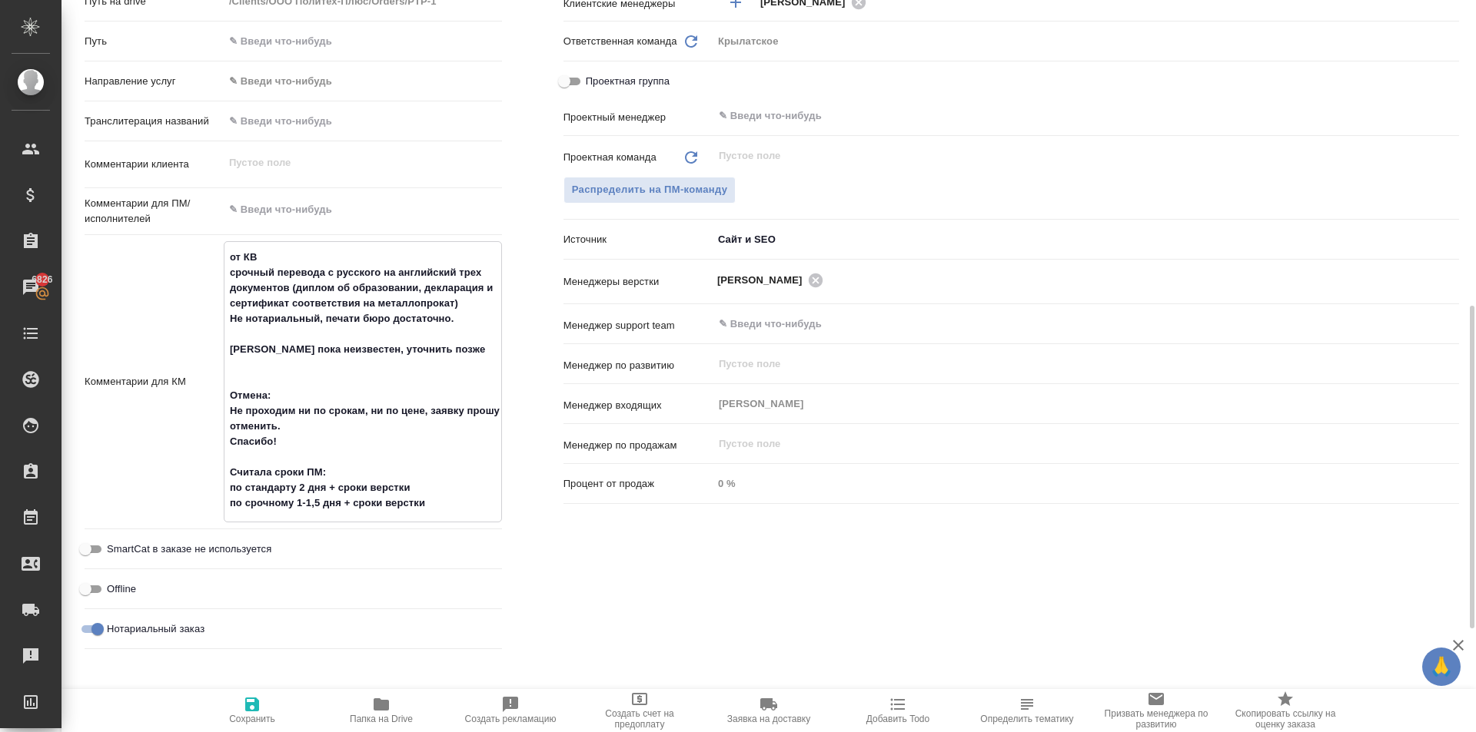
type textarea "от КВ срочный перевода с русского на английский трех документов (диплом об обра…"
type textarea "x"
type textarea "от КВ срочный перевода с русского на английский трех документов (диплом об обра…"
type textarea "x"
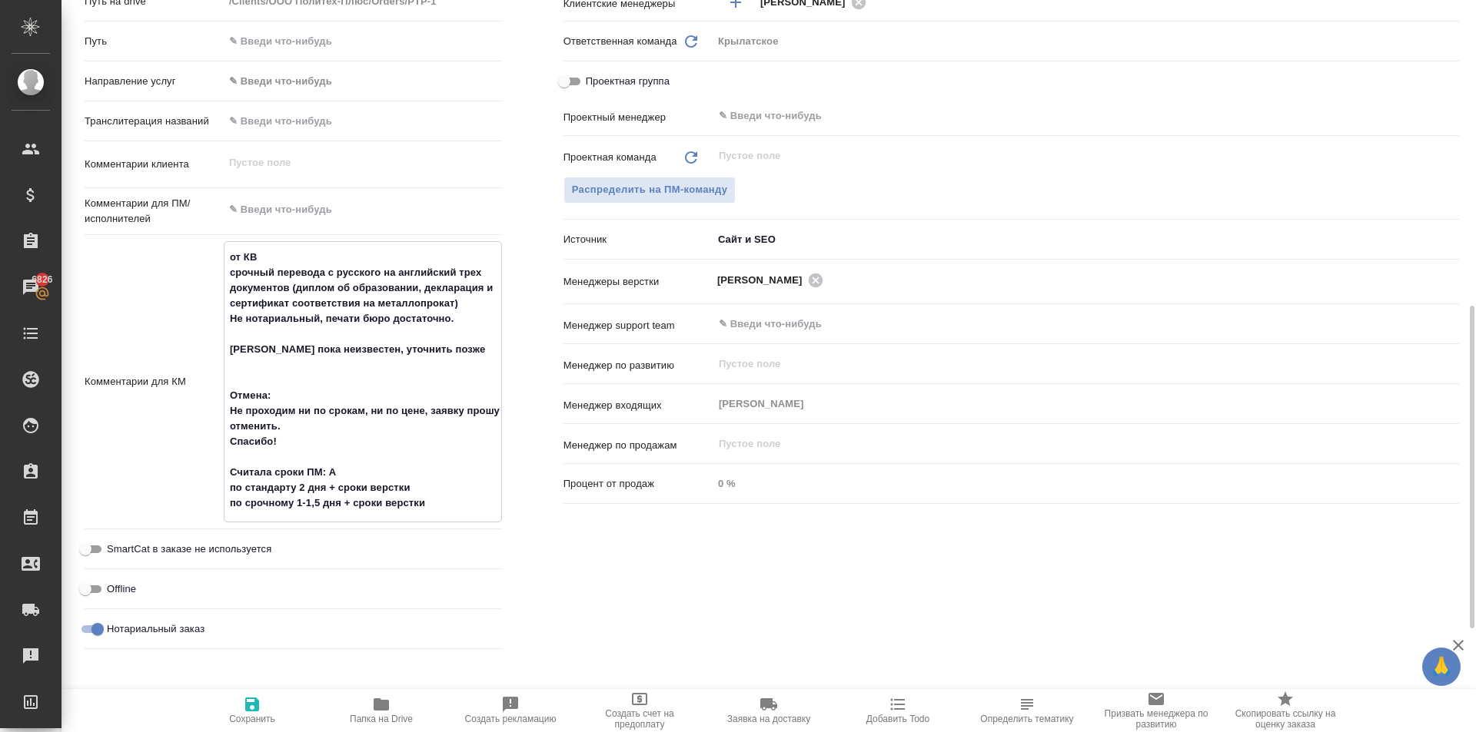
type textarea "x"
type textarea "от КВ срочный перевода с русского на английский трех документов (диплом об обра…"
type textarea "x"
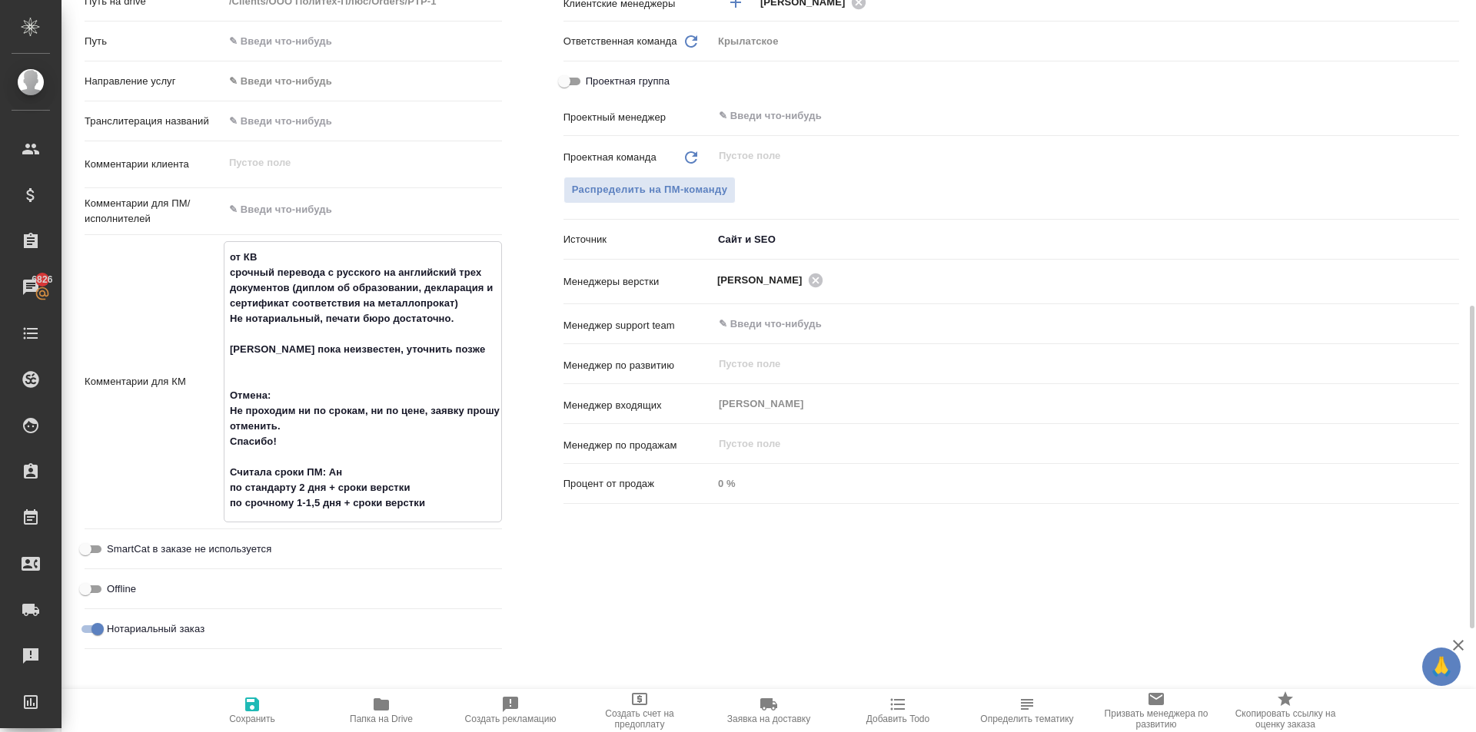
type textarea "x"
type textarea "от КВ срочный перевода с русского на английский трех документов (диплом об обра…"
type textarea "x"
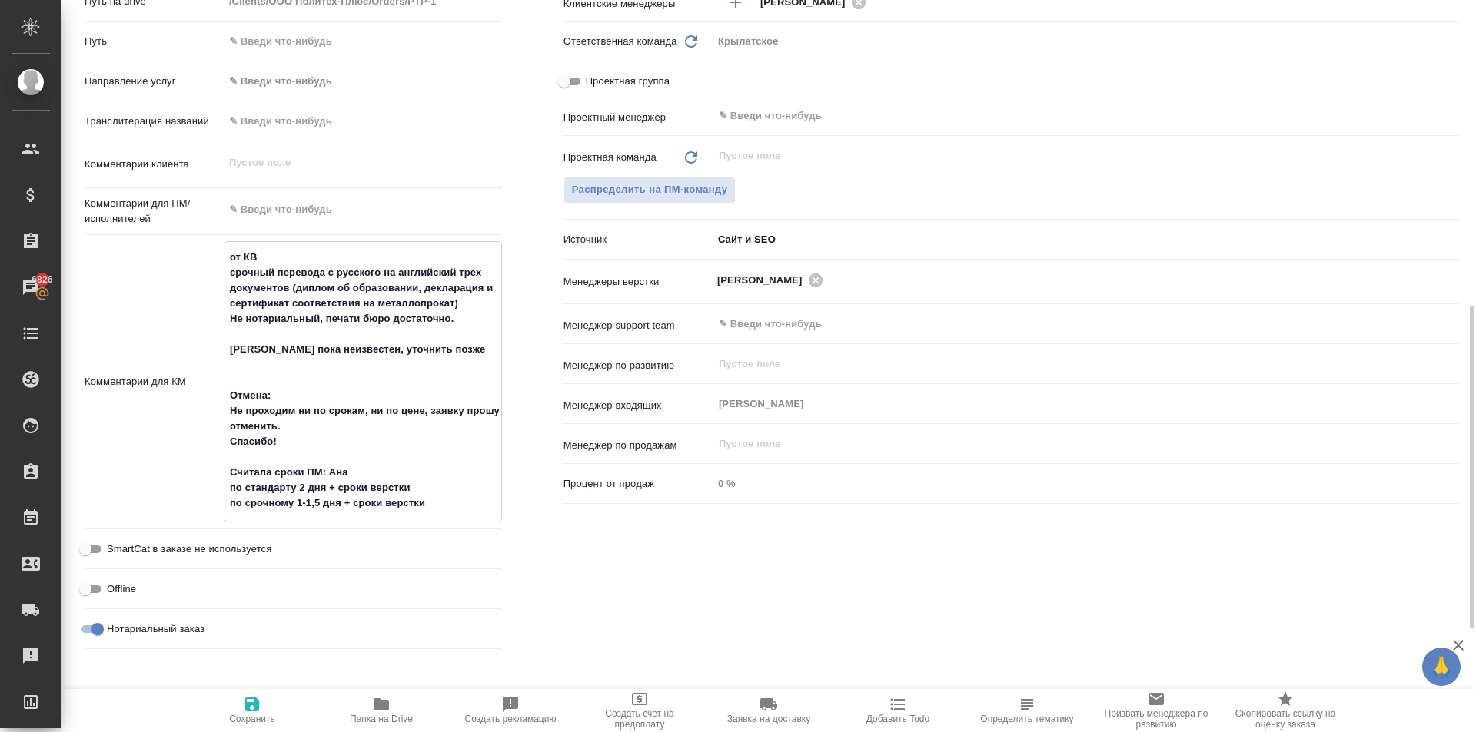
type textarea "x"
type textarea "от КВ срочный перевода с русского на английский трех документов (диплом об обра…"
type textarea "x"
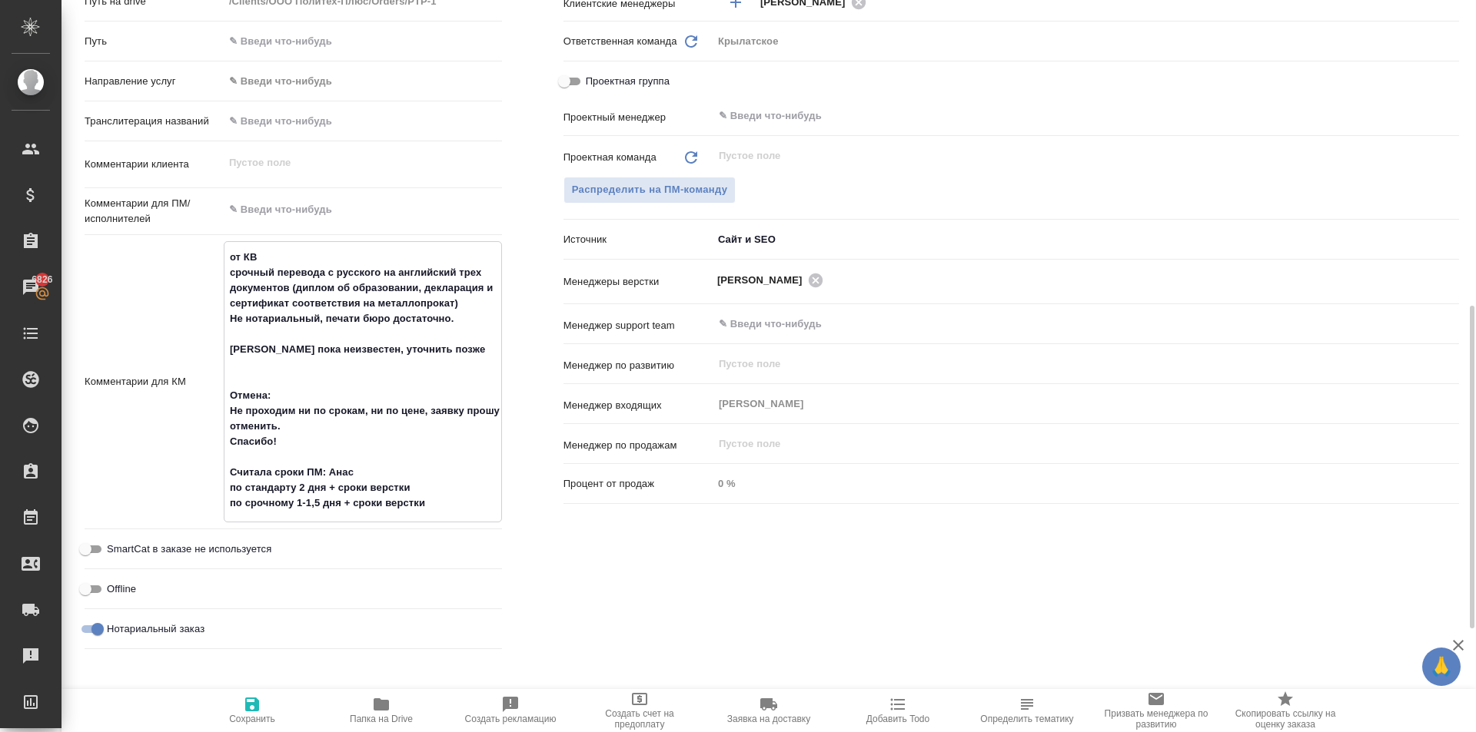
type textarea "от КВ срочный перевода с русского на английский трех документов (диплом об обра…"
type textarea "x"
type textarea "от КВ срочный перевода с русского на английский трех документов (диплом об обра…"
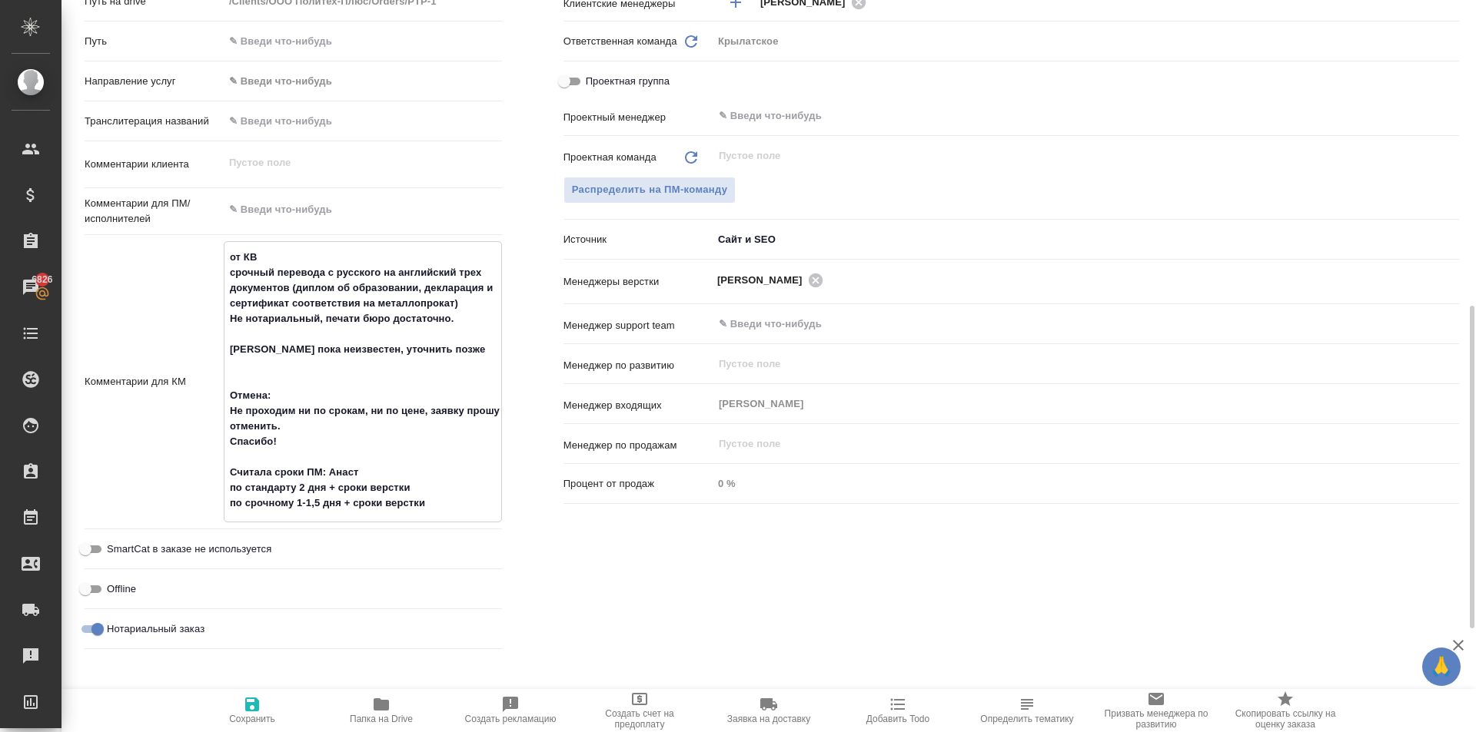
type textarea "x"
type textarea "от КВ срочный перевода с русского на английский трех документов (диплом об обра…"
type textarea "x"
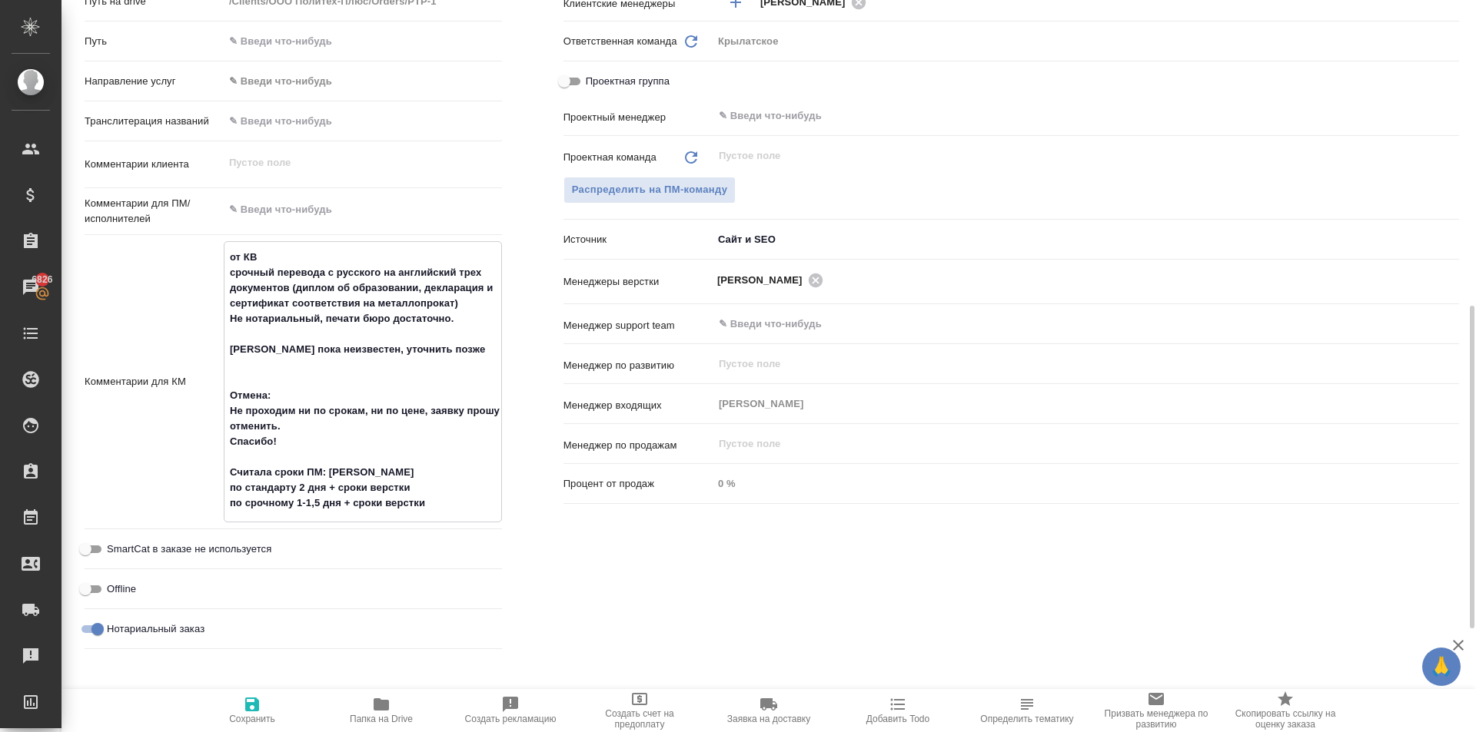
type textarea "x"
type textarea "от КВ срочный перевода с русского на английский трех документов (диплом об обра…"
type textarea "x"
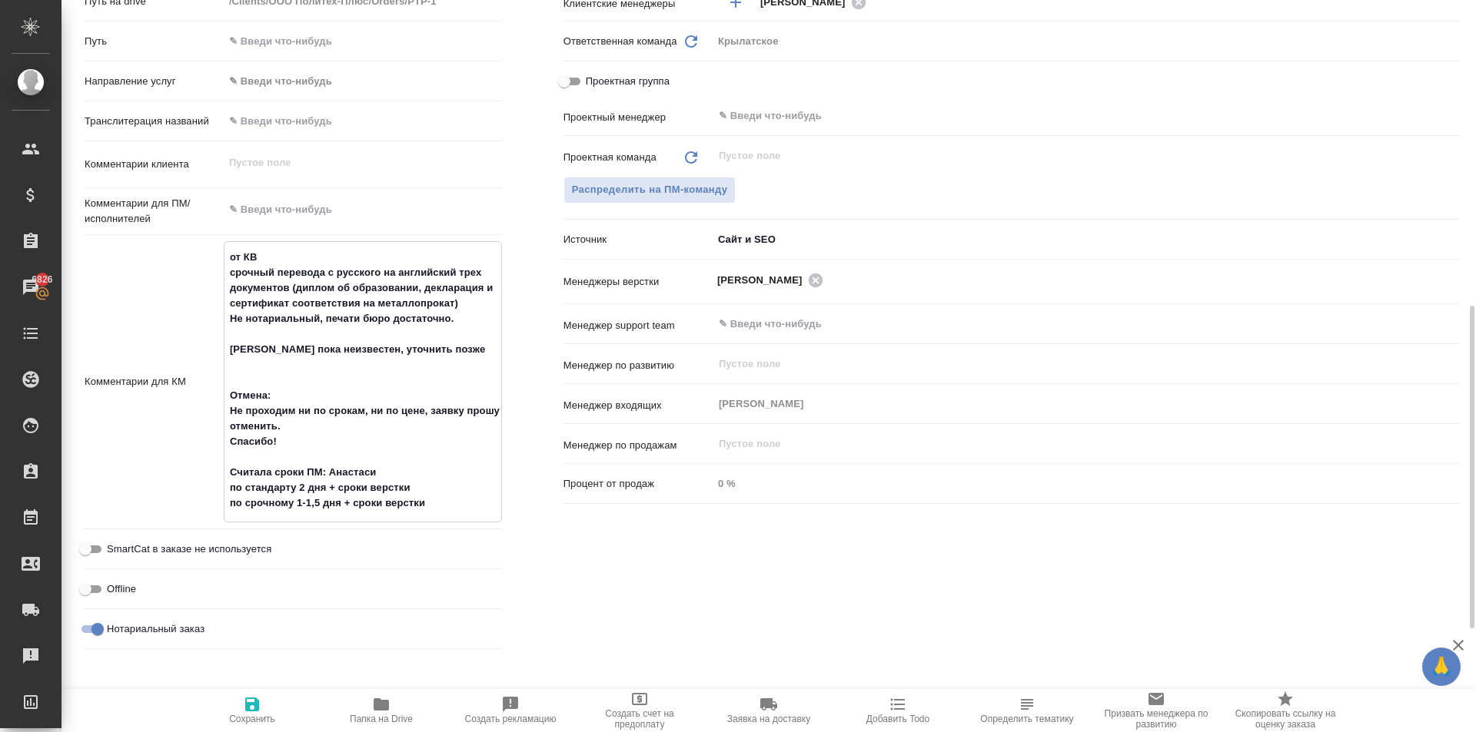
type textarea "x"
type textarea "от КВ срочный перевода с русского на английский трех документов (диплом об обра…"
type textarea "x"
type textarea "от КВ срочный перевода с русского на английский трех документов (диплом об обра…"
type textarea "x"
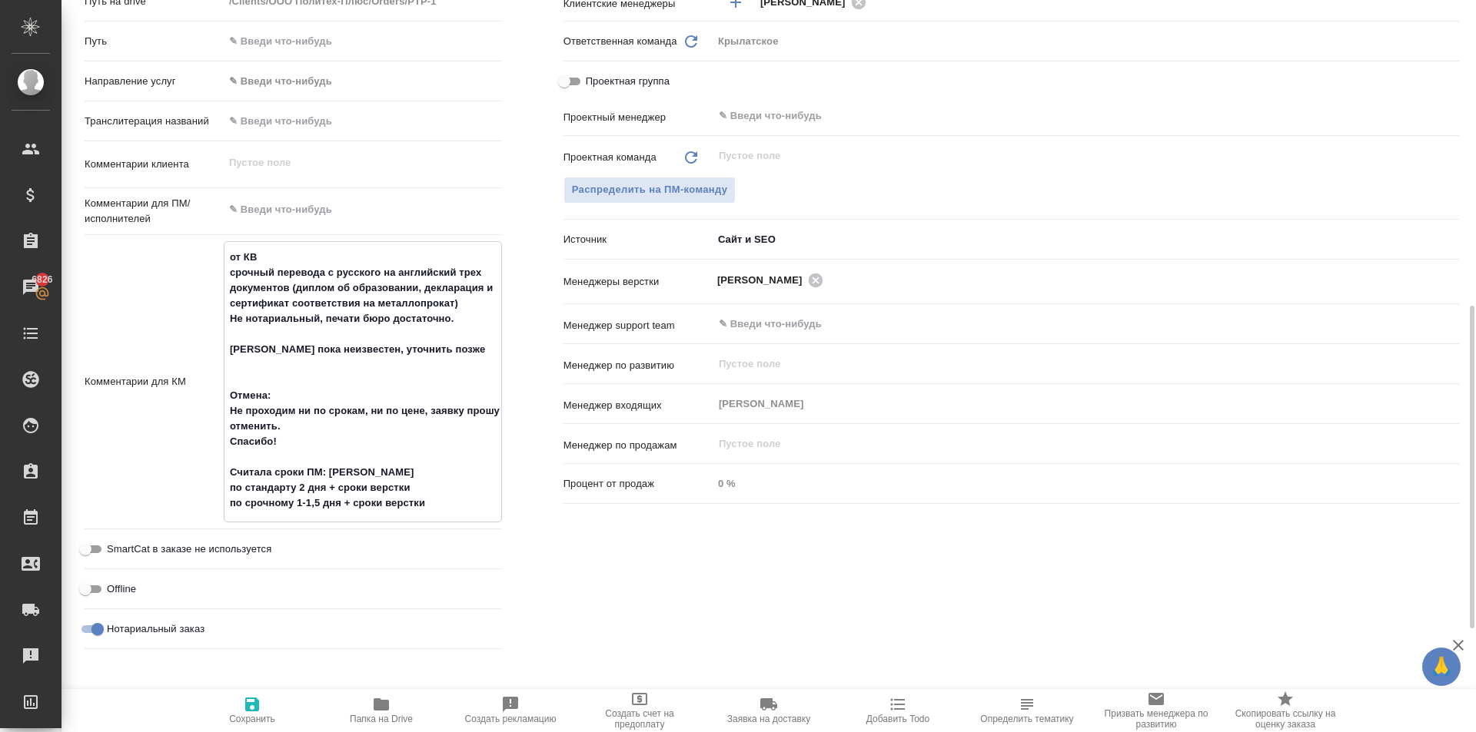
type textarea "x"
type textarea "от КВ срочный перевода с русского на английский трех документов (диплом об обра…"
type textarea "x"
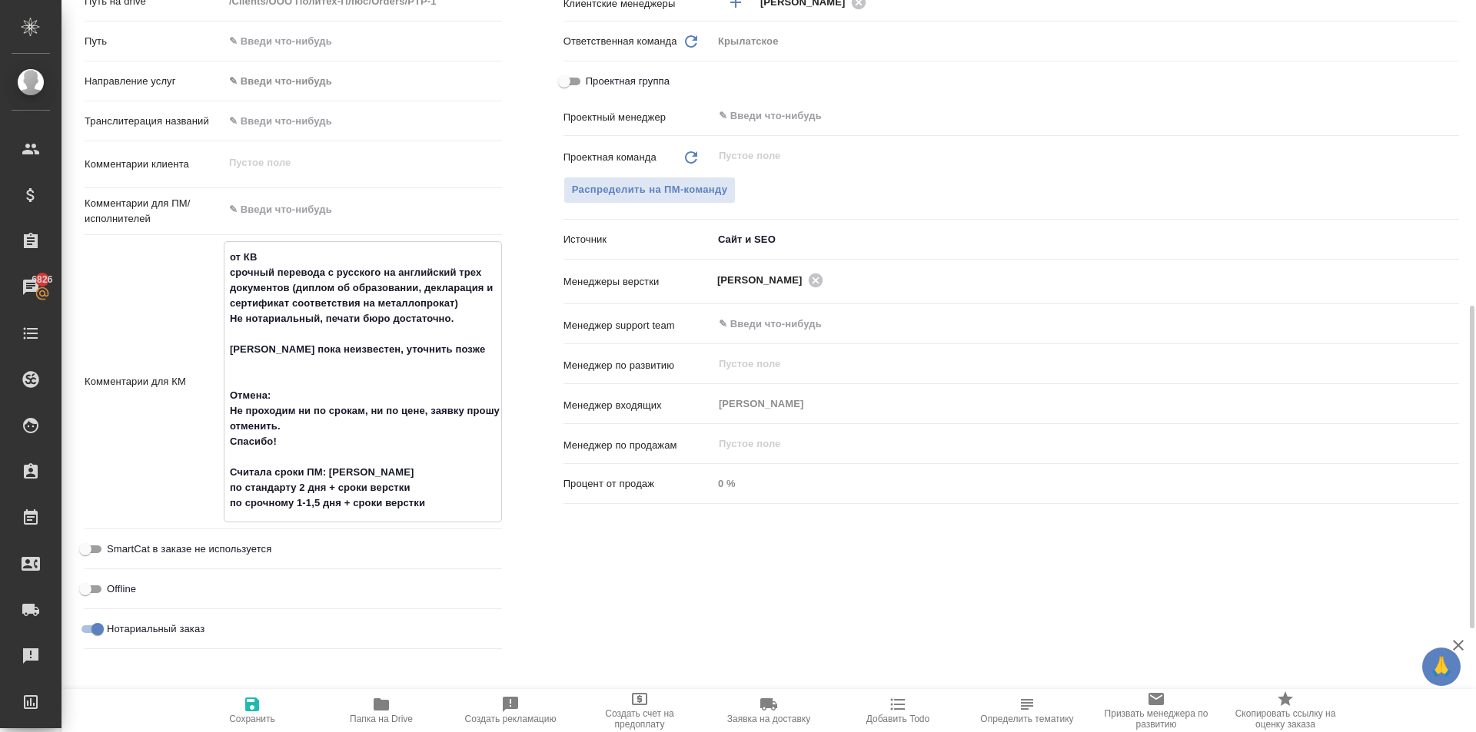
type textarea "x"
click at [216, 719] on span "Сохранить" at bounding box center [252, 710] width 111 height 29
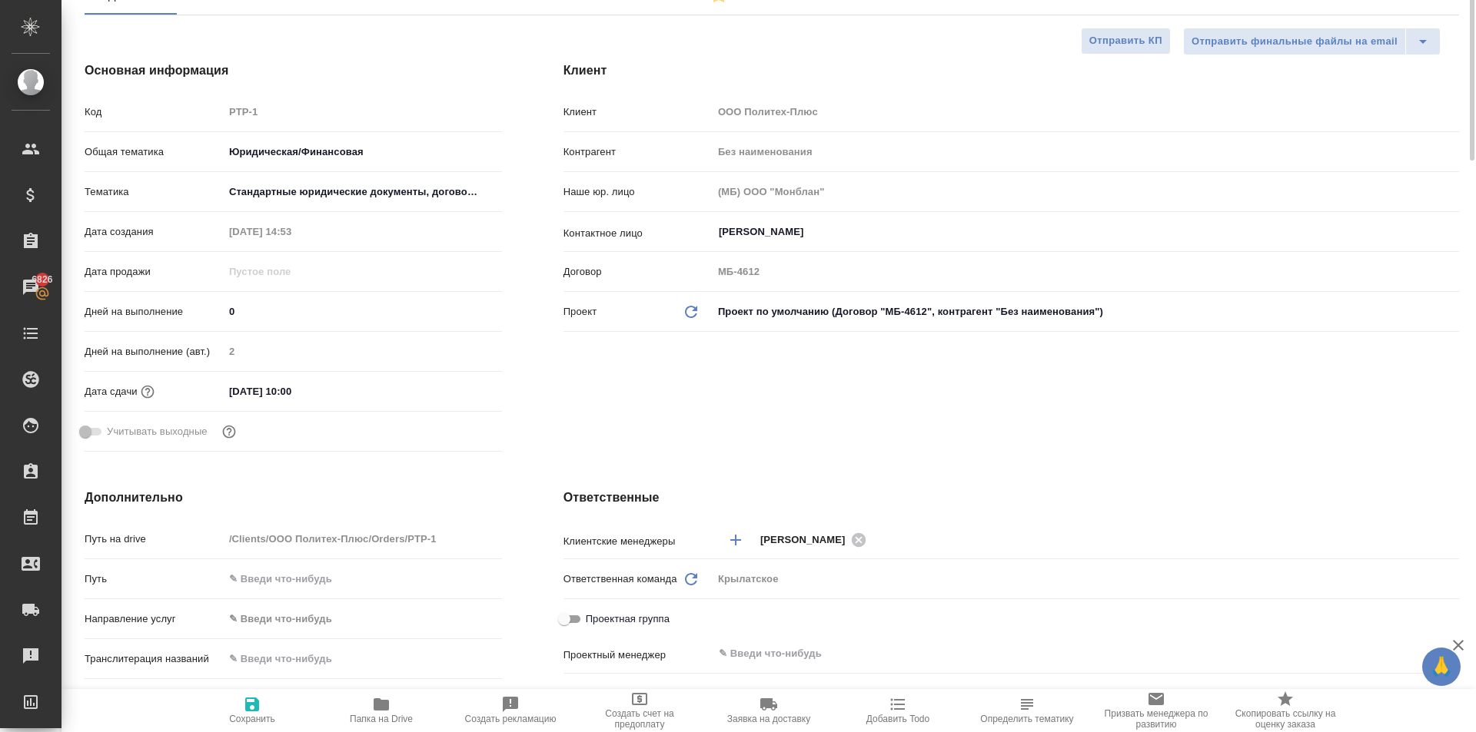
scroll to position [0, 0]
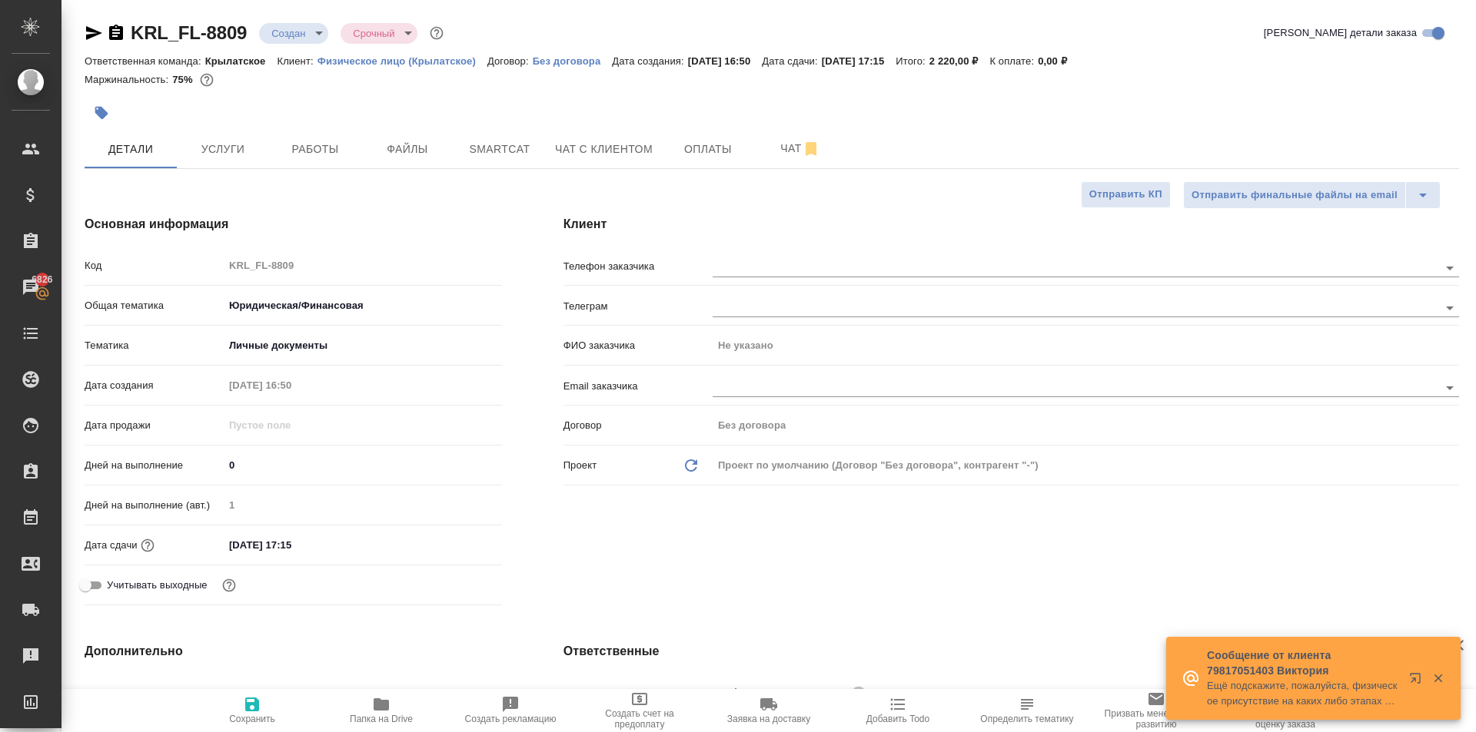
select select "RU"
click at [785, 266] on input "text" at bounding box center [1049, 267] width 674 height 18
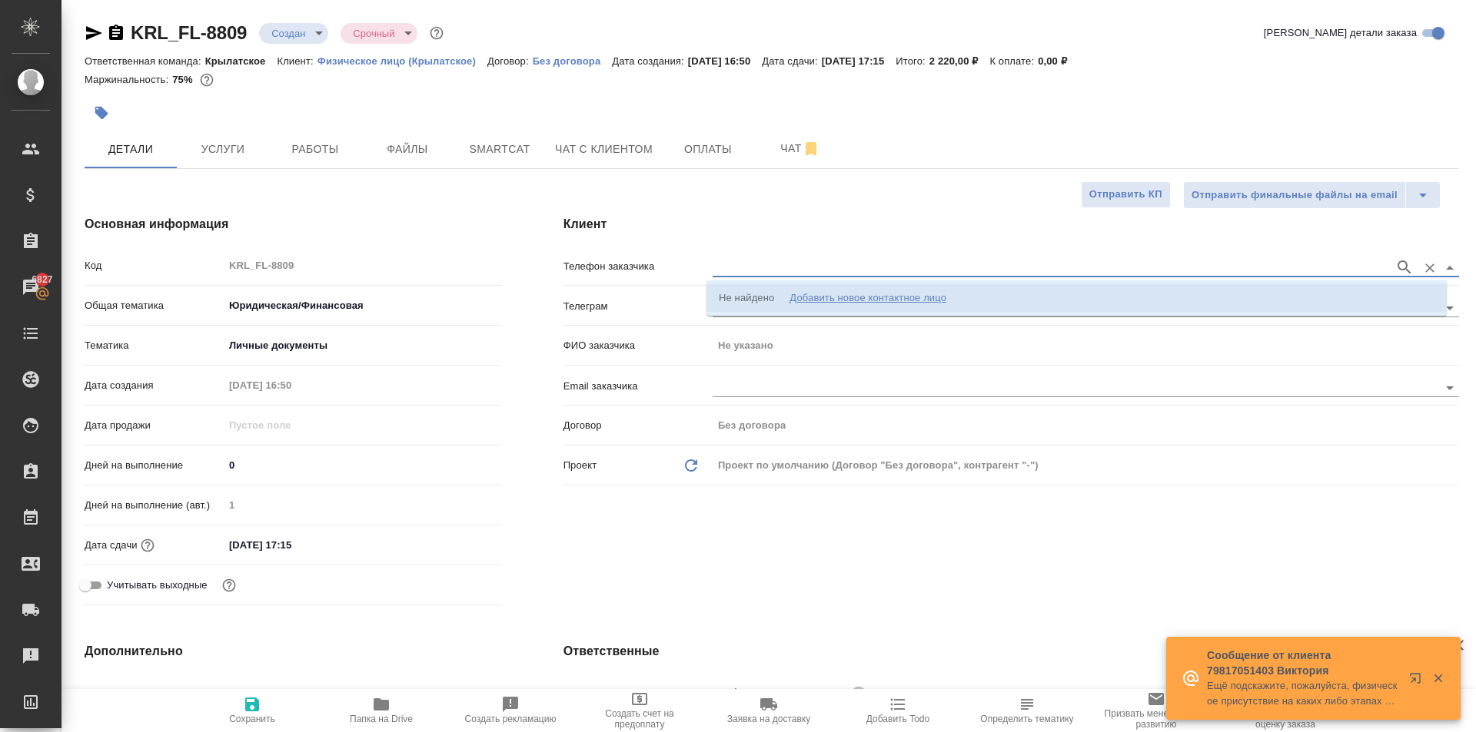
click at [774, 290] on li "Не найдено Добавить новое контактное лицо" at bounding box center [1076, 298] width 740 height 28
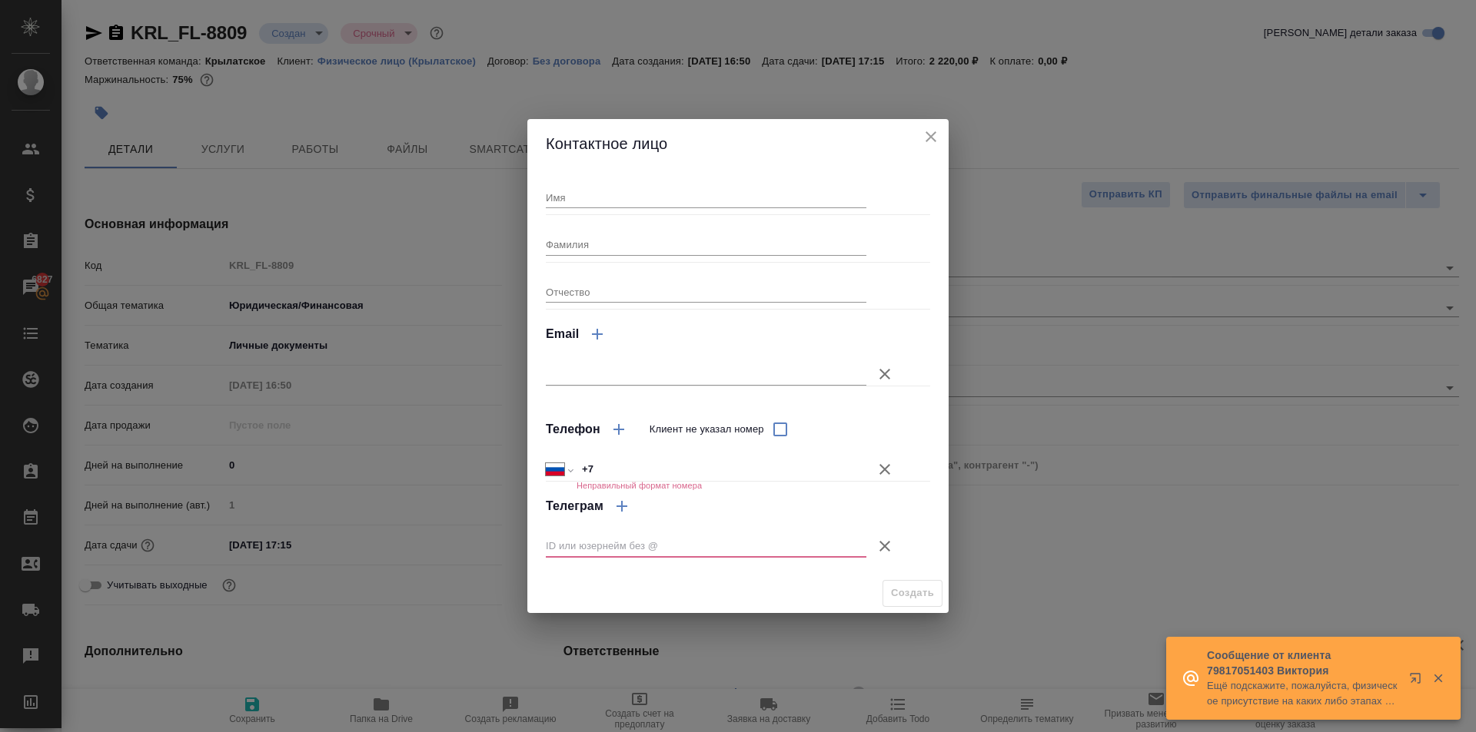
click at [677, 156] on div "Контактное лицо" at bounding box center [737, 143] width 421 height 49
click at [622, 199] on input "Имя" at bounding box center [706, 198] width 320 height 22
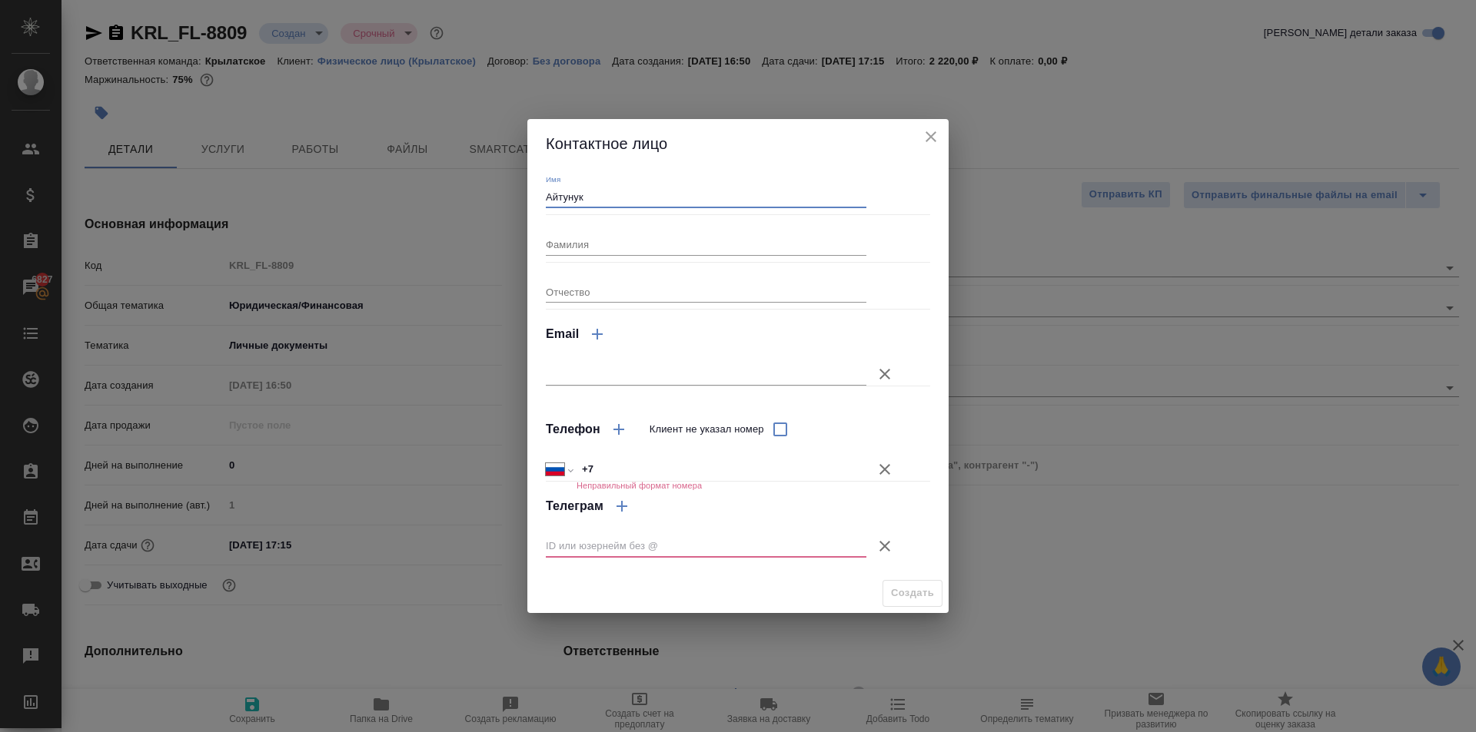
type input "Айтунук"
drag, startPoint x: 877, startPoint y: 466, endPoint x: 882, endPoint y: 474, distance: 10.0
click at [878, 467] on icon "button" at bounding box center [884, 469] width 18 height 18
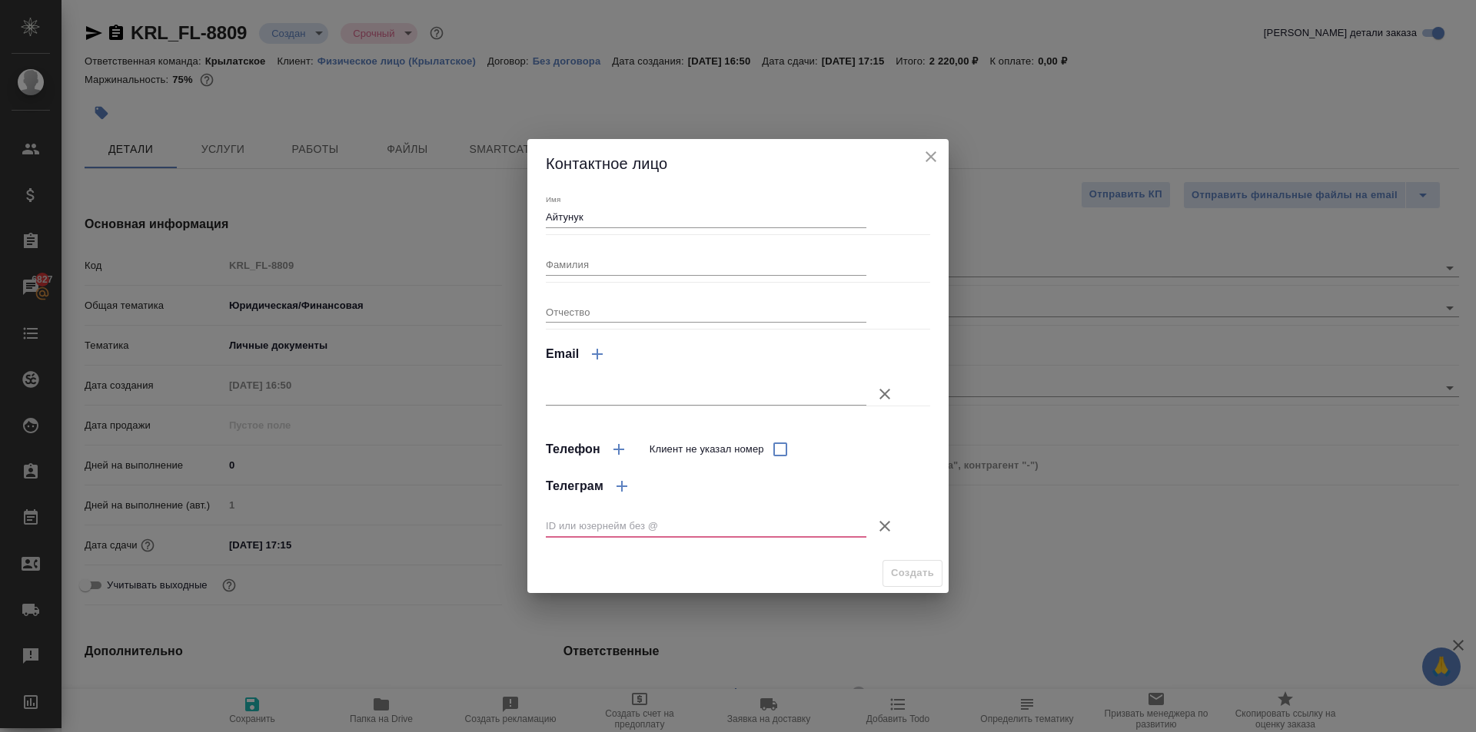
click at [882, 523] on icon "button" at bounding box center [884, 526] width 18 height 18
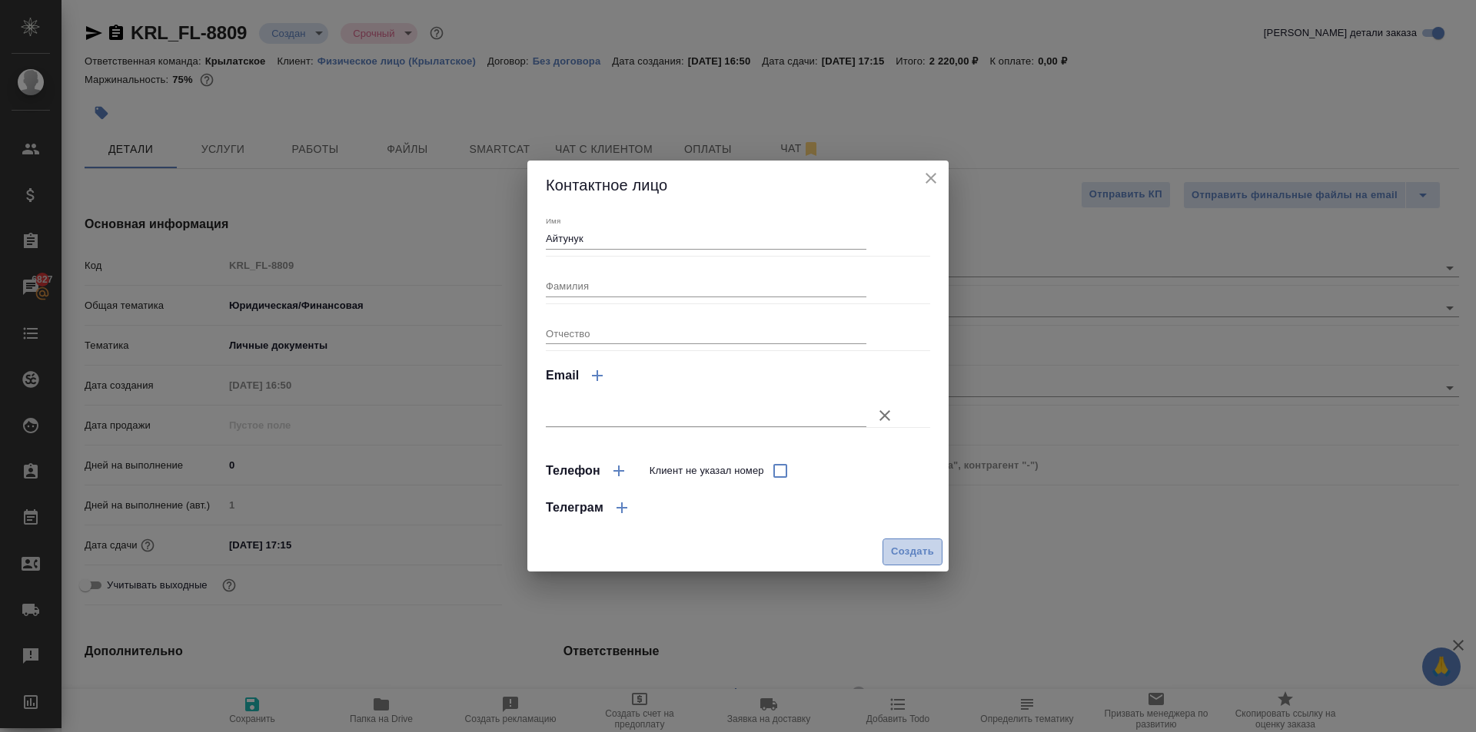
click at [905, 559] on span "Создать" at bounding box center [912, 552] width 43 height 18
type input "Айтунук"
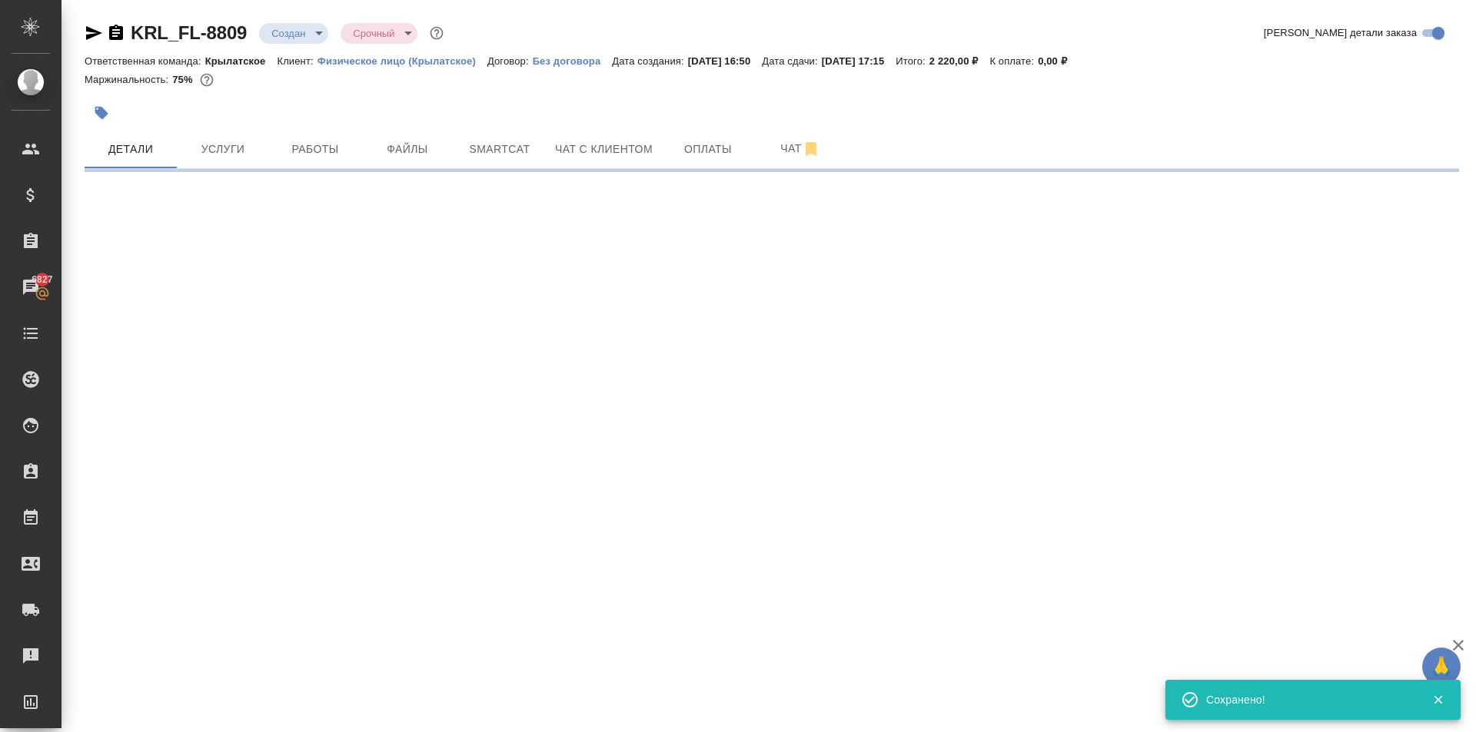
select select "RU"
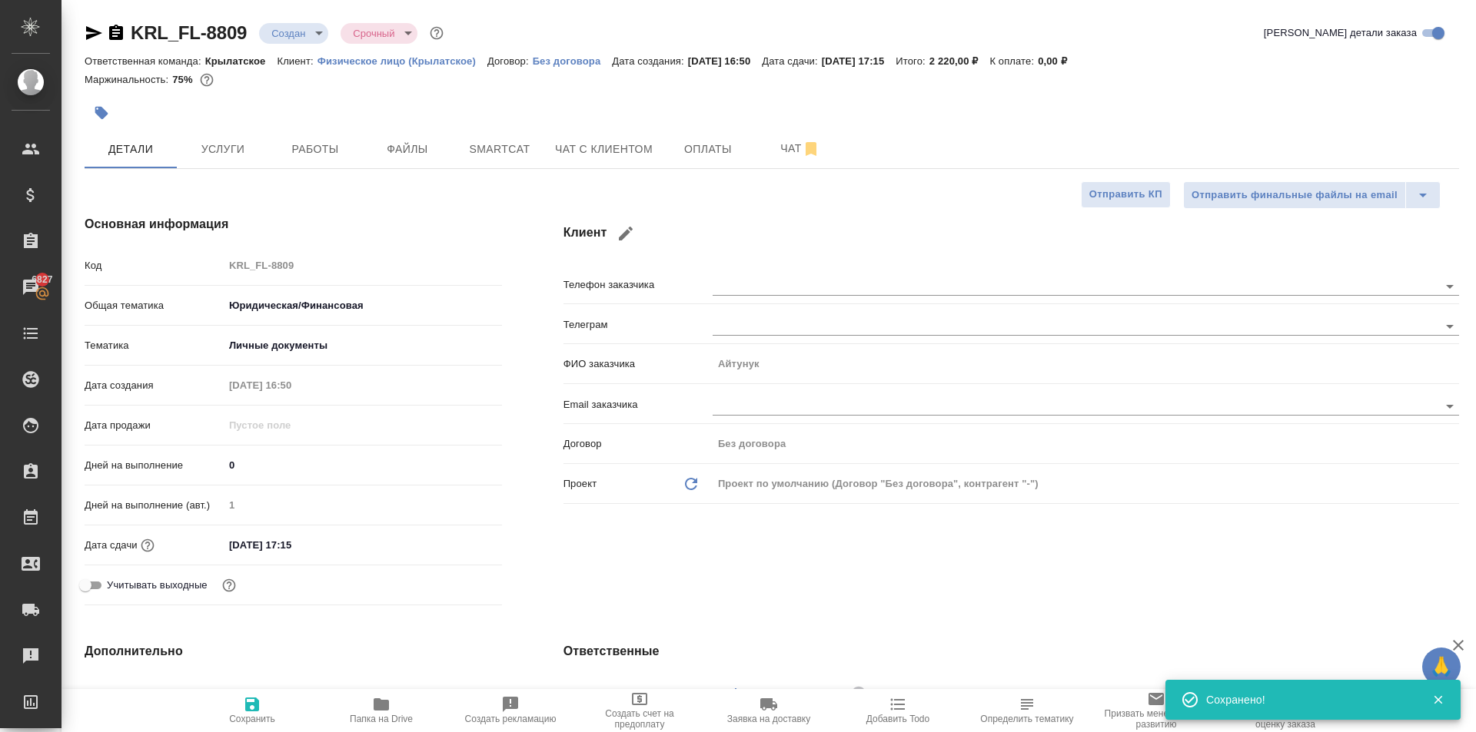
type textarea "x"
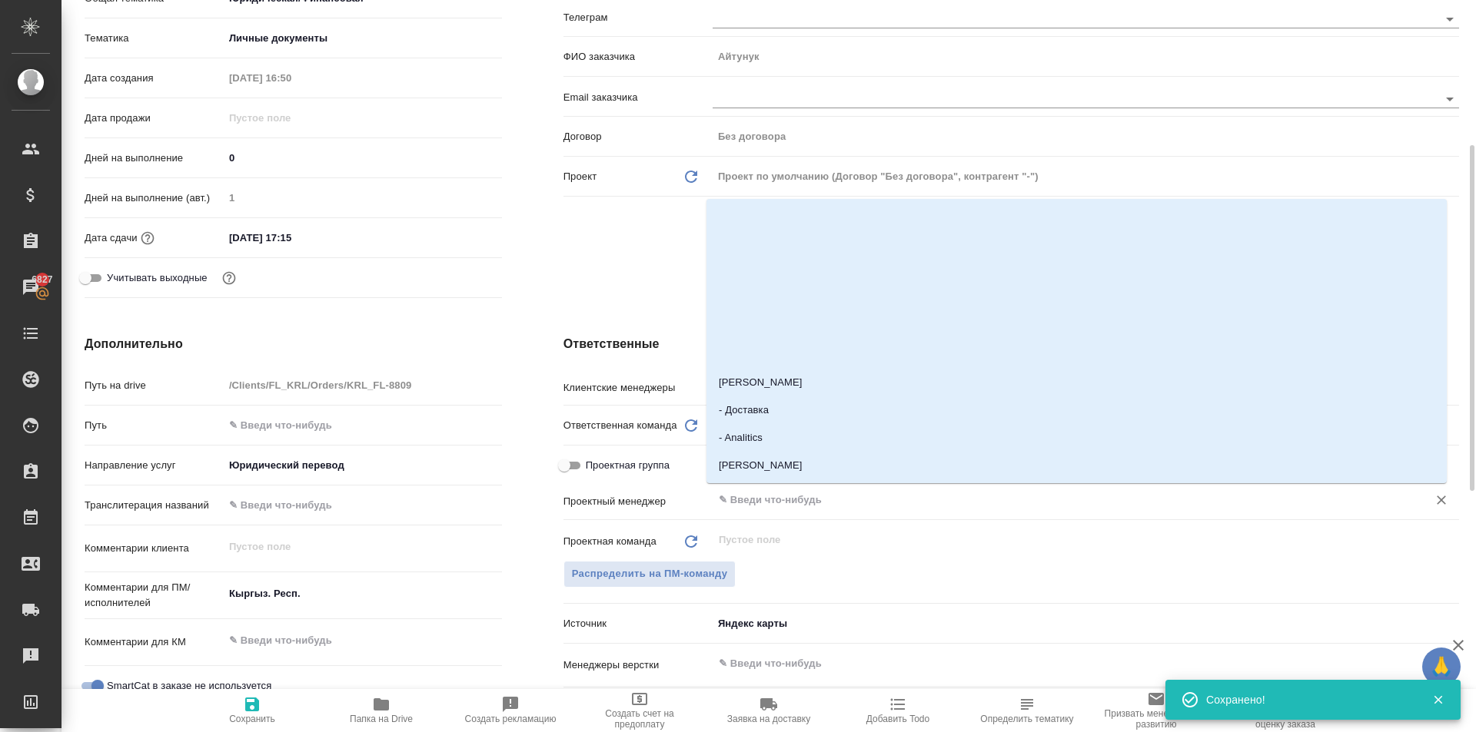
click at [802, 504] on input "text" at bounding box center [1060, 500] width 686 height 18
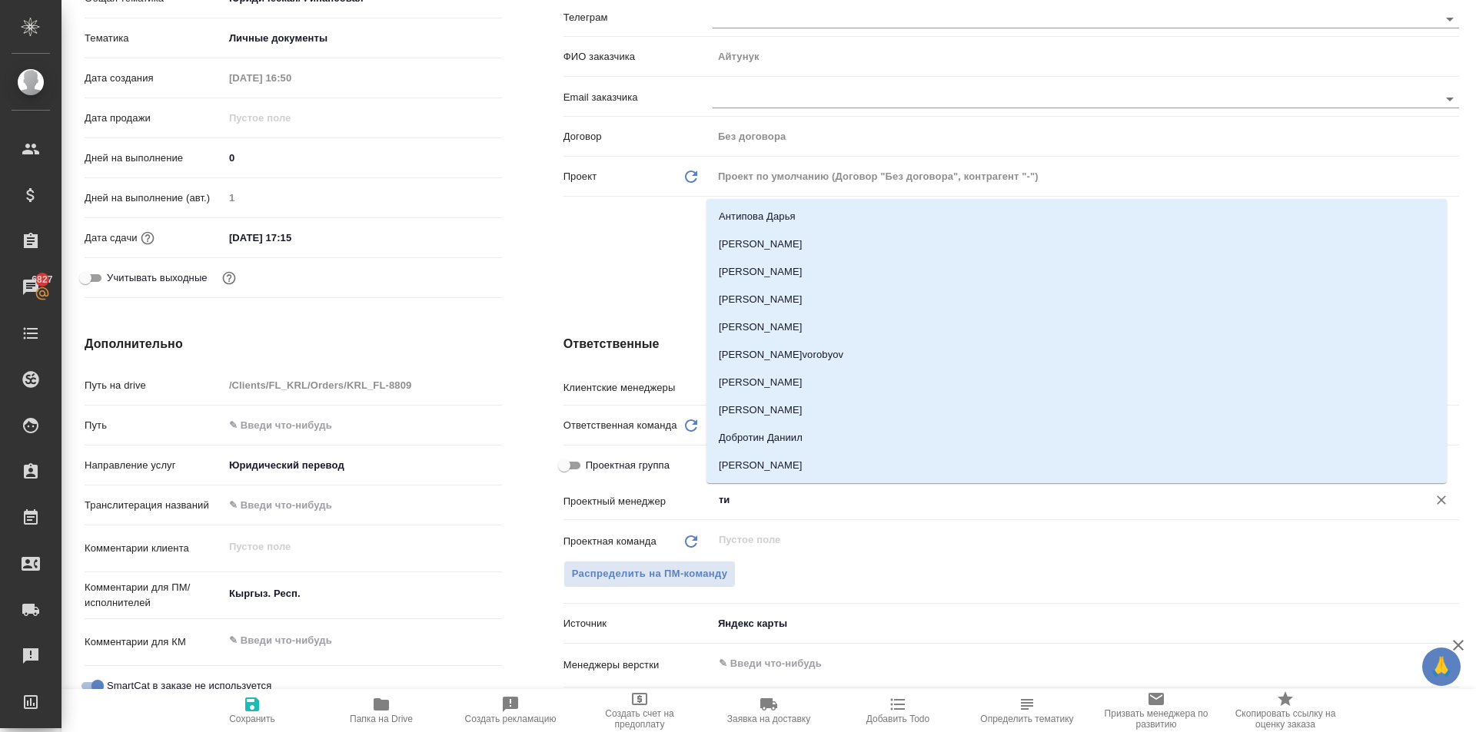
type input "тим"
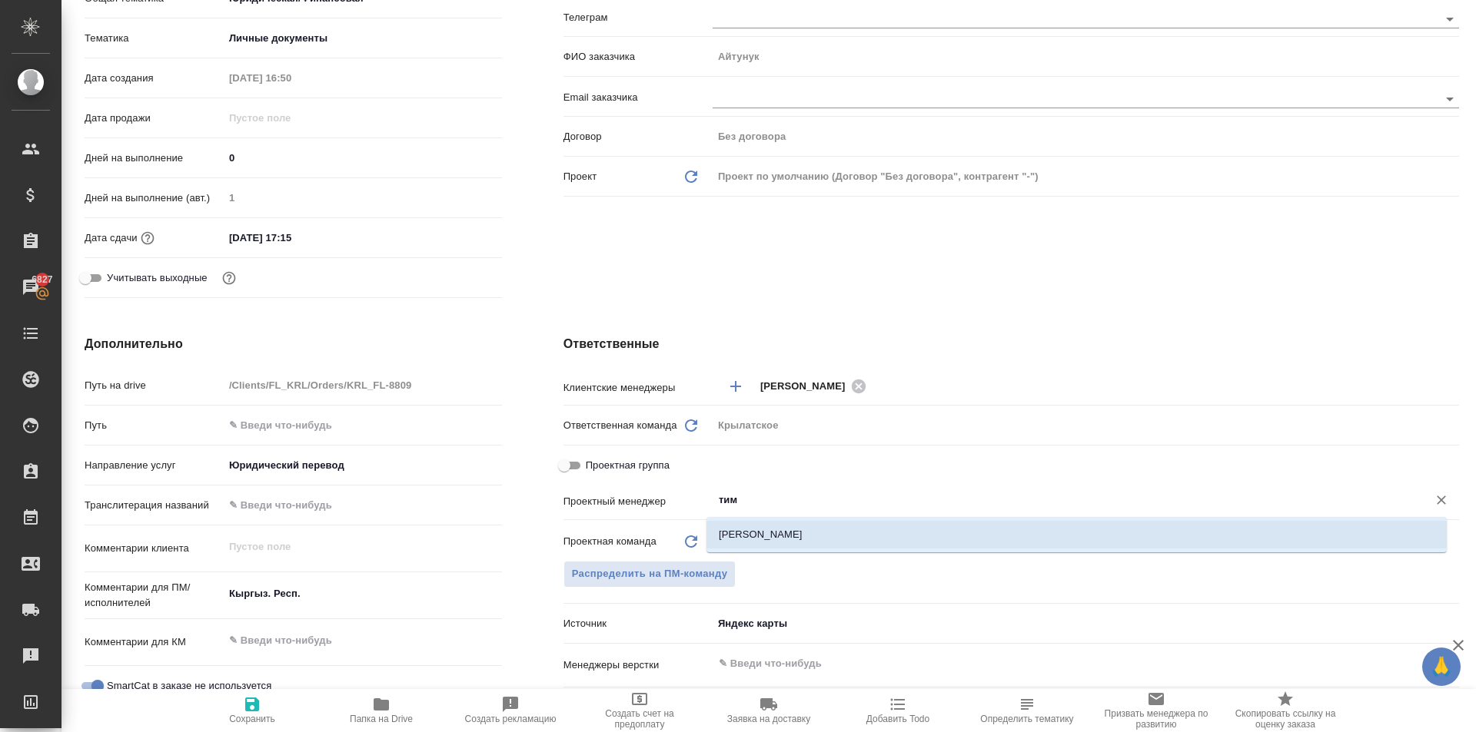
drag, startPoint x: 805, startPoint y: 540, endPoint x: 763, endPoint y: 563, distance: 48.5
click at [804, 540] on li "[PERSON_NAME]" at bounding box center [1076, 535] width 740 height 28
type textarea "x"
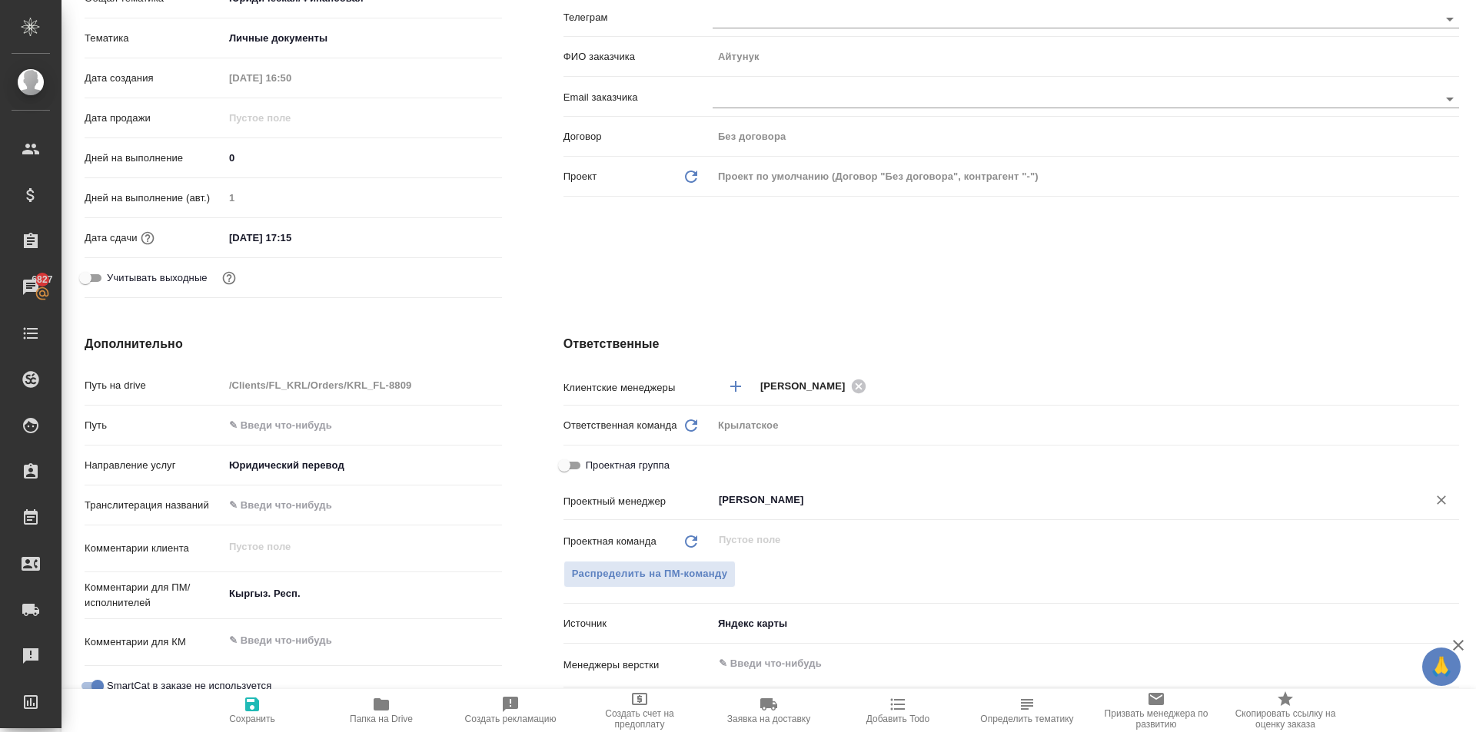
type input "[PERSON_NAME]"
drag, startPoint x: 241, startPoint y: 702, endPoint x: 246, endPoint y: 682, distance: 20.0
click at [240, 702] on span "Сохранить" at bounding box center [252, 710] width 111 height 29
type textarea "x"
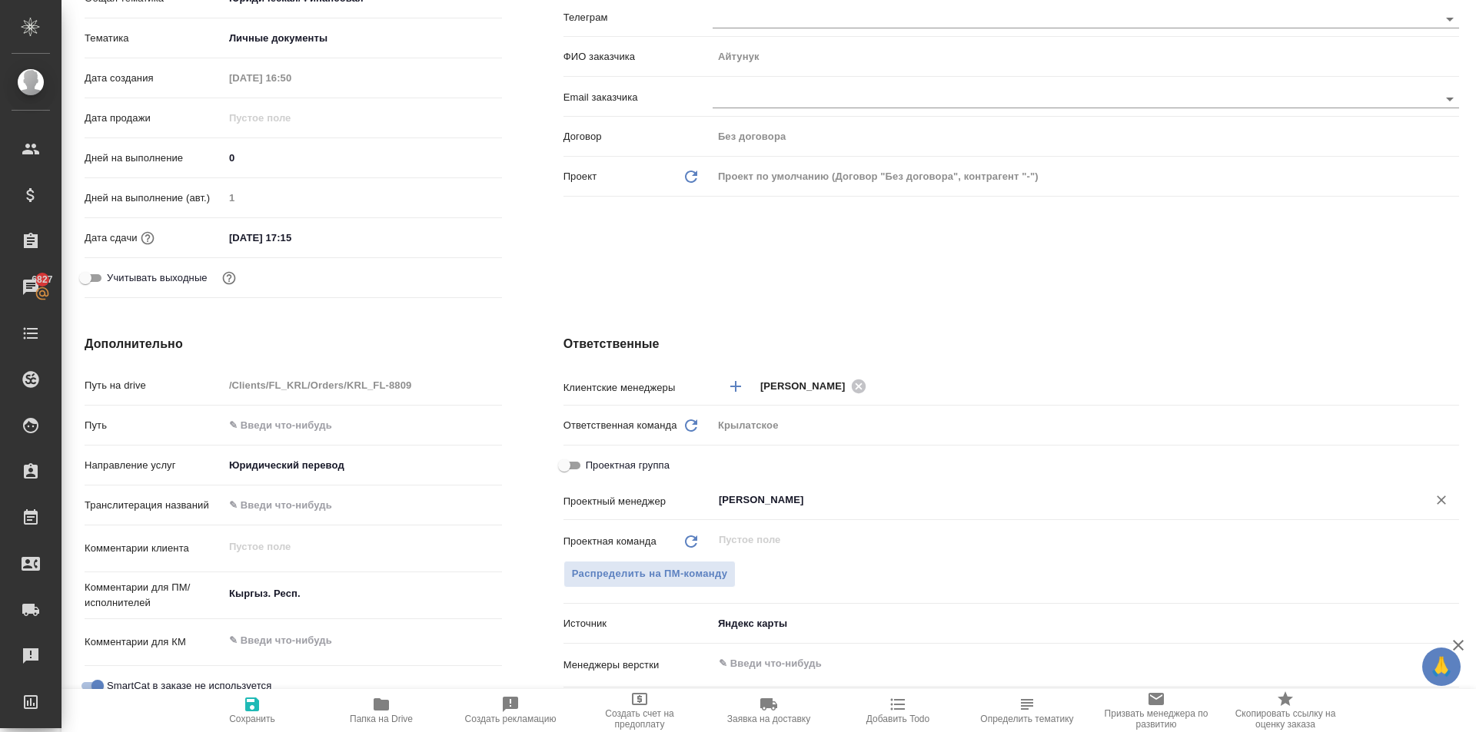
type textarea "x"
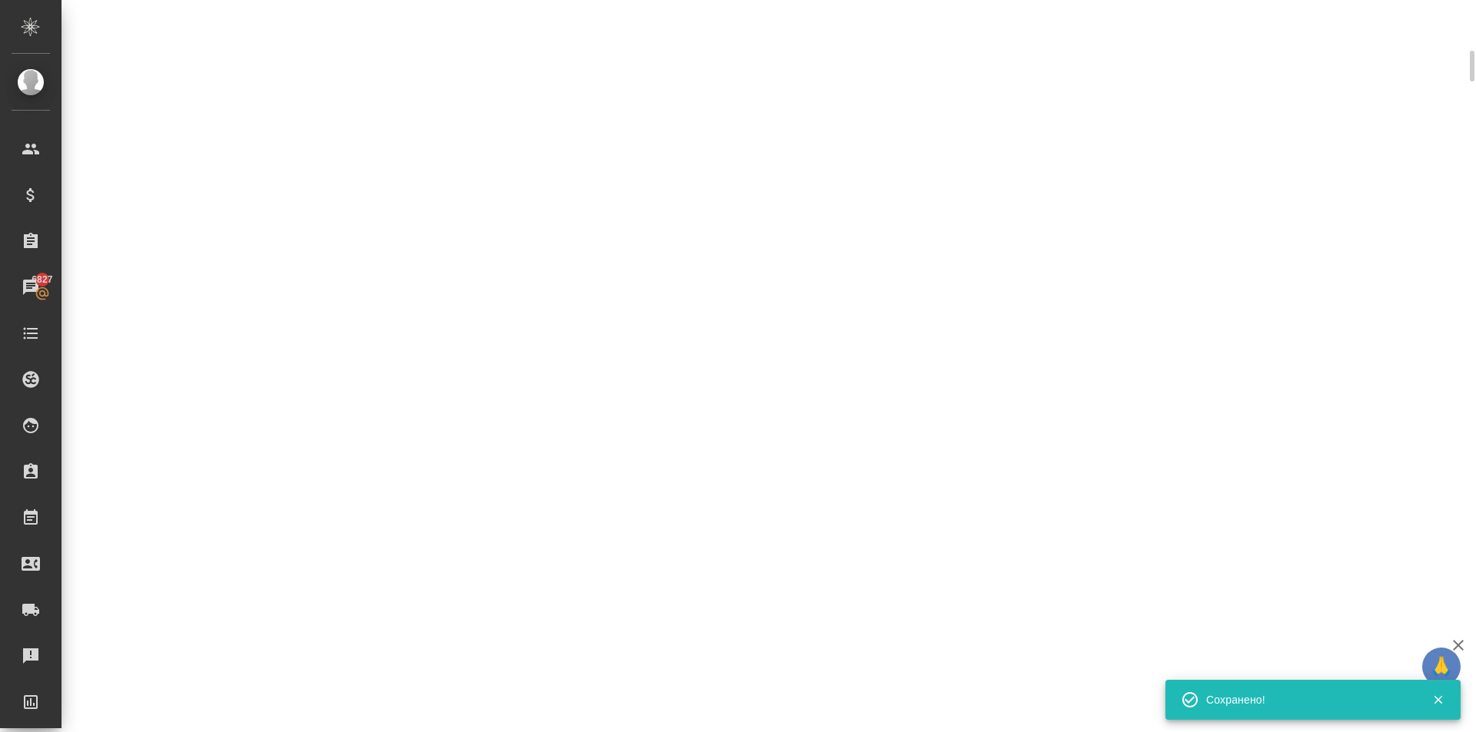
scroll to position [0, 0]
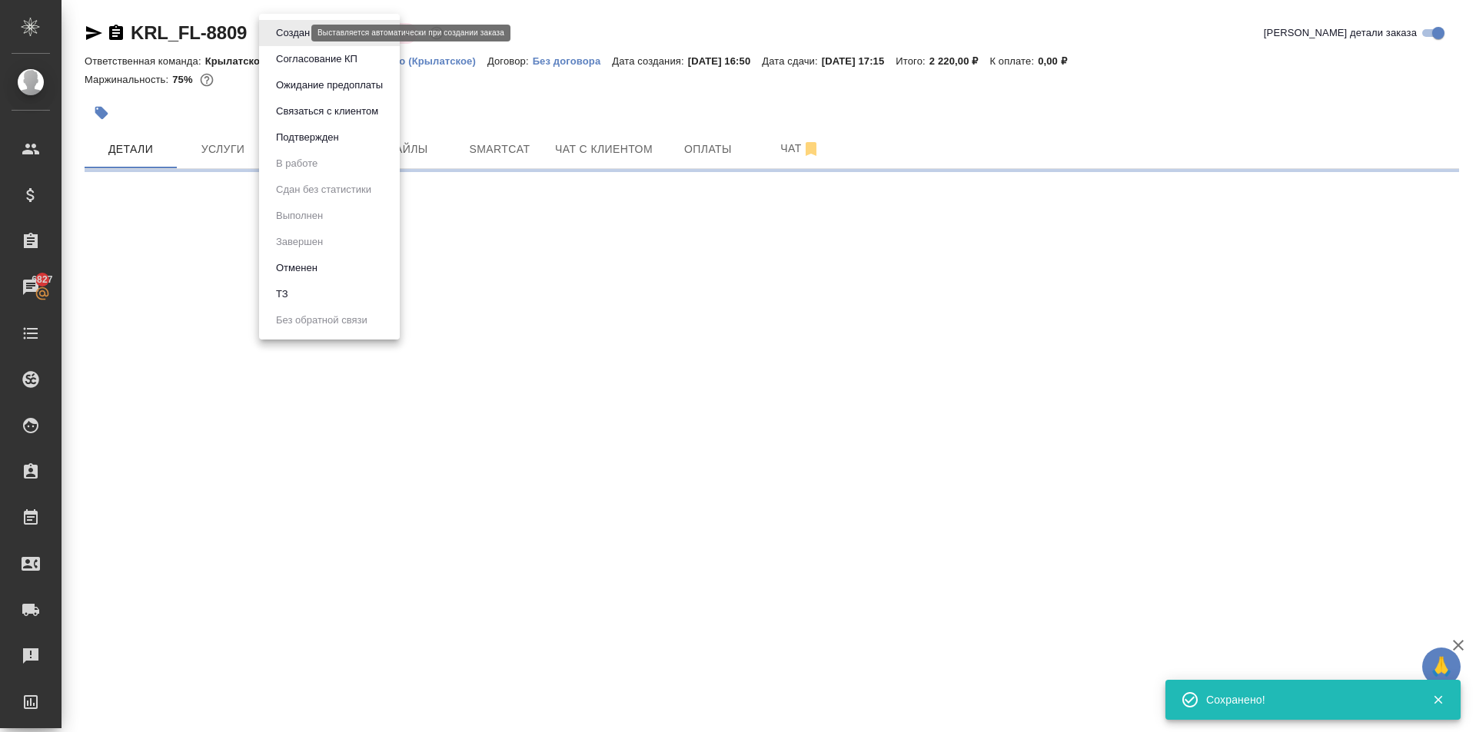
click at [277, 33] on body "🙏 .cls-1 fill:#fff; AWATERA [PERSON_NAME] Спецификации Заказы 6827 Чаты Todo Пр…" at bounding box center [738, 366] width 1476 height 732
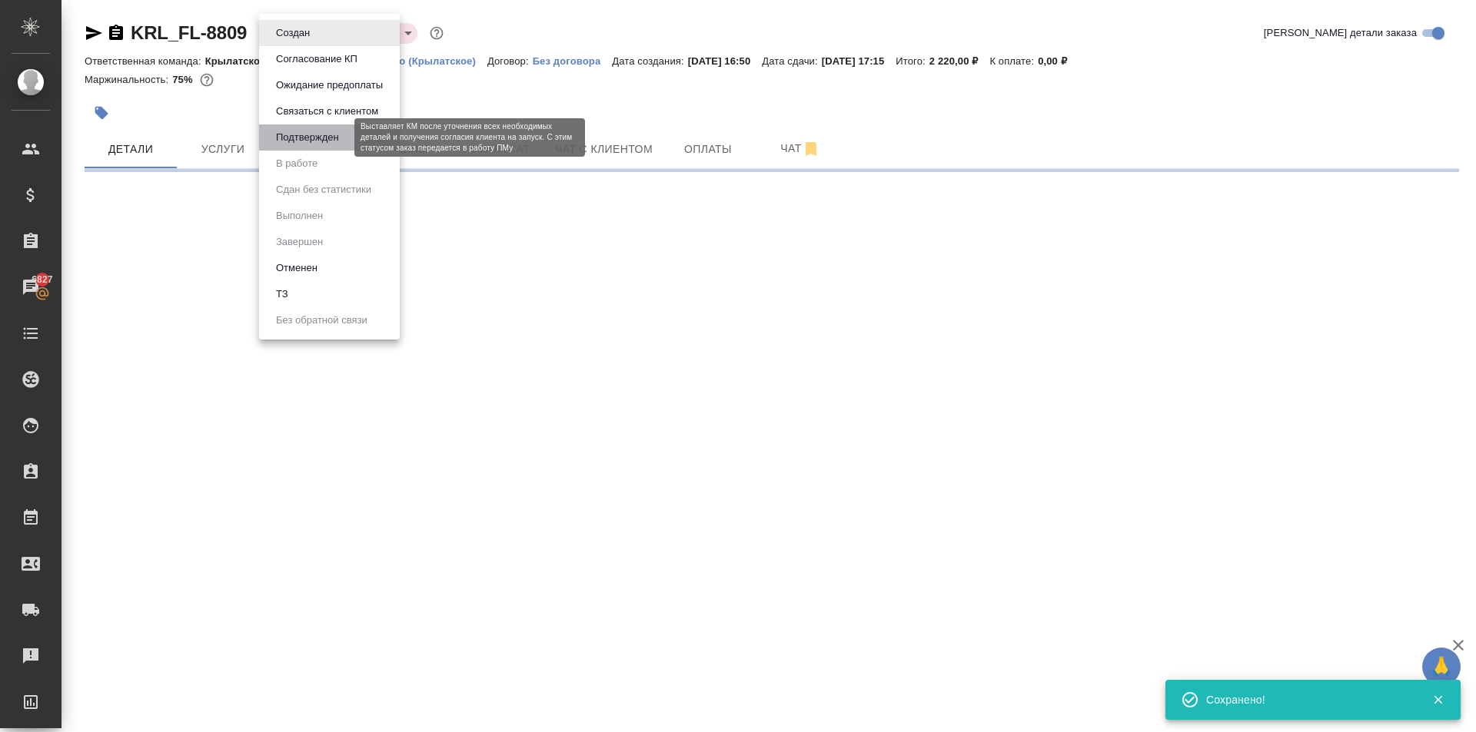
click at [301, 138] on button "Подтвержден" at bounding box center [307, 137] width 72 height 17
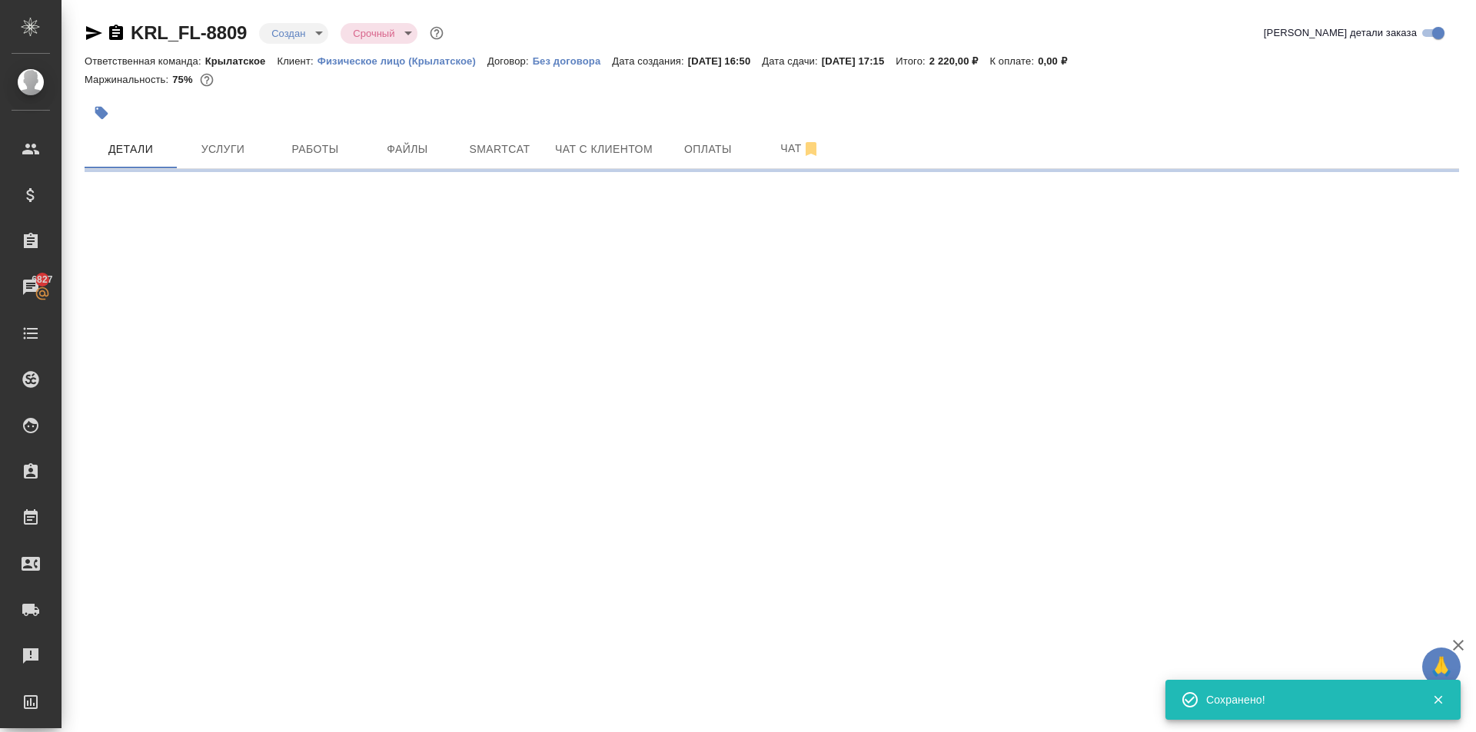
select select "RU"
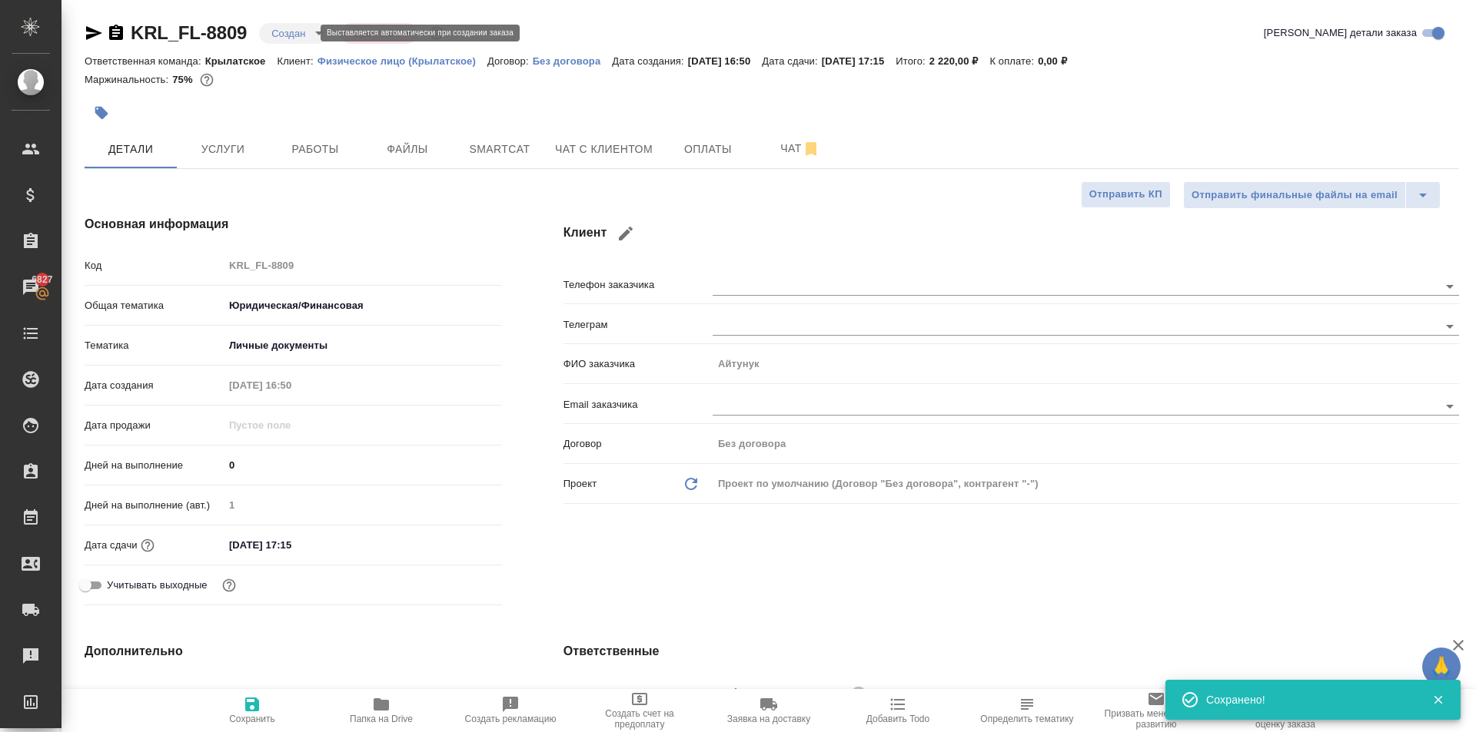
type textarea "x"
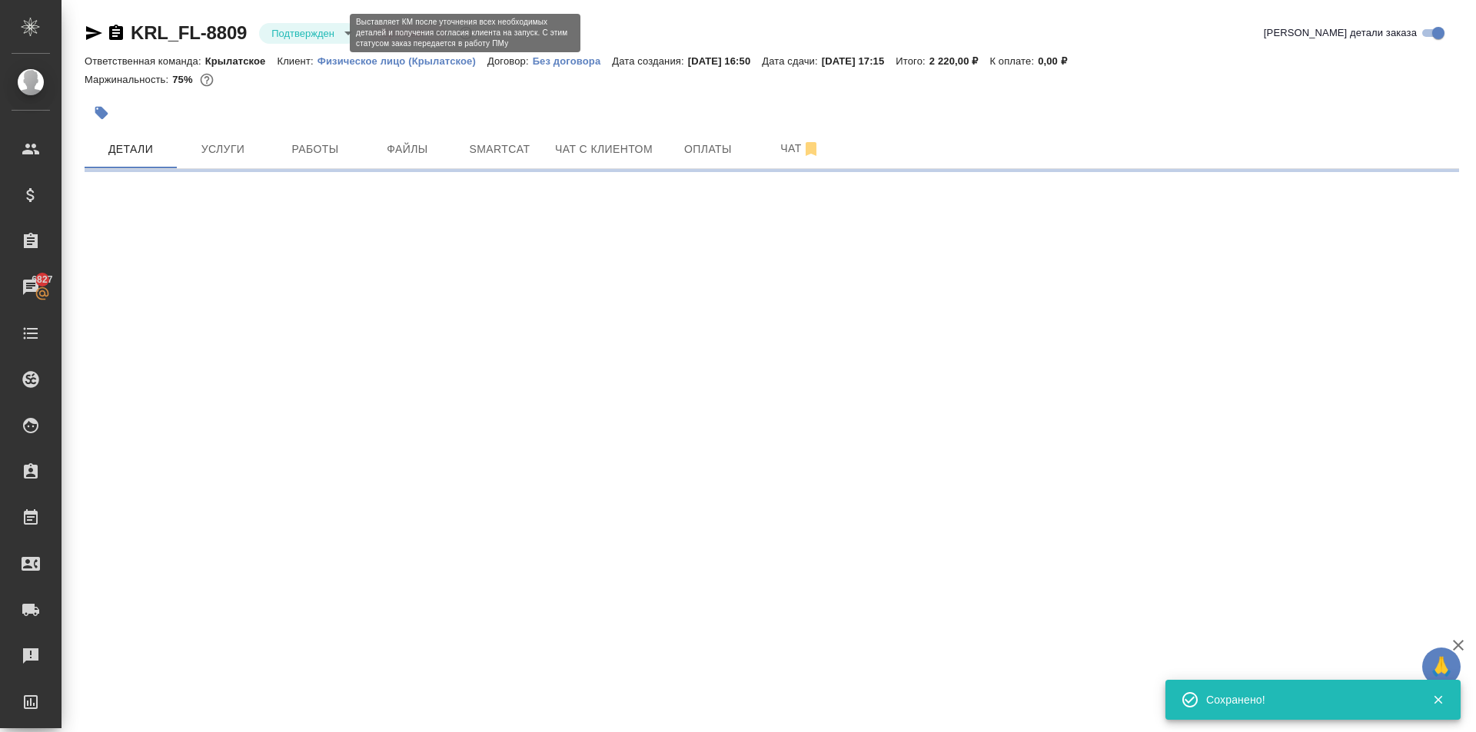
click at [289, 42] on body "🙏 .cls-1 fill:#fff; AWATERA [PERSON_NAME] Спецификации Заказы 6827 Чаты Todo Пр…" at bounding box center [738, 366] width 1476 height 732
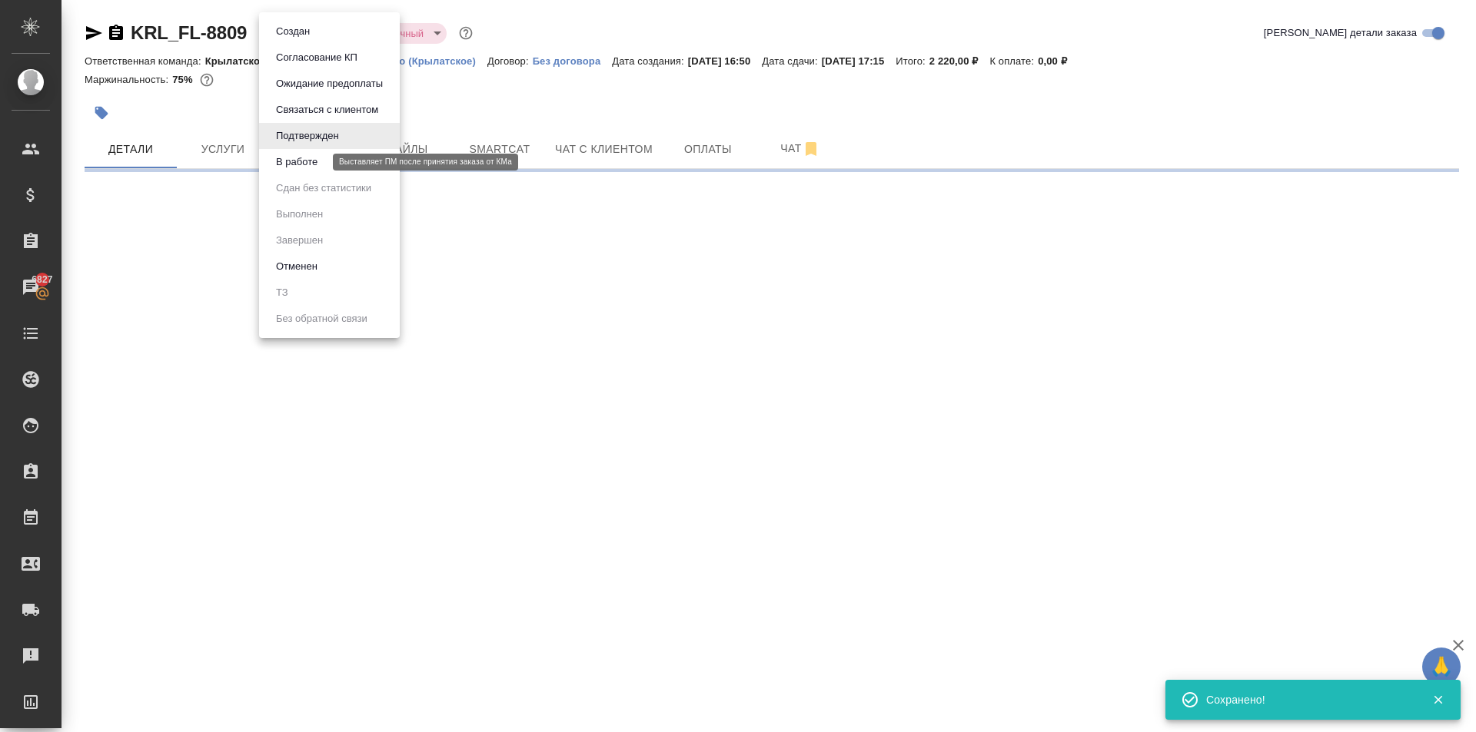
click at [297, 161] on button "В работе" at bounding box center [296, 162] width 51 height 17
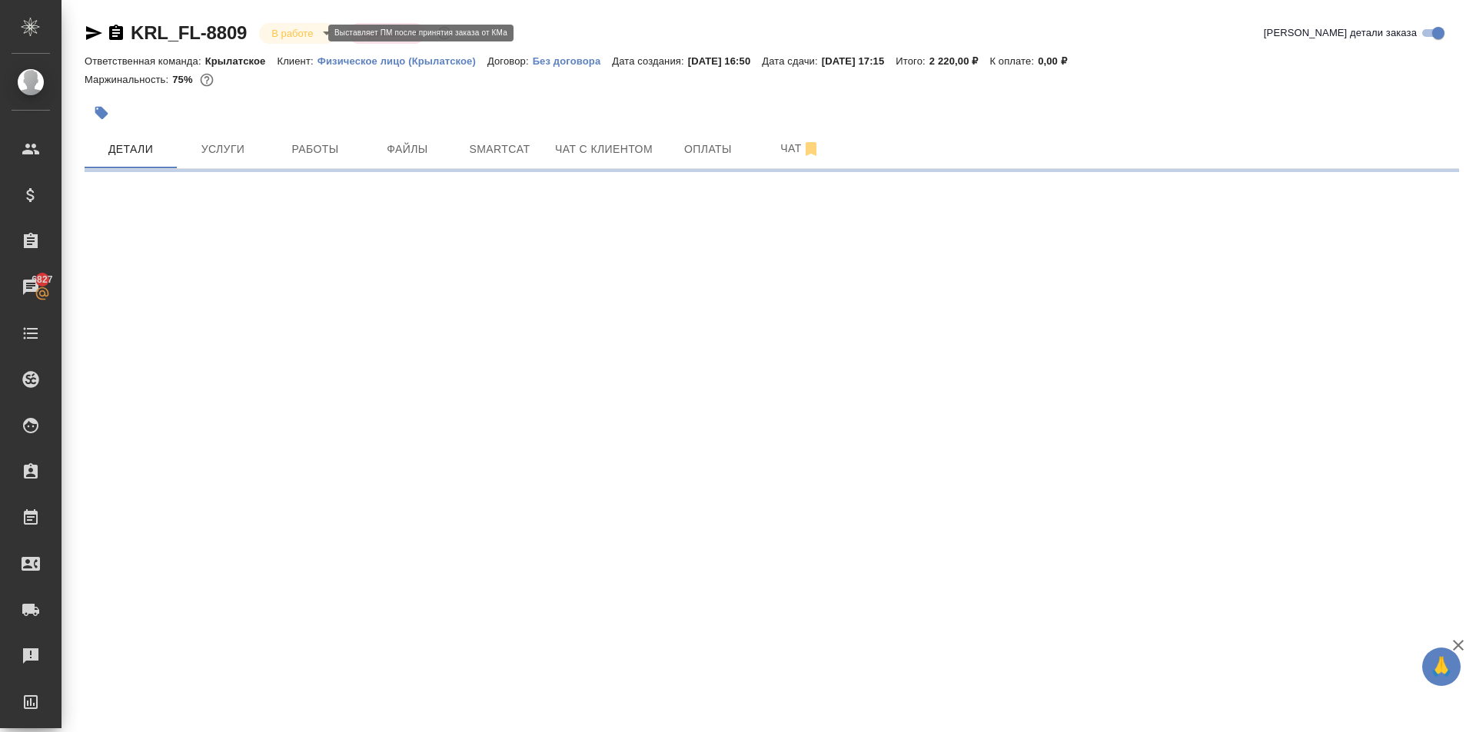
click at [303, 31] on body "🙏 .cls-1 fill:#fff; AWATERA [PERSON_NAME] Спецификации Заказы 6827 Чаты Todo Пр…" at bounding box center [738, 366] width 1476 height 732
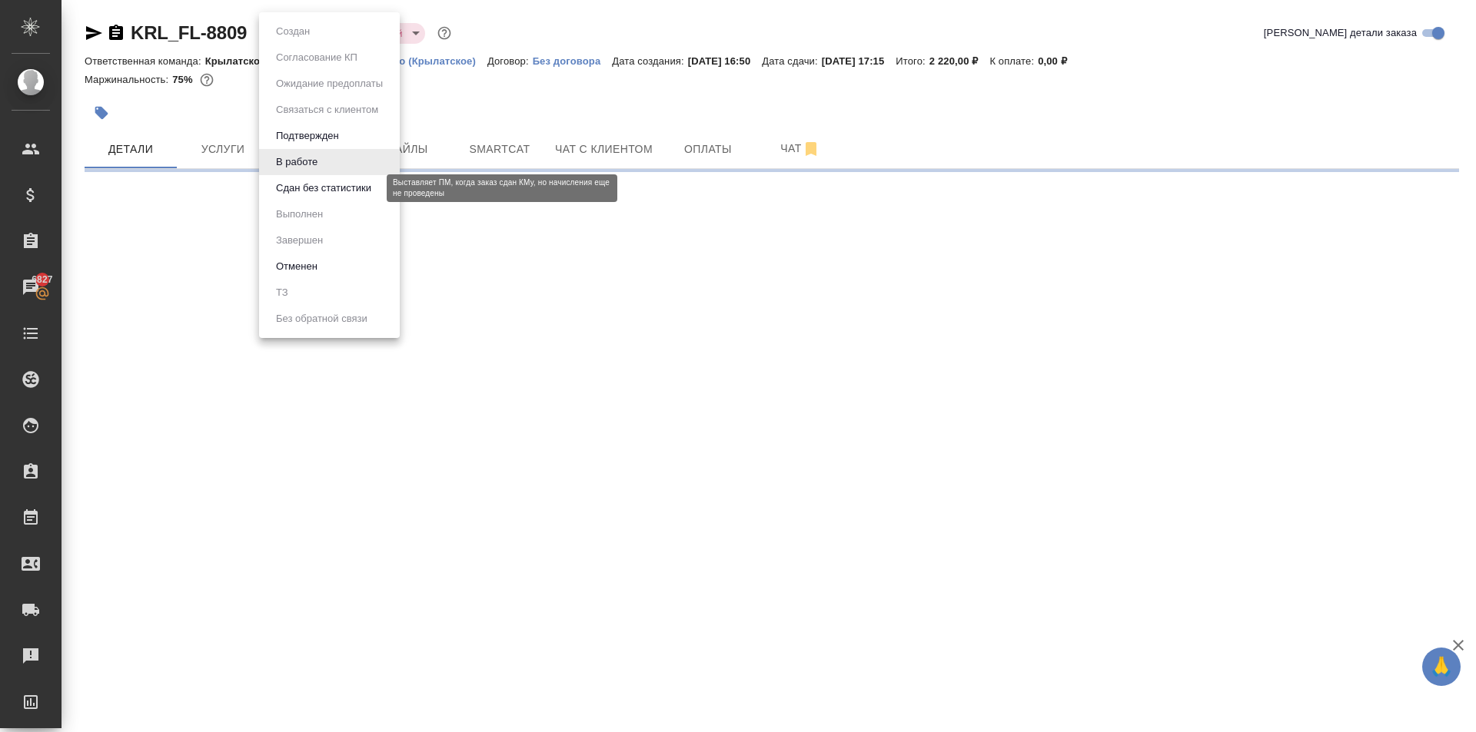
click at [297, 177] on li "Сдан без статистики" at bounding box center [329, 188] width 141 height 26
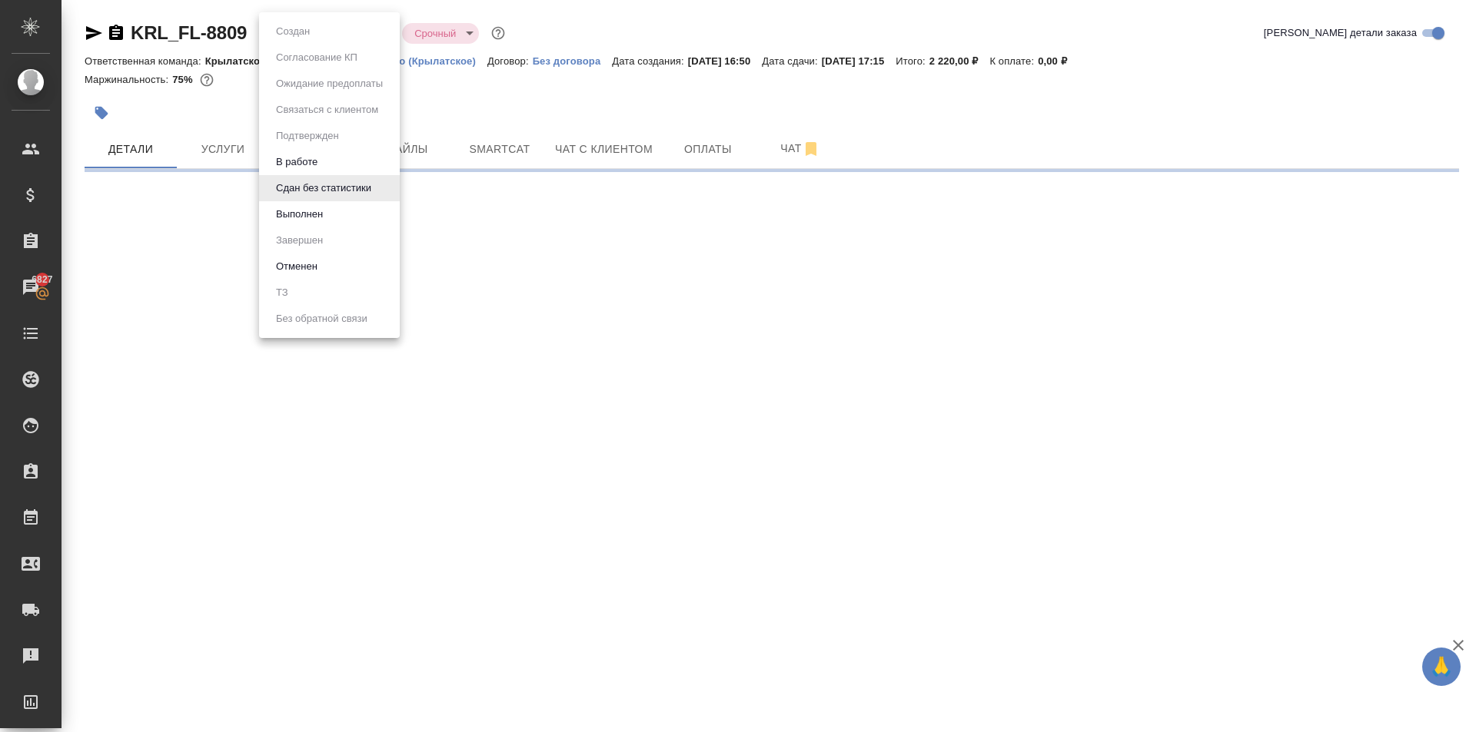
click at [303, 28] on body "🙏 .cls-1 fill:#fff; AWATERA [PERSON_NAME] Спецификации Заказы 6827 Чаты Todo Пр…" at bounding box center [738, 366] width 1476 height 732
click at [291, 210] on button "Выполнен" at bounding box center [299, 214] width 56 height 17
click at [312, 37] on body "🙏 .cls-1 fill:#fff; AWATERA [PERSON_NAME] Клиенты Спецификации Заказы 6827 Чаты…" at bounding box center [738, 366] width 1476 height 732
select select "RU"
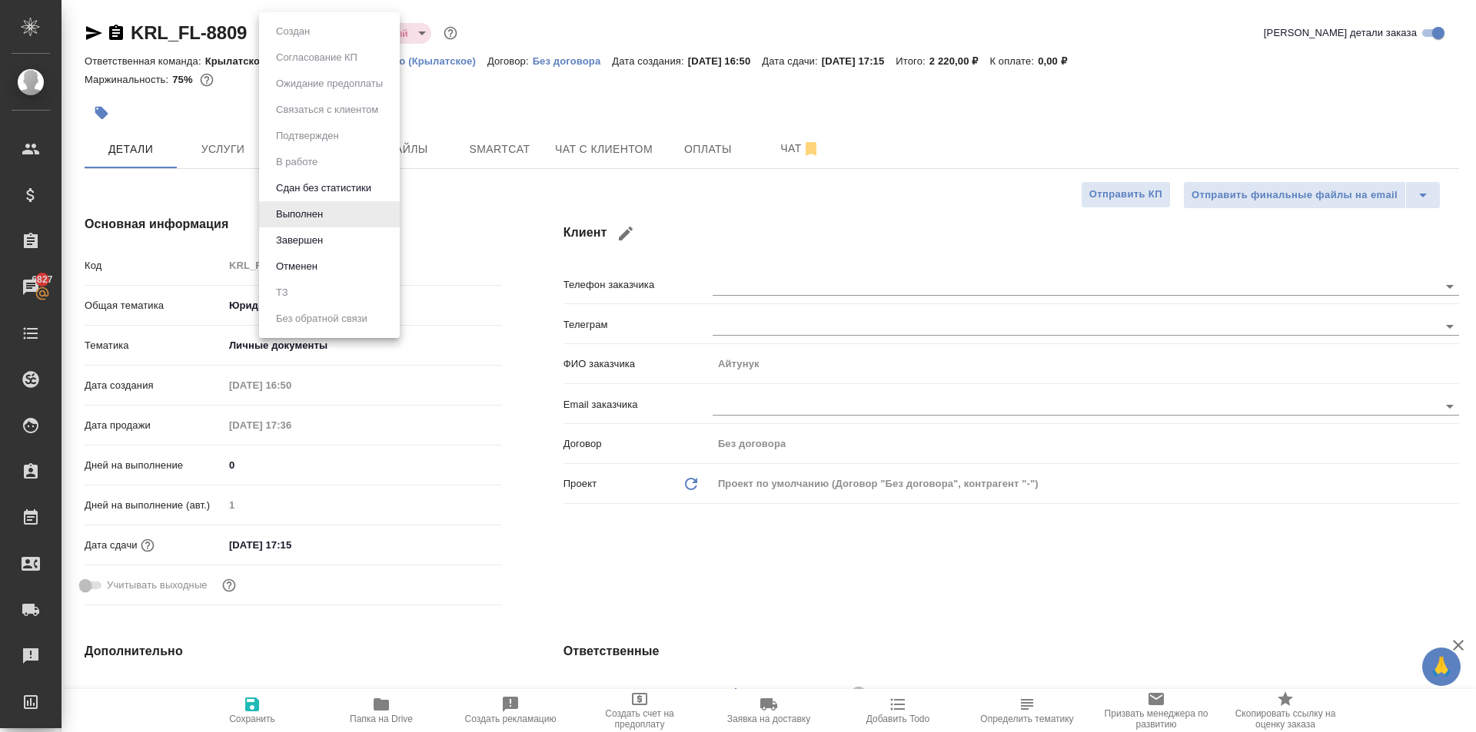
type textarea "x"
drag, startPoint x: 320, startPoint y: 222, endPoint x: 320, endPoint y: 249, distance: 26.9
click at [320, 249] on ul "Создан Согласование КП Ожидание предоплаты Связаться с клиентом Подтвержден В р…" at bounding box center [329, 175] width 141 height 326
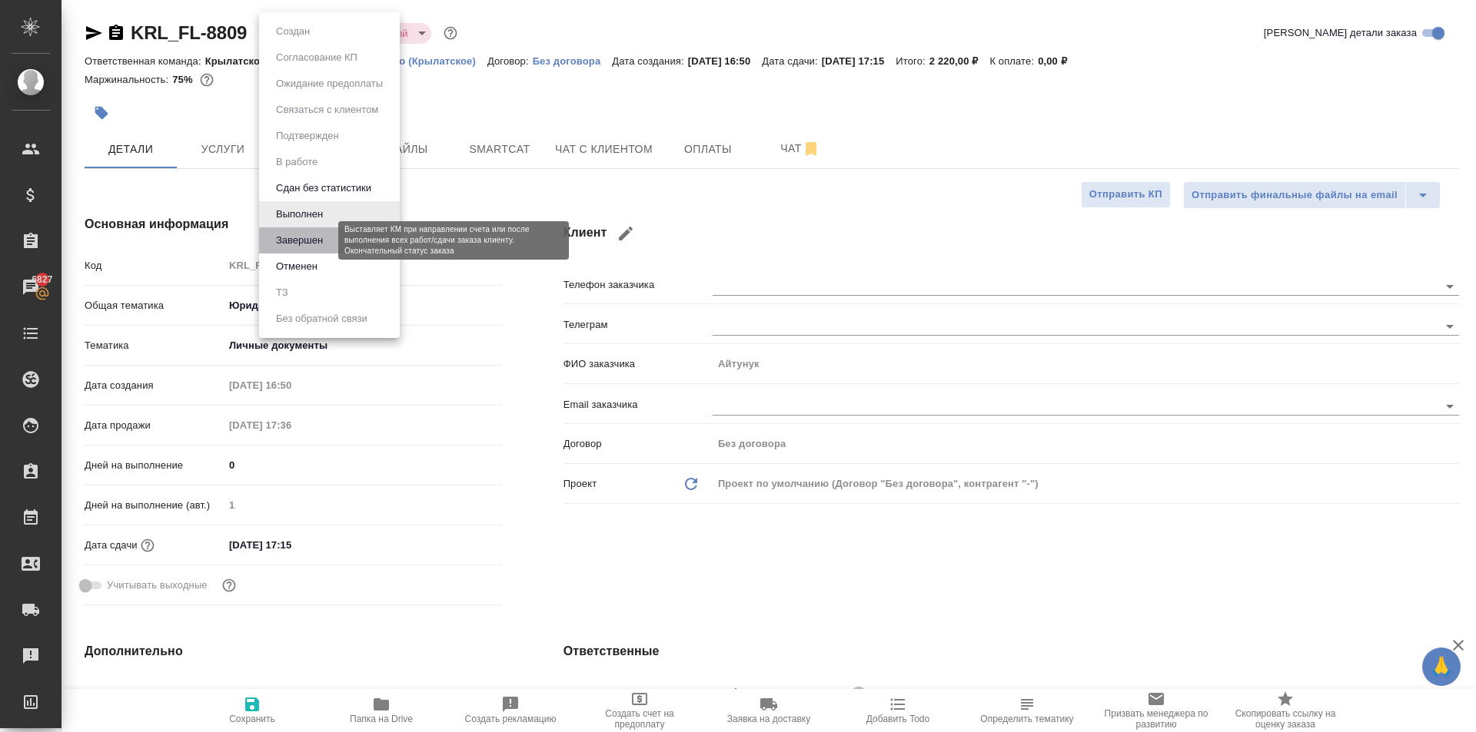
click at [318, 242] on button "Завершен" at bounding box center [299, 240] width 56 height 17
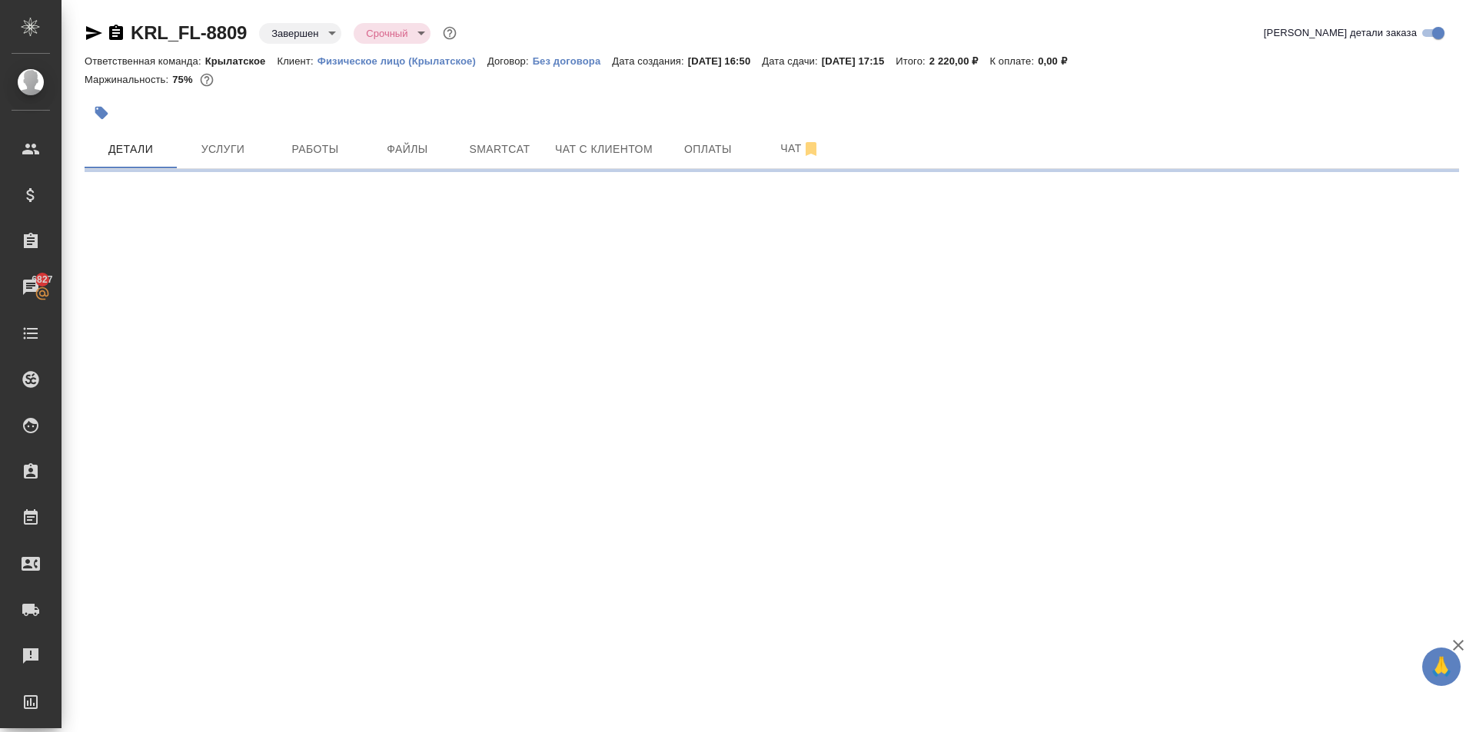
select select "RU"
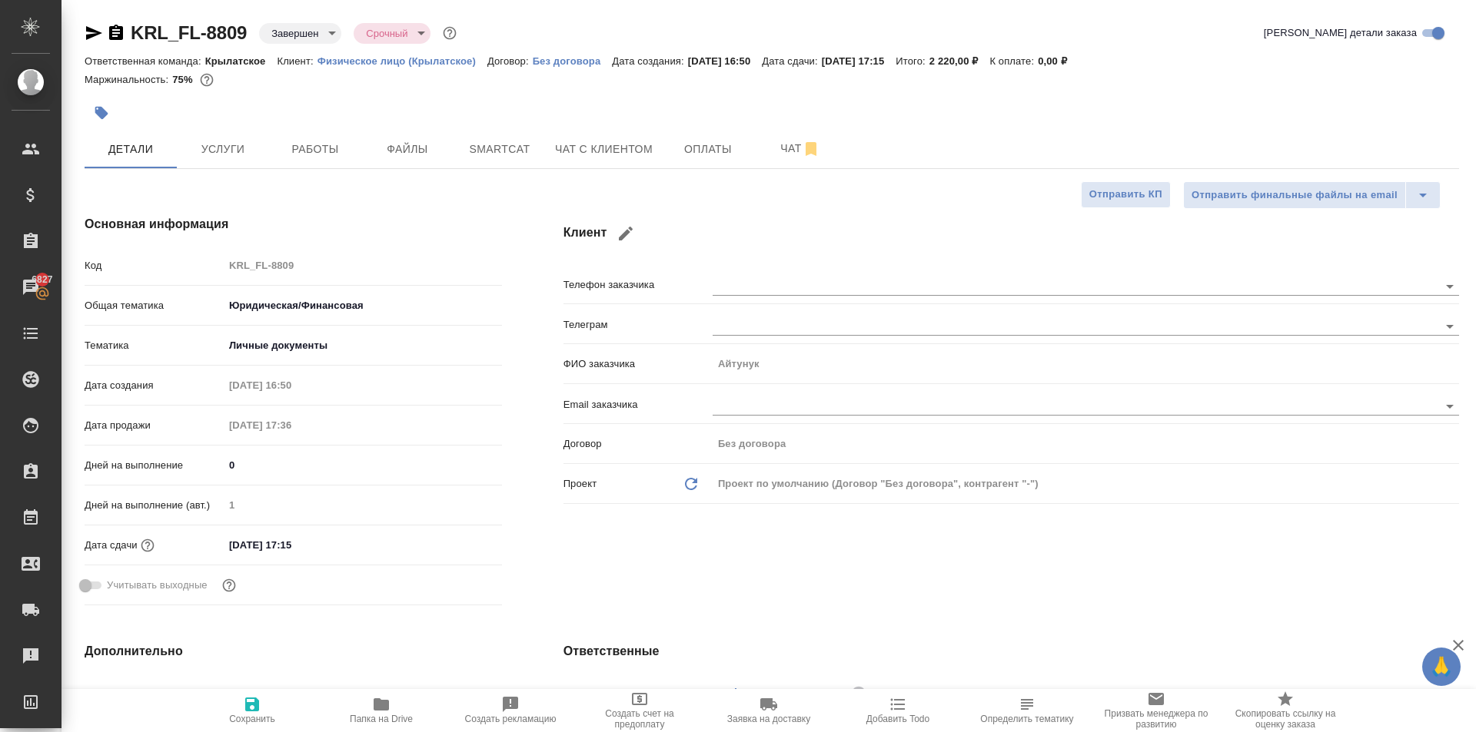
type textarea "x"
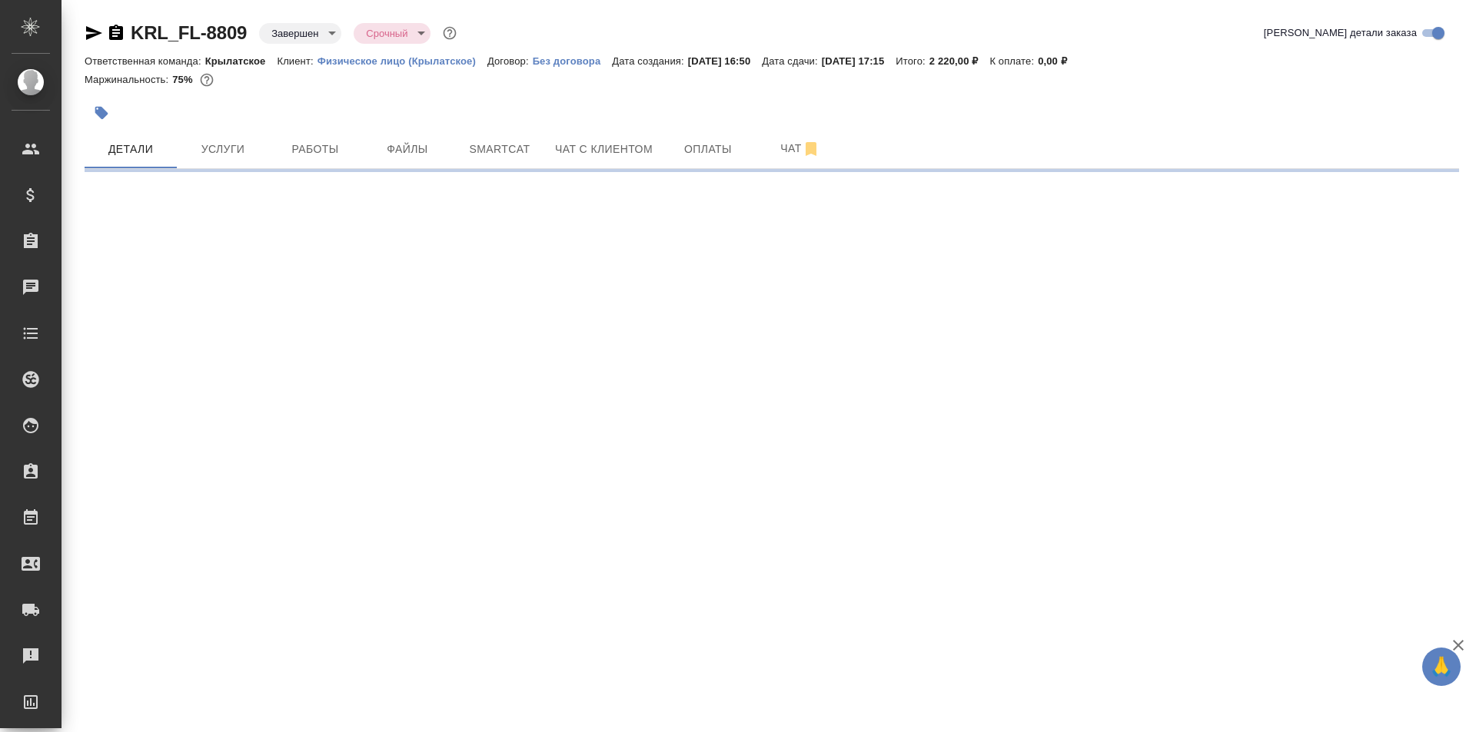
select select "RU"
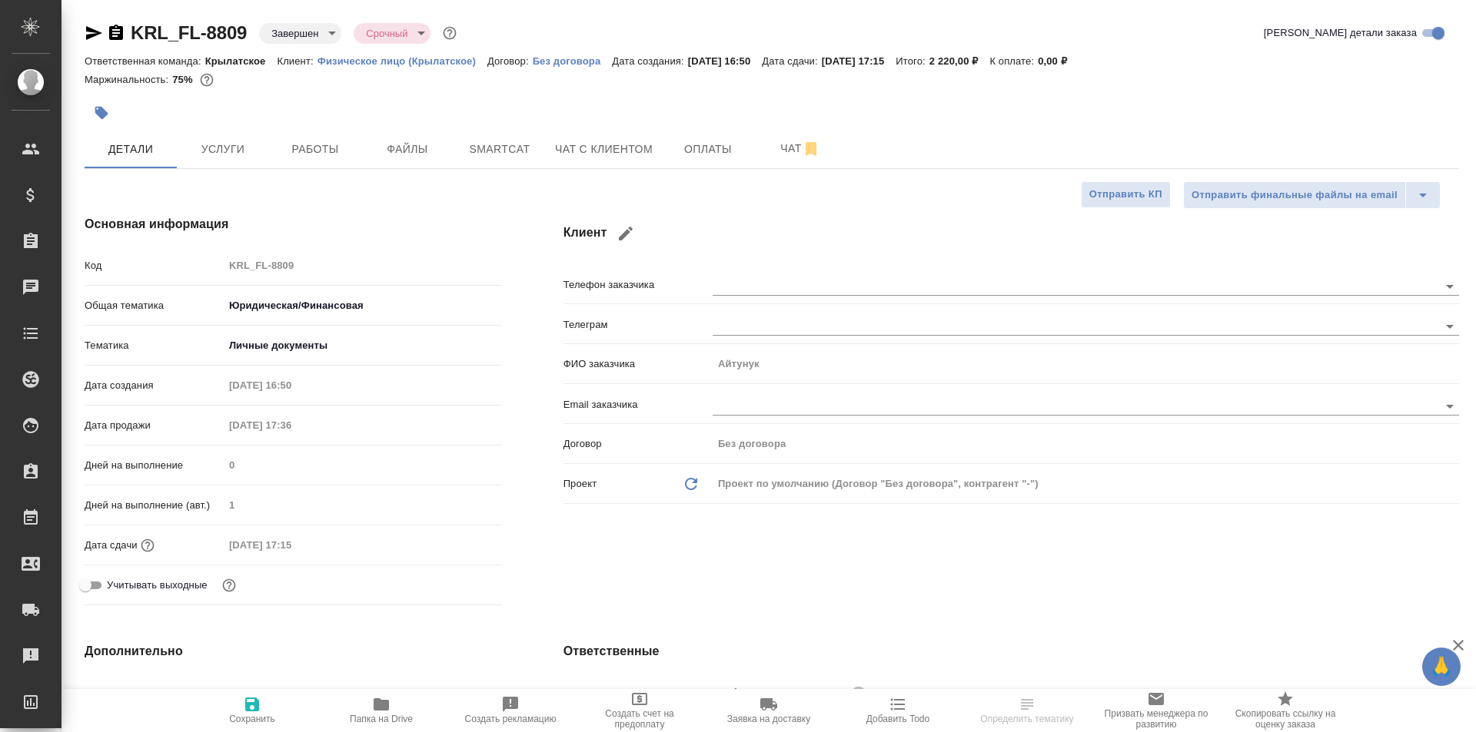
type textarea "x"
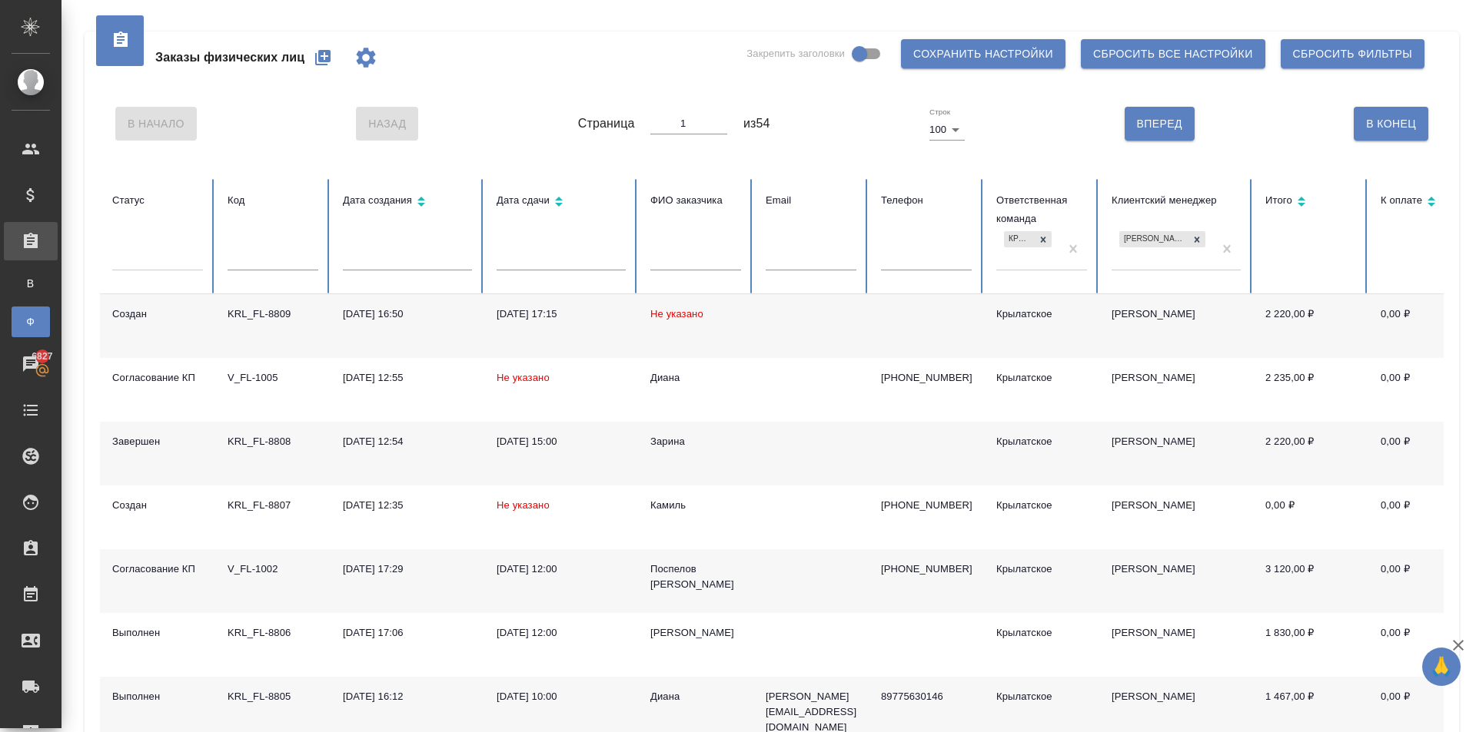
scroll to position [77, 0]
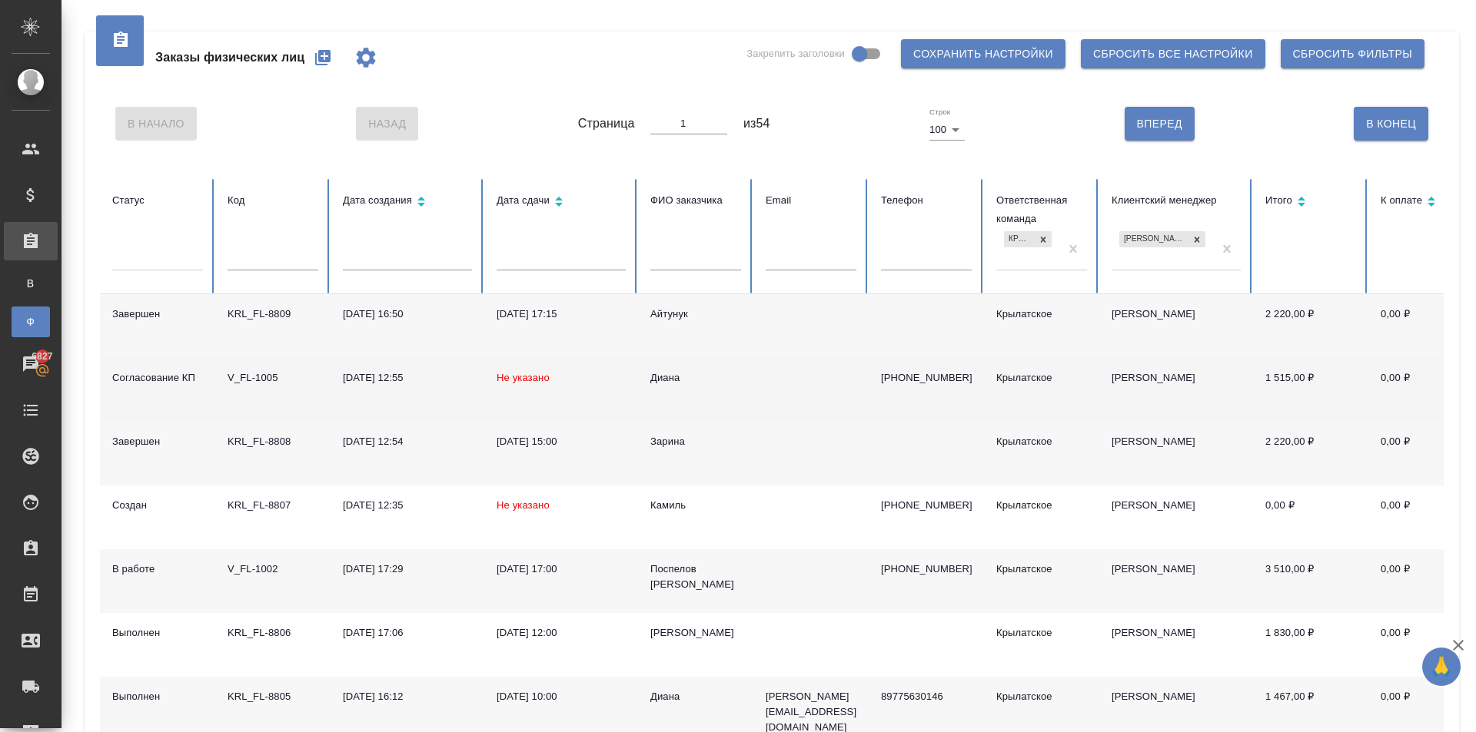
click at [665, 385] on div "Диана" at bounding box center [695, 377] width 91 height 15
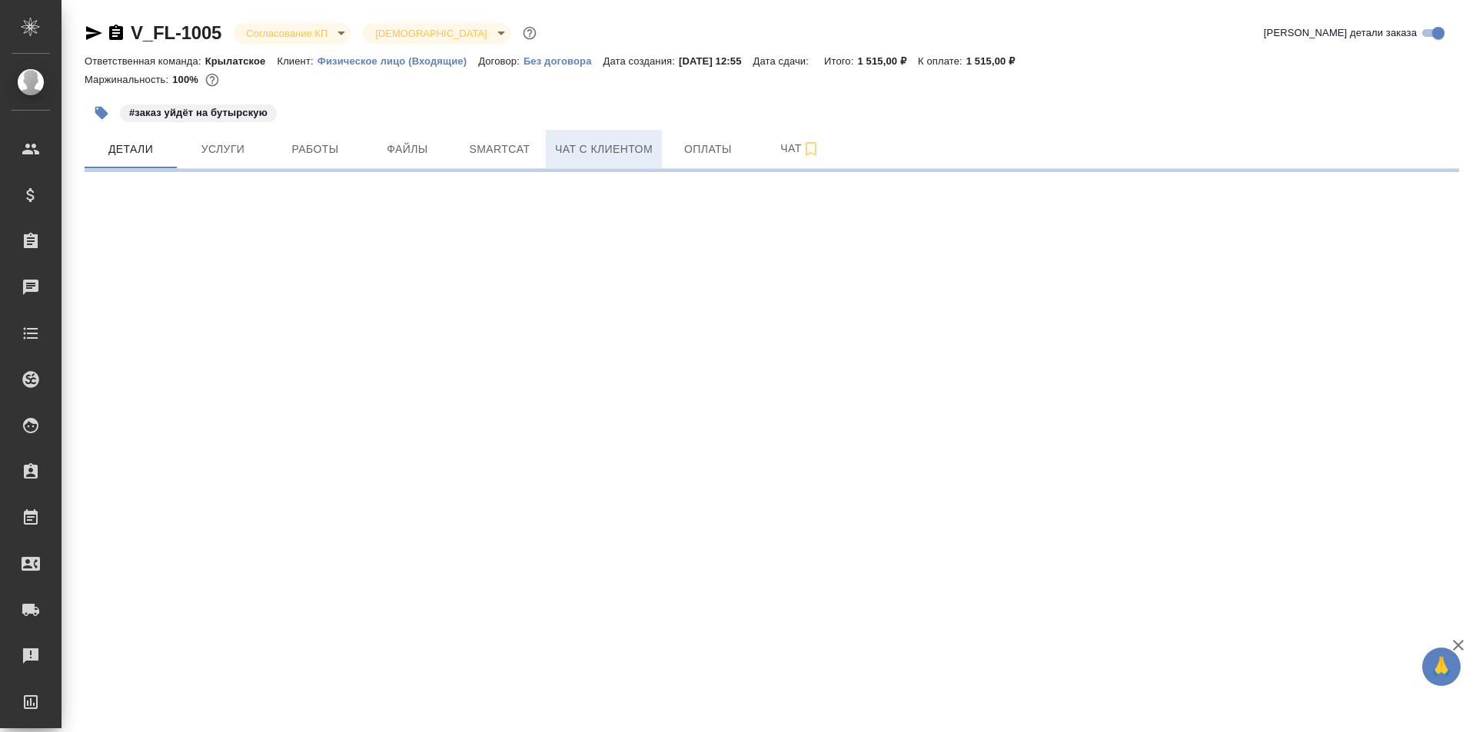
click at [575, 162] on button "Чат с клиентом" at bounding box center [604, 149] width 116 height 38
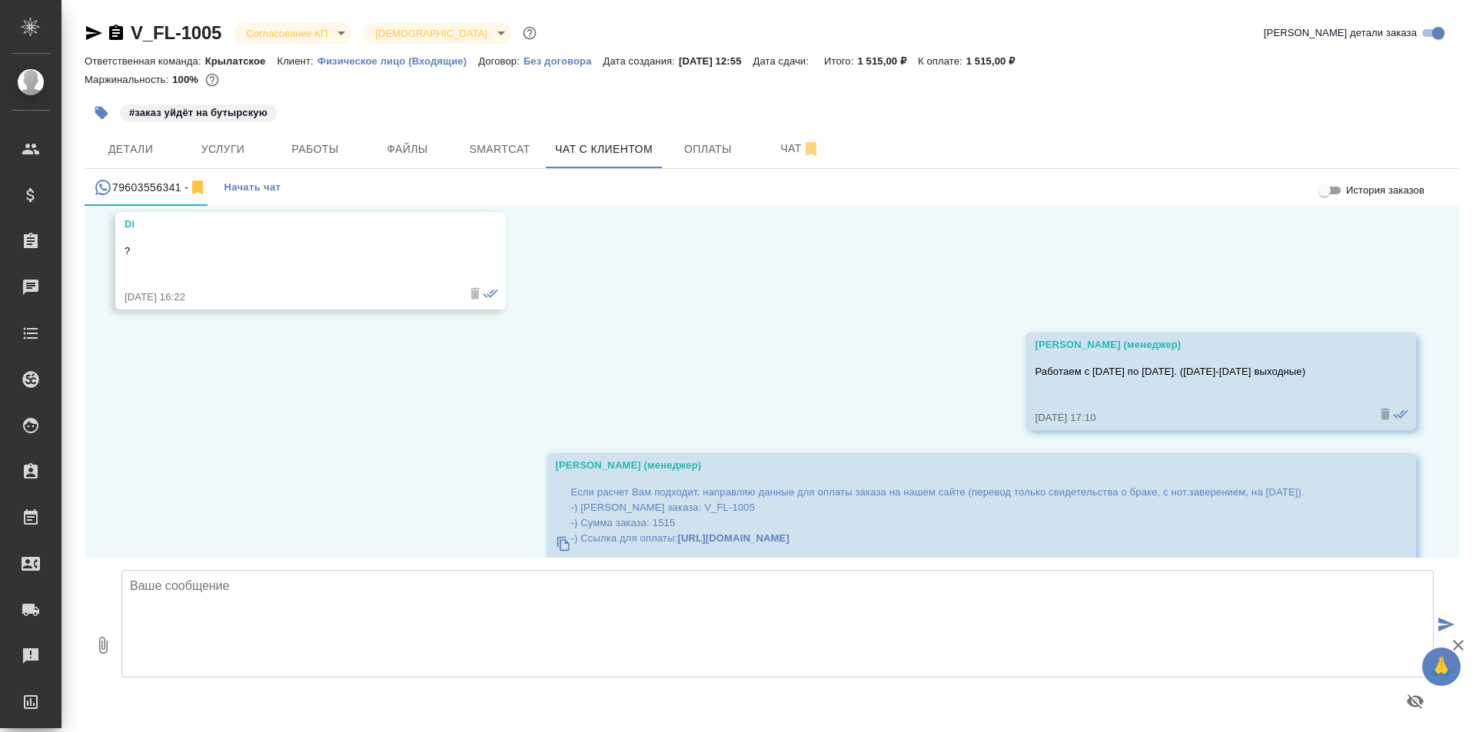
scroll to position [6057, 0]
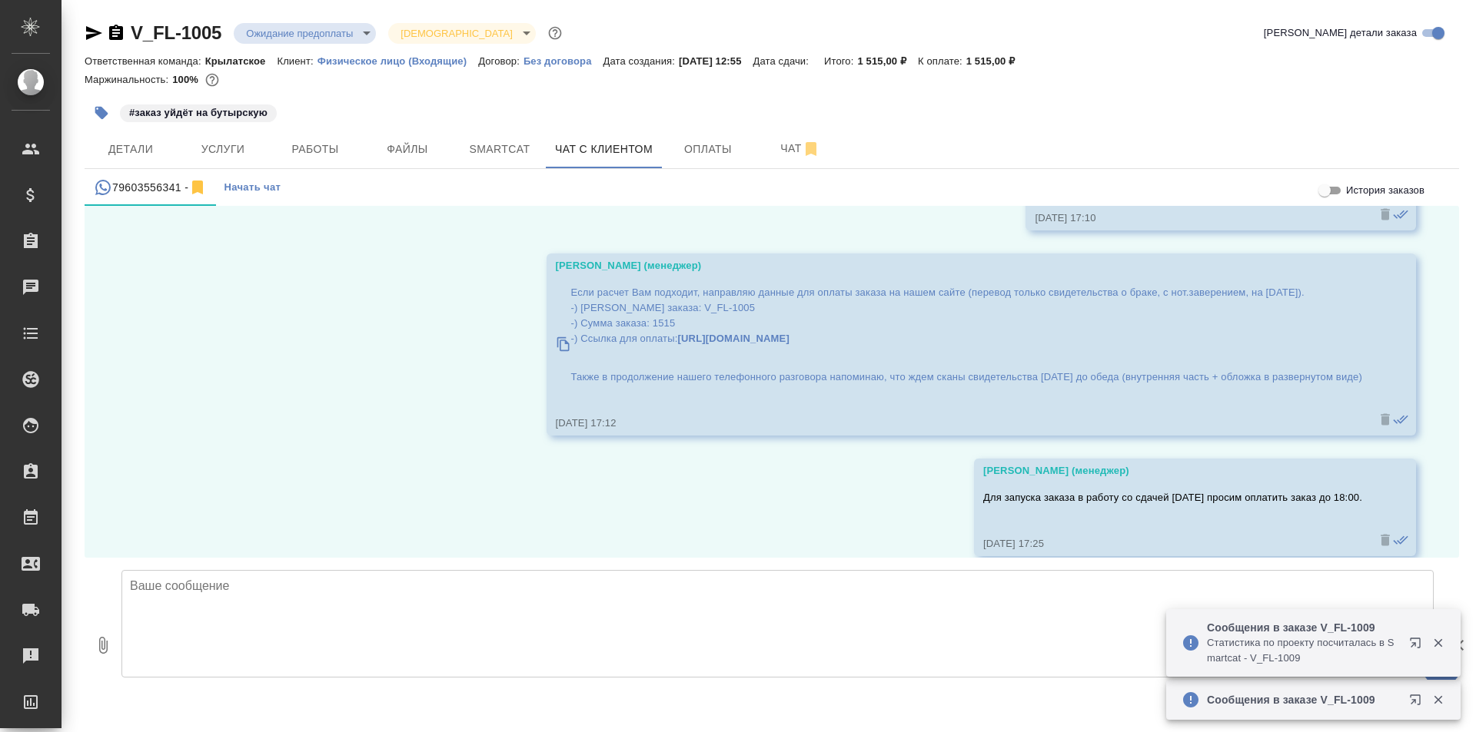
scroll to position [6057, 0]
